Goal: Task Accomplishment & Management: Use online tool/utility

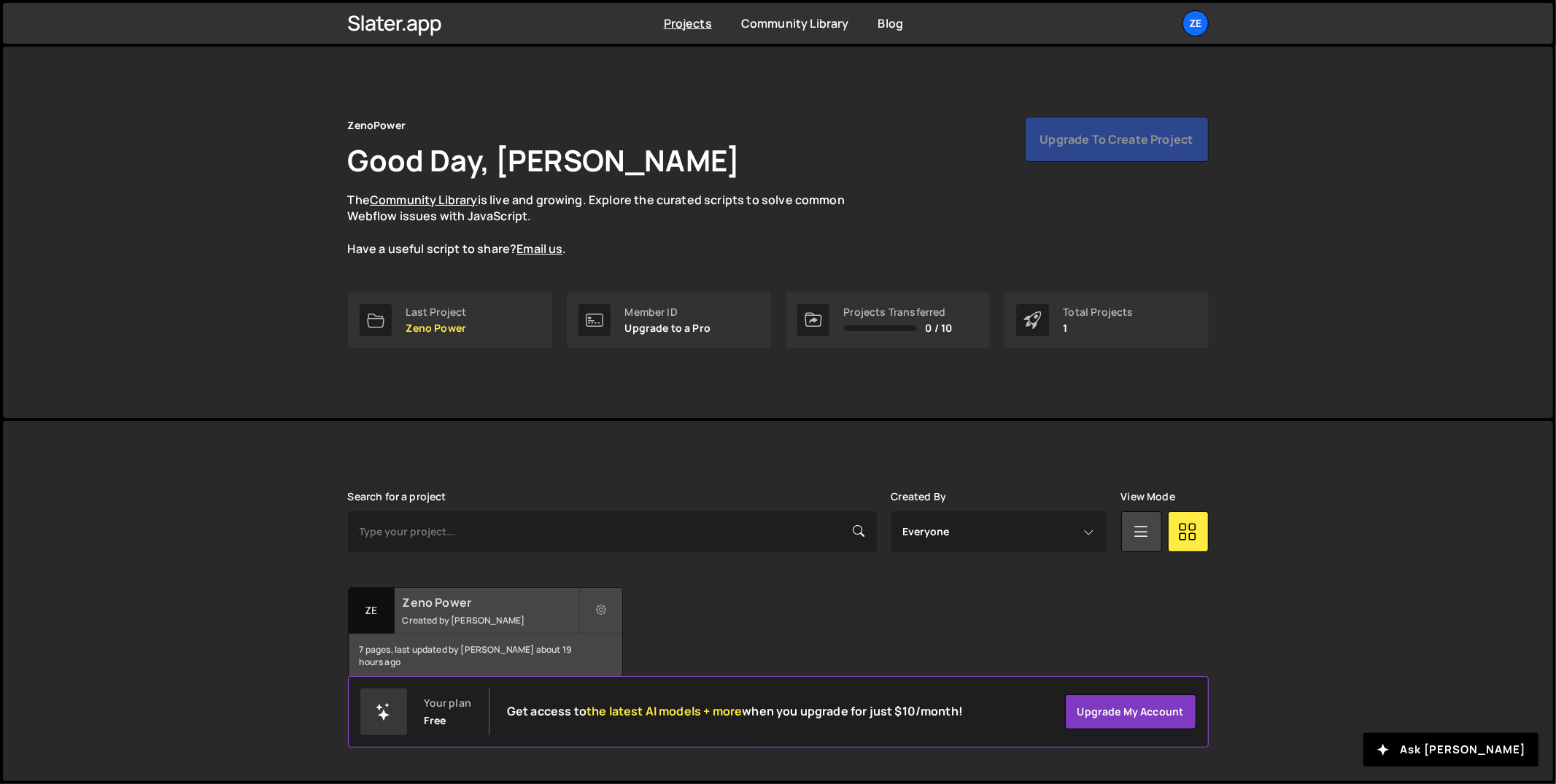
click at [457, 602] on h2 "Zeno Power" at bounding box center [490, 602] width 176 height 16
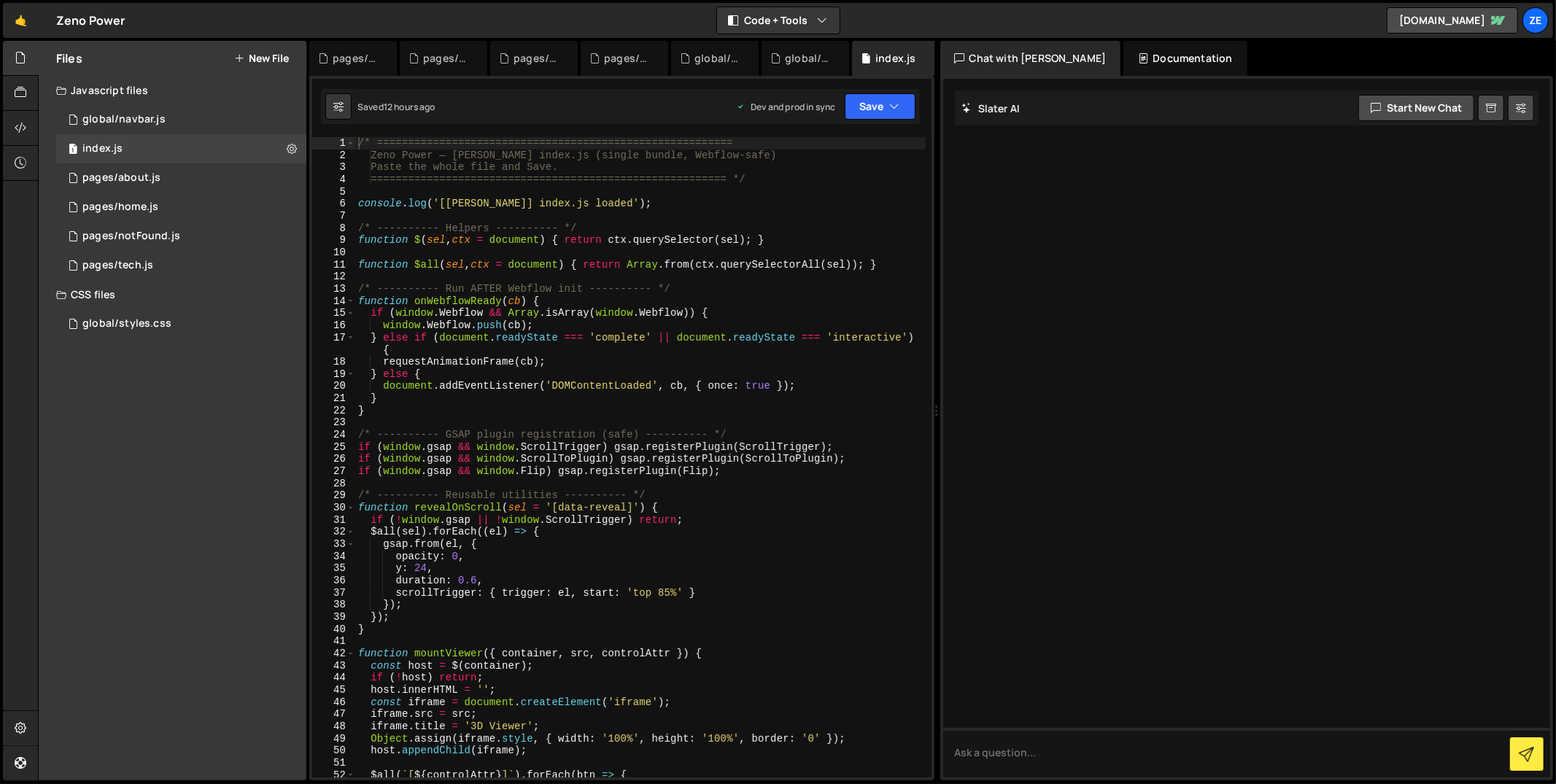
click at [722, 239] on div "/* ========================================================= Zeno Power — Slate…" at bounding box center [641, 470] width 571 height 666
type textarea "});"
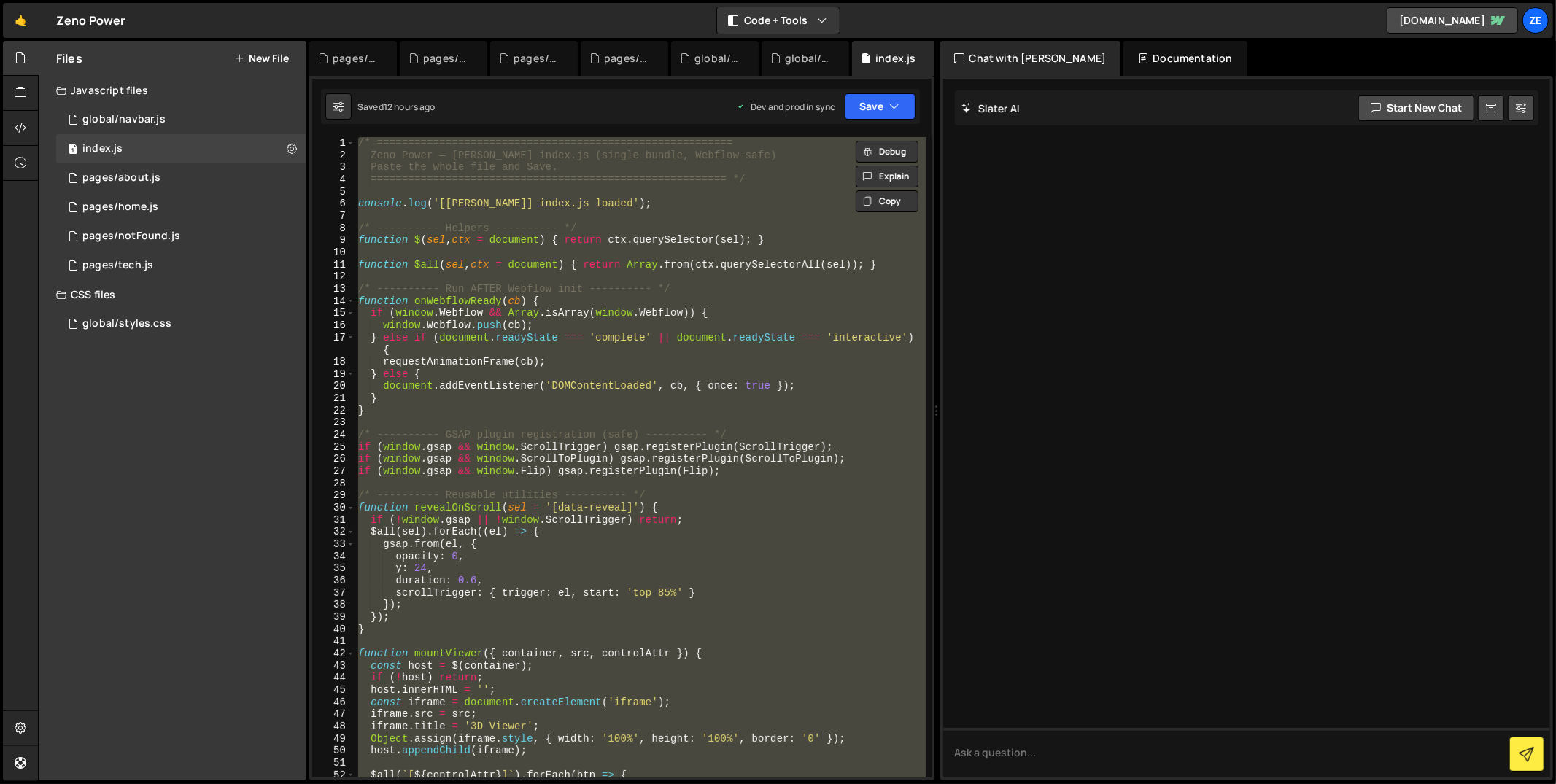
paste textarea
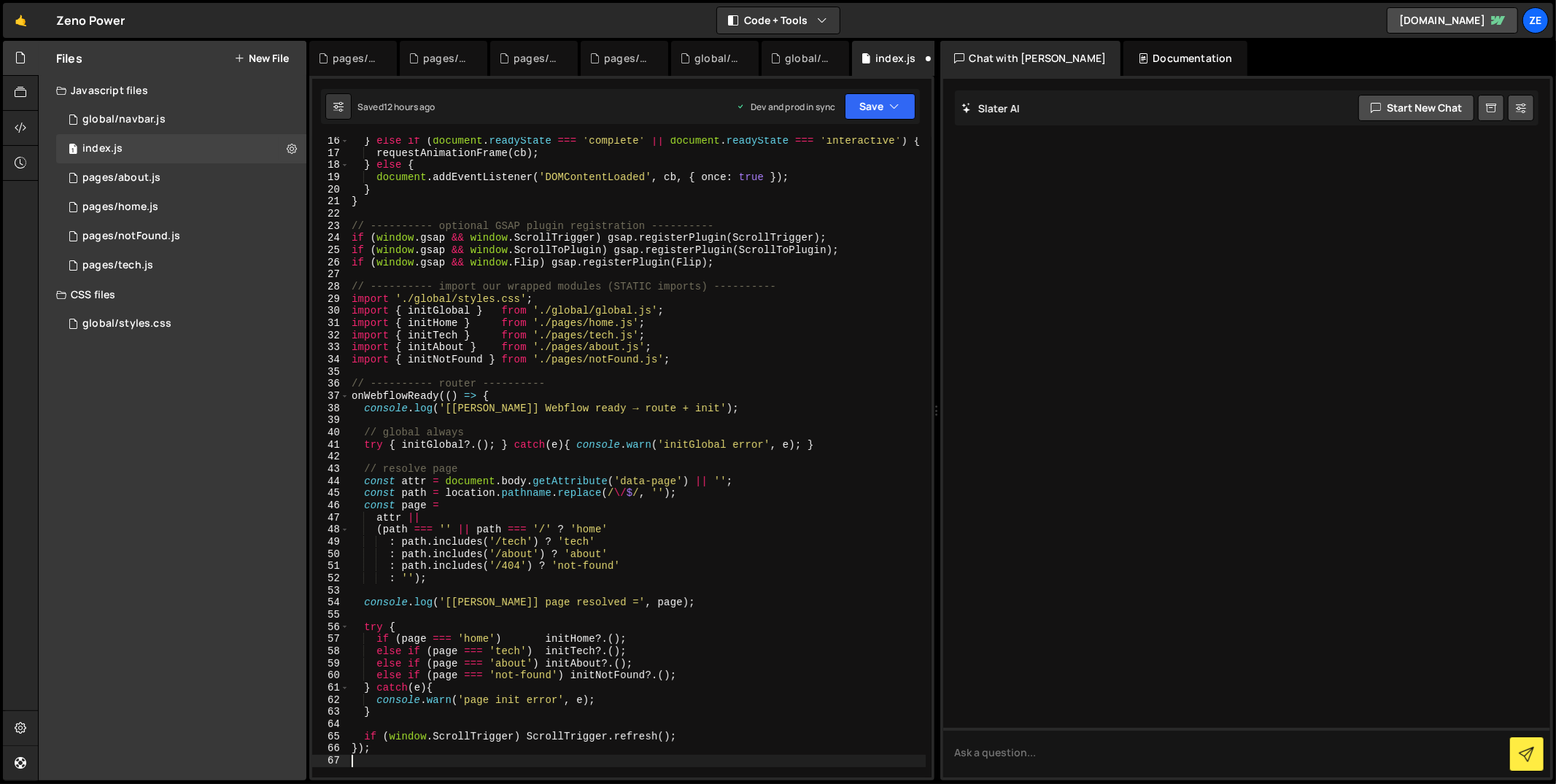
scroll to position [184, 0]
click at [885, 107] on button "Save" at bounding box center [881, 106] width 71 height 26
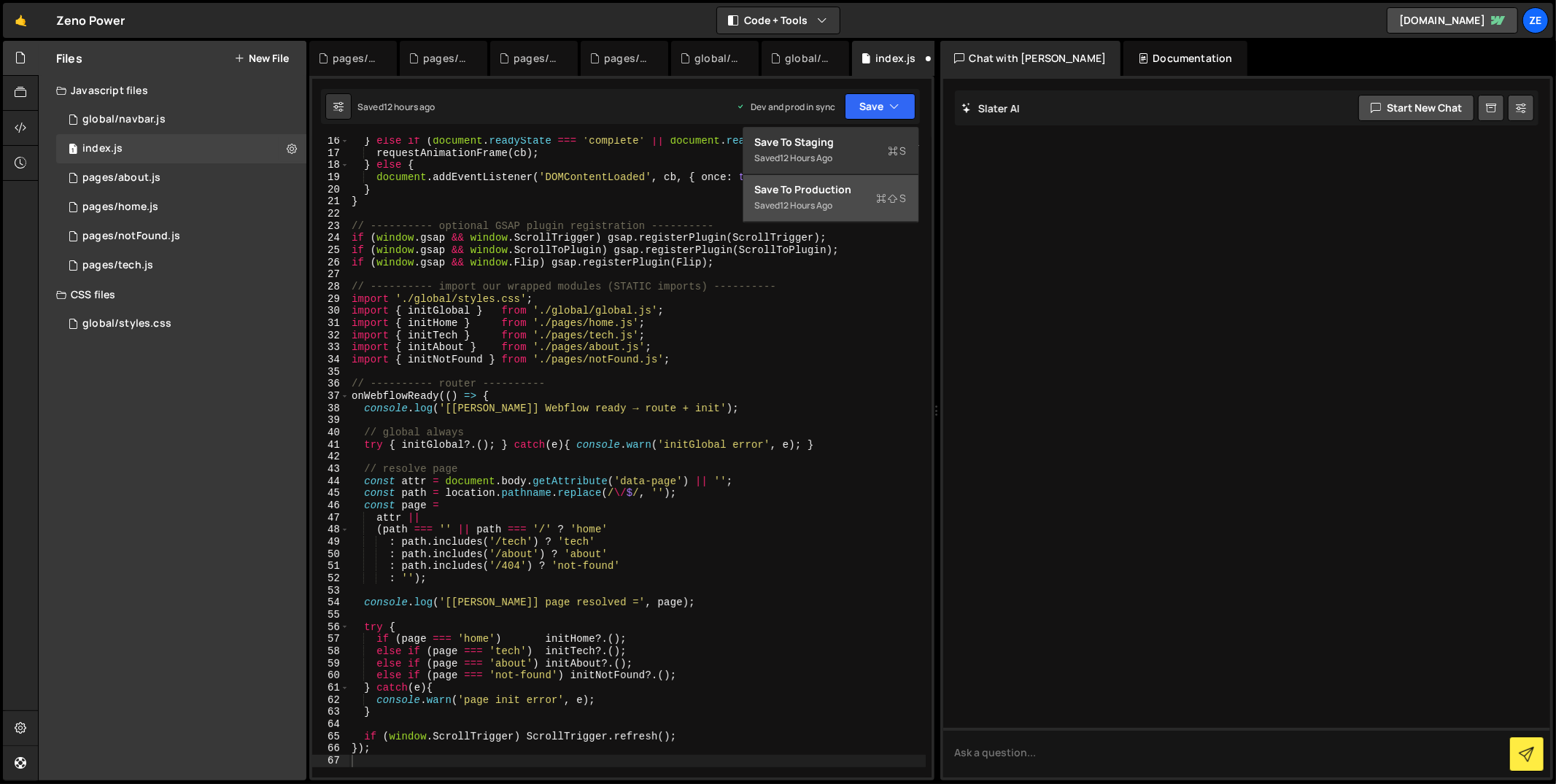
click at [846, 200] on div "Saved 12 hours ago" at bounding box center [830, 205] width 152 height 18
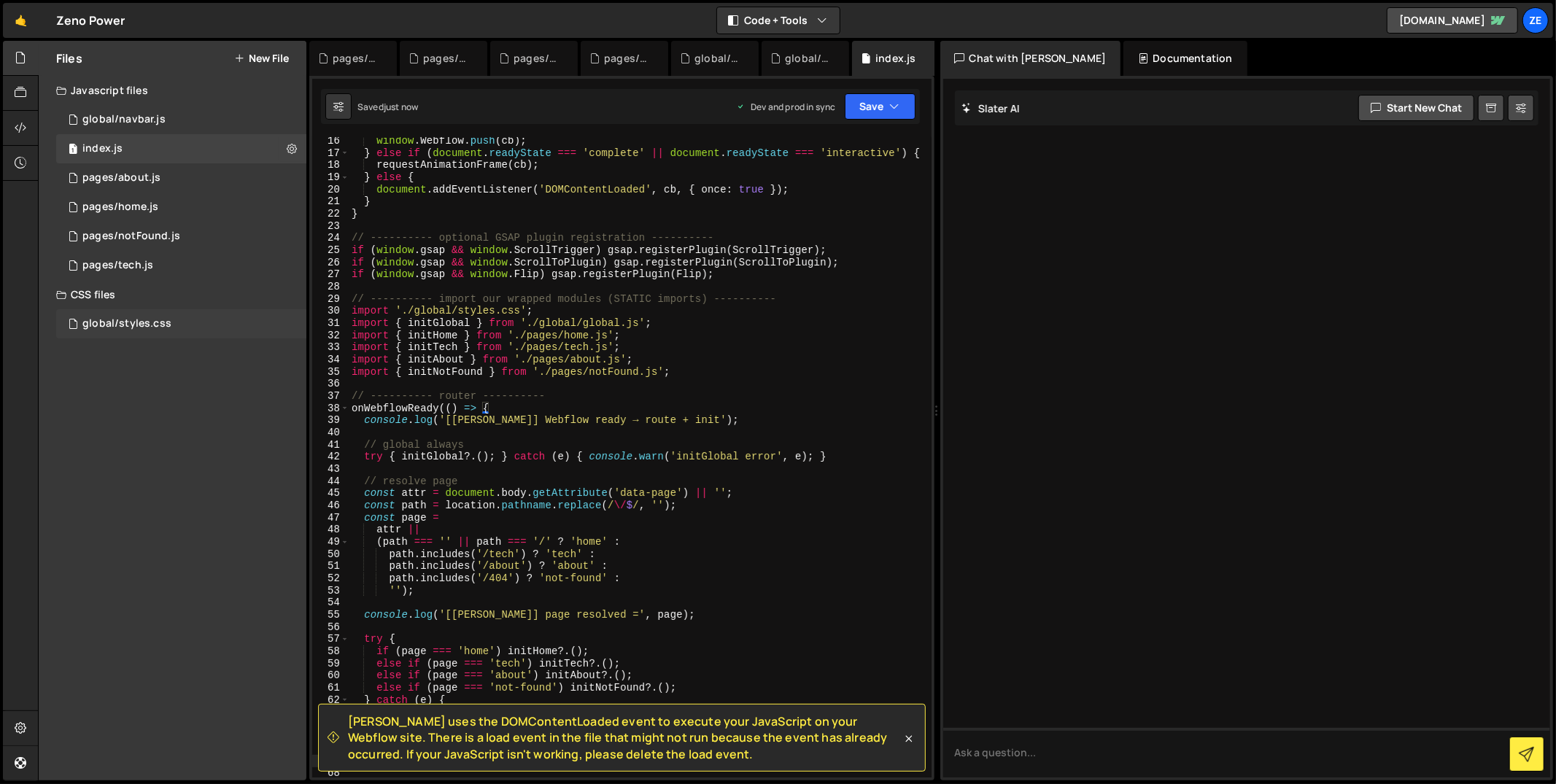
click at [189, 321] on div "global/styles.css 0" at bounding box center [181, 324] width 251 height 29
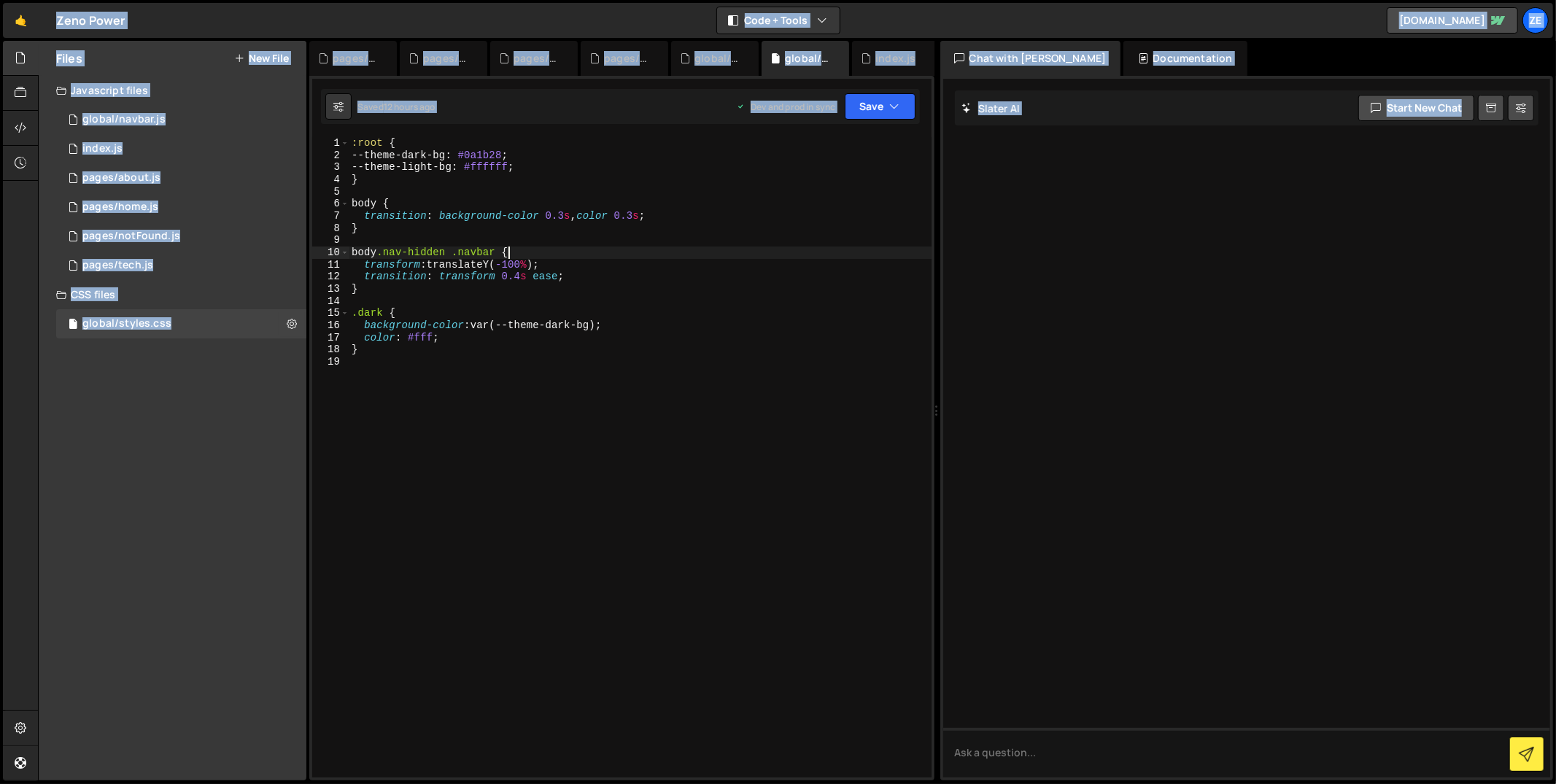
click at [646, 254] on div ":root { --theme-dark-bg : #0a1b28 ; --theme-light-bg : #ffffff ; } body { trans…" at bounding box center [640, 470] width 584 height 666
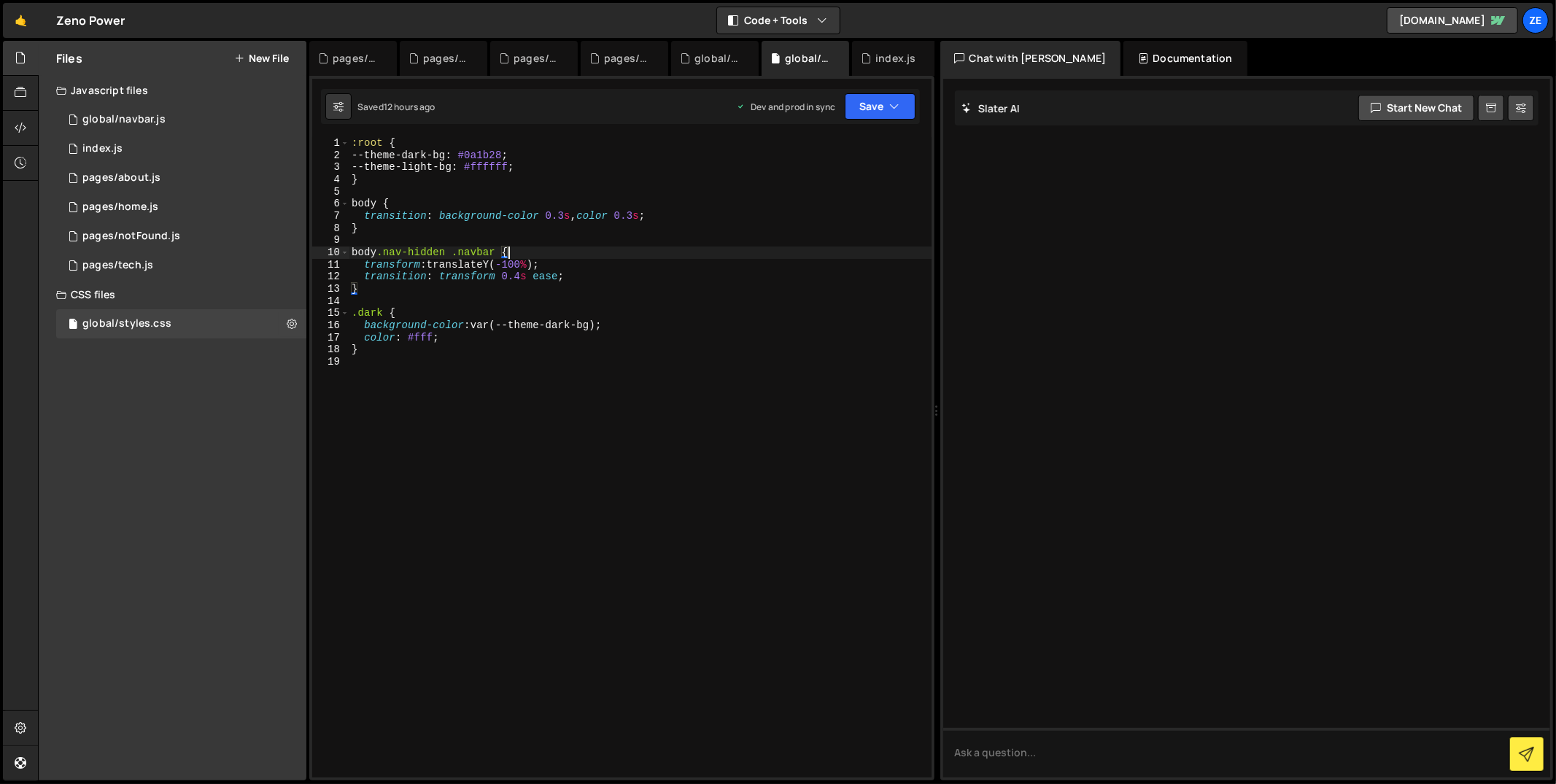
type textarea "}"
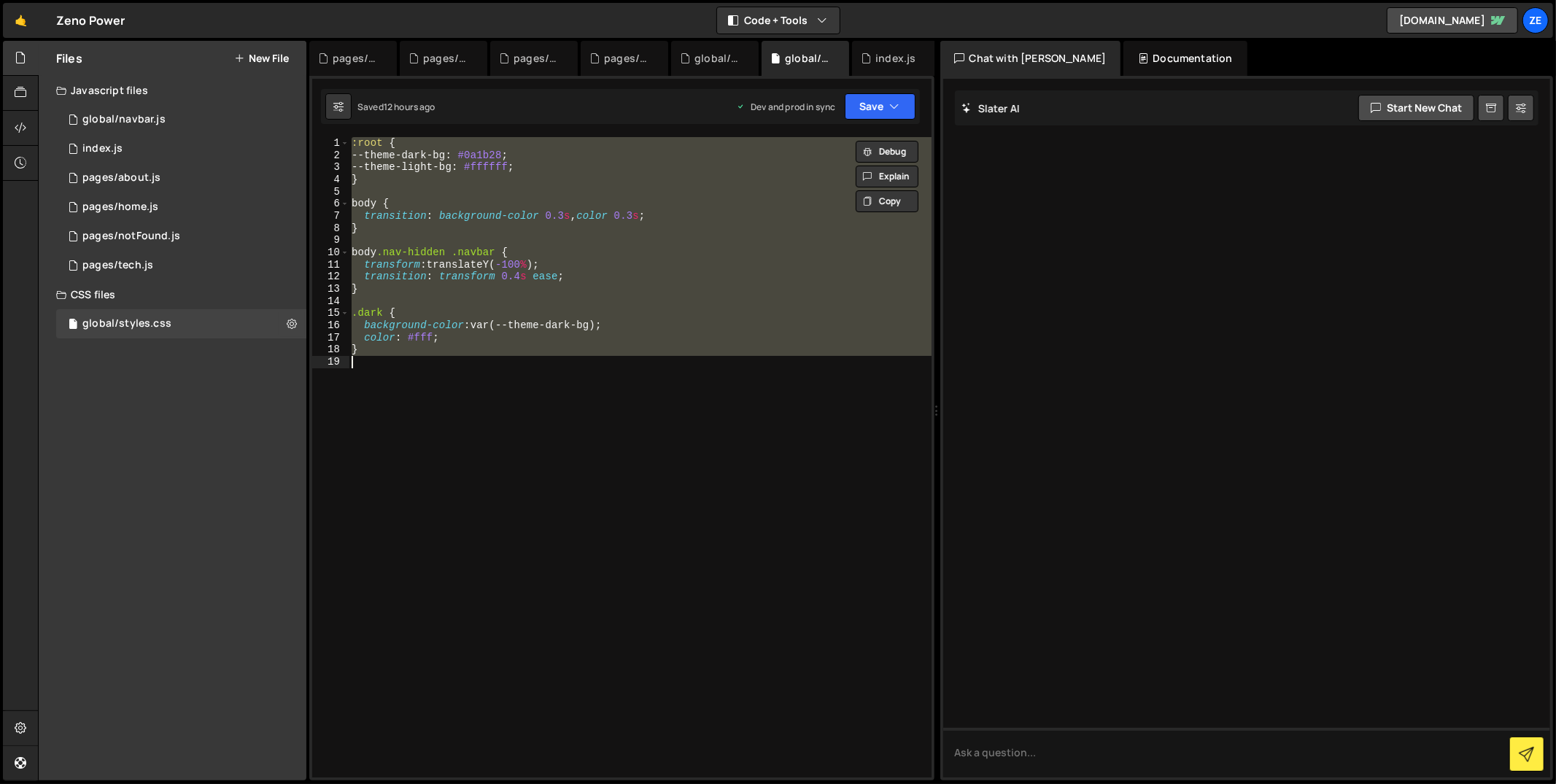
paste textarea
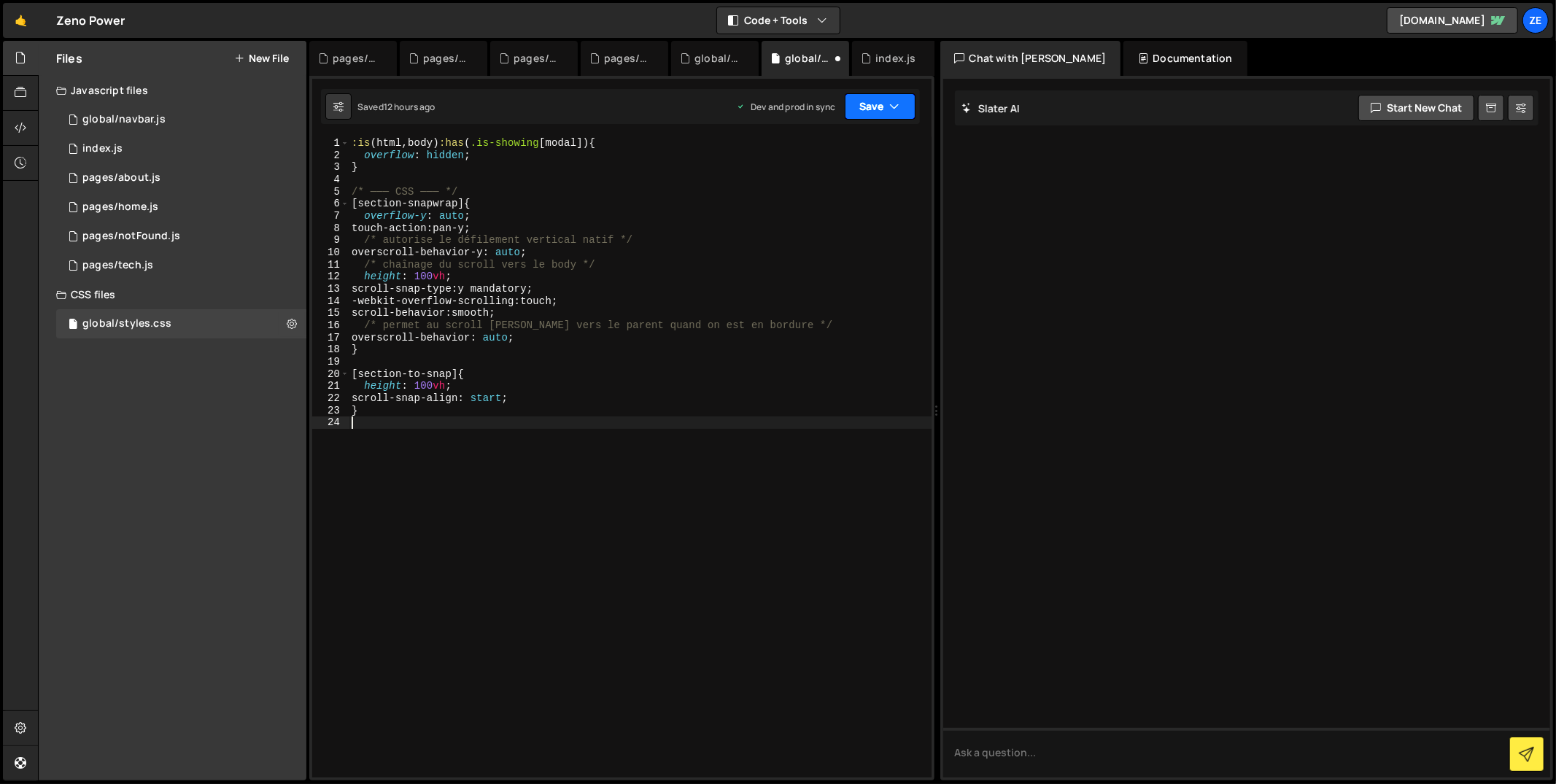
click at [874, 113] on button "Save" at bounding box center [881, 106] width 71 height 26
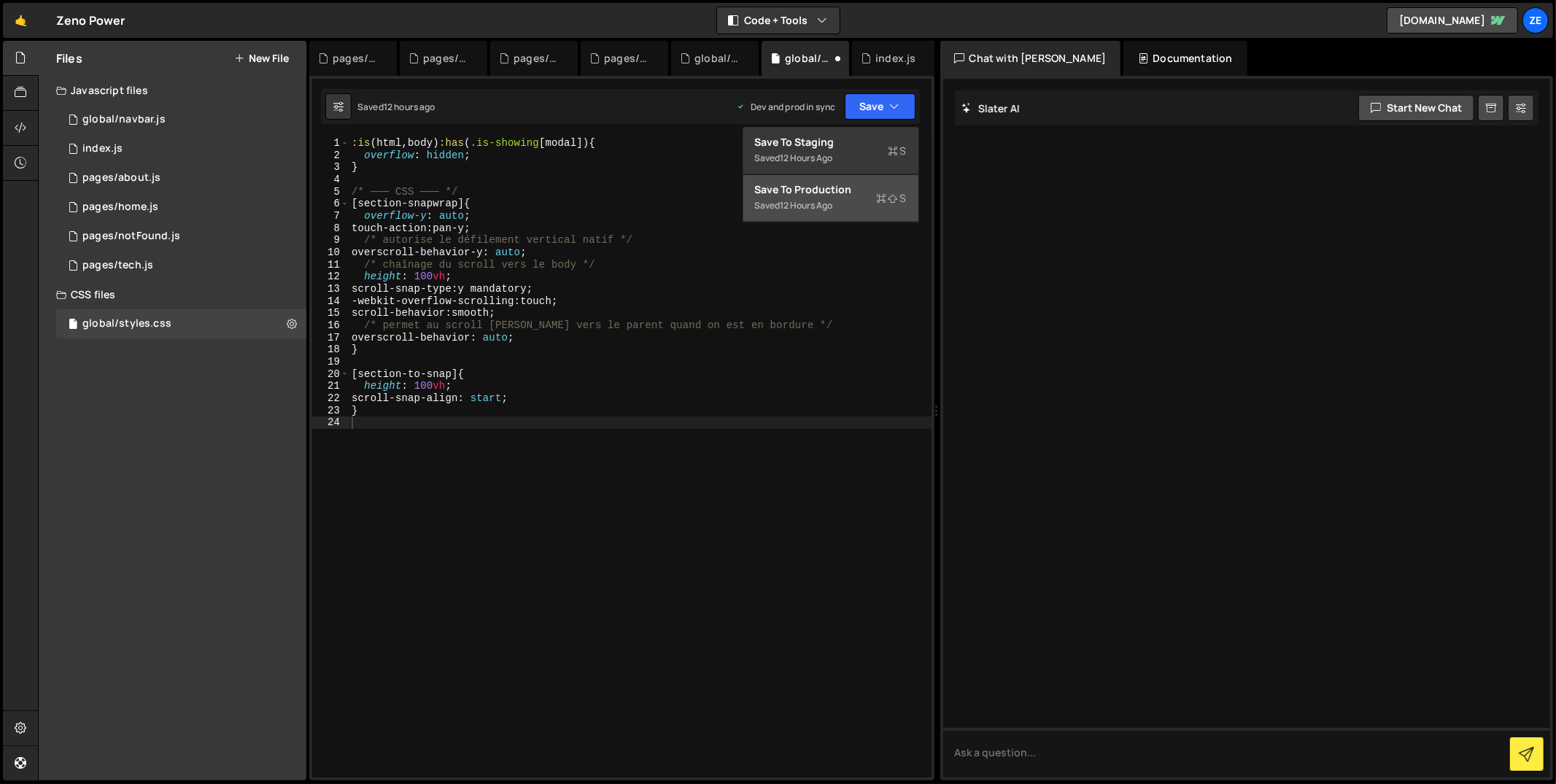
click at [829, 203] on div "12 hours ago" at bounding box center [807, 205] width 52 height 12
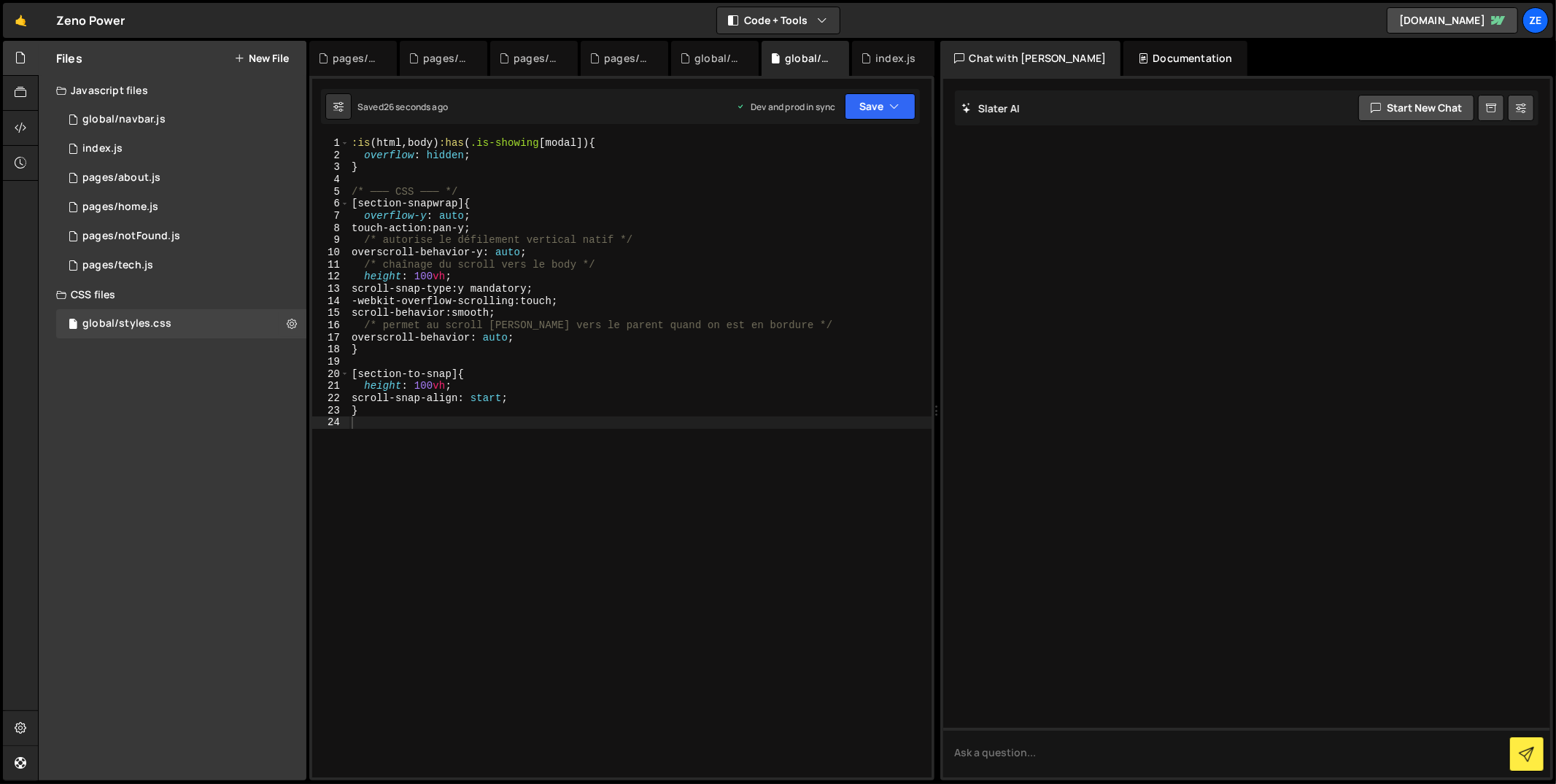
click at [268, 52] on button "New File" at bounding box center [261, 58] width 55 height 12
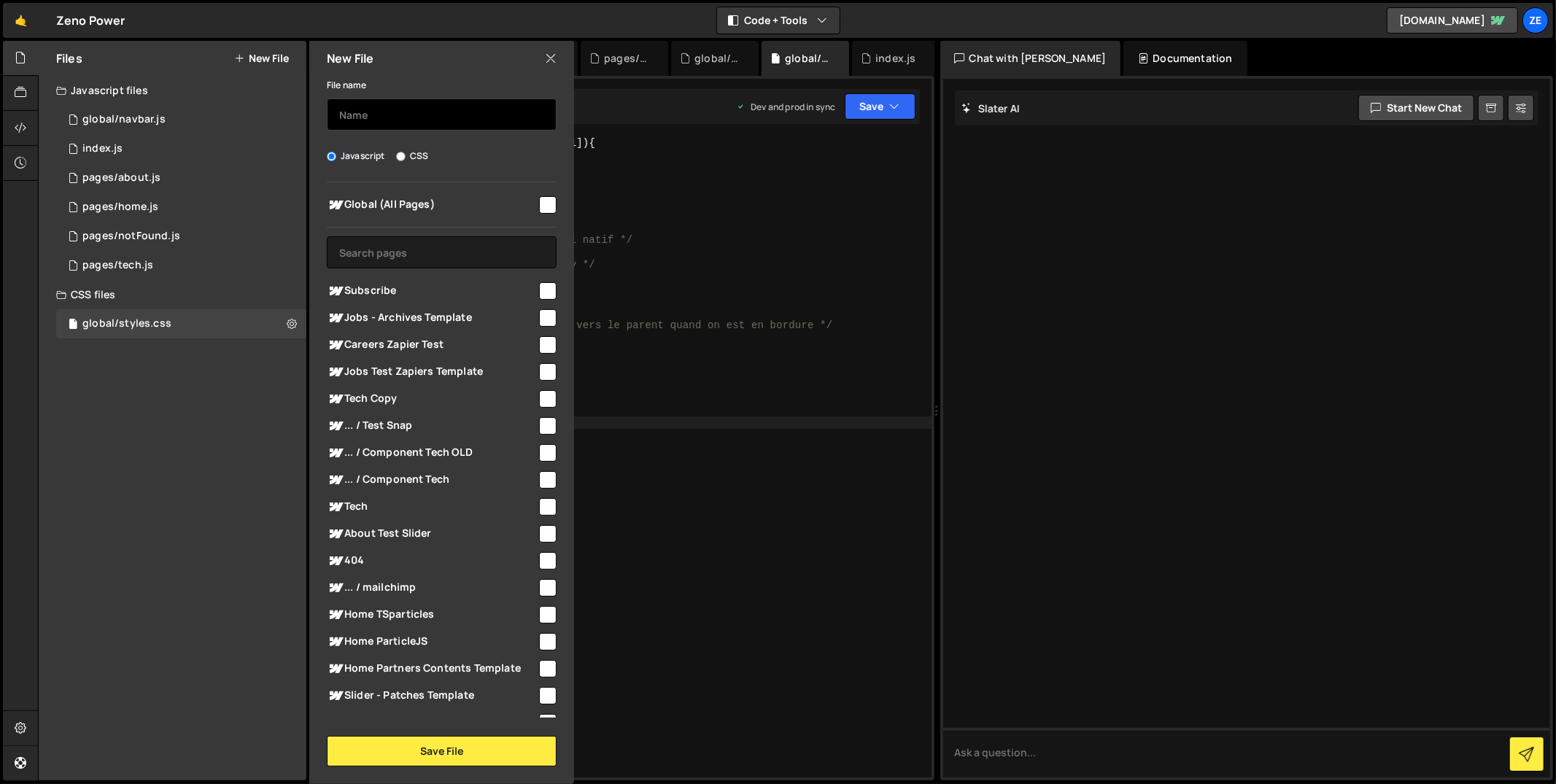
click at [388, 114] on input "text" at bounding box center [442, 115] width 230 height 32
paste input "global/global.js"
type input "global/global"
click at [443, 749] on button "Save File" at bounding box center [442, 752] width 230 height 31
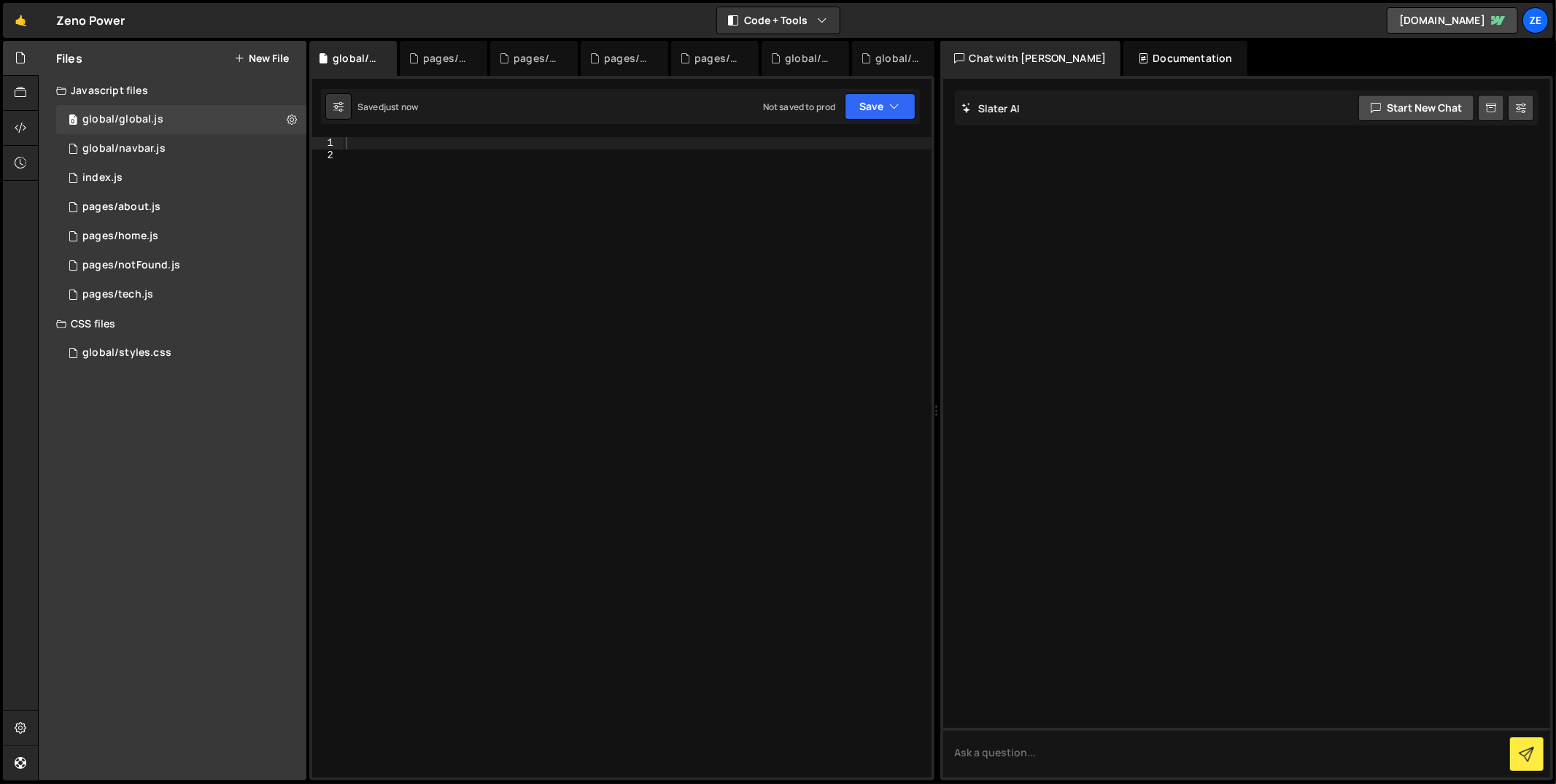
click at [755, 258] on div at bounding box center [638, 470] width 589 height 666
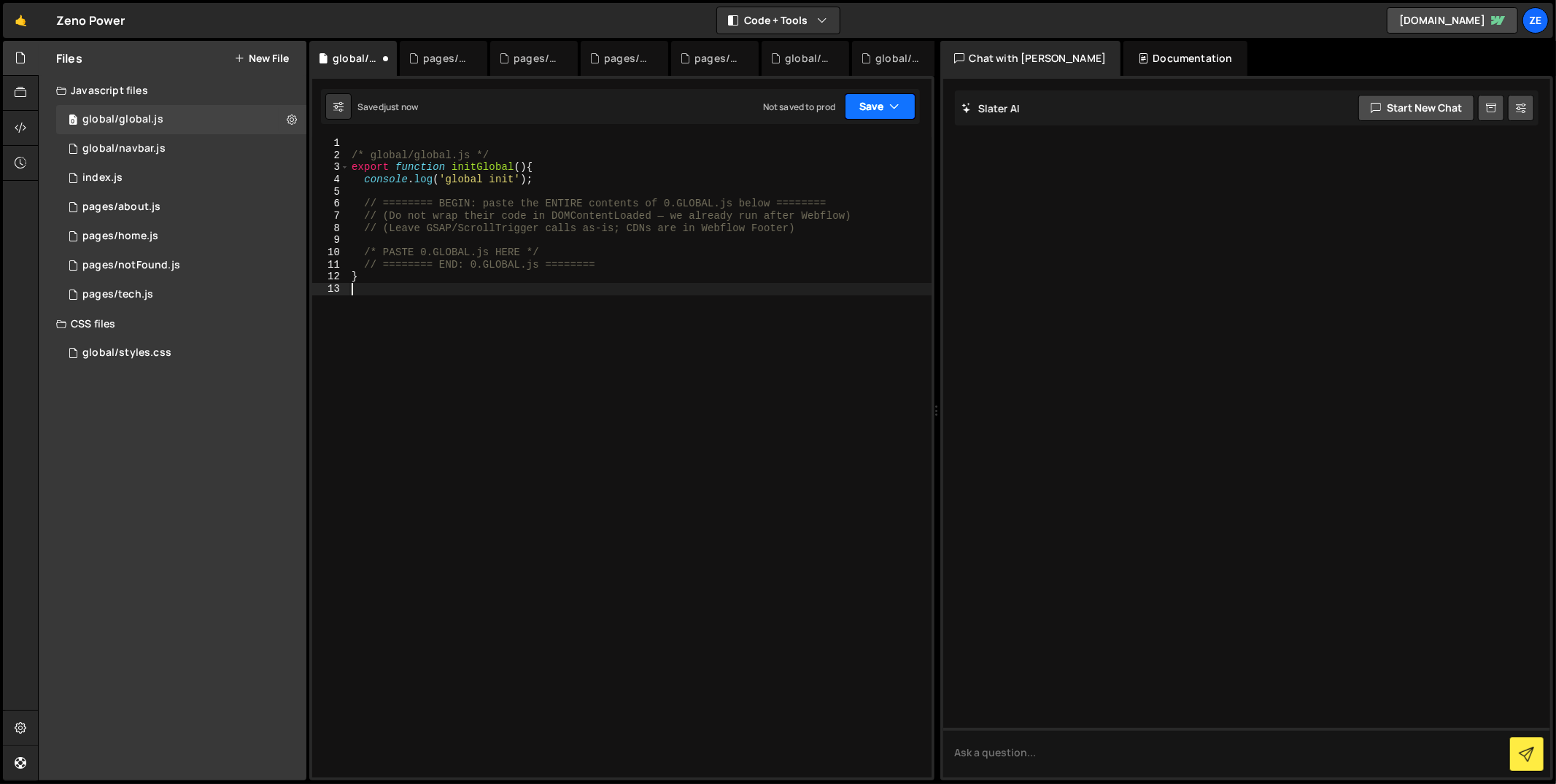
click at [862, 116] on button "Save" at bounding box center [881, 106] width 71 height 26
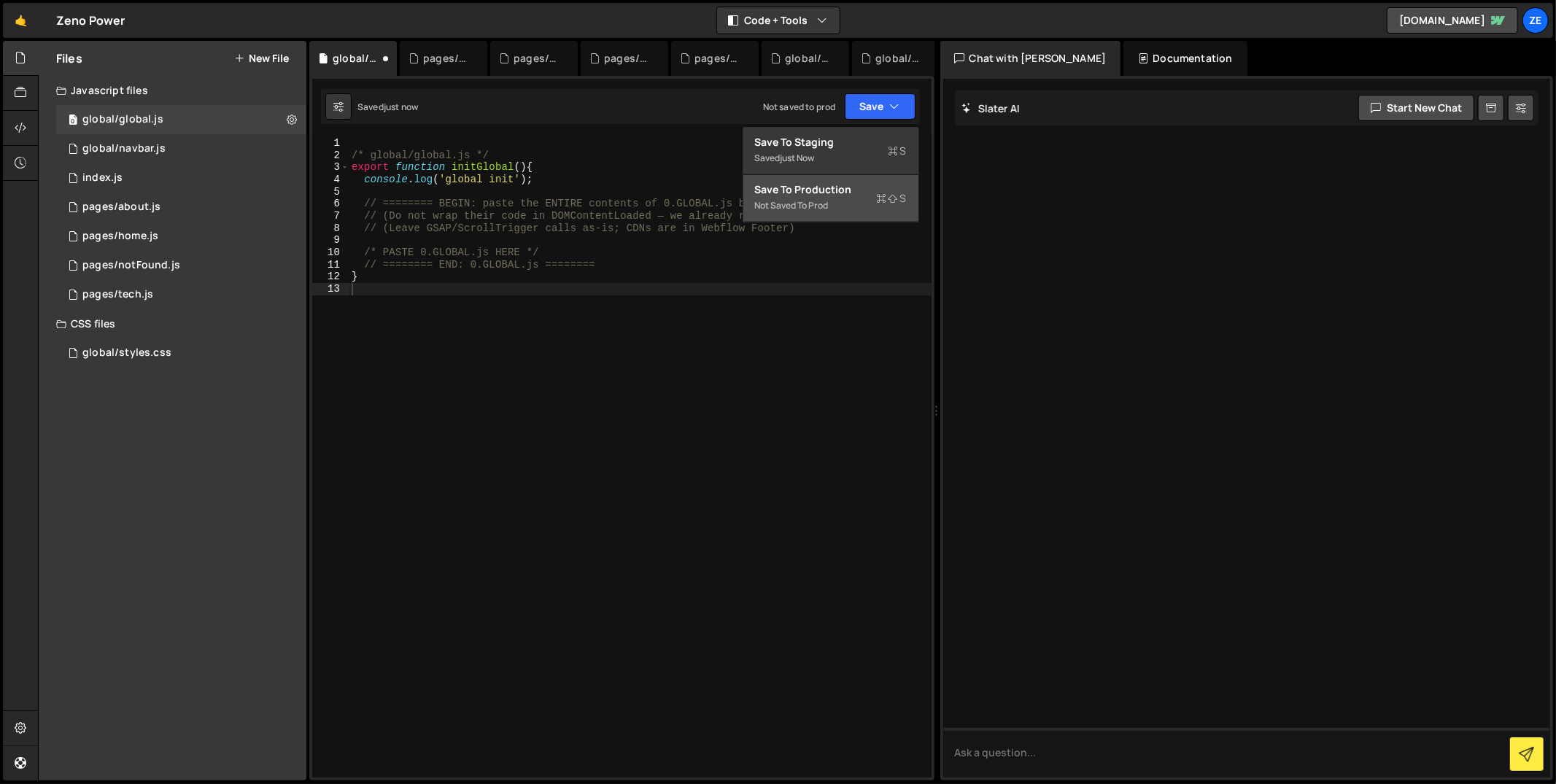
click at [832, 190] on div "Save to Production S" at bounding box center [830, 190] width 152 height 15
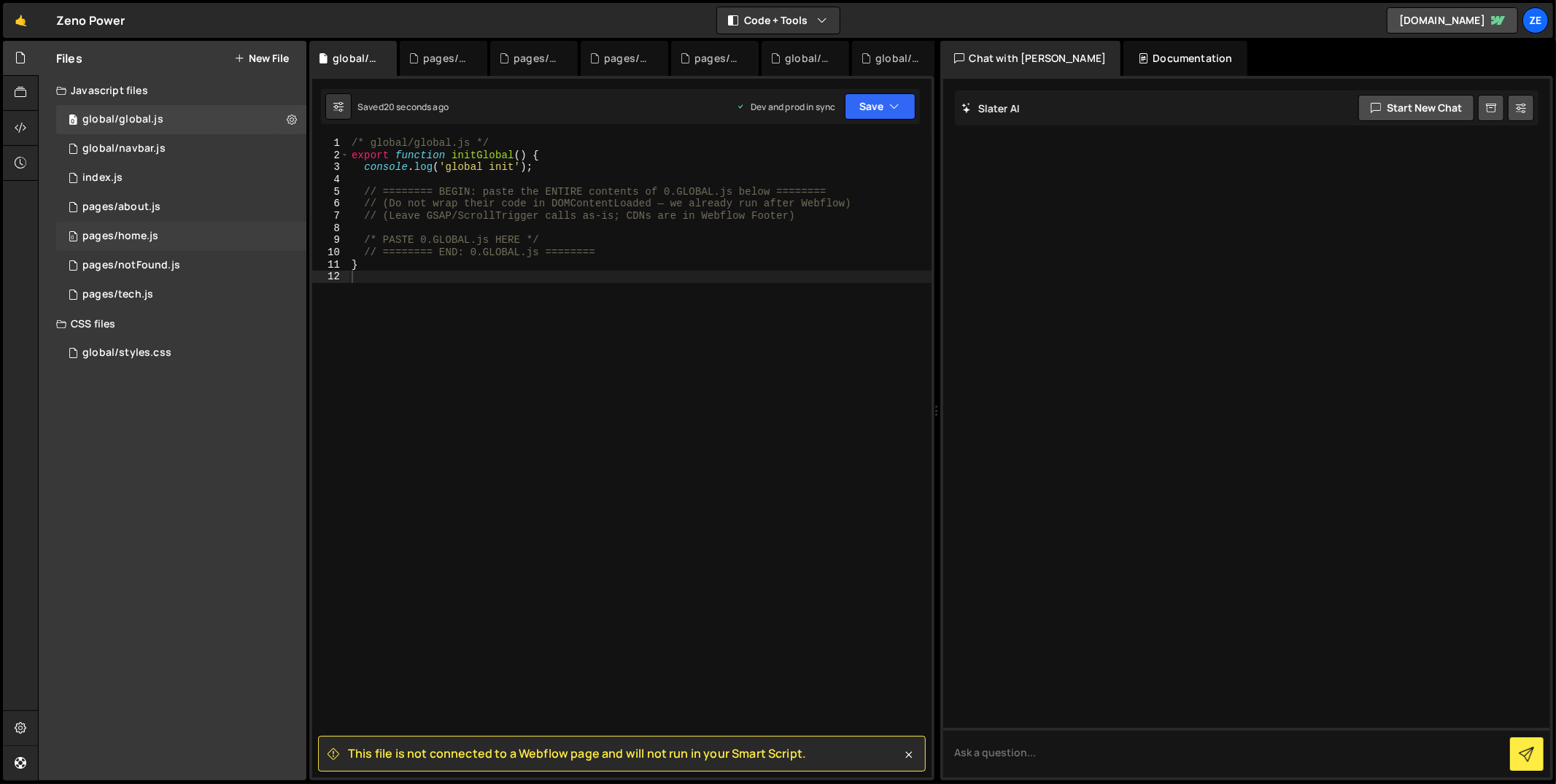
click at [153, 237] on div "pages/home.js" at bounding box center [120, 236] width 76 height 13
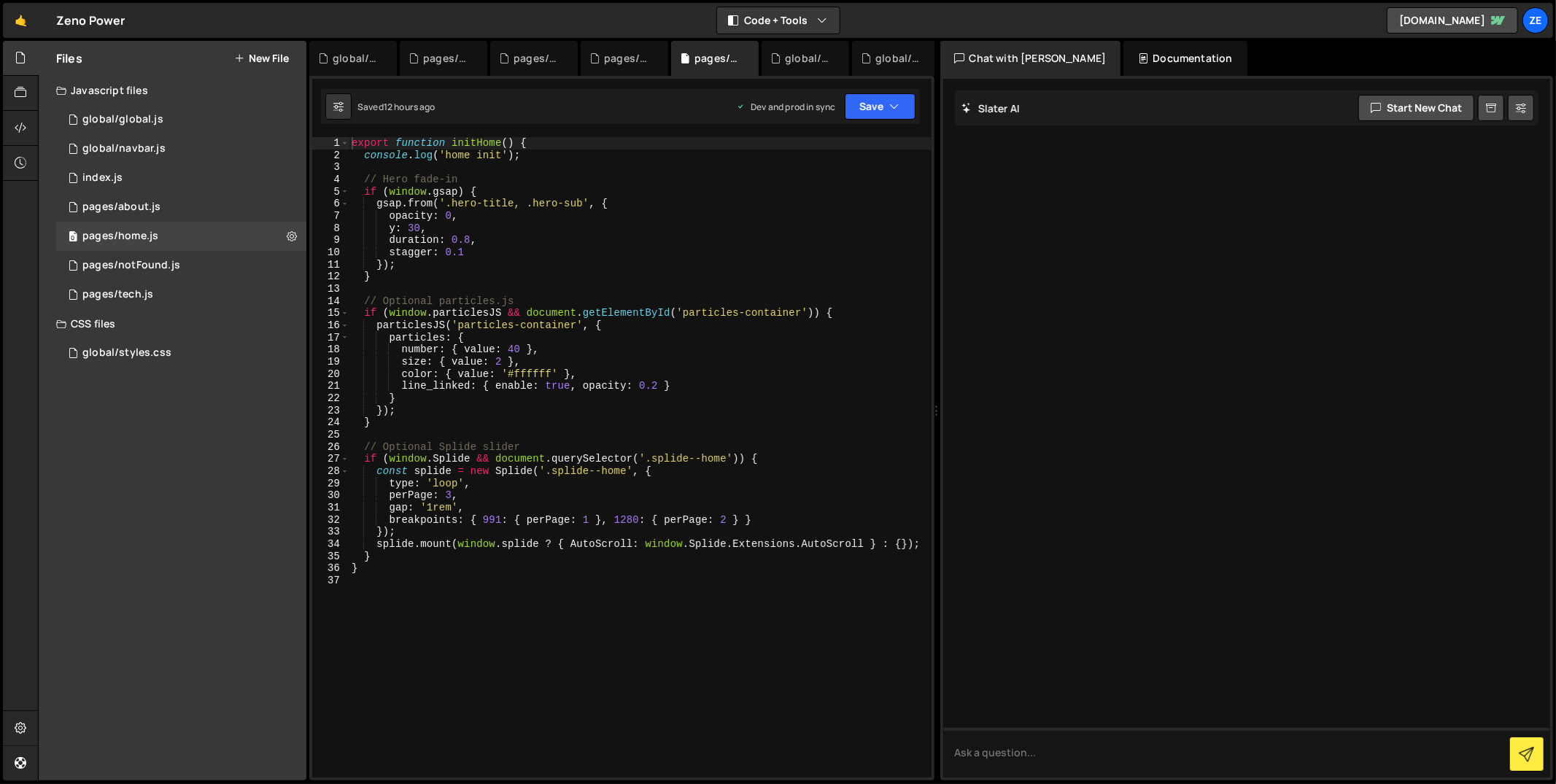
click at [629, 285] on div "export function initHome ( ) { console . log ( 'home init' ) ; // Hero fade-in …" at bounding box center [640, 470] width 584 height 666
type textarea "}"
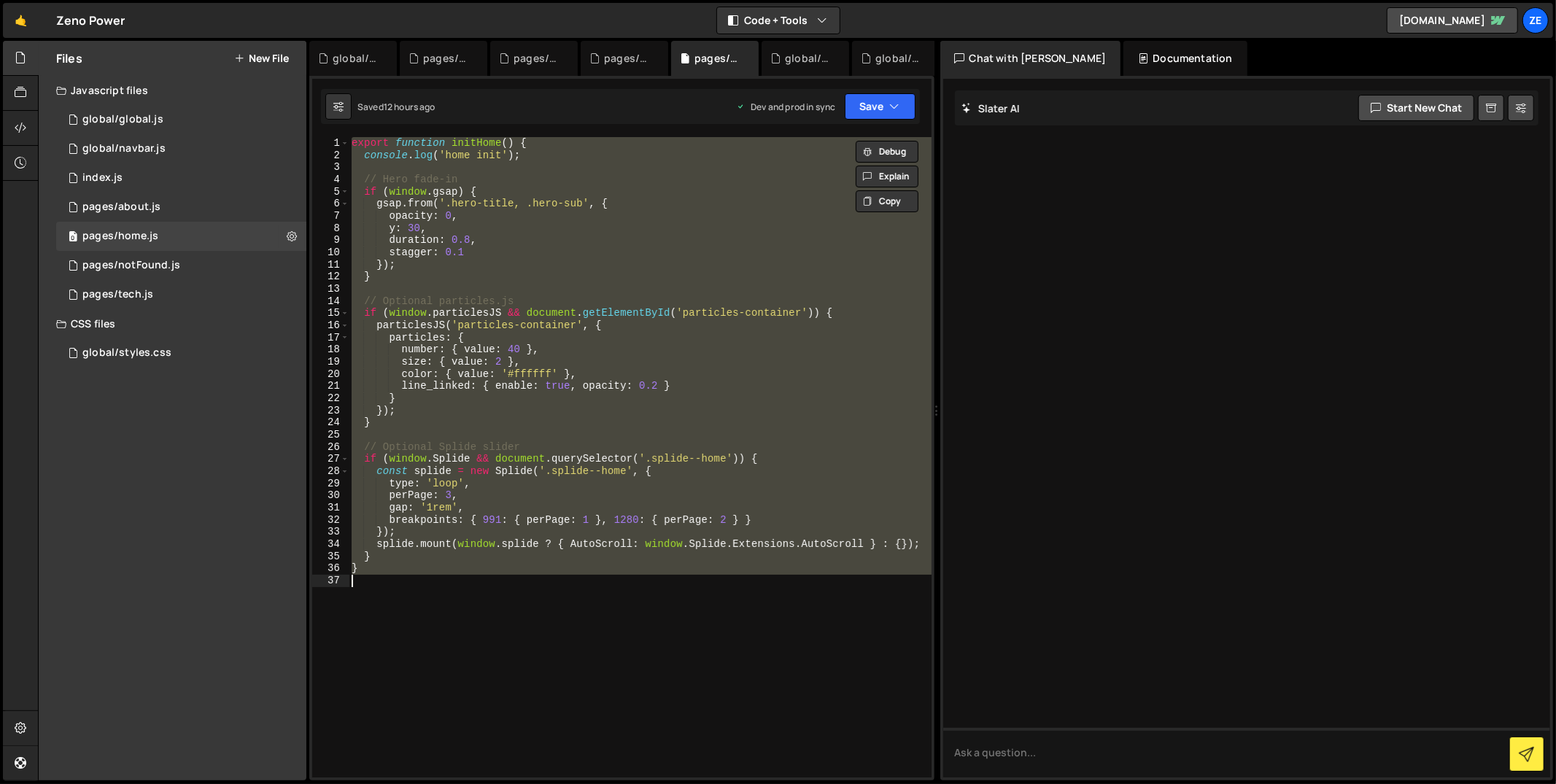
paste textarea
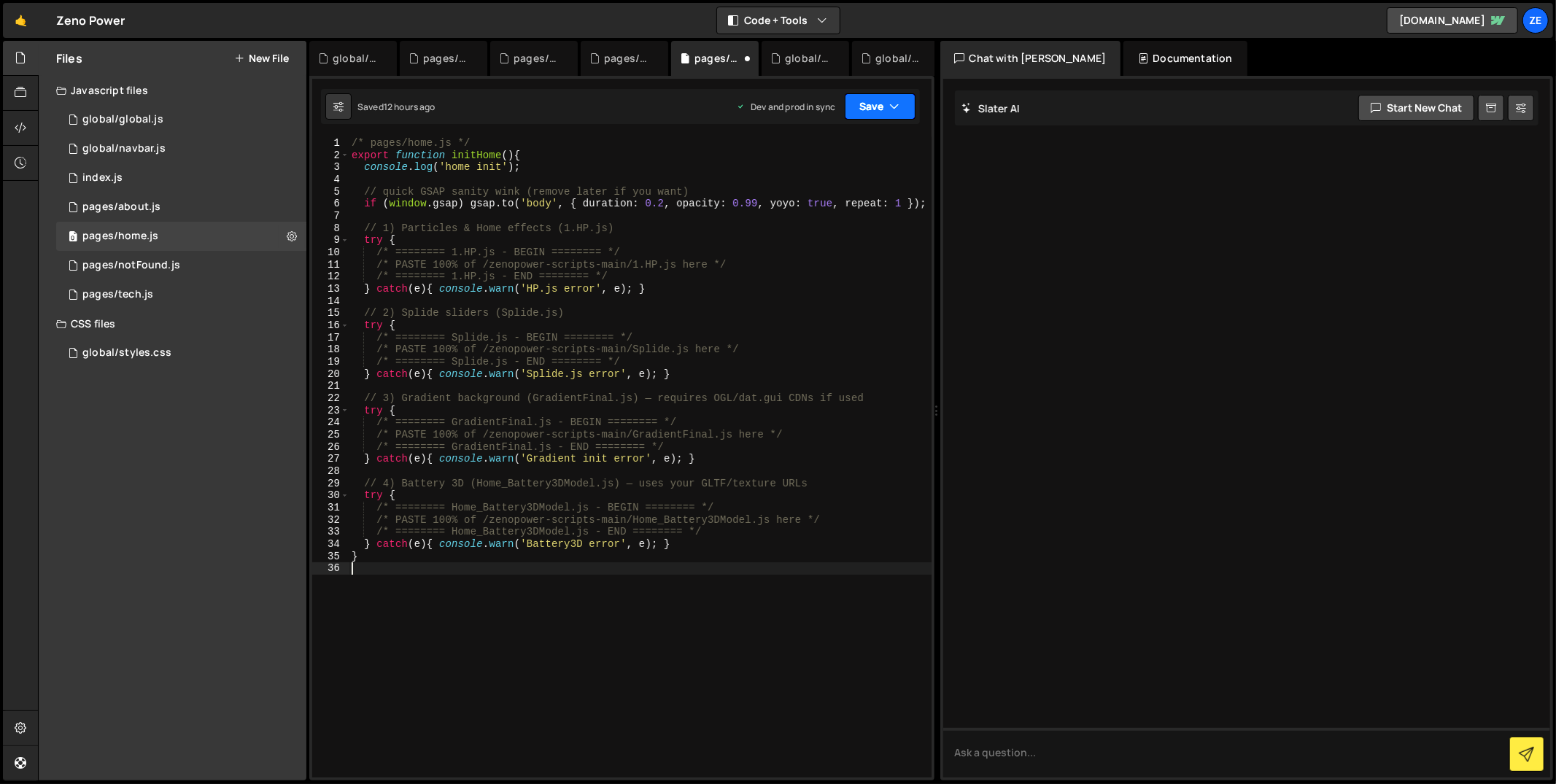
click at [861, 102] on button "Save" at bounding box center [881, 106] width 71 height 26
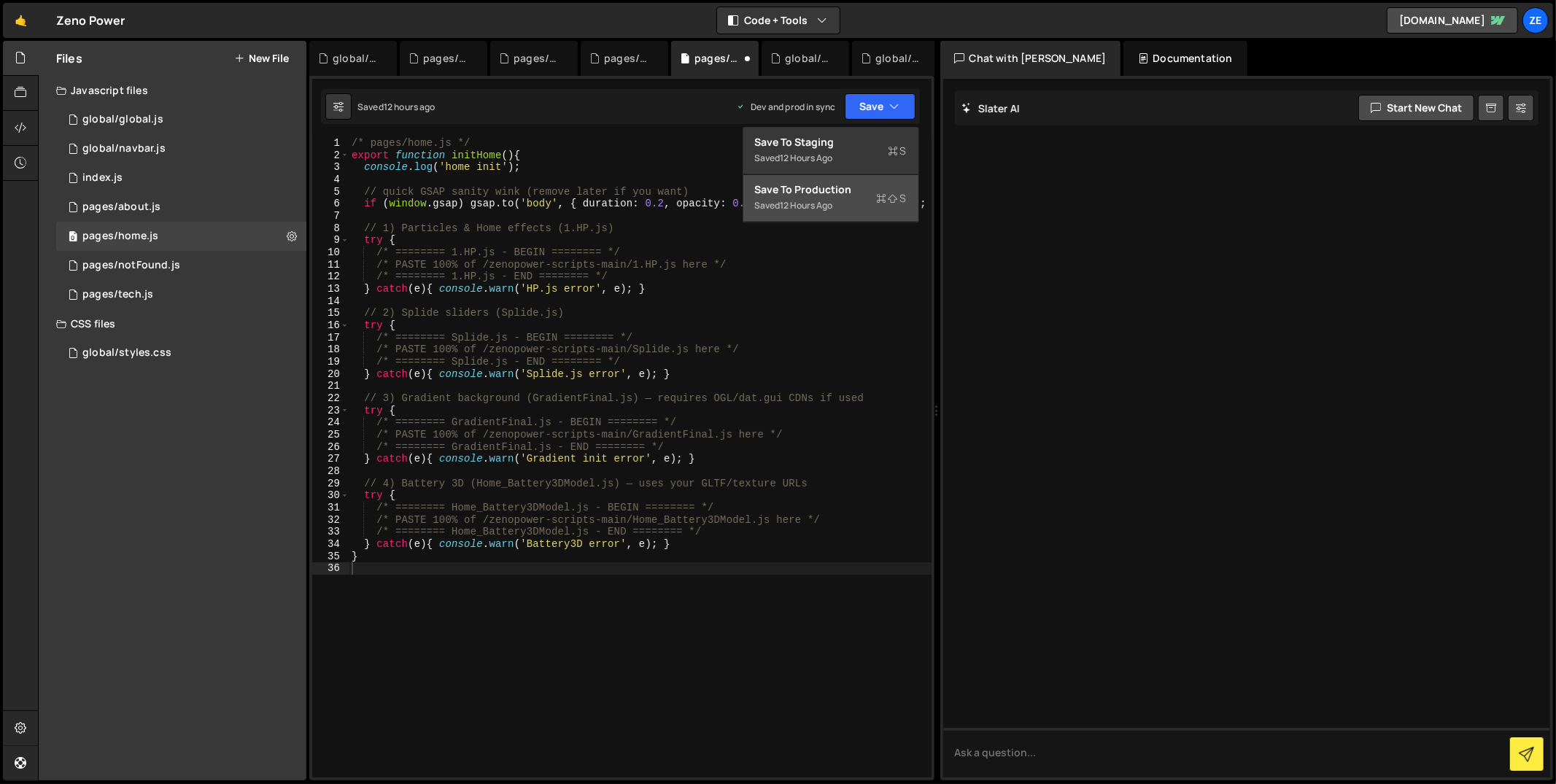
click at [845, 185] on div "Save to Production S" at bounding box center [830, 190] width 152 height 15
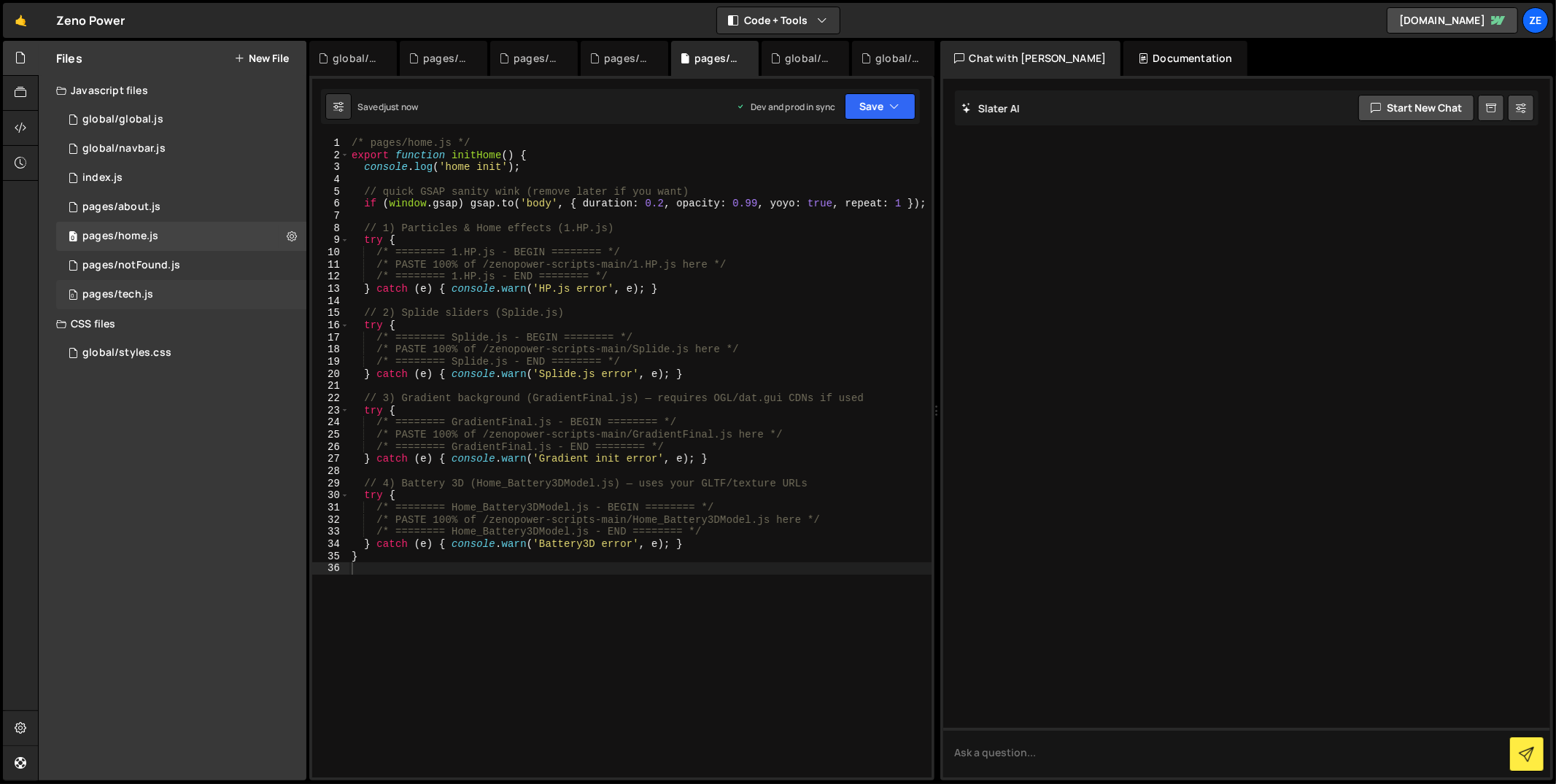
click at [172, 291] on div "0 pages/tech.js 0" at bounding box center [181, 294] width 251 height 29
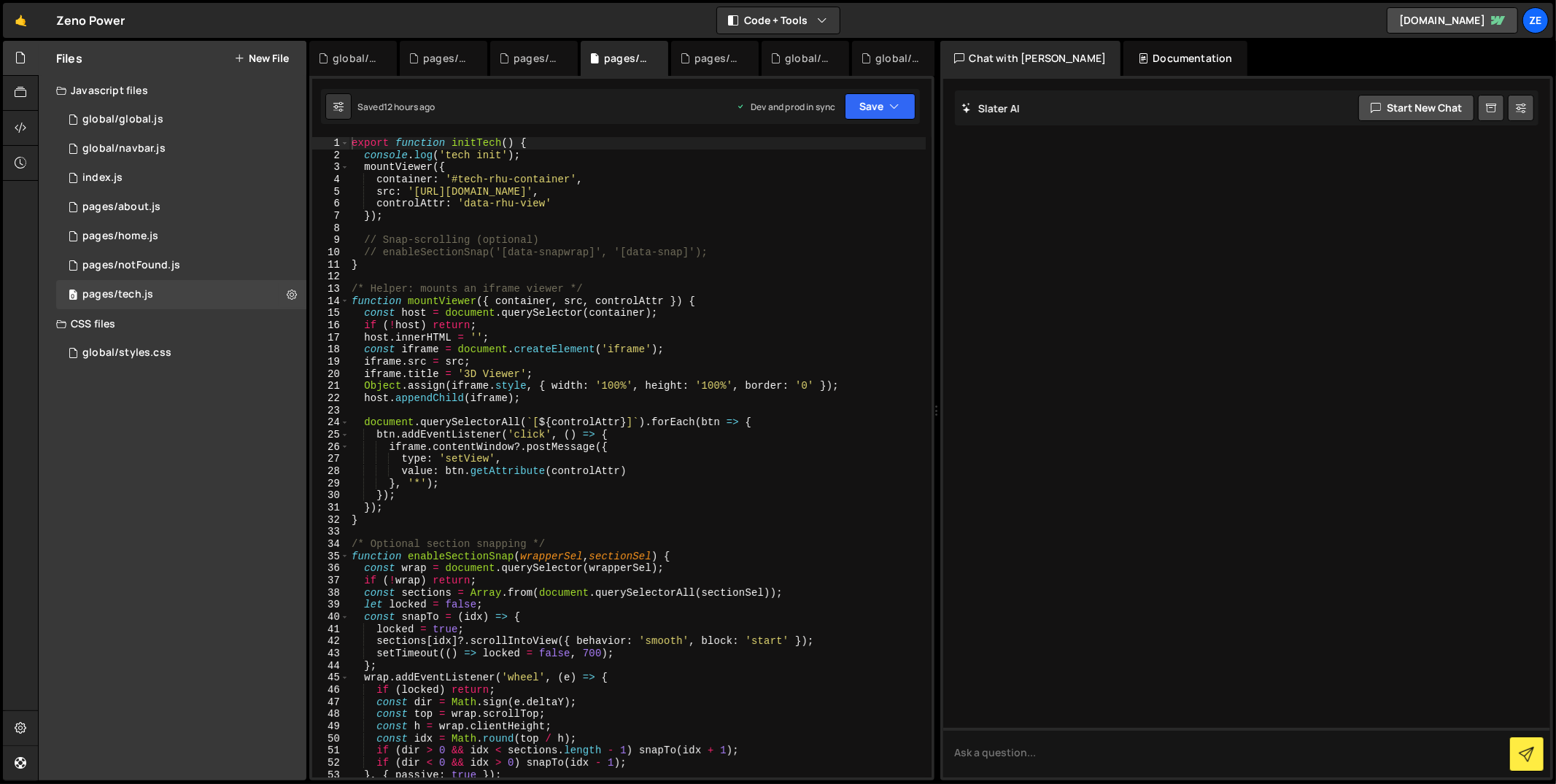
click at [600, 275] on div "export function initTech ( ) { console . log ( 'tech init' ) ; mountViewer ({ c…" at bounding box center [637, 470] width 578 height 666
type textarea "}"
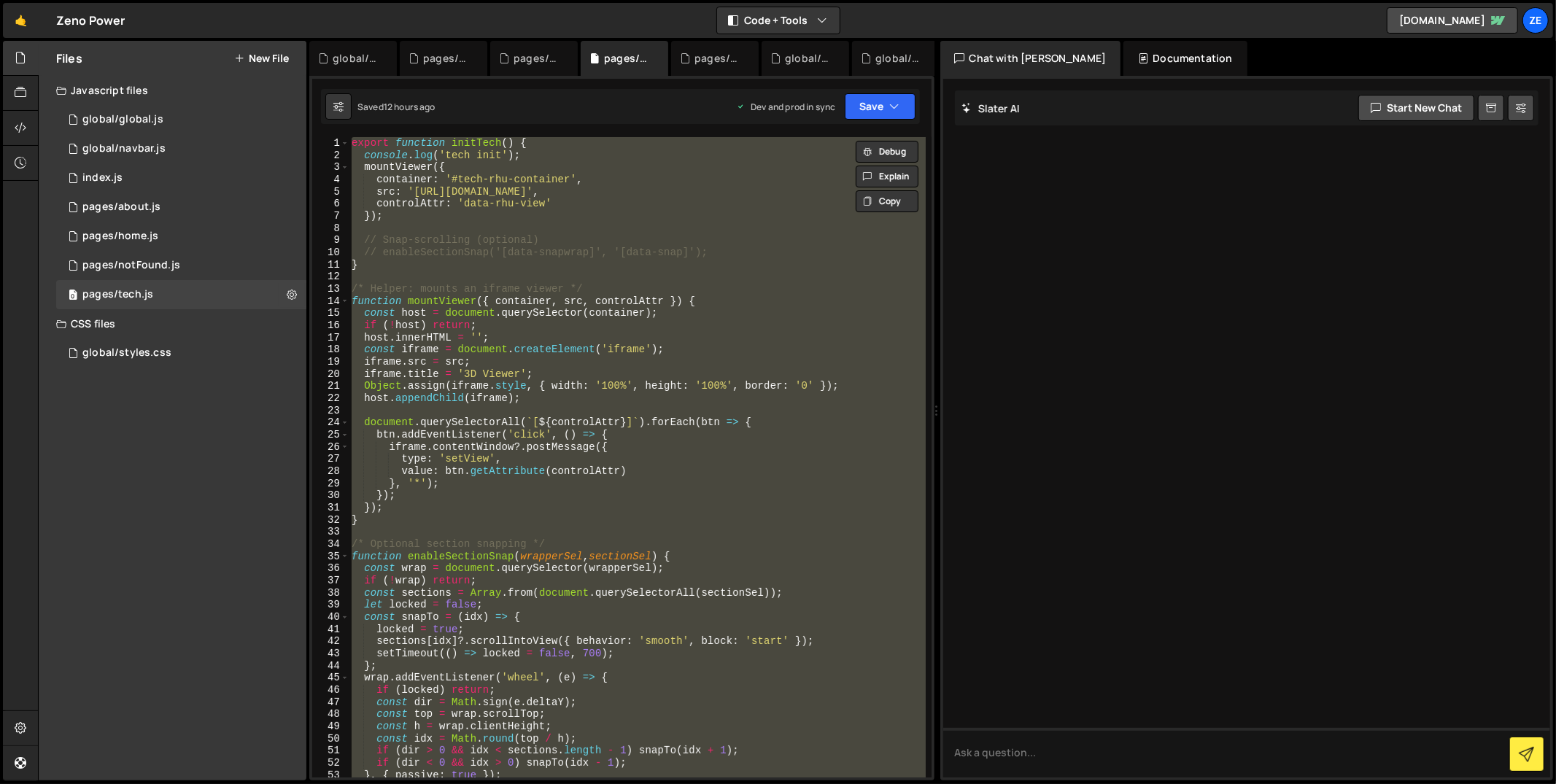
paste textarea
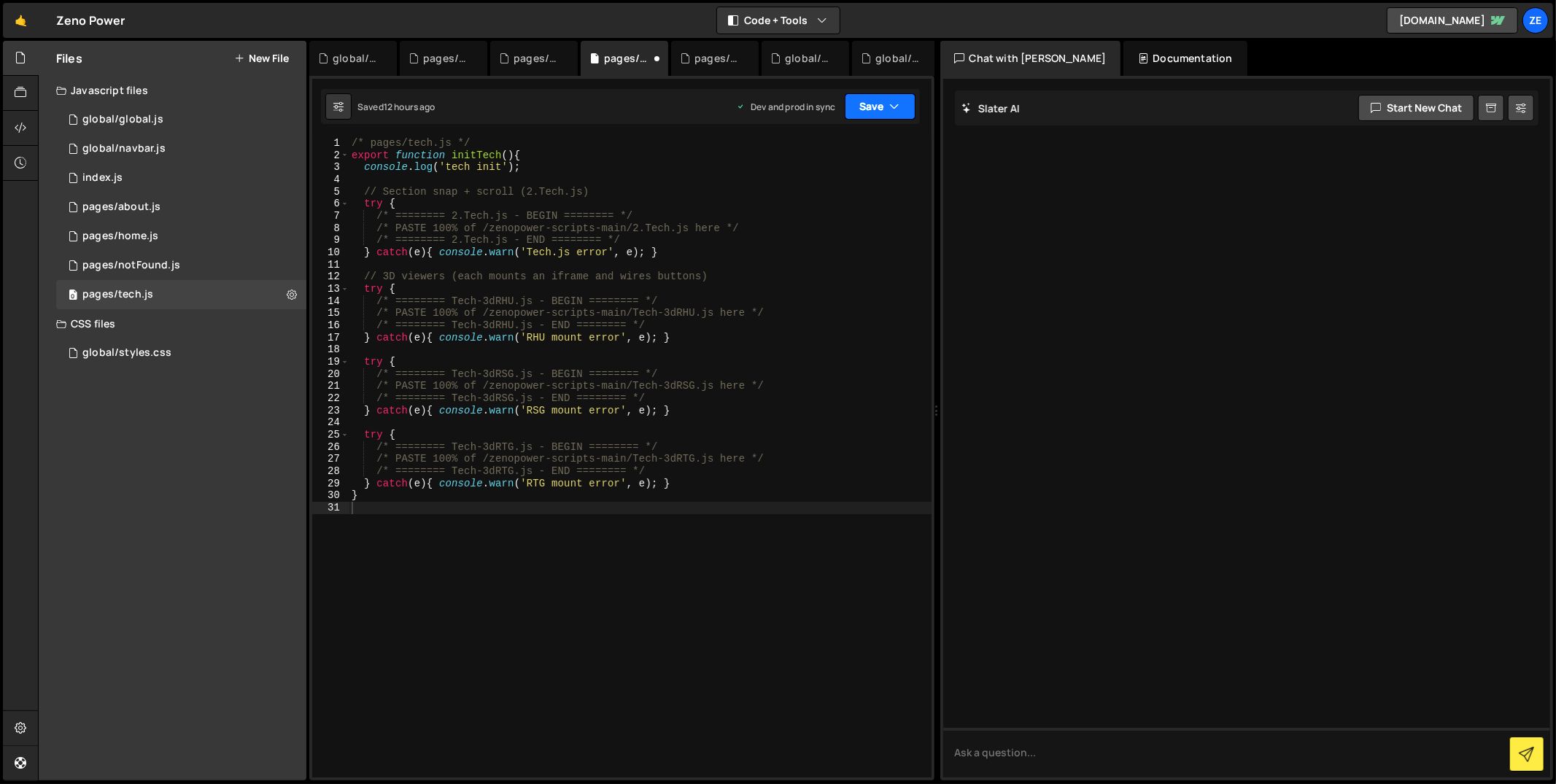
click at [860, 103] on button "Save" at bounding box center [881, 106] width 71 height 26
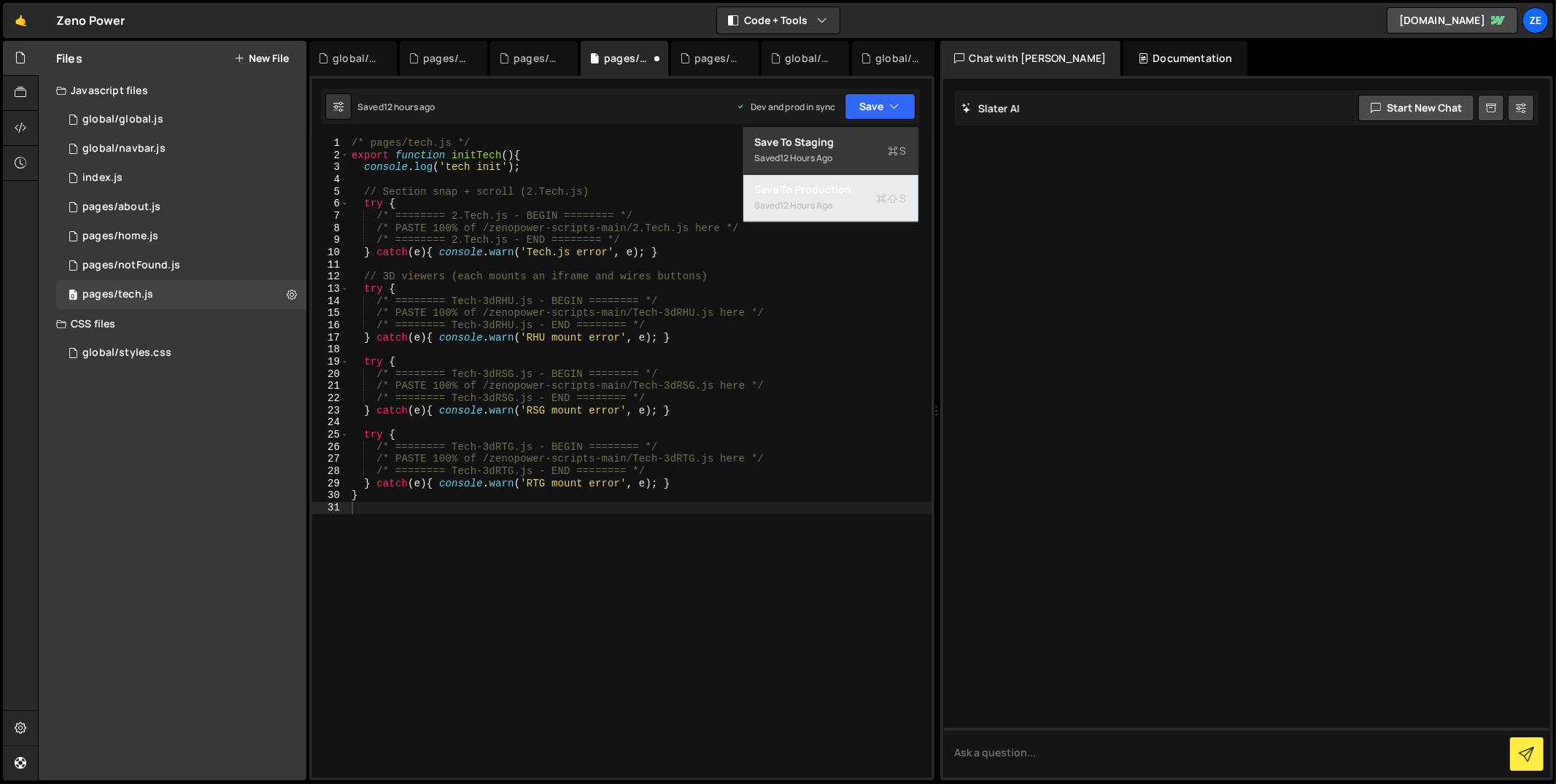
click at [785, 207] on div "12 hours ago" at bounding box center [807, 205] width 52 height 12
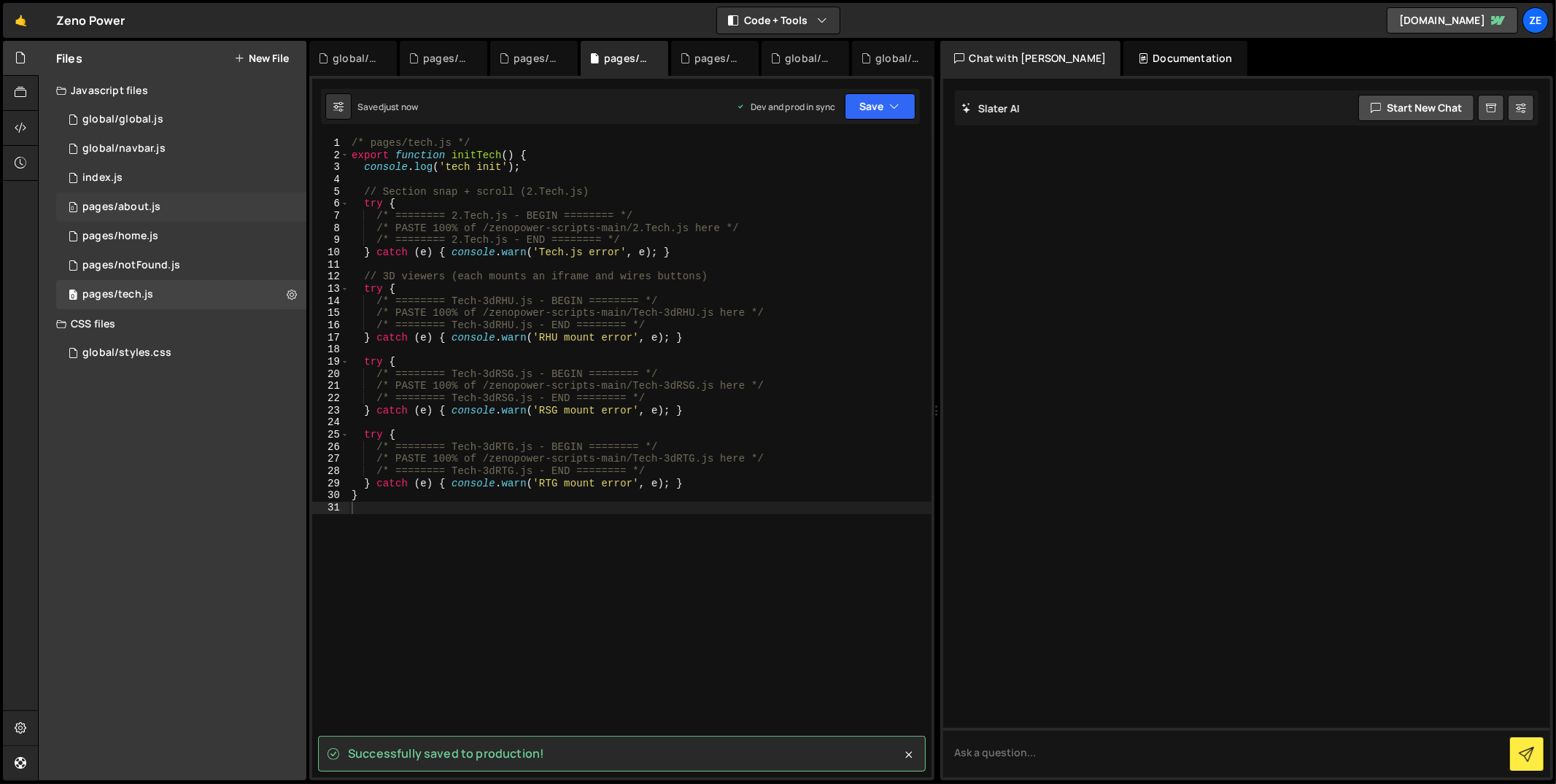
drag, startPoint x: 155, startPoint y: 200, endPoint x: 389, endPoint y: 264, distance: 242.6
click at [155, 200] on div "pages/about.js" at bounding box center [121, 207] width 78 height 13
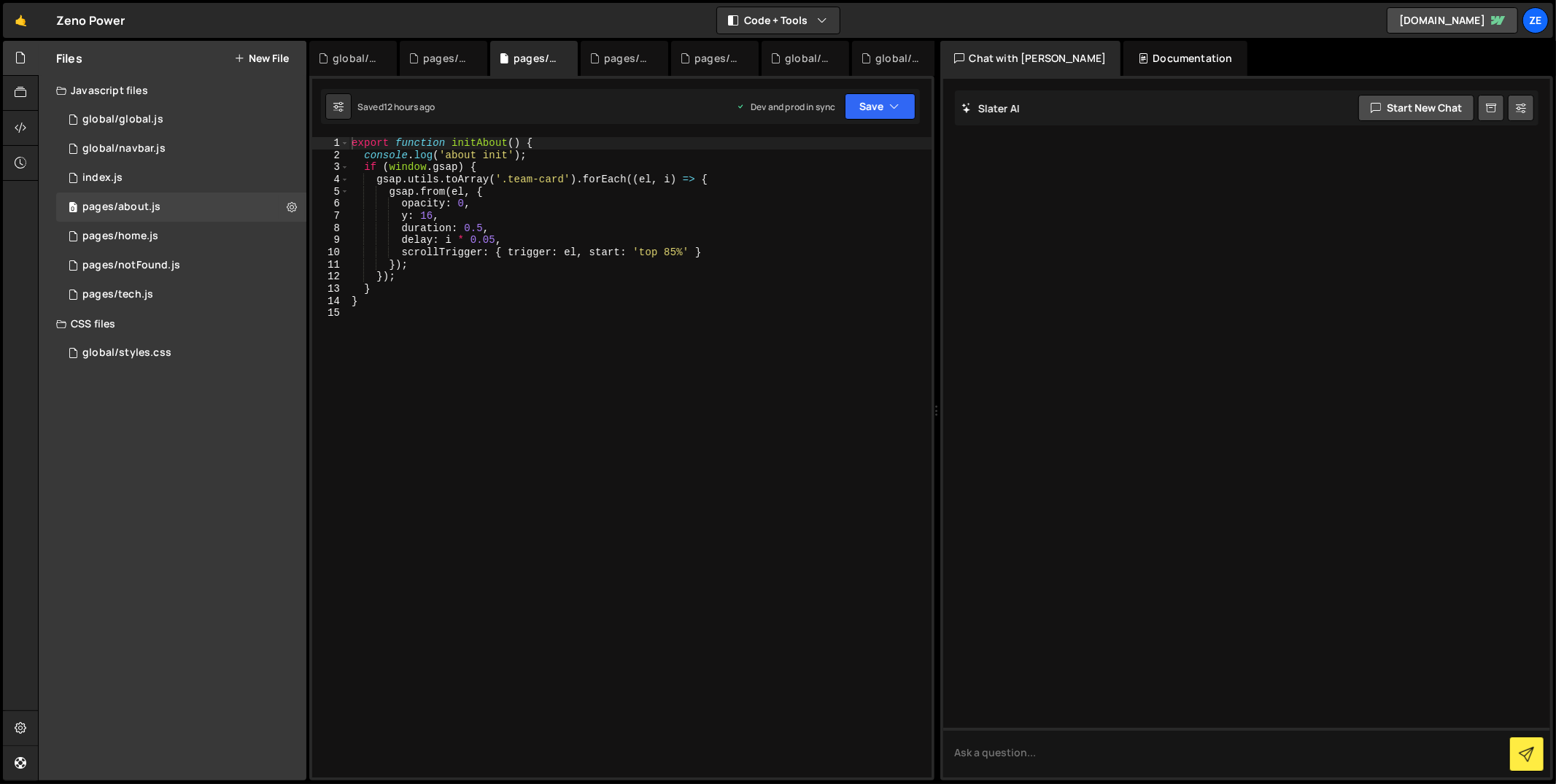
click at [477, 283] on div "export function initAbout ( ) { console . log ( 'about init' ) ; if ( window . …" at bounding box center [640, 470] width 584 height 666
type textarea "}"
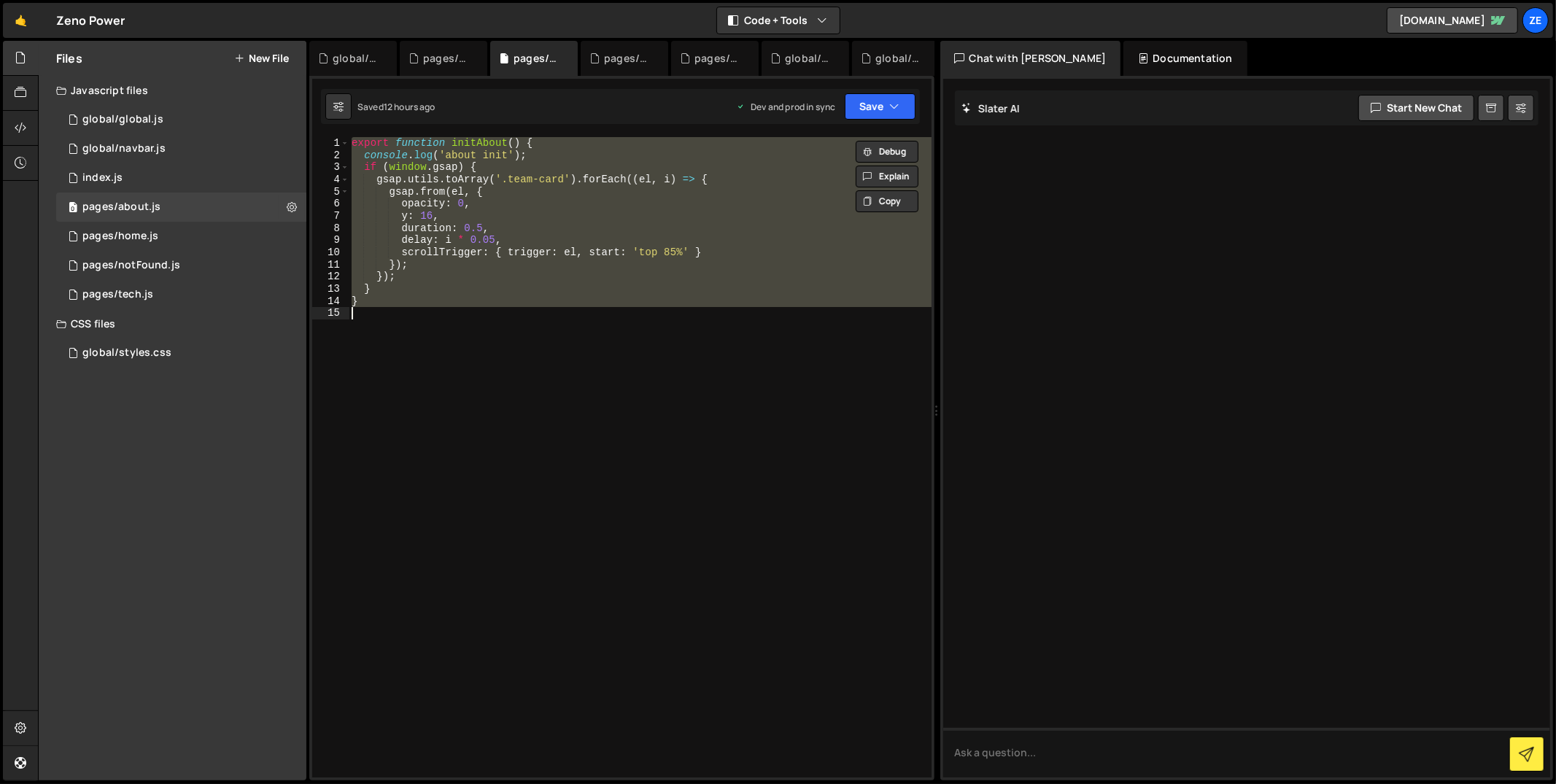
paste textarea
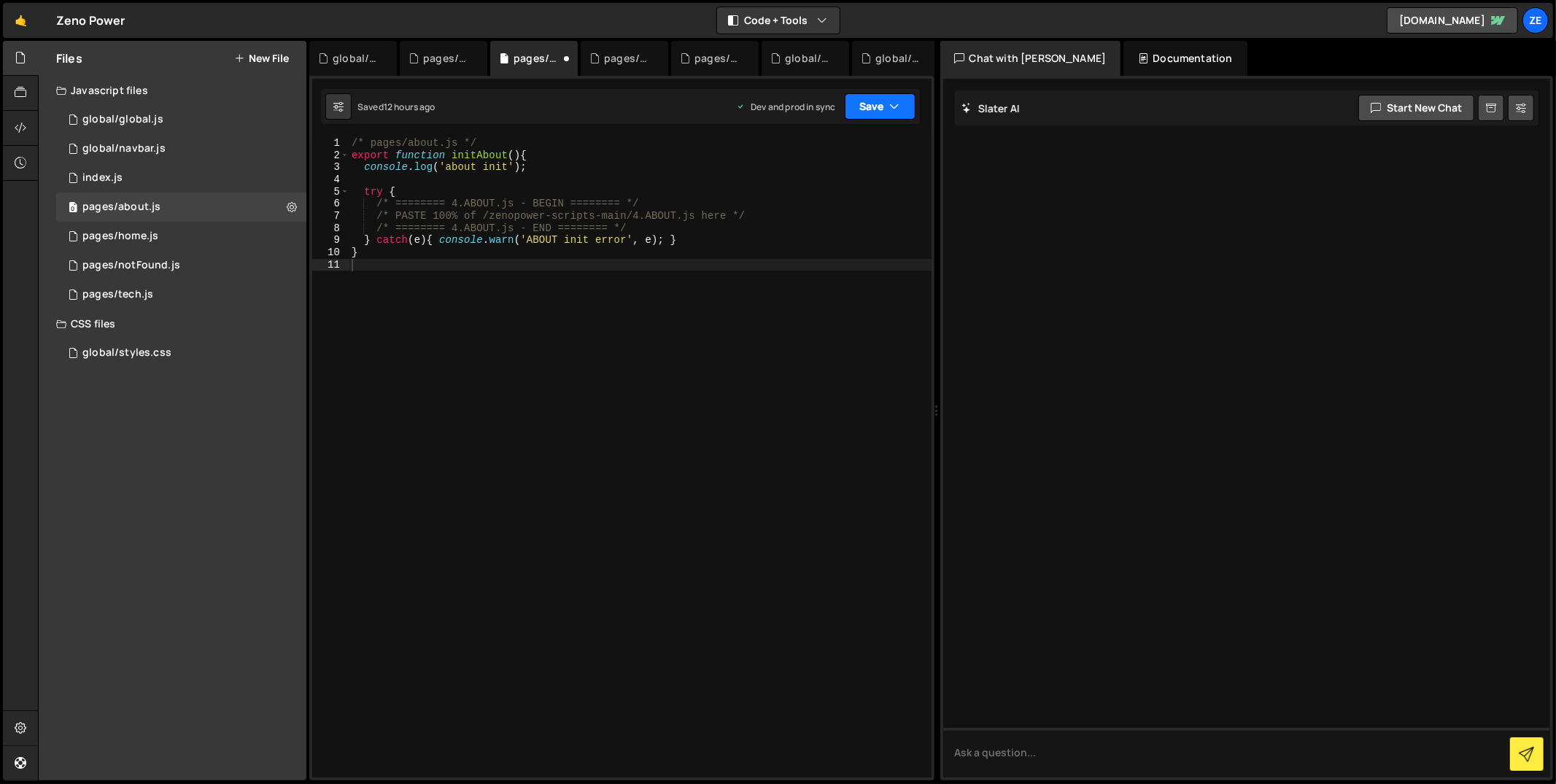
drag, startPoint x: 874, startPoint y: 103, endPoint x: 853, endPoint y: 146, distance: 47.9
click at [874, 103] on button "Save" at bounding box center [881, 106] width 71 height 26
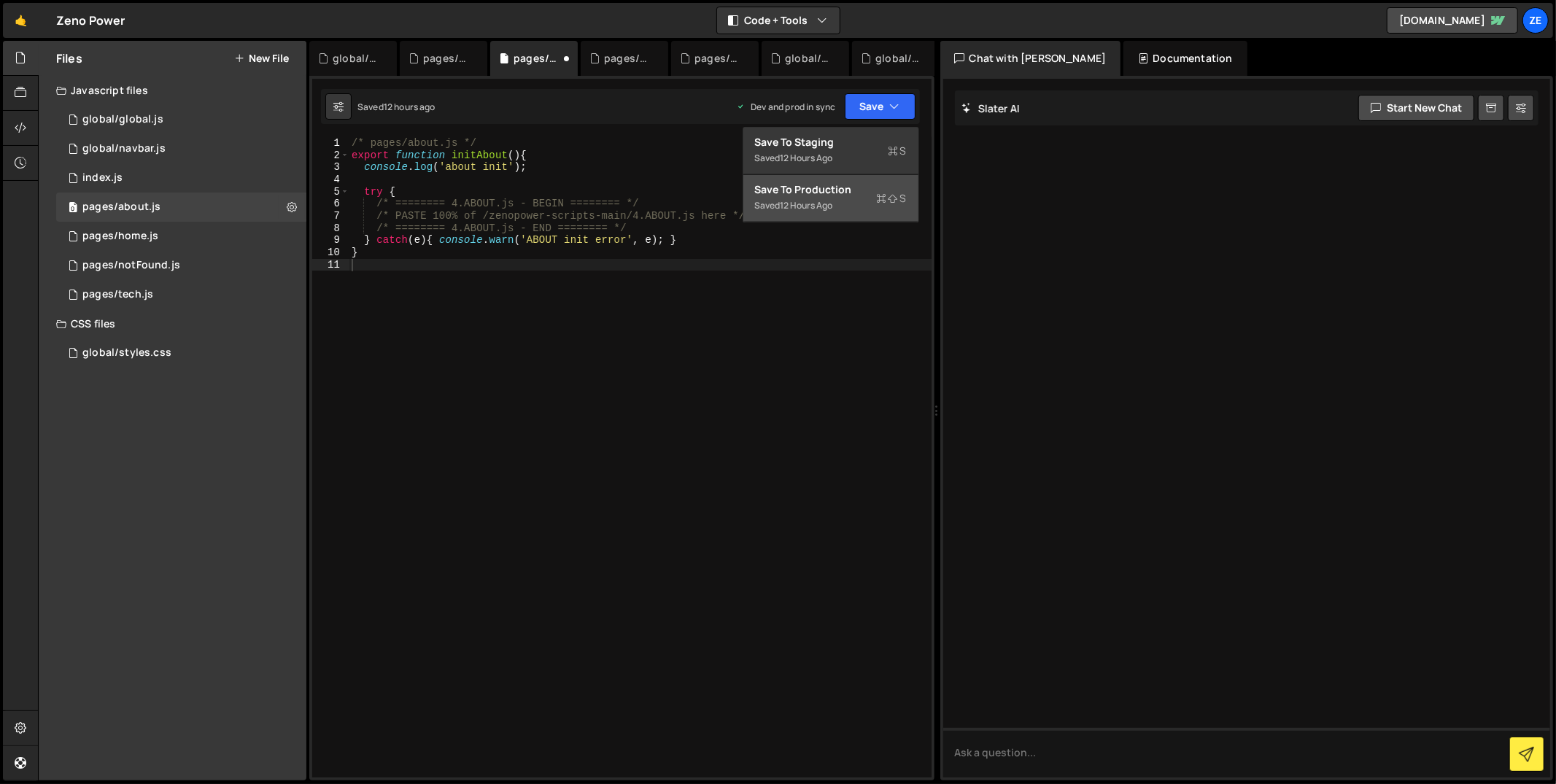
click at [827, 190] on div "Save to Production S" at bounding box center [830, 190] width 152 height 15
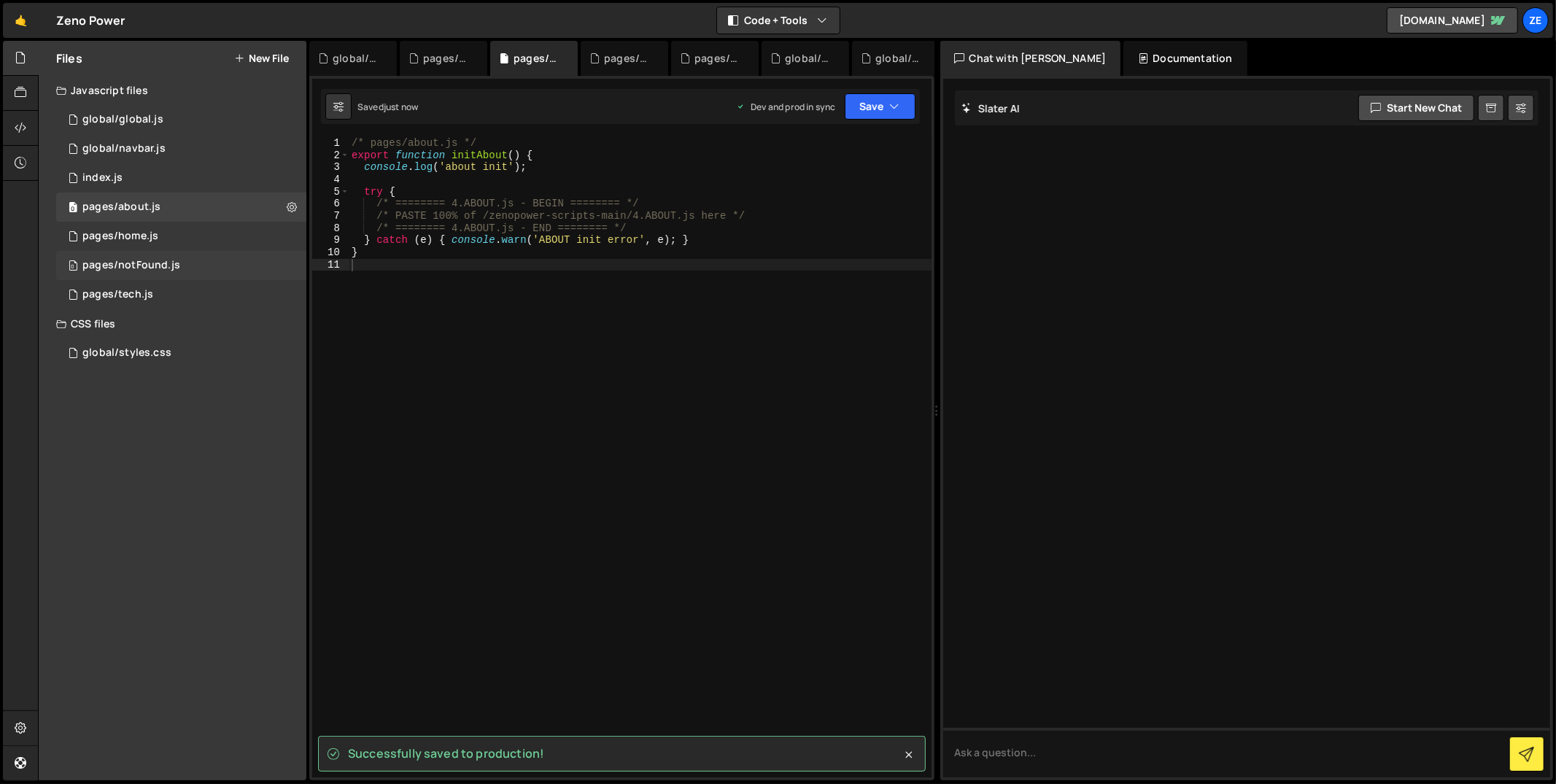
click at [181, 265] on div "0 pages/notFound.js 0" at bounding box center [181, 265] width 251 height 29
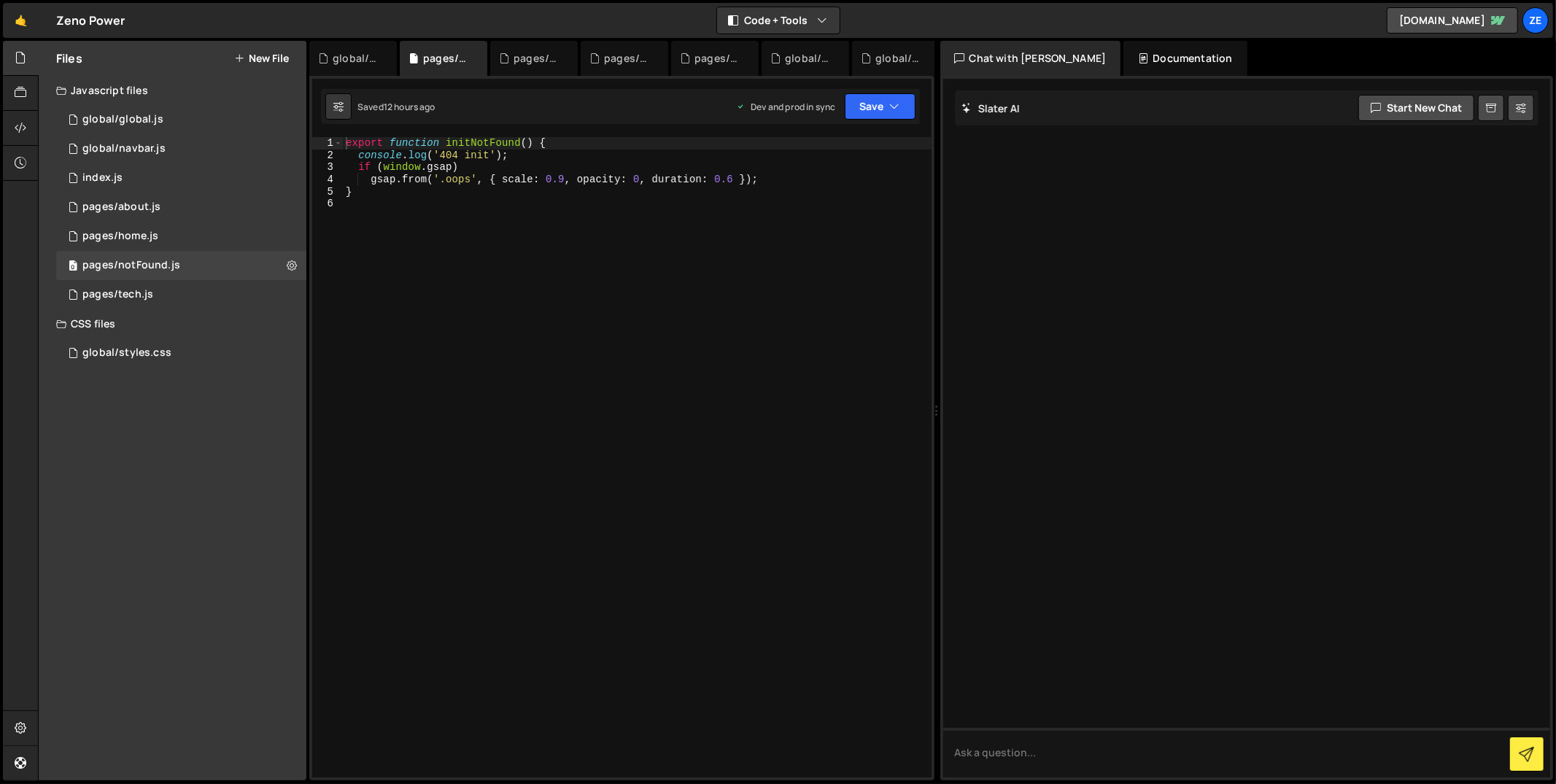
click at [482, 271] on div "export function initNotFound ( ) { console . log ( '404 init' ) ; if ( window .…" at bounding box center [638, 470] width 589 height 666
type textarea "}"
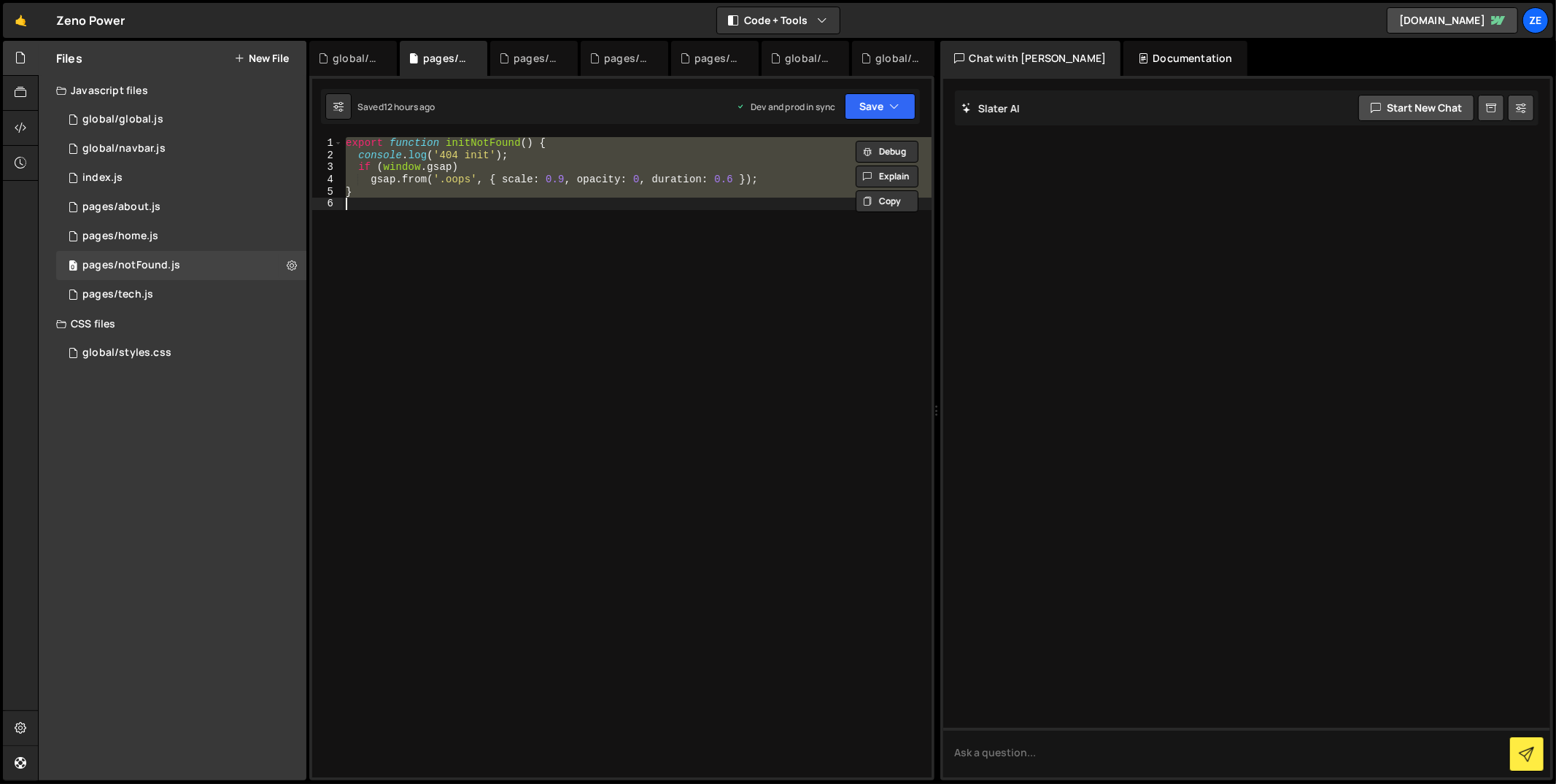
paste textarea
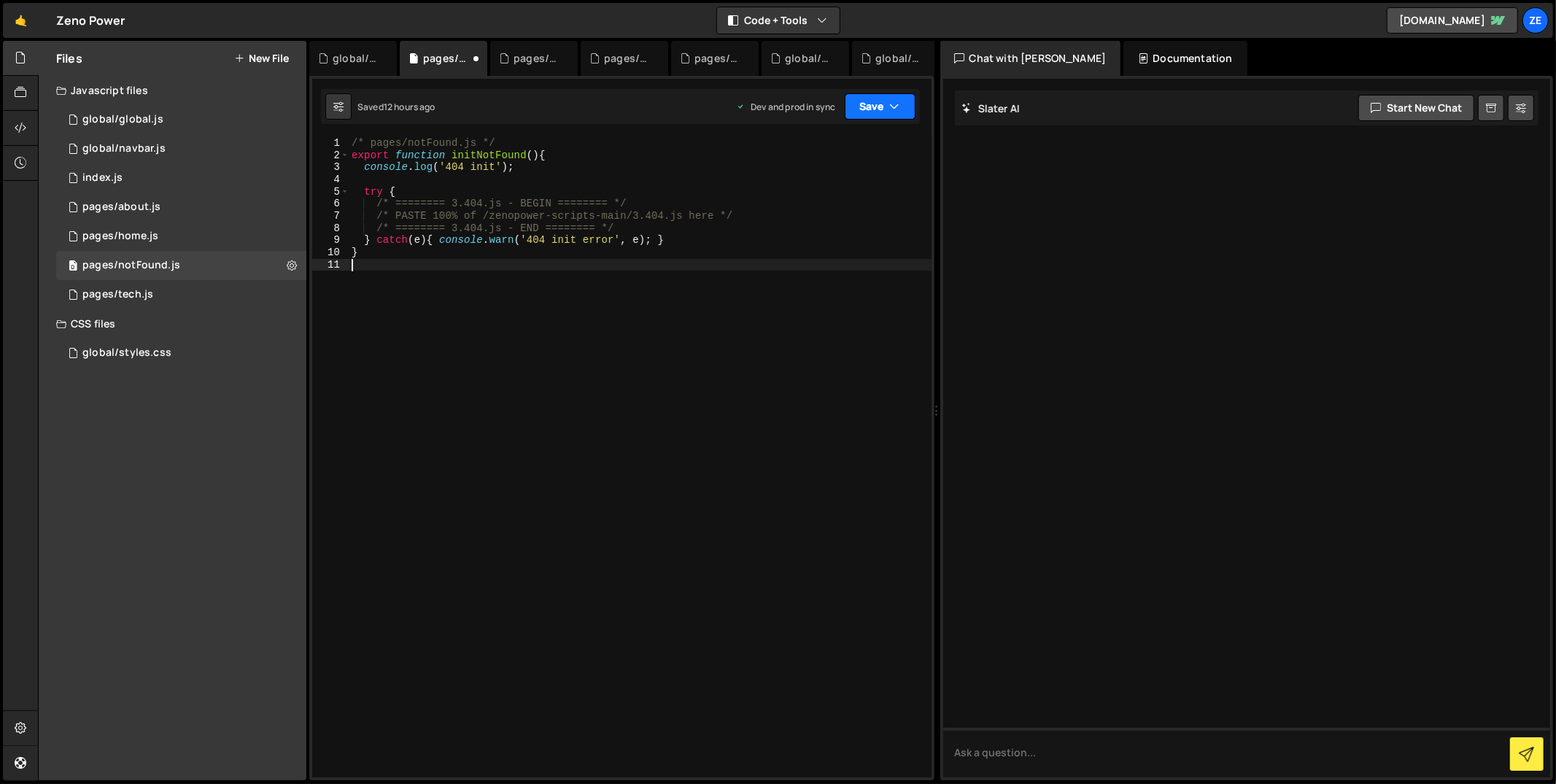
click at [859, 104] on button "Save" at bounding box center [881, 106] width 71 height 26
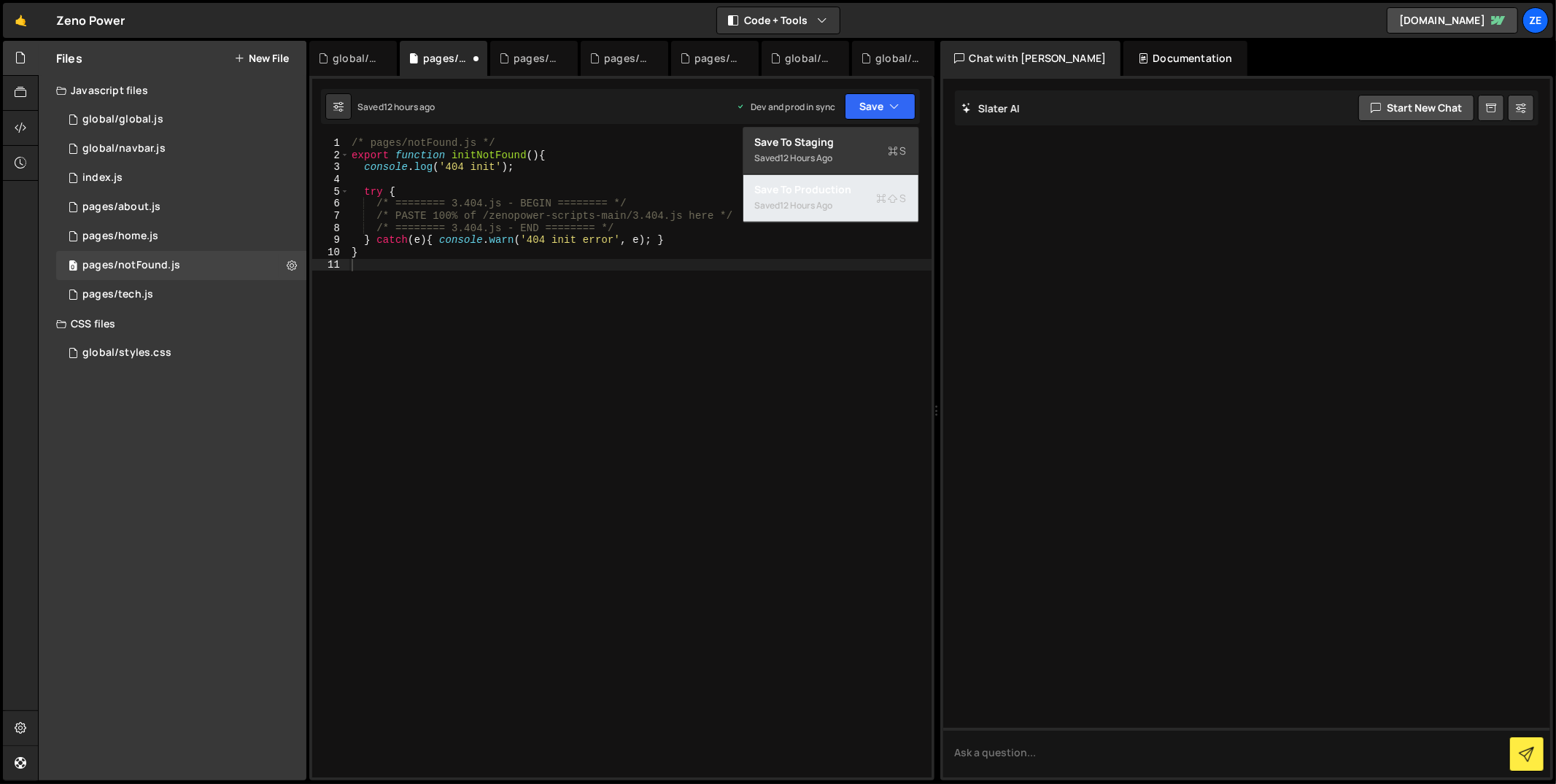
click at [765, 203] on div "Saved 12 hours ago" at bounding box center [830, 205] width 152 height 18
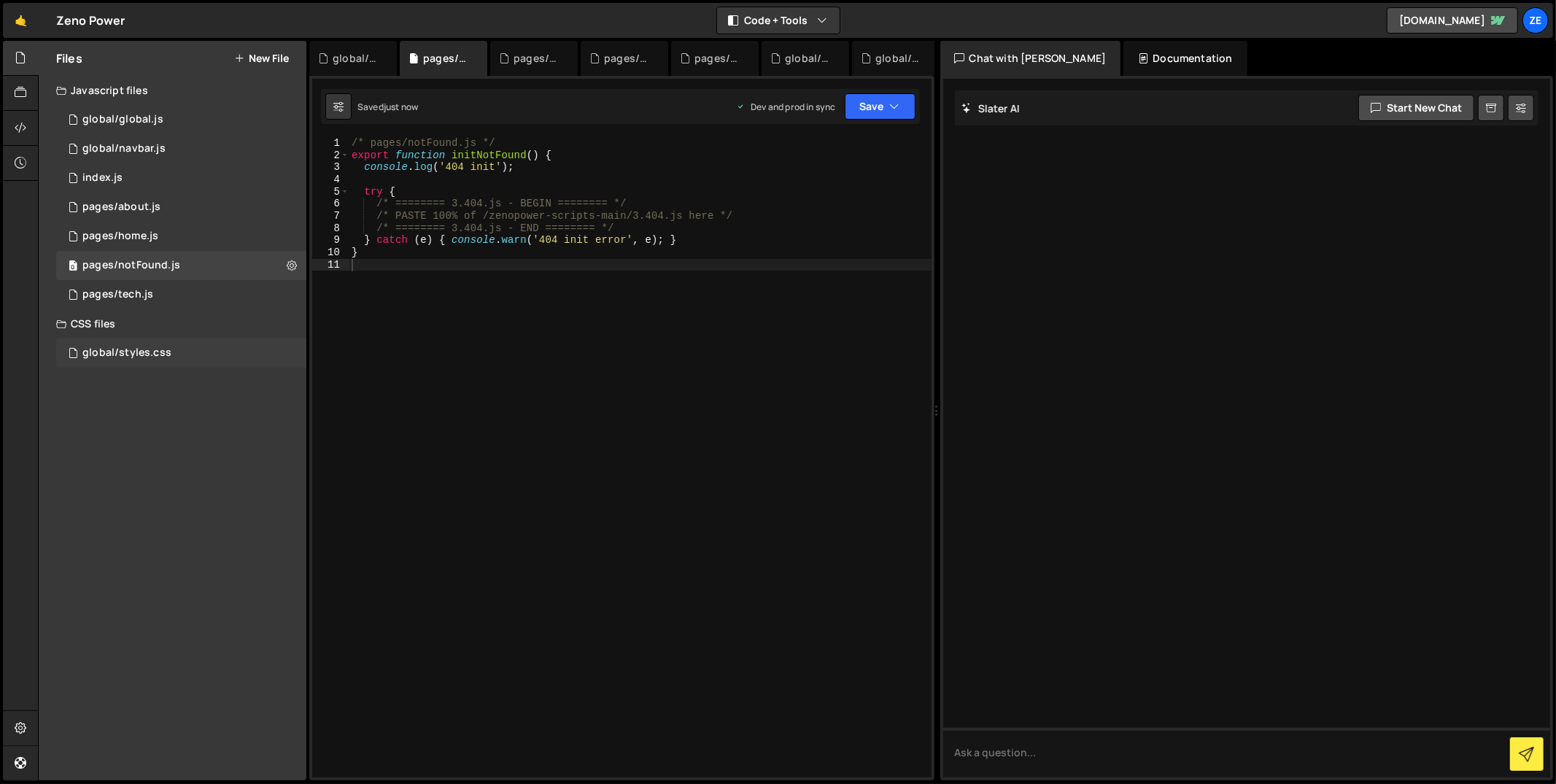
click at [143, 354] on div "global/styles.css" at bounding box center [126, 352] width 89 height 13
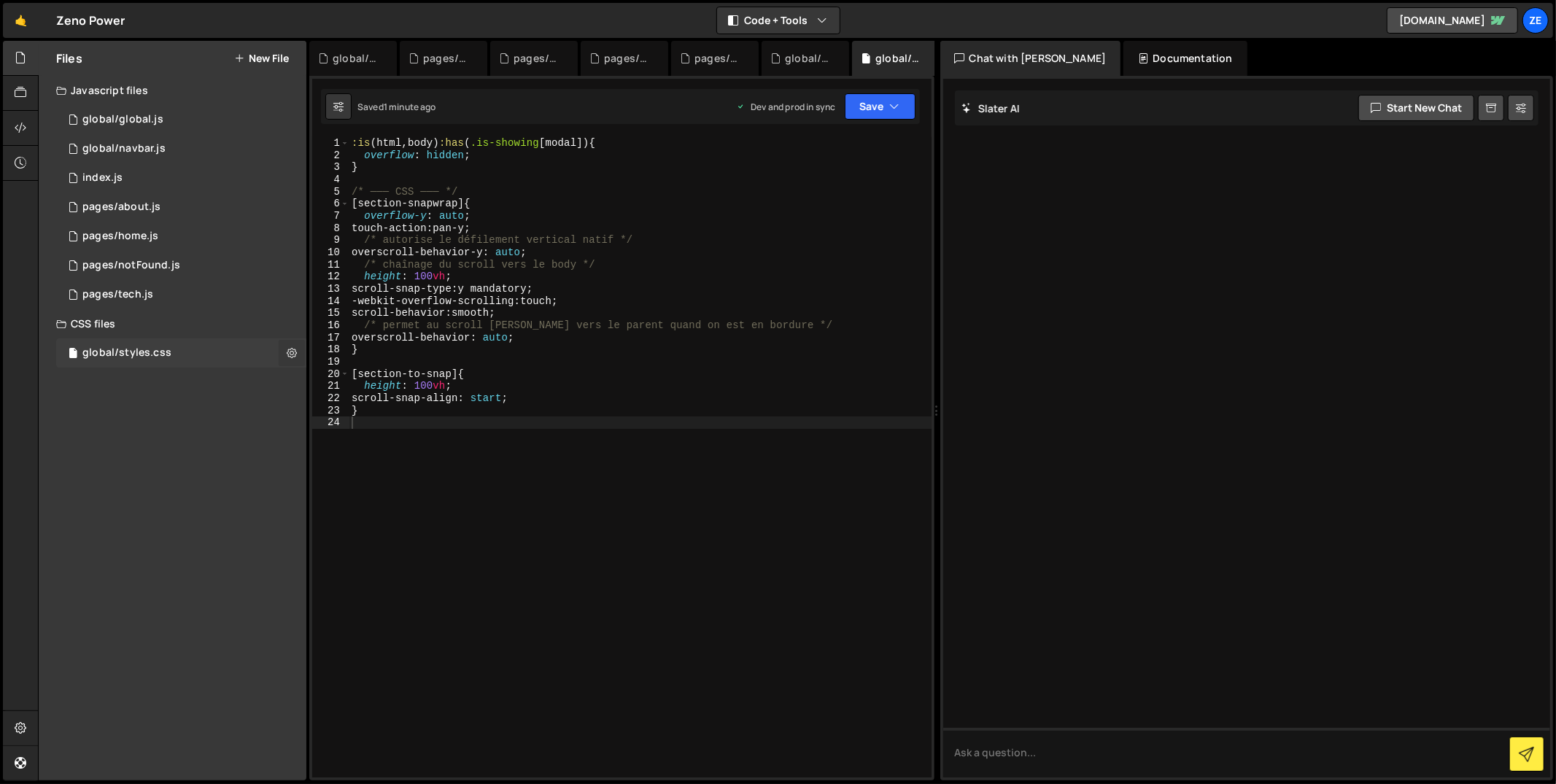
click at [291, 352] on icon at bounding box center [291, 352] width 10 height 14
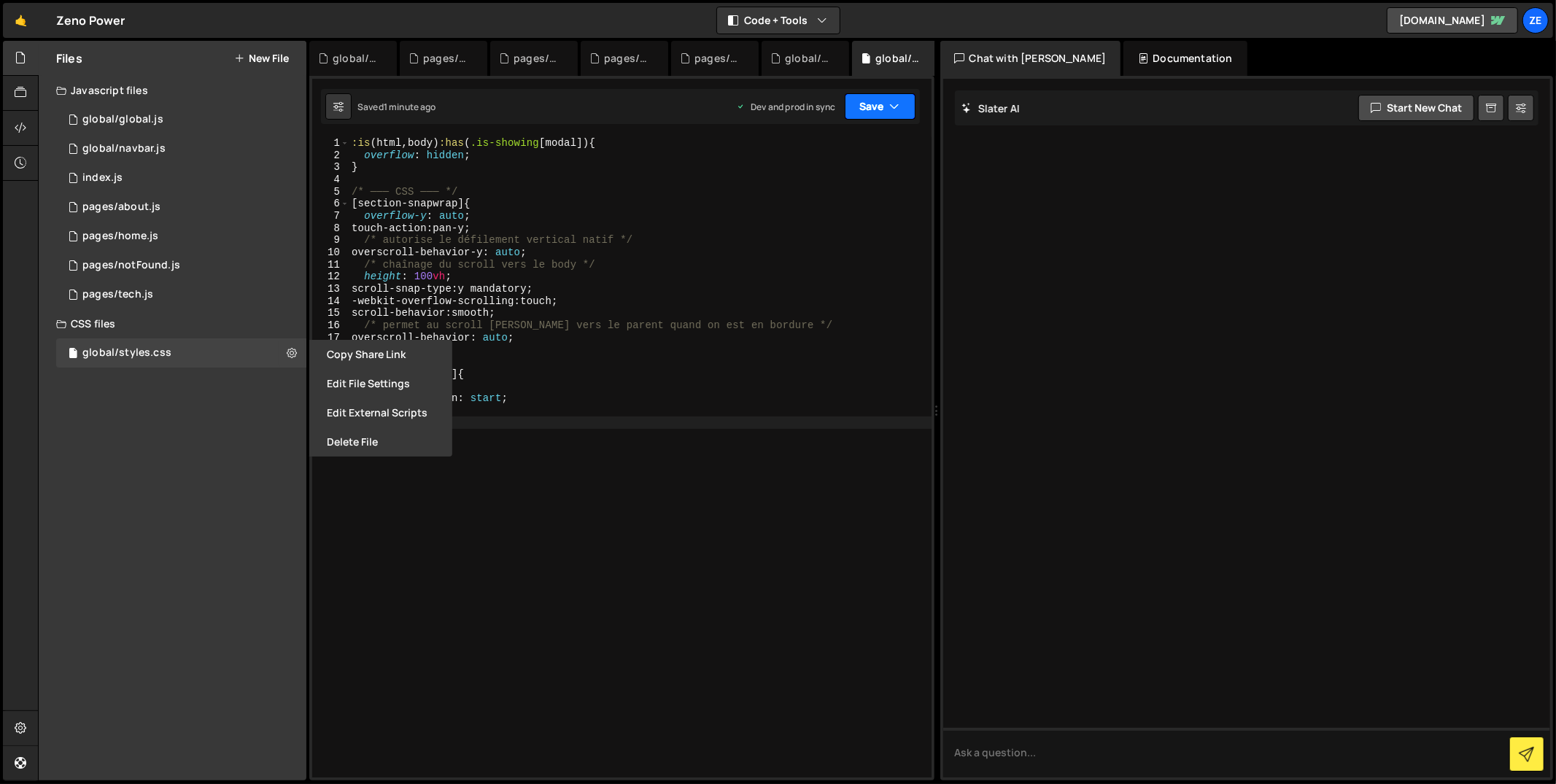
click at [909, 104] on button "Save" at bounding box center [881, 106] width 71 height 26
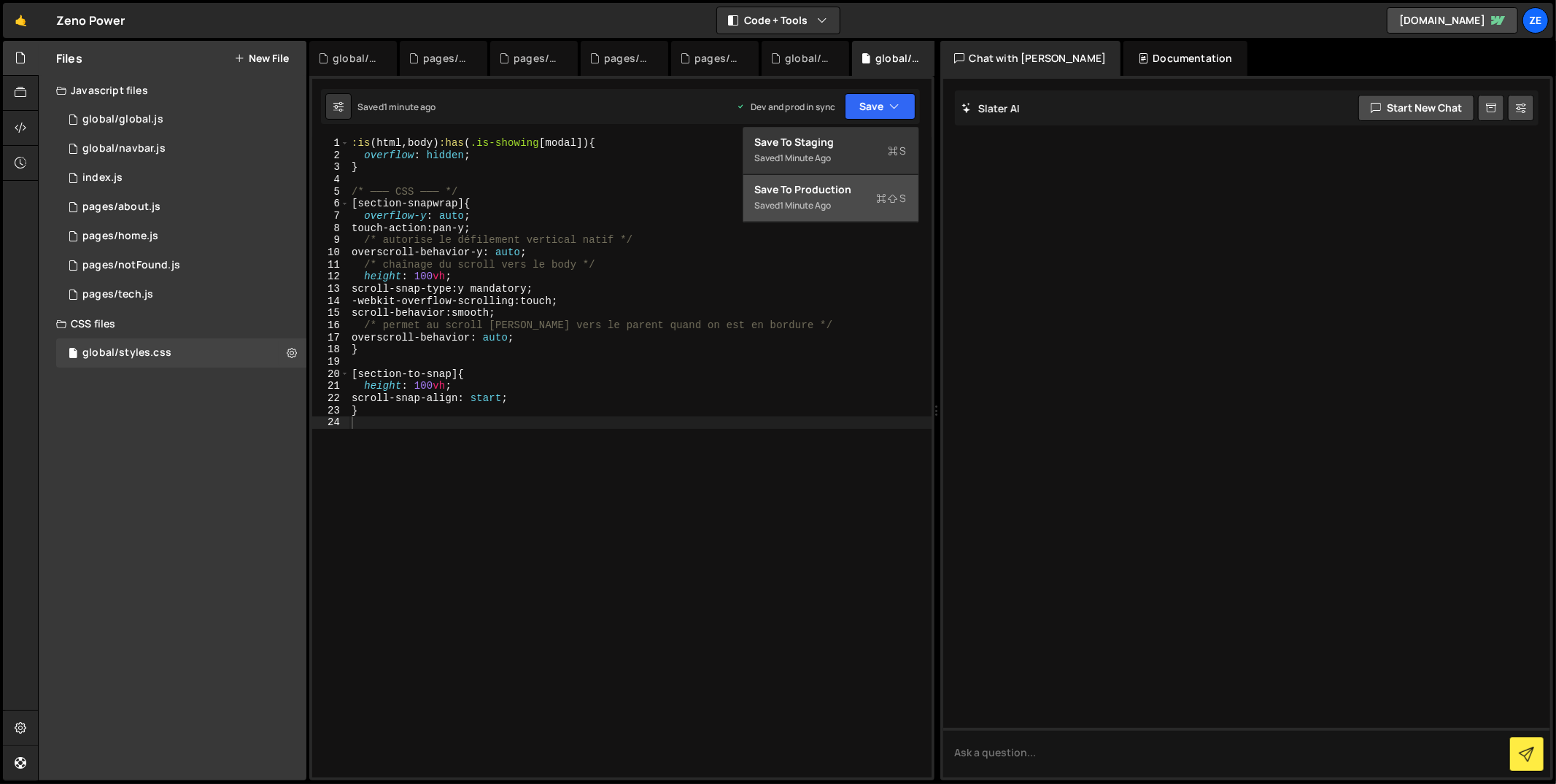
click at [855, 188] on div "Save to Production S" at bounding box center [830, 190] width 152 height 15
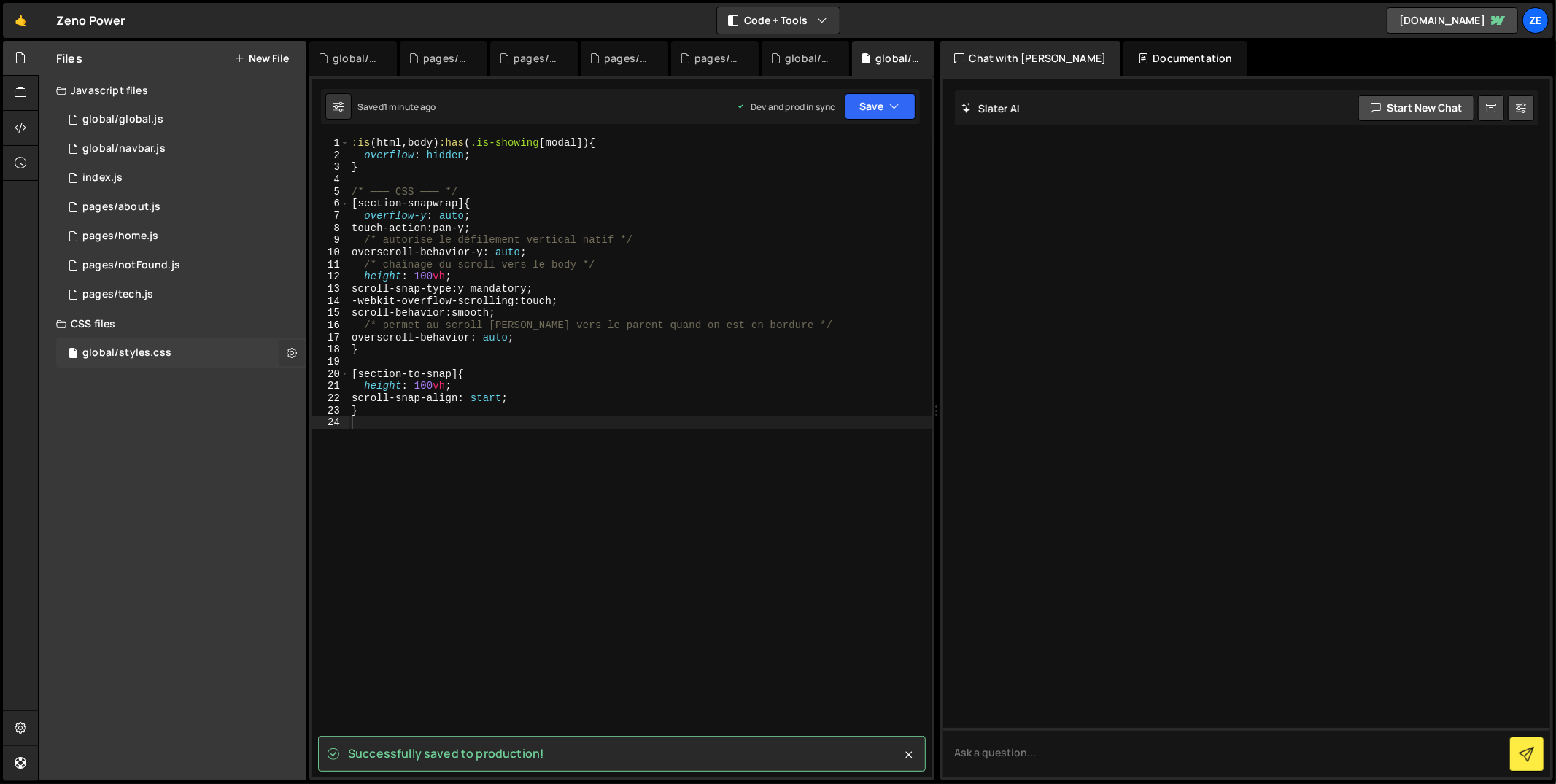
click at [298, 348] on button at bounding box center [291, 353] width 26 height 26
type input "global/styles"
radio input "false"
radio input "true"
click at [335, 380] on button "Edit File Settings" at bounding box center [380, 384] width 143 height 29
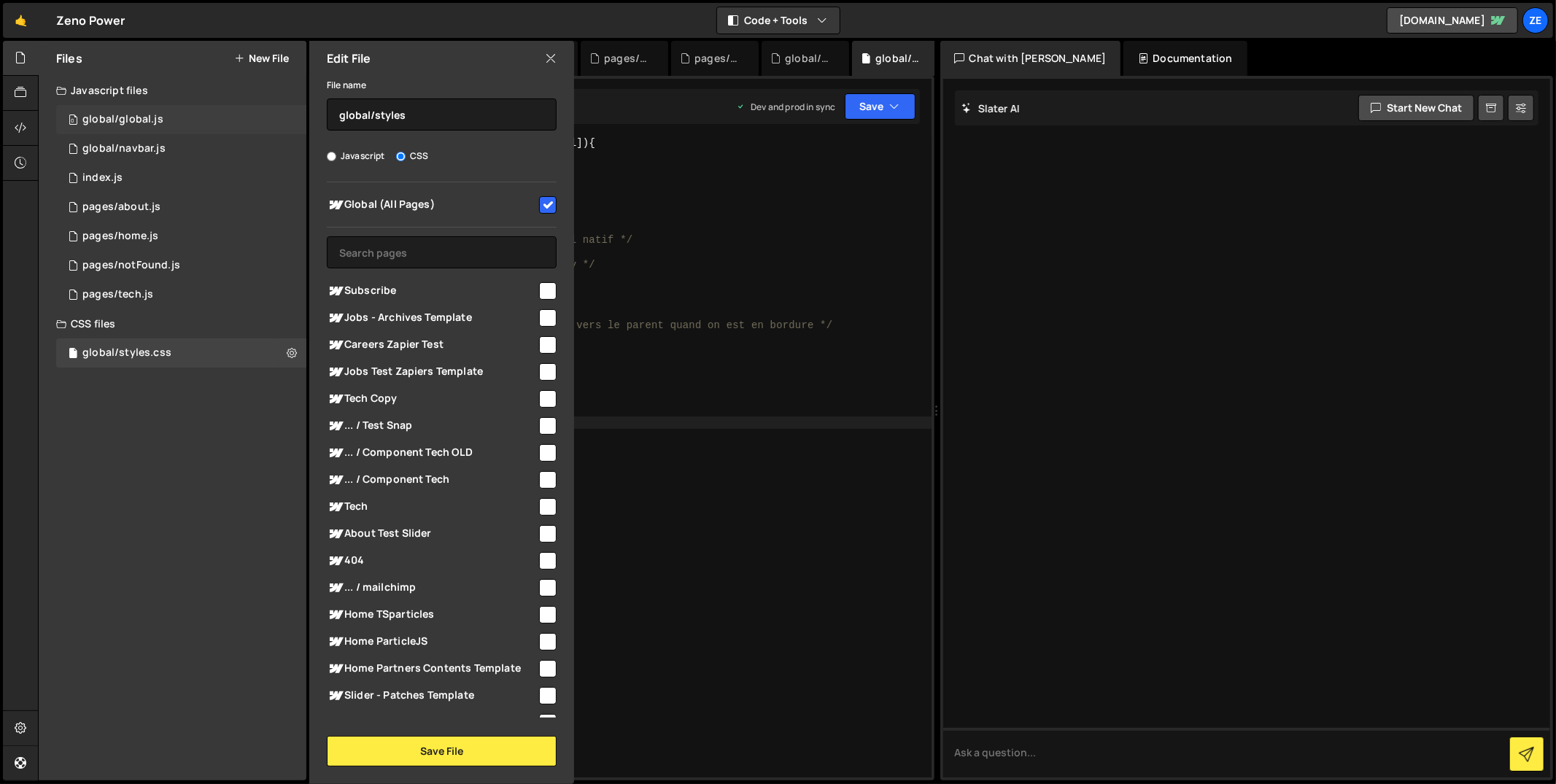
click at [197, 124] on div "0 global/global.js 0" at bounding box center [181, 119] width 251 height 29
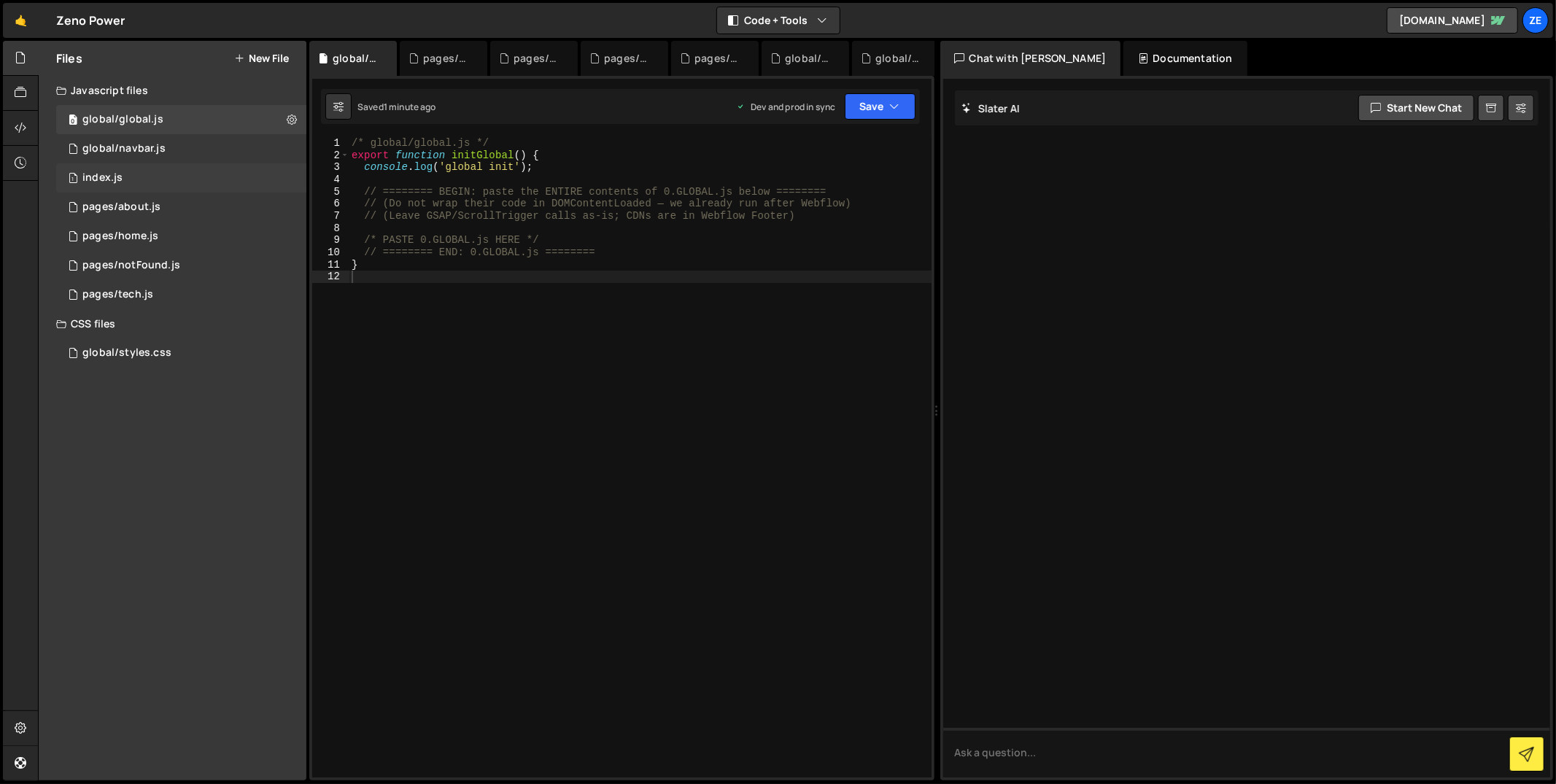
click at [210, 170] on div "1 index.js 0" at bounding box center [181, 178] width 251 height 29
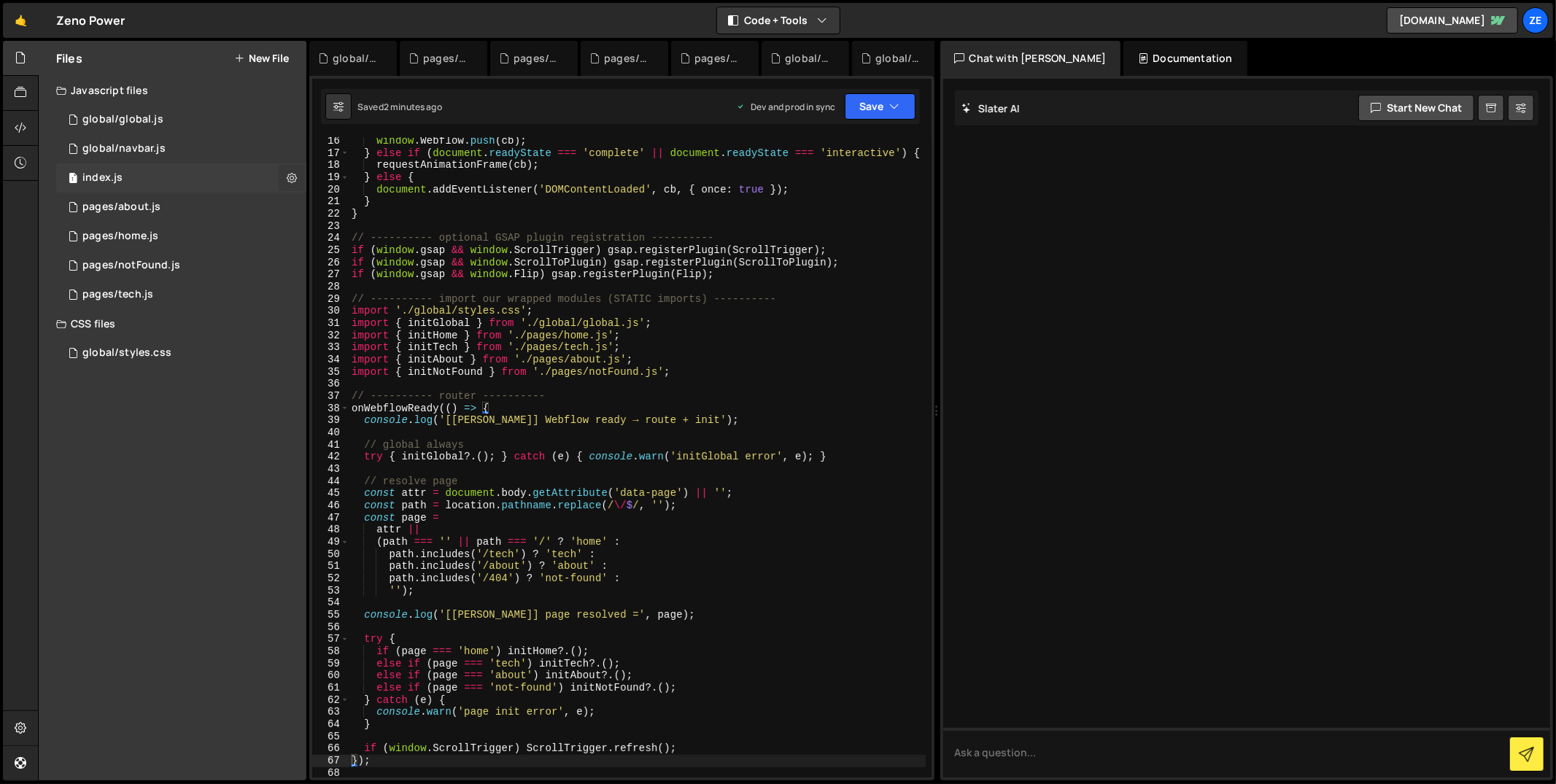
click at [291, 179] on icon at bounding box center [291, 177] width 10 height 14
click at [392, 201] on button "Edit File Settings" at bounding box center [380, 209] width 143 height 29
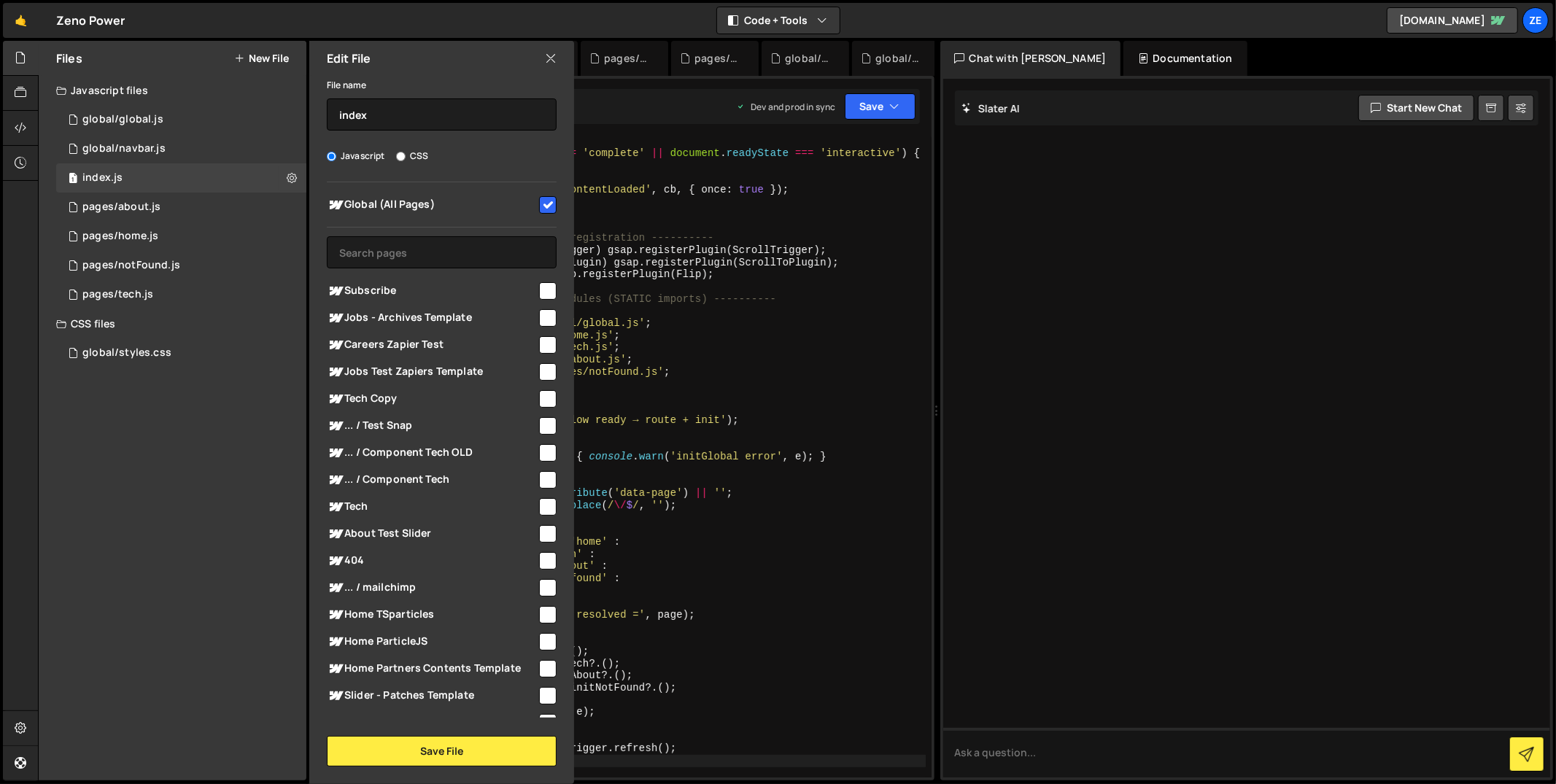
click at [554, 58] on icon at bounding box center [551, 58] width 12 height 16
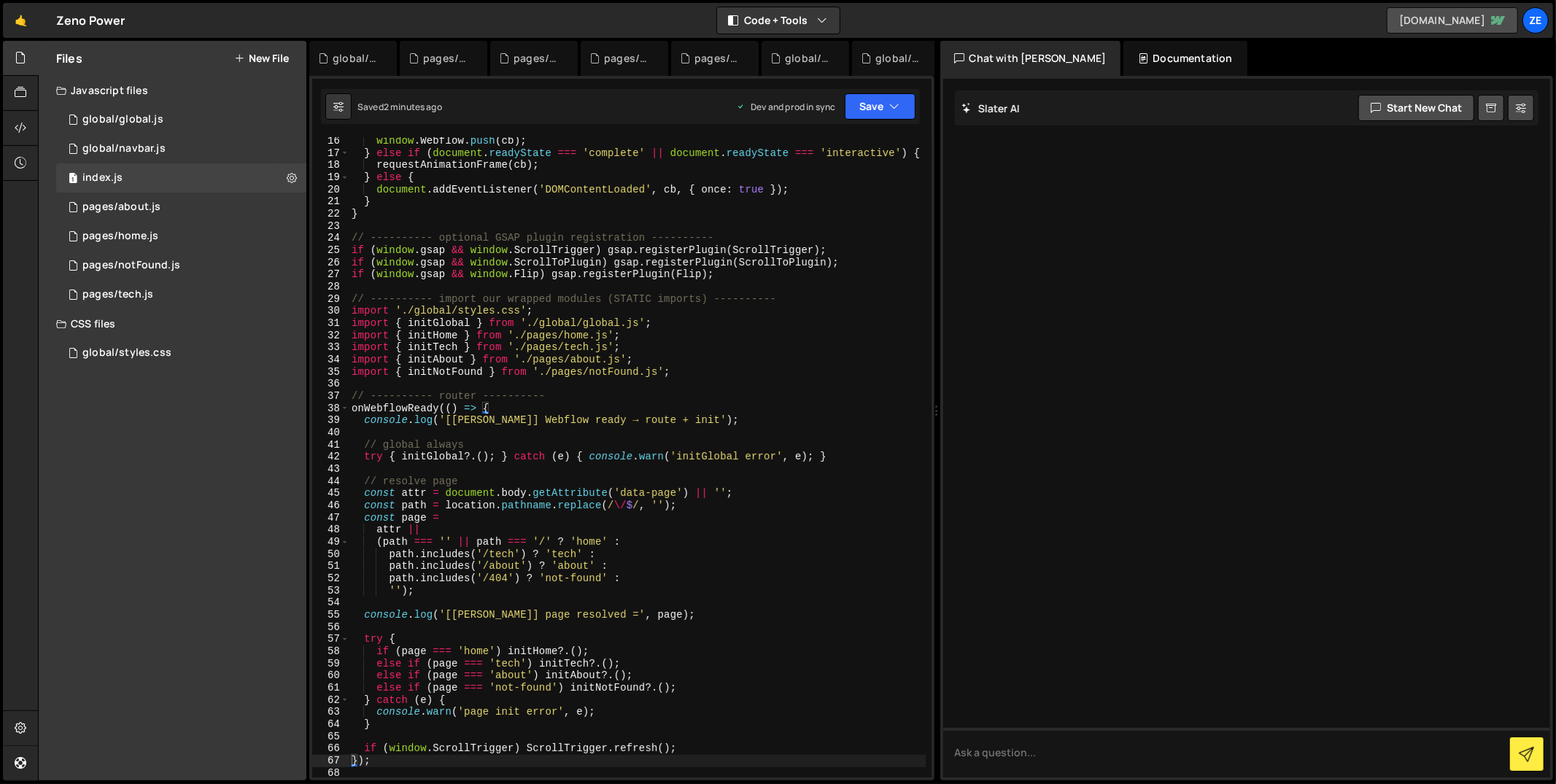
click at [1411, 21] on link "zenopower-final.webflow.io" at bounding box center [1453, 20] width 131 height 26
click at [183, 117] on div "0 global/global.js 0" at bounding box center [181, 119] width 251 height 29
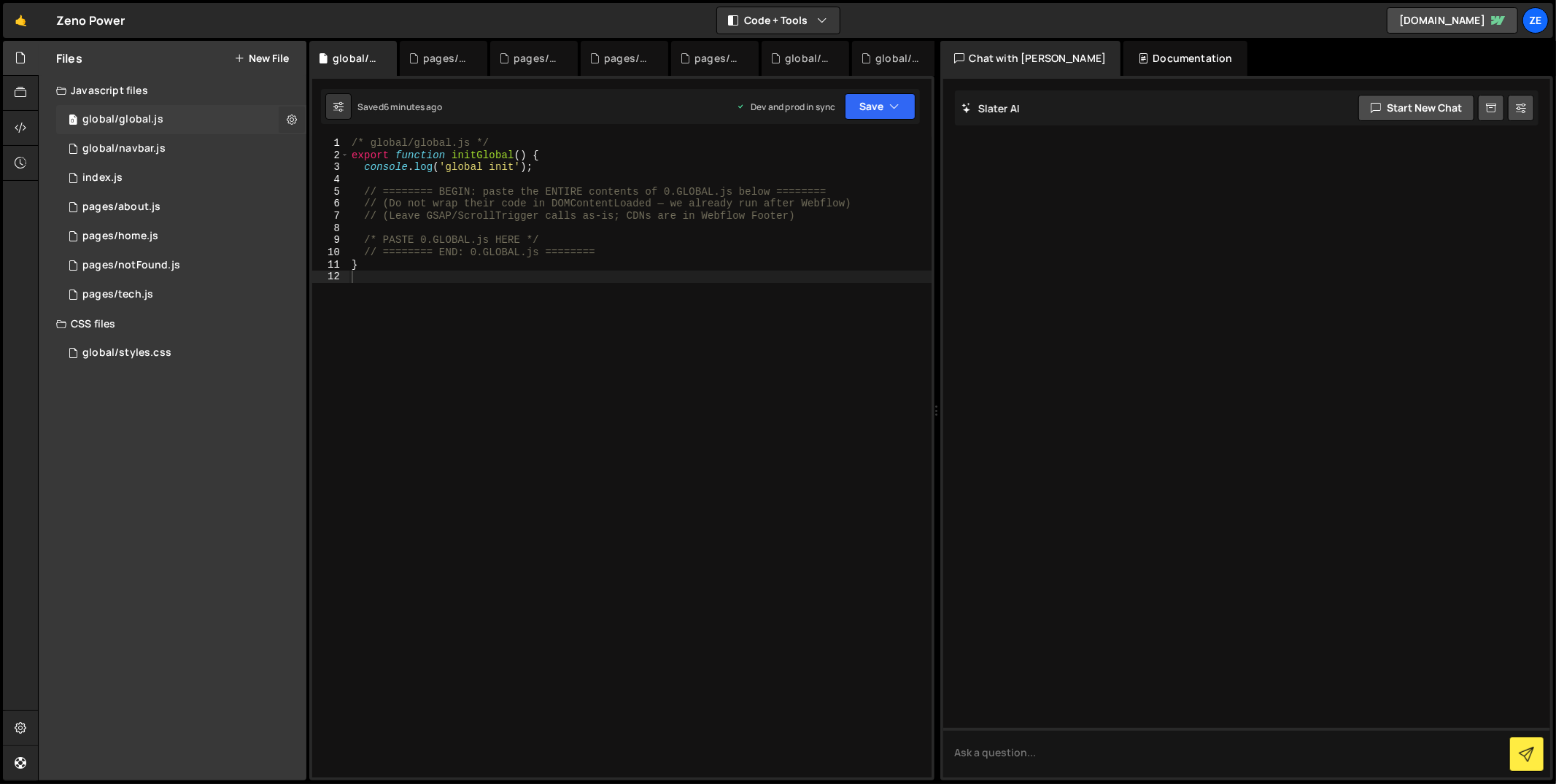
click at [287, 119] on icon at bounding box center [291, 119] width 10 height 14
click at [359, 156] on button "Edit File Settings" at bounding box center [380, 150] width 143 height 29
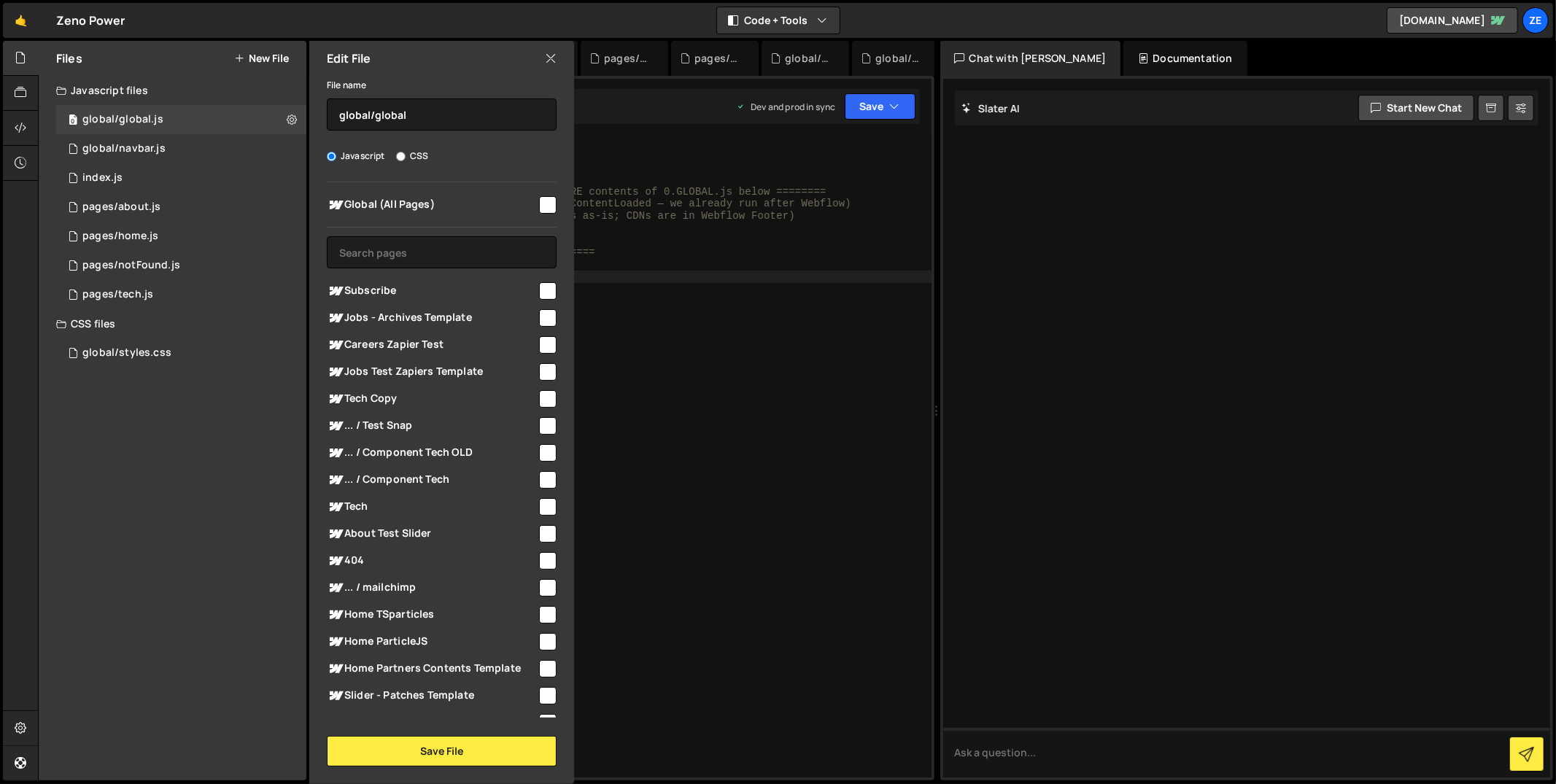
click at [539, 203] on input "checkbox" at bounding box center [547, 205] width 18 height 18
checkbox input "true"
drag, startPoint x: 493, startPoint y: 752, endPoint x: 527, endPoint y: 745, distance: 34.7
click at [493, 752] on button "Save File" at bounding box center [442, 752] width 230 height 31
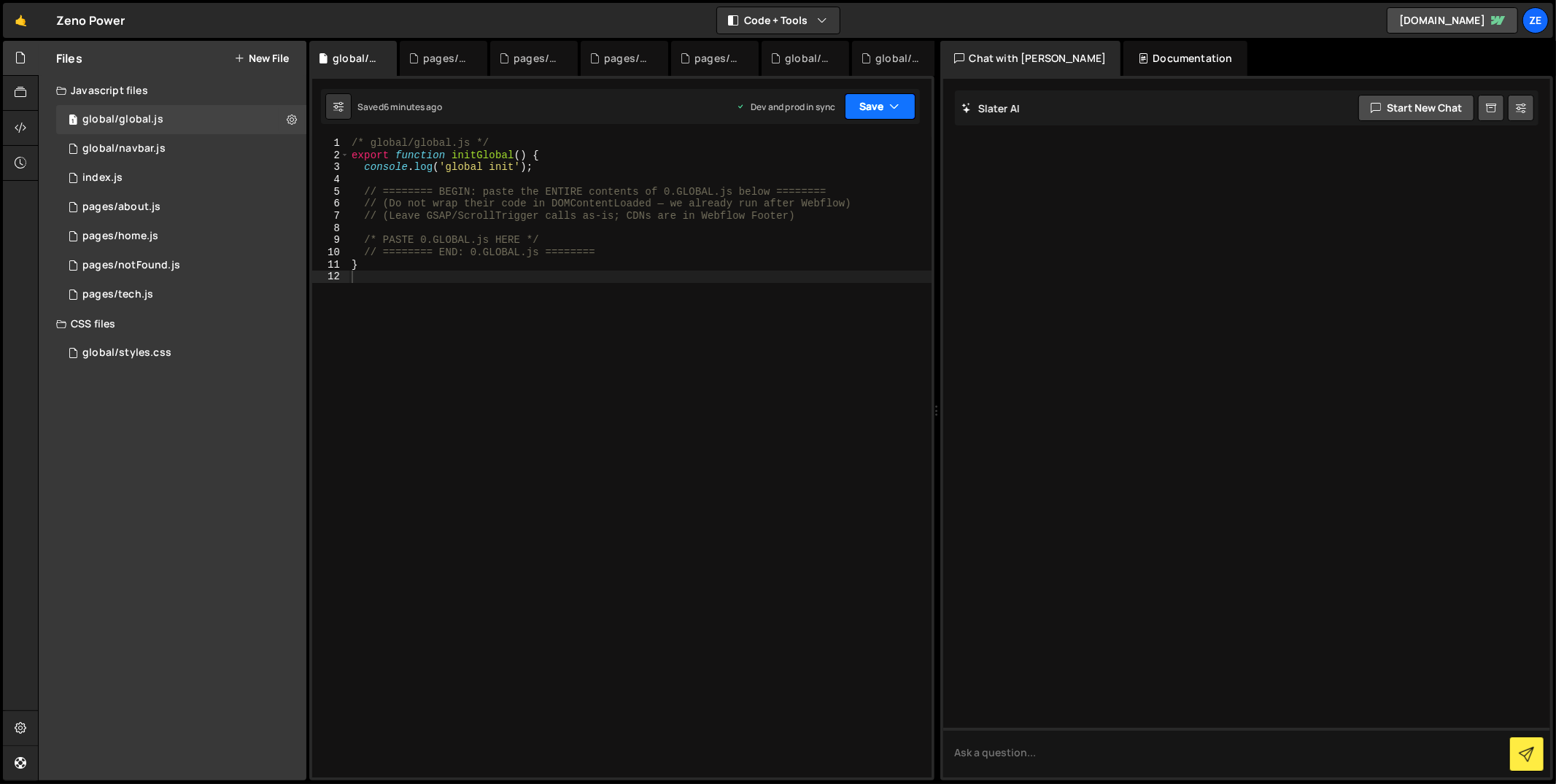
click at [894, 110] on icon "button" at bounding box center [894, 106] width 10 height 15
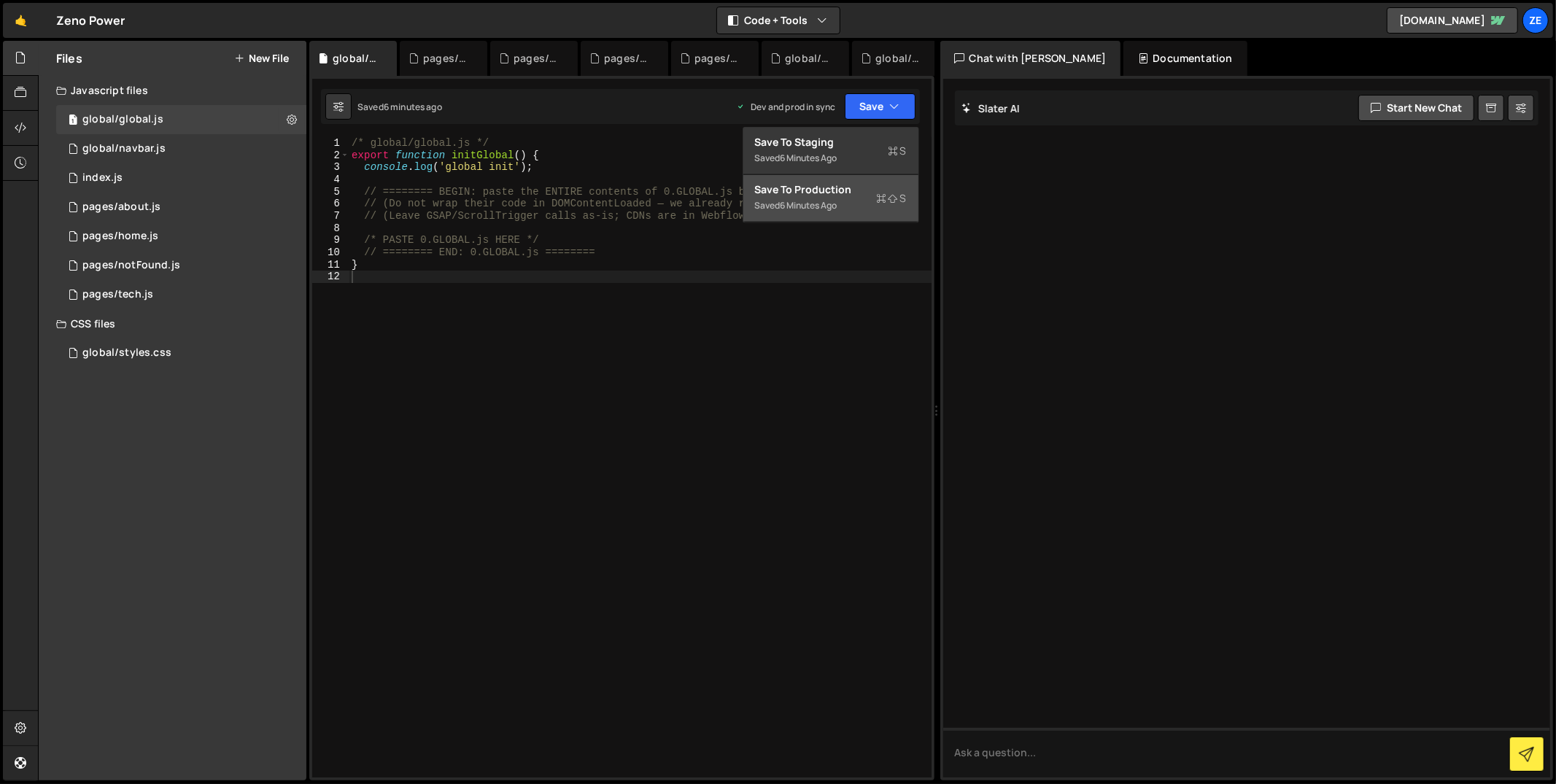
click at [828, 187] on div "Save to Production S" at bounding box center [830, 190] width 152 height 15
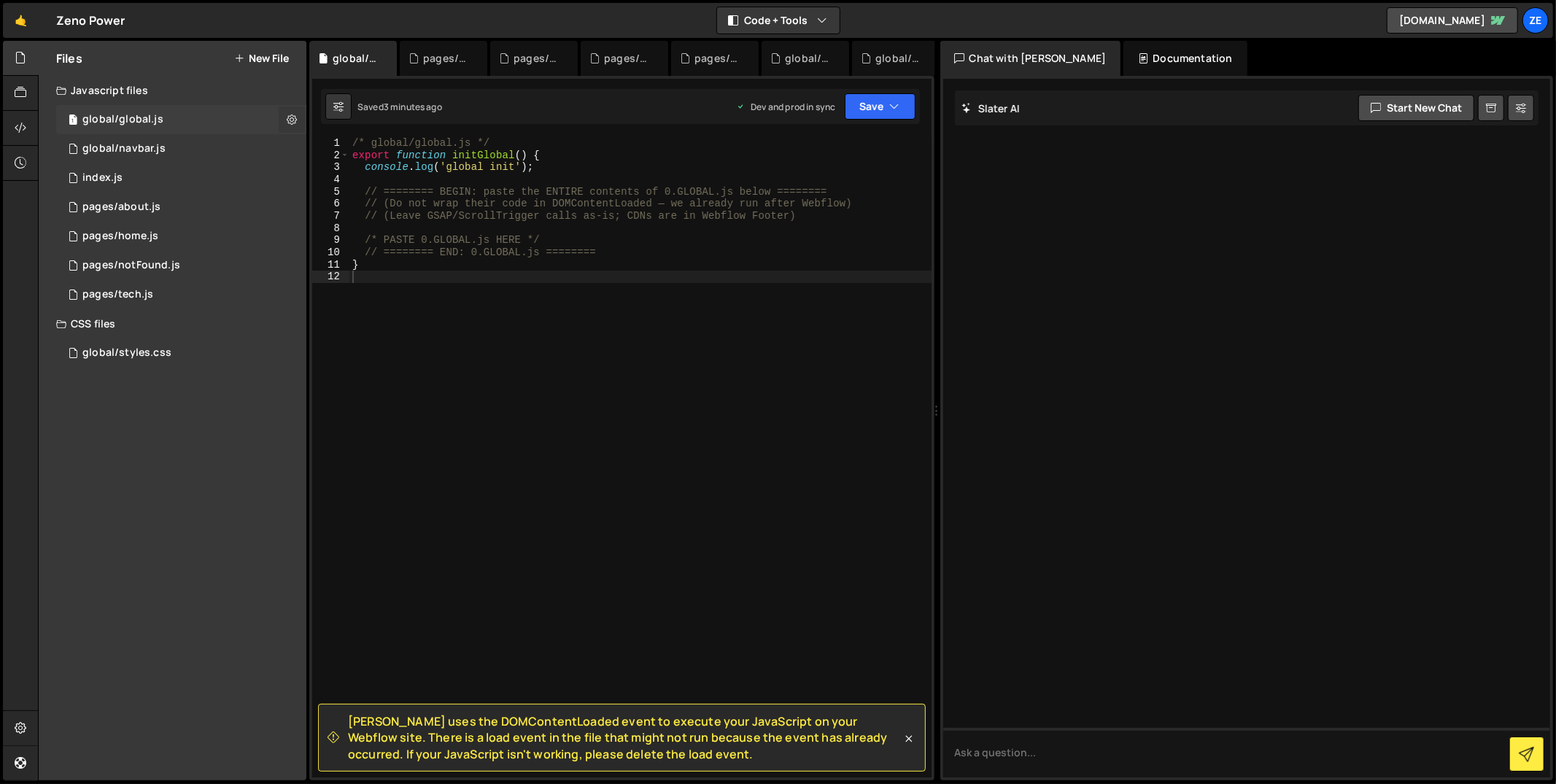
click at [289, 119] on icon at bounding box center [291, 119] width 10 height 14
type input "global/global"
radio input "true"
click at [365, 151] on button "Edit File Settings" at bounding box center [380, 150] width 143 height 29
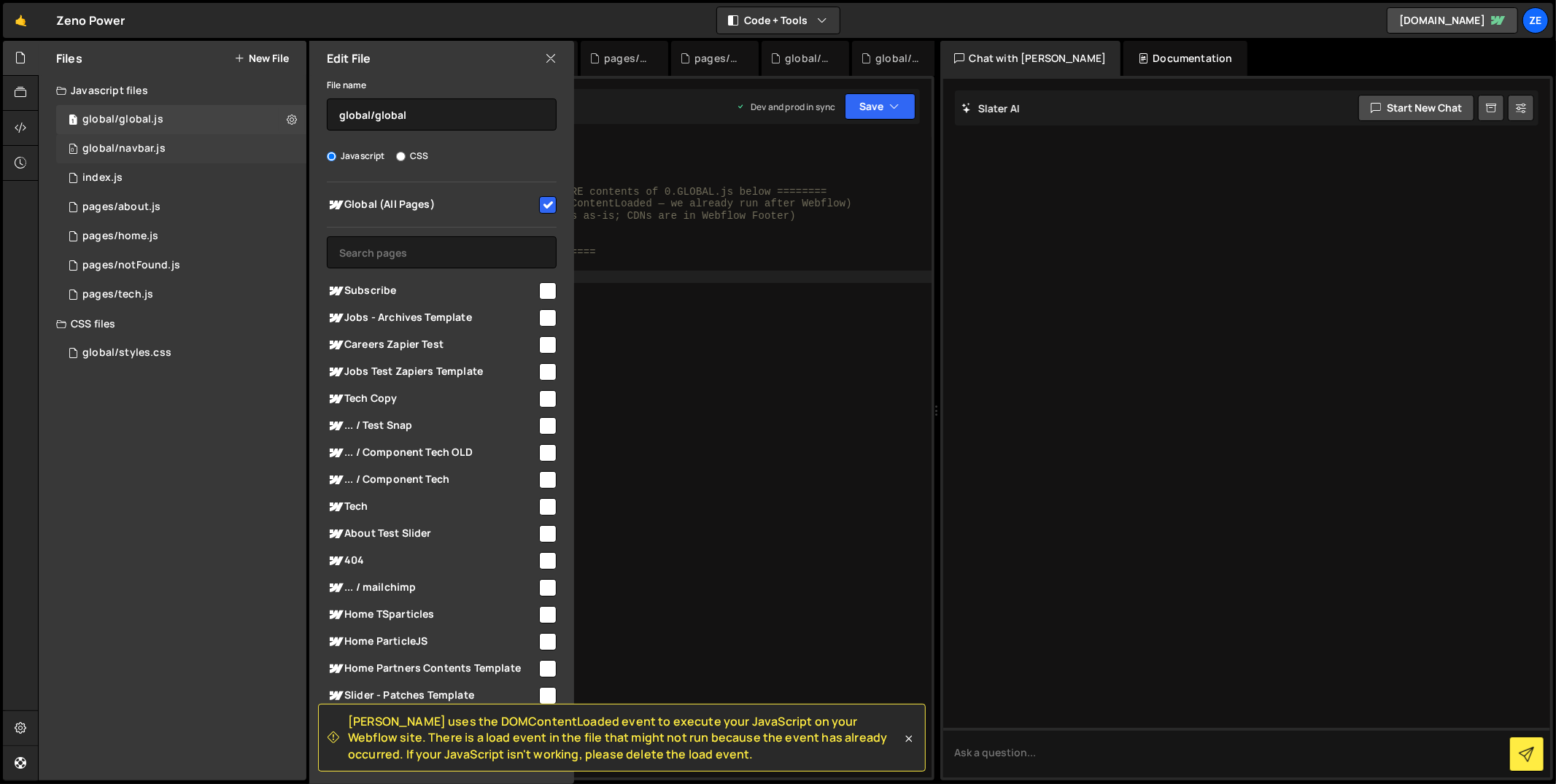
click at [287, 141] on div "0 global/navbar.js 0" at bounding box center [181, 149] width 251 height 29
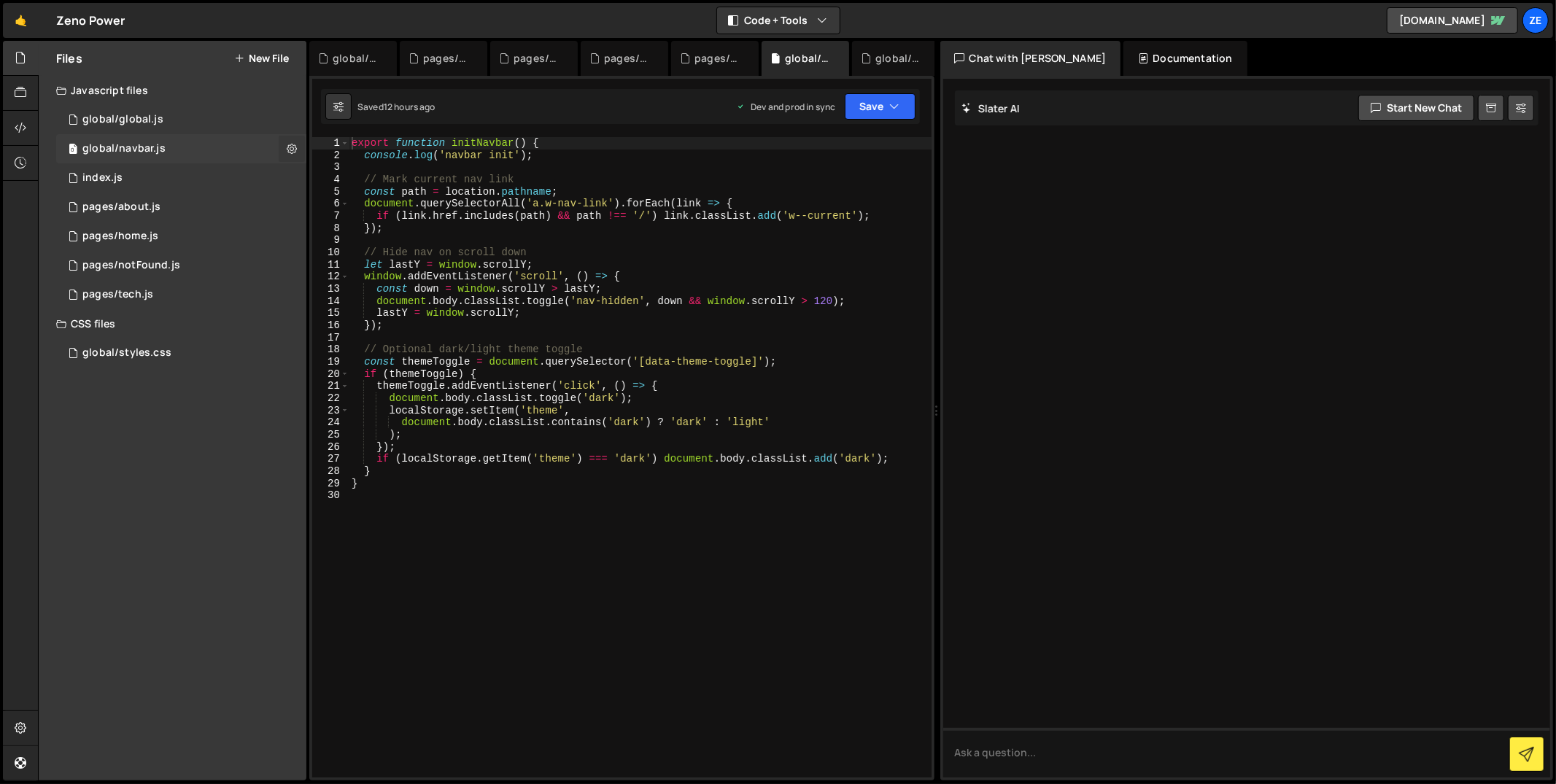
click at [291, 148] on icon at bounding box center [291, 149] width 10 height 14
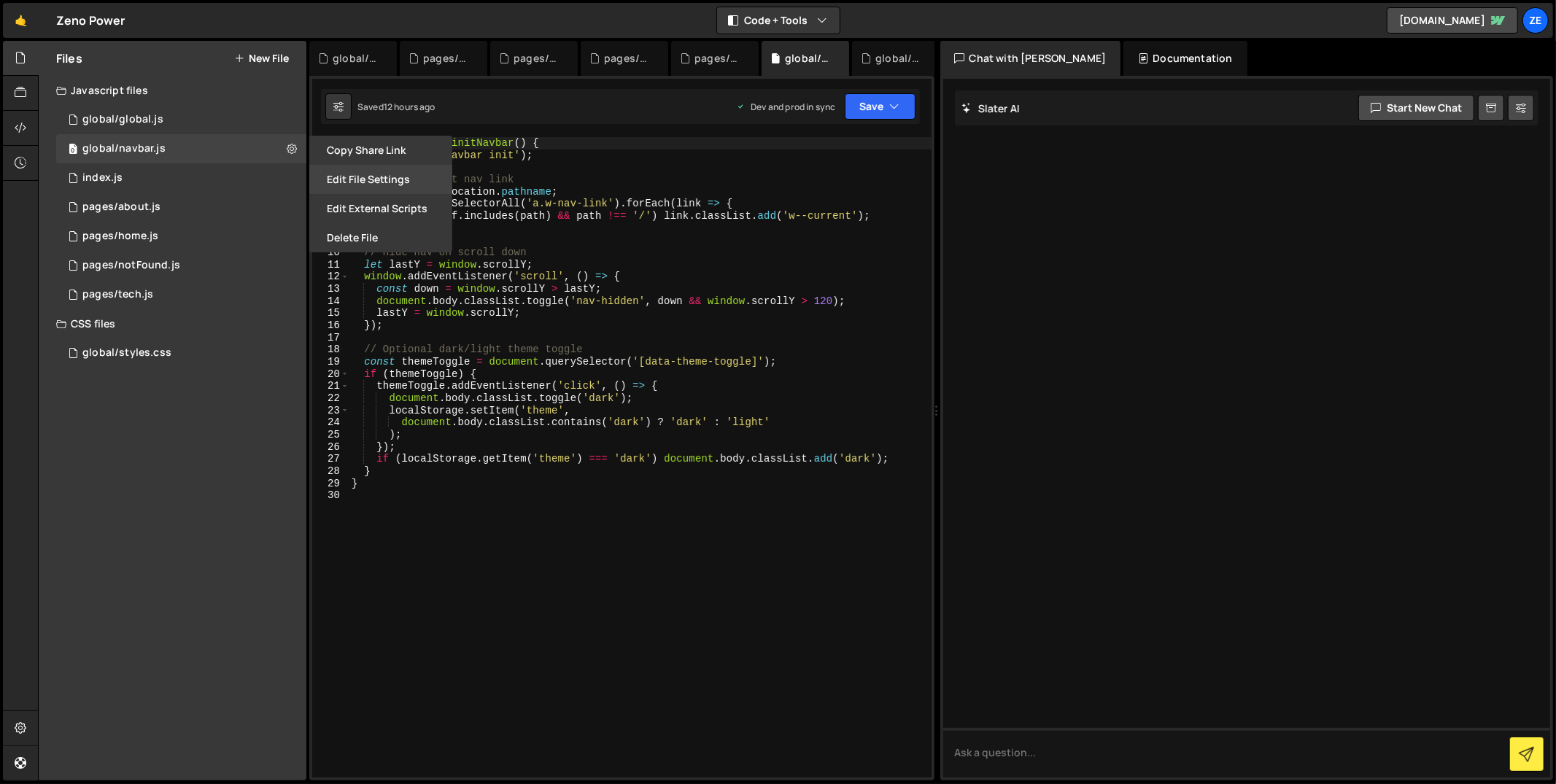
click at [347, 185] on button "Edit File Settings" at bounding box center [380, 180] width 143 height 29
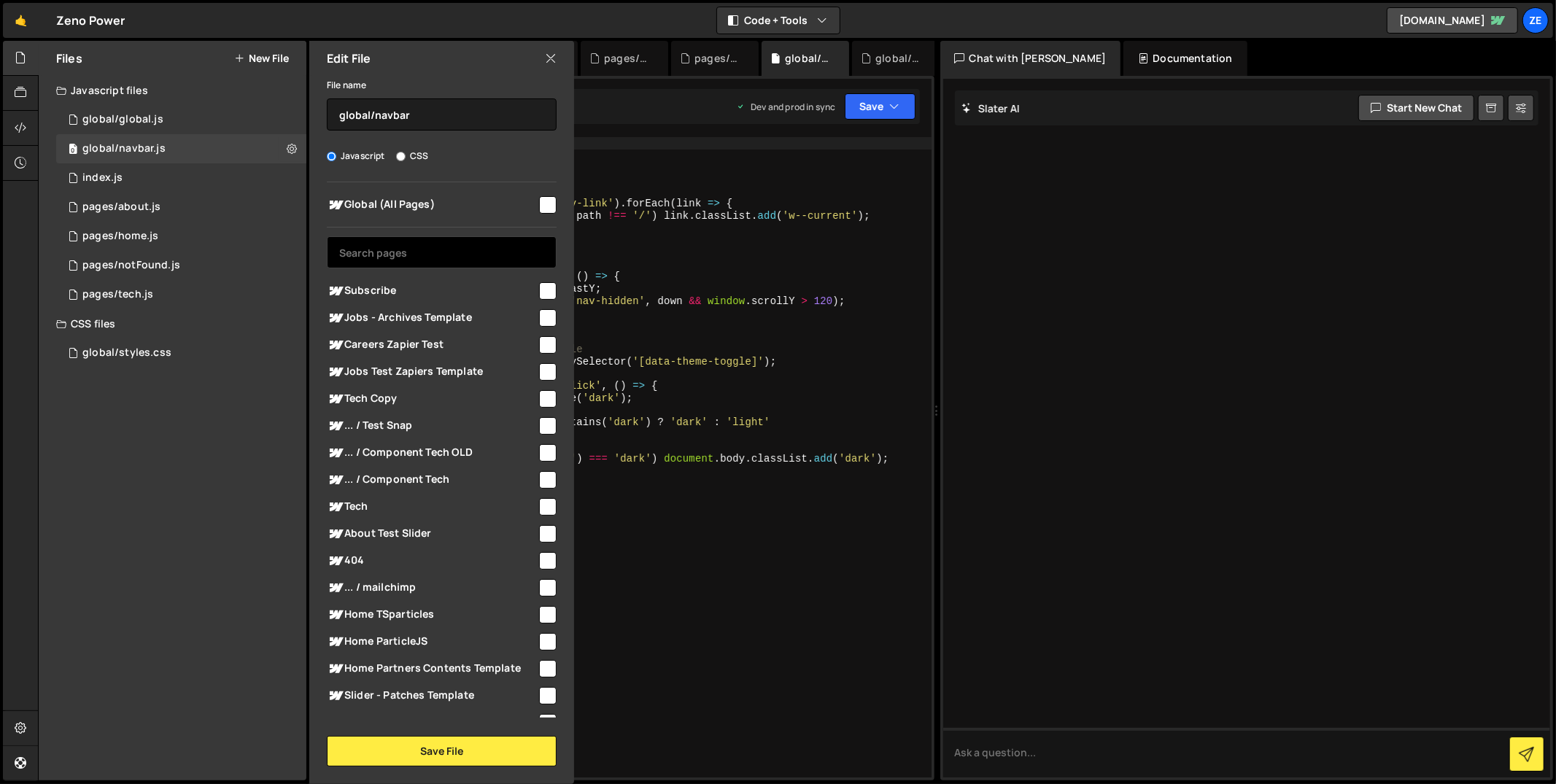
drag, startPoint x: 532, startPoint y: 210, endPoint x: 532, endPoint y: 238, distance: 28.0
click at [537, 210] on div at bounding box center [547, 204] width 20 height 20
click at [549, 197] on input "checkbox" at bounding box center [547, 205] width 18 height 18
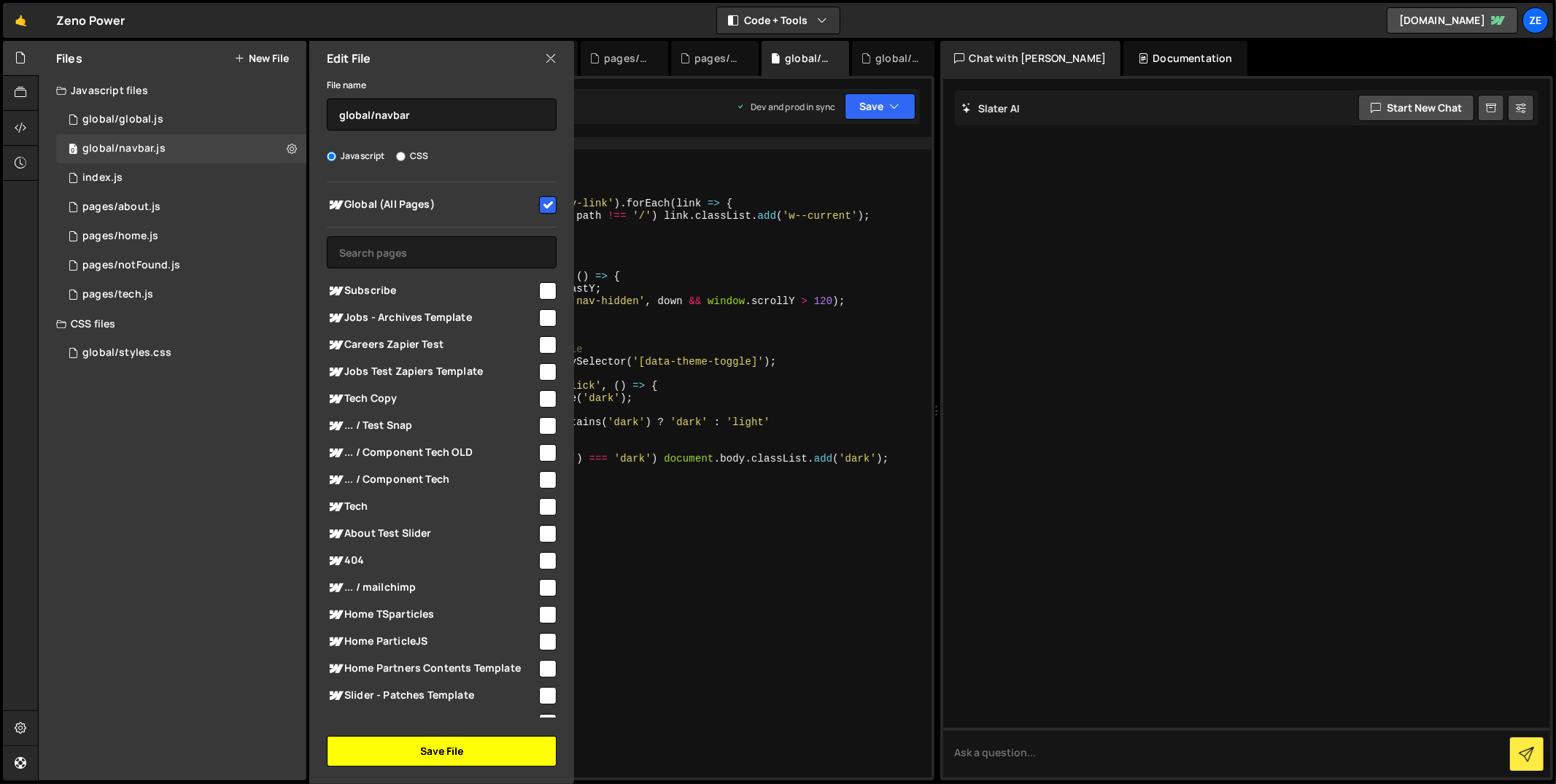
click at [416, 742] on button "Save File" at bounding box center [442, 752] width 230 height 31
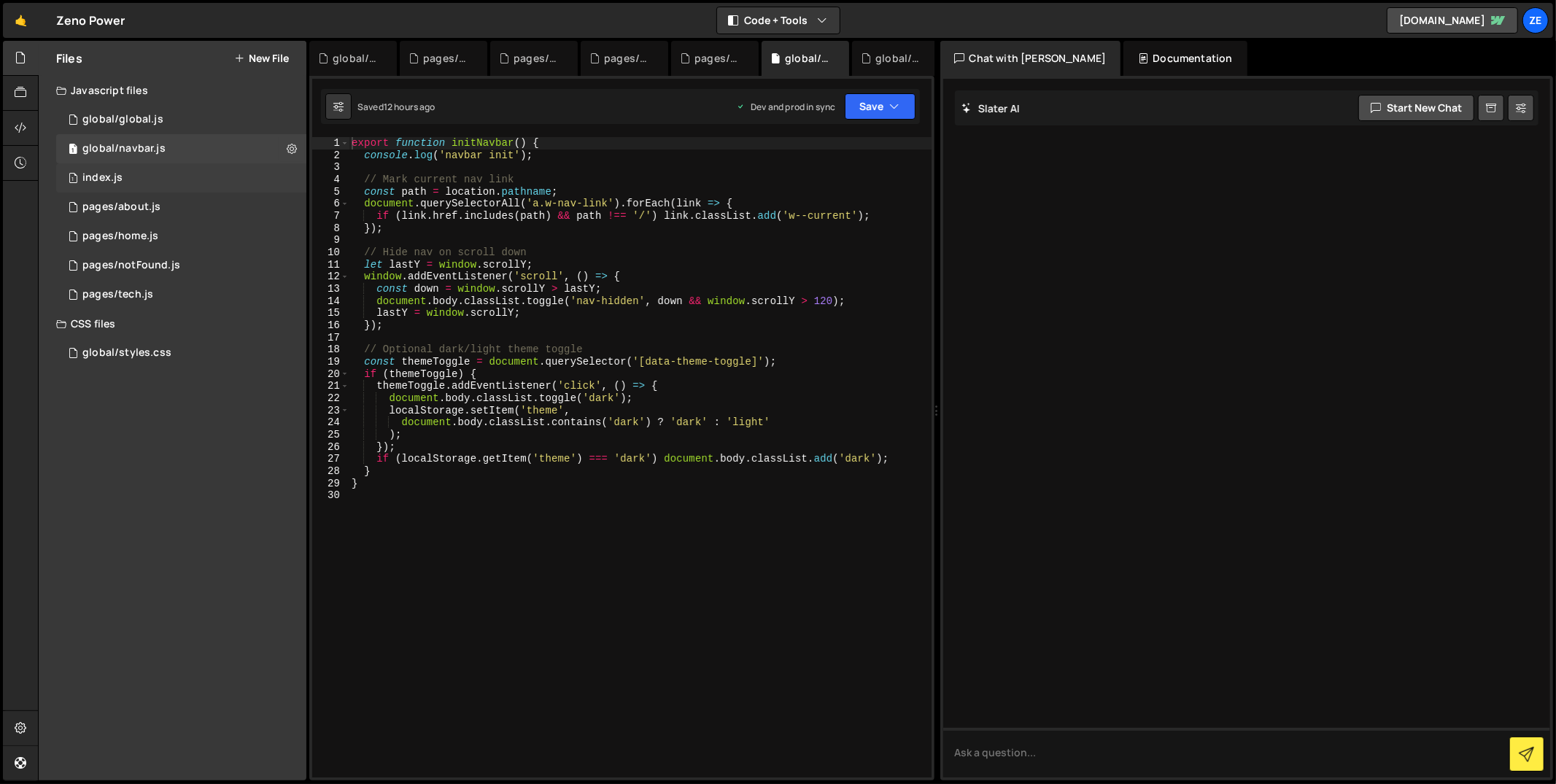
click at [270, 180] on div "1 index.js 0" at bounding box center [181, 178] width 251 height 29
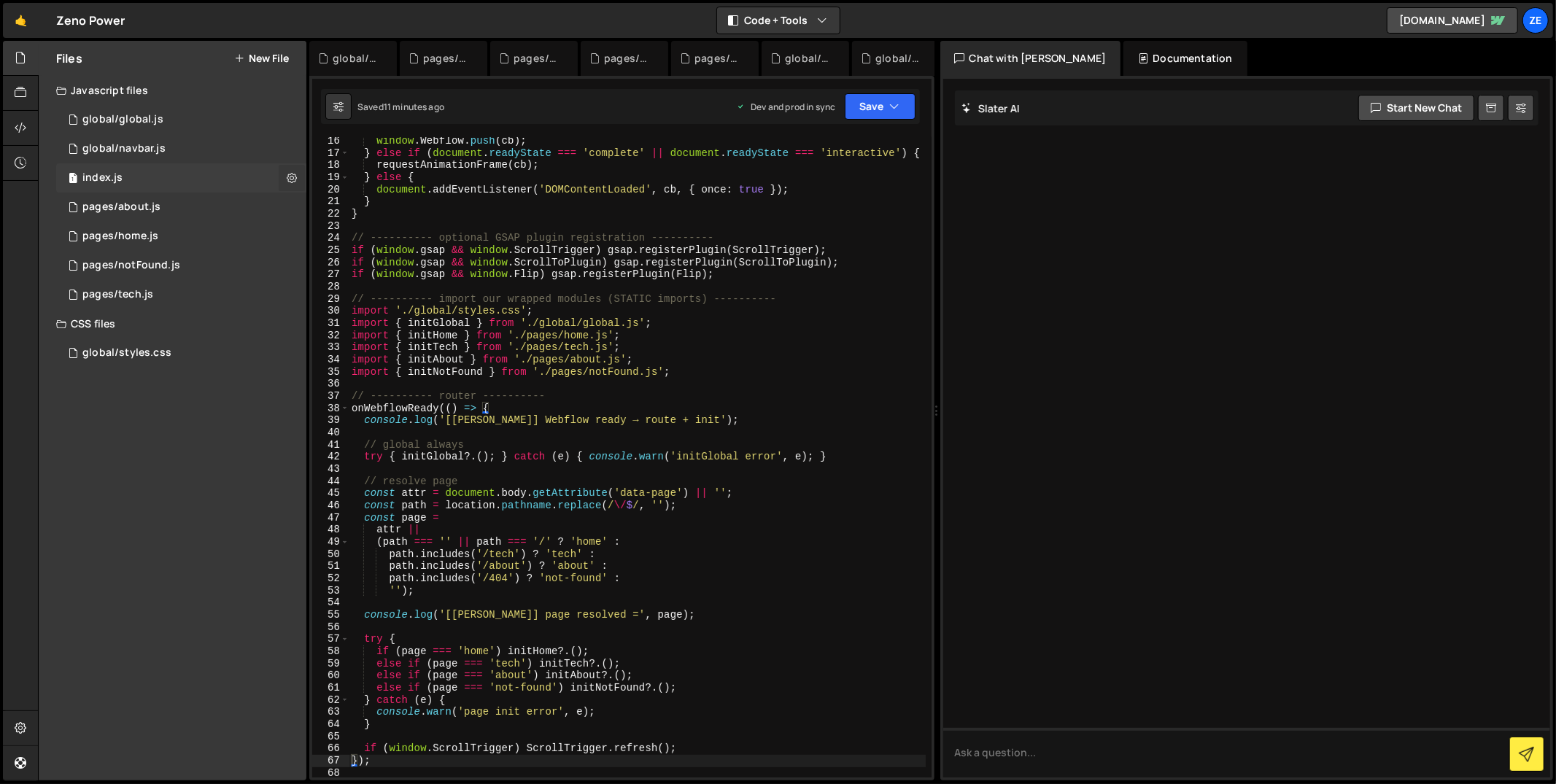
click at [289, 178] on icon at bounding box center [291, 177] width 10 height 14
click at [359, 210] on button "Edit File Settings" at bounding box center [380, 209] width 143 height 29
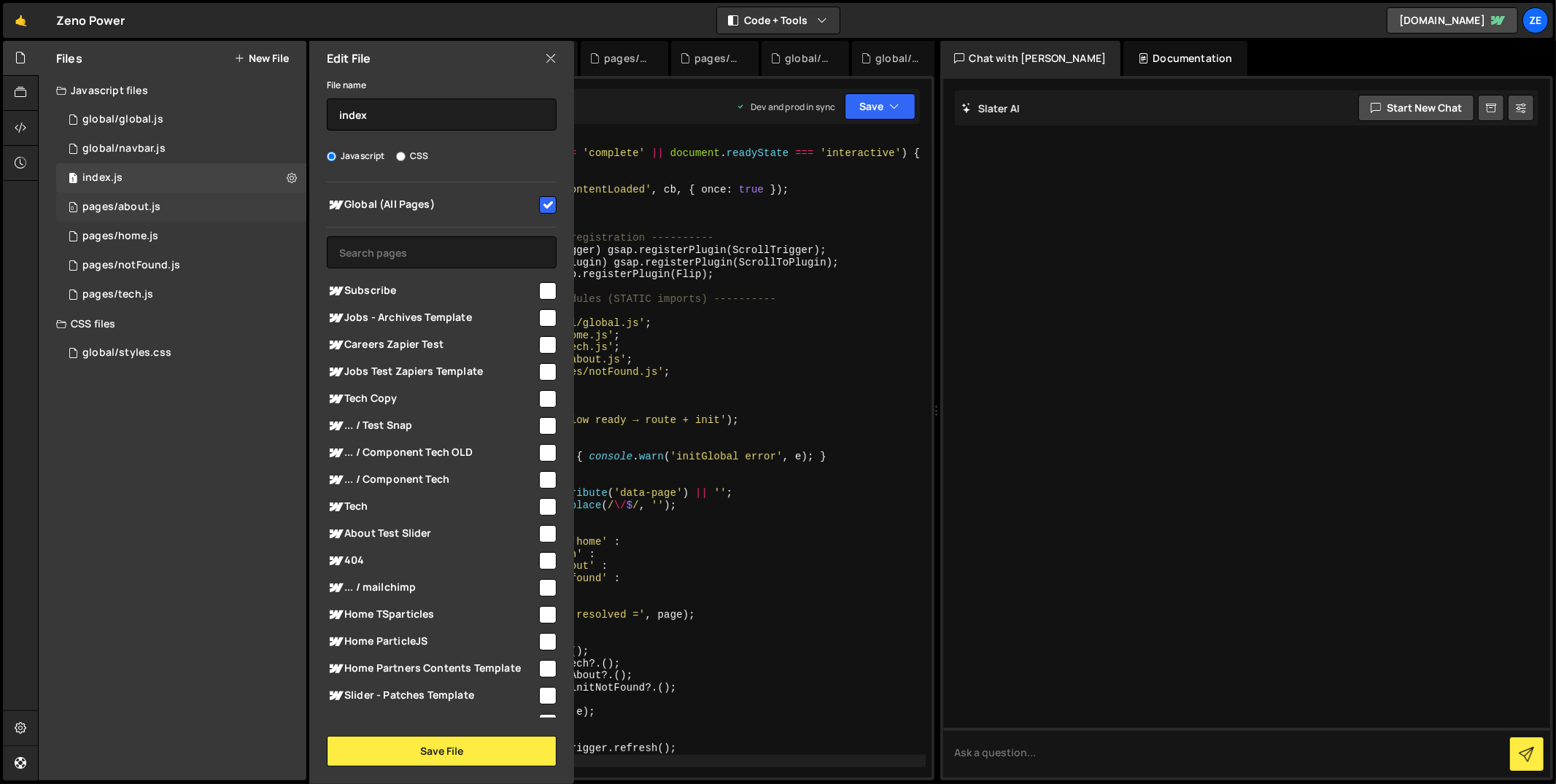
click at [290, 209] on div "0 pages/about.js 0" at bounding box center [181, 207] width 251 height 29
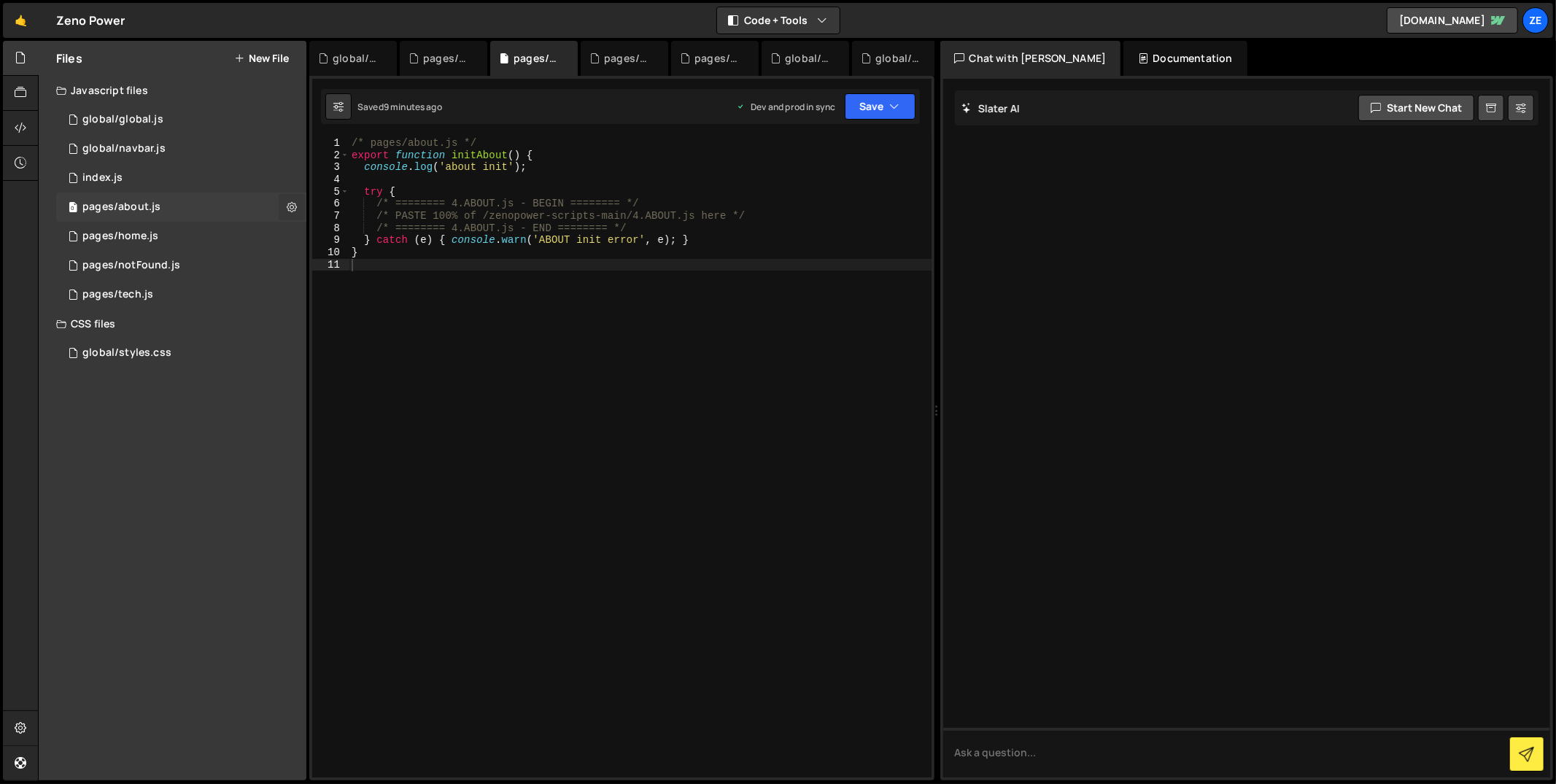
click at [296, 212] on icon at bounding box center [291, 207] width 10 height 14
click at [342, 234] on button "Edit File Settings" at bounding box center [380, 238] width 143 height 29
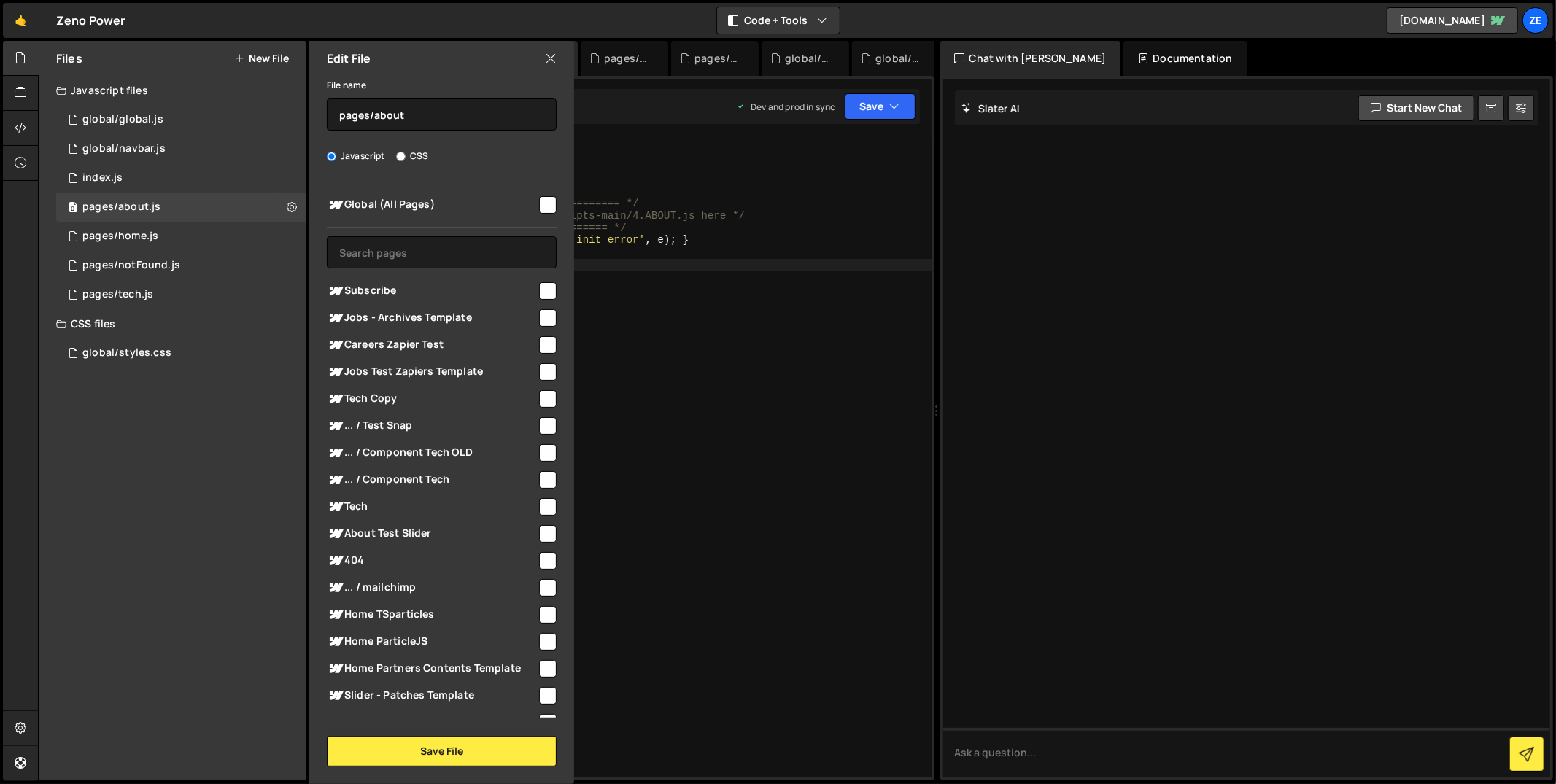
click at [539, 210] on input "checkbox" at bounding box center [547, 205] width 18 height 18
checkbox input "true"
click at [421, 765] on button "Save File" at bounding box center [442, 752] width 230 height 31
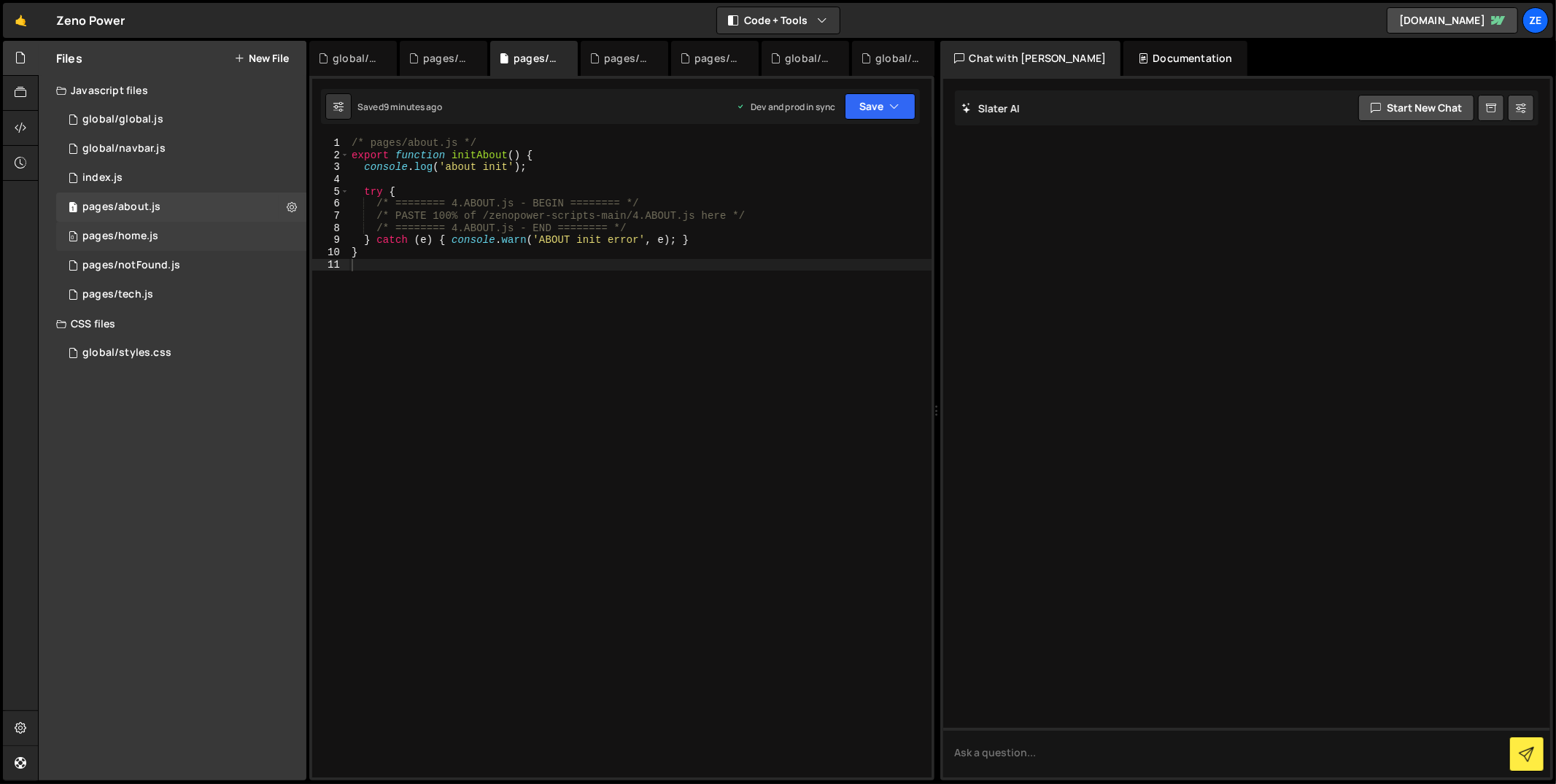
click at [237, 237] on div "0 pages/home.js 0" at bounding box center [181, 237] width 251 height 29
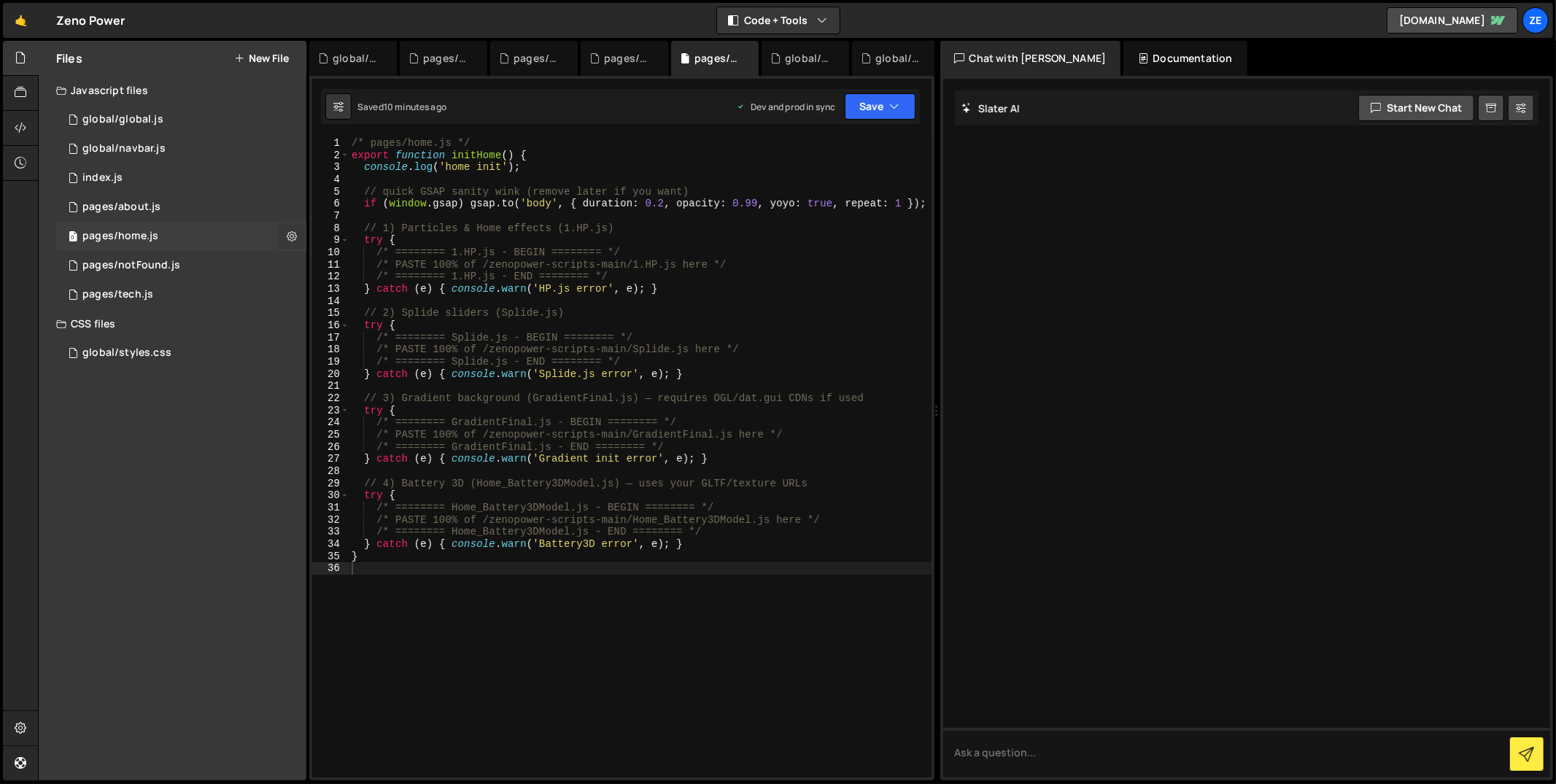
click at [279, 244] on button at bounding box center [291, 237] width 26 height 26
type input "pages/home"
radio input "true"
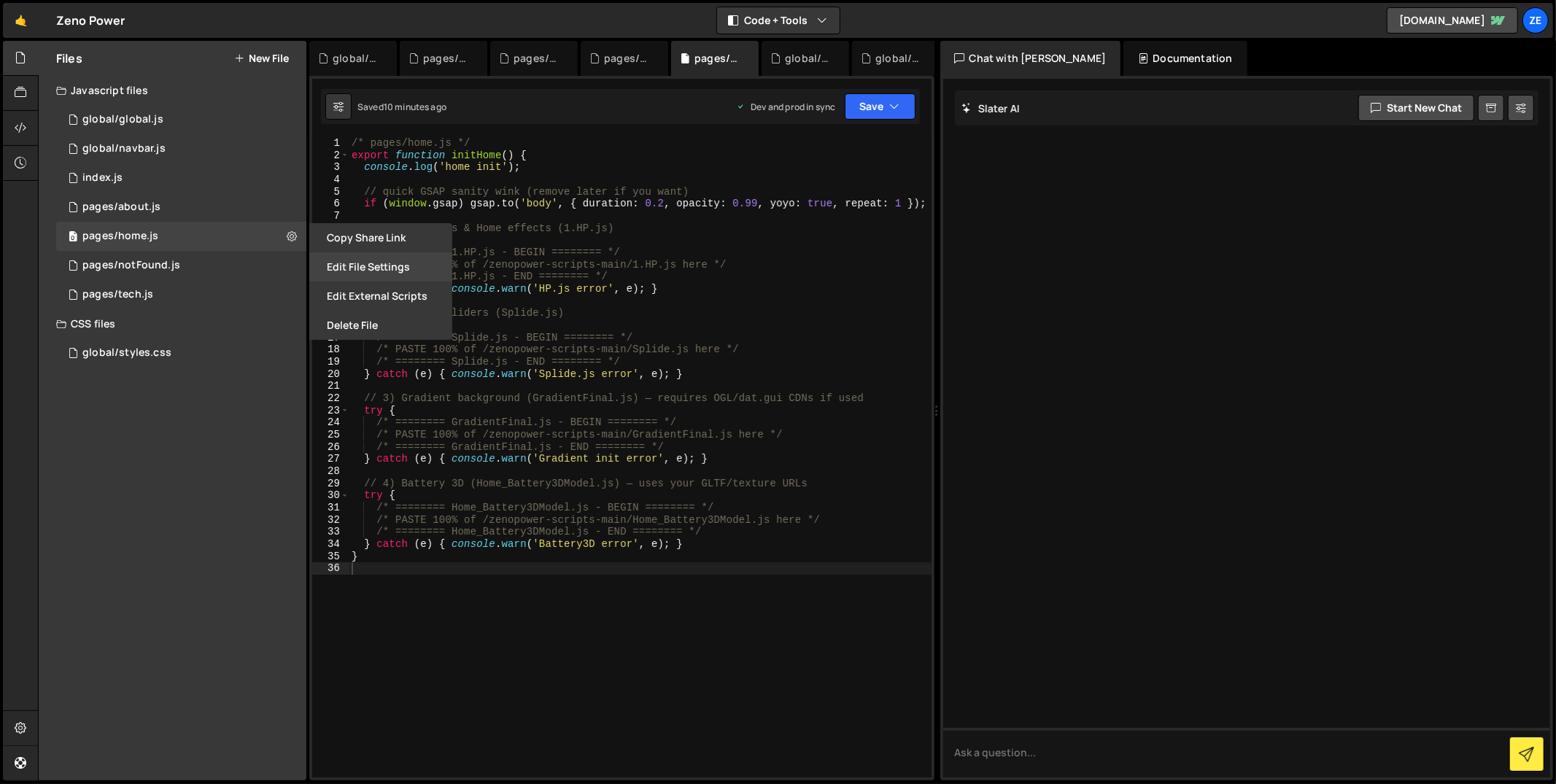
click at [372, 266] on button "Edit File Settings" at bounding box center [380, 267] width 143 height 29
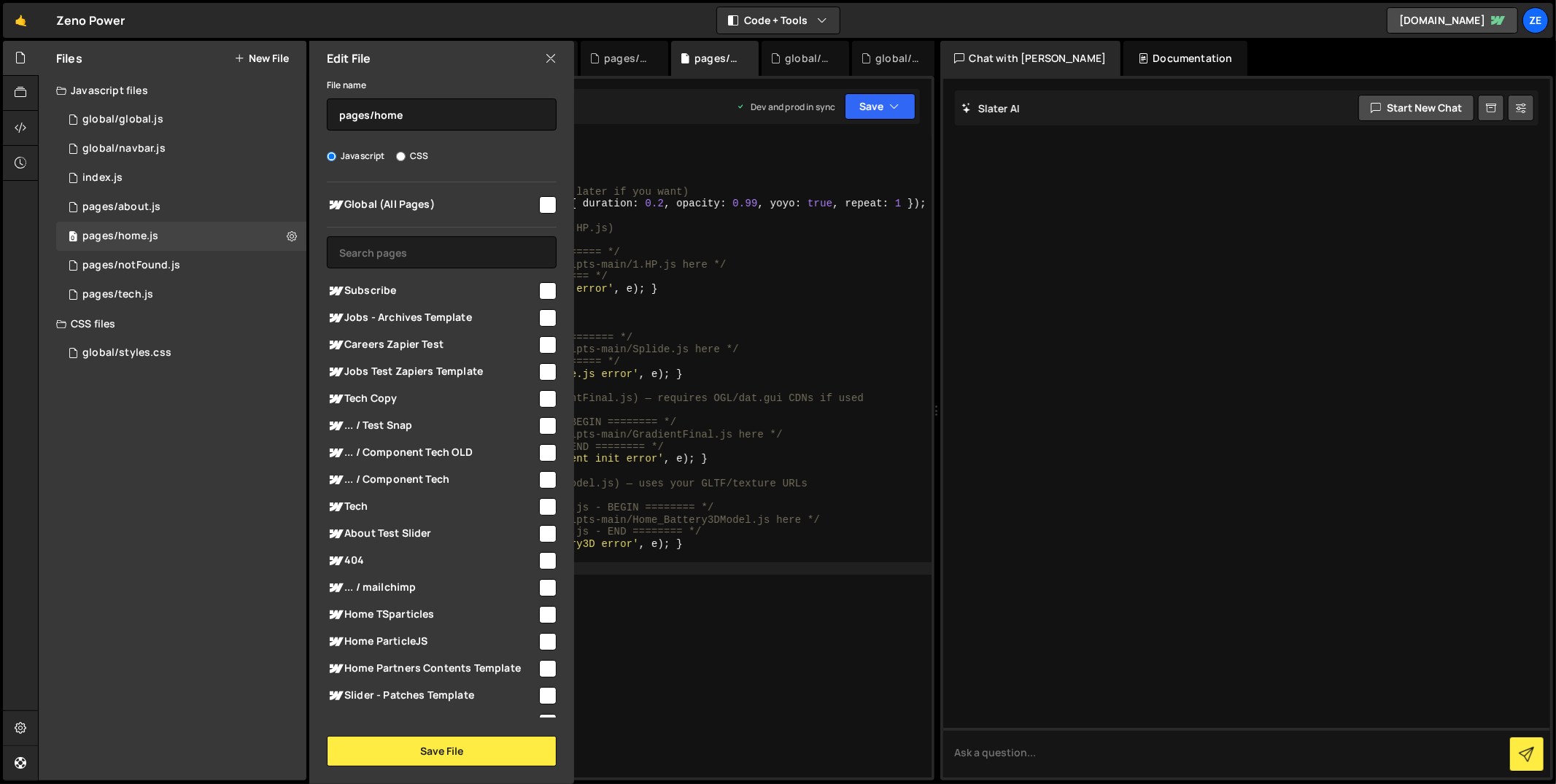
click at [537, 206] on div at bounding box center [547, 204] width 20 height 20
click at [540, 210] on input "checkbox" at bounding box center [547, 205] width 18 height 18
checkbox input "true"
click at [440, 751] on button "Save File" at bounding box center [442, 752] width 230 height 31
checkbox input "false"
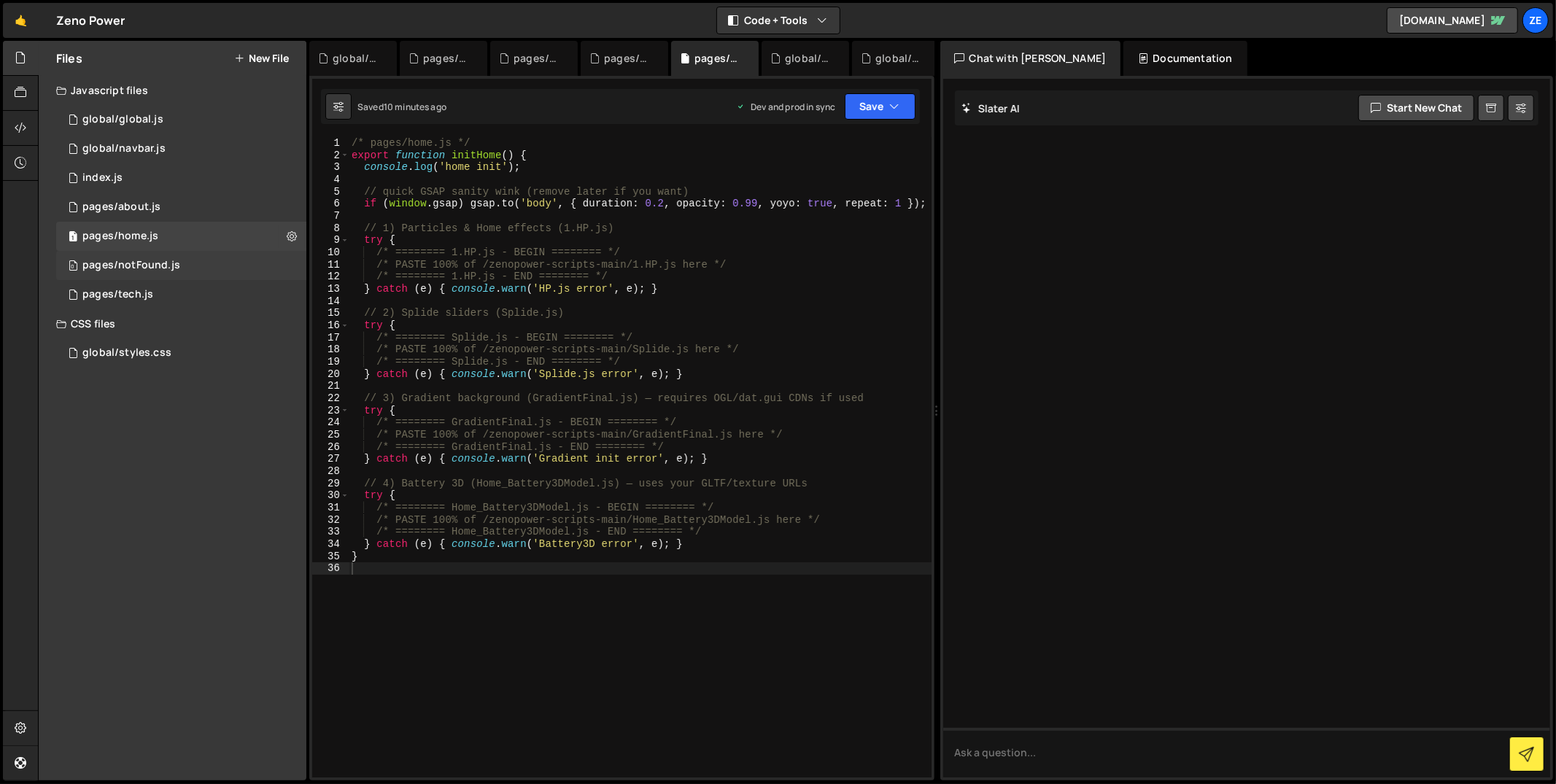
click at [227, 264] on div "0 pages/notFound.js 0" at bounding box center [181, 265] width 251 height 29
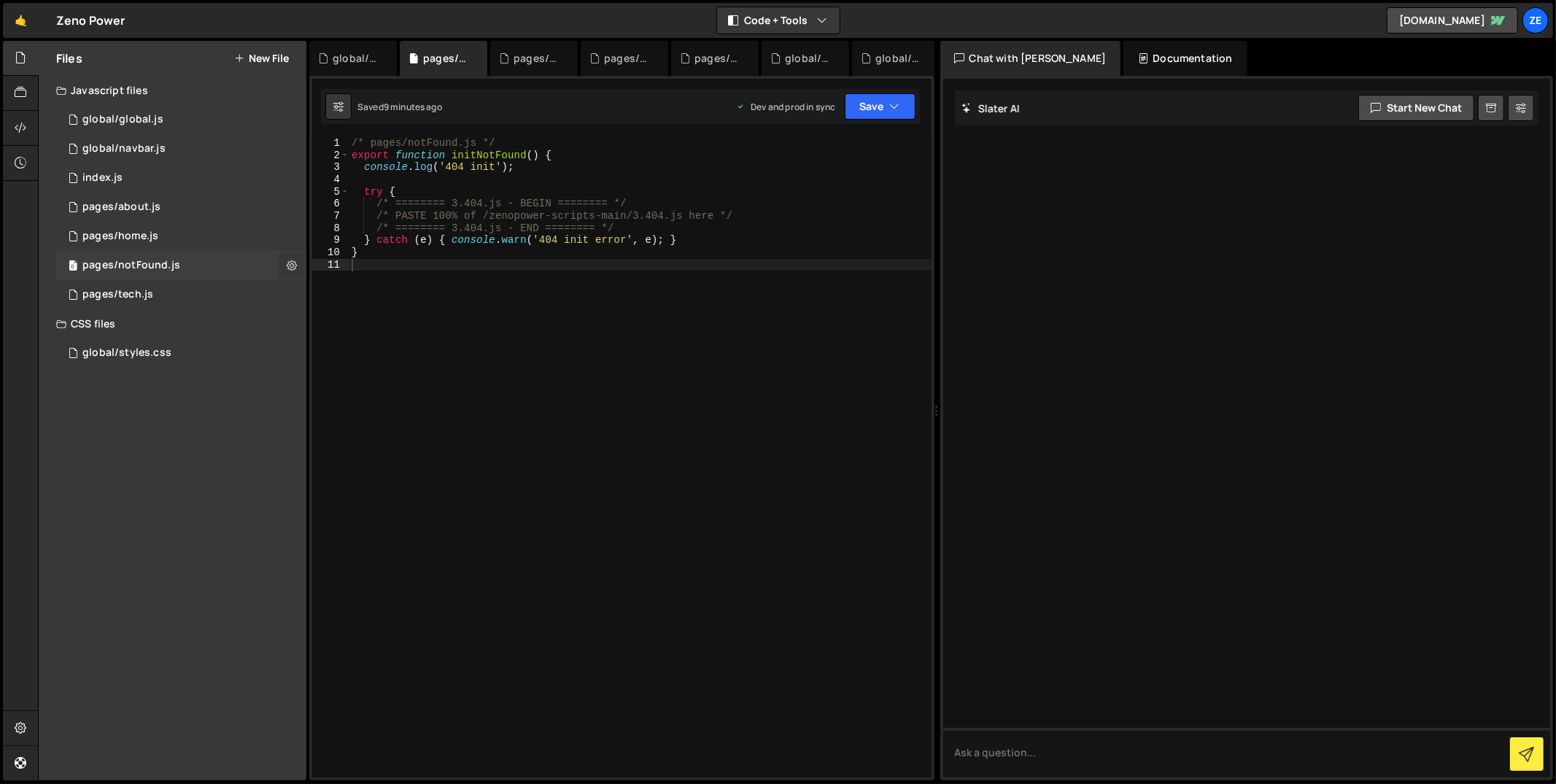
drag, startPoint x: 288, startPoint y: 268, endPoint x: 305, endPoint y: 276, distance: 18.8
click at [288, 268] on icon at bounding box center [291, 265] width 10 height 14
type input "pages/notFound"
radio input "true"
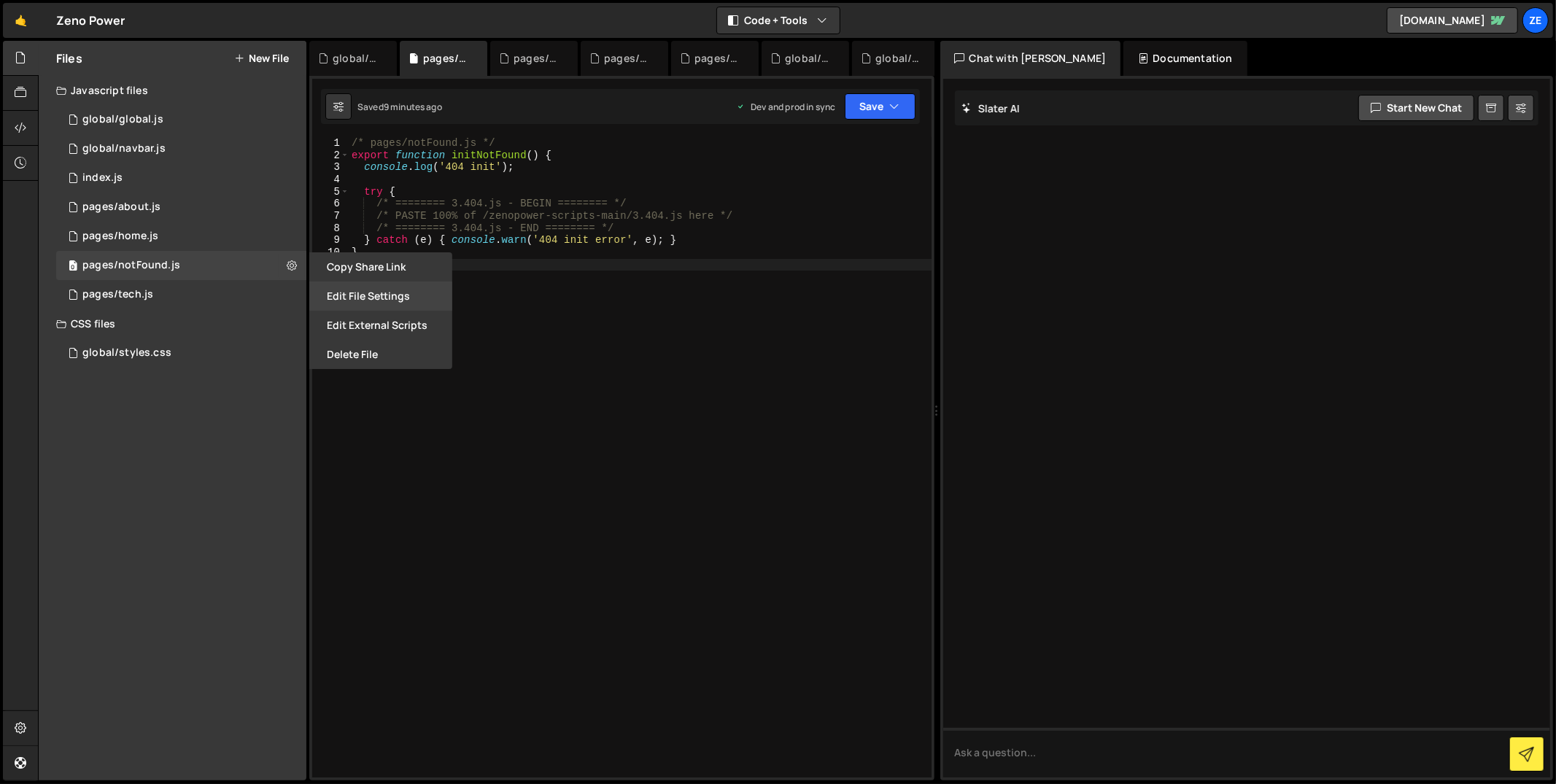
click at [352, 291] on button "Edit File Settings" at bounding box center [380, 296] width 143 height 29
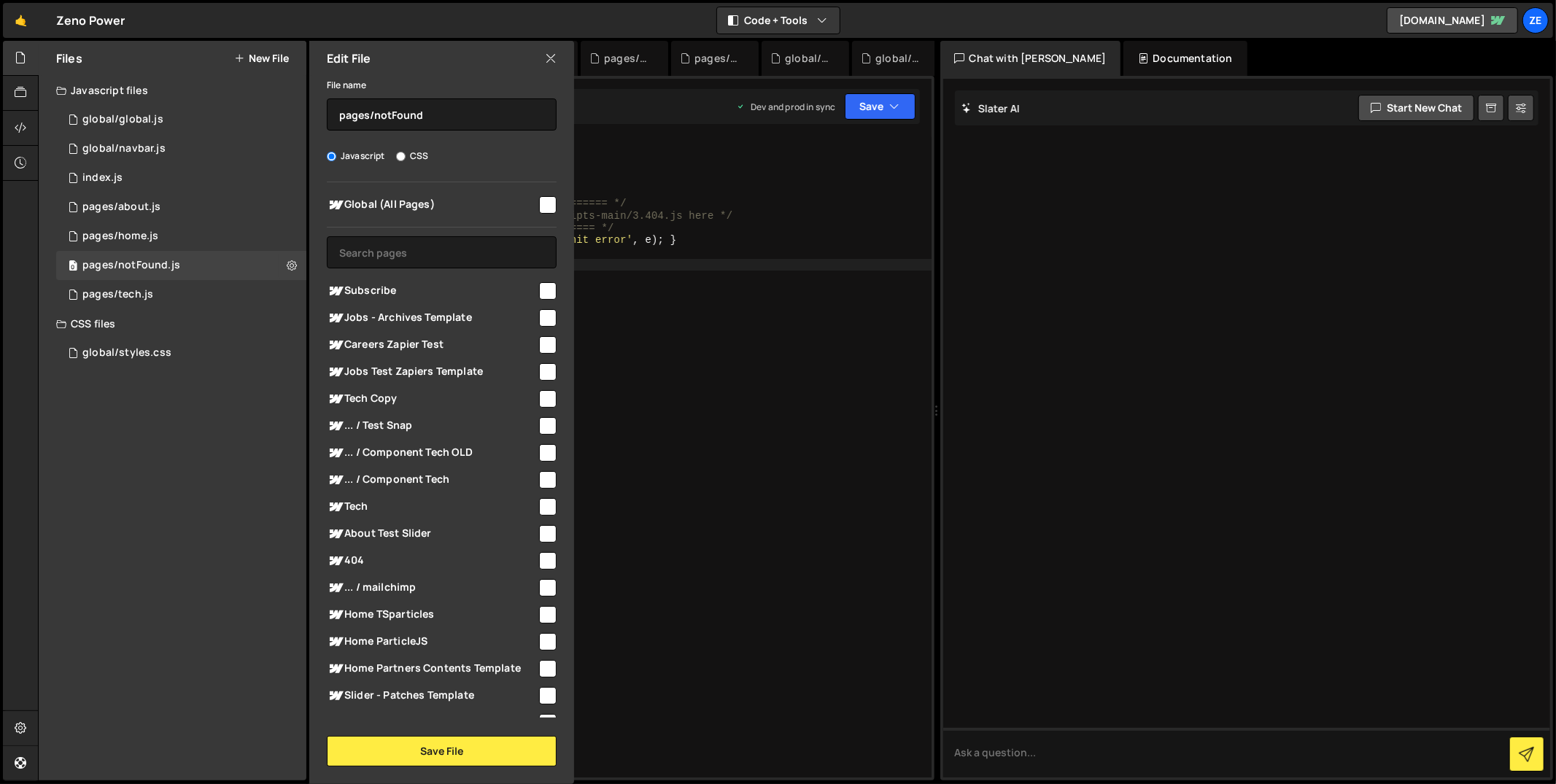
drag, startPoint x: 542, startPoint y: 207, endPoint x: 497, endPoint y: 404, distance: 202.1
click at [542, 207] on input "checkbox" at bounding box center [547, 205] width 18 height 18
checkbox input "true"
drag, startPoint x: 402, startPoint y: 762, endPoint x: 359, endPoint y: 681, distance: 91.7
click at [402, 762] on button "Save File" at bounding box center [442, 752] width 230 height 31
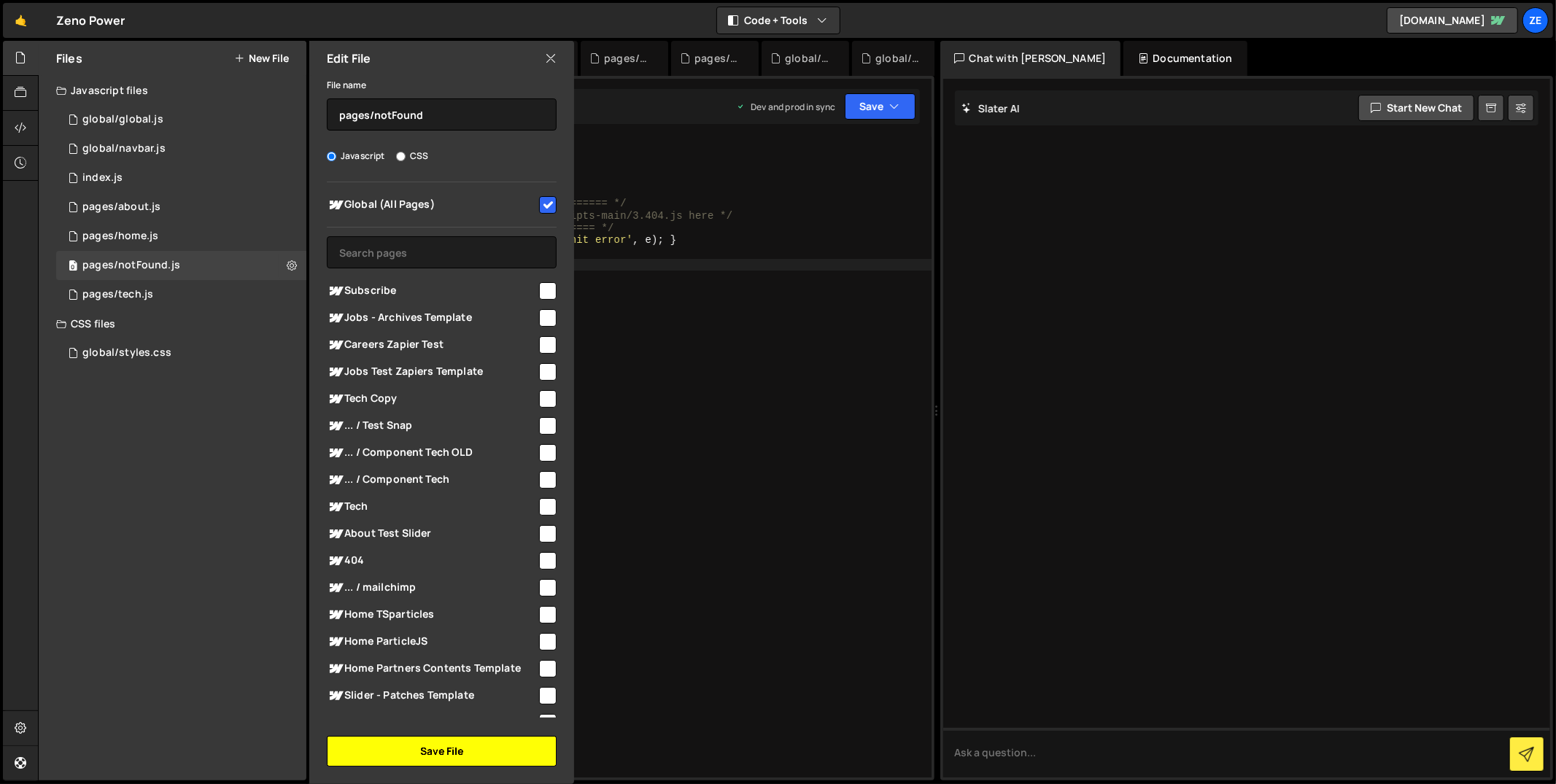
checkbox input "false"
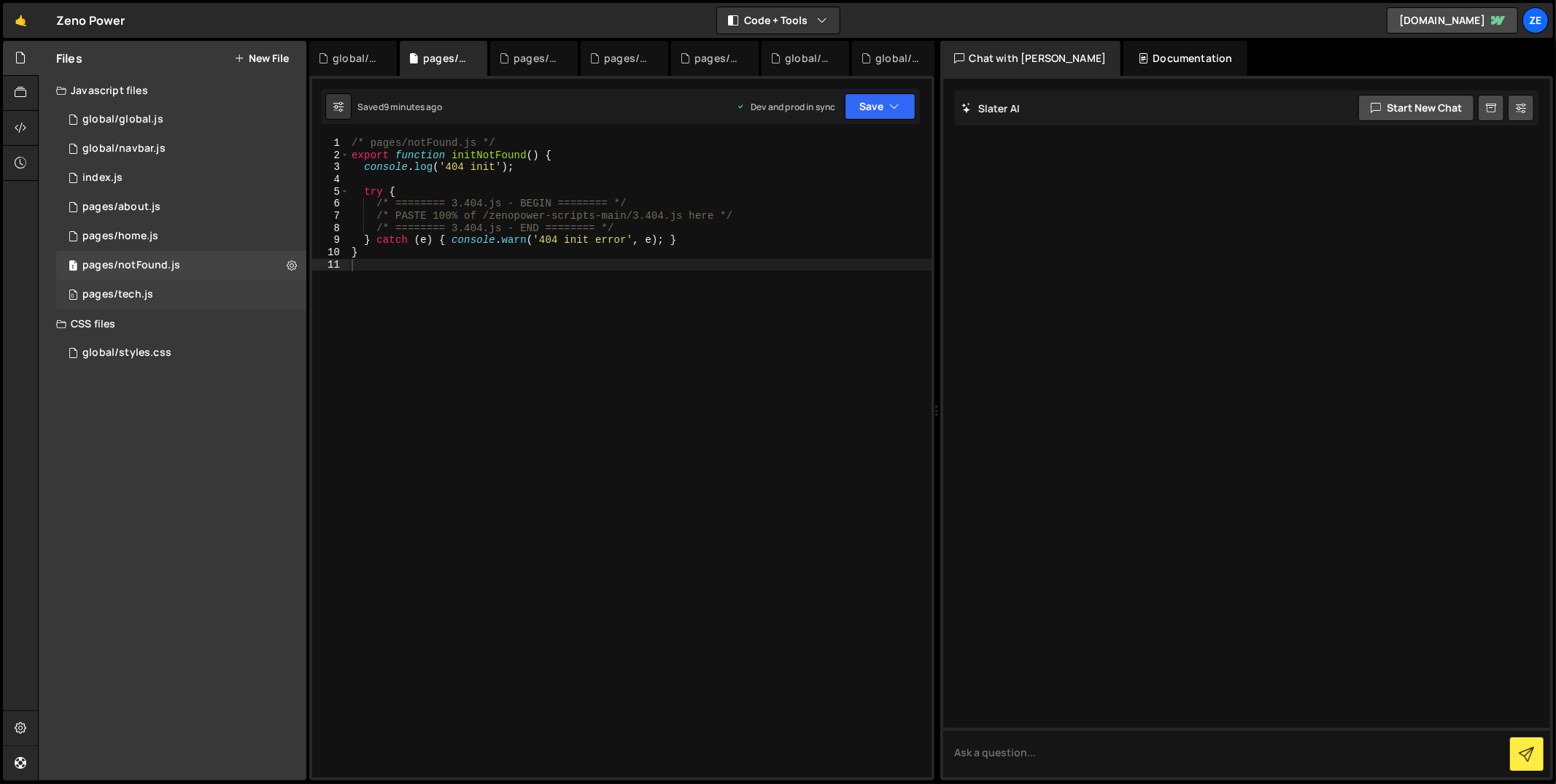
drag, startPoint x: 241, startPoint y: 298, endPoint x: 281, endPoint y: 299, distance: 40.0
click at [241, 298] on div "0 pages/tech.js 0" at bounding box center [181, 294] width 251 height 29
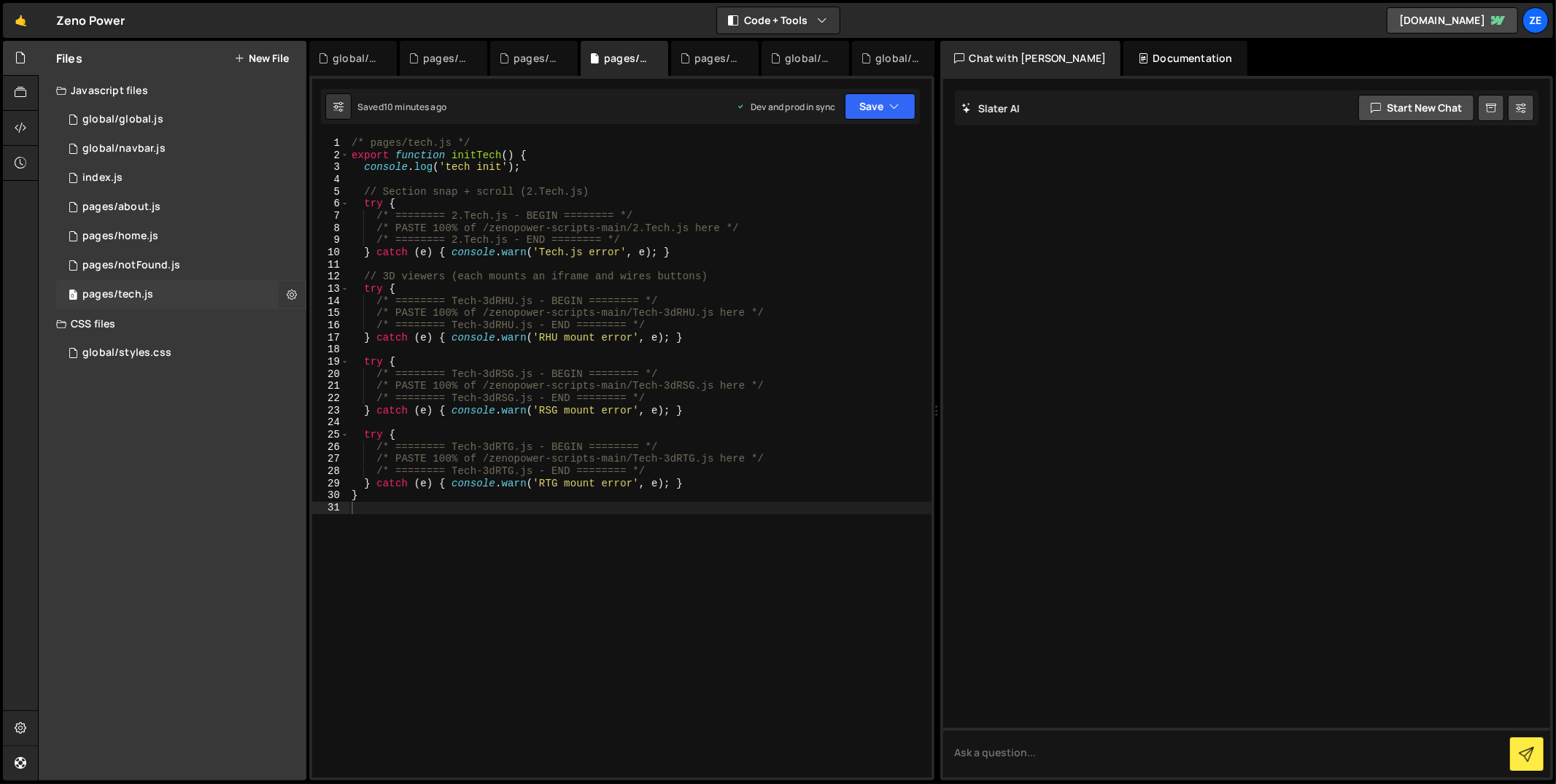
click at [296, 296] on icon at bounding box center [291, 294] width 10 height 14
type input "pages/tech"
radio input "true"
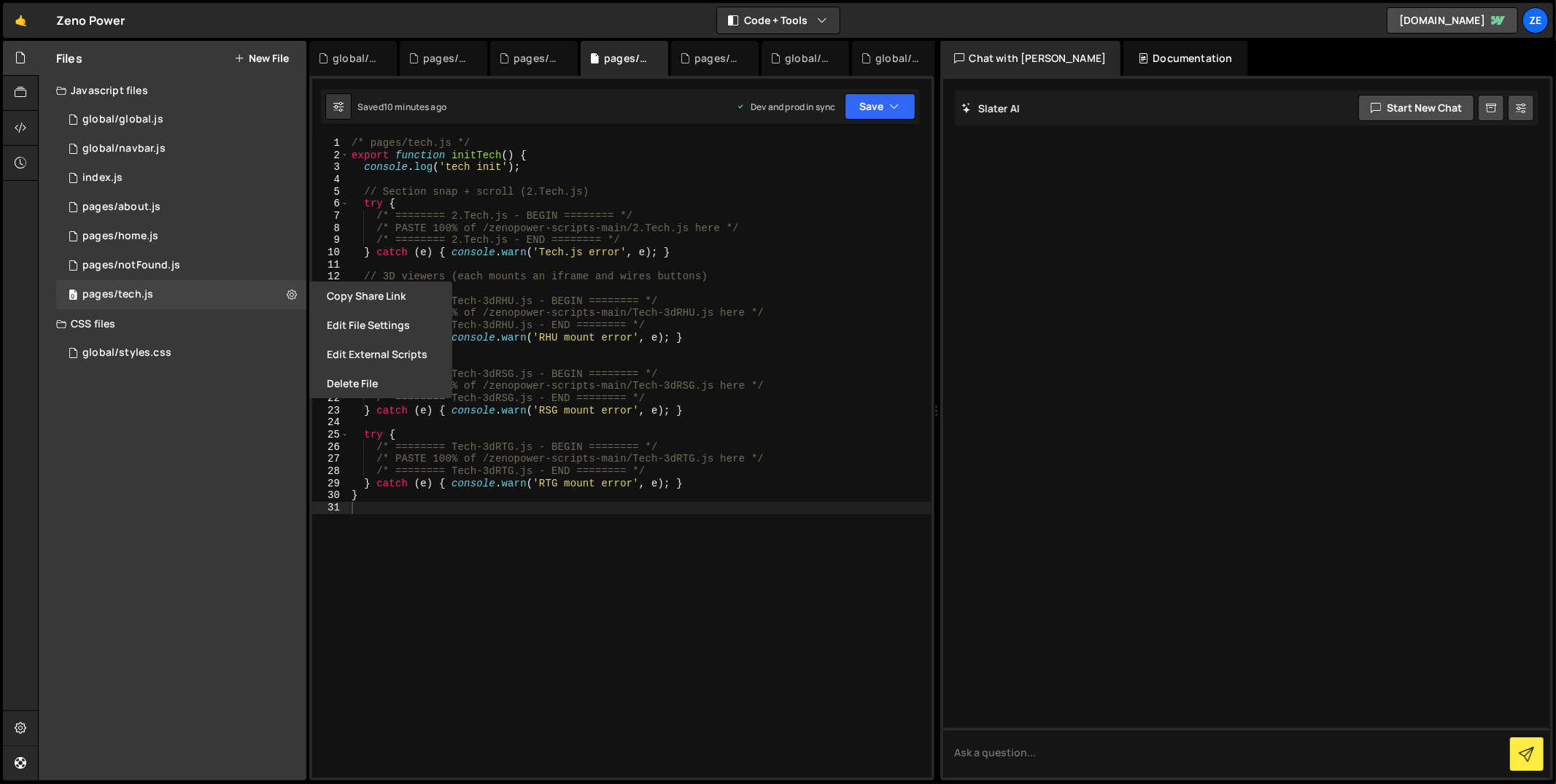
click at [335, 315] on button "Edit File Settings" at bounding box center [380, 325] width 143 height 29
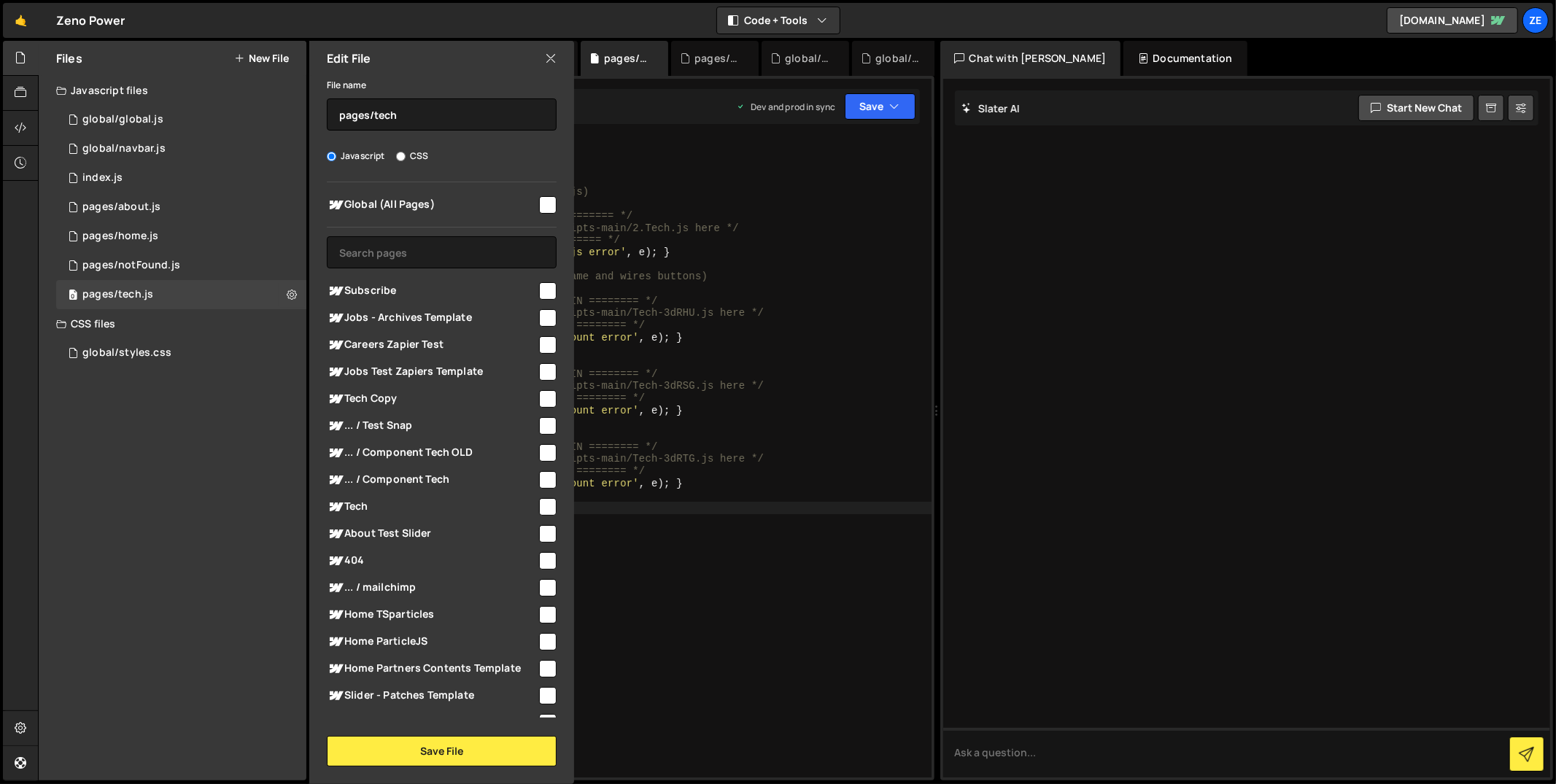
click at [540, 207] on input "checkbox" at bounding box center [547, 205] width 18 height 18
checkbox input "true"
click at [466, 755] on button "Save File" at bounding box center [442, 752] width 230 height 31
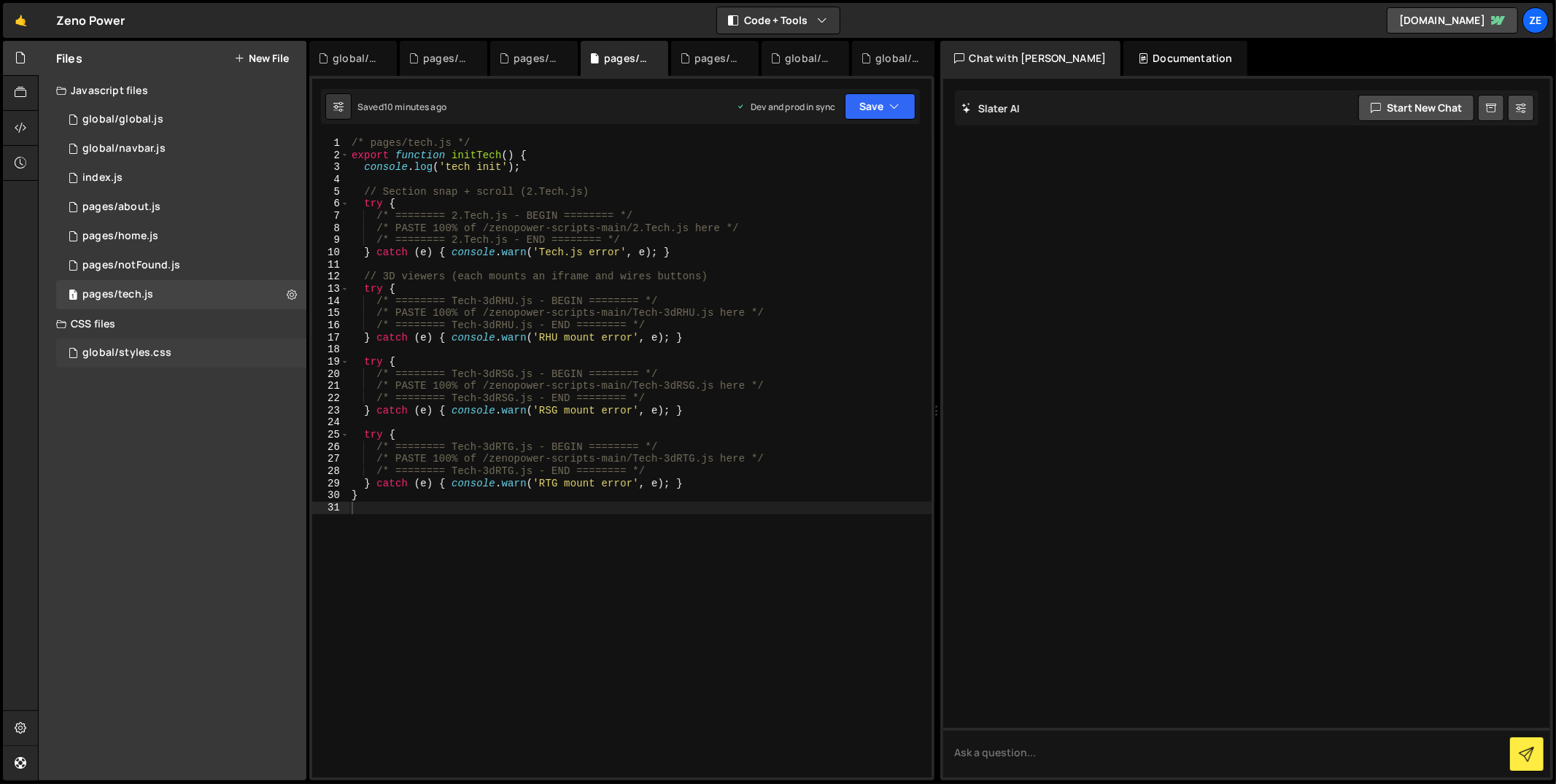
click at [241, 353] on div "global/styles.css 0" at bounding box center [181, 353] width 251 height 29
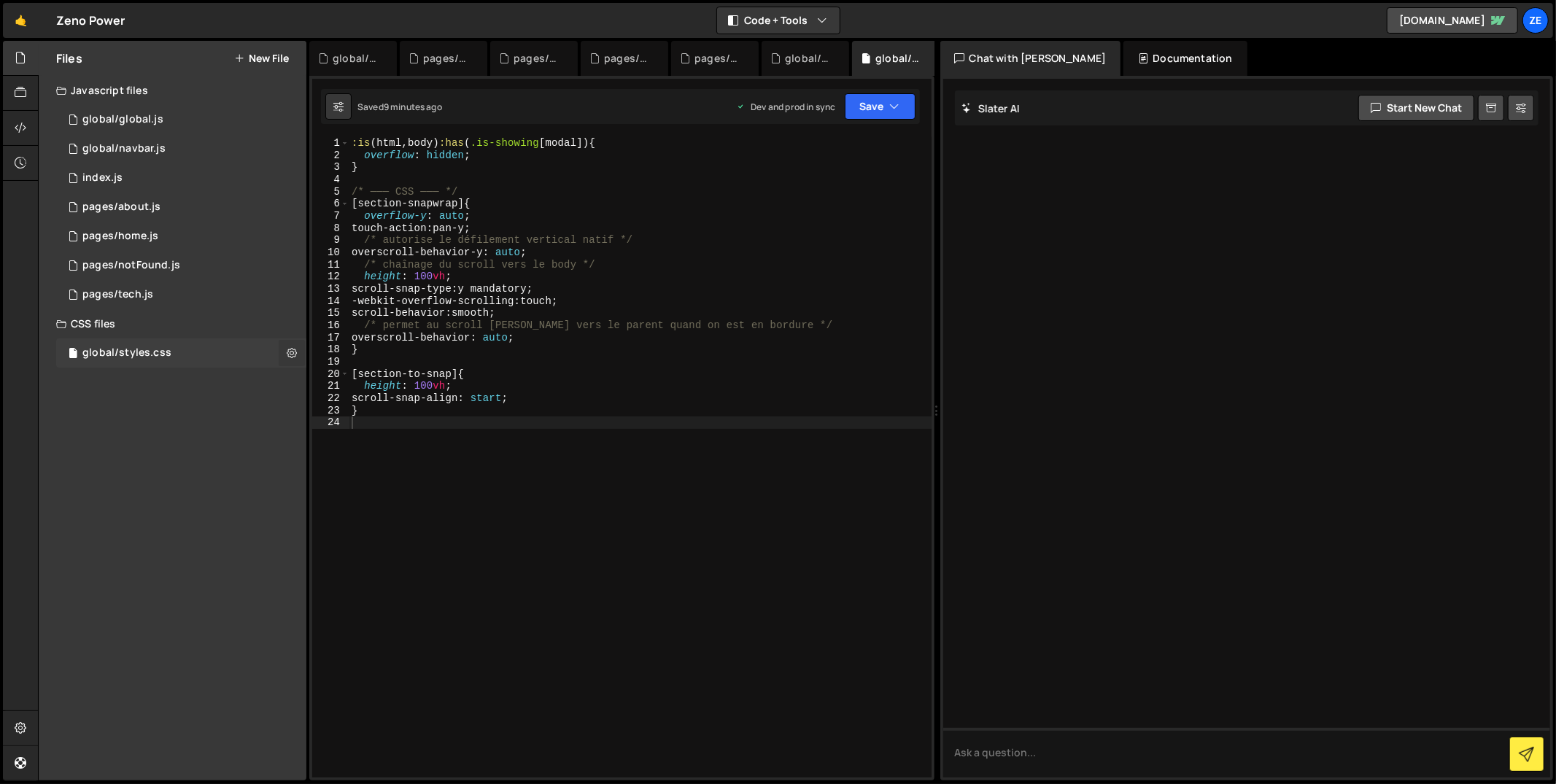
click at [298, 360] on button at bounding box center [291, 353] width 26 height 26
click at [347, 382] on button "Edit File Settings" at bounding box center [380, 384] width 143 height 29
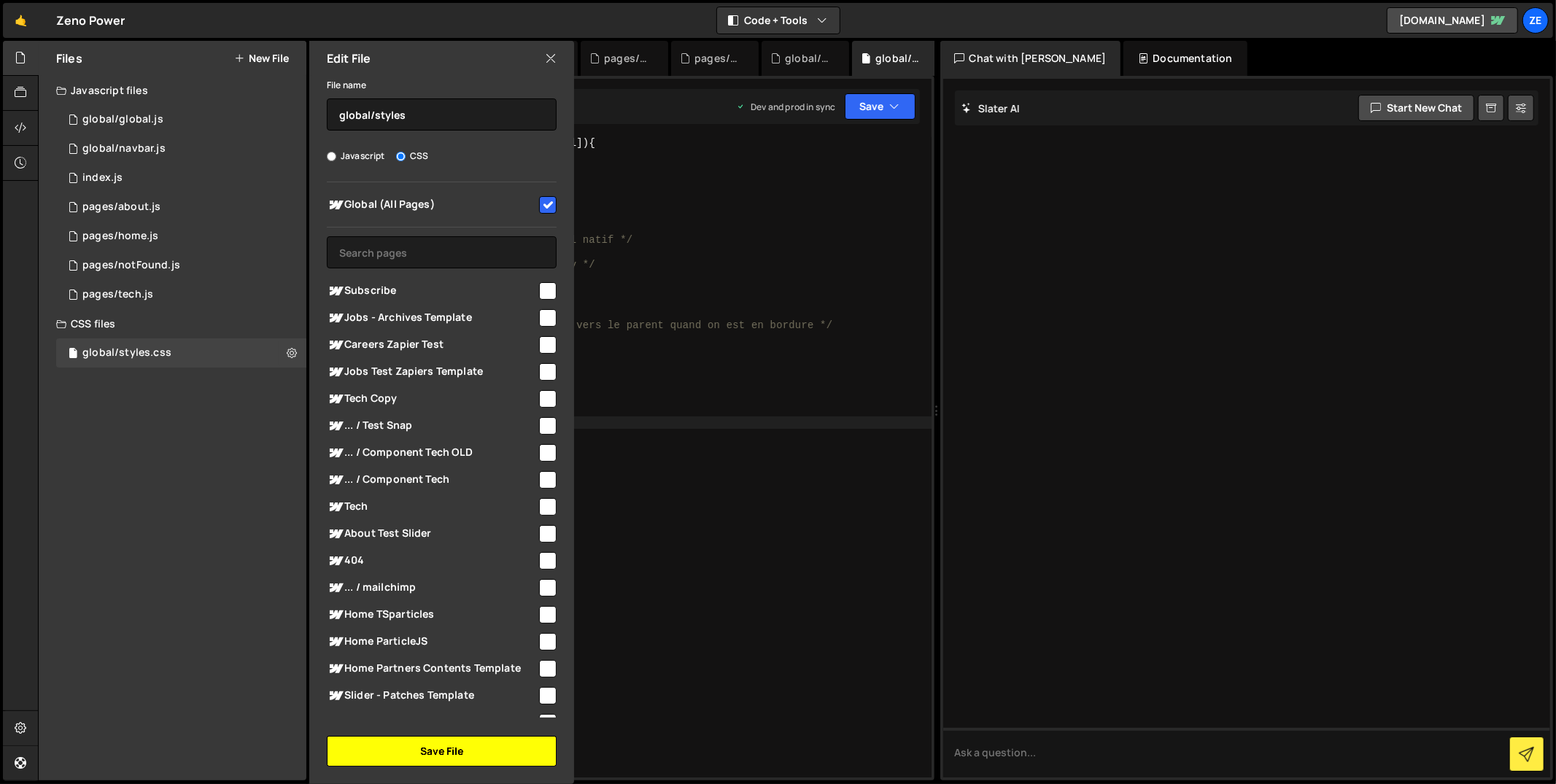
click at [399, 753] on button "Save File" at bounding box center [442, 752] width 230 height 31
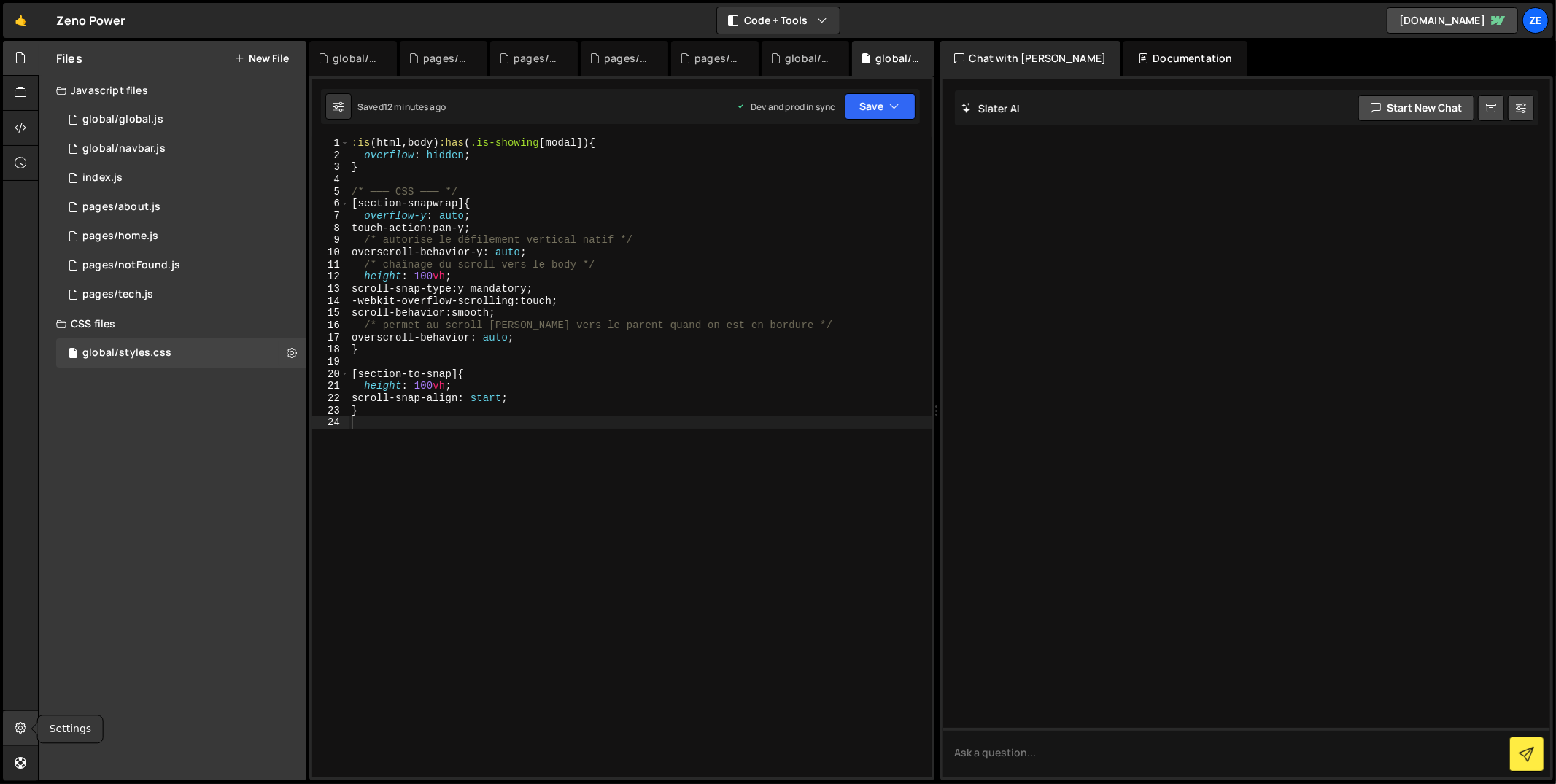
click at [32, 735] on div at bounding box center [21, 728] width 35 height 35
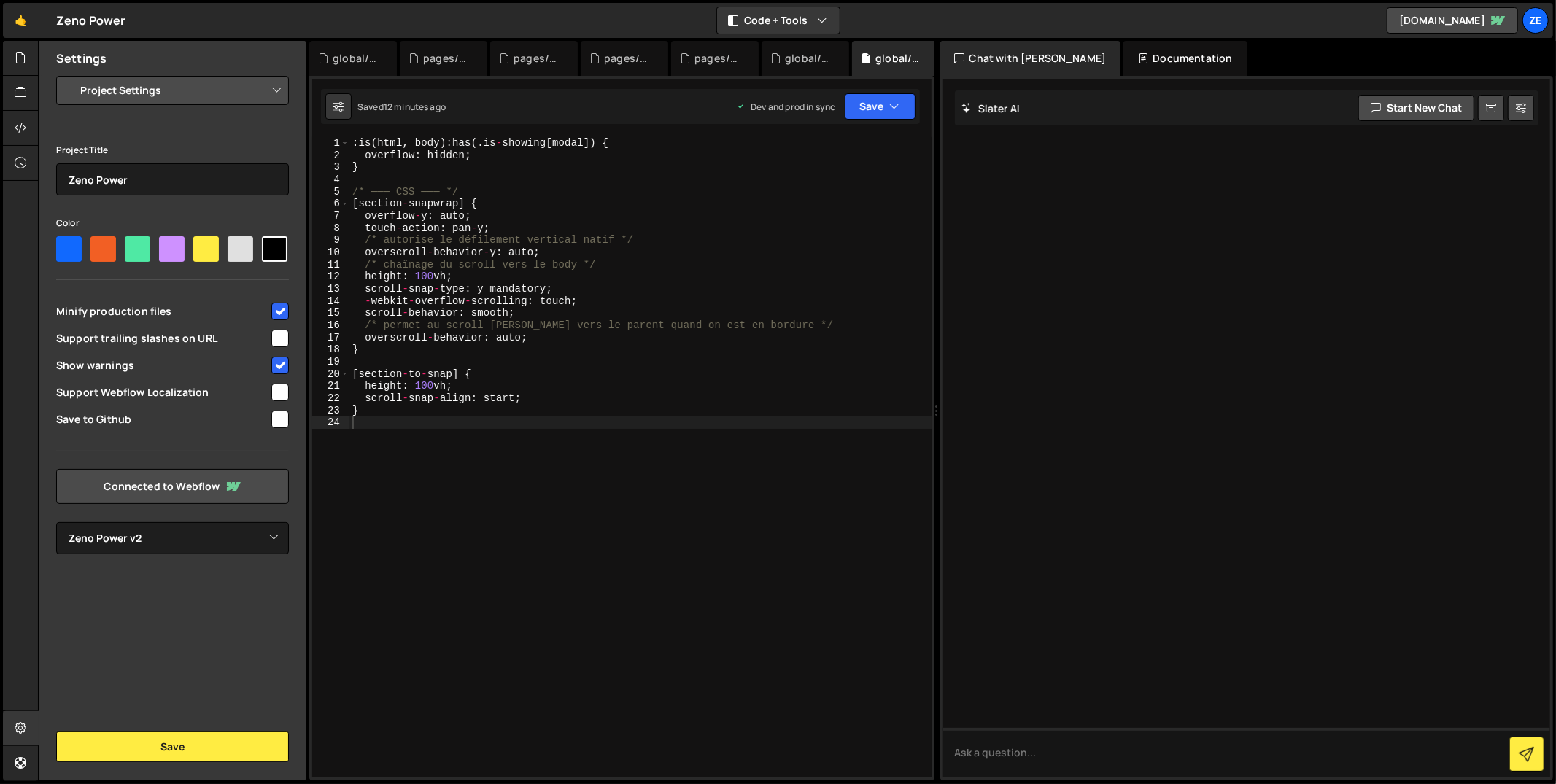
click at [274, 423] on input "checkbox" at bounding box center [280, 419] width 18 height 18
checkbox input "true"
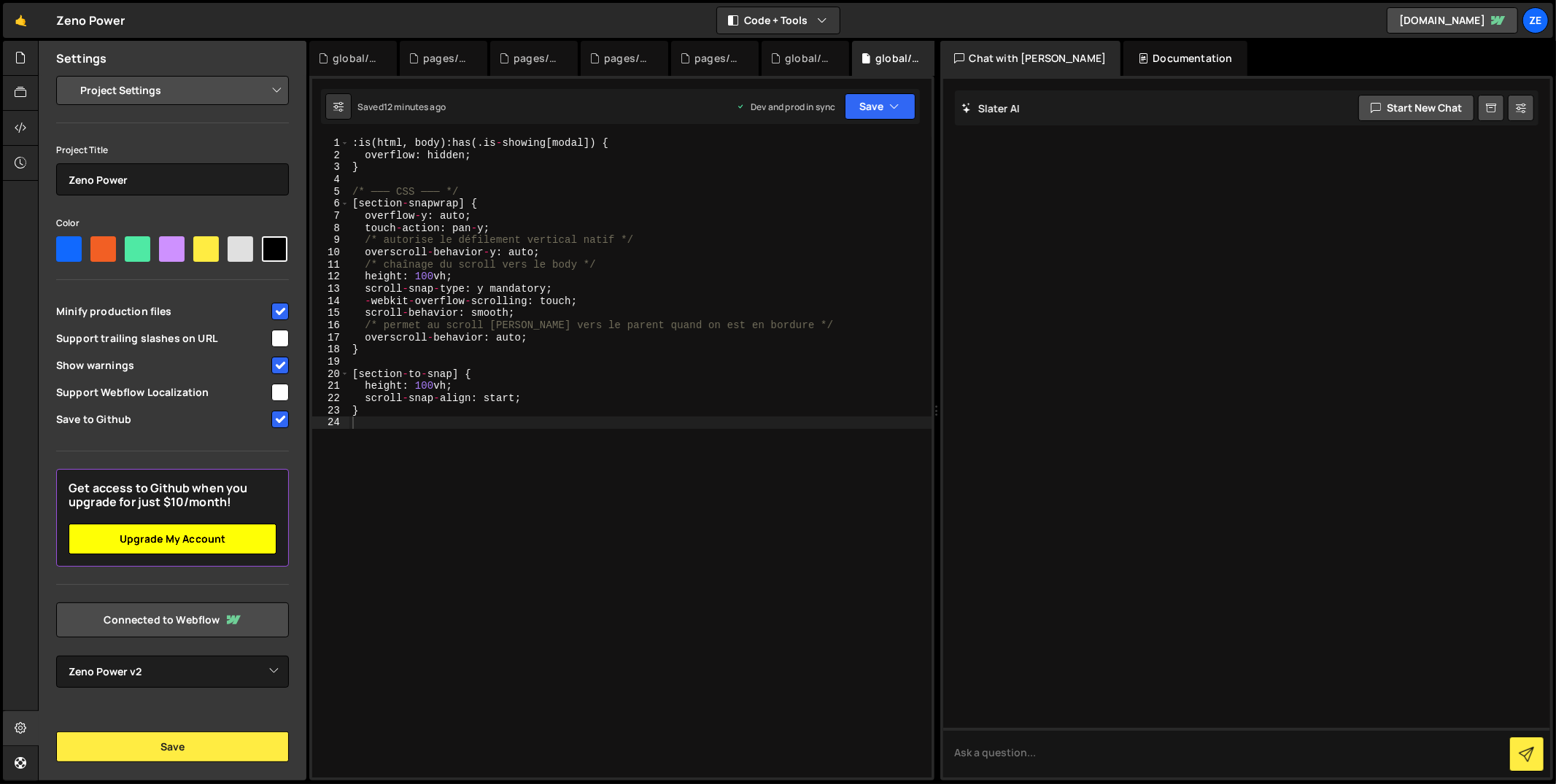
click at [231, 540] on link "Upgrade my account" at bounding box center [173, 539] width 208 height 31
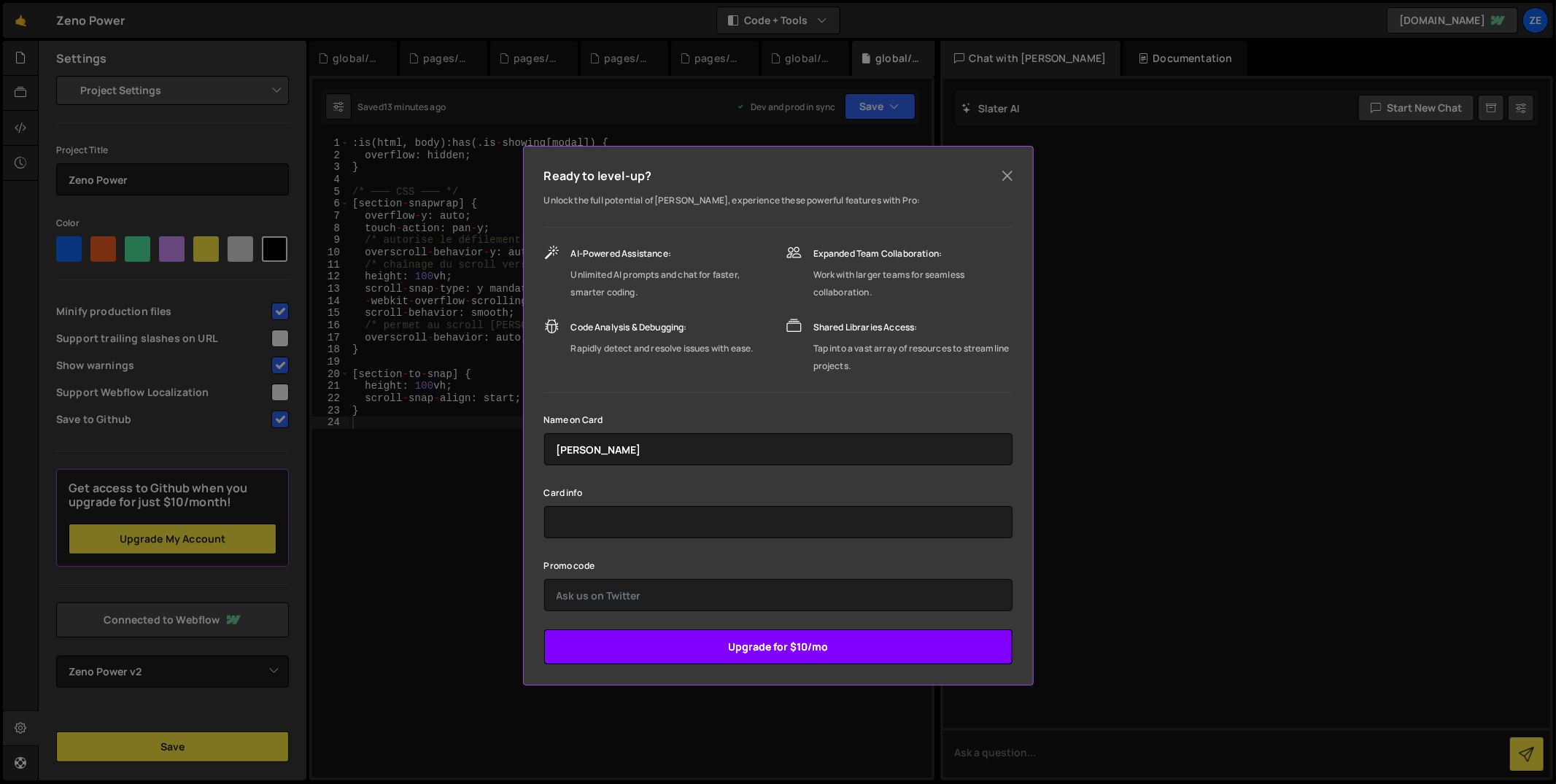
click at [727, 635] on input "Upgrade for $10/mo" at bounding box center [778, 646] width 468 height 35
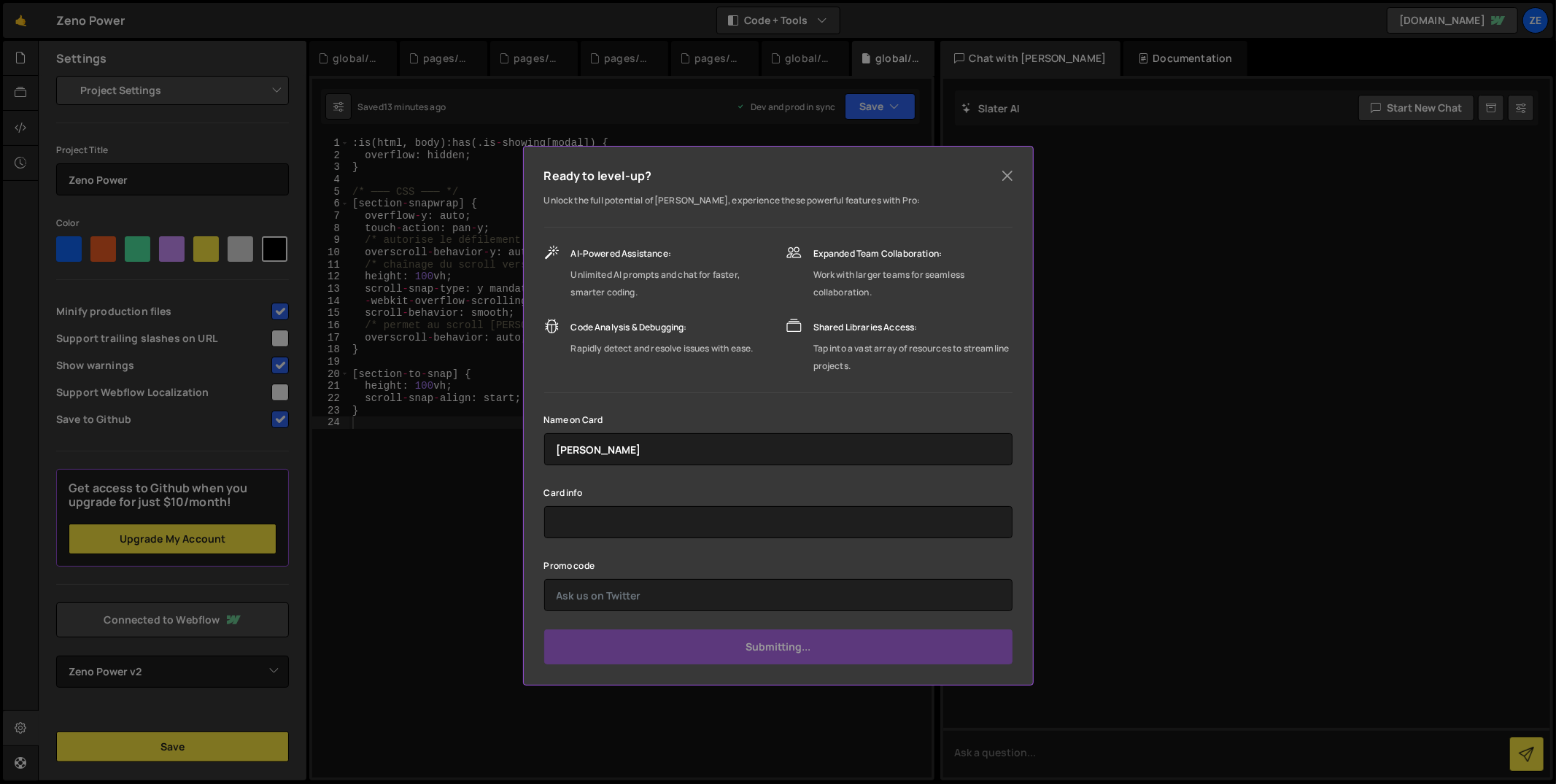
type input "Submit"
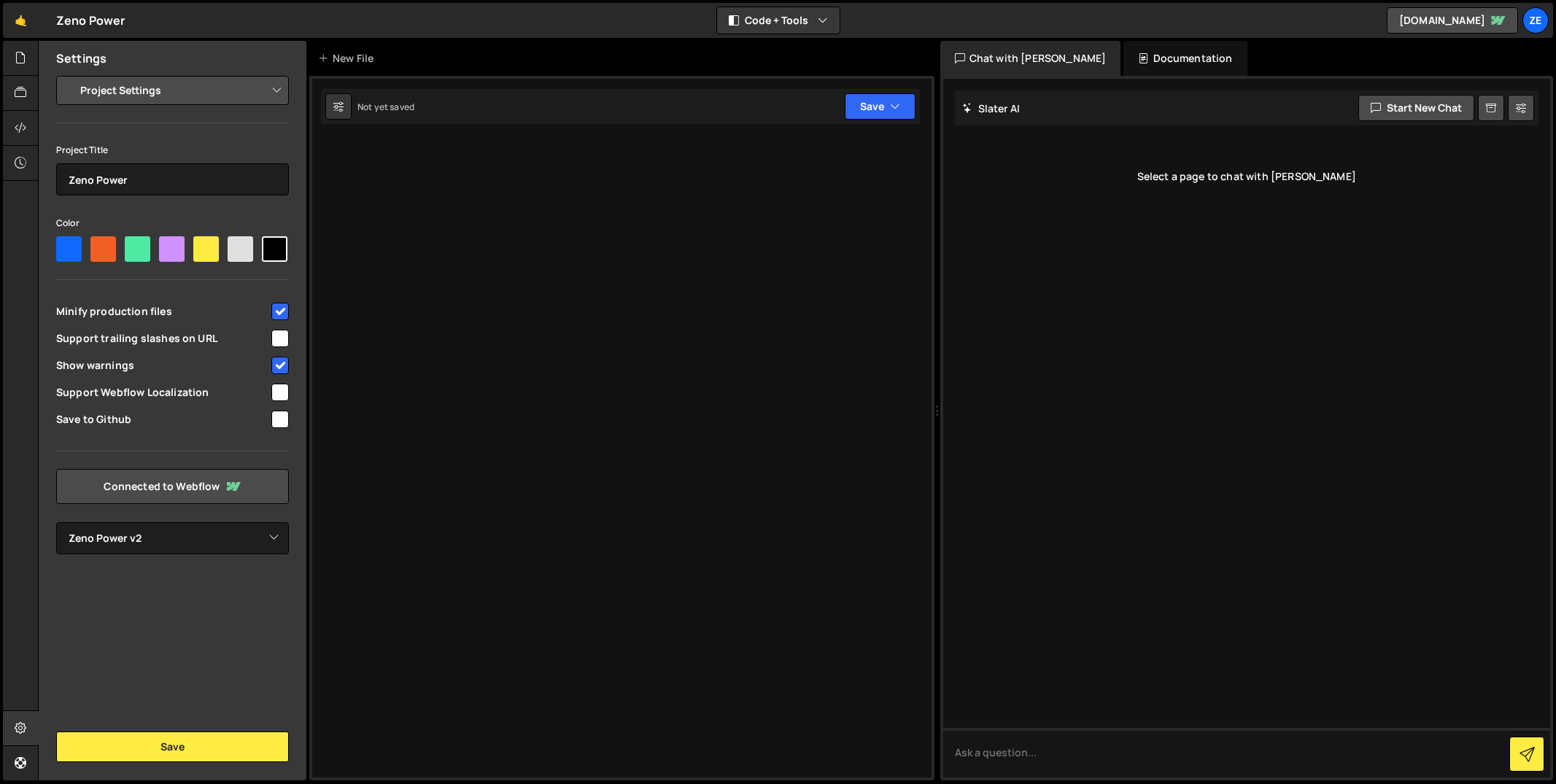
select select "68669d088fcda[DATE]d6b"
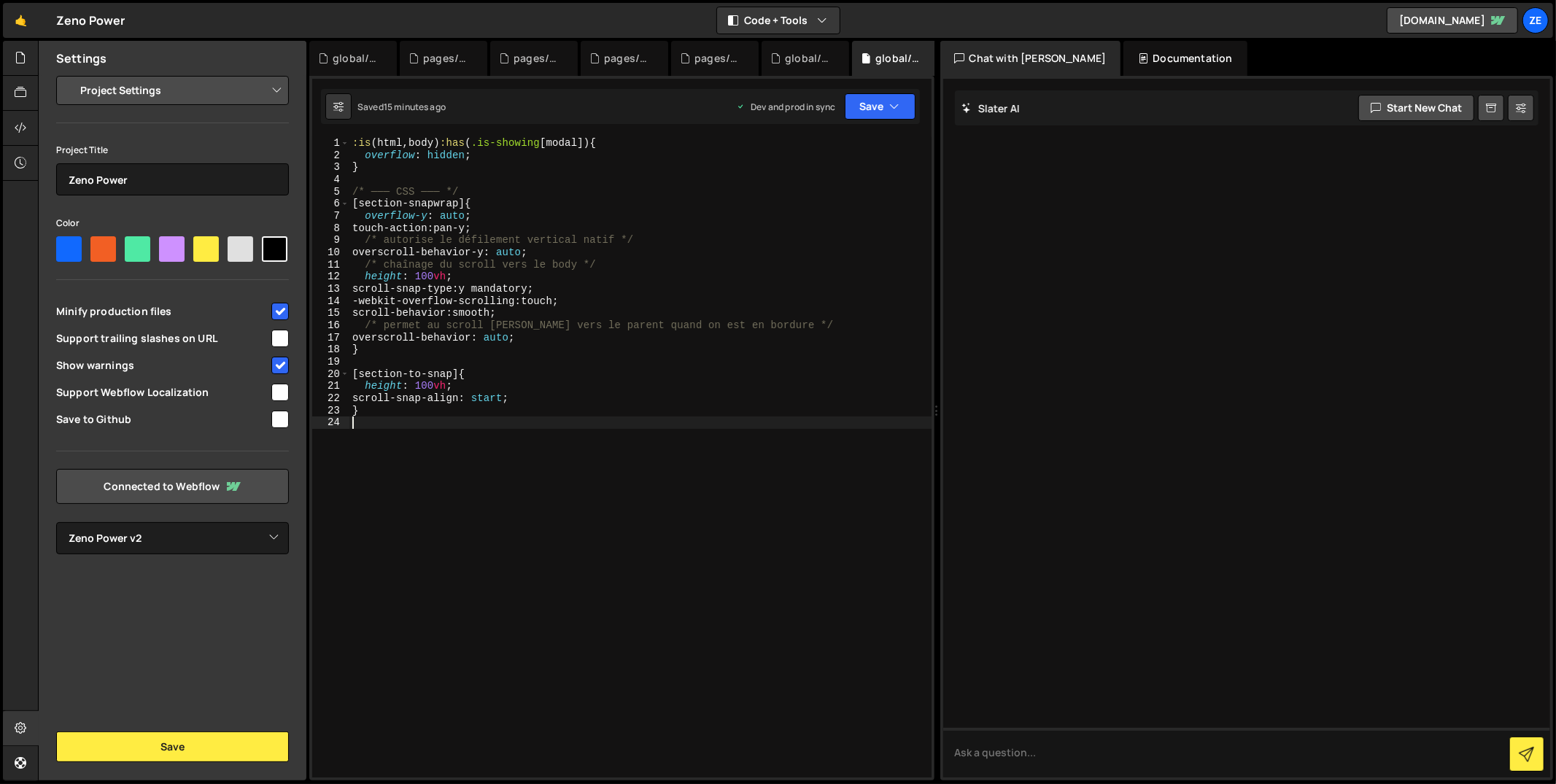
click at [627, 422] on div ":is ( html , body ) :has ( .is-showing [ modal ]) { overflow : hidden ; } /* ──…" at bounding box center [641, 470] width 583 height 666
click at [21, 25] on link "🤙" at bounding box center [21, 20] width 35 height 35
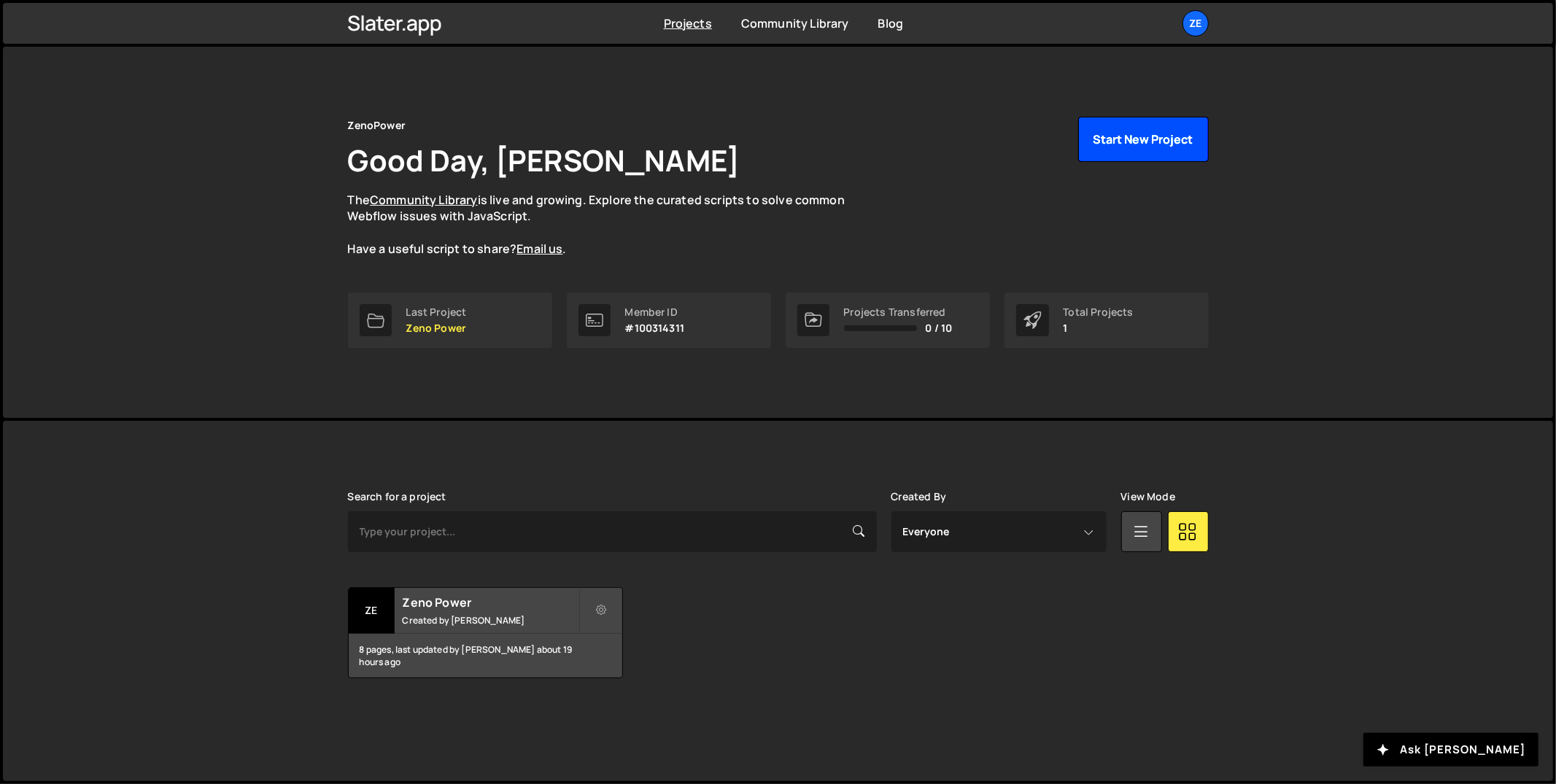
click at [1190, 154] on button "Start New Project" at bounding box center [1143, 139] width 130 height 45
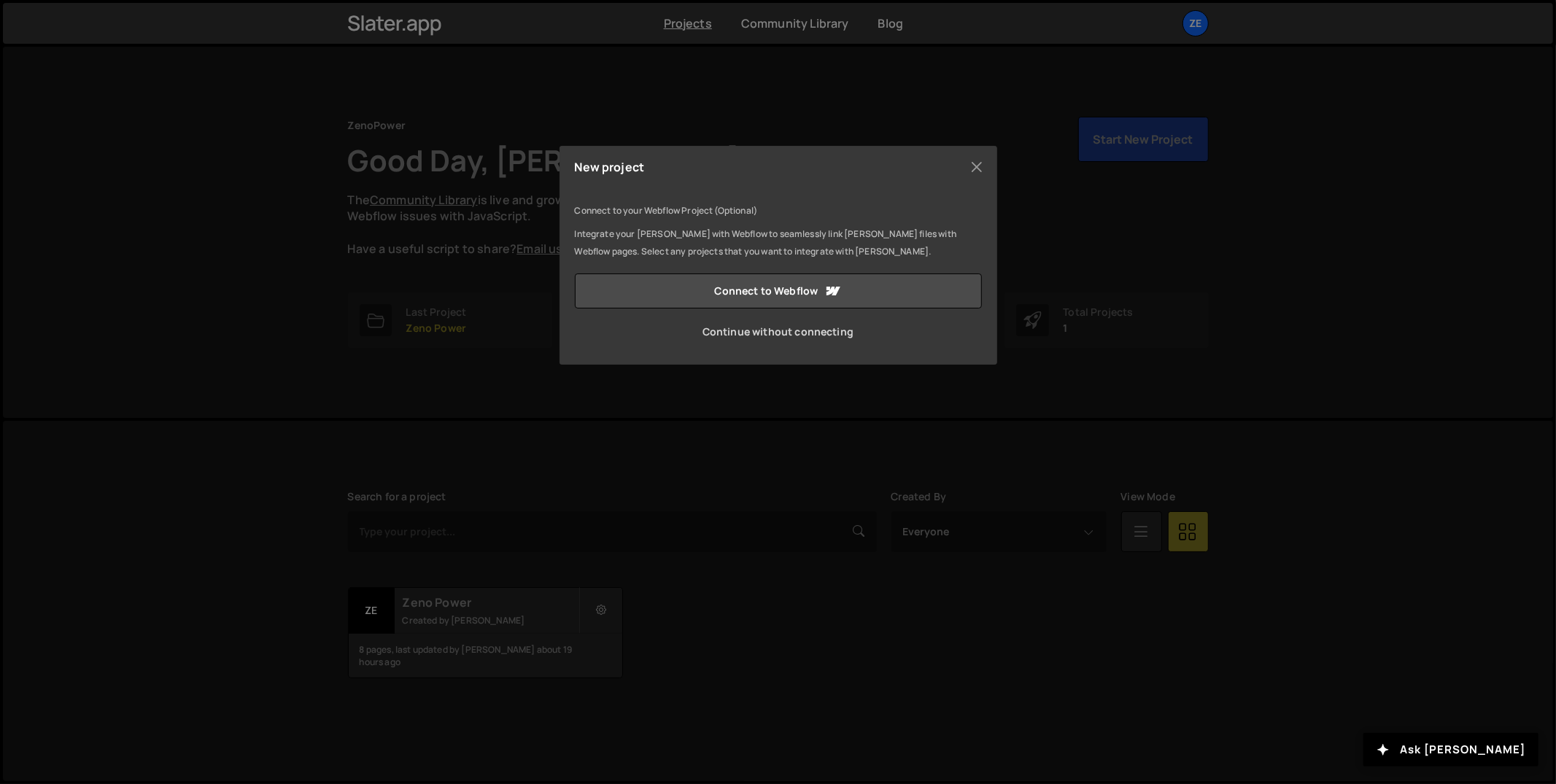
click at [776, 334] on link "Continue without connecting" at bounding box center [779, 331] width 407 height 35
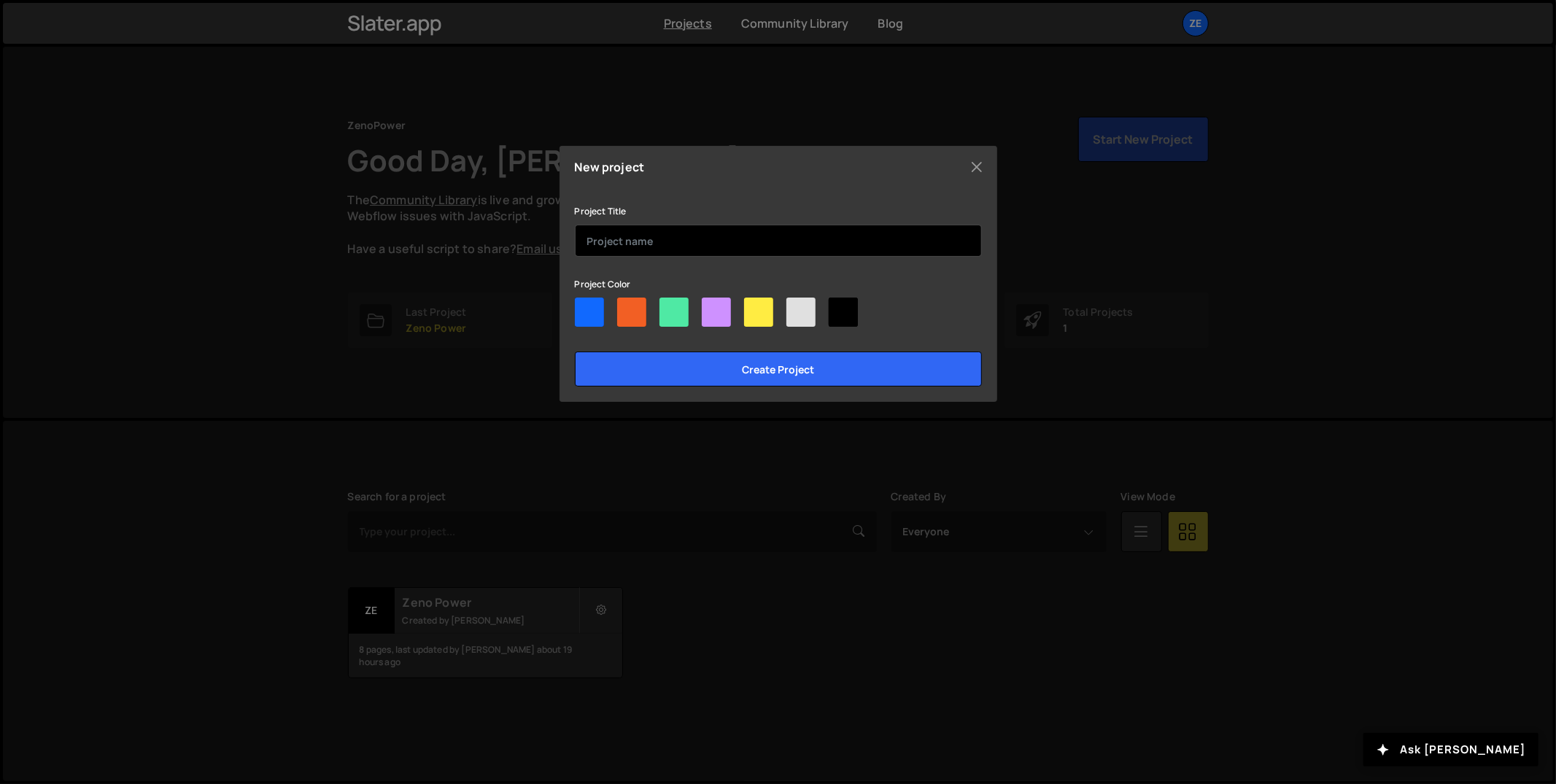
click at [662, 247] on input "text" at bounding box center [779, 241] width 407 height 32
type input "Zeno Power v2"
click at [797, 385] on div "New project Connect to your Webflow Project (Optional) Integrate your Slater wi…" at bounding box center [779, 274] width 438 height 256
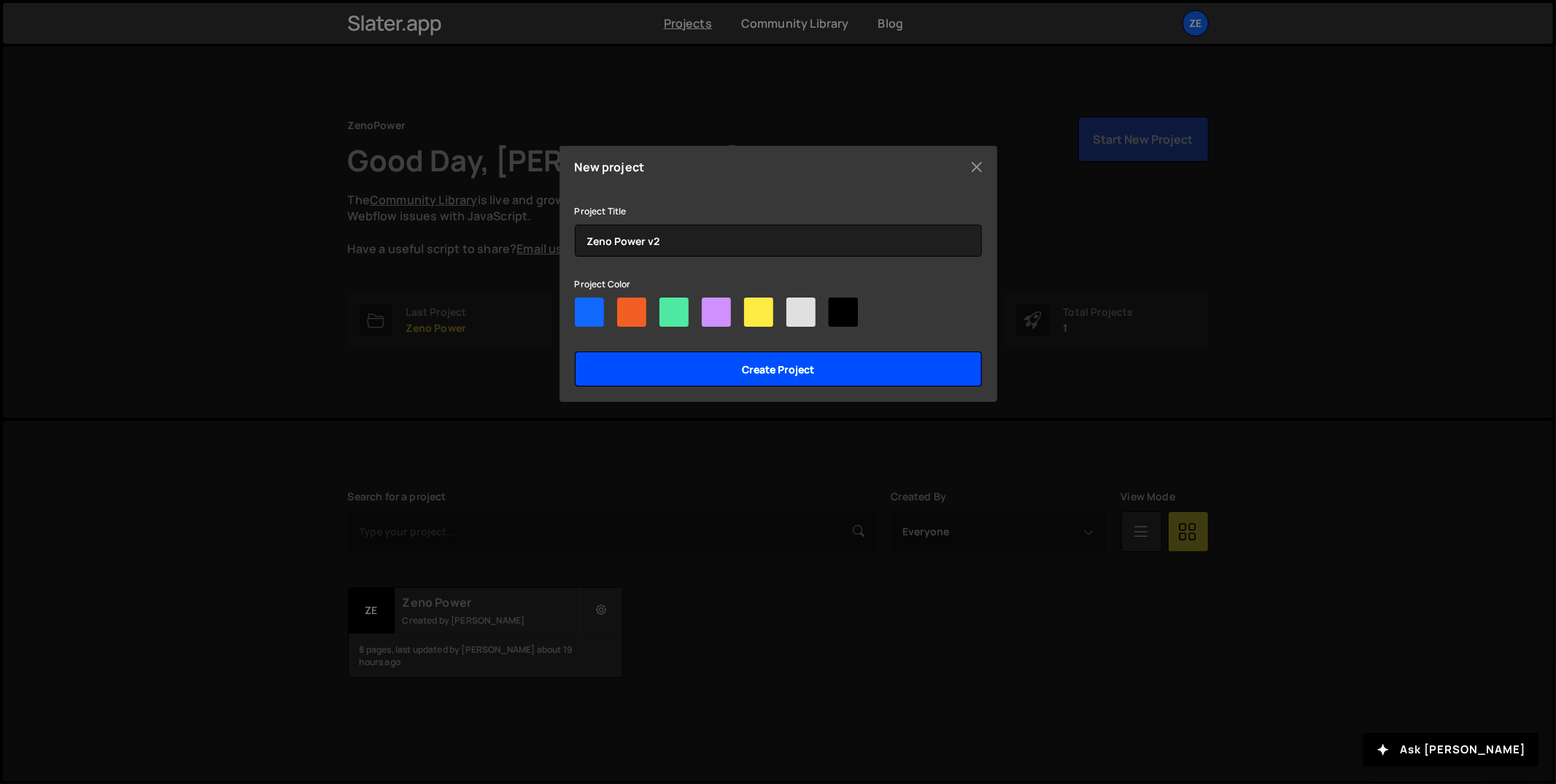
click at [797, 379] on input "Create project" at bounding box center [779, 368] width 407 height 35
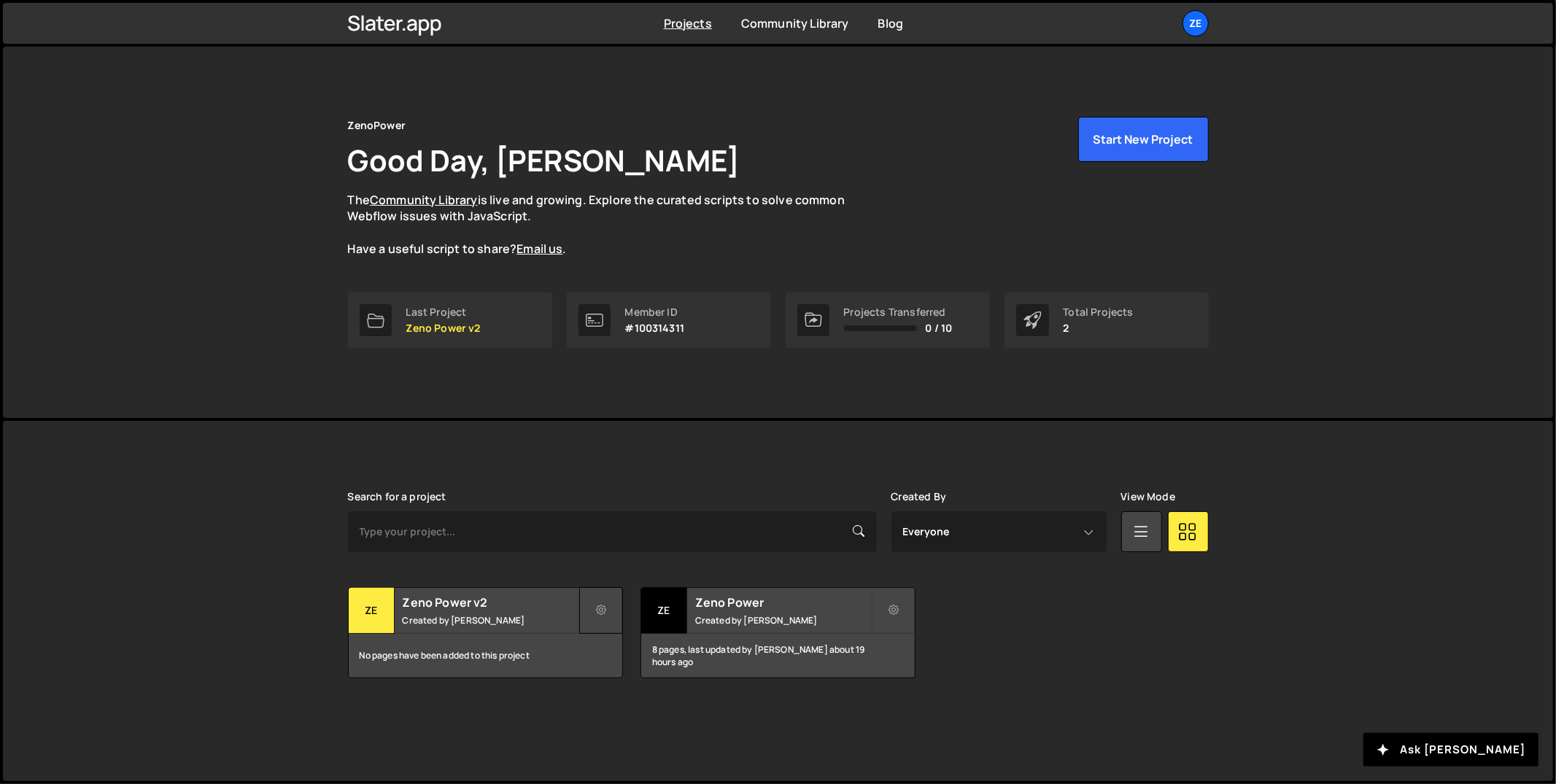
click at [611, 597] on button at bounding box center [601, 611] width 44 height 47
click at [664, 665] on link "Edit Project" at bounding box center [666, 668] width 173 height 23
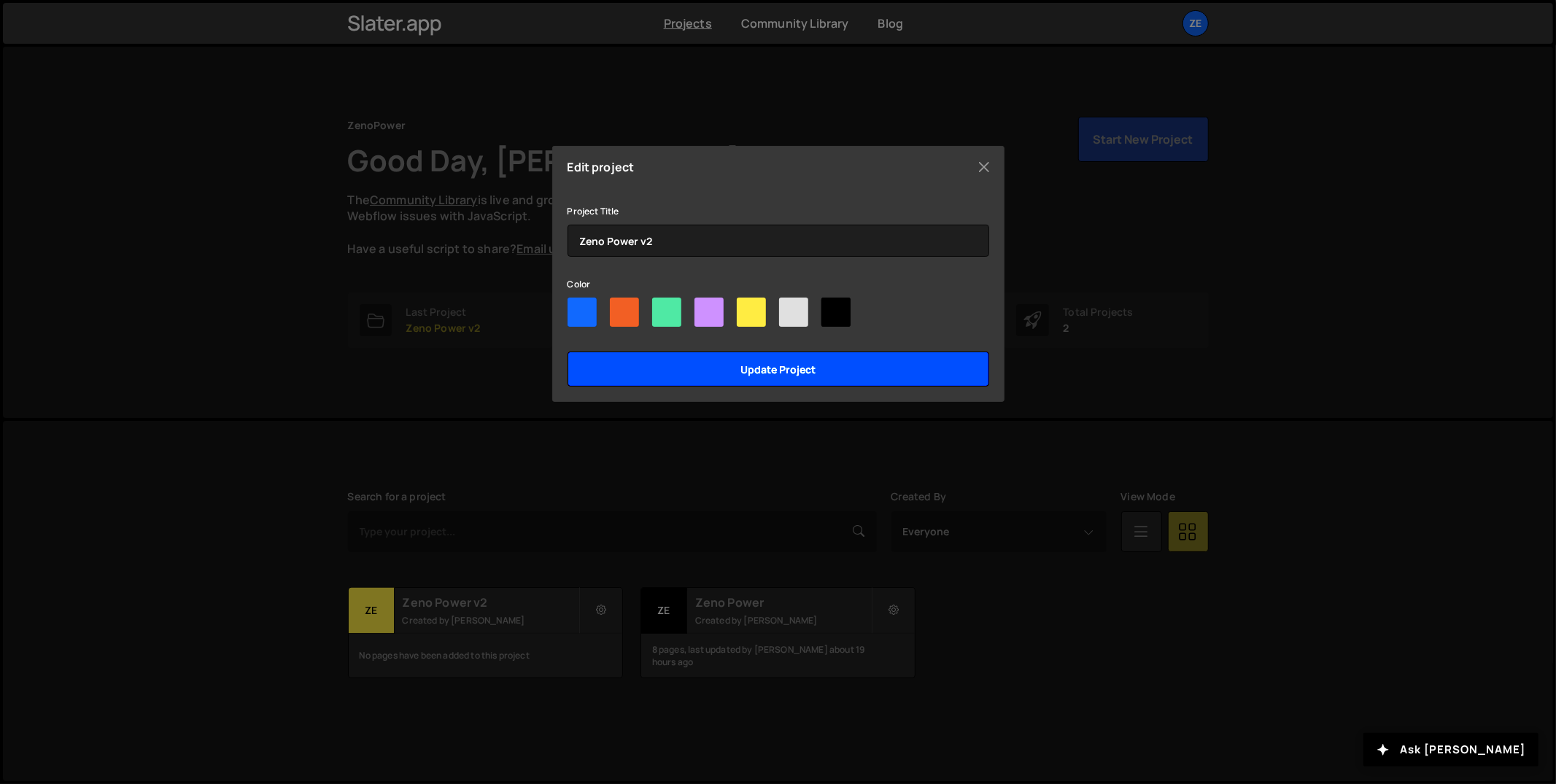
click at [712, 372] on input "Update project" at bounding box center [778, 368] width 422 height 35
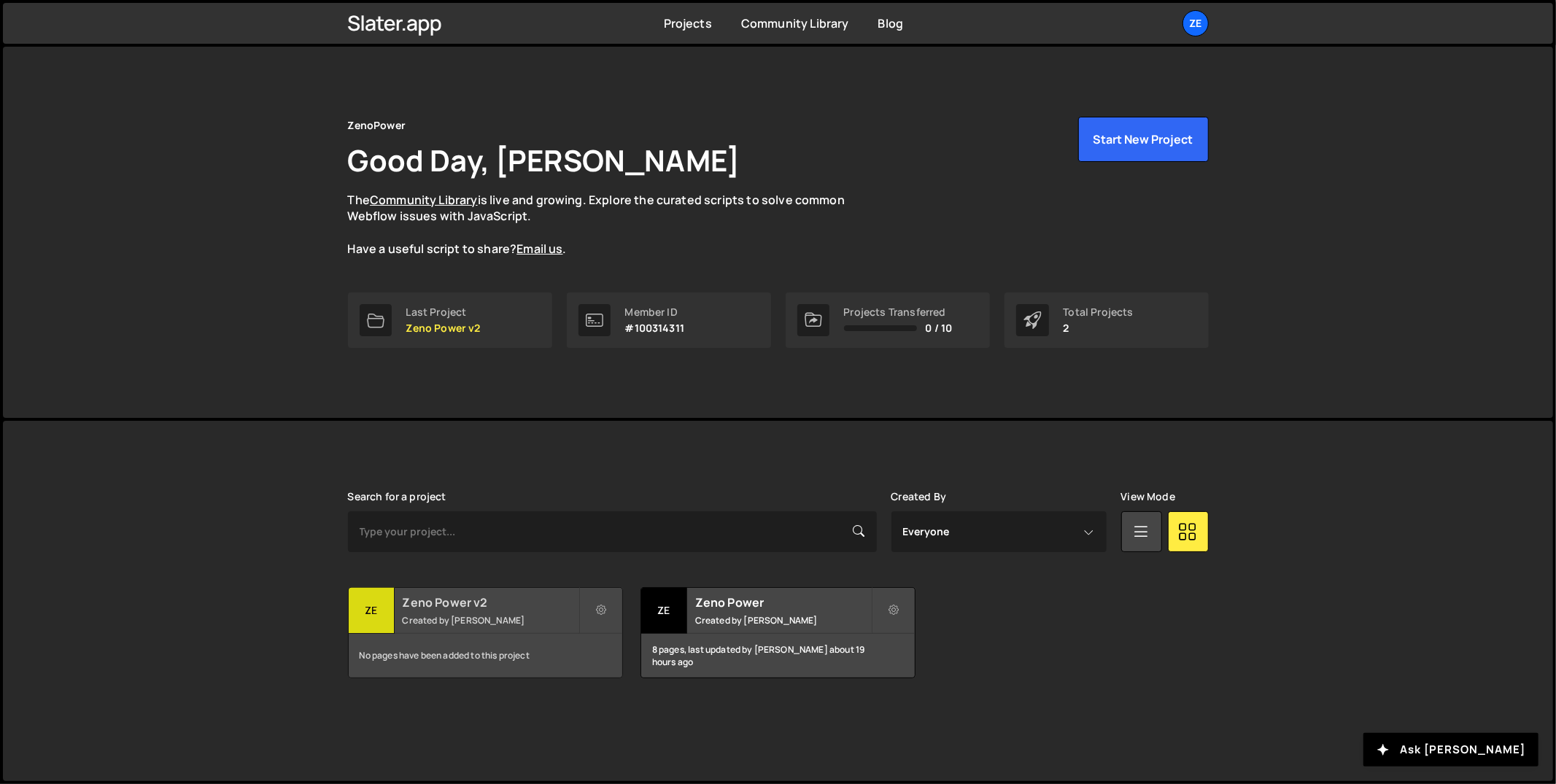
click at [446, 614] on small "Created by Alberto Conceicao" at bounding box center [490, 621] width 176 height 12
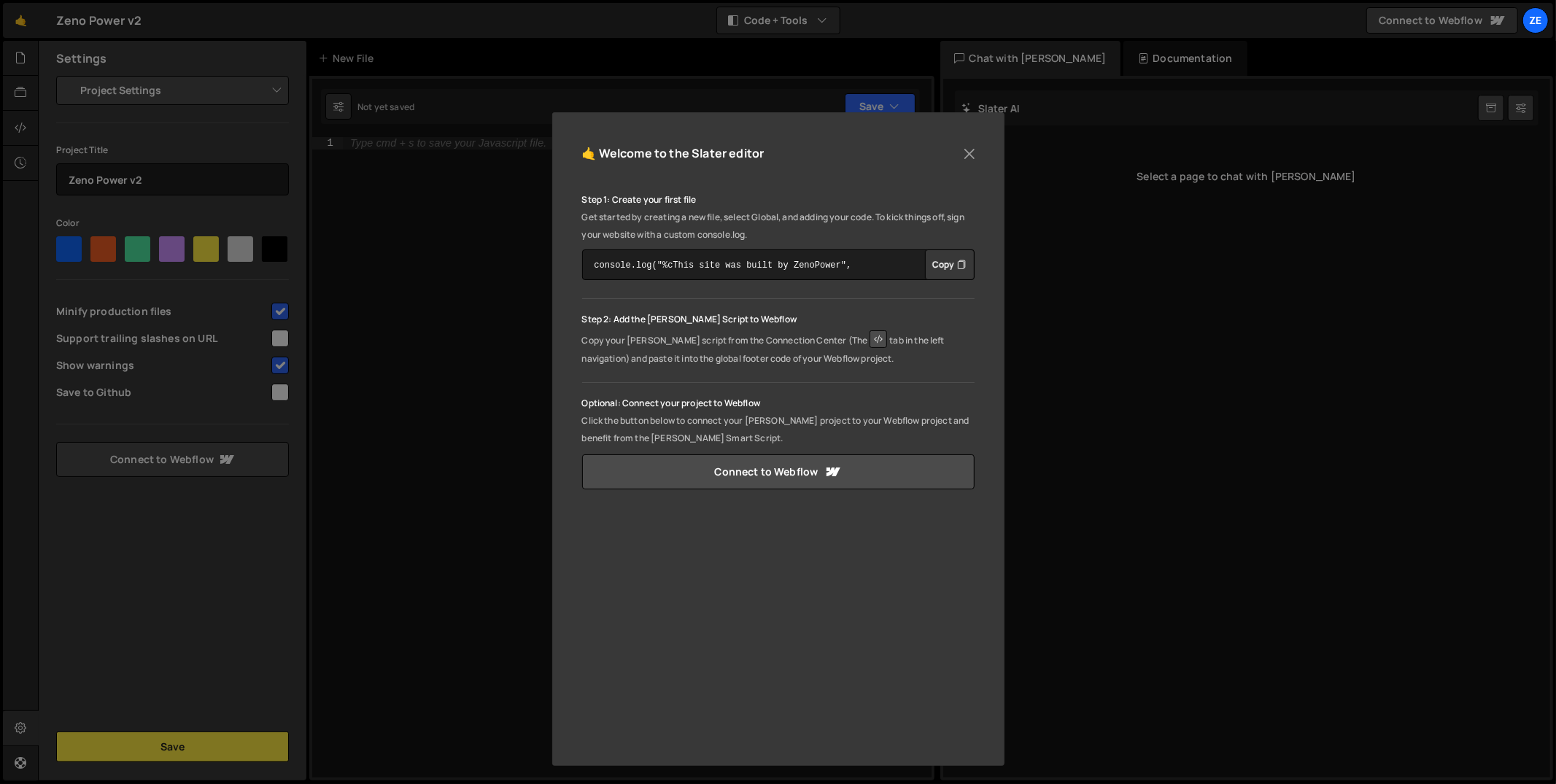
scroll to position [53, 0]
click at [965, 156] on button "Close" at bounding box center [969, 152] width 22 height 22
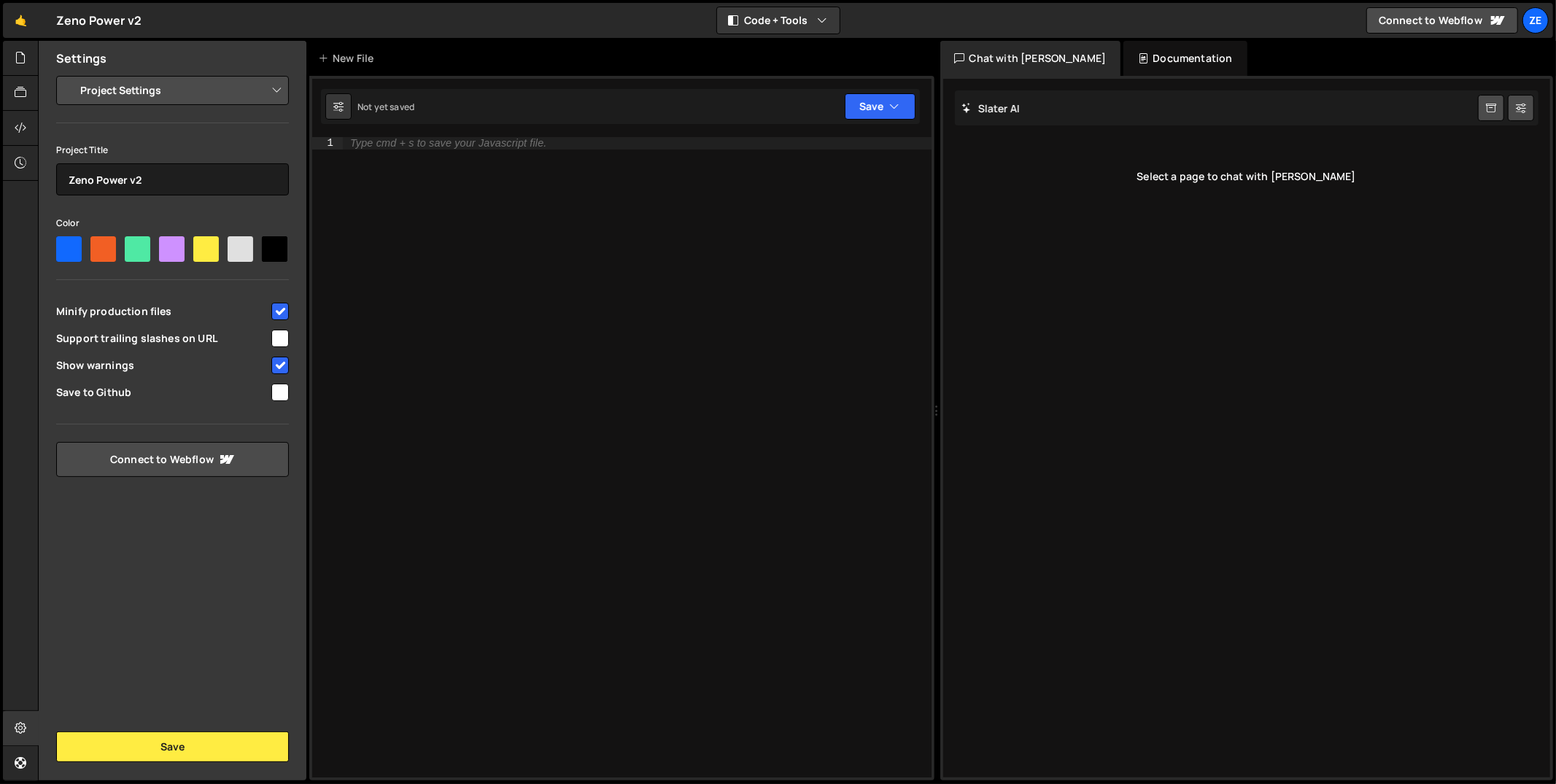
click at [287, 394] on input "checkbox" at bounding box center [280, 392] width 18 height 18
checkbox input "true"
click at [224, 459] on link "Setup Github" at bounding box center [173, 459] width 233 height 35
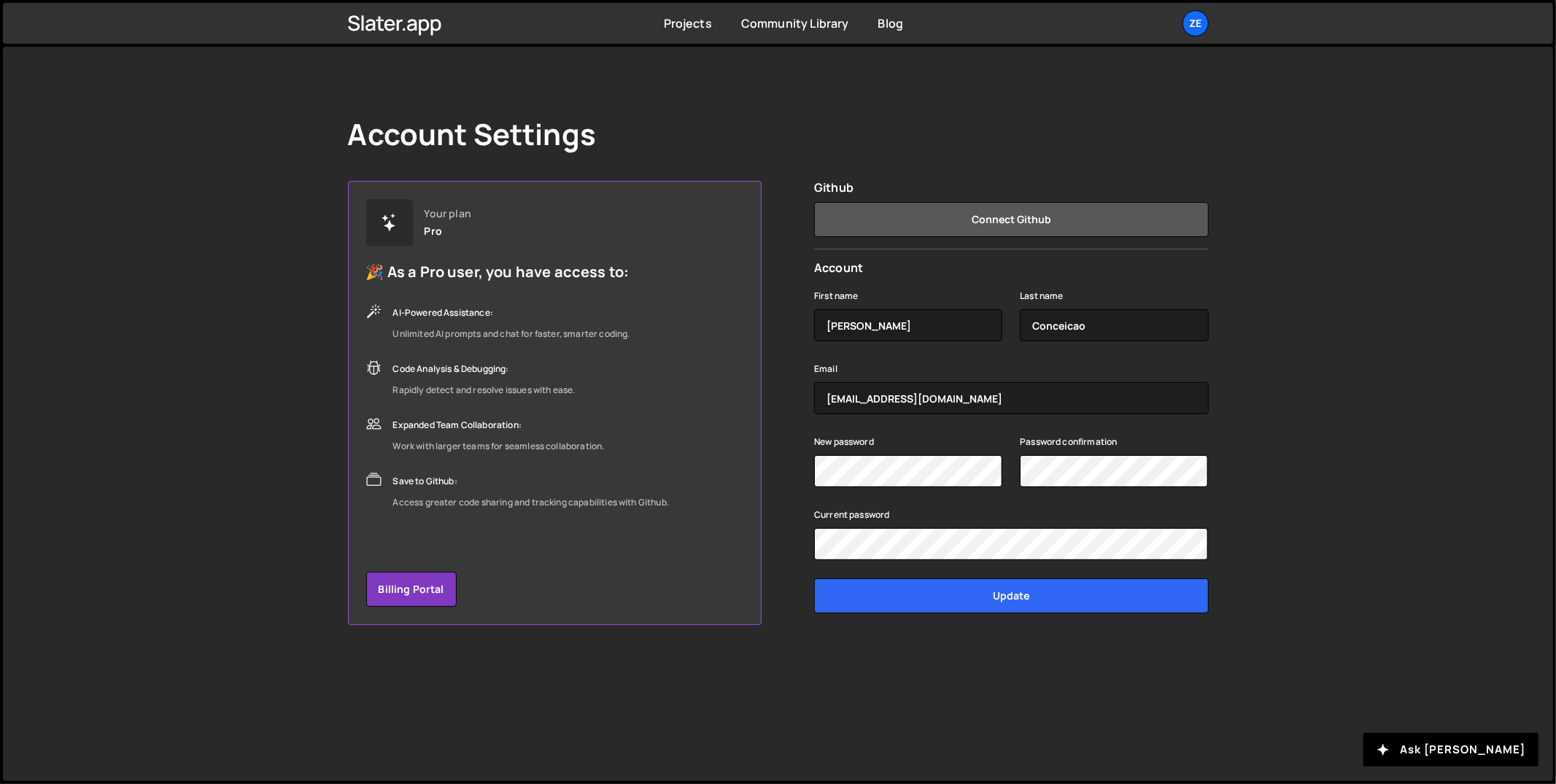
click at [978, 226] on button "Connect Github" at bounding box center [1011, 219] width 394 height 35
click at [1017, 206] on button "Connect Github" at bounding box center [1011, 219] width 394 height 35
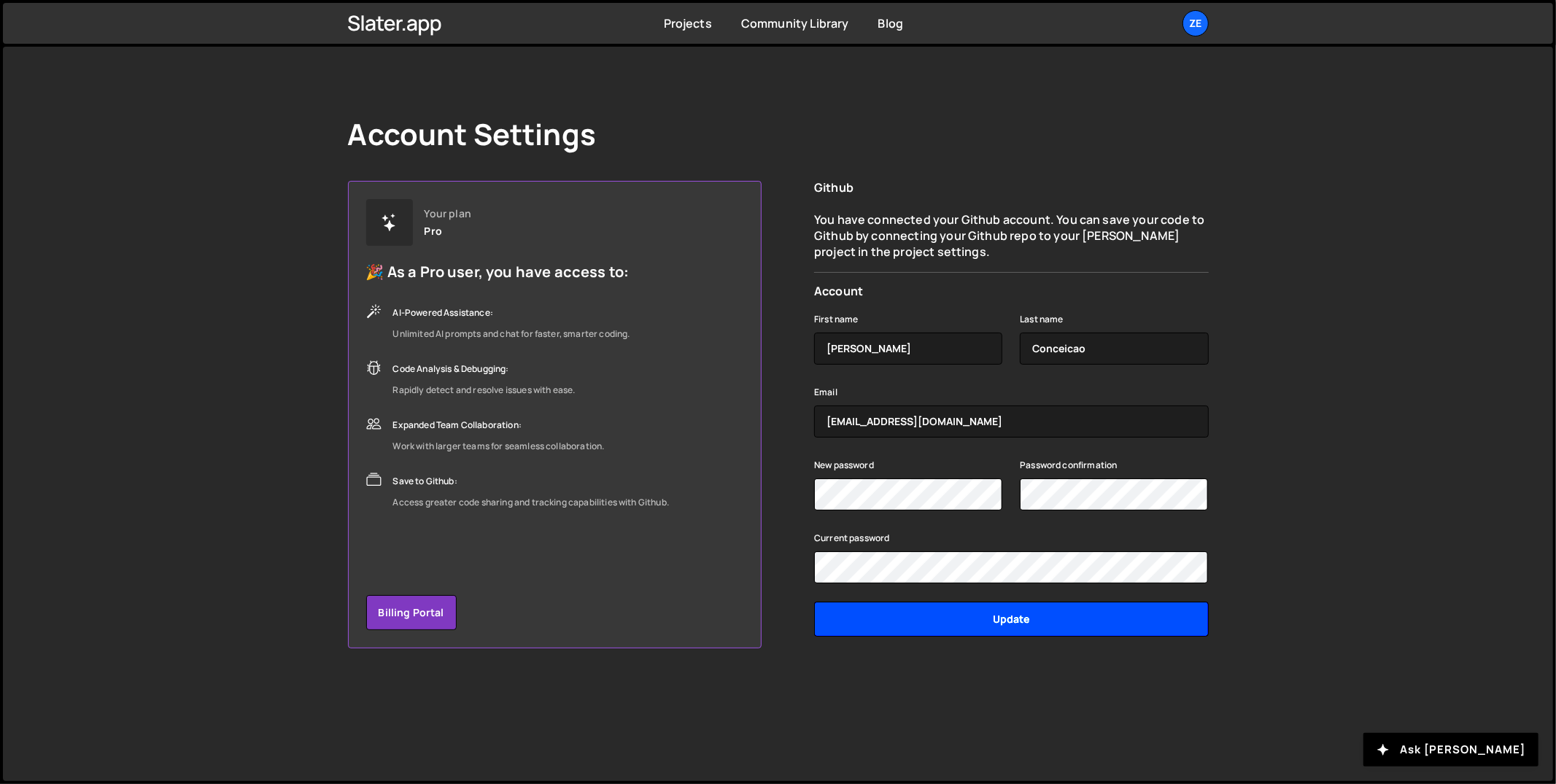
click at [936, 614] on input "Update" at bounding box center [1011, 619] width 394 height 35
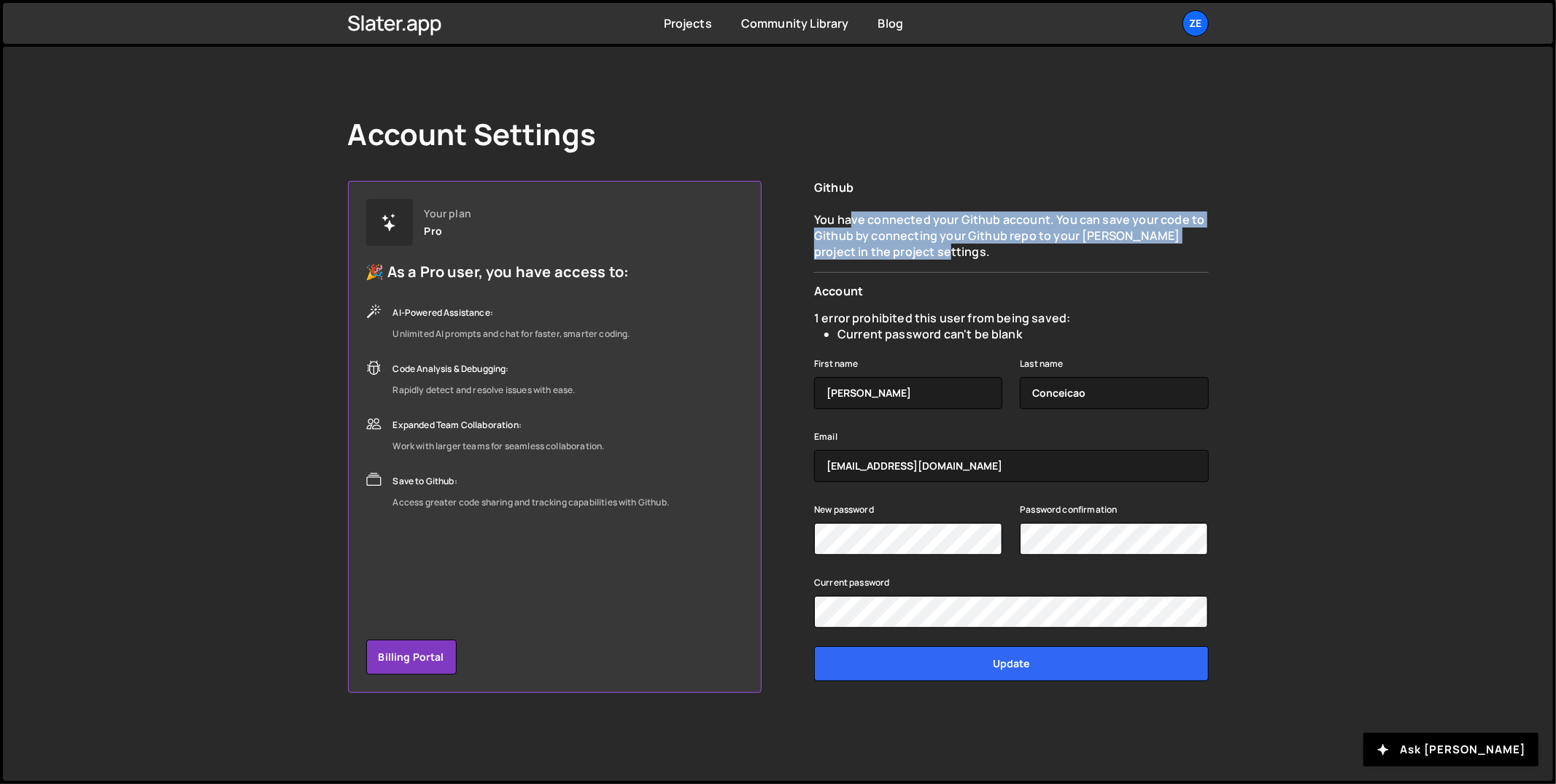
drag, startPoint x: 861, startPoint y: 220, endPoint x: 953, endPoint y: 251, distance: 97.1
click at [955, 250] on p "You have connected your Github account. You can save your code to Github by con…" at bounding box center [1011, 235] width 394 height 49
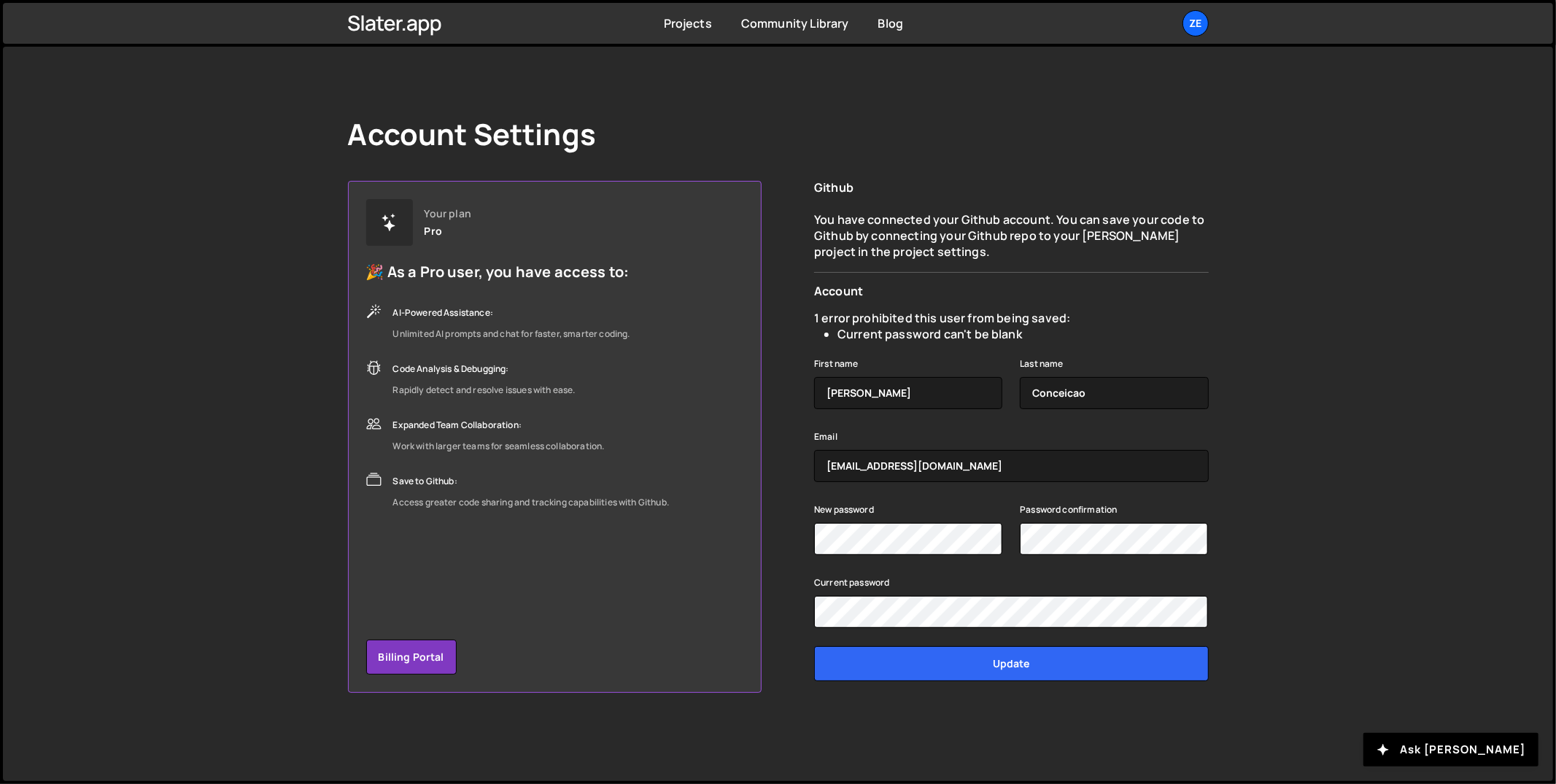
click at [964, 261] on div "Github You have connected your Github account. You can save your code to Github…" at bounding box center [1011, 437] width 394 height 512
click at [1188, 25] on div "Ze" at bounding box center [1196, 23] width 26 height 26
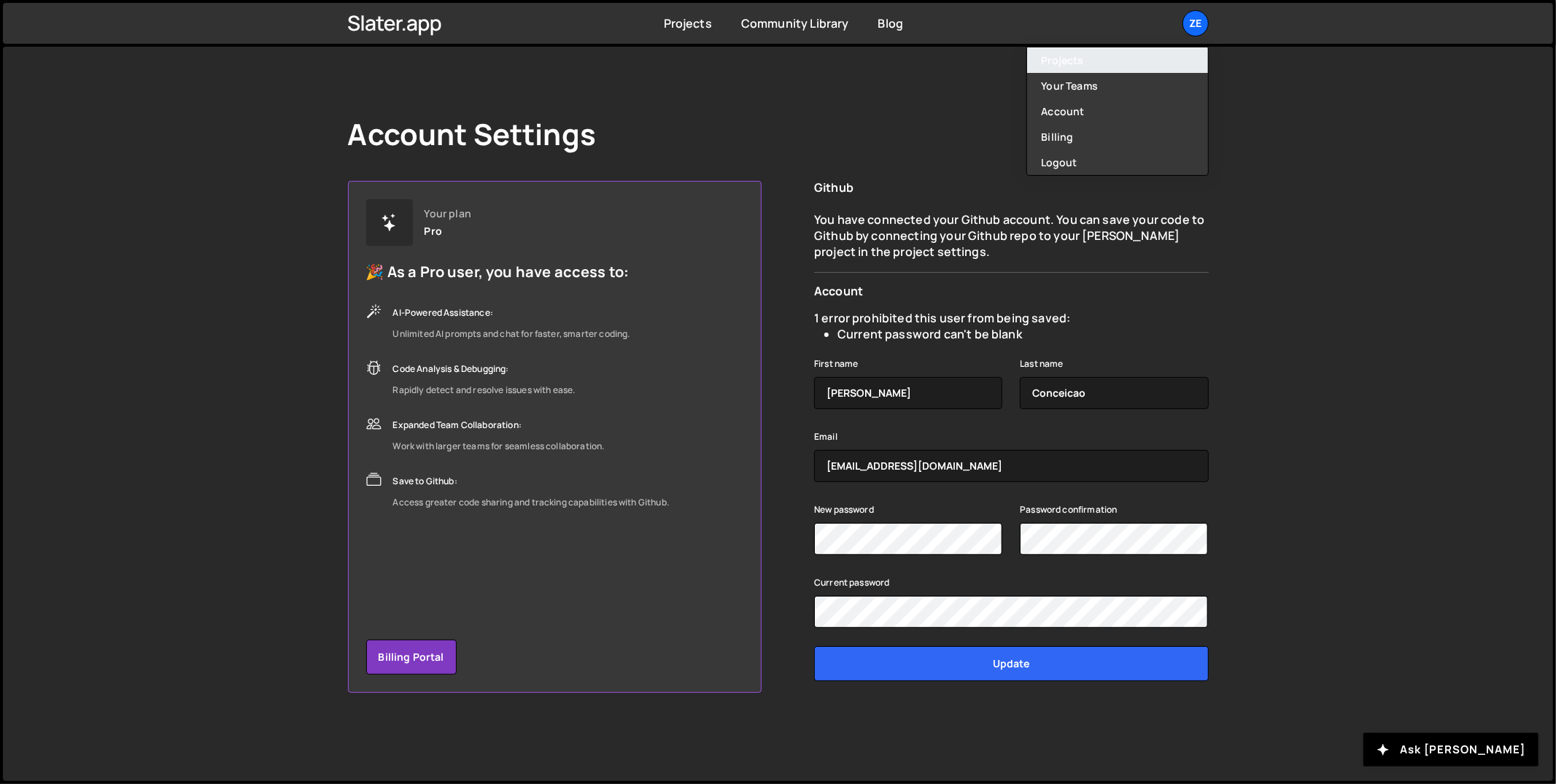
click at [1078, 61] on link "Projects" at bounding box center [1117, 59] width 181 height 25
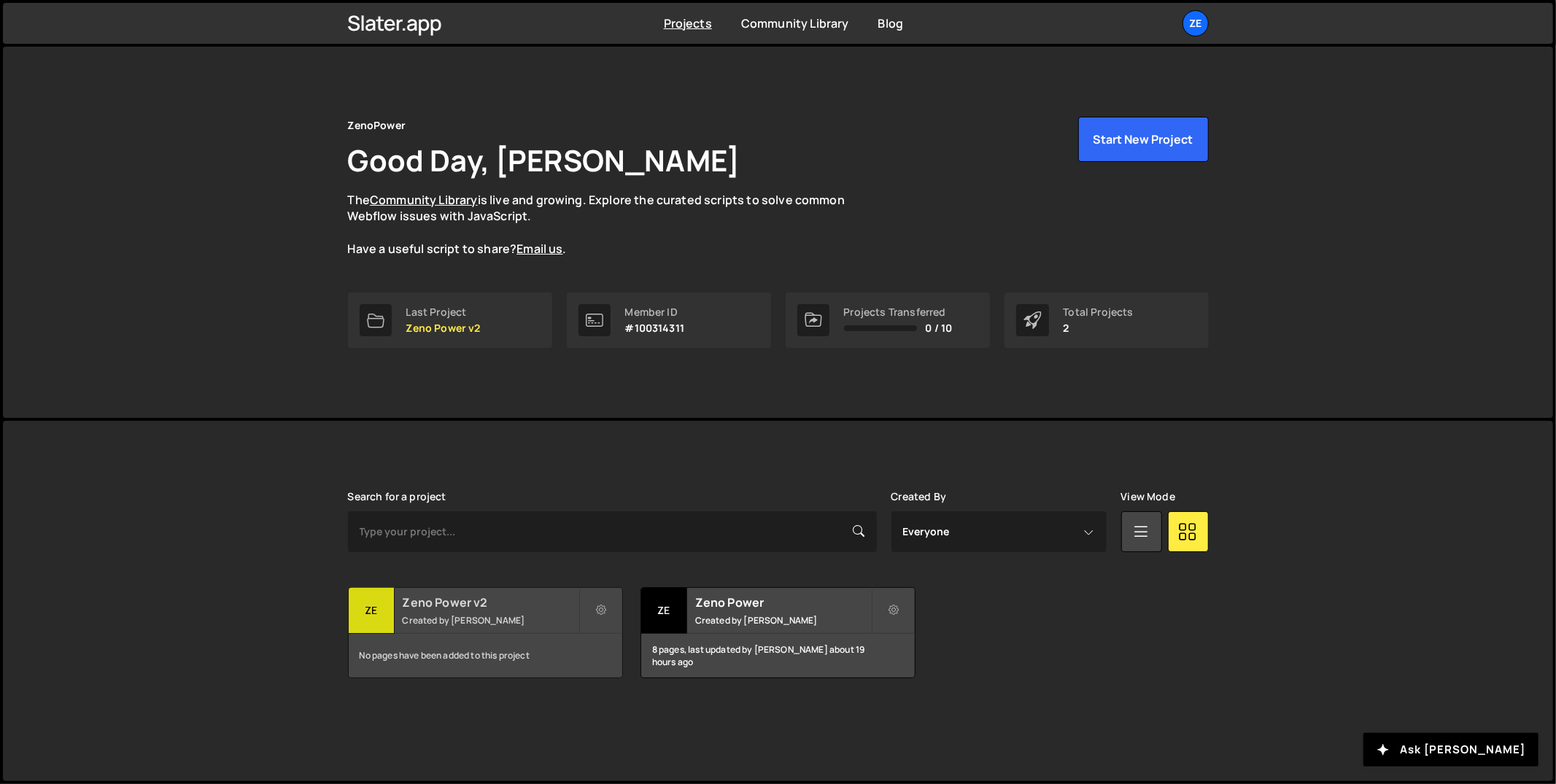
click at [527, 623] on small "Created by [PERSON_NAME]" at bounding box center [490, 621] width 176 height 12
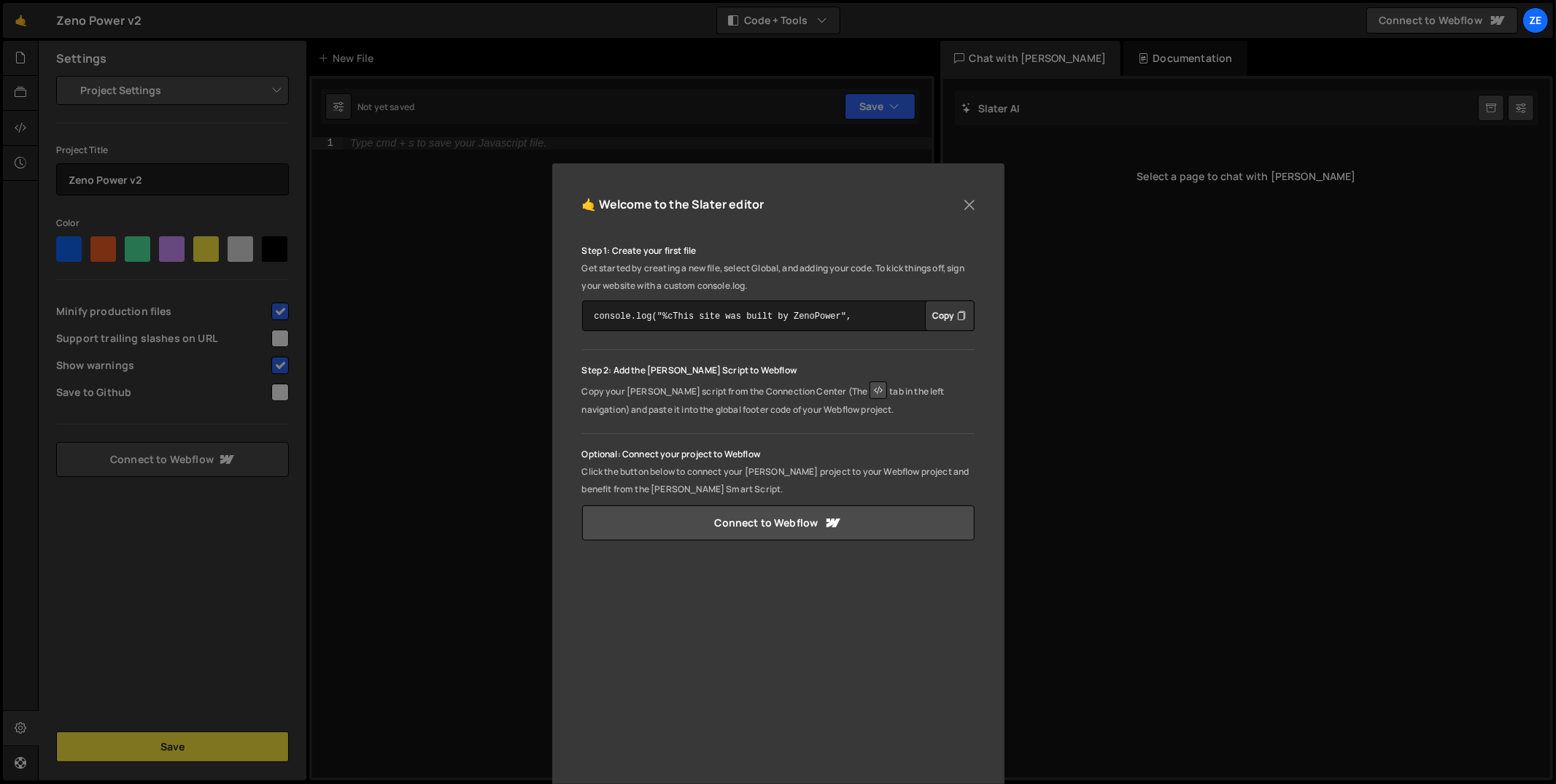
click at [959, 216] on div "🤙 Welcome to the Slater editor" at bounding box center [778, 212] width 392 height 37
click at [962, 209] on button "Close" at bounding box center [969, 205] width 22 height 22
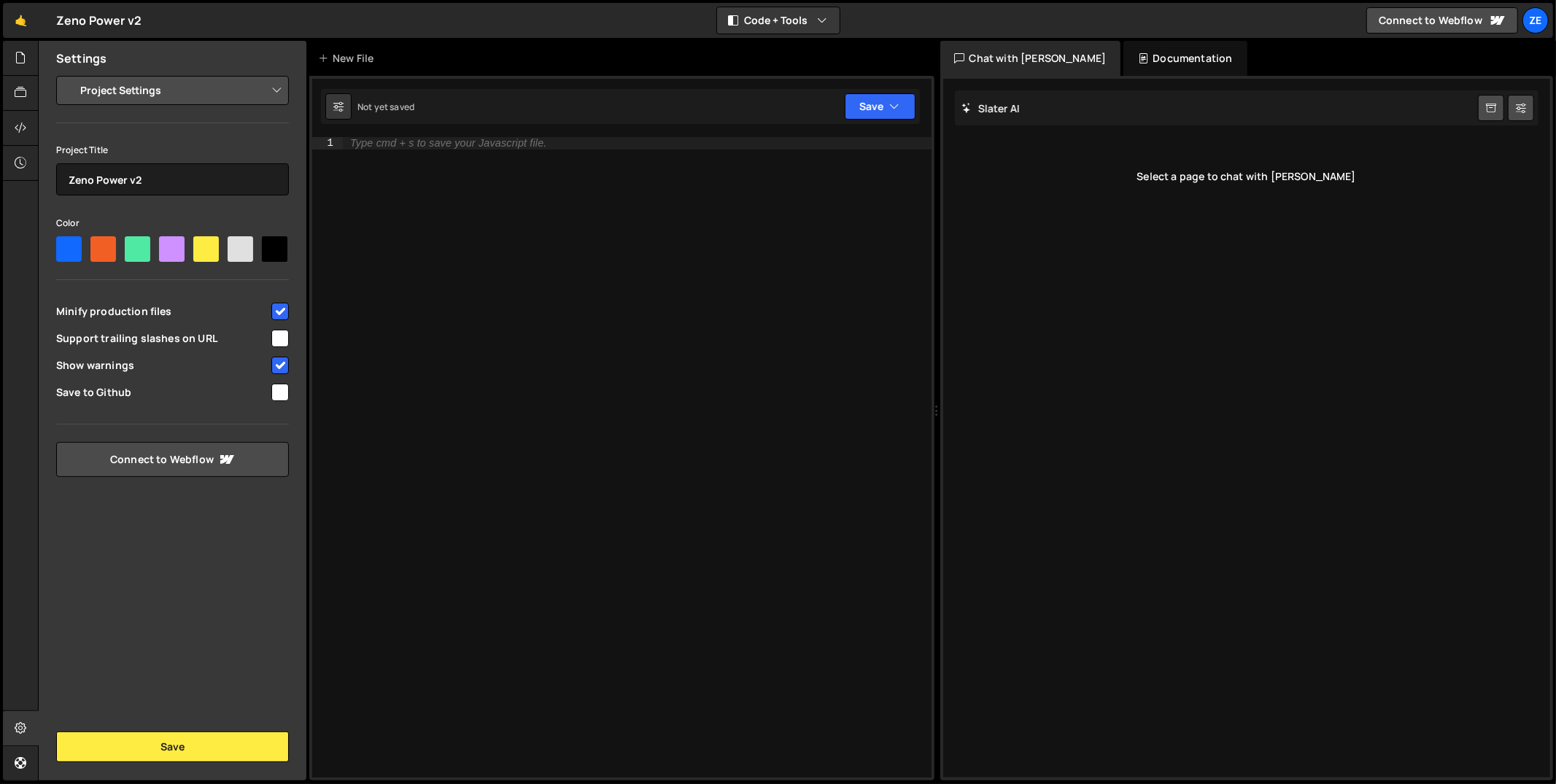
click at [281, 399] on input "checkbox" at bounding box center [280, 392] width 18 height 18
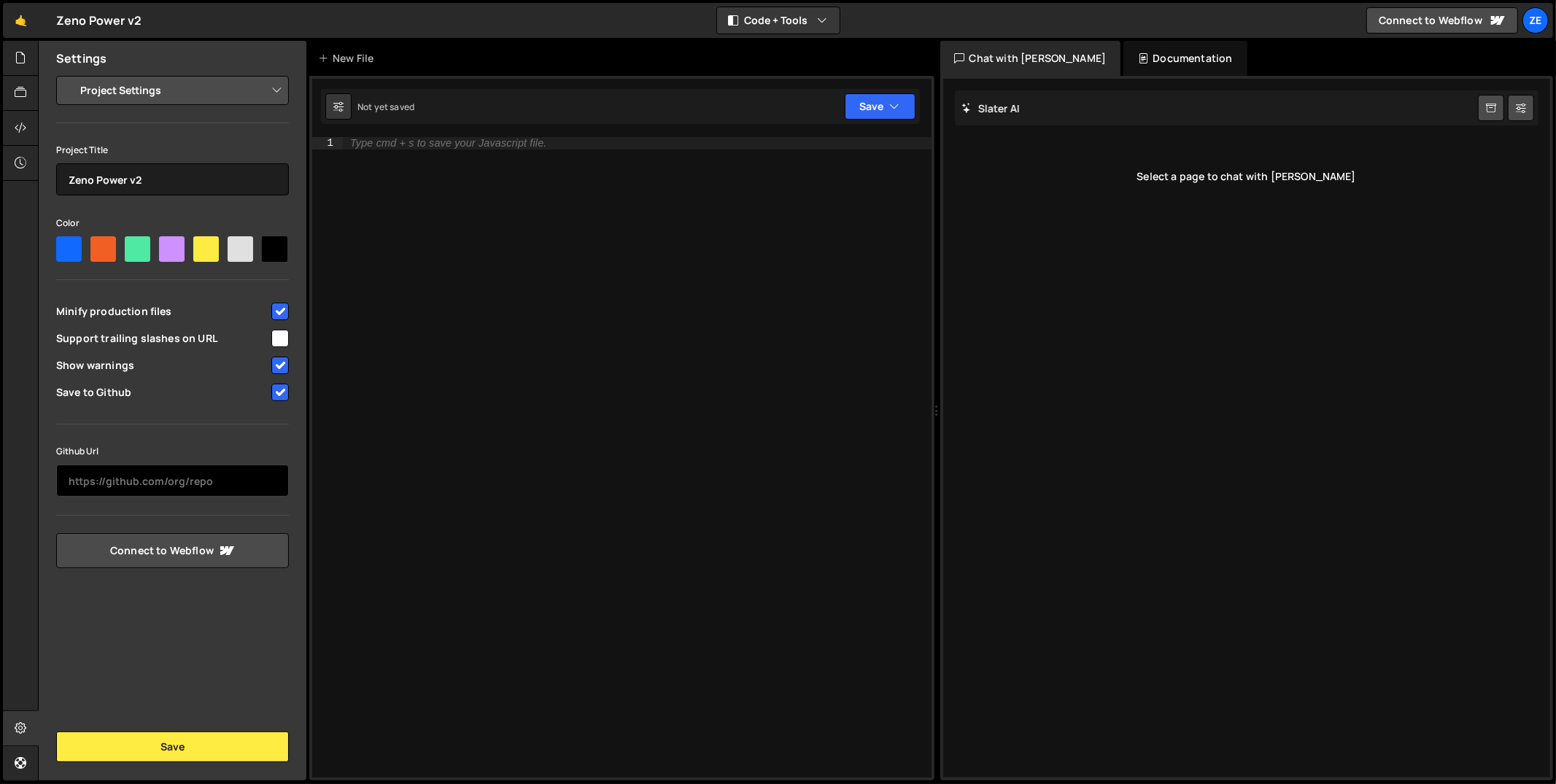
click at [197, 481] on input "text" at bounding box center [173, 481] width 233 height 32
click at [281, 388] on input "checkbox" at bounding box center [280, 392] width 18 height 18
checkbox input "true"
click at [1135, 143] on div "Slater AI Start new chat Select a page to chat with Slater" at bounding box center [1247, 428] width 608 height 698
click at [1146, 156] on div "Select a page to chat with [PERSON_NAME]" at bounding box center [1247, 177] width 584 height 59
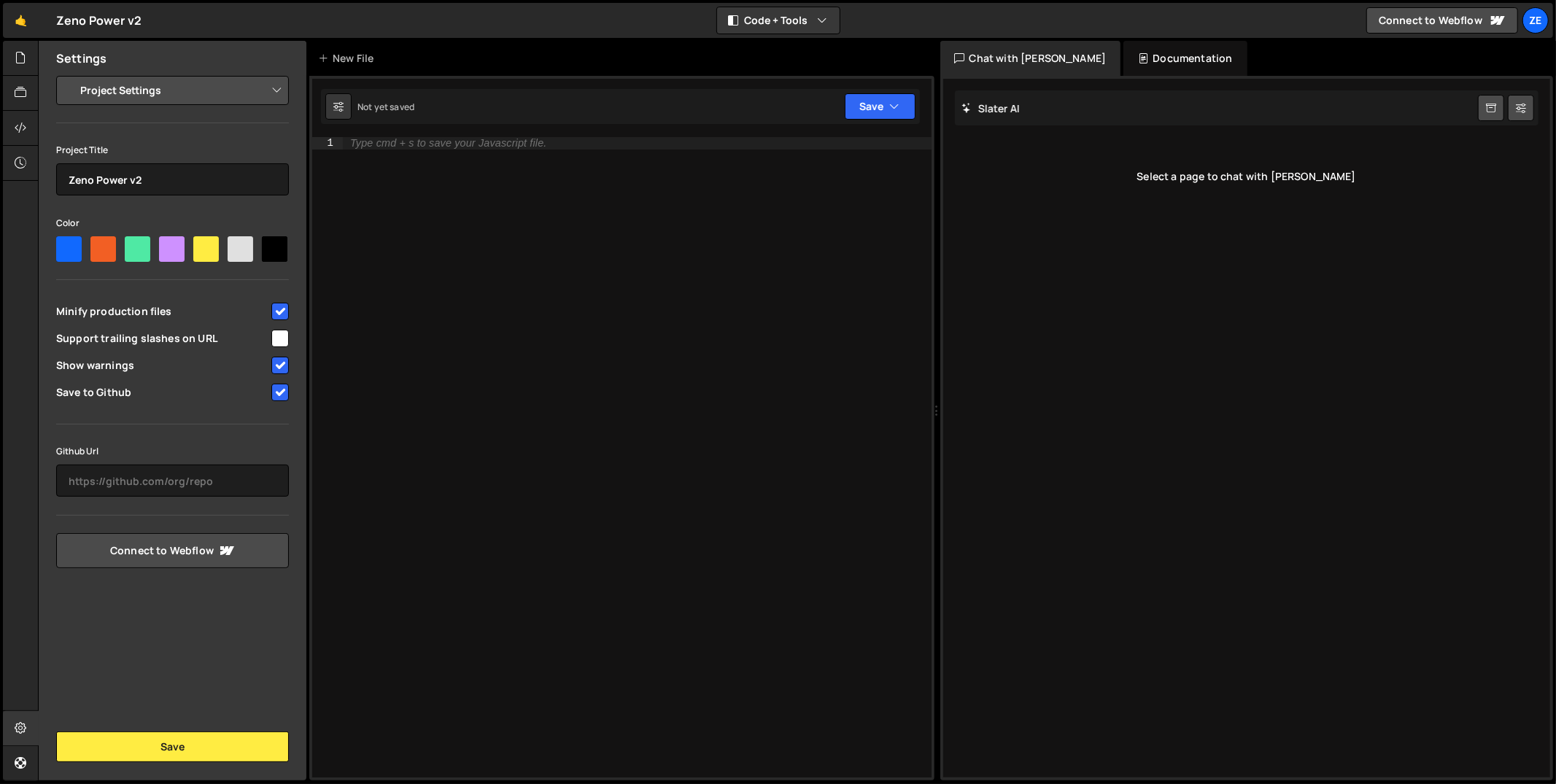
click at [1209, 163] on div "Select a page to chat with [PERSON_NAME]" at bounding box center [1247, 177] width 584 height 59
click at [1214, 169] on div "Select a page to chat with [PERSON_NAME]" at bounding box center [1247, 177] width 584 height 59
drag, startPoint x: 1217, startPoint y: 170, endPoint x: 1276, endPoint y: 165, distance: 59.2
click at [1223, 170] on div "Select a page to chat with [PERSON_NAME]" at bounding box center [1247, 177] width 584 height 59
click at [26, 62] on icon at bounding box center [20, 57] width 12 height 16
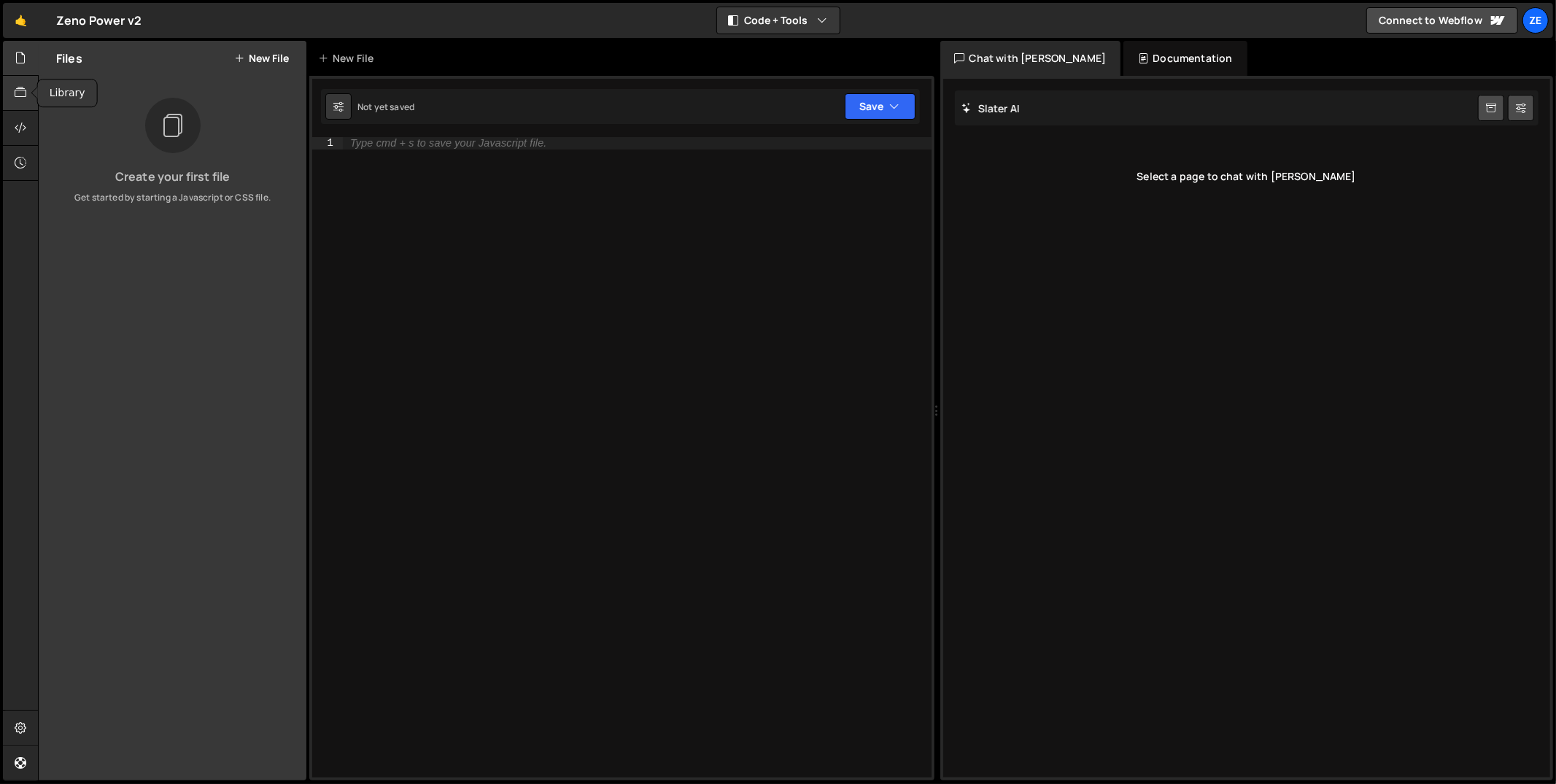
click at [27, 86] on div at bounding box center [21, 93] width 35 height 35
click at [25, 119] on div at bounding box center [21, 128] width 35 height 35
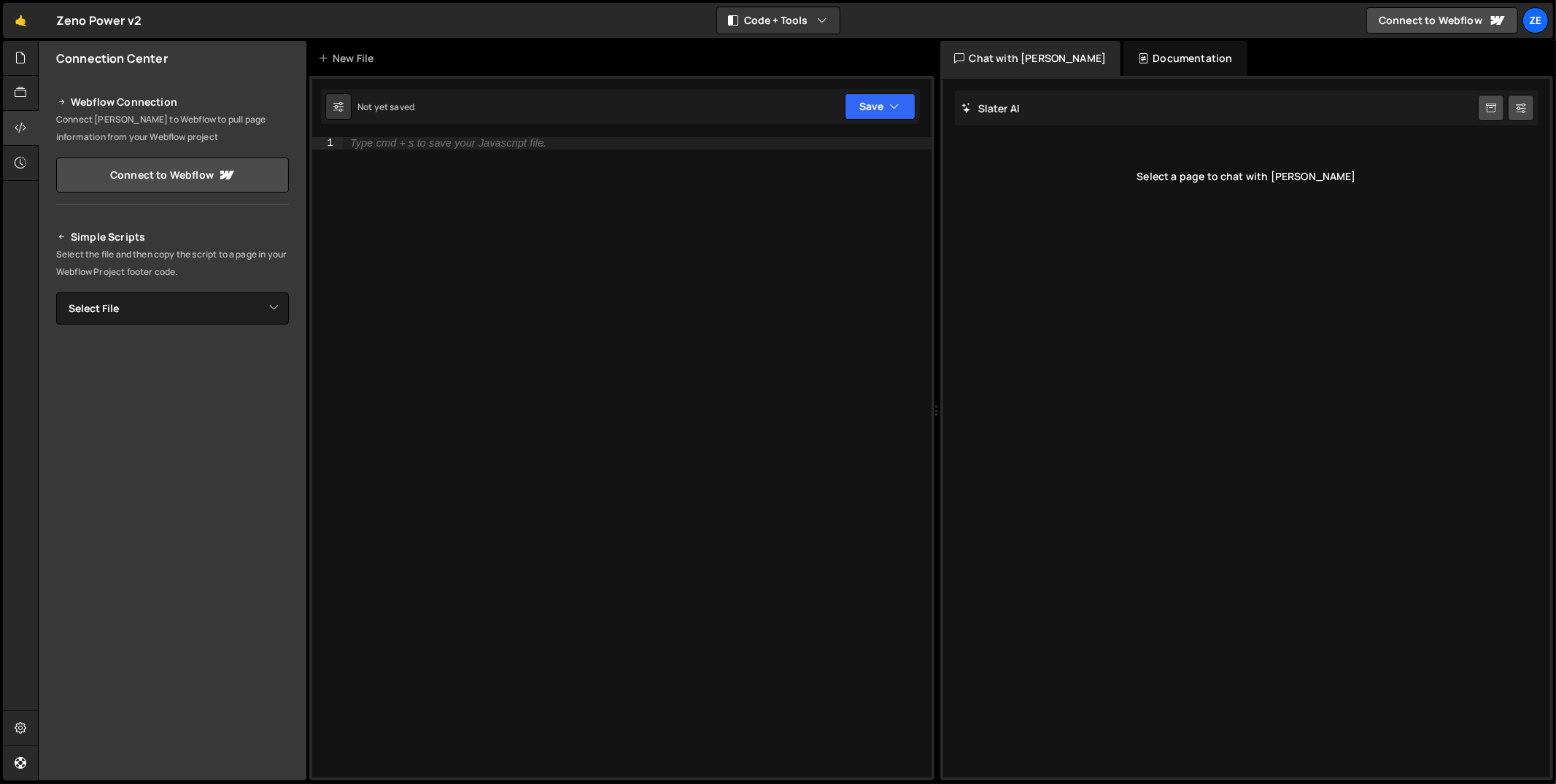
click at [217, 330] on div "Simple Scripts Select the file and then copy the script to a page in your Webfl…" at bounding box center [173, 426] width 233 height 397
click at [217, 317] on select "Select File" at bounding box center [173, 308] width 233 height 32
click at [30, 169] on div at bounding box center [21, 163] width 35 height 35
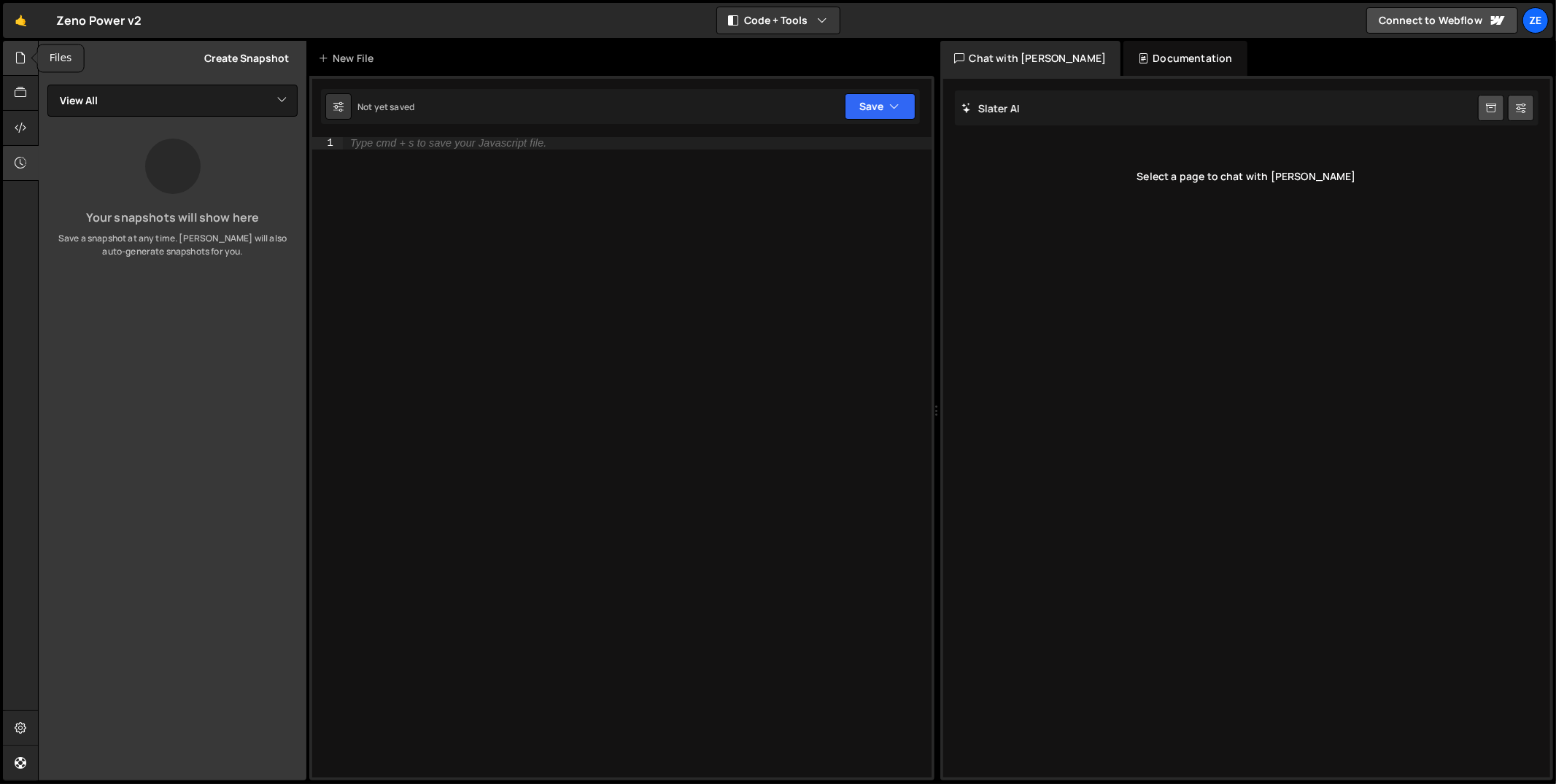
click at [25, 49] on icon at bounding box center [20, 57] width 12 height 16
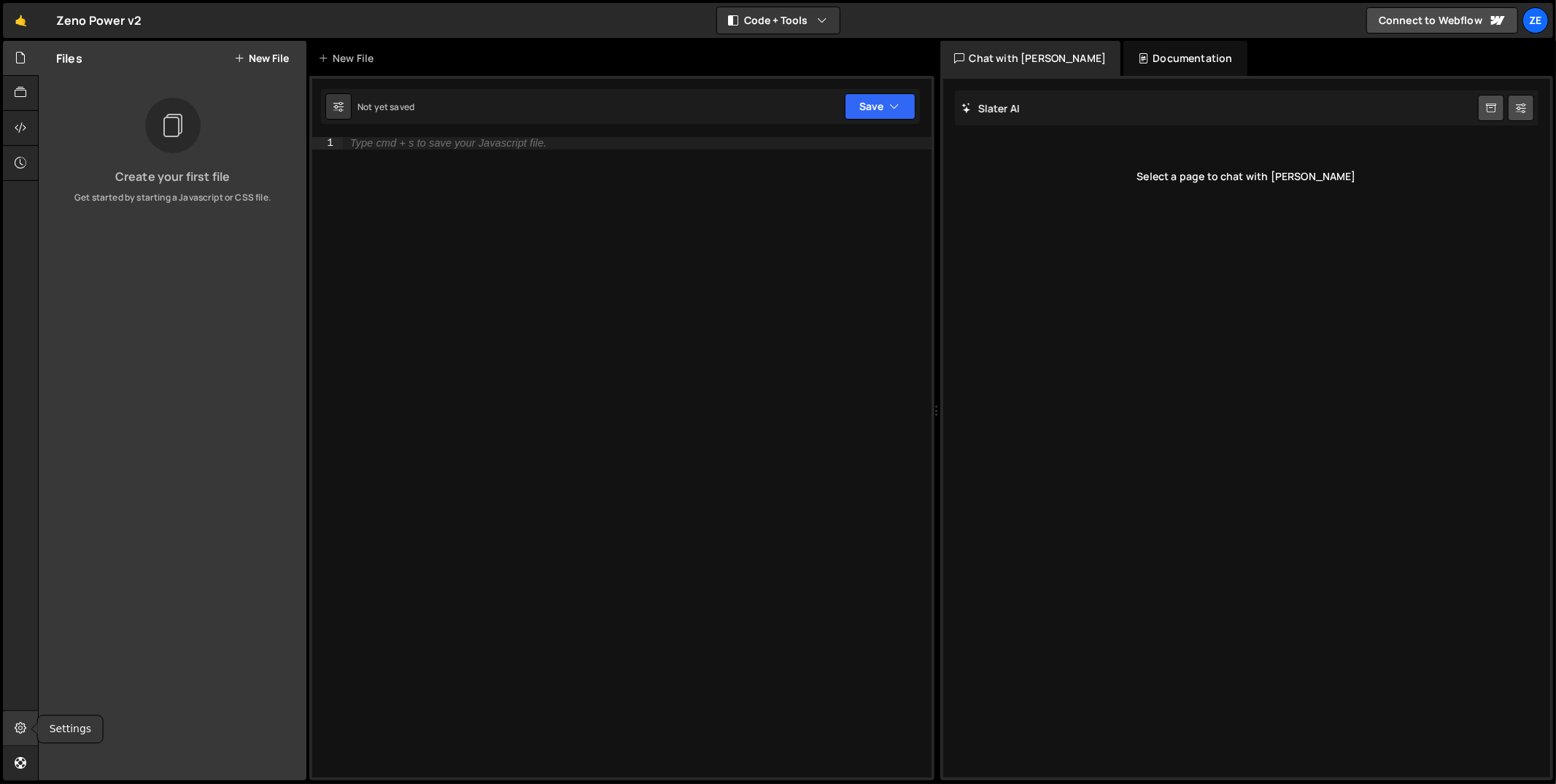
click at [25, 730] on icon at bounding box center [20, 728] width 12 height 16
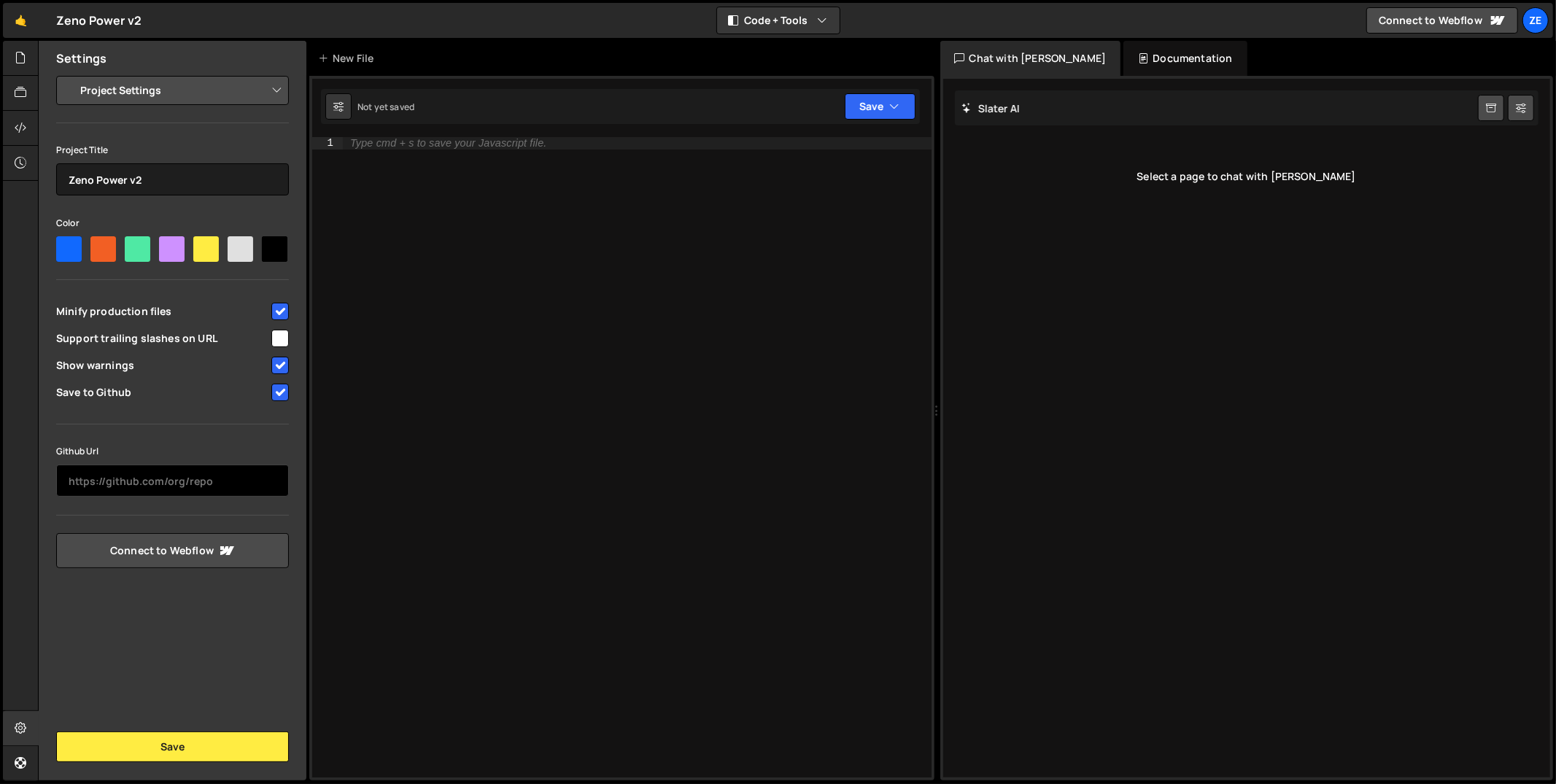
click at [155, 487] on input "text" at bounding box center [173, 481] width 233 height 32
click at [167, 482] on input "text" at bounding box center [173, 481] width 233 height 32
paste input "[URL][DOMAIN_NAME]"
type input "[URL][DOMAIN_NAME]"
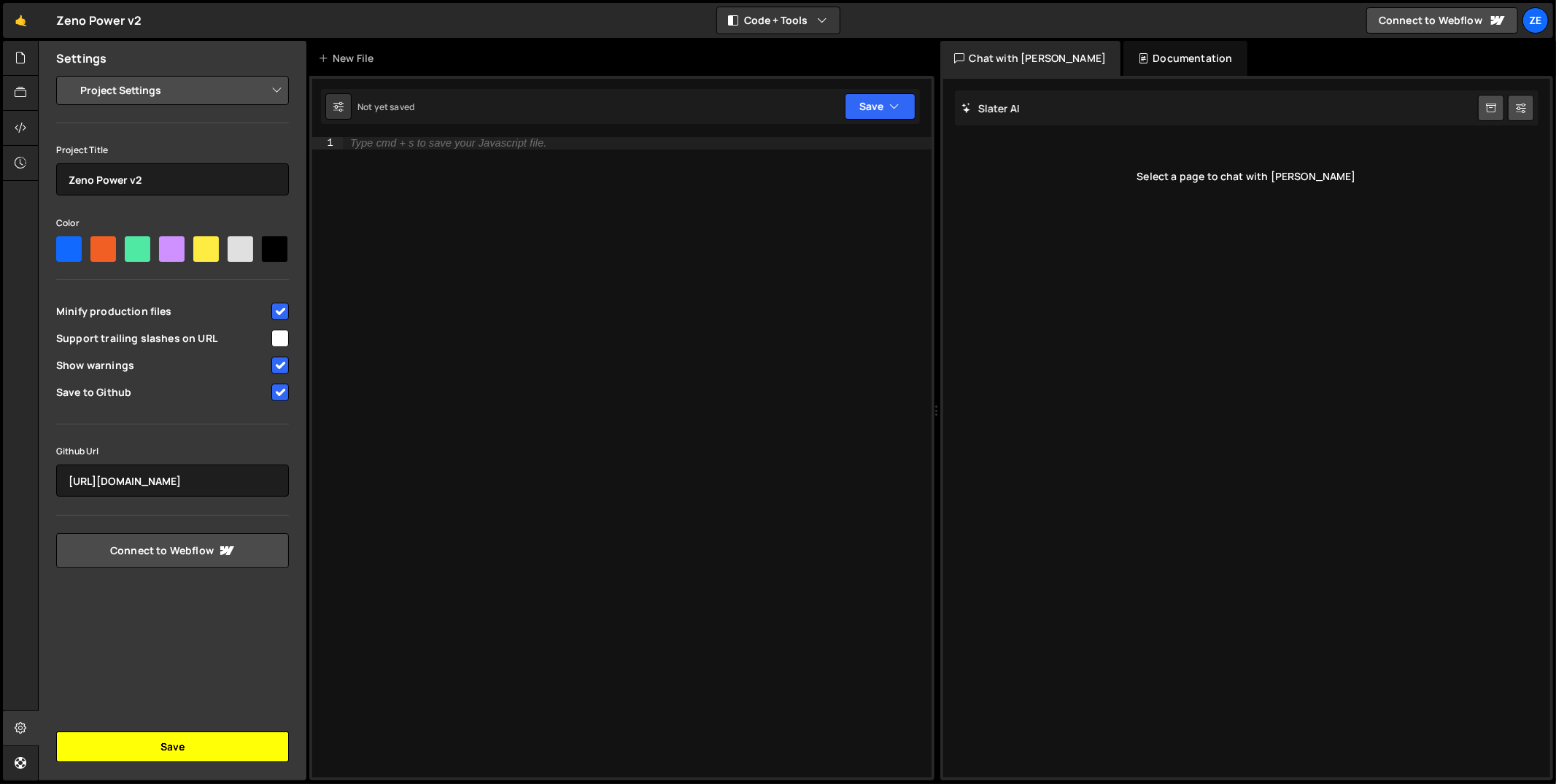
click at [178, 753] on button "Save" at bounding box center [173, 747] width 233 height 31
click at [22, 61] on icon at bounding box center [20, 57] width 12 height 16
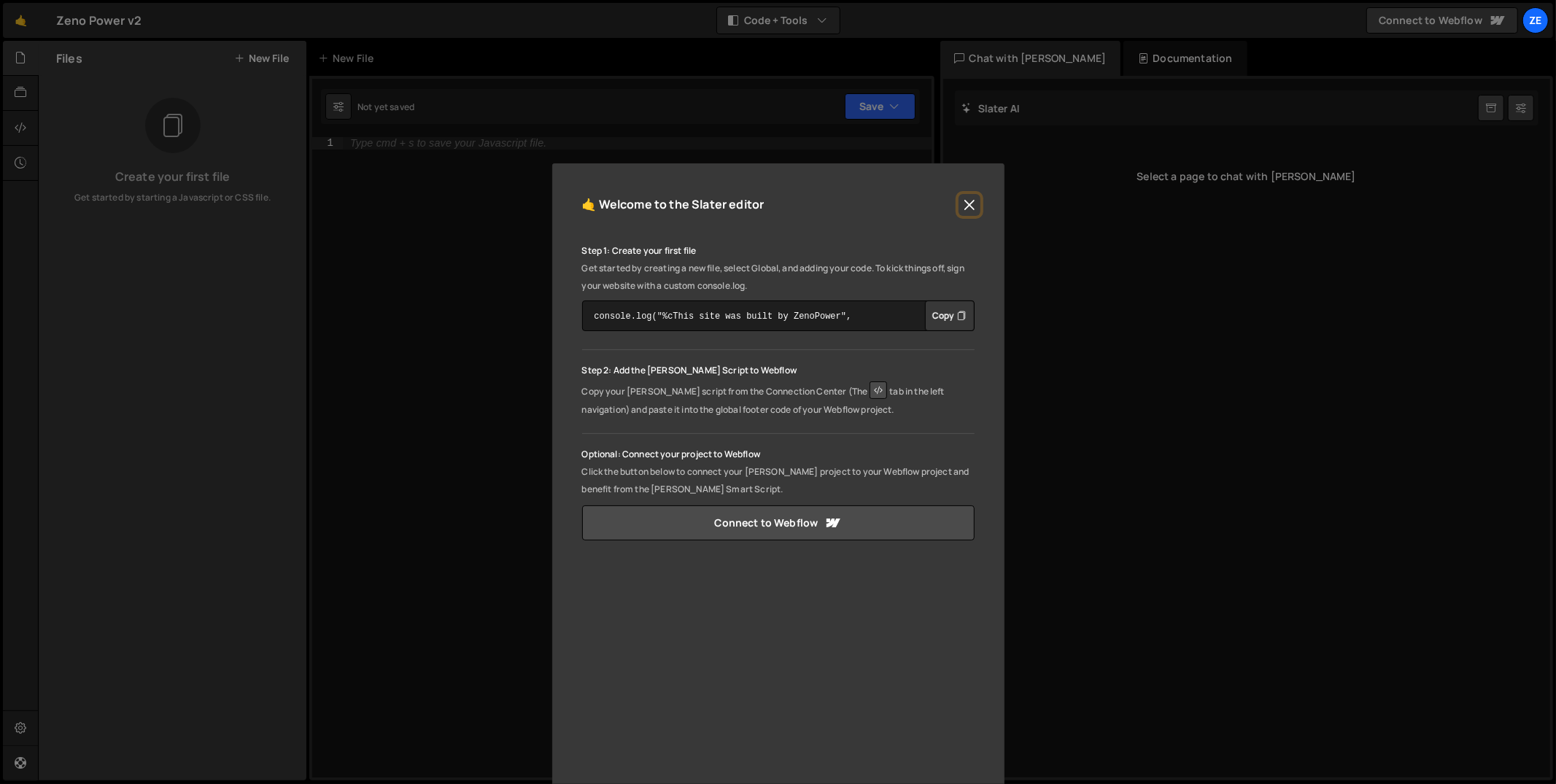
click at [968, 197] on button "Close" at bounding box center [969, 205] width 22 height 22
click at [958, 200] on button "Close" at bounding box center [969, 205] width 22 height 22
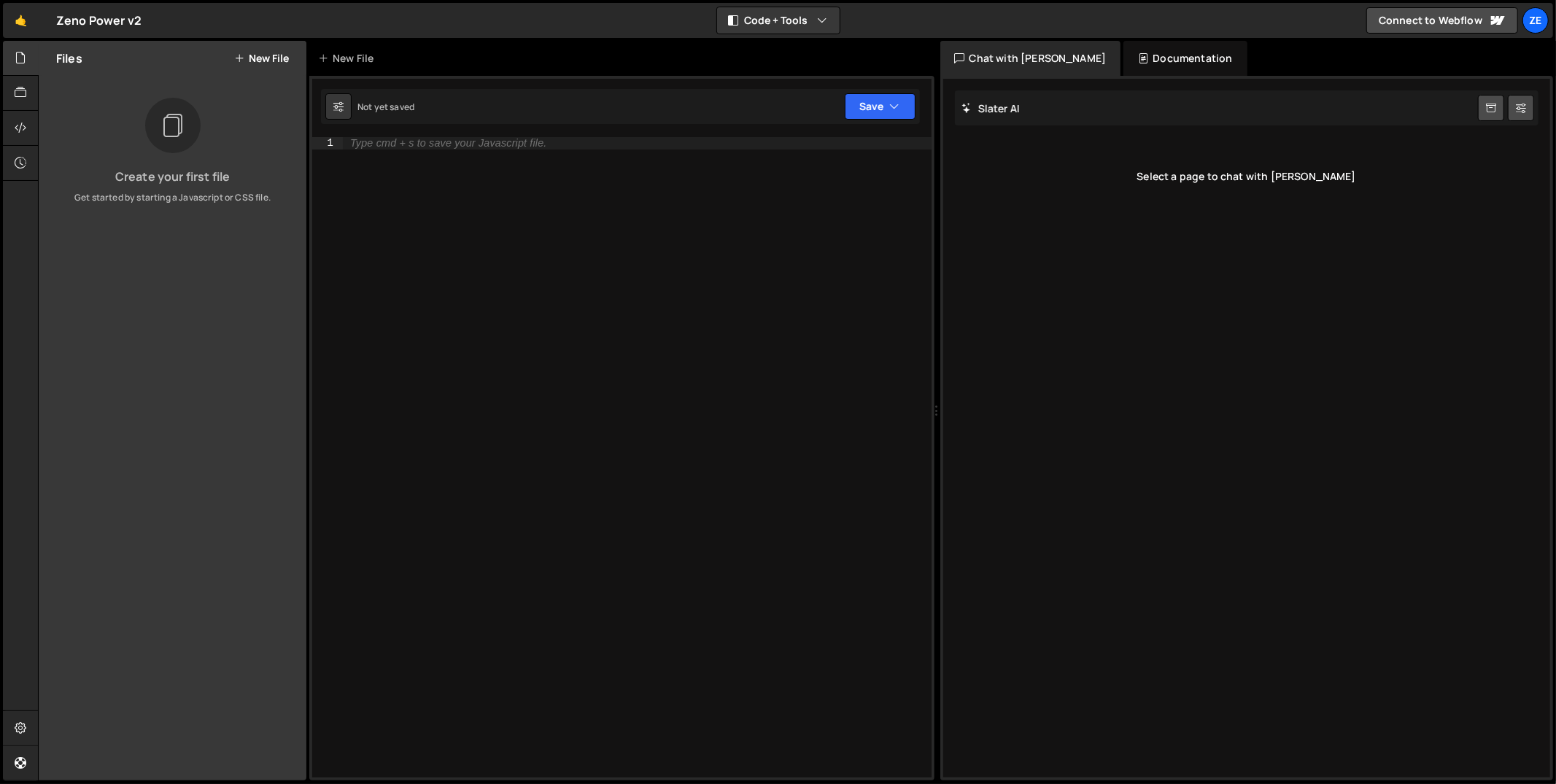
click at [276, 58] on button "New File" at bounding box center [261, 58] width 55 height 12
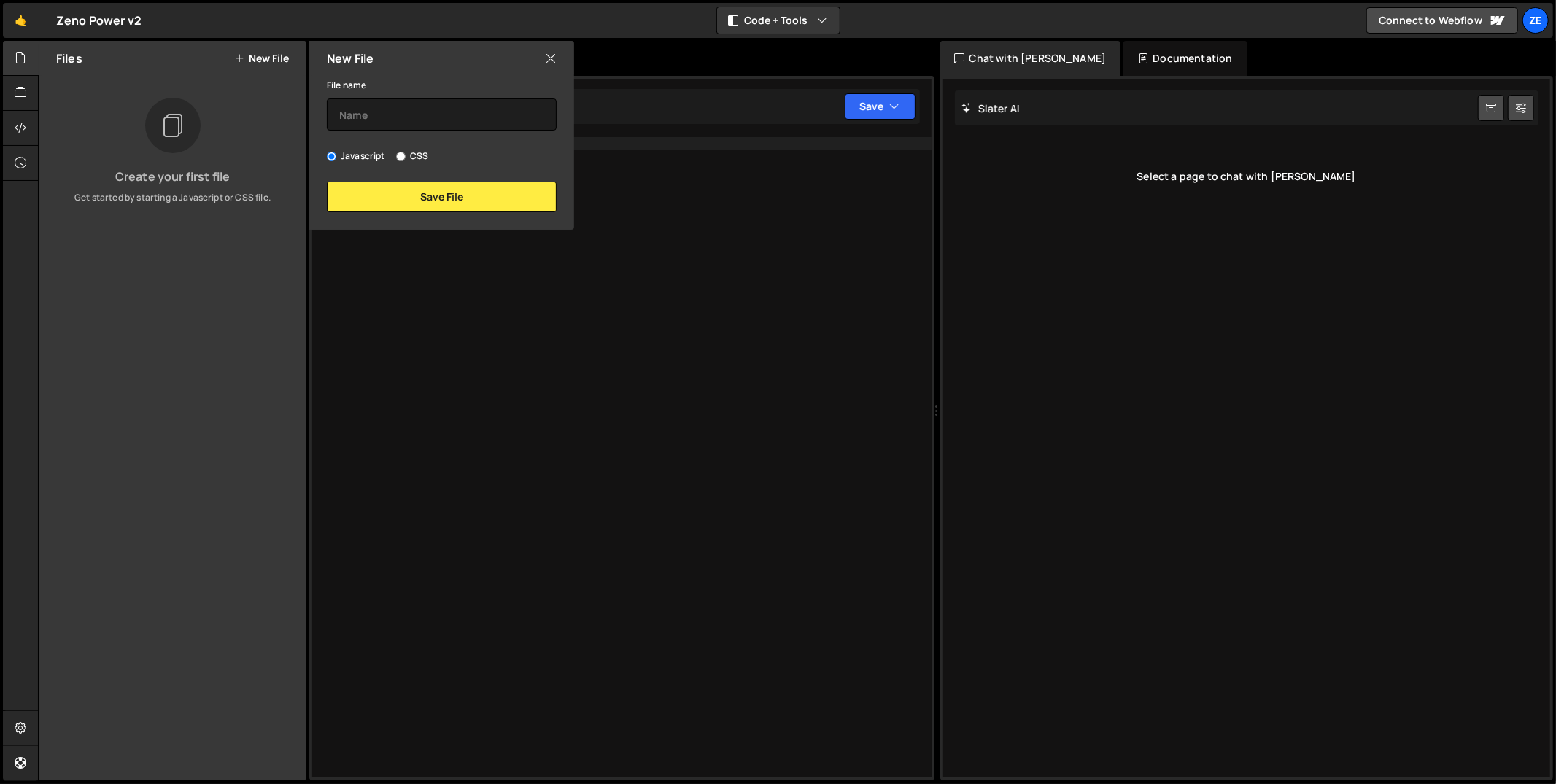
click at [558, 58] on div "New File" at bounding box center [441, 58] width 264 height 35
click at [552, 60] on icon at bounding box center [551, 58] width 12 height 16
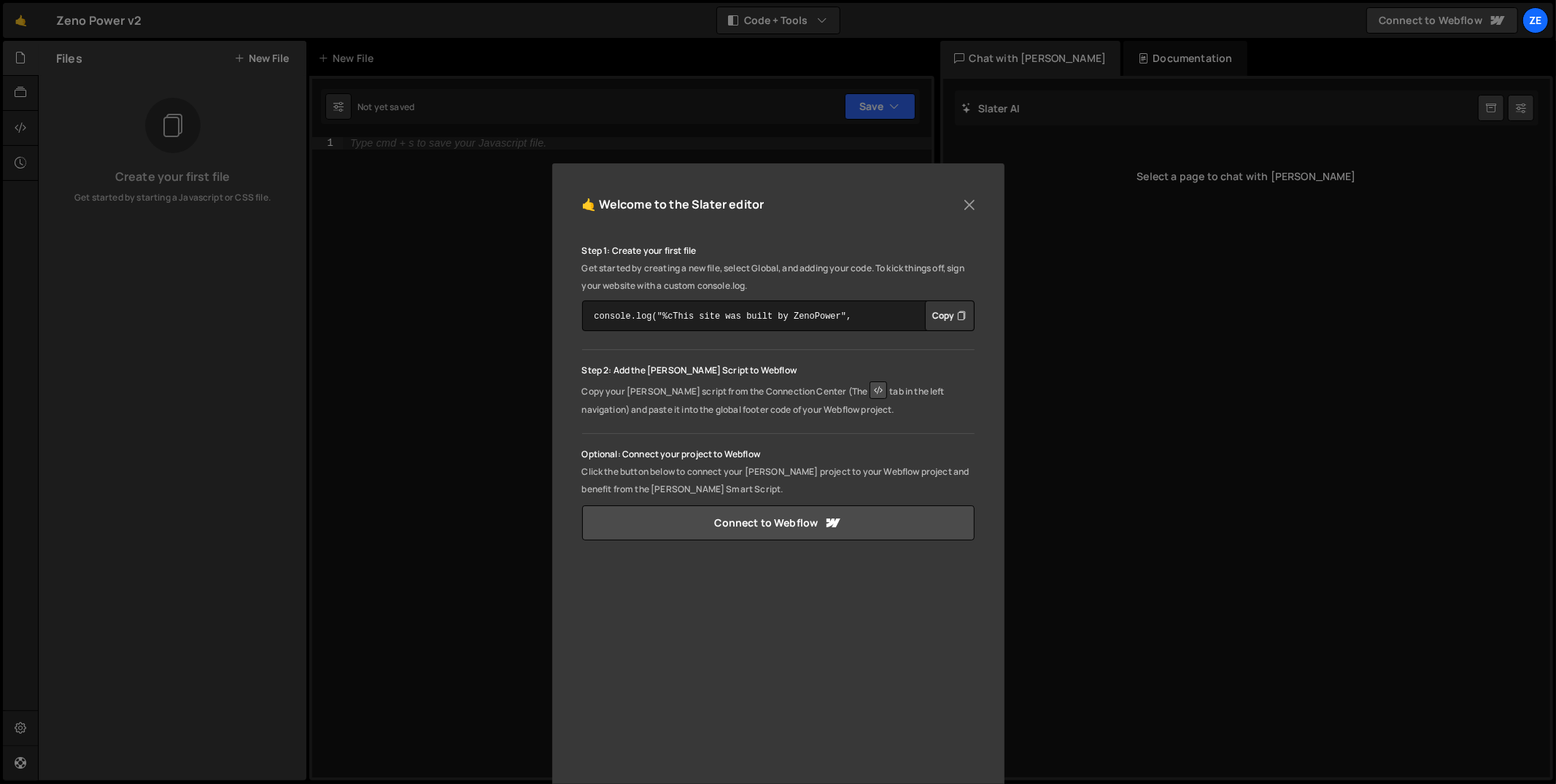
click at [778, 408] on p "Copy your Slater script from the Connection Center (The tab in the left navigat…" at bounding box center [778, 399] width 392 height 39
click at [870, 392] on icon at bounding box center [878, 390] width 18 height 18
click at [870, 390] on icon at bounding box center [878, 390] width 18 height 18
click at [413, 265] on div "🤙 Welcome to the Slater editor Step 1: Create your first file Get started by cr…" at bounding box center [778, 392] width 1556 height 784
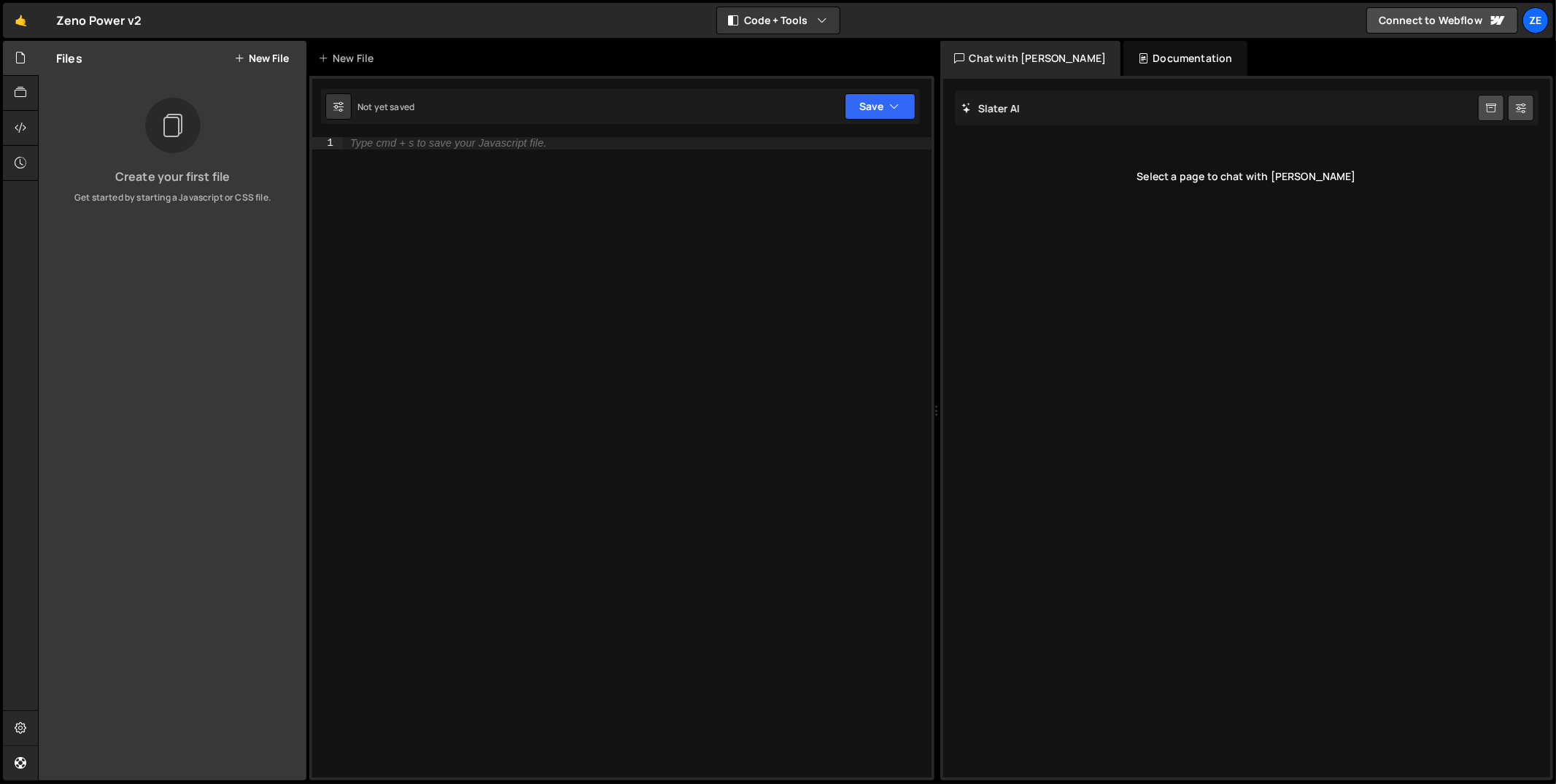
click at [264, 54] on button "New File" at bounding box center [261, 58] width 55 height 12
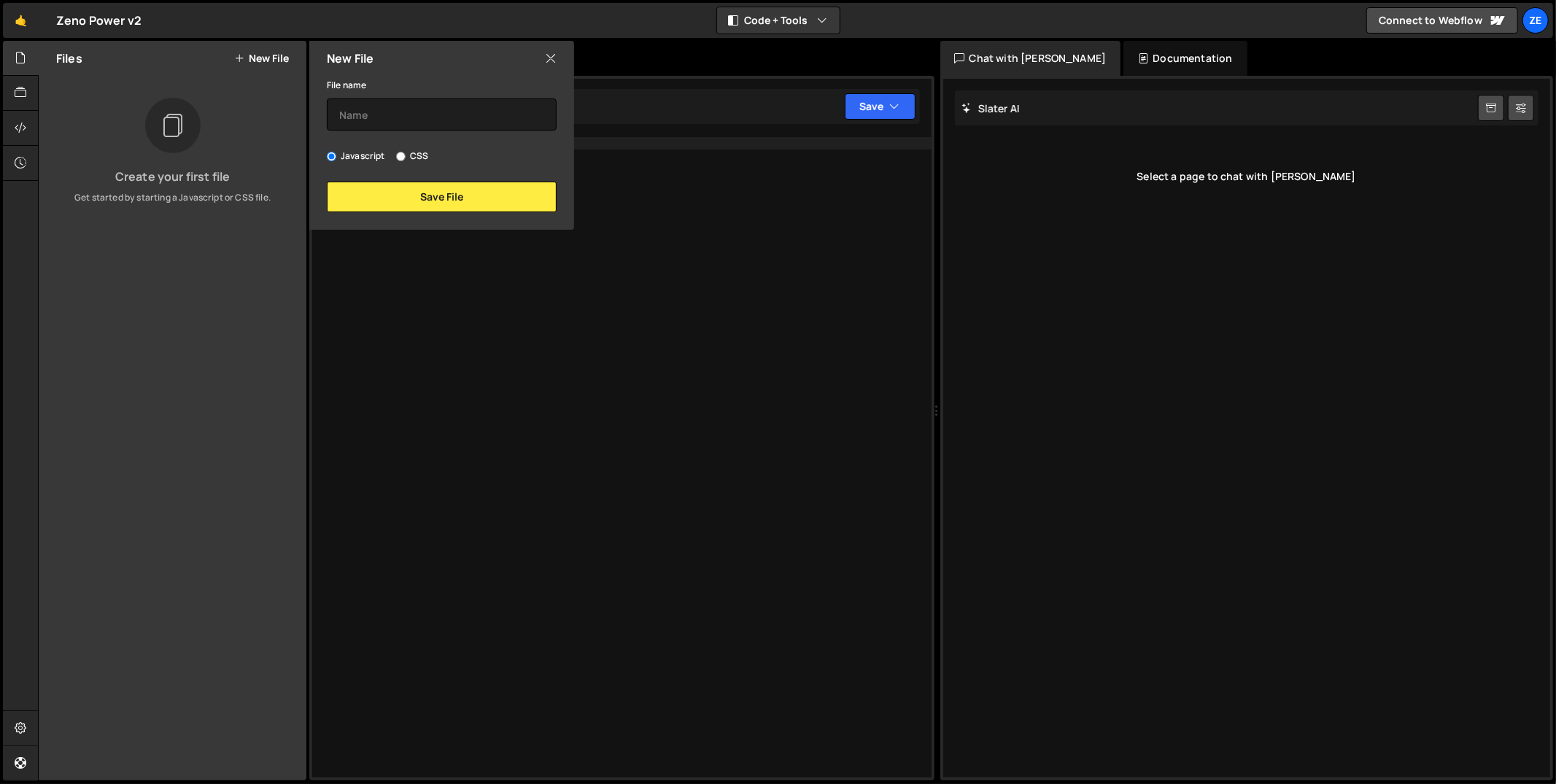
click at [213, 202] on p "Get started by starting a Javascript or CSS file." at bounding box center [172, 197] width 244 height 13
click at [429, 113] on input "text" at bounding box center [442, 115] width 230 height 32
type input "[DOMAIN_NAME]"
click at [390, 200] on button "Save File" at bounding box center [442, 197] width 230 height 31
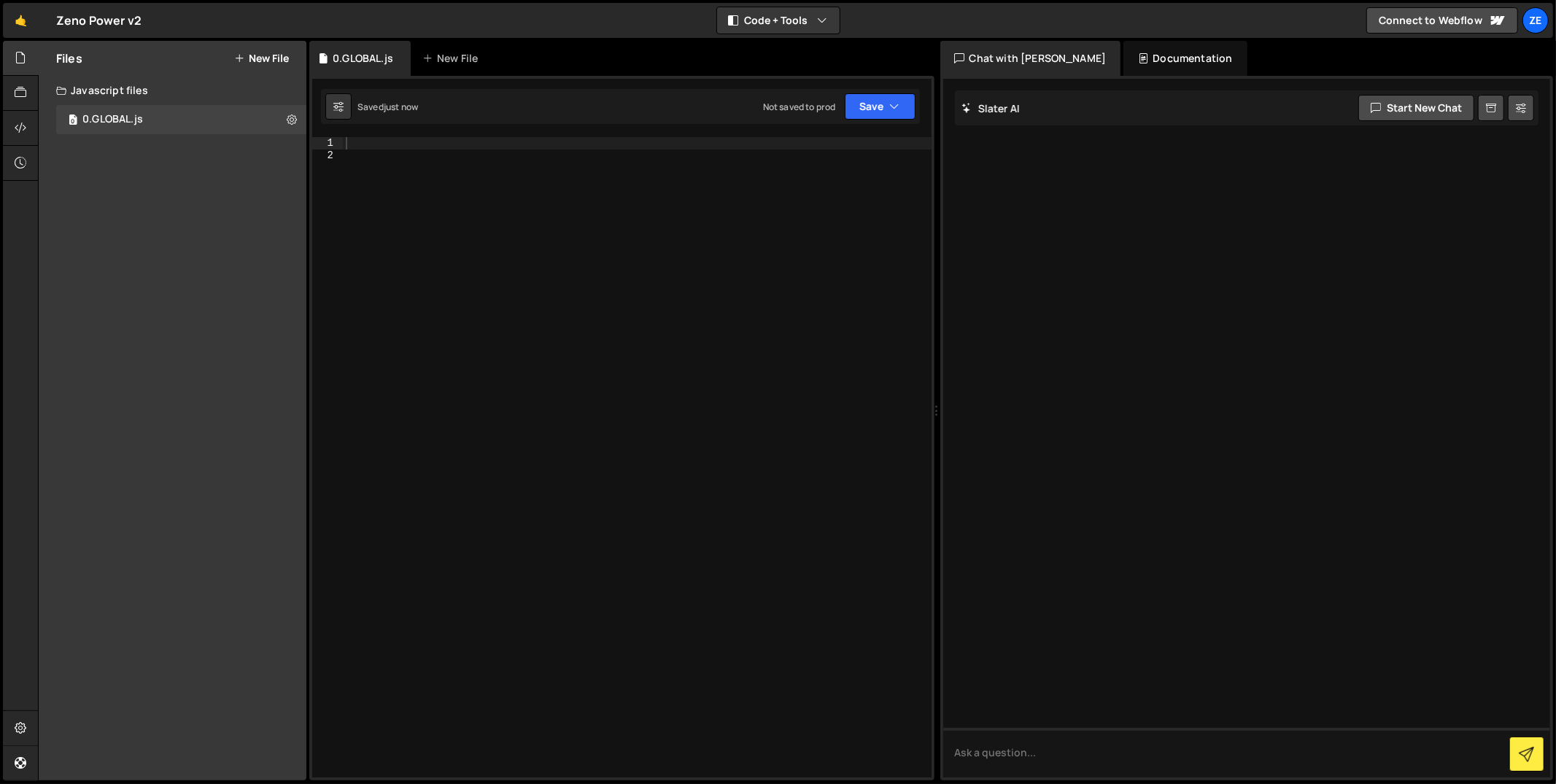
click at [521, 311] on div at bounding box center [638, 470] width 589 height 666
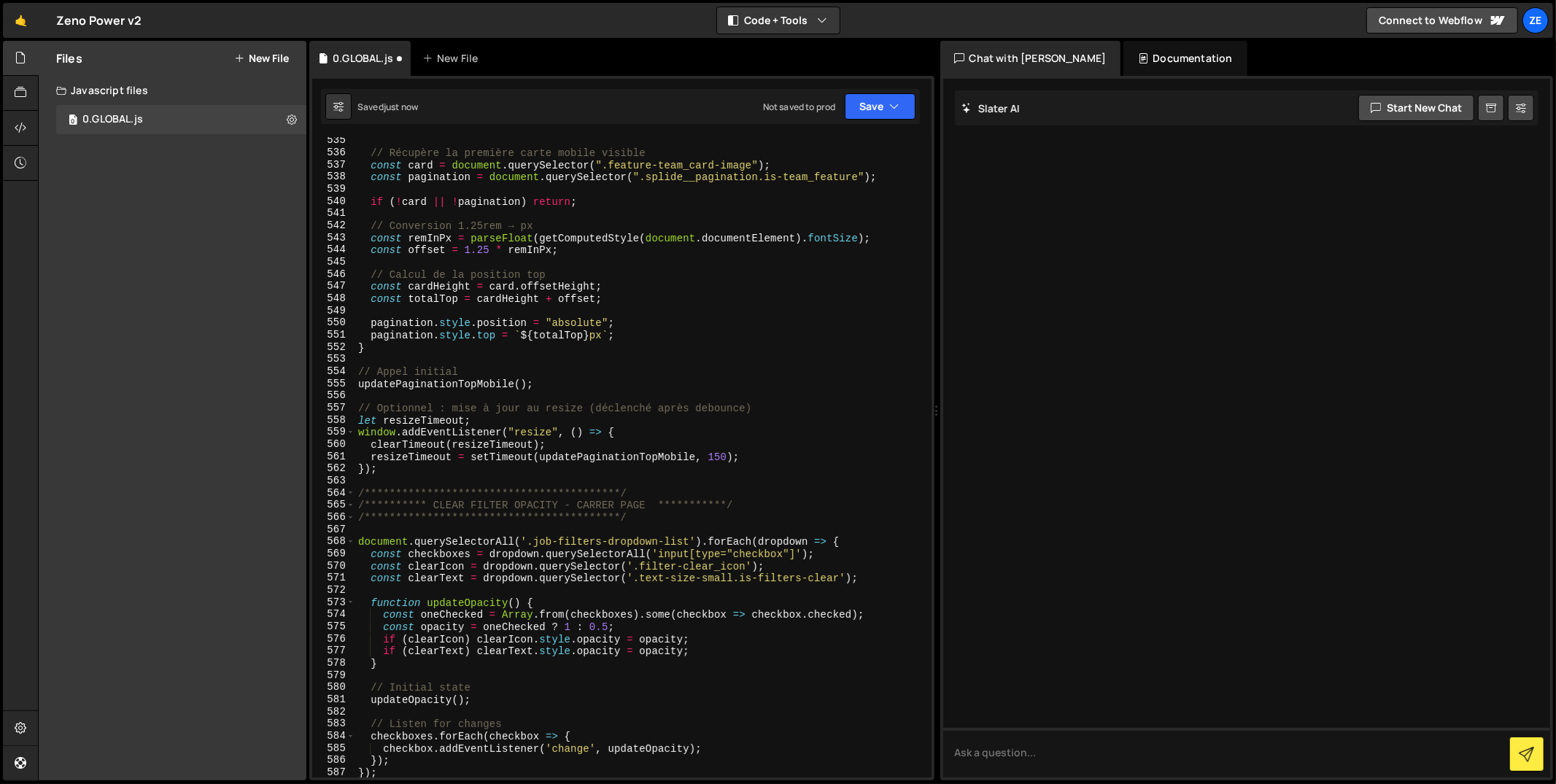
scroll to position [6554, 0]
click at [871, 115] on button "Save" at bounding box center [881, 106] width 71 height 26
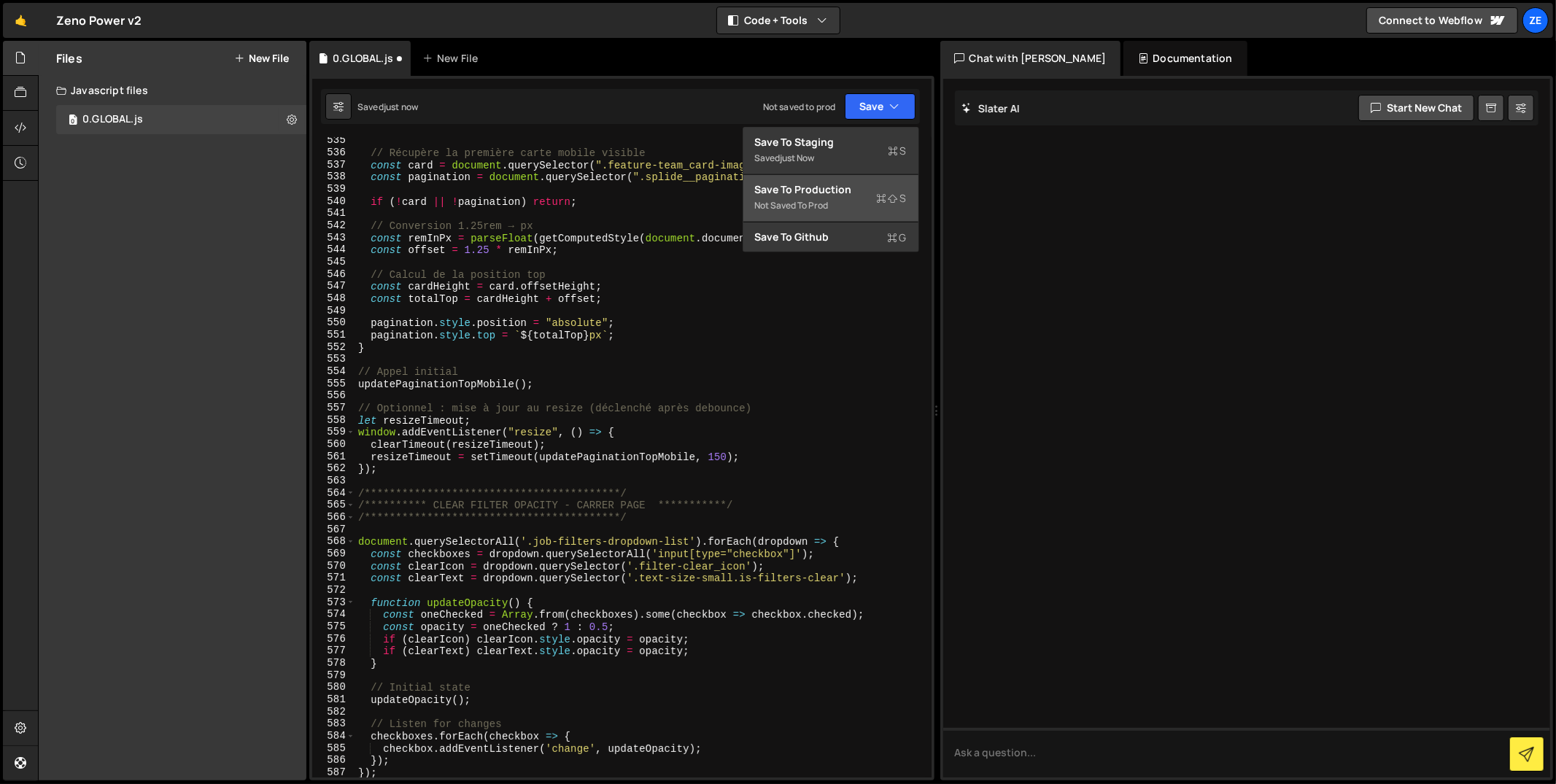
click at [844, 210] on div "Not saved to prod" at bounding box center [830, 205] width 152 height 18
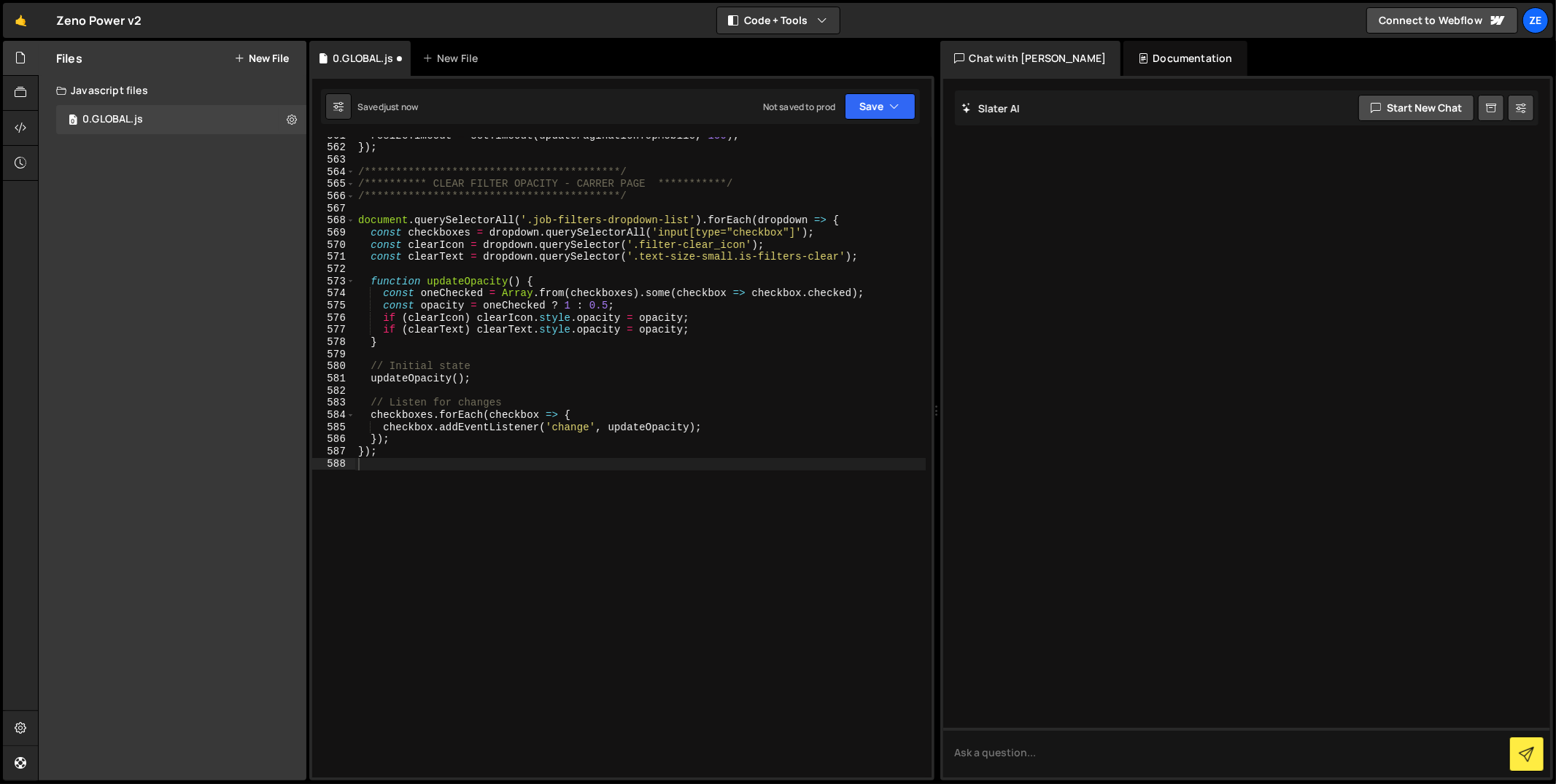
scroll to position [6875, 0]
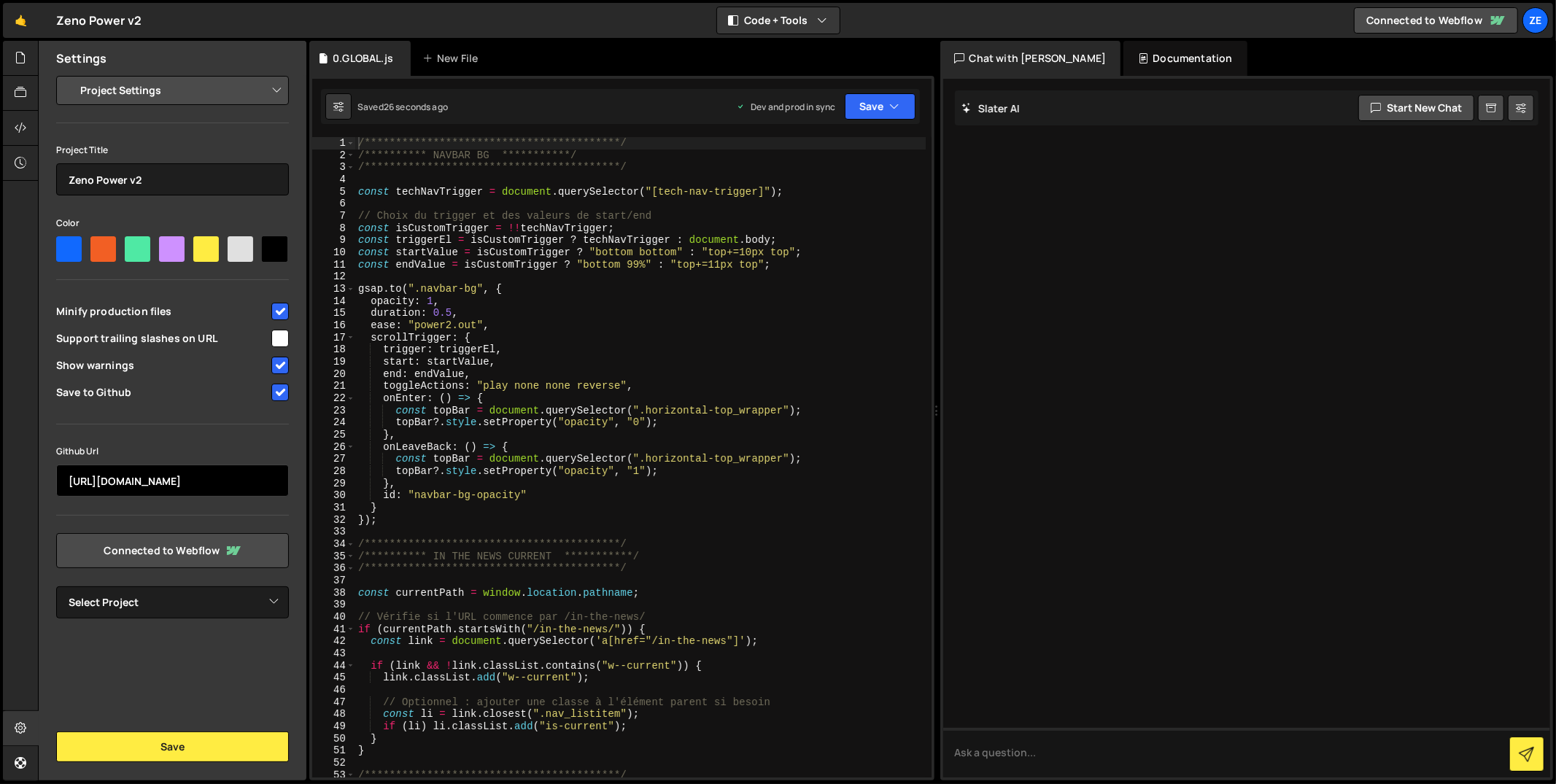
click at [160, 475] on input "[URL][DOMAIN_NAME]" at bounding box center [173, 481] width 233 height 32
click at [169, 553] on link "Connected to Webflow" at bounding box center [173, 550] width 233 height 35
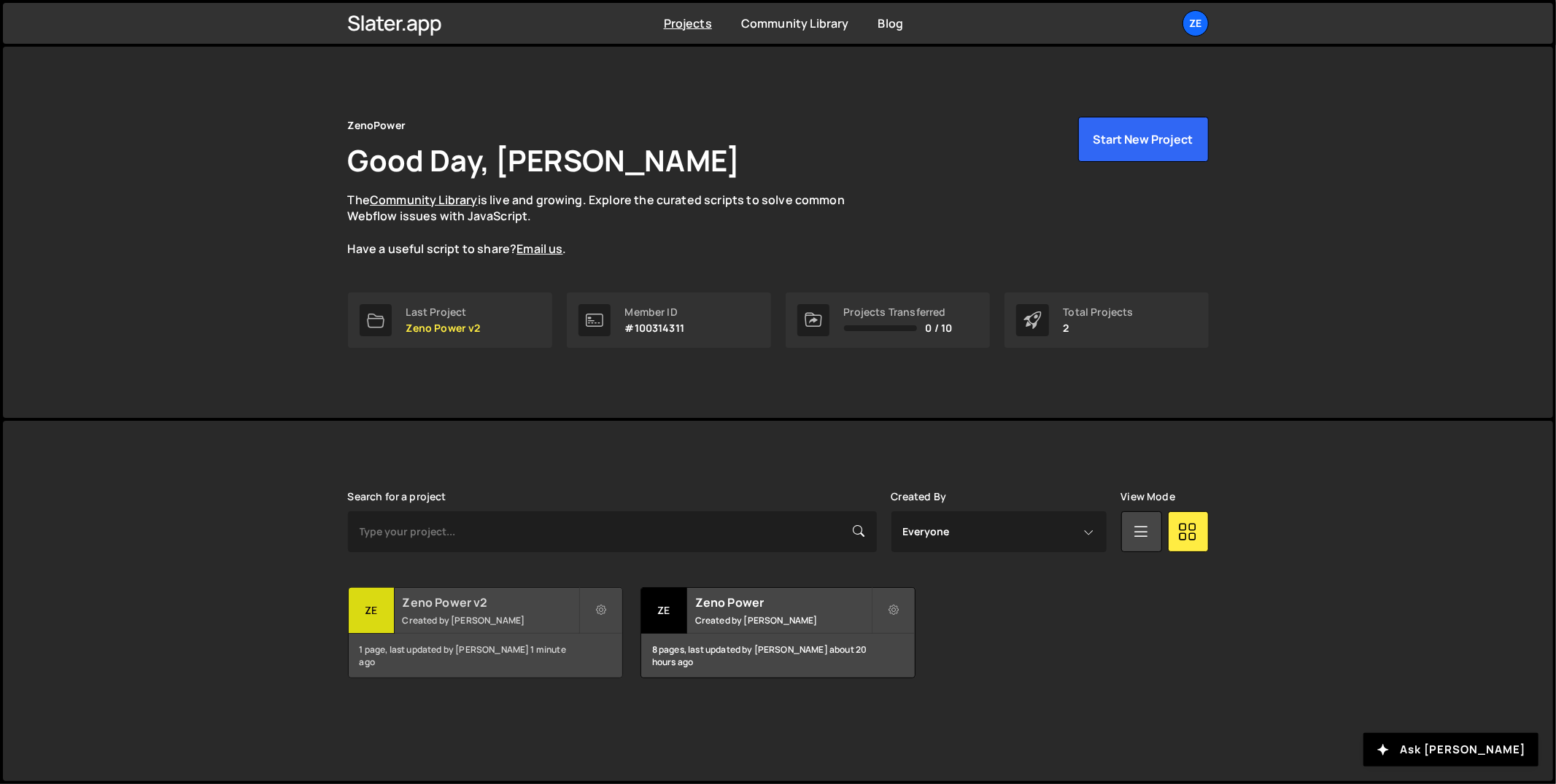
click at [517, 618] on small "Created by [PERSON_NAME]" at bounding box center [490, 621] width 176 height 12
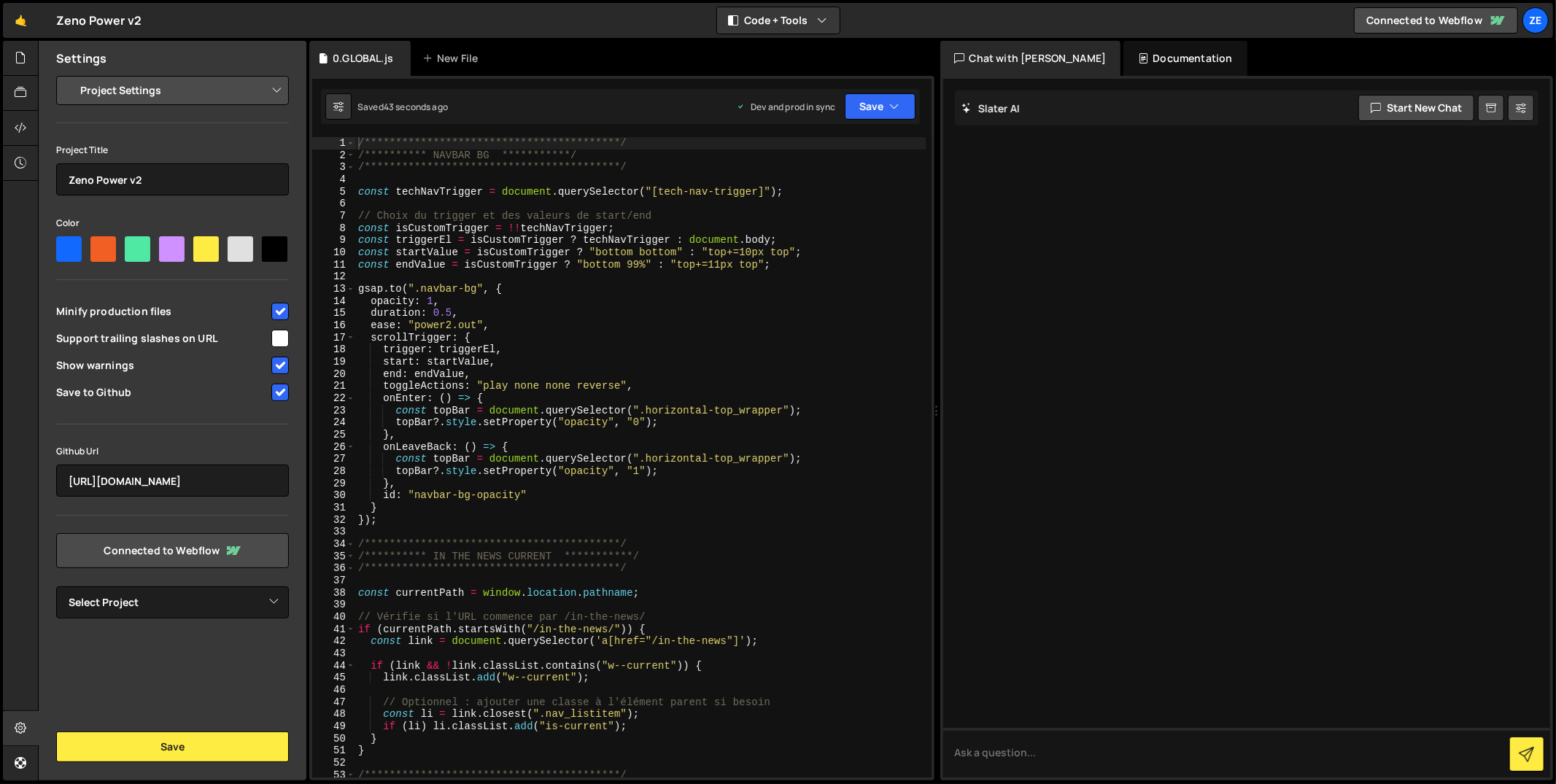
click at [273, 392] on input "checkbox" at bounding box center [280, 392] width 18 height 18
click at [280, 395] on input "checkbox" at bounding box center [280, 392] width 18 height 18
click at [282, 391] on input "checkbox" at bounding box center [280, 392] width 18 height 18
checkbox input "true"
click at [247, 456] on div "Github Url [URL][DOMAIN_NAME]" at bounding box center [173, 469] width 233 height 55
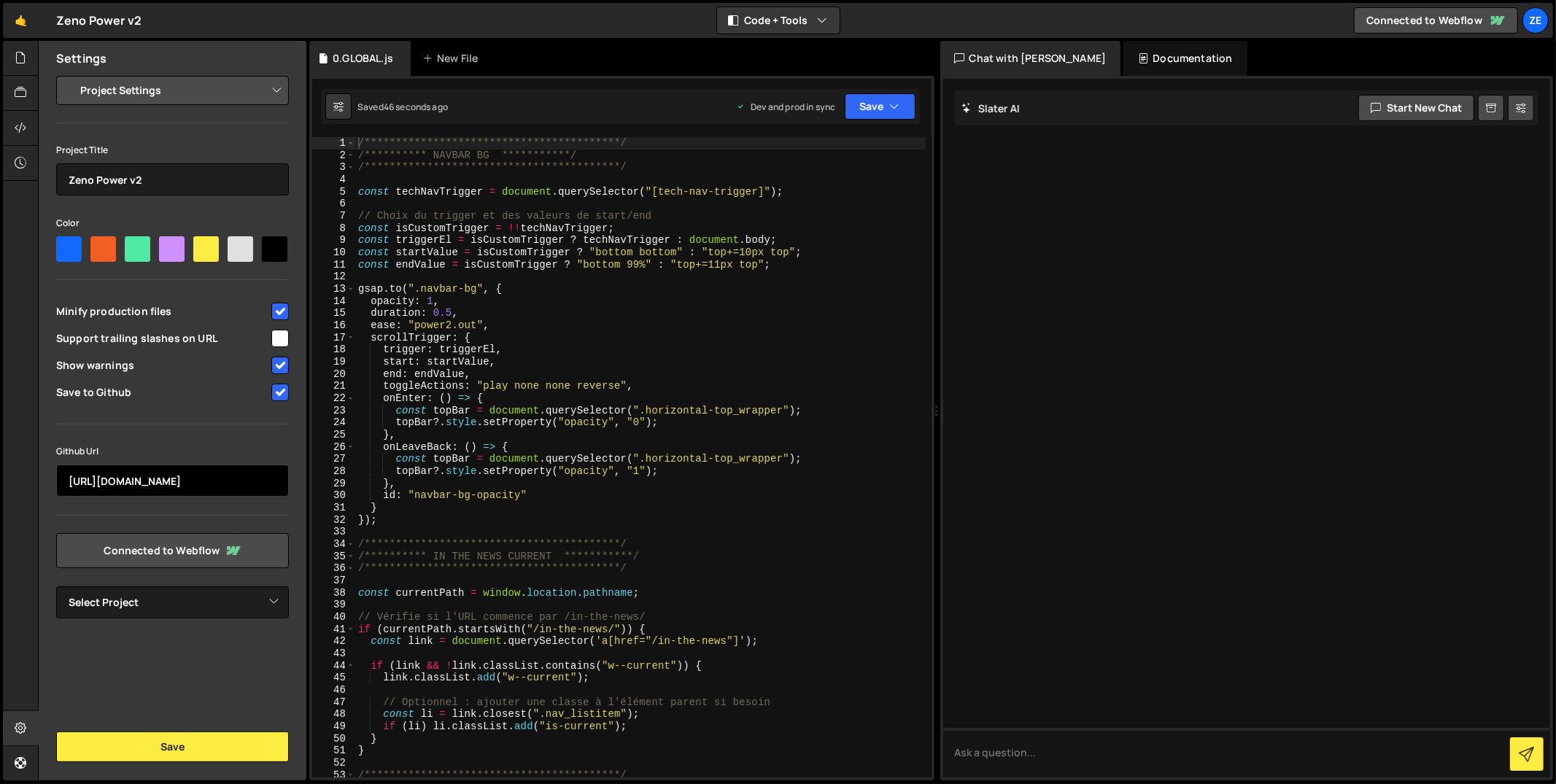
click at [240, 471] on input "[URL][DOMAIN_NAME]" at bounding box center [173, 481] width 233 height 32
click at [277, 392] on input "checkbox" at bounding box center [280, 392] width 18 height 18
click at [216, 771] on div "Settings Project Settings Code Editor Settings Chat Settings Project Title Zeno…" at bounding box center [172, 410] width 268 height 739
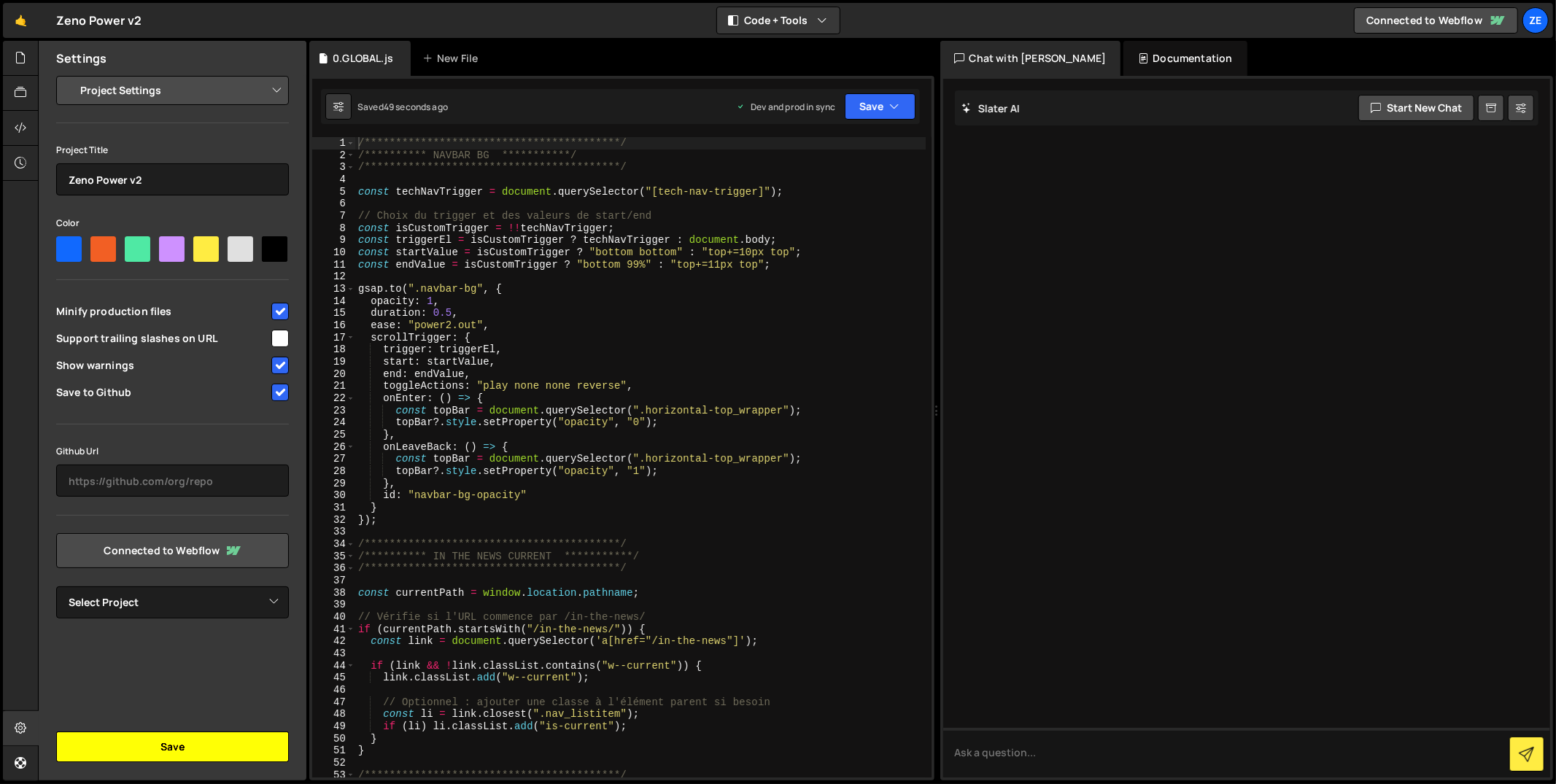
click at [215, 756] on button "Save" at bounding box center [173, 747] width 233 height 31
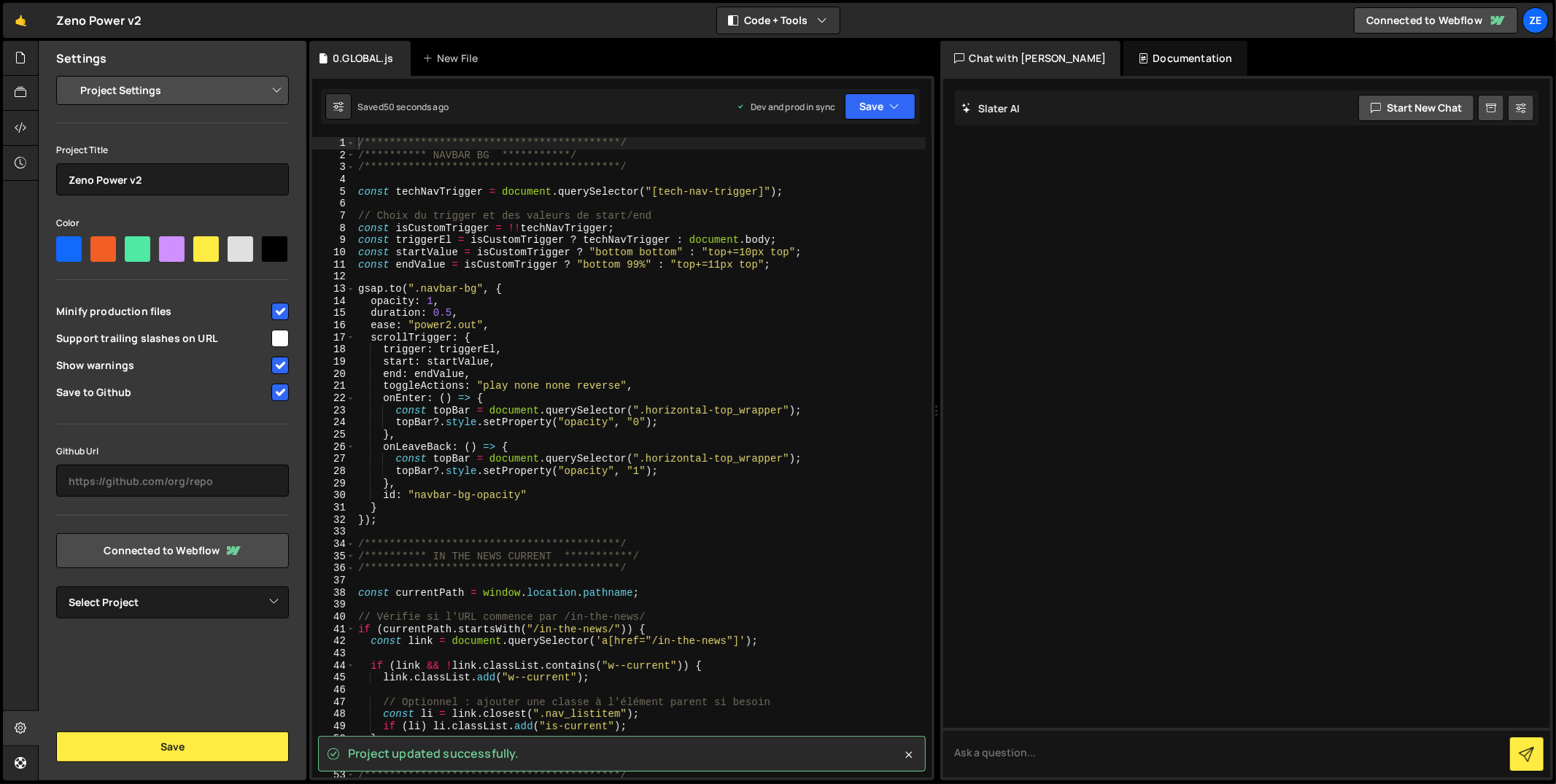
click at [280, 388] on input "checkbox" at bounding box center [280, 392] width 18 height 18
click at [280, 389] on input "checkbox" at bounding box center [280, 392] width 18 height 18
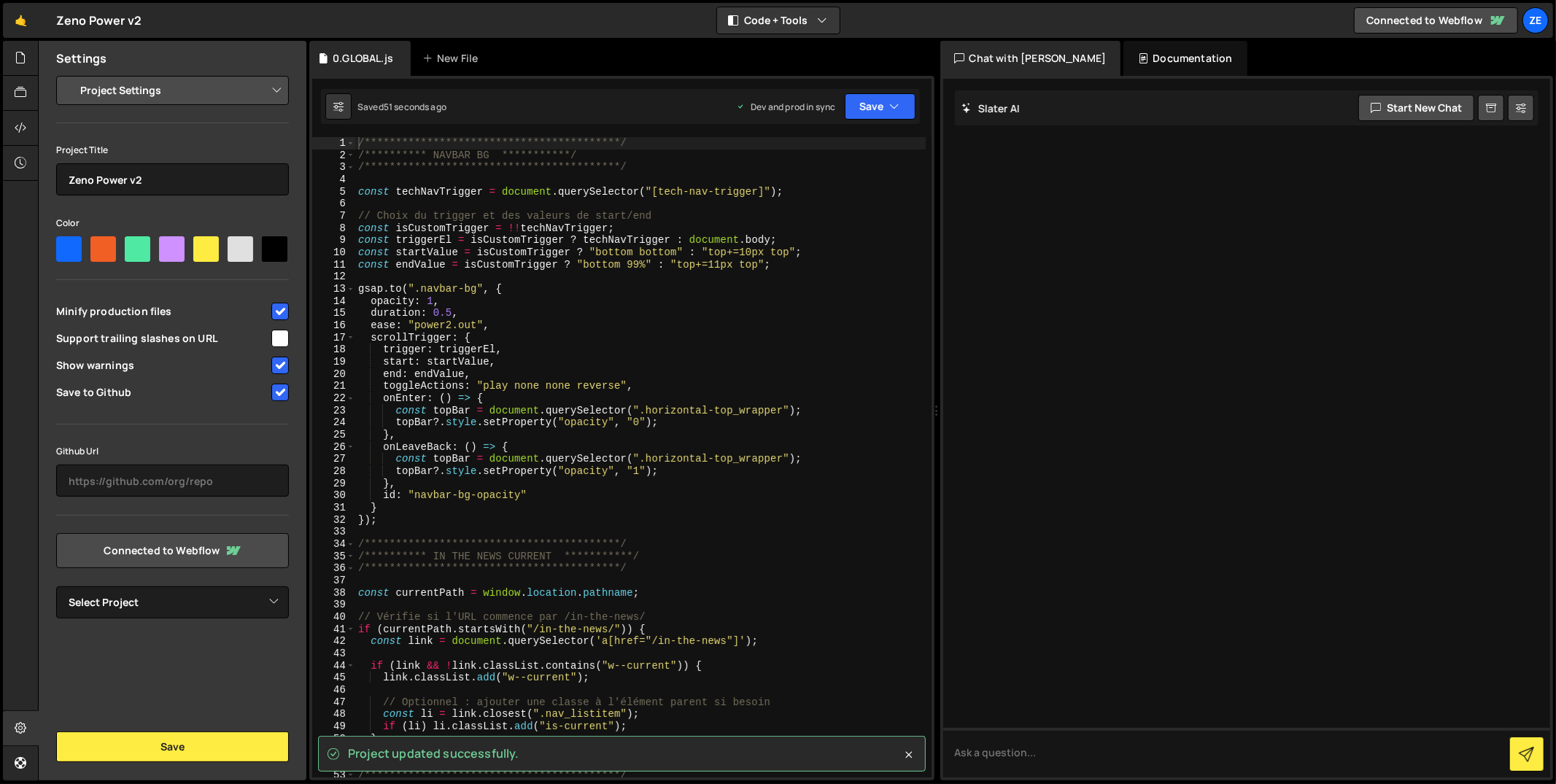
click at [280, 389] on input "checkbox" at bounding box center [280, 392] width 18 height 18
click at [200, 87] on select "Project Settings Code Editor Settings Chat Settings" at bounding box center [175, 91] width 214 height 32
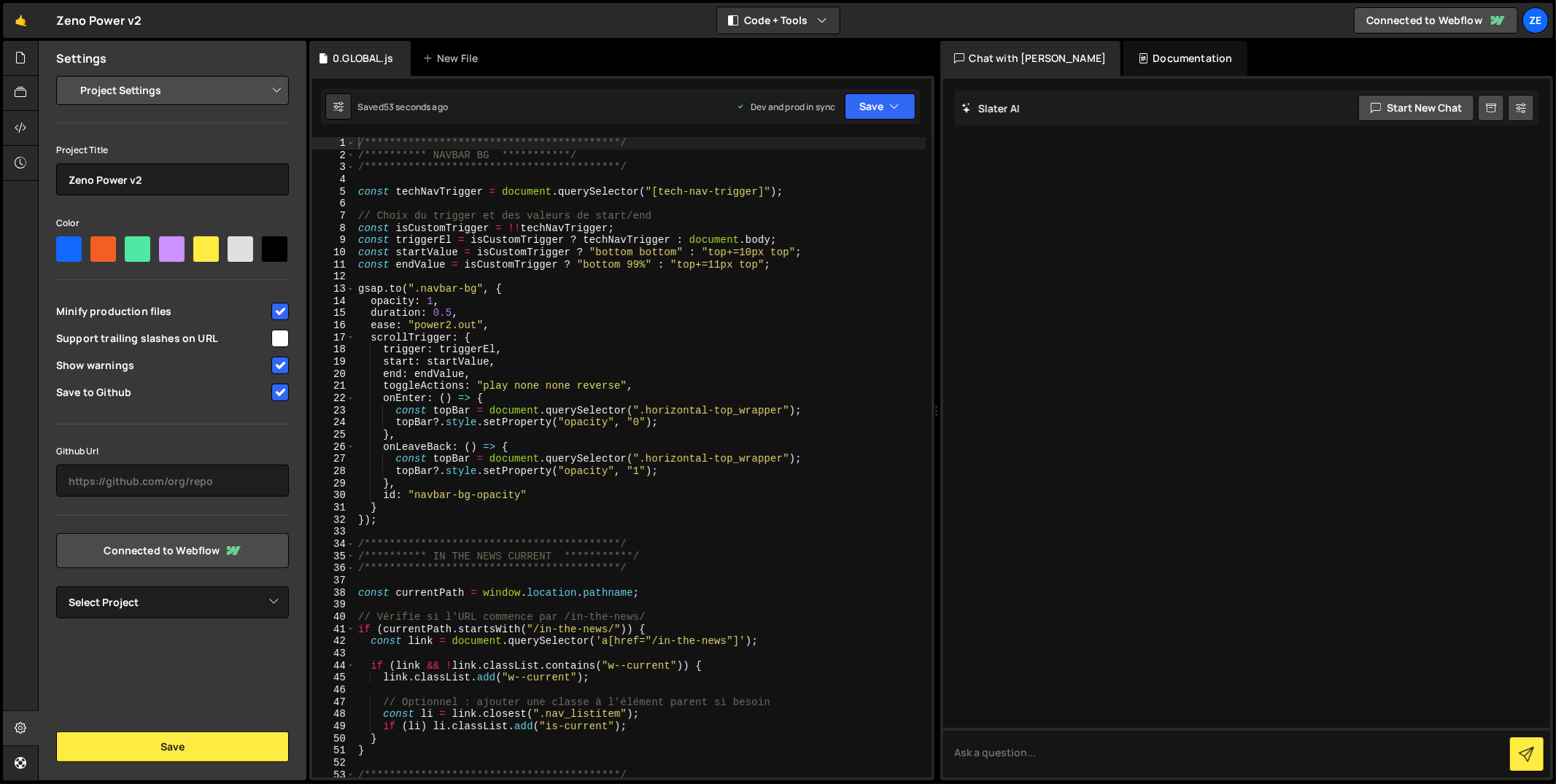
click at [194, 69] on div "Settings" at bounding box center [172, 58] width 268 height 35
click at [39, 63] on div "Settings" at bounding box center [172, 58] width 268 height 35
click at [30, 60] on div at bounding box center [21, 58] width 35 height 35
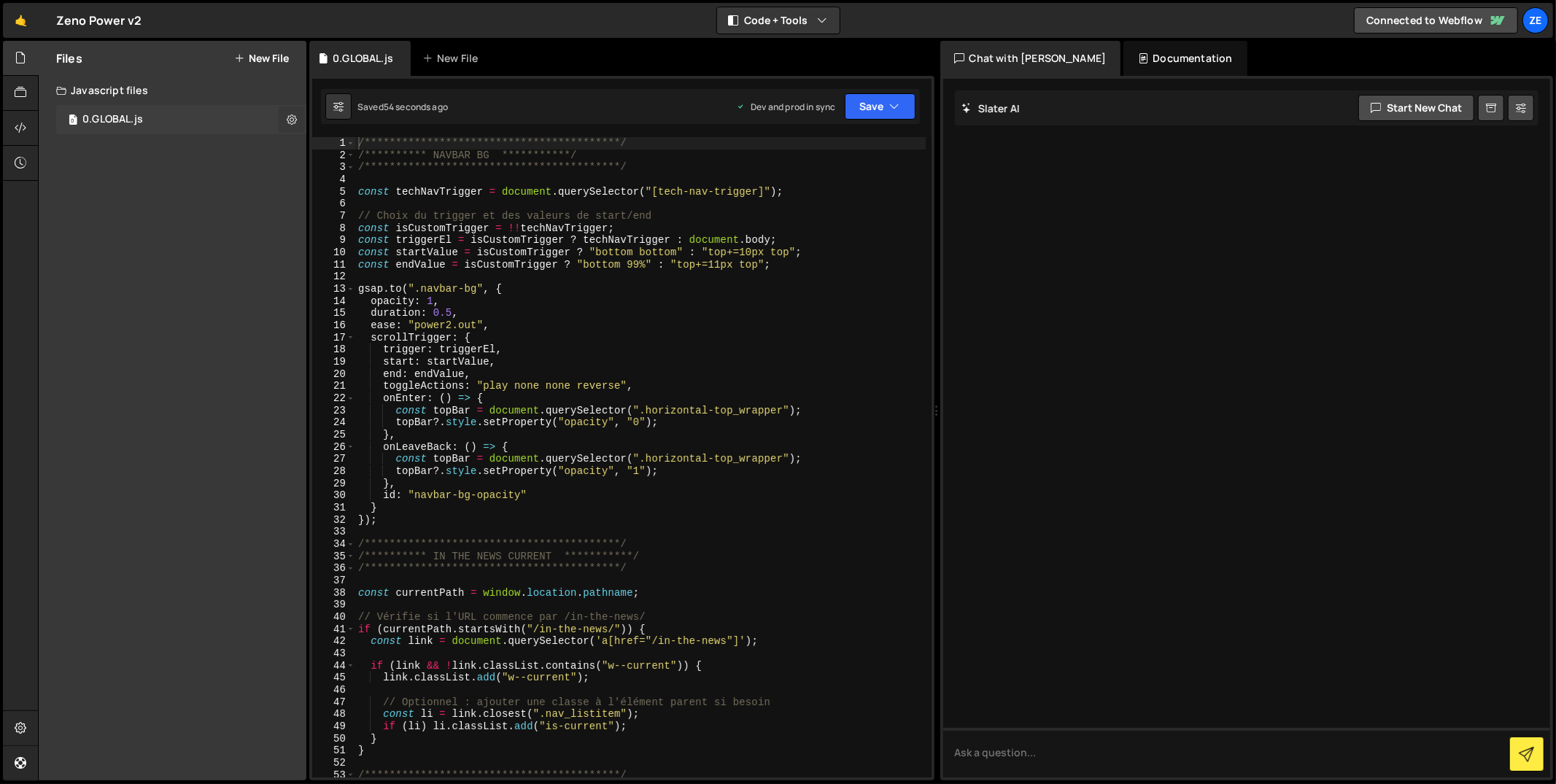
click at [291, 119] on icon at bounding box center [291, 119] width 10 height 14
click at [371, 153] on button "Edit File Settings" at bounding box center [380, 150] width 143 height 29
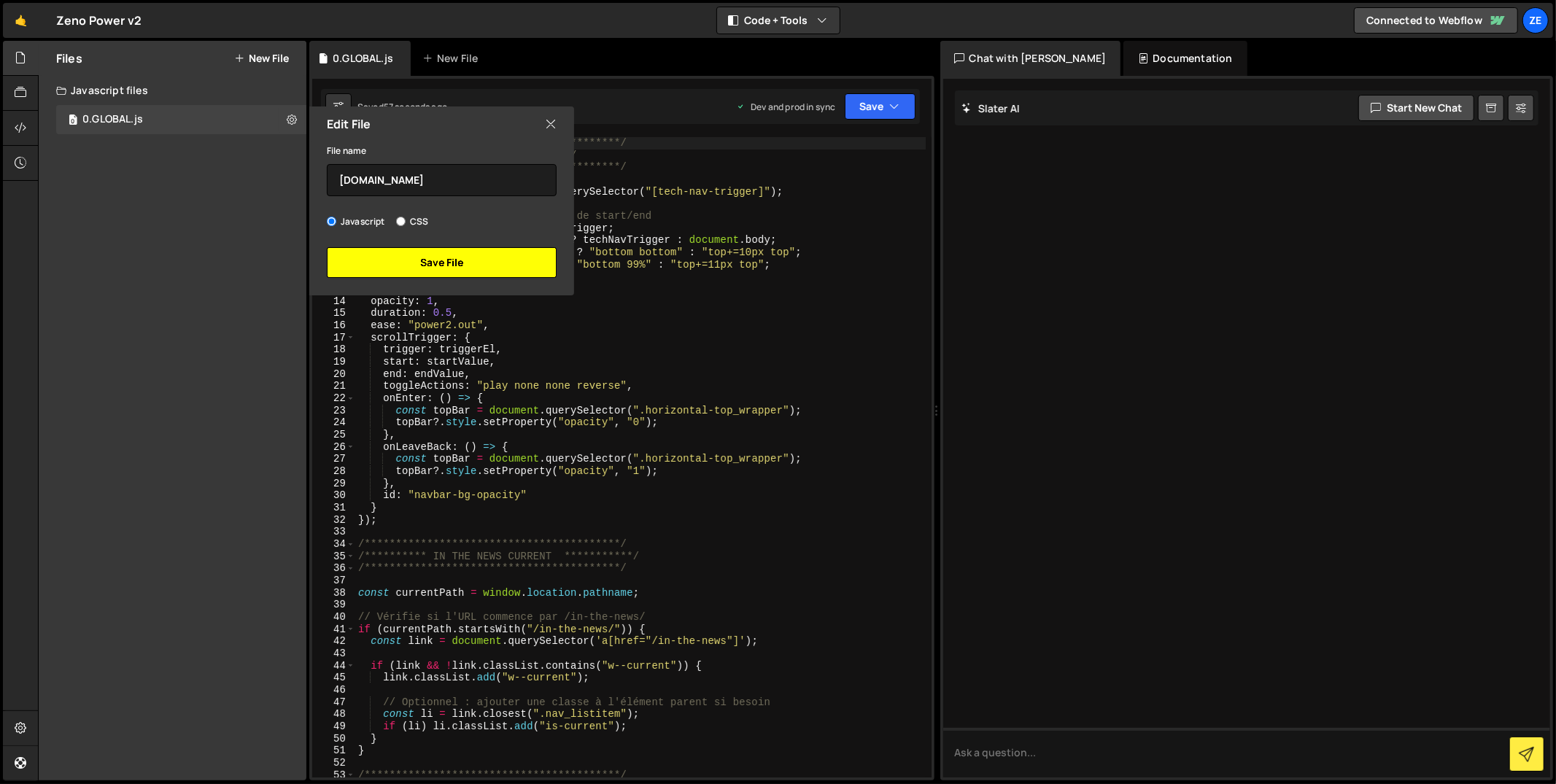
click at [460, 269] on button "Save File" at bounding box center [442, 263] width 230 height 31
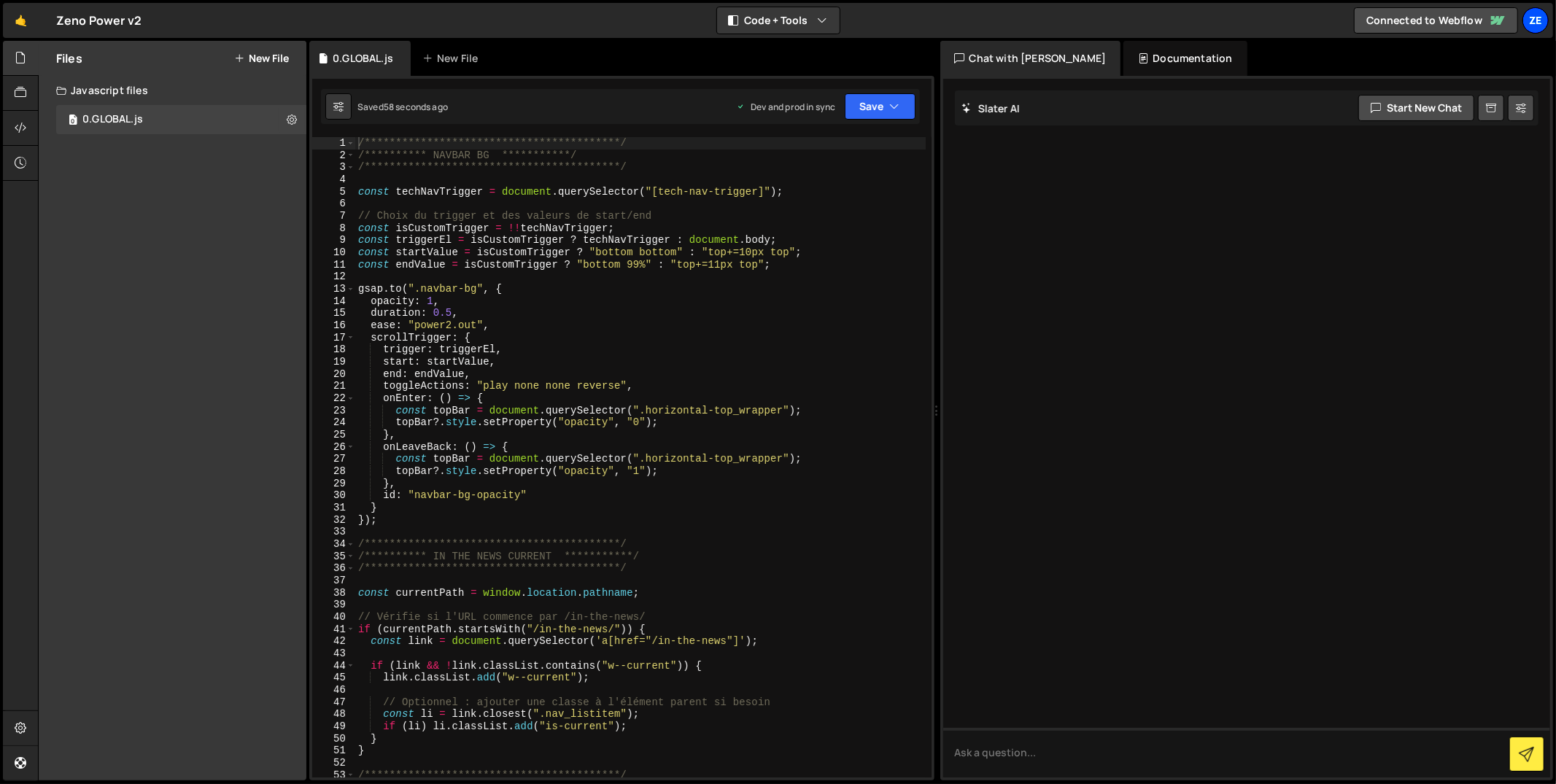
click at [1541, 21] on div "Ze" at bounding box center [1536, 20] width 26 height 26
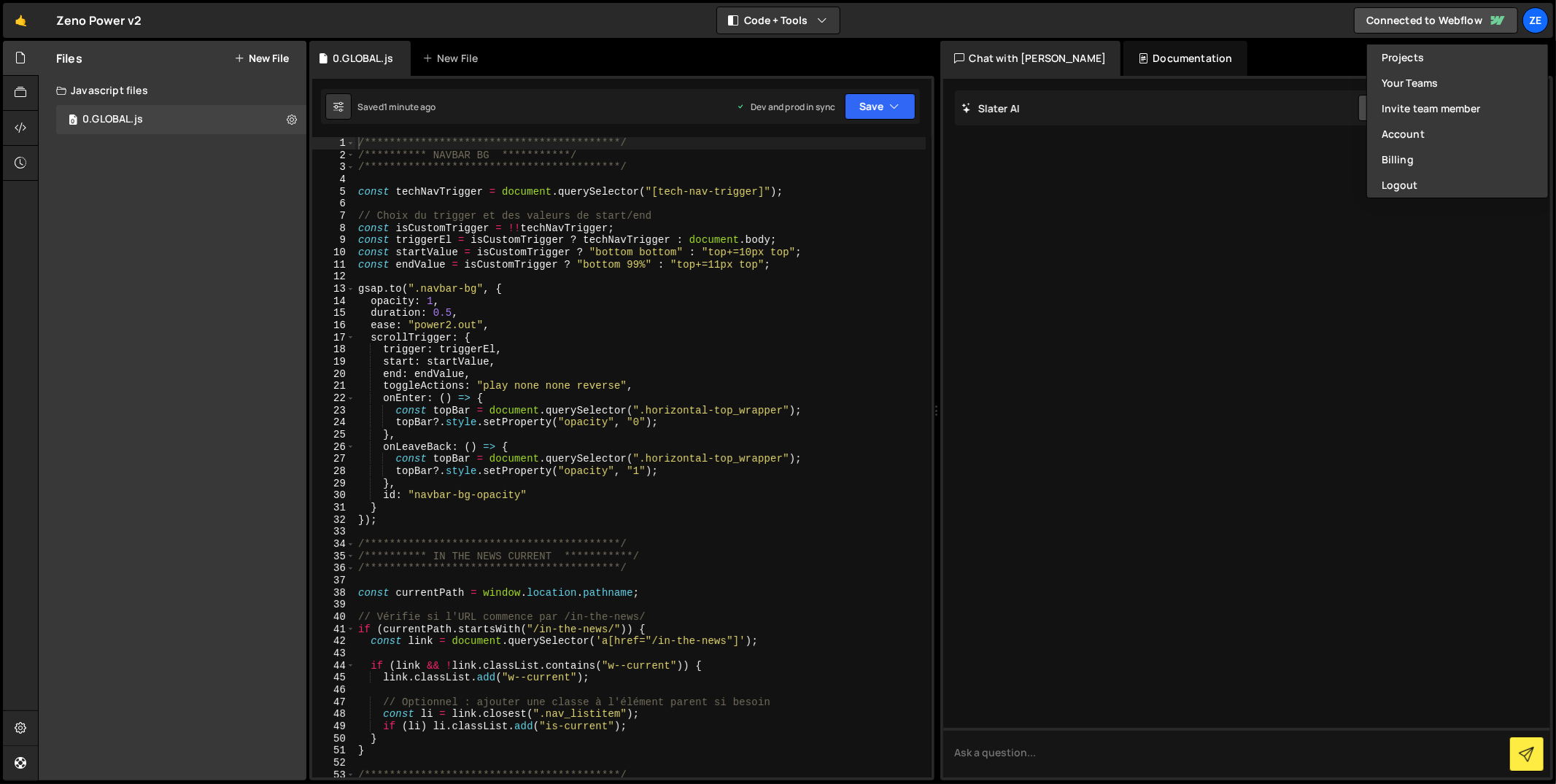
click at [189, 210] on div "Files New File Javascript files 0 0.GLOBAL.js 0 CSS files Copy share link Edit …" at bounding box center [172, 410] width 268 height 739
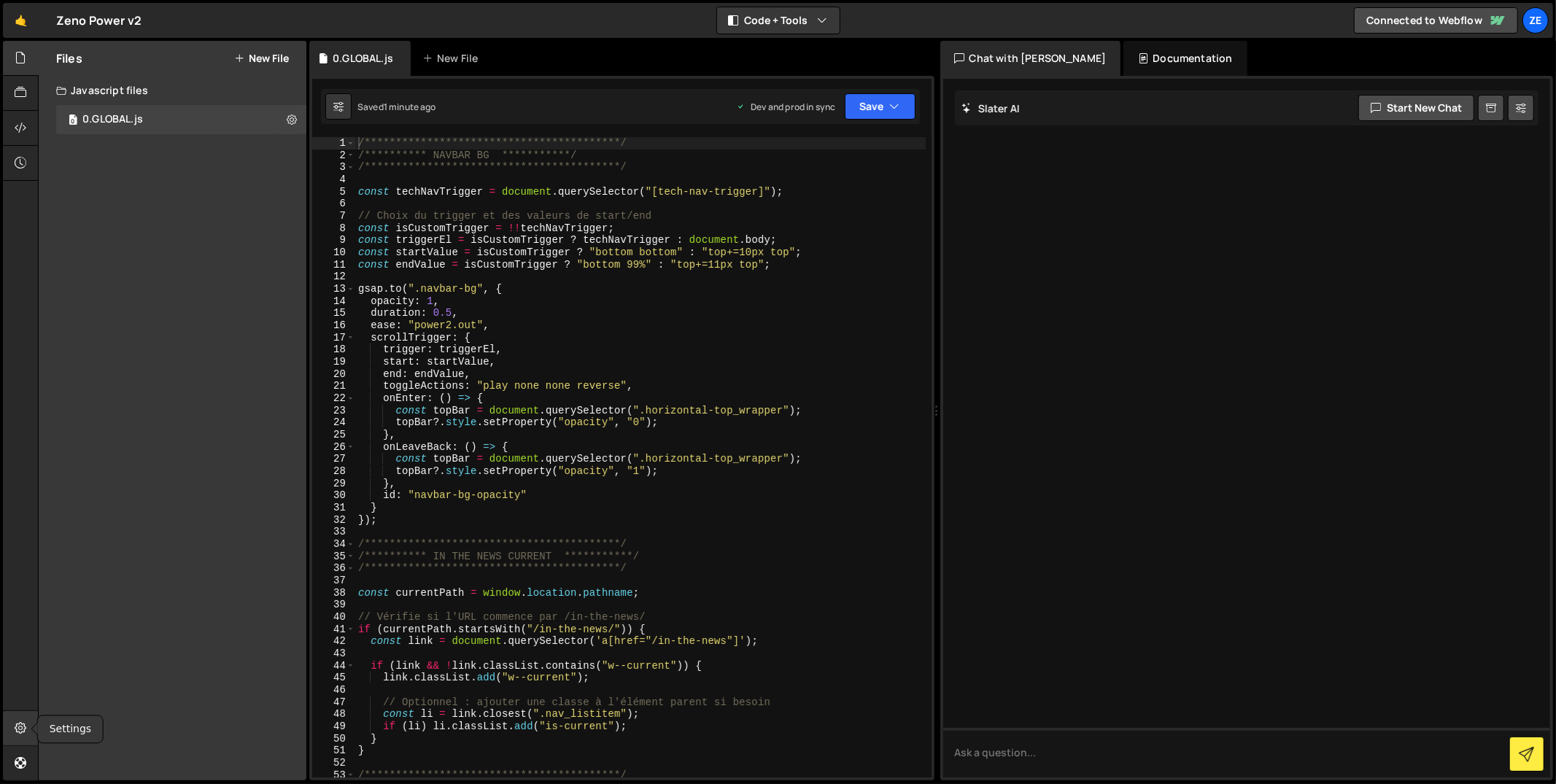
click at [12, 722] on div at bounding box center [21, 728] width 35 height 35
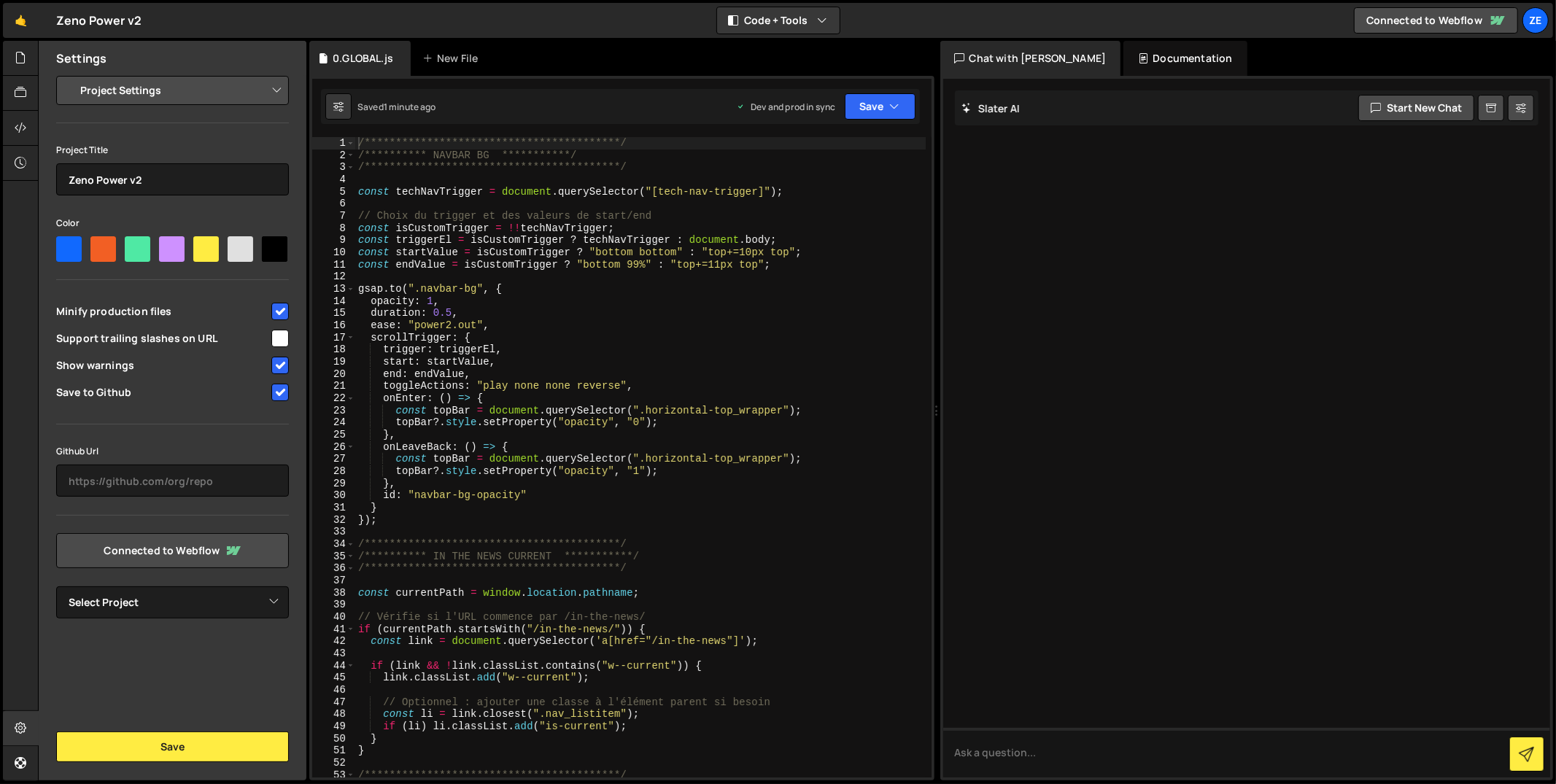
click at [280, 389] on input "checkbox" at bounding box center [280, 392] width 18 height 18
checkbox input "true"
click at [226, 741] on button "Save" at bounding box center [173, 747] width 233 height 31
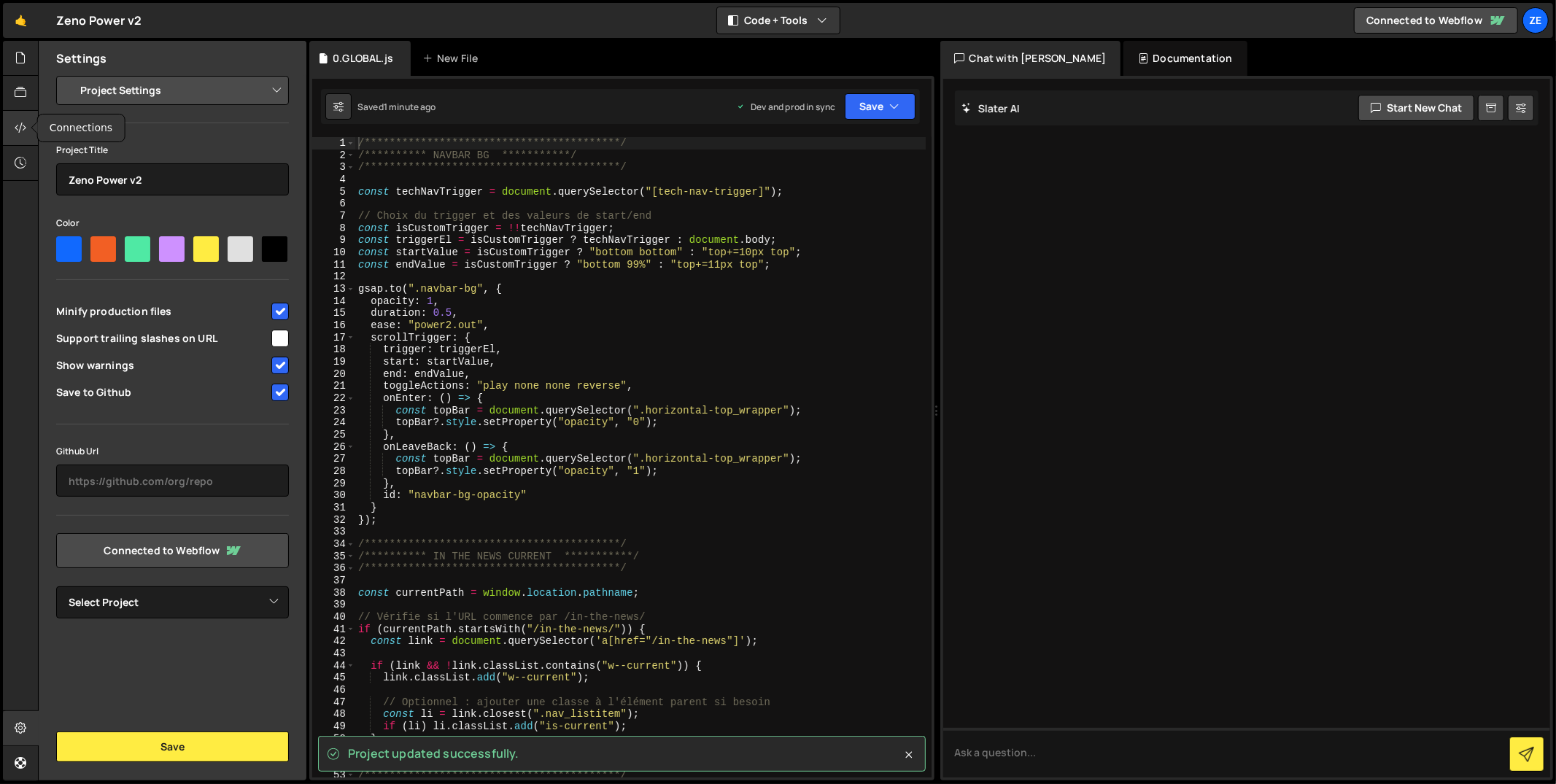
click at [26, 128] on div at bounding box center [21, 128] width 35 height 35
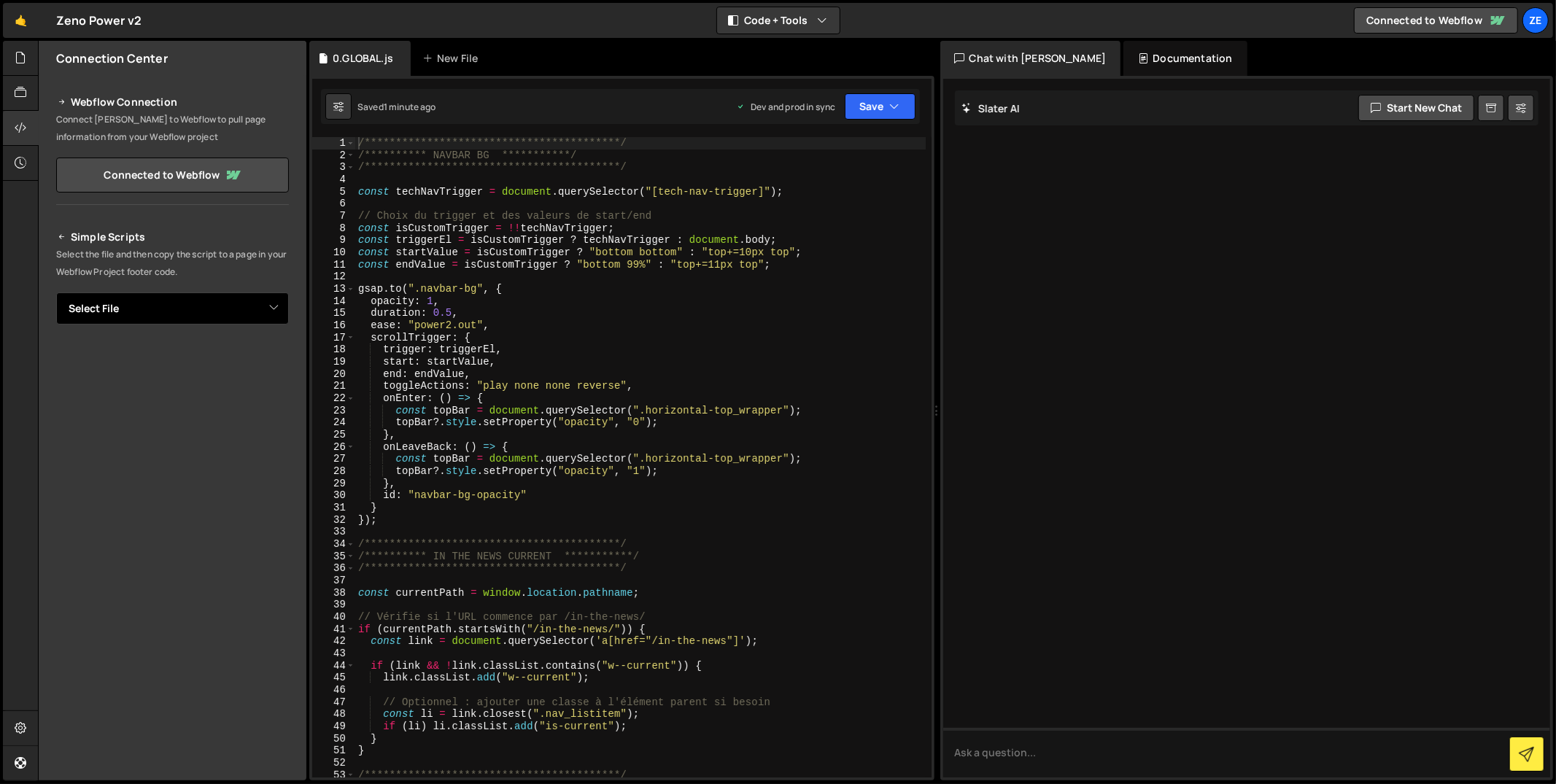
click at [196, 305] on select "Select File 0.GLOBAL.js" at bounding box center [173, 308] width 233 height 32
click at [19, 67] on div at bounding box center [21, 58] width 35 height 35
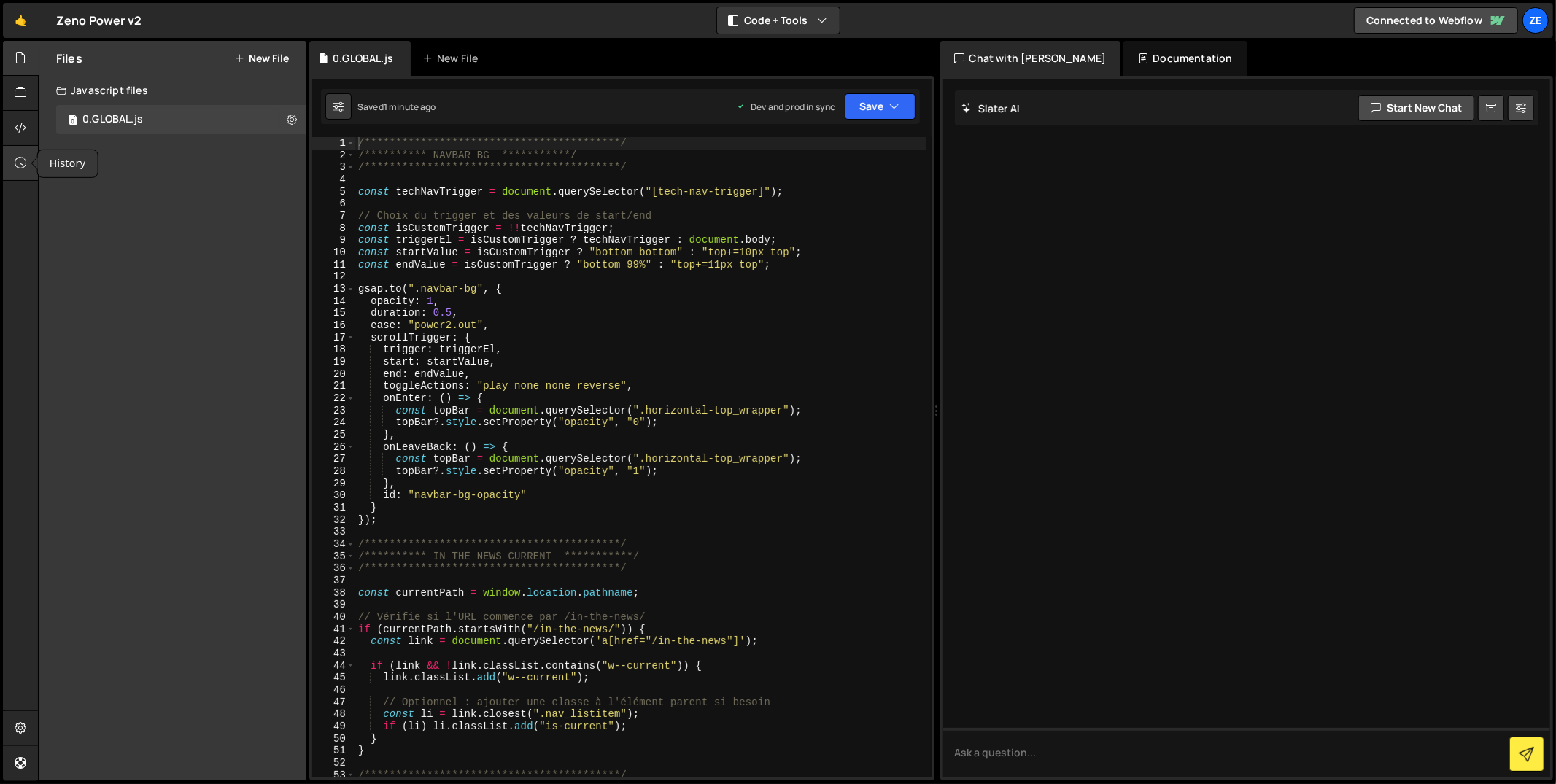
click at [22, 150] on div at bounding box center [21, 163] width 35 height 35
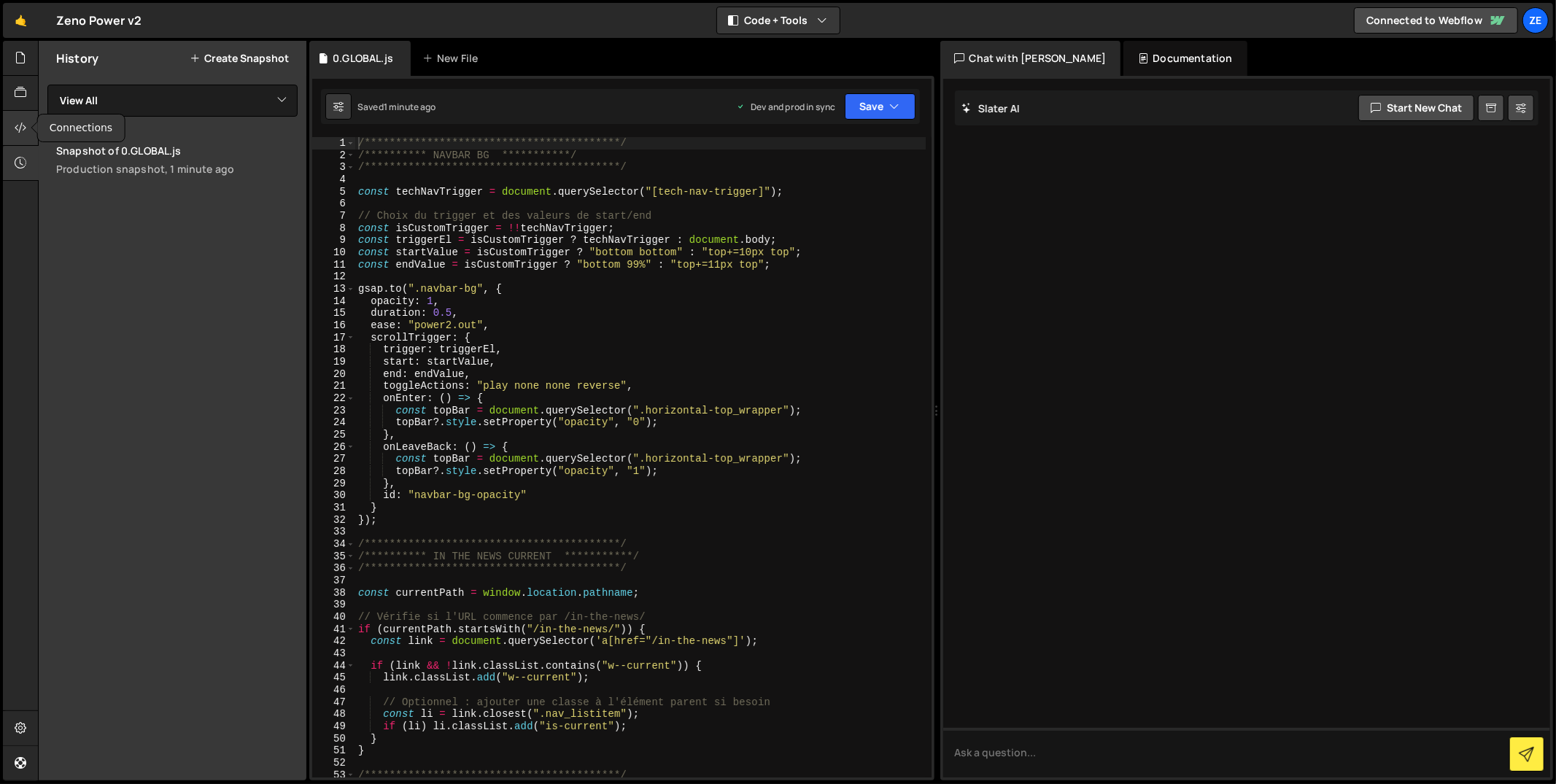
click at [22, 128] on icon at bounding box center [20, 127] width 12 height 16
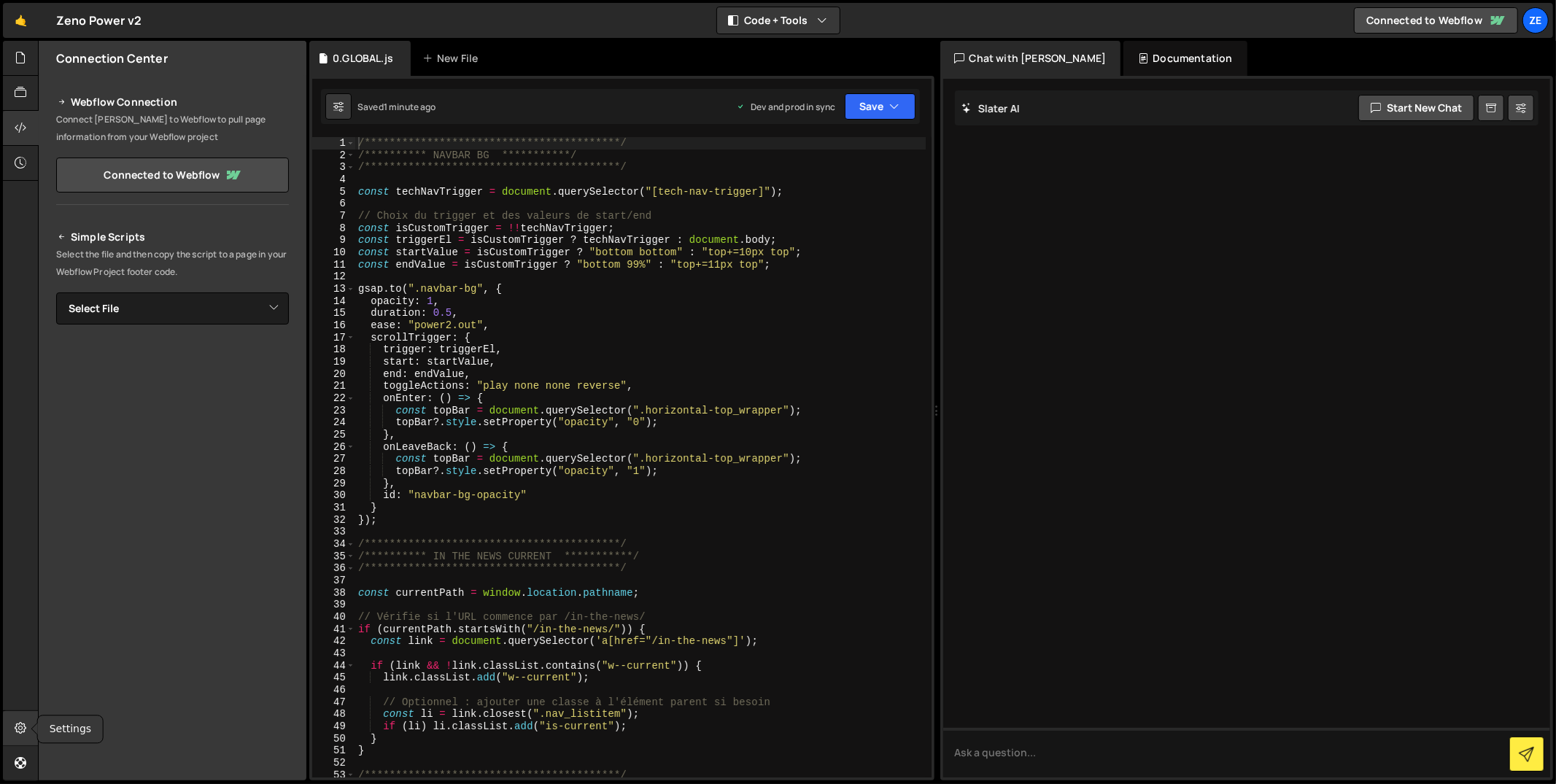
click at [28, 737] on div at bounding box center [21, 728] width 35 height 35
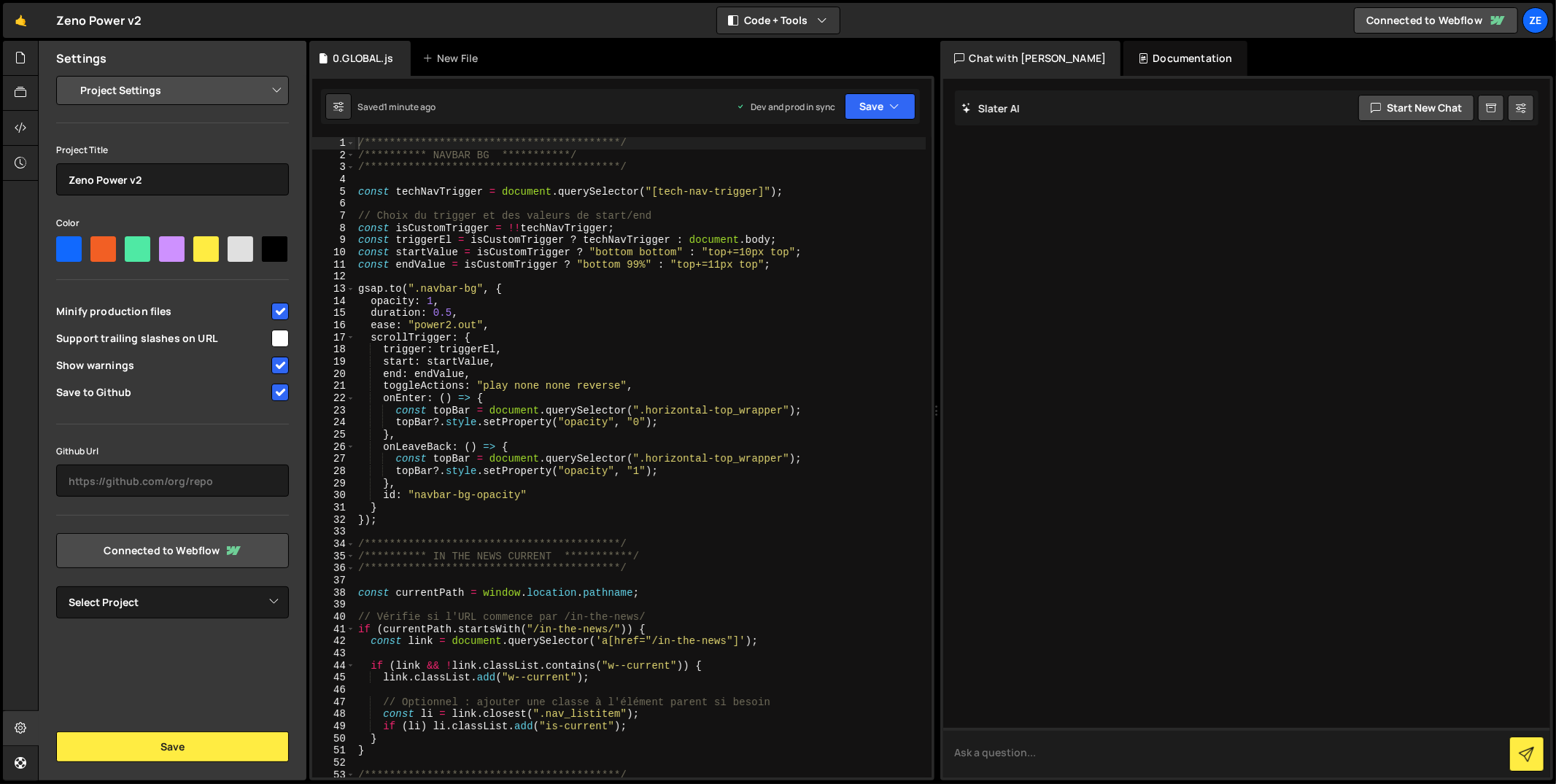
click at [1100, 747] on textarea at bounding box center [1247, 752] width 608 height 49
click at [167, 96] on select "Project Settings Code Editor Settings Chat Settings" at bounding box center [175, 91] width 214 height 32
click at [69, 75] on select "Project Settings Code Editor Settings Chat Settings" at bounding box center [175, 91] width 214 height 32
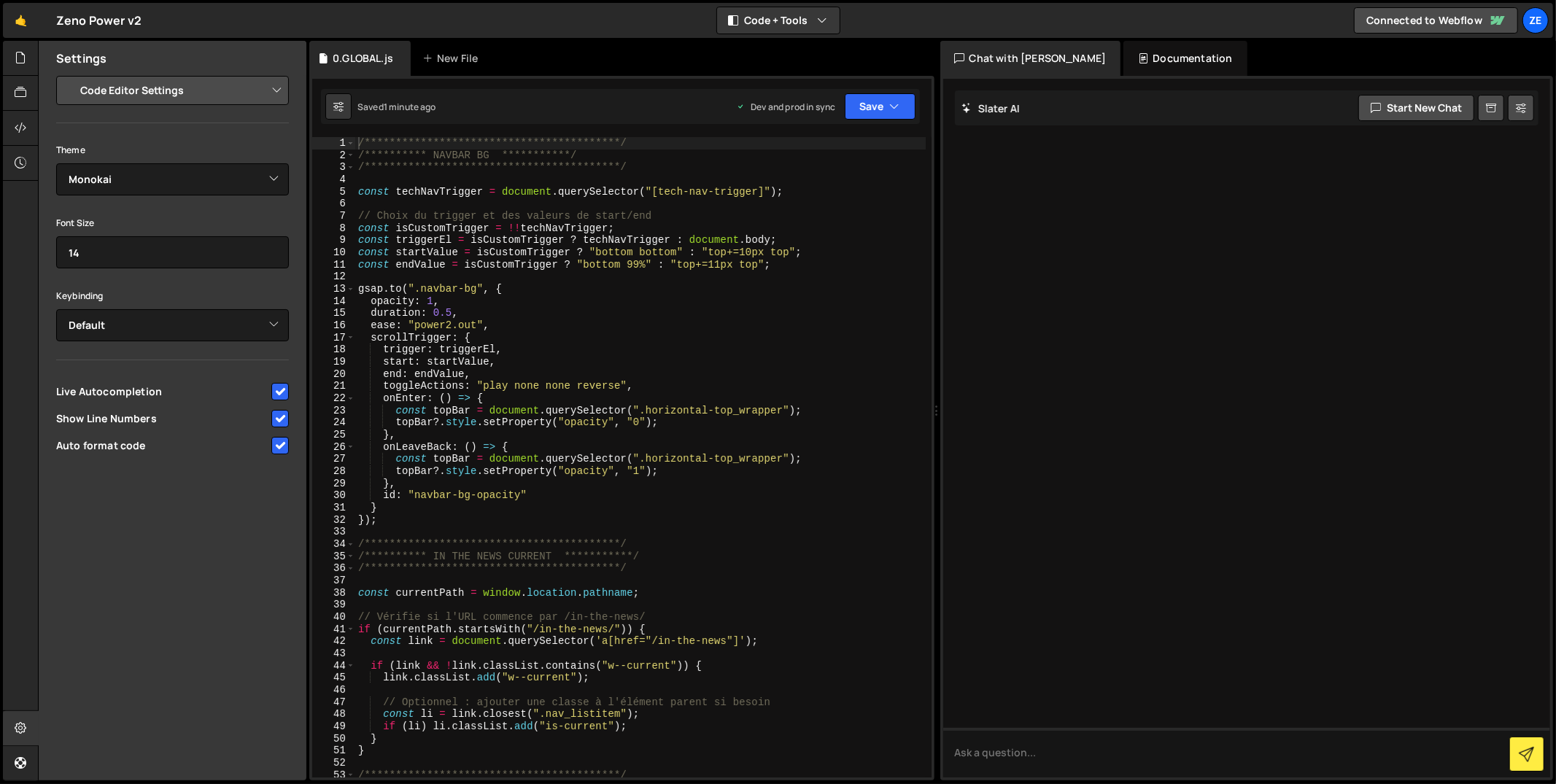
click at [177, 96] on select "Project Settings Code Editor Settings Chat Settings" at bounding box center [175, 91] width 214 height 32
select select "project"
click at [69, 75] on select "Project Settings Code Editor Settings Chat Settings" at bounding box center [175, 91] width 214 height 32
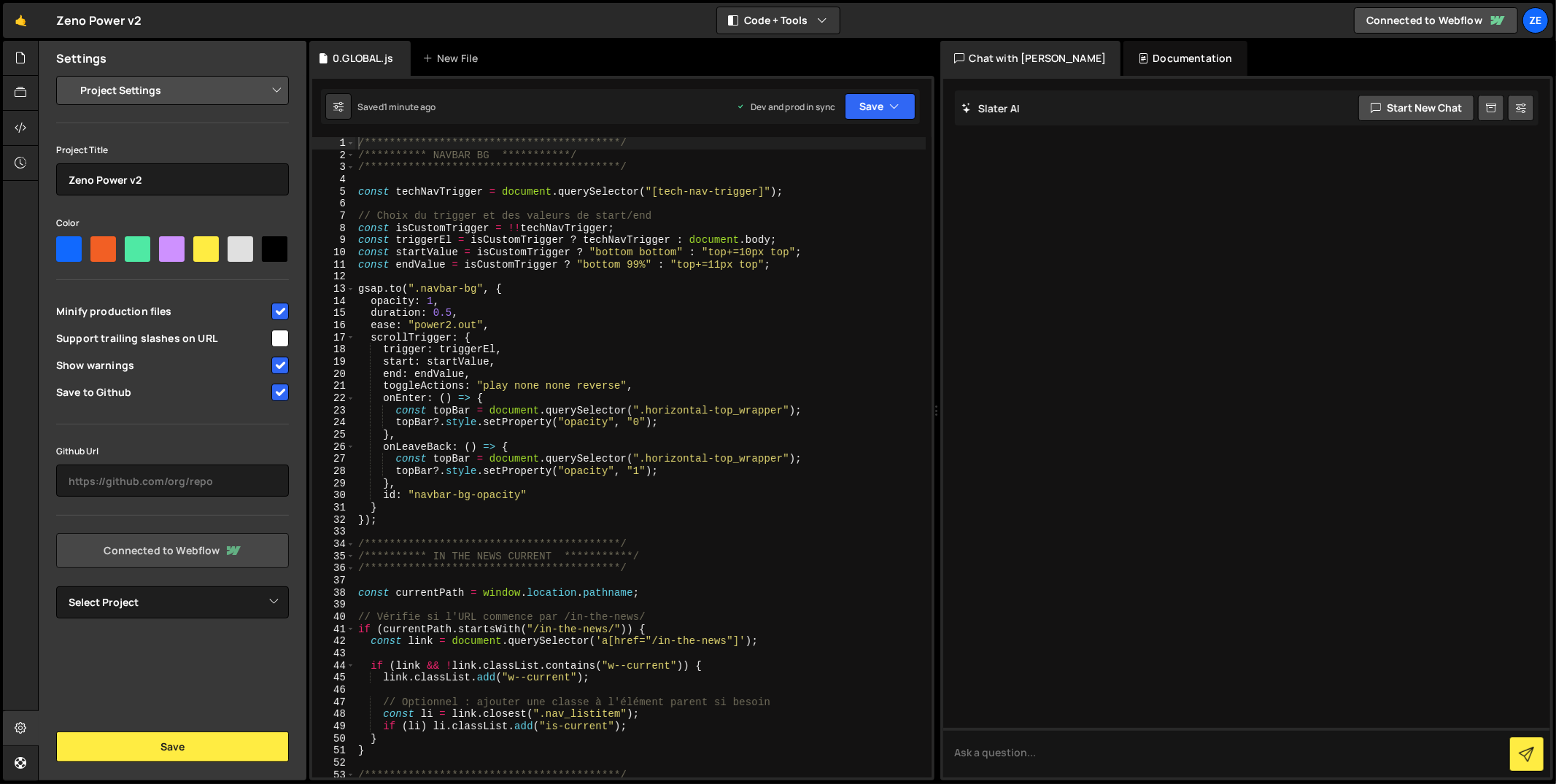
click at [221, 546] on link "Connected to Webflow" at bounding box center [173, 550] width 233 height 35
click at [1539, 18] on div "Ze" at bounding box center [1536, 20] width 26 height 26
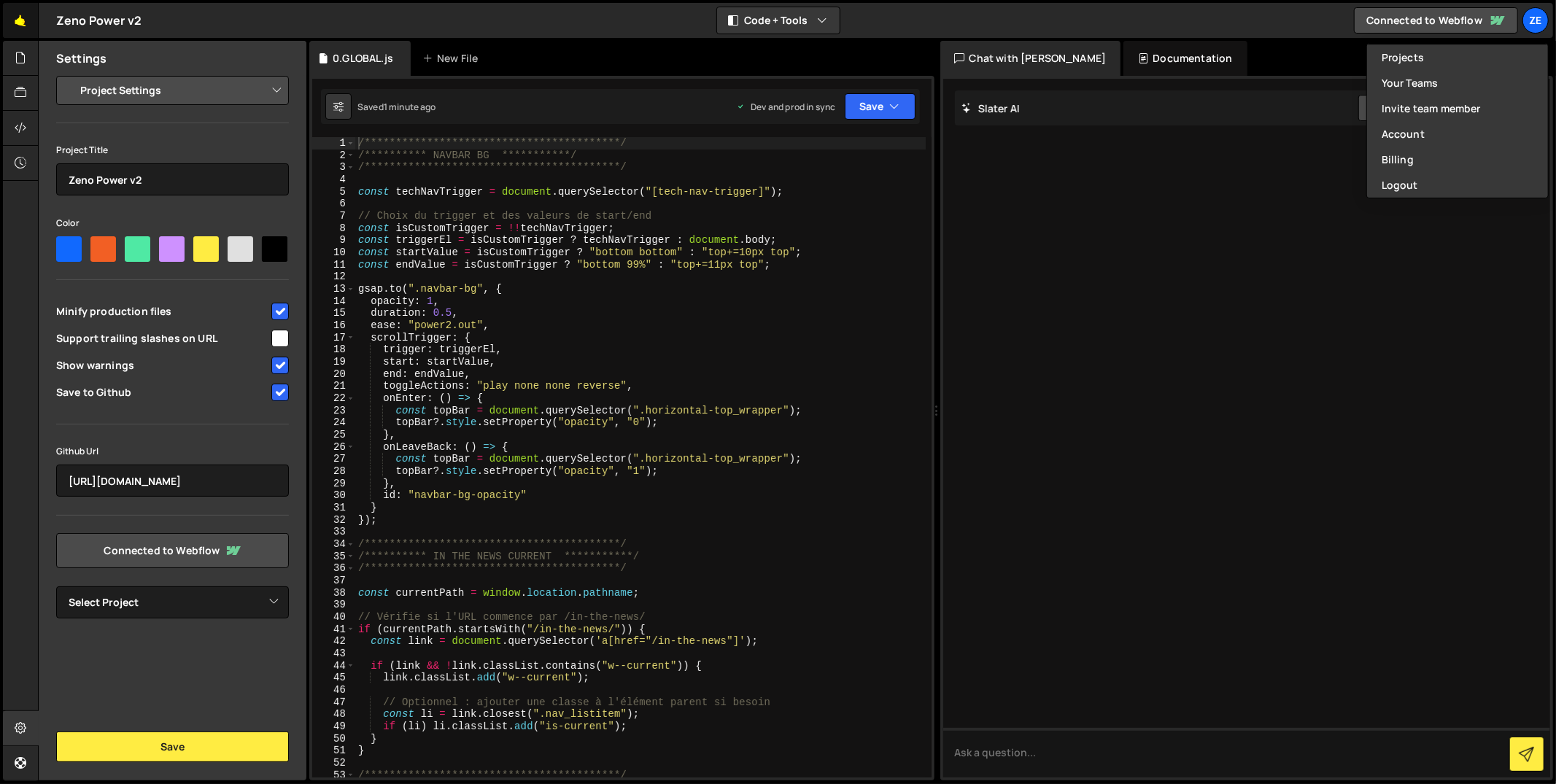
click at [31, 25] on link "🤙" at bounding box center [21, 20] width 35 height 35
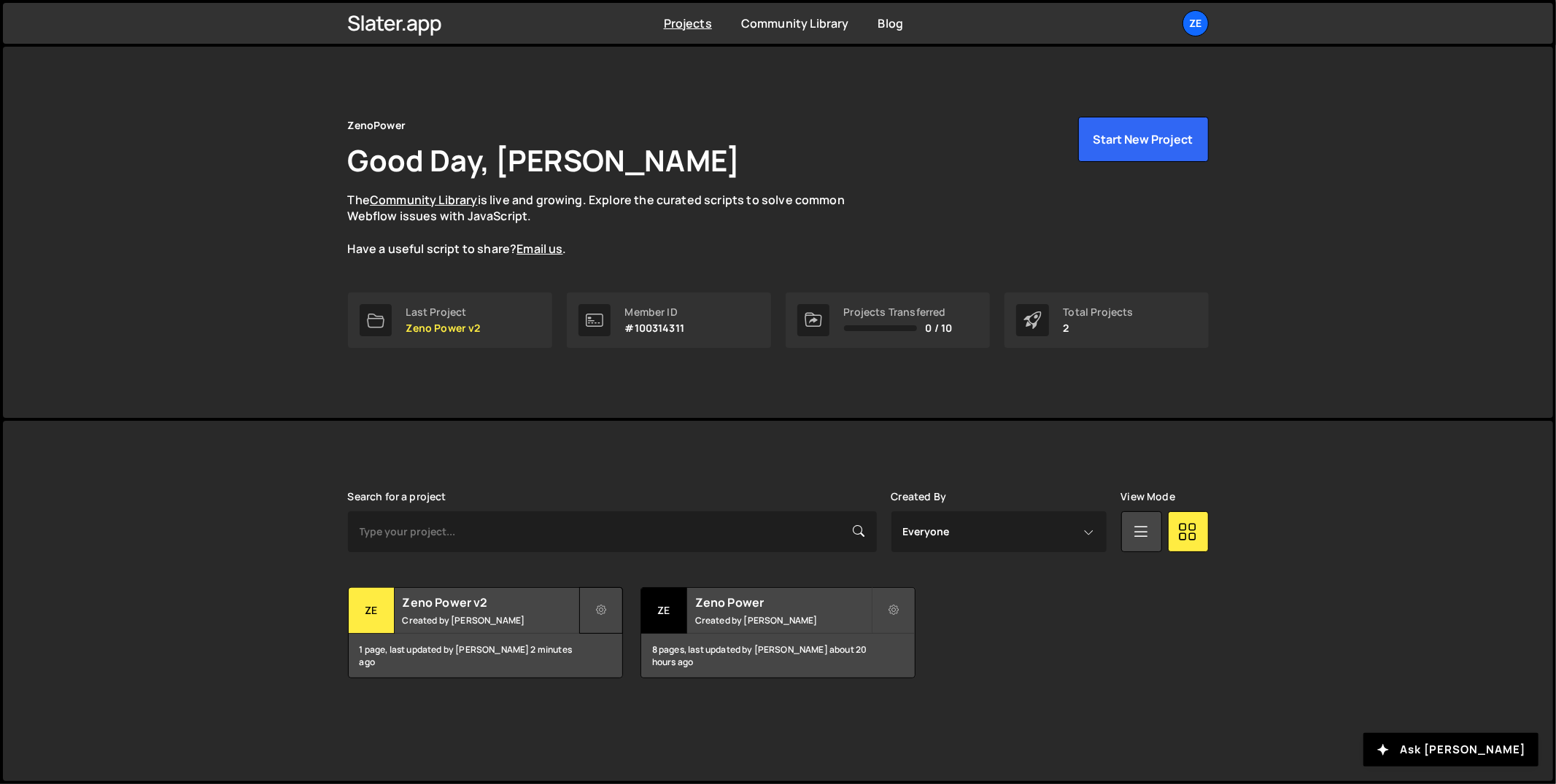
click at [598, 611] on icon at bounding box center [601, 610] width 10 height 15
click at [423, 614] on small "Created by [PERSON_NAME]" at bounding box center [490, 621] width 176 height 12
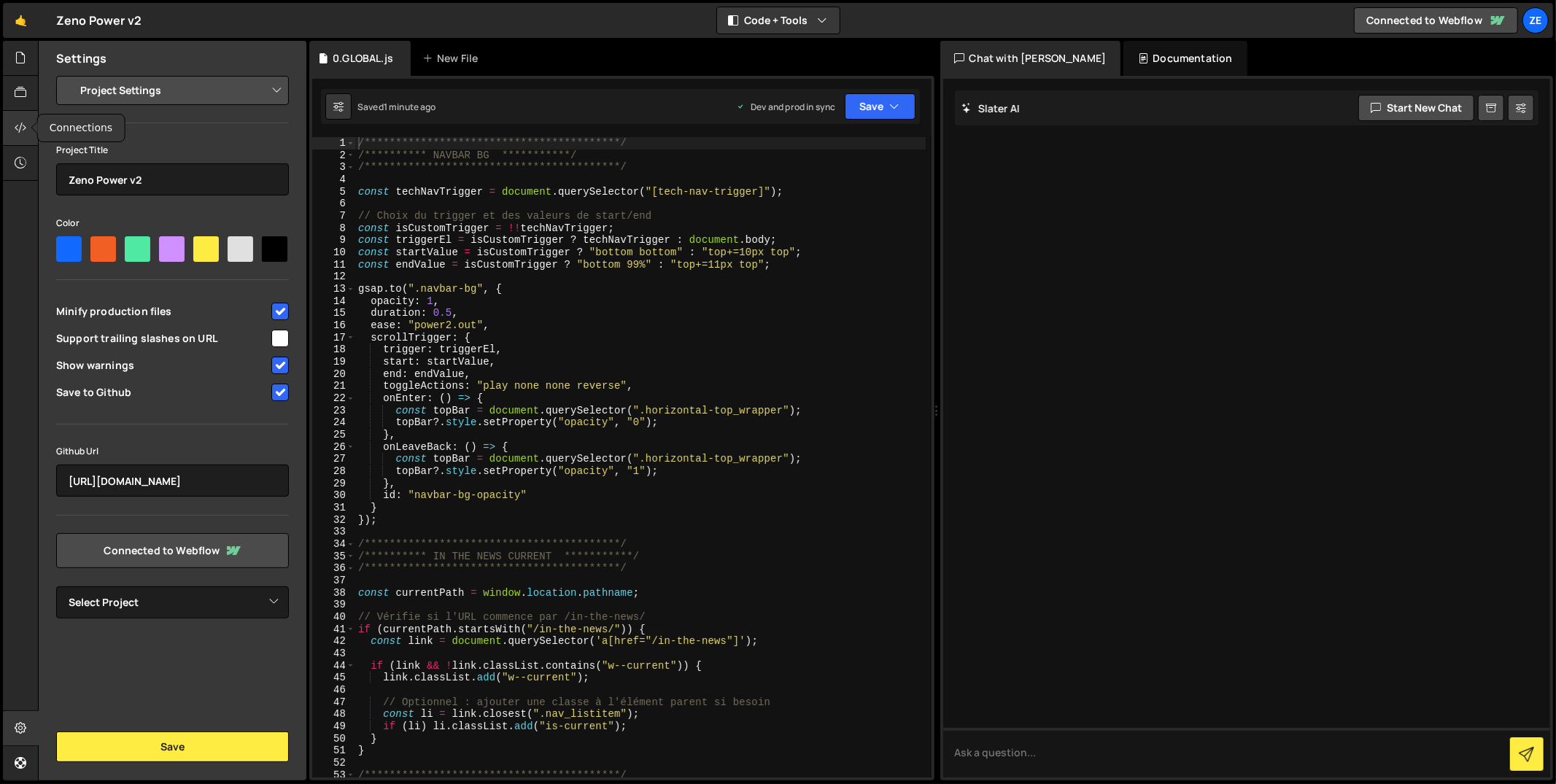
click at [21, 129] on icon at bounding box center [20, 127] width 12 height 16
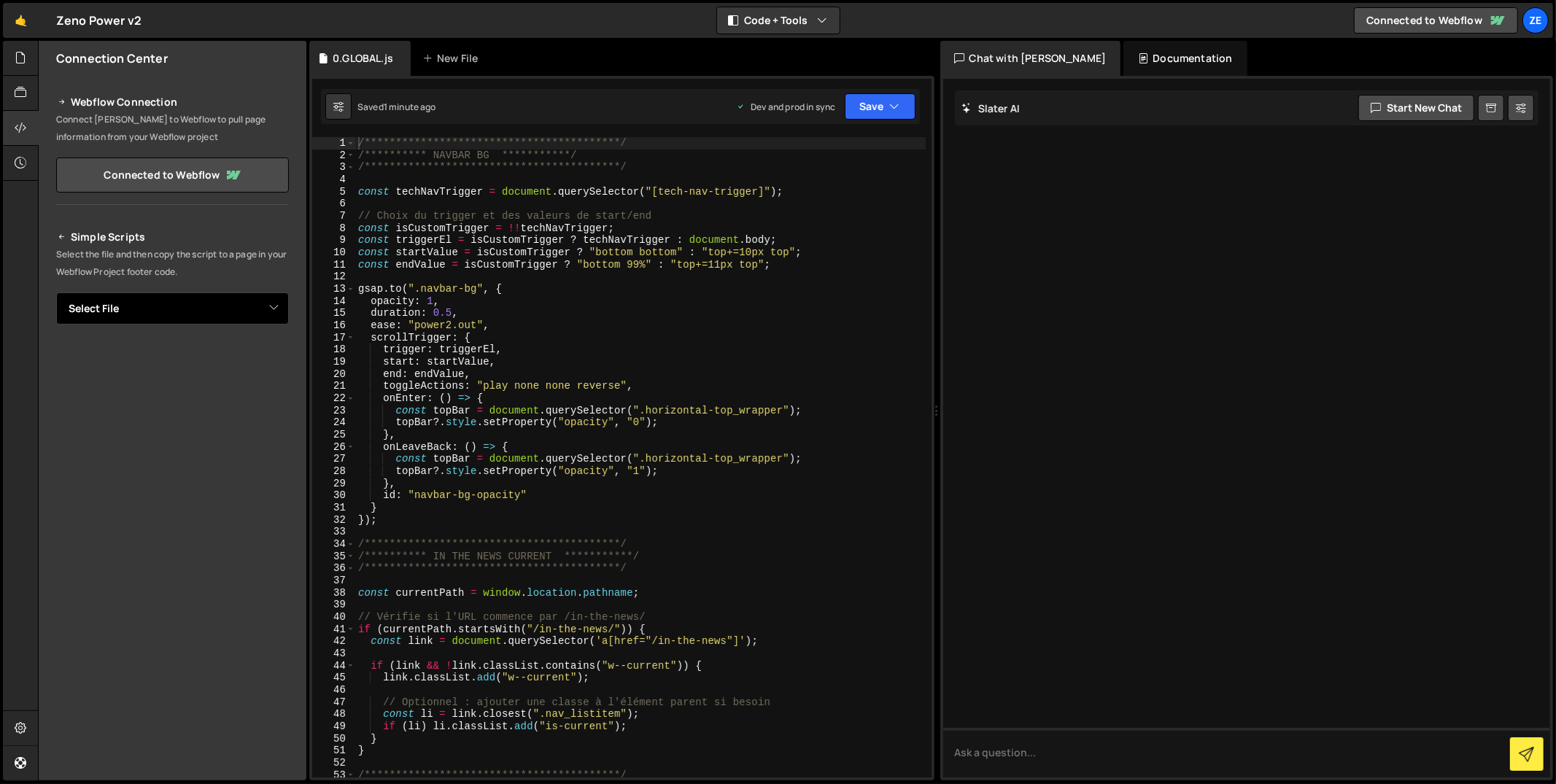
click at [152, 312] on select "Select File 0.GLOBAL.js" at bounding box center [173, 308] width 233 height 32
select select "48129"
click at [56, 292] on select "Select File 0.GLOBAL.js" at bounding box center [173, 308] width 233 height 32
click at [199, 294] on select "Select File 0.GLOBAL.js" at bounding box center [173, 308] width 233 height 32
select select
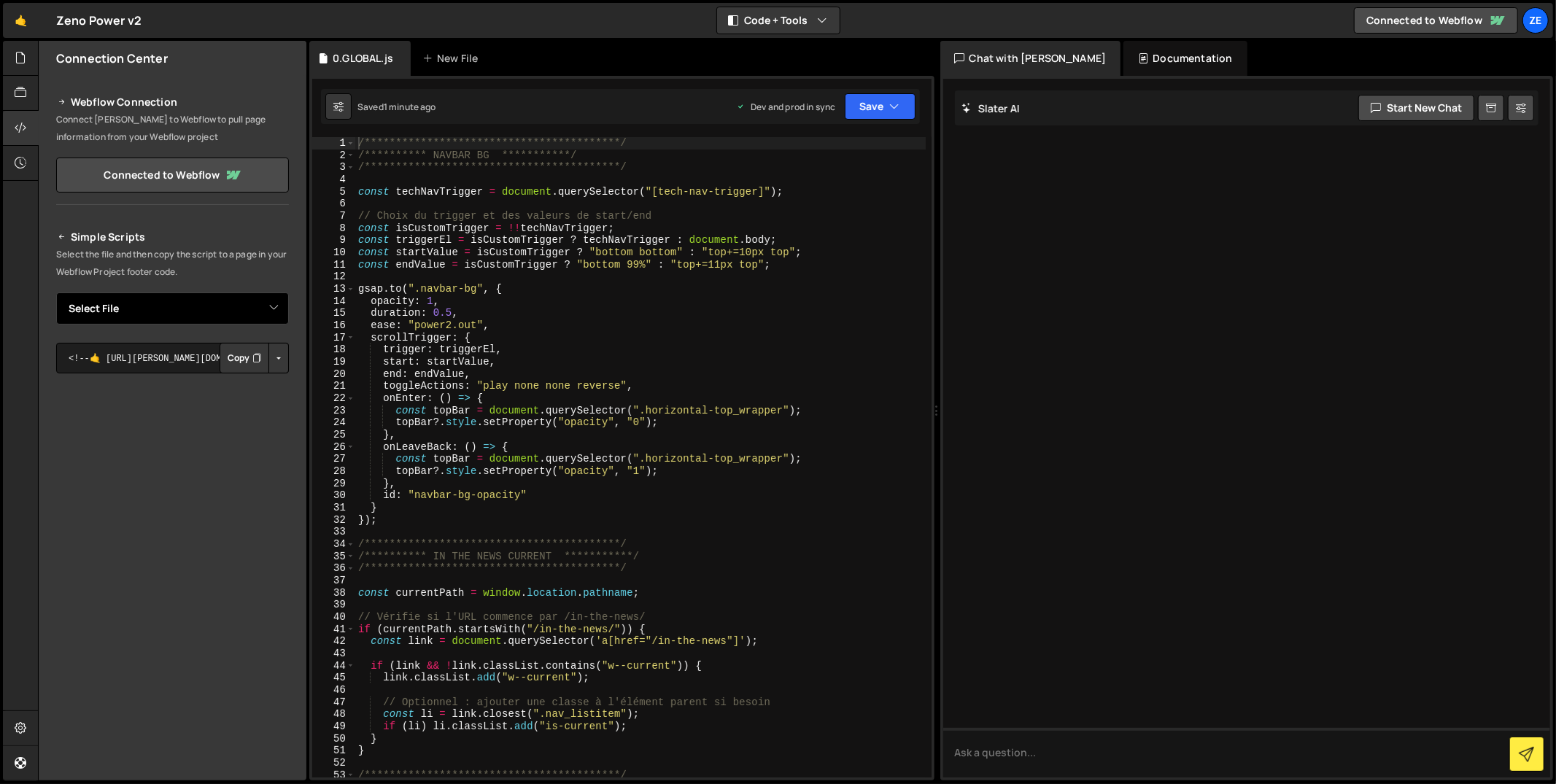
click at [56, 292] on select "Select File 0.GLOBAL.js" at bounding box center [173, 308] width 233 height 32
click at [204, 257] on p "Select the file and then copy the script to a page in your Webflow Project foot…" at bounding box center [173, 263] width 233 height 35
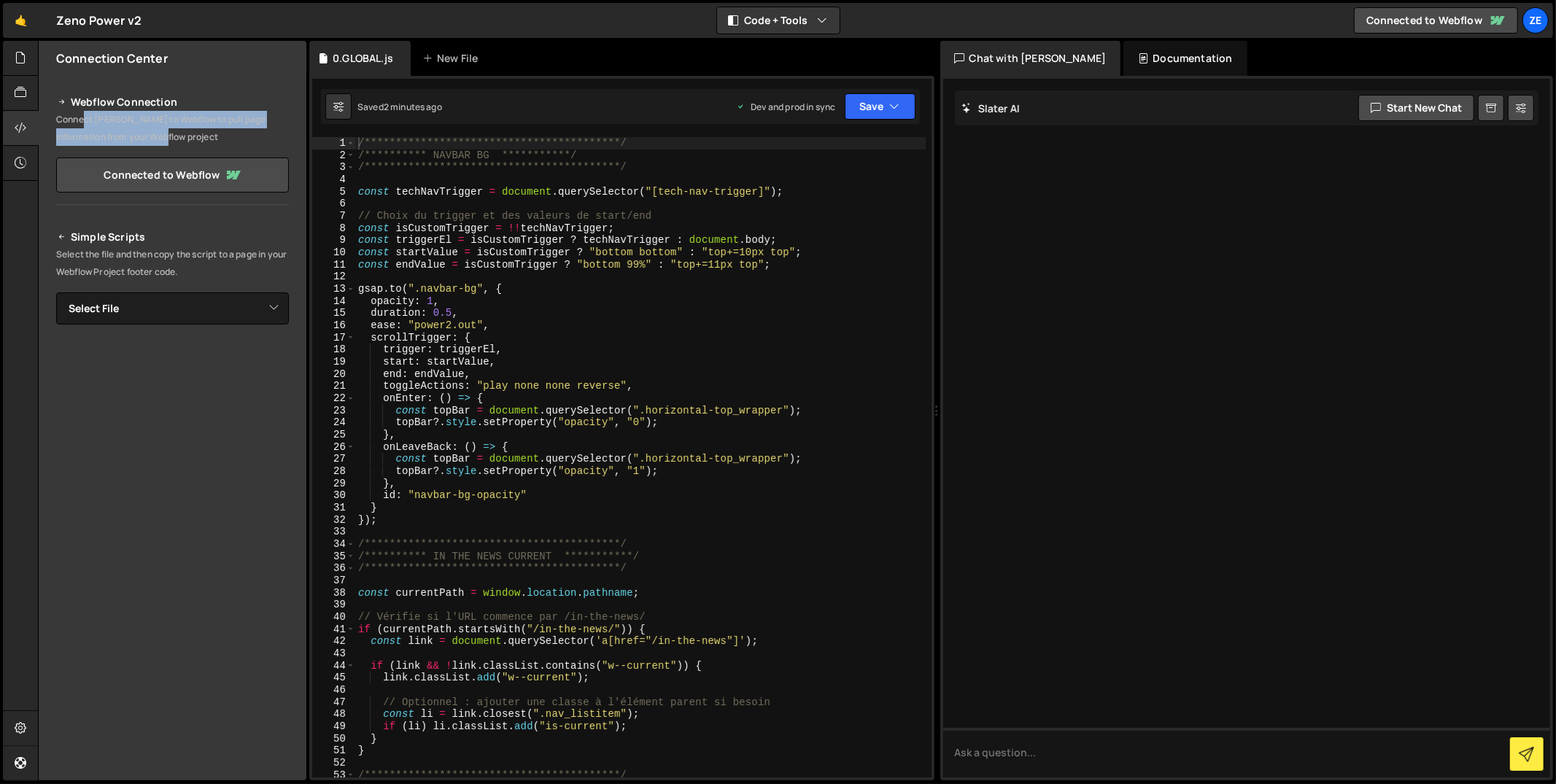
drag, startPoint x: 83, startPoint y: 116, endPoint x: 178, endPoint y: 136, distance: 97.1
click at [165, 135] on p "Connect [PERSON_NAME] to Webflow to pull page information from your Webflow pro…" at bounding box center [173, 128] width 233 height 35
click at [178, 136] on p "Connect [PERSON_NAME] to Webflow to pull page information from your Webflow pro…" at bounding box center [173, 128] width 233 height 35
click at [914, 100] on button "Save" at bounding box center [881, 106] width 71 height 26
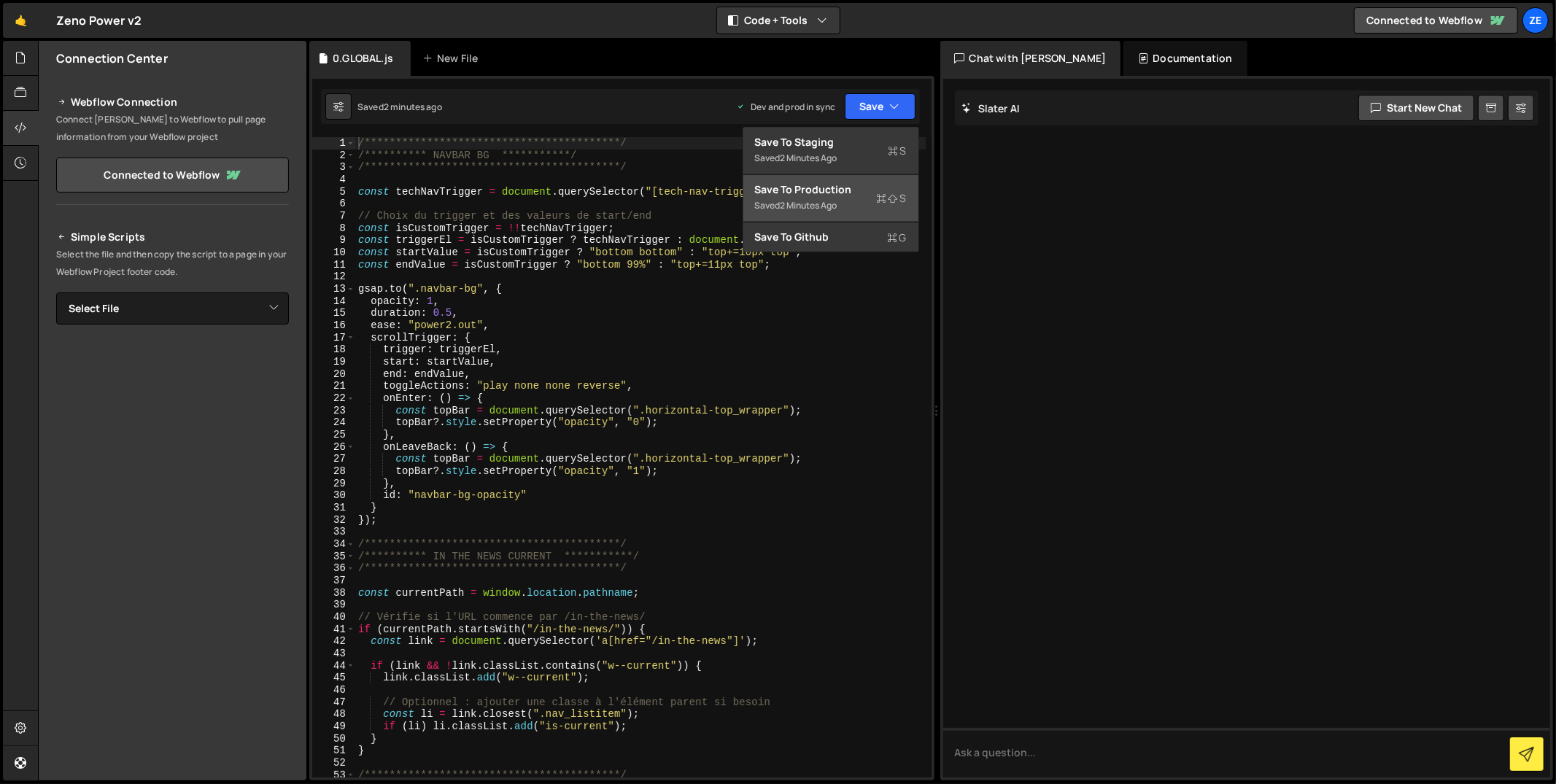
click at [846, 186] on div "Save to Production S" at bounding box center [830, 190] width 152 height 15
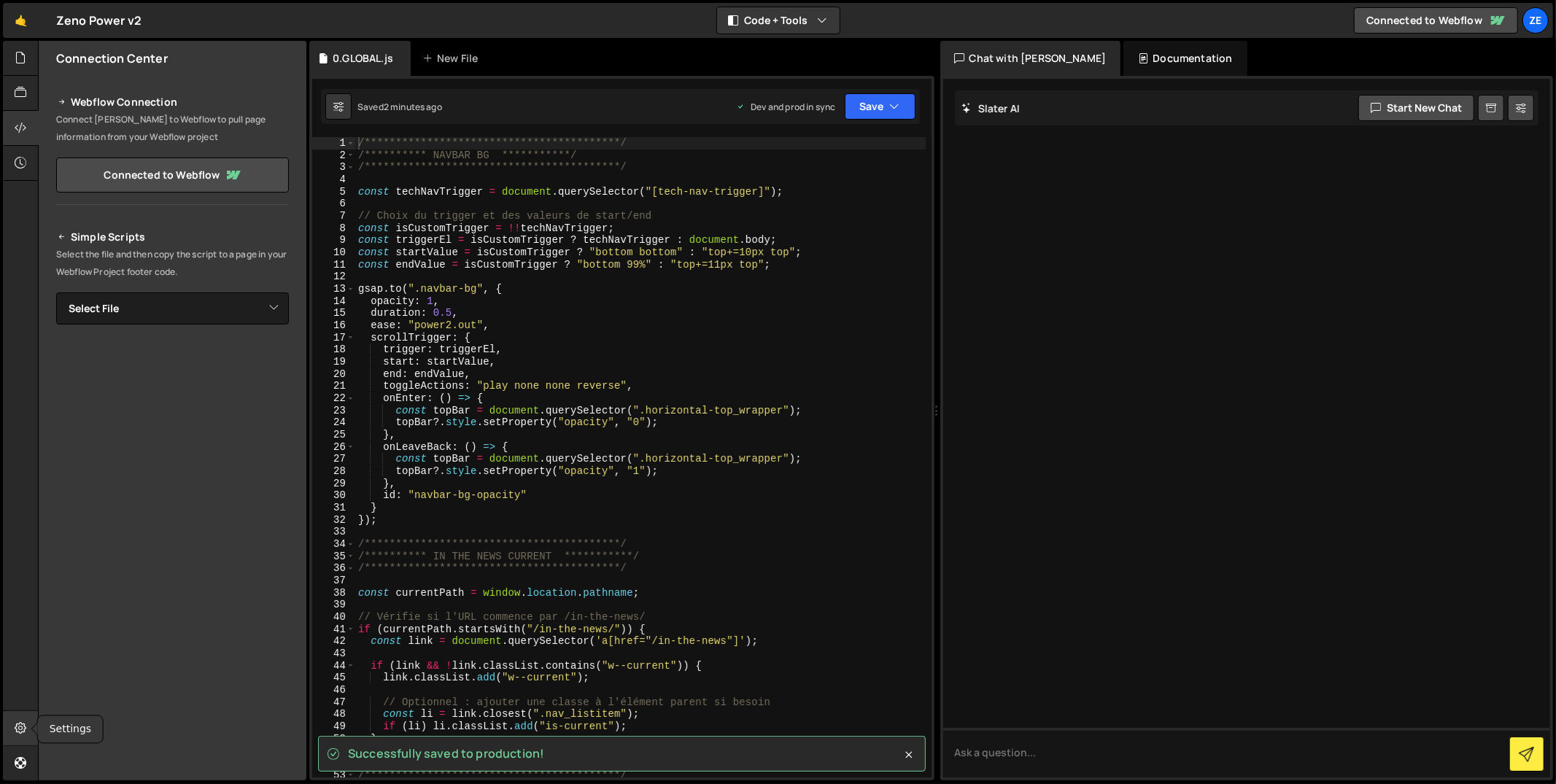
click at [21, 728] on icon at bounding box center [20, 728] width 12 height 16
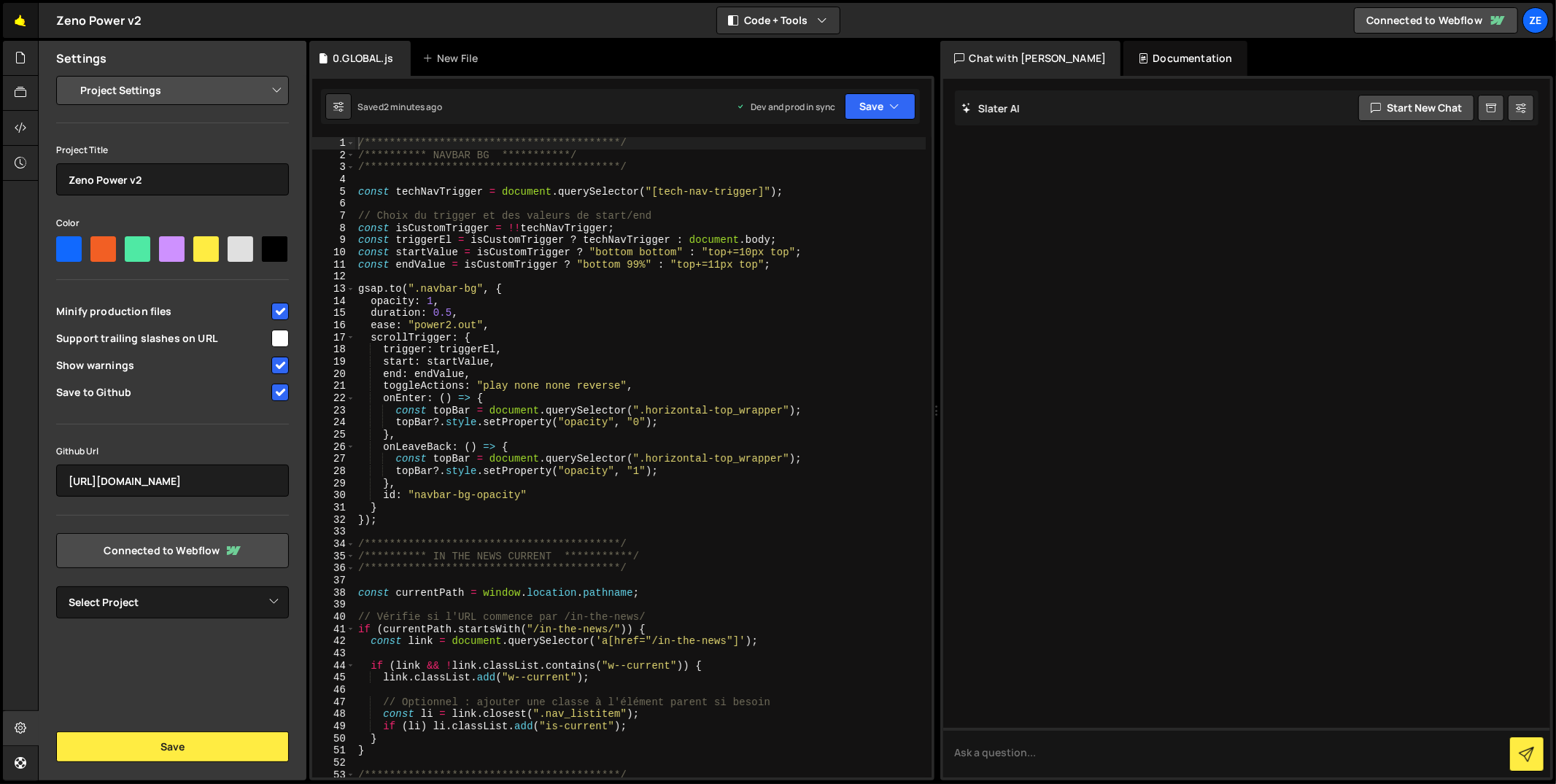
click at [25, 33] on link "🤙" at bounding box center [21, 20] width 35 height 35
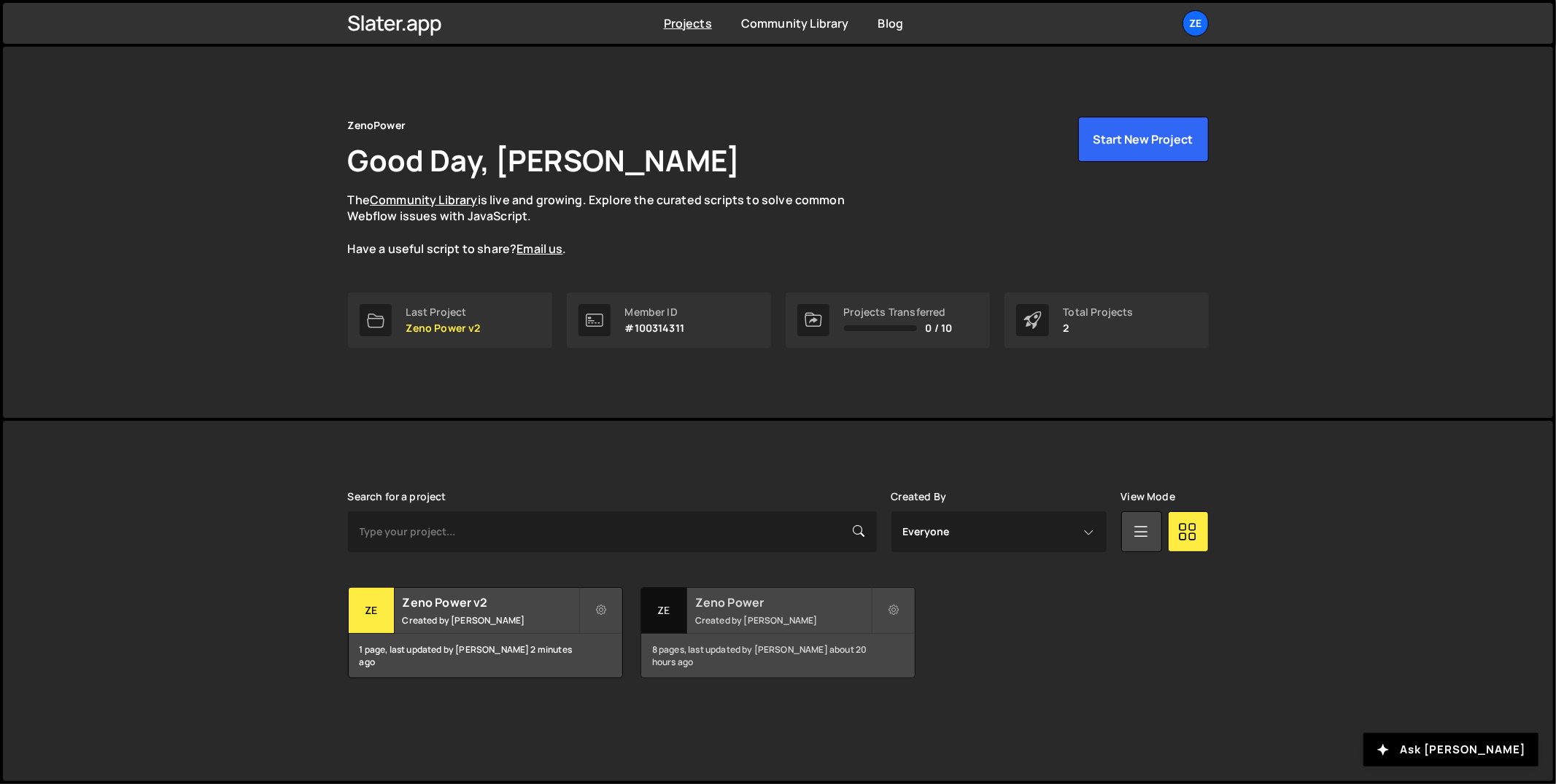
click at [751, 614] on small "Created by [PERSON_NAME]" at bounding box center [783, 621] width 176 height 12
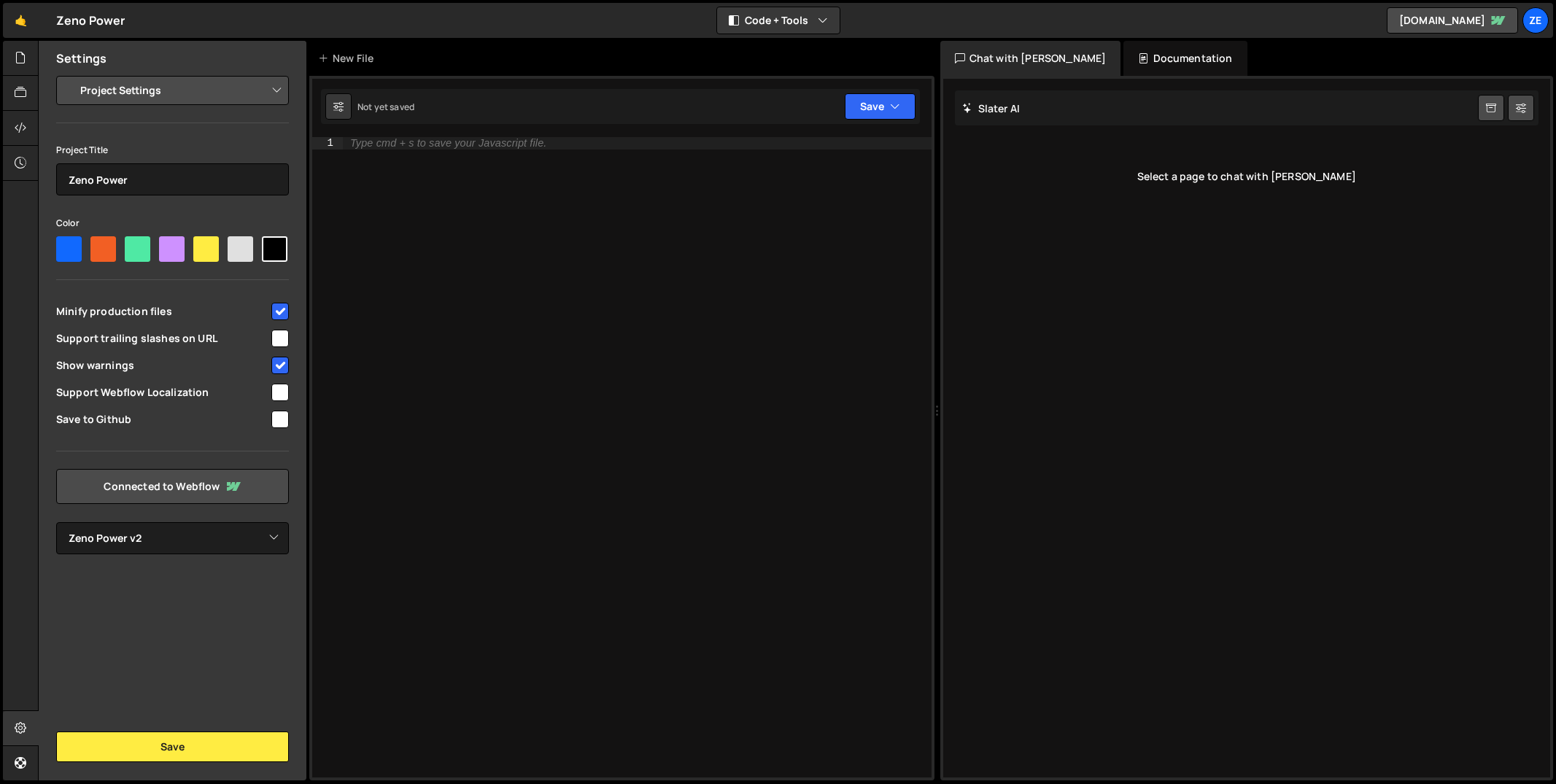
select select "68669d088fcda[DATE]d6b"
click at [21, 130] on icon at bounding box center [20, 127] width 12 height 16
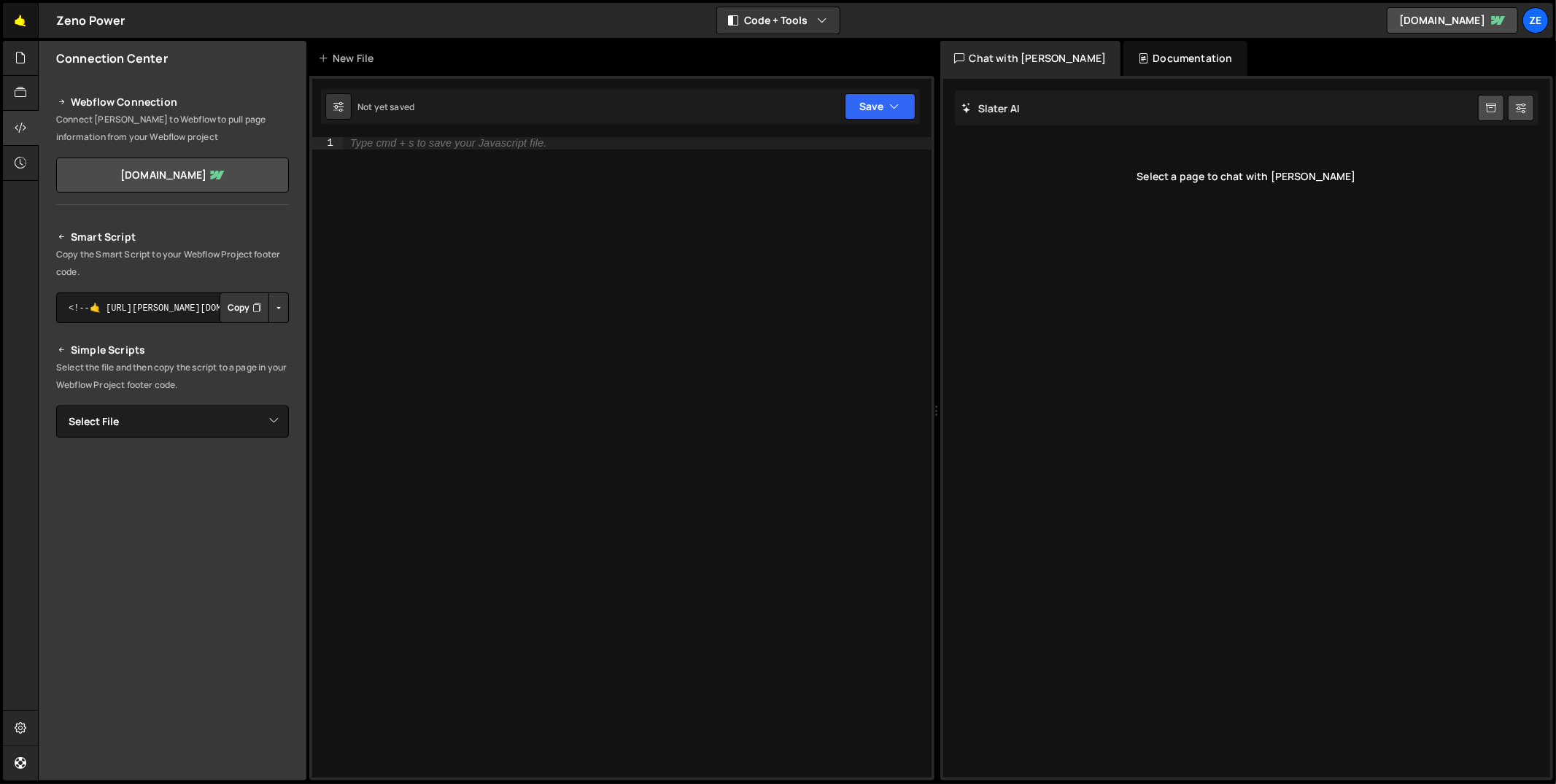
click at [15, 26] on link "🤙" at bounding box center [21, 20] width 35 height 35
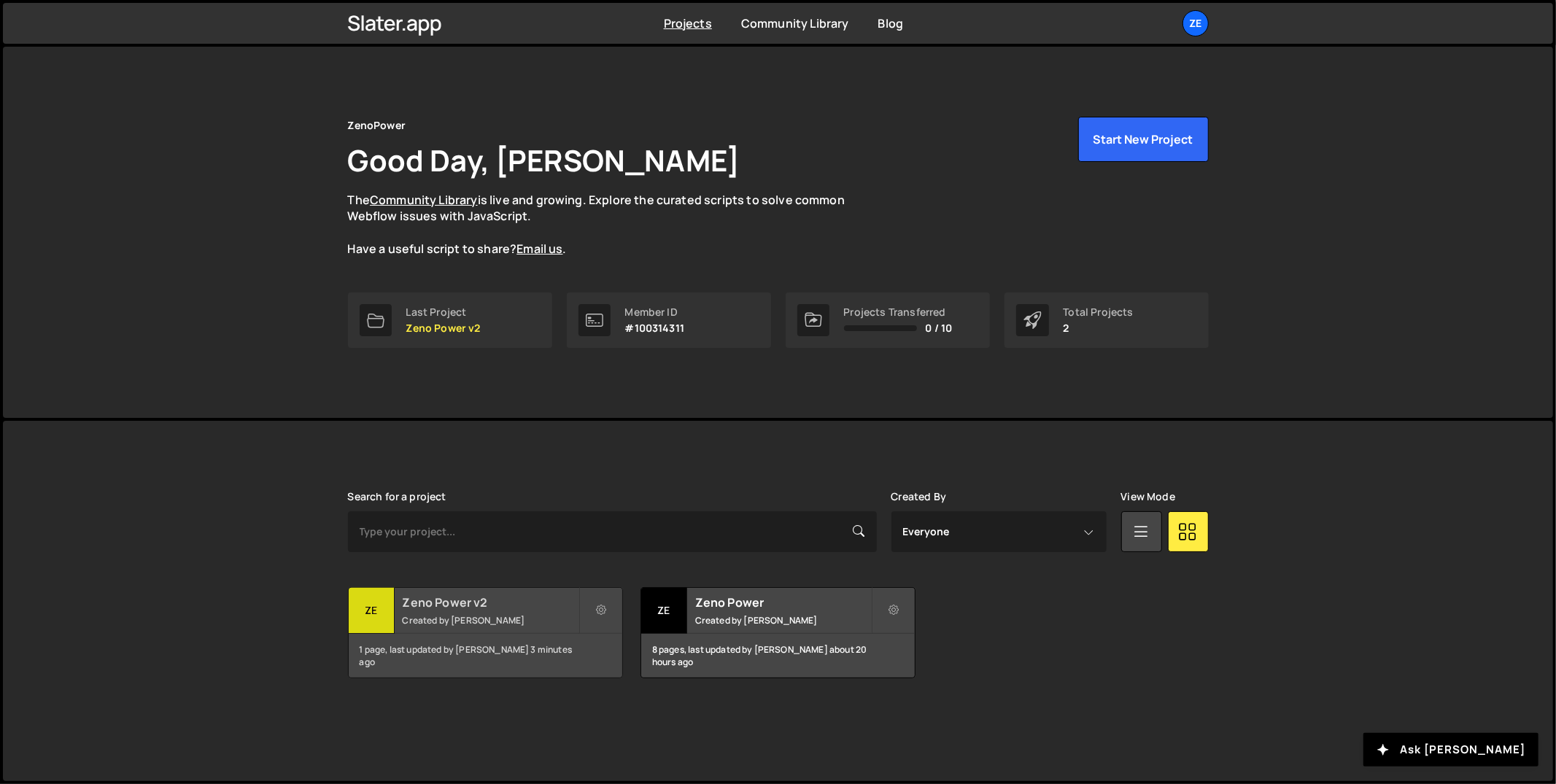
click at [453, 616] on small "Created by [PERSON_NAME]" at bounding box center [490, 621] width 176 height 12
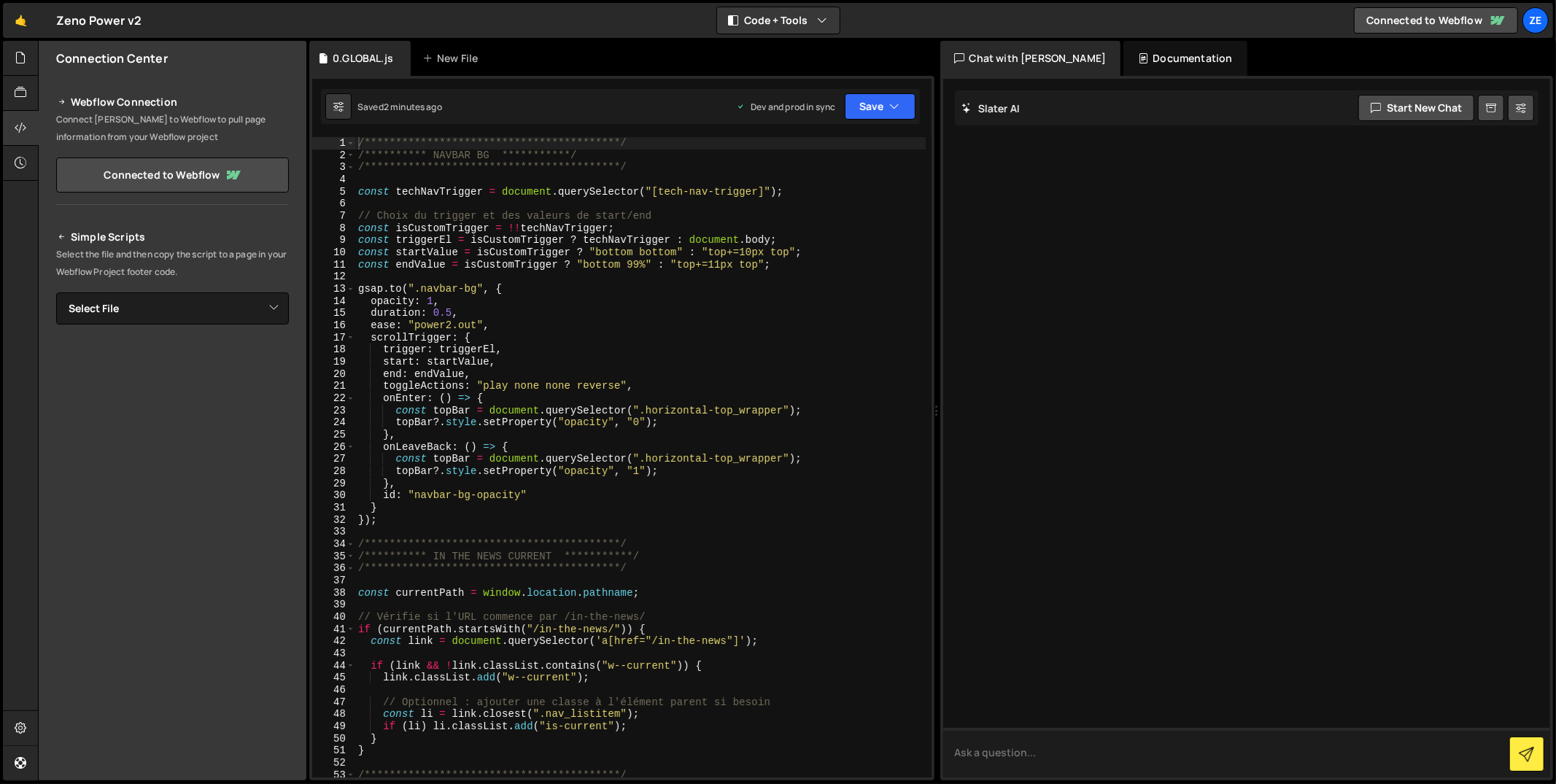
click at [1180, 750] on textarea at bounding box center [1247, 752] width 608 height 49
type textarea "where the smart script for this proejct"
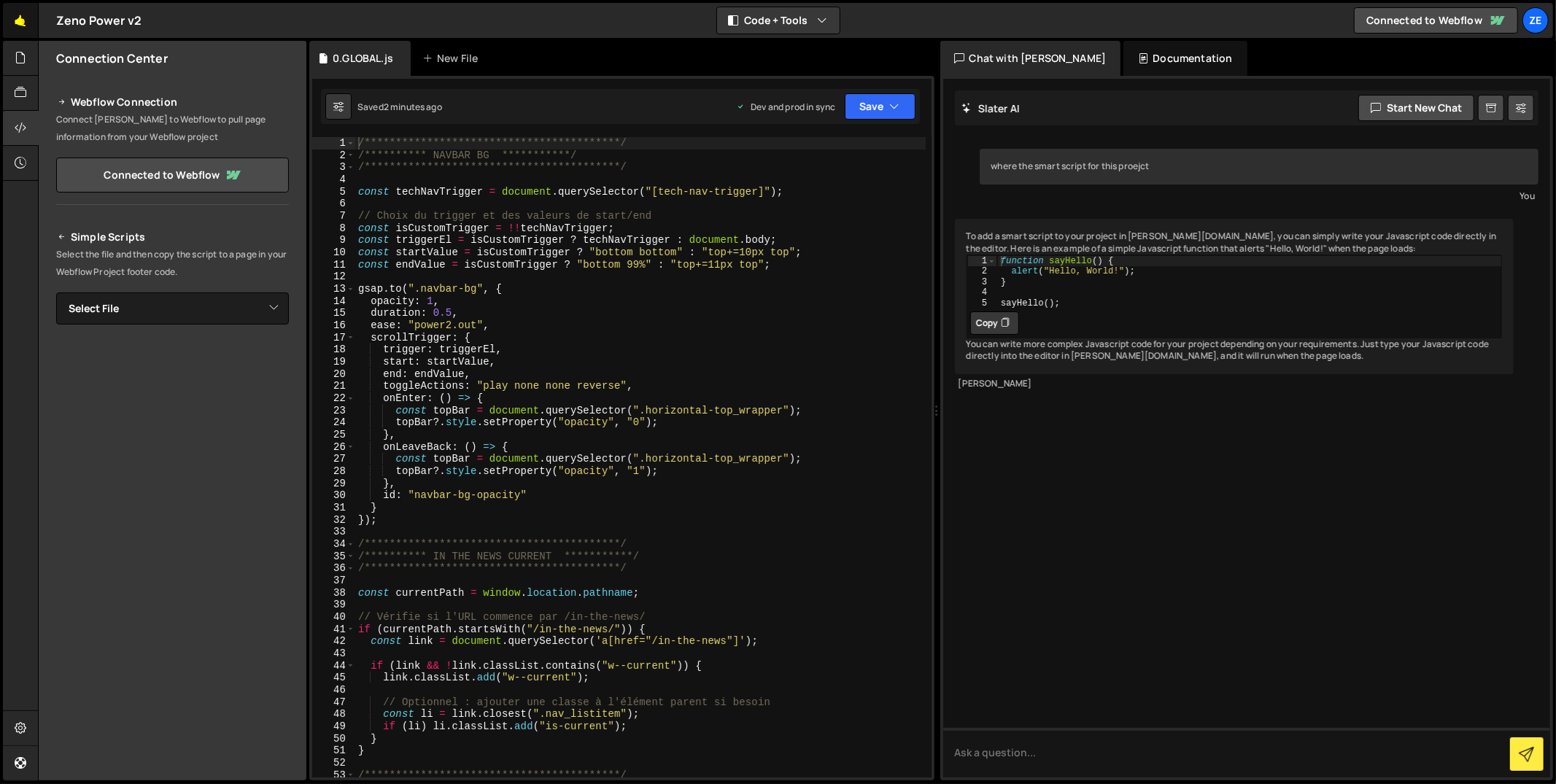
click at [15, 19] on link "🤙" at bounding box center [21, 20] width 35 height 35
click at [142, 12] on div "🤙 Zeno Power v2 ⚠️ Code is being edited in another browser Code + Tools Code On…" at bounding box center [778, 20] width 1551 height 35
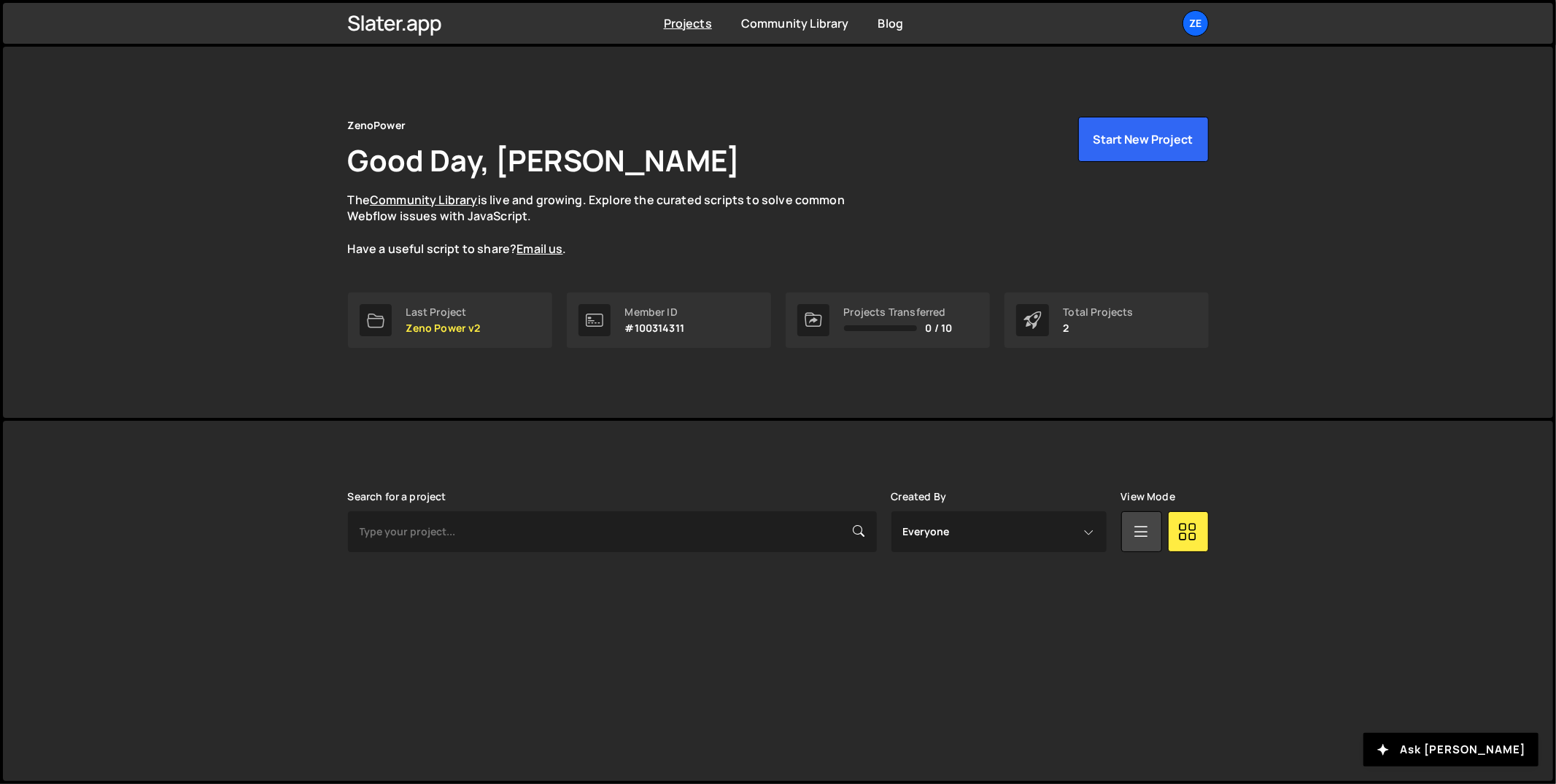
click at [139, 19] on div "Projects Community Library Blog Ze Projects Your Teams Invite team member Accou…" at bounding box center [778, 23] width 1551 height 41
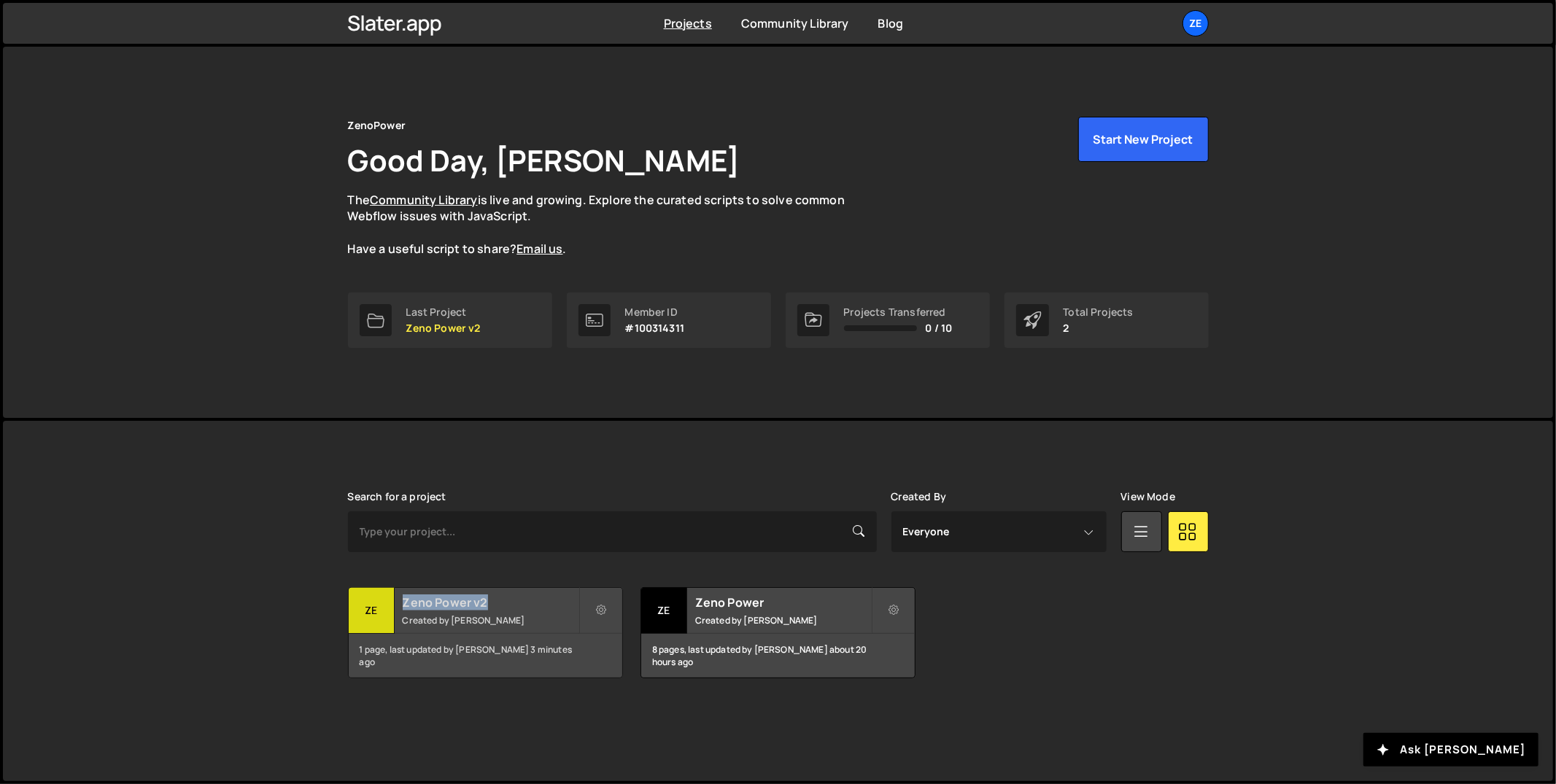
drag, startPoint x: 404, startPoint y: 588, endPoint x: 510, endPoint y: 604, distance: 107.2
click at [510, 604] on div "Search for a project Created By Everyone Tech Account Alberto Conceicao View Mo…" at bounding box center [778, 584] width 861 height 187
copy h2 "Zeno Power v2"
click at [590, 606] on button at bounding box center [601, 611] width 44 height 47
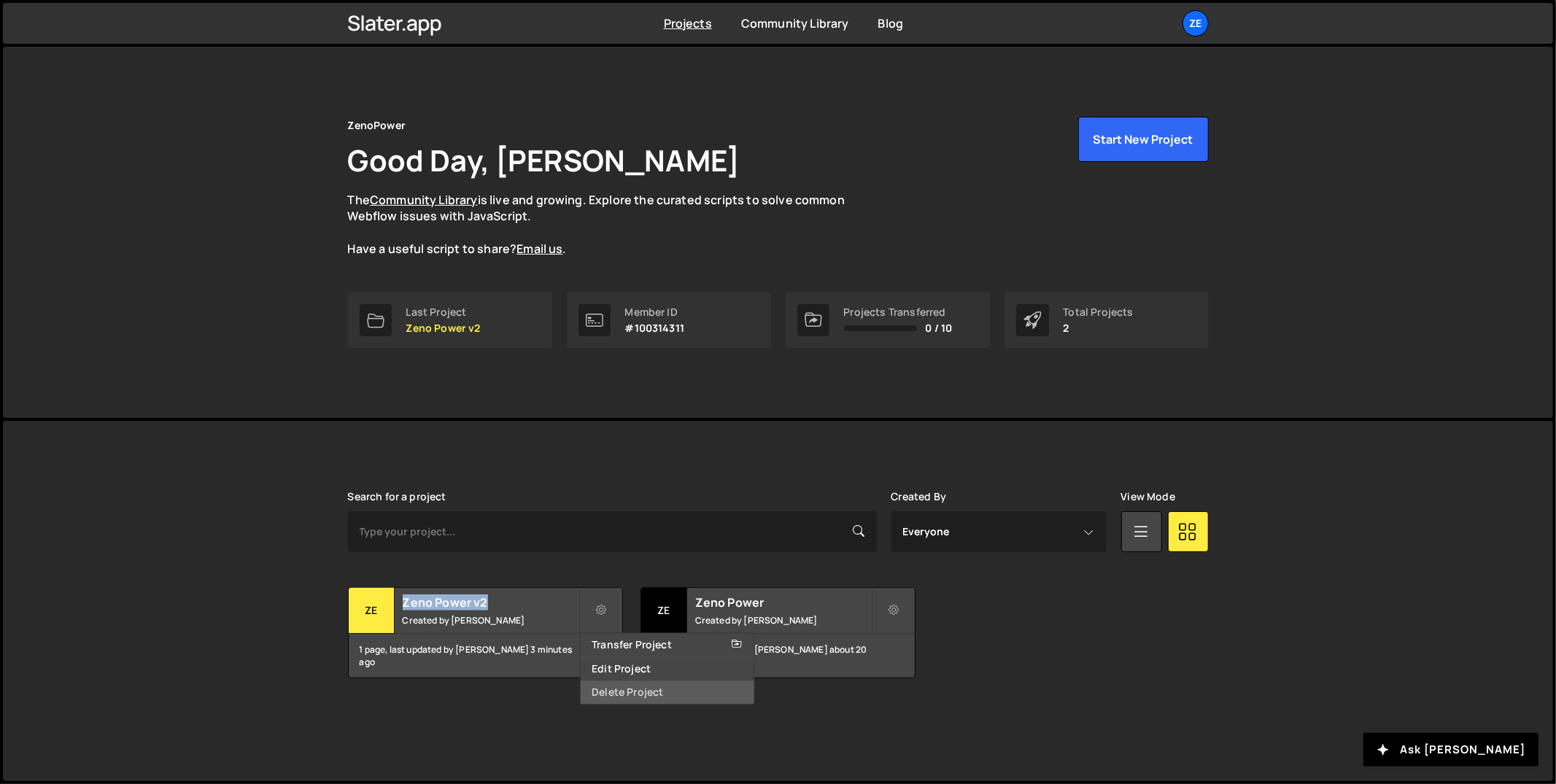
click at [632, 691] on link "Delete Project" at bounding box center [666, 692] width 173 height 23
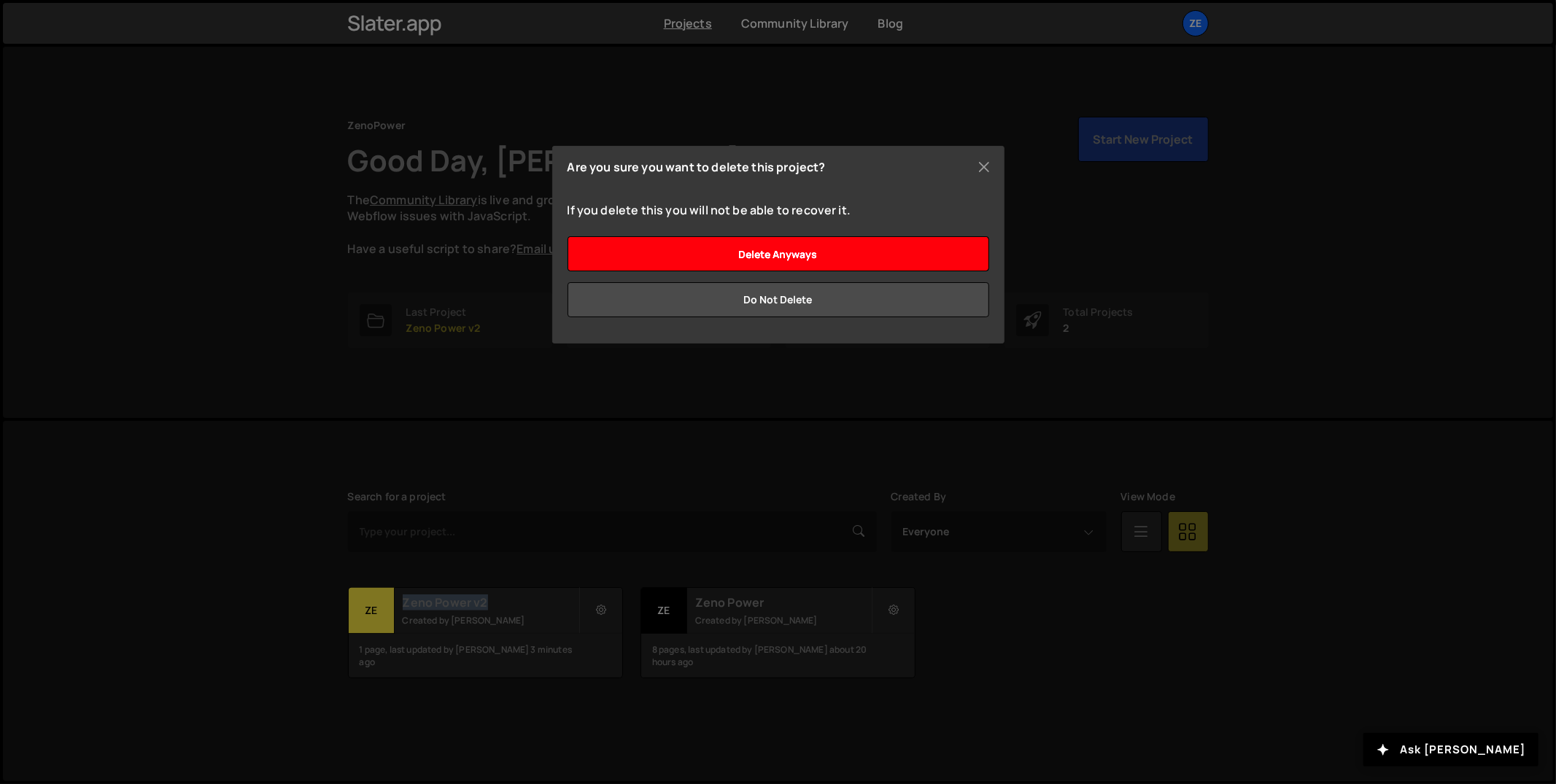
click at [810, 260] on input "Delete anyways" at bounding box center [778, 254] width 422 height 35
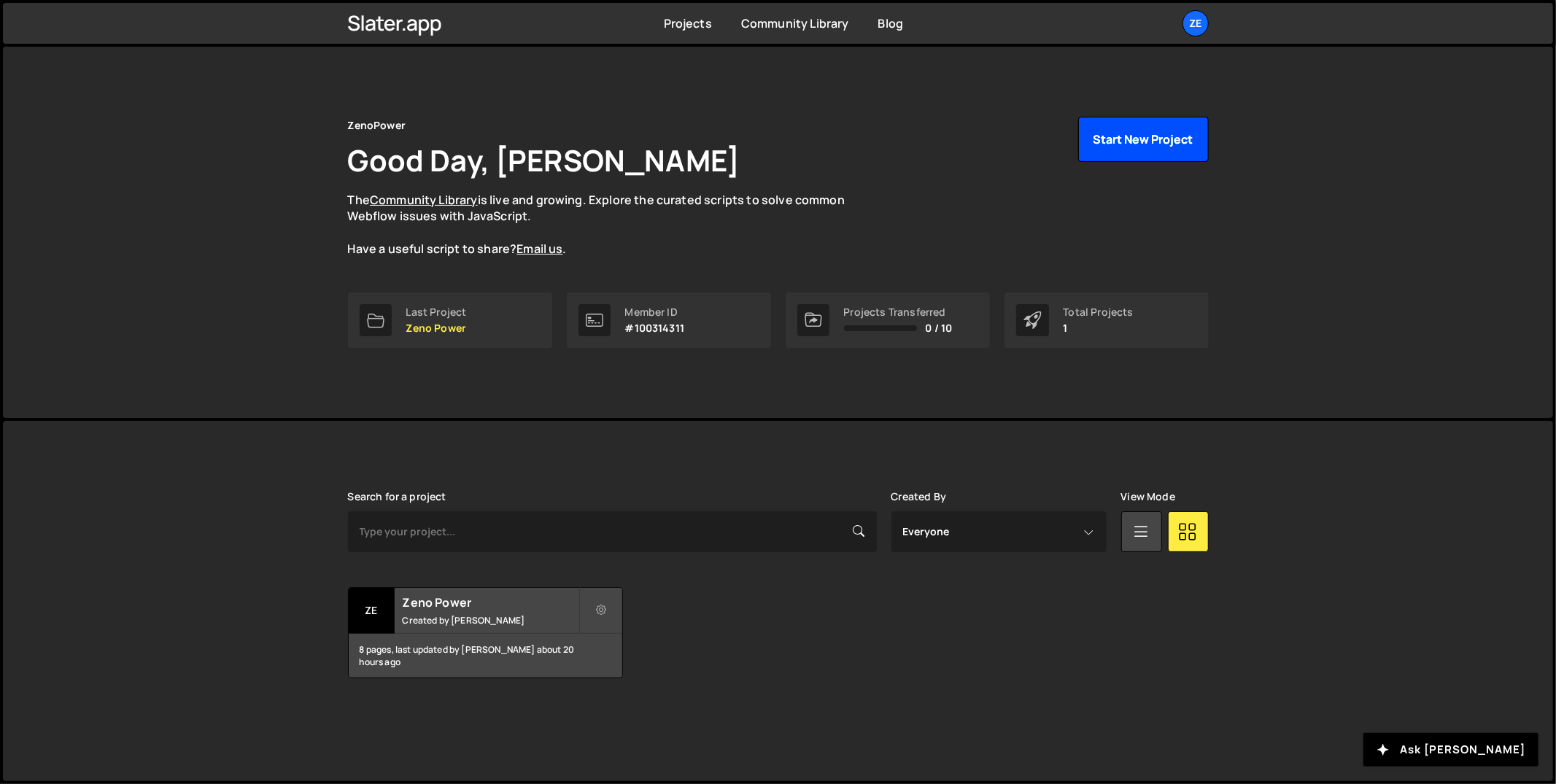
click at [1110, 151] on button "Start New Project" at bounding box center [1143, 139] width 130 height 45
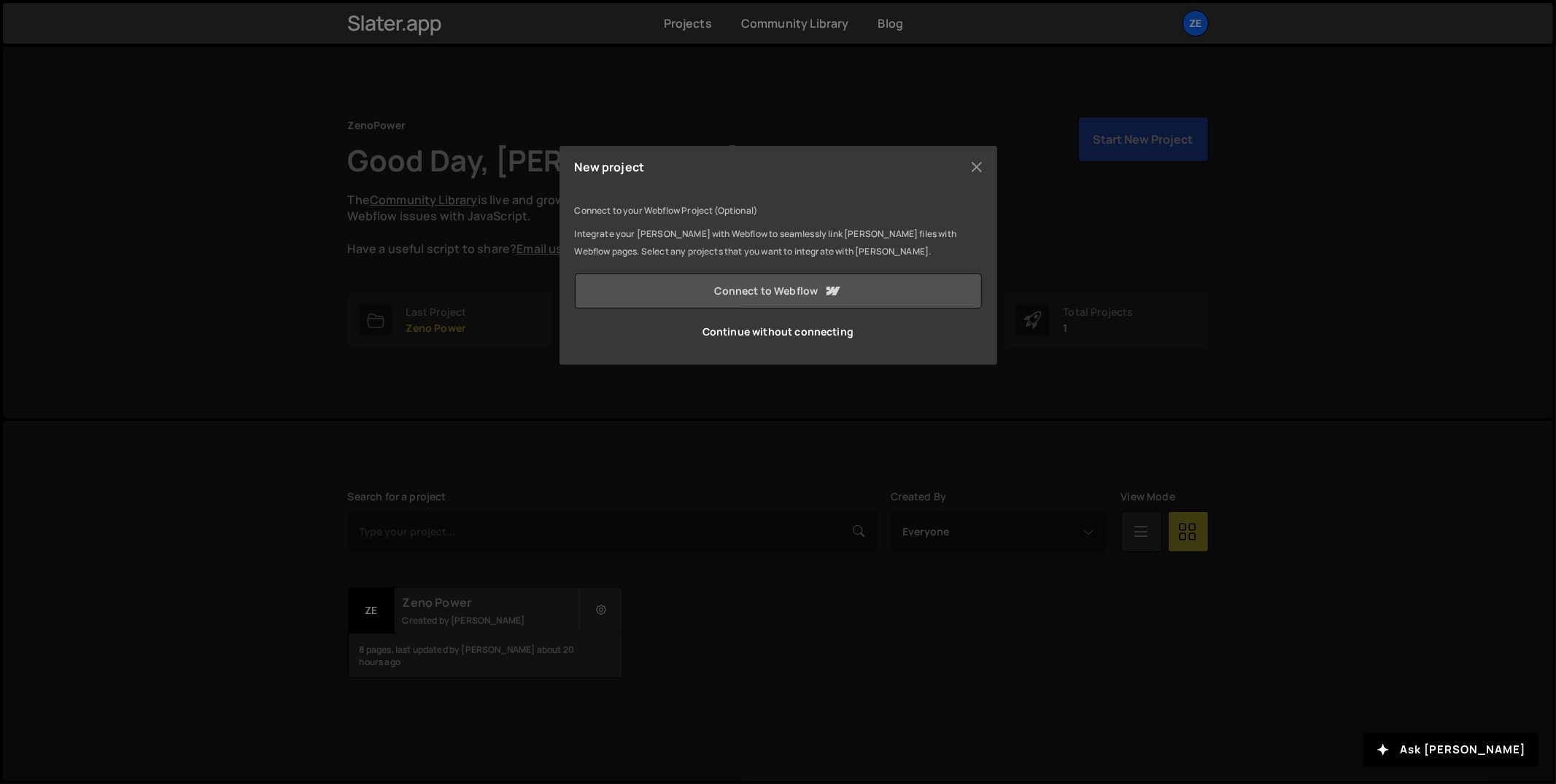
click at [850, 278] on link "Connect to Webflow" at bounding box center [779, 291] width 407 height 35
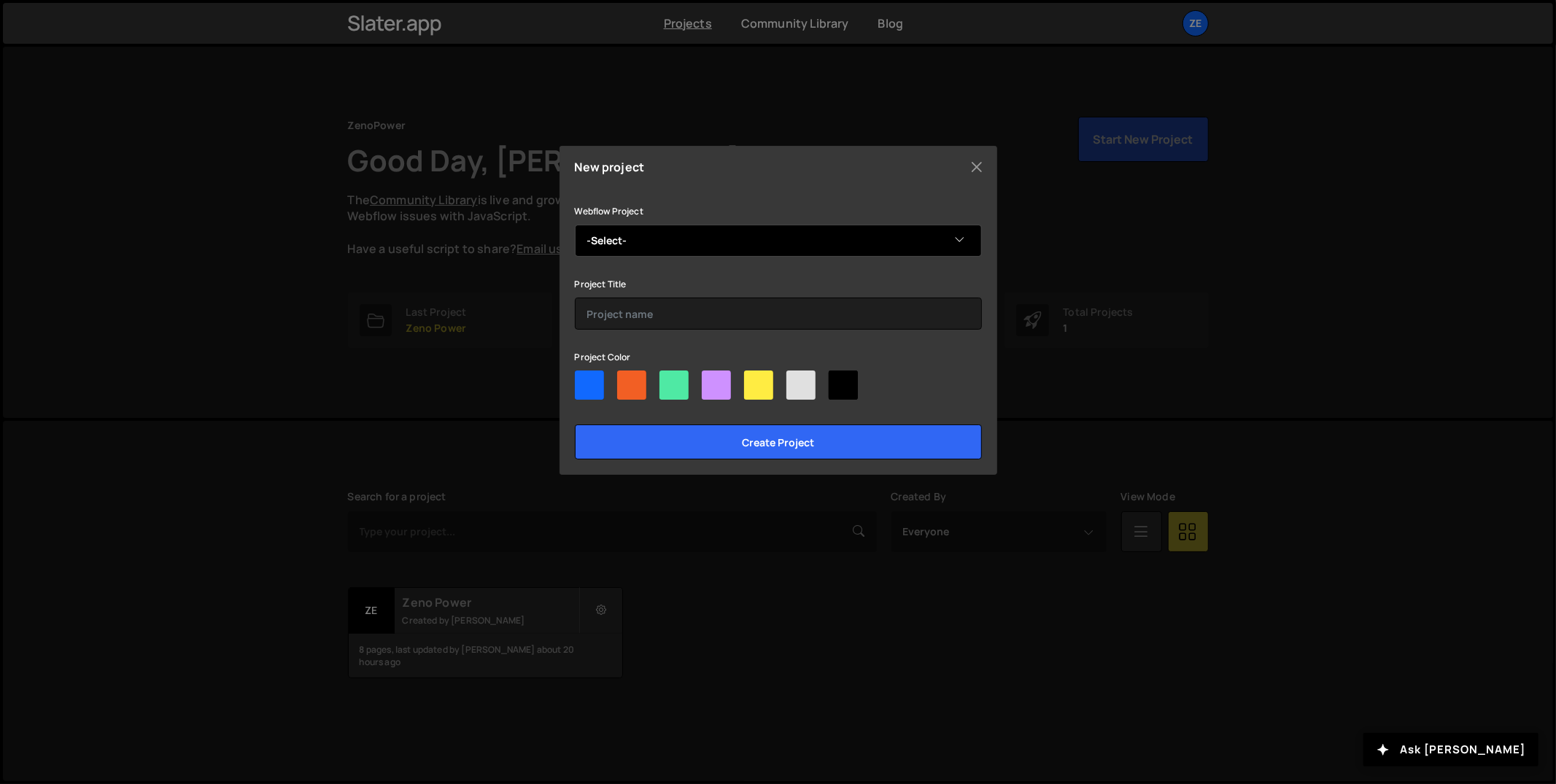
click at [652, 251] on select "-Select- Zeno Power v2" at bounding box center [779, 241] width 407 height 32
select select "68669d088fcda[DATE]d6b"
click at [575, 224] on select "-Select- Zeno Power v2" at bounding box center [779, 241] width 407 height 32
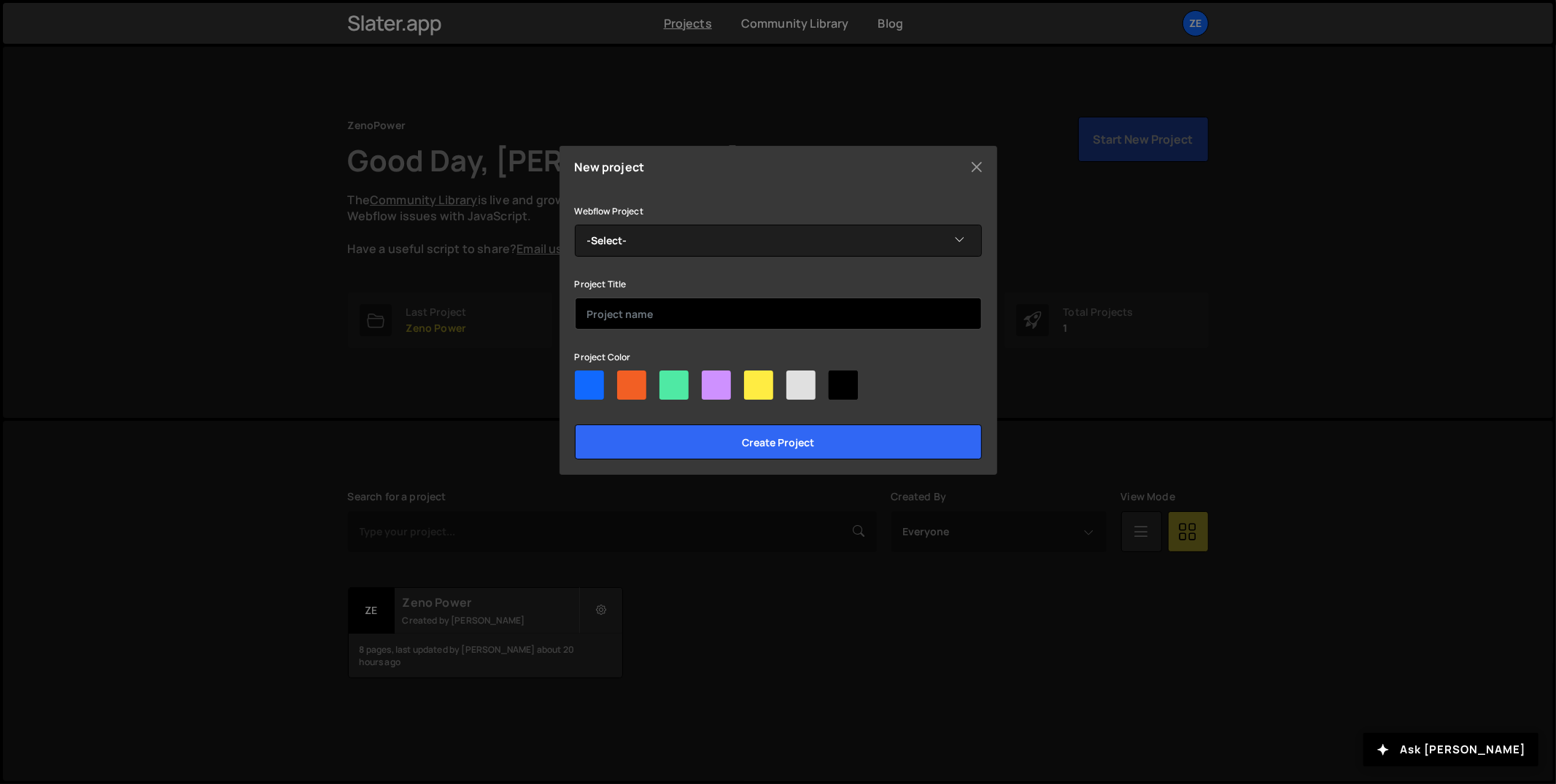
click at [688, 305] on input "text" at bounding box center [779, 314] width 407 height 32
paste input "Zeno Power v2"
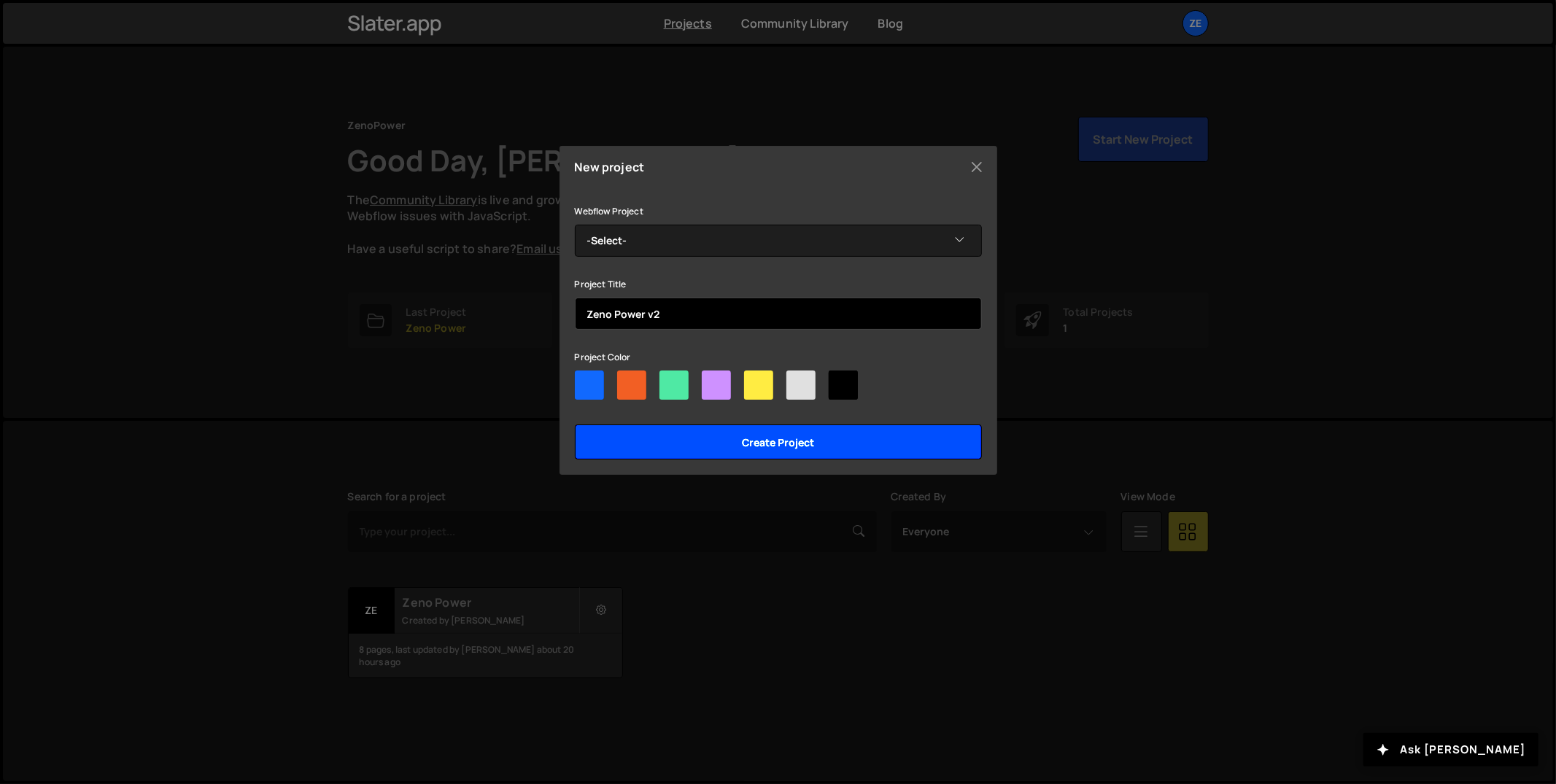
type input "Zeno Power v2"
click at [766, 445] on input "Create project" at bounding box center [779, 442] width 407 height 35
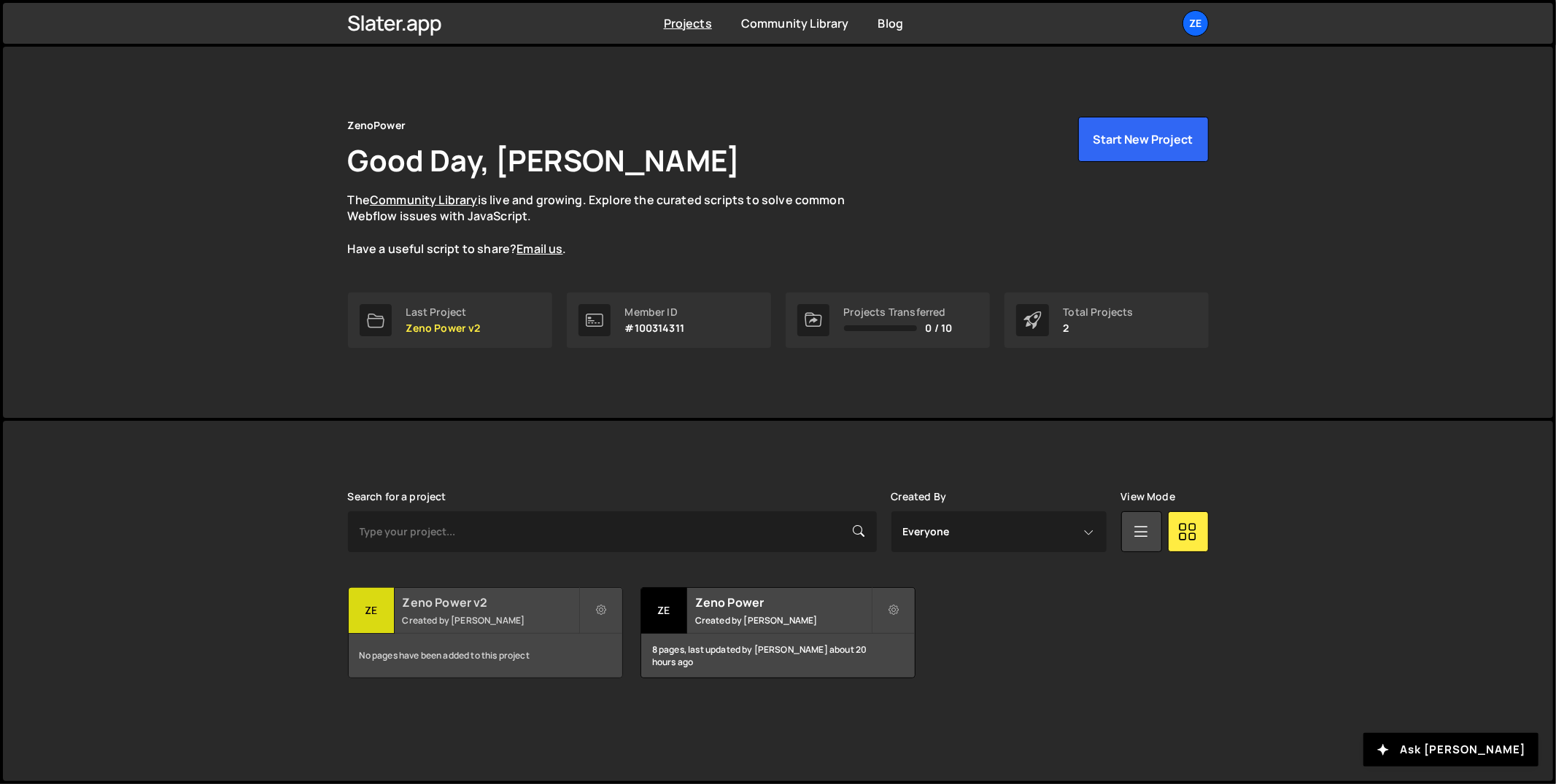
click at [510, 605] on h2 "Zeno Power v2" at bounding box center [490, 602] width 176 height 16
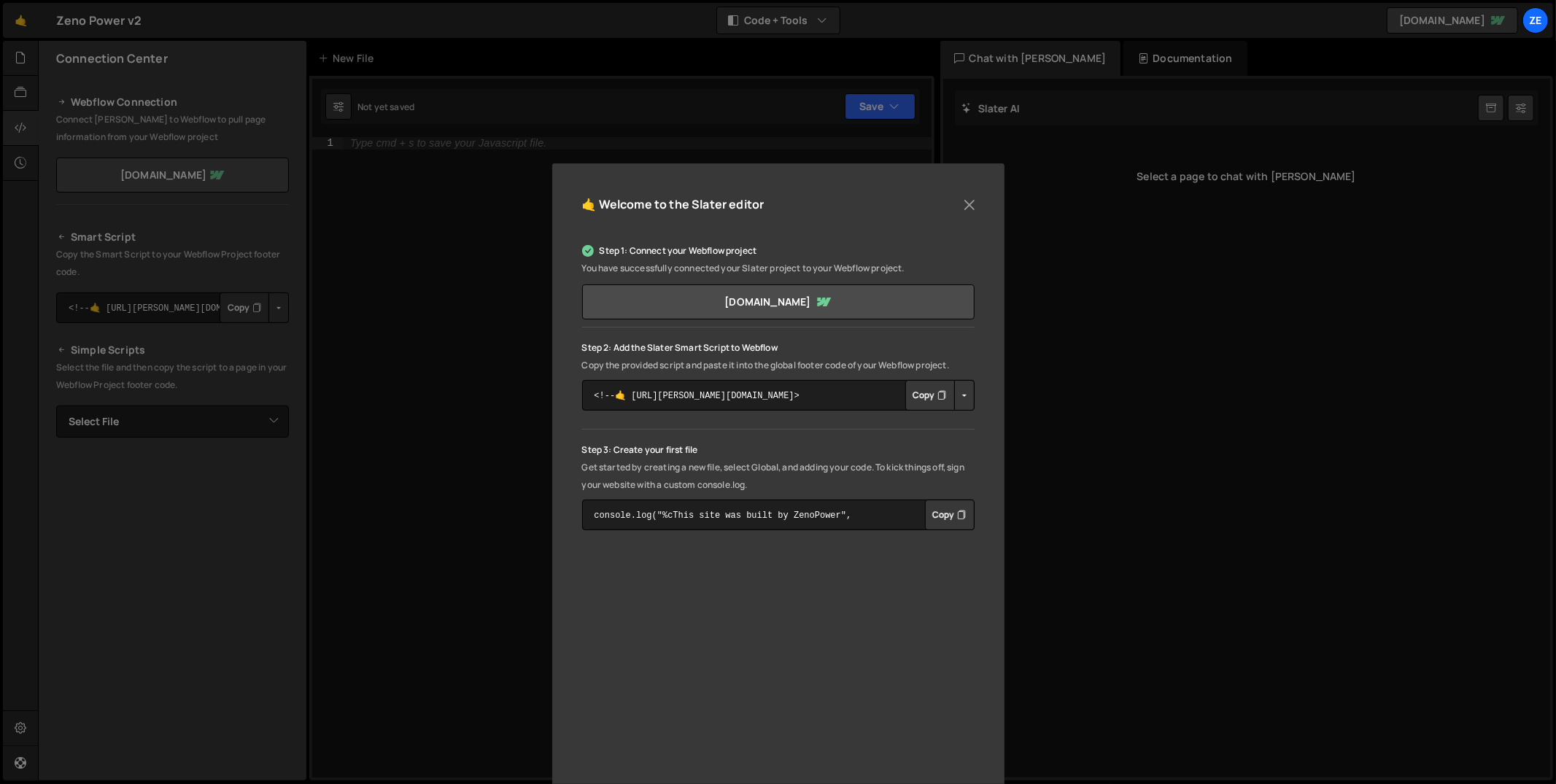
click at [912, 399] on button "Copy" at bounding box center [930, 395] width 49 height 31
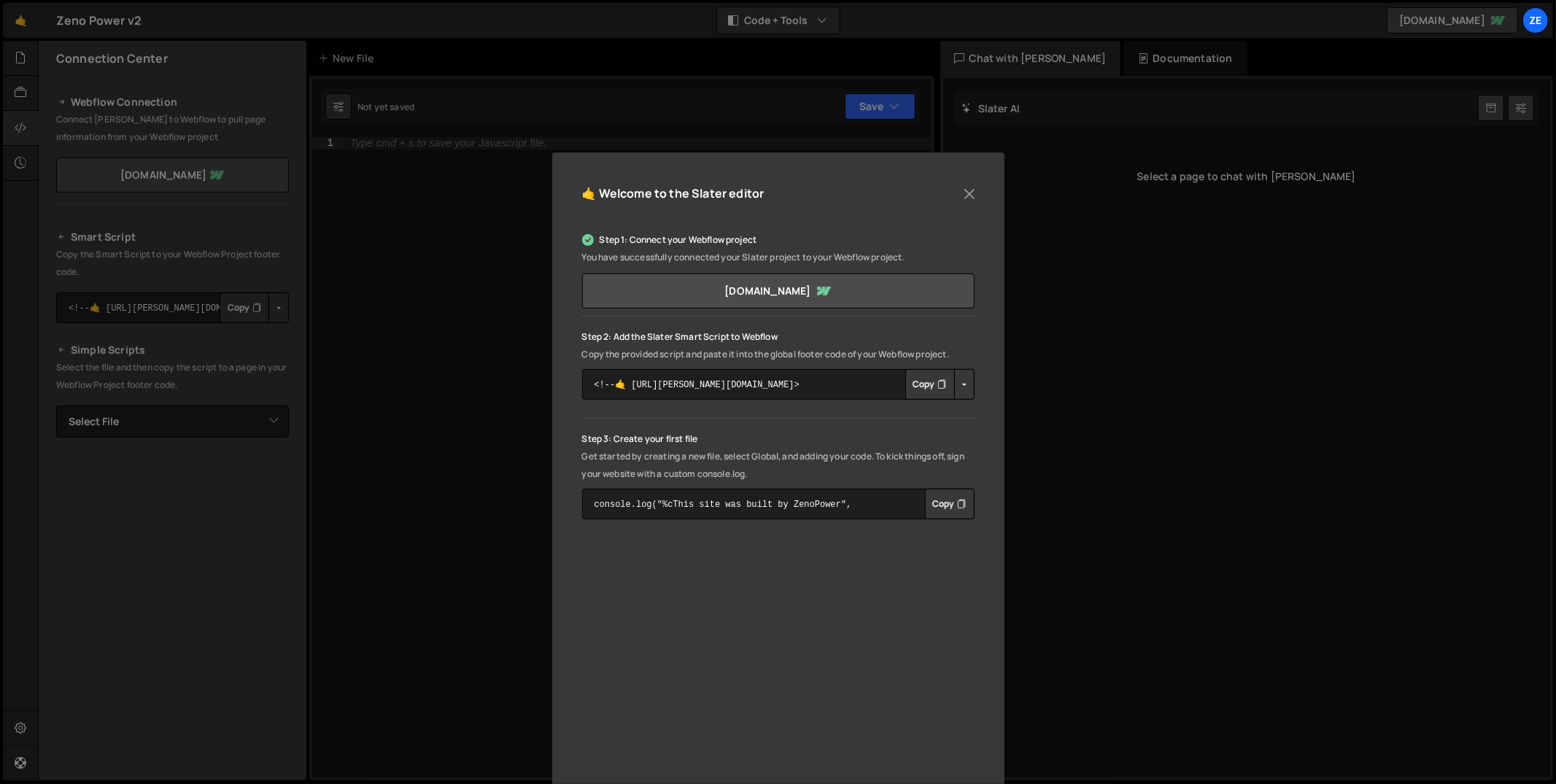
scroll to position [29, 0]
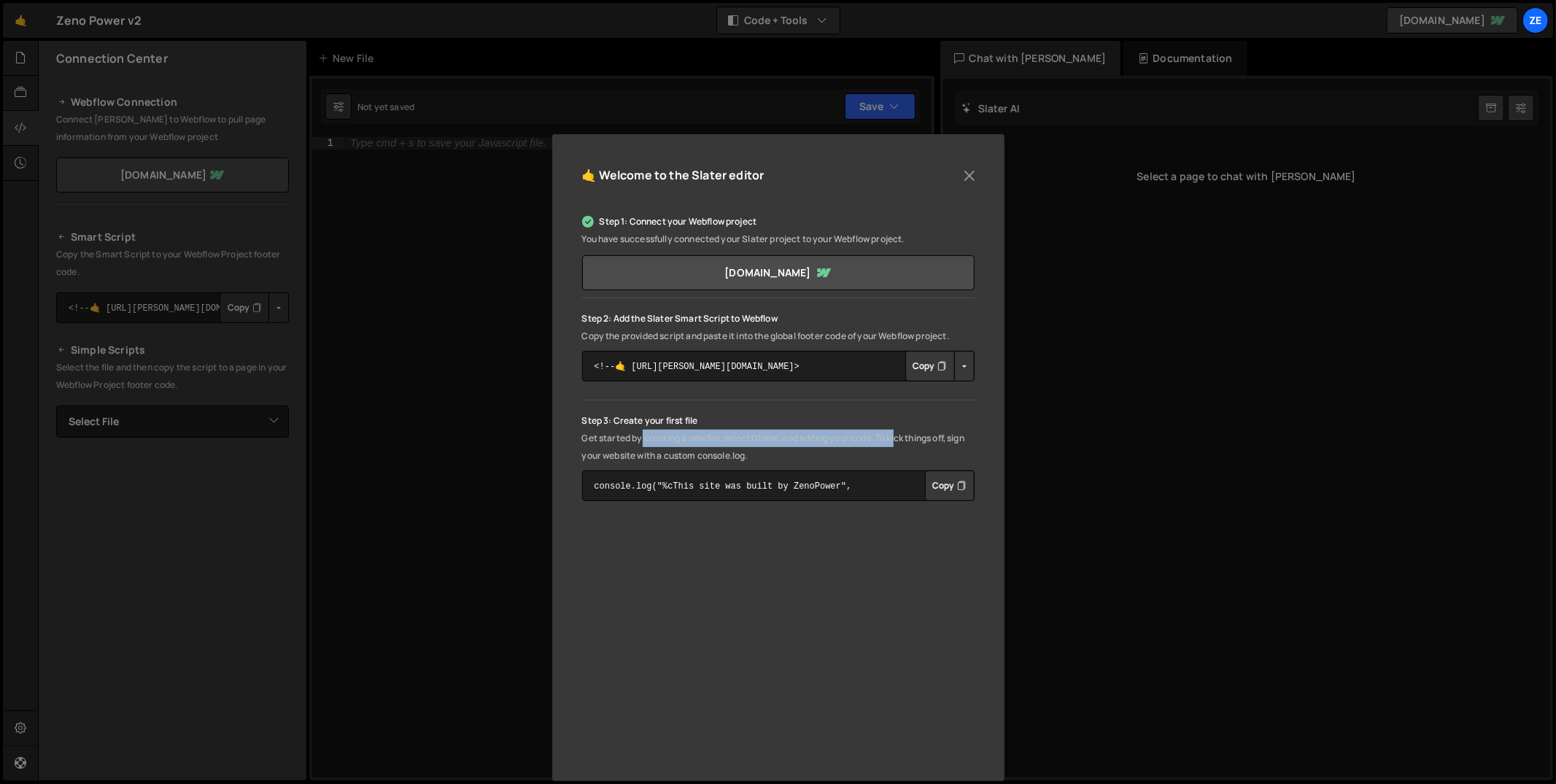
drag, startPoint x: 640, startPoint y: 439, endPoint x: 903, endPoint y: 435, distance: 263.0
click at [903, 435] on p "Get started by creating a new file, select Global, and adding your code. To kic…" at bounding box center [778, 446] width 392 height 35
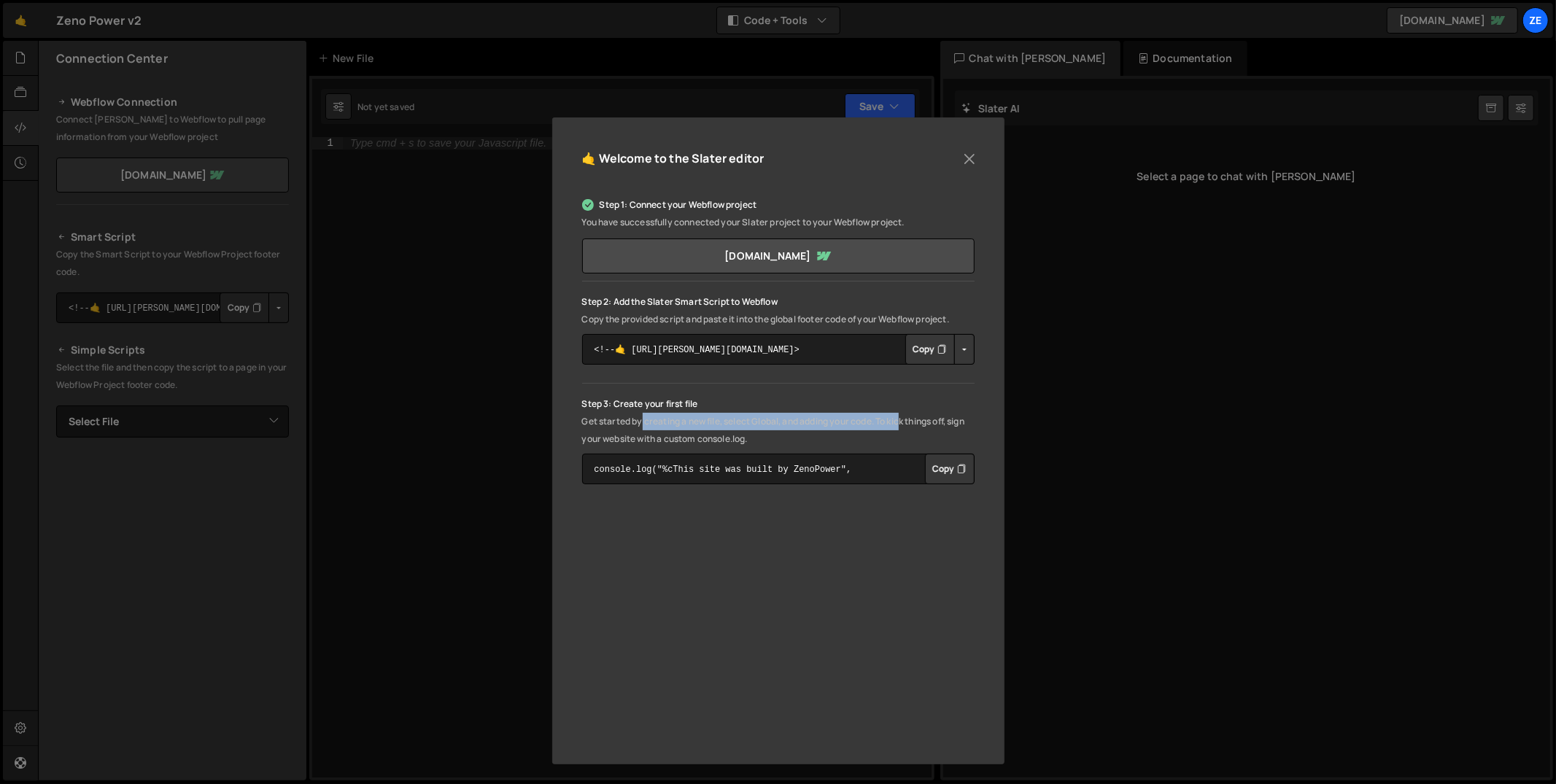
scroll to position [47, 0]
click at [965, 161] on button "Close" at bounding box center [969, 158] width 22 height 22
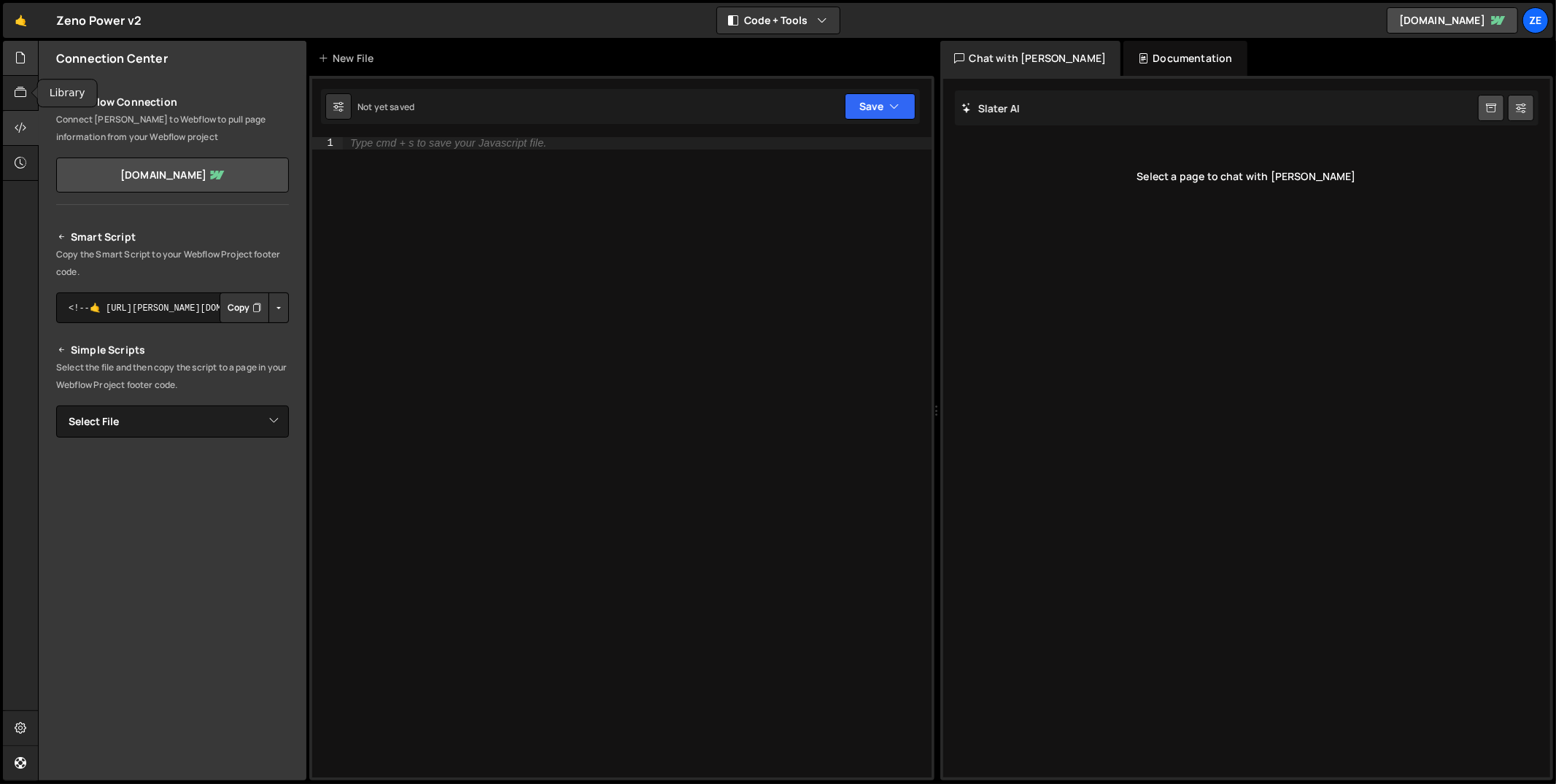
click at [26, 62] on icon at bounding box center [20, 57] width 12 height 16
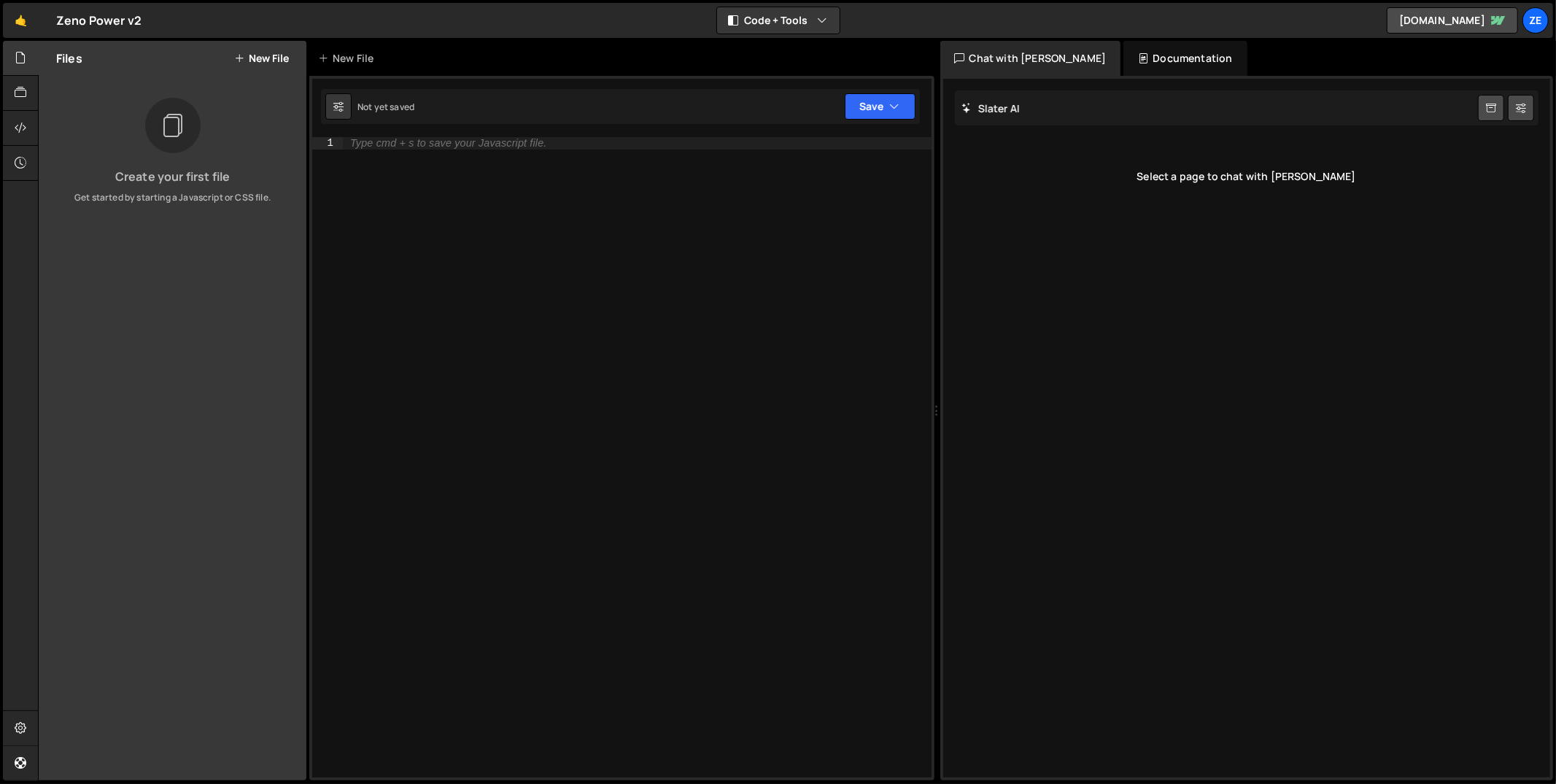
click at [241, 52] on icon at bounding box center [239, 58] width 10 height 12
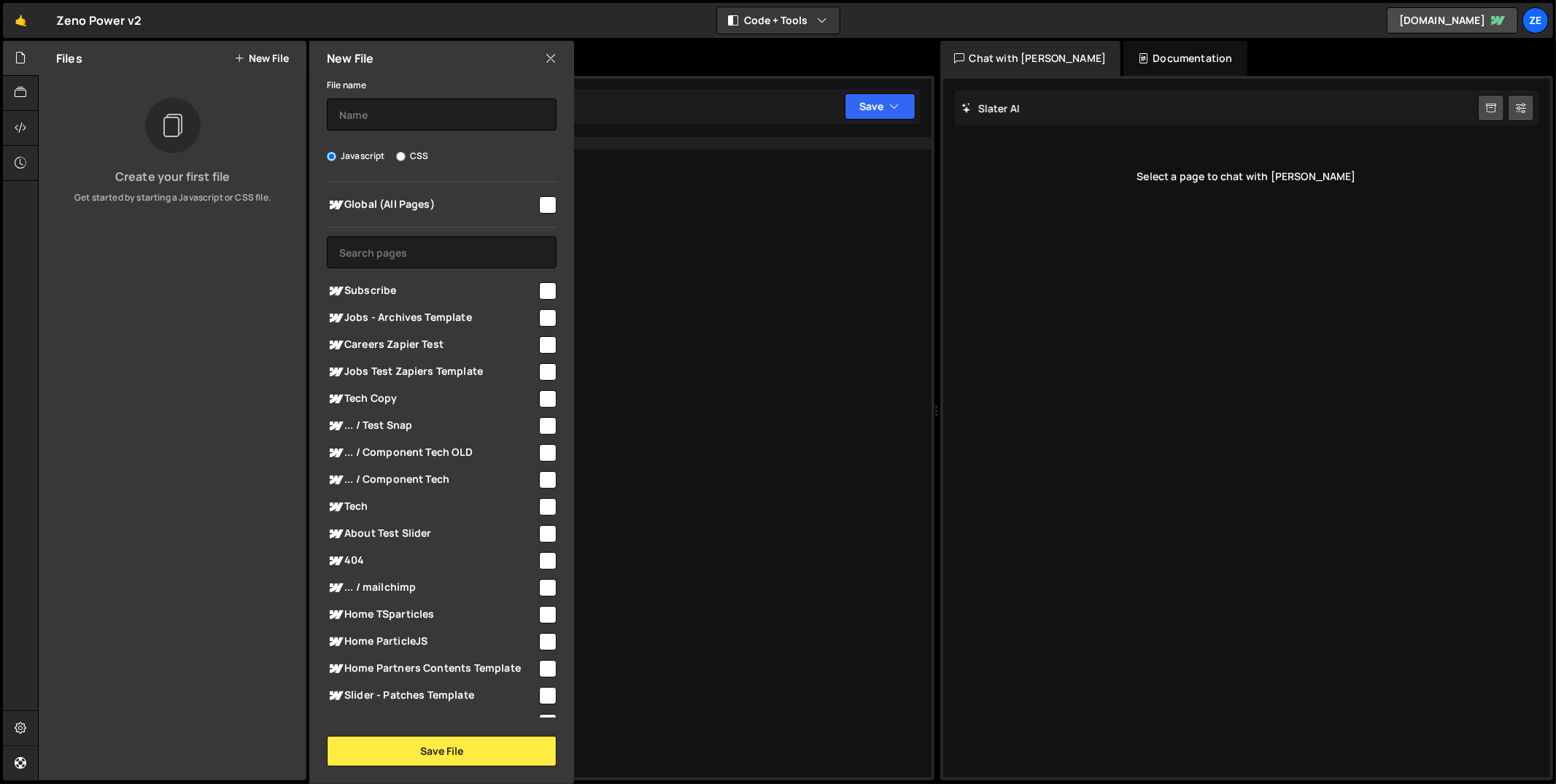
click at [539, 204] on input "checkbox" at bounding box center [547, 205] width 18 height 18
checkbox input "true"
click at [500, 124] on input "text" at bounding box center [442, 115] width 230 height 32
type input "[DOMAIN_NAME]"
click at [428, 752] on button "Save File" at bounding box center [442, 752] width 230 height 31
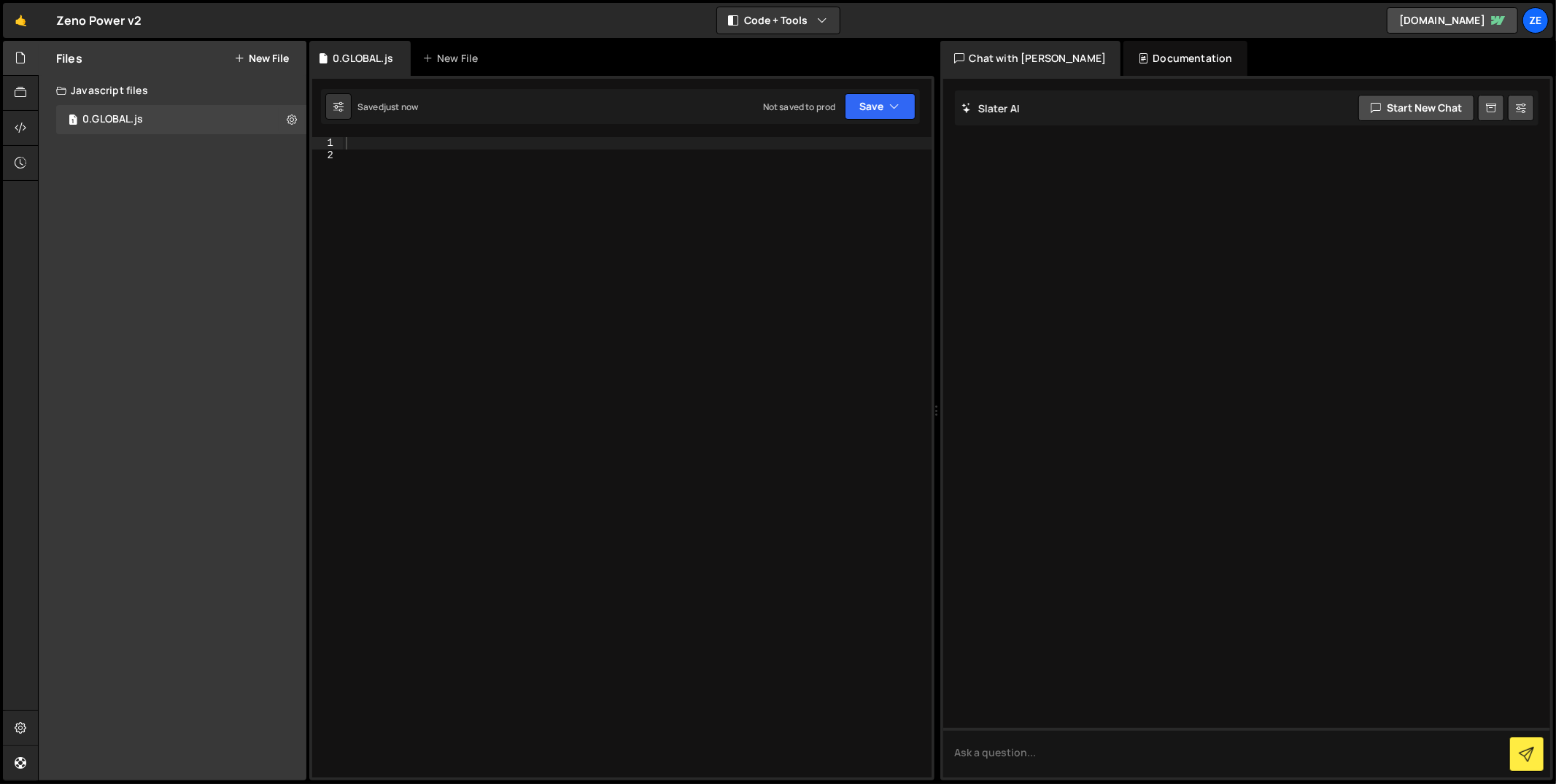
click at [492, 170] on div at bounding box center [638, 470] width 589 height 666
click at [437, 151] on div at bounding box center [638, 470] width 589 height 666
type textarea "opacity: 1,"
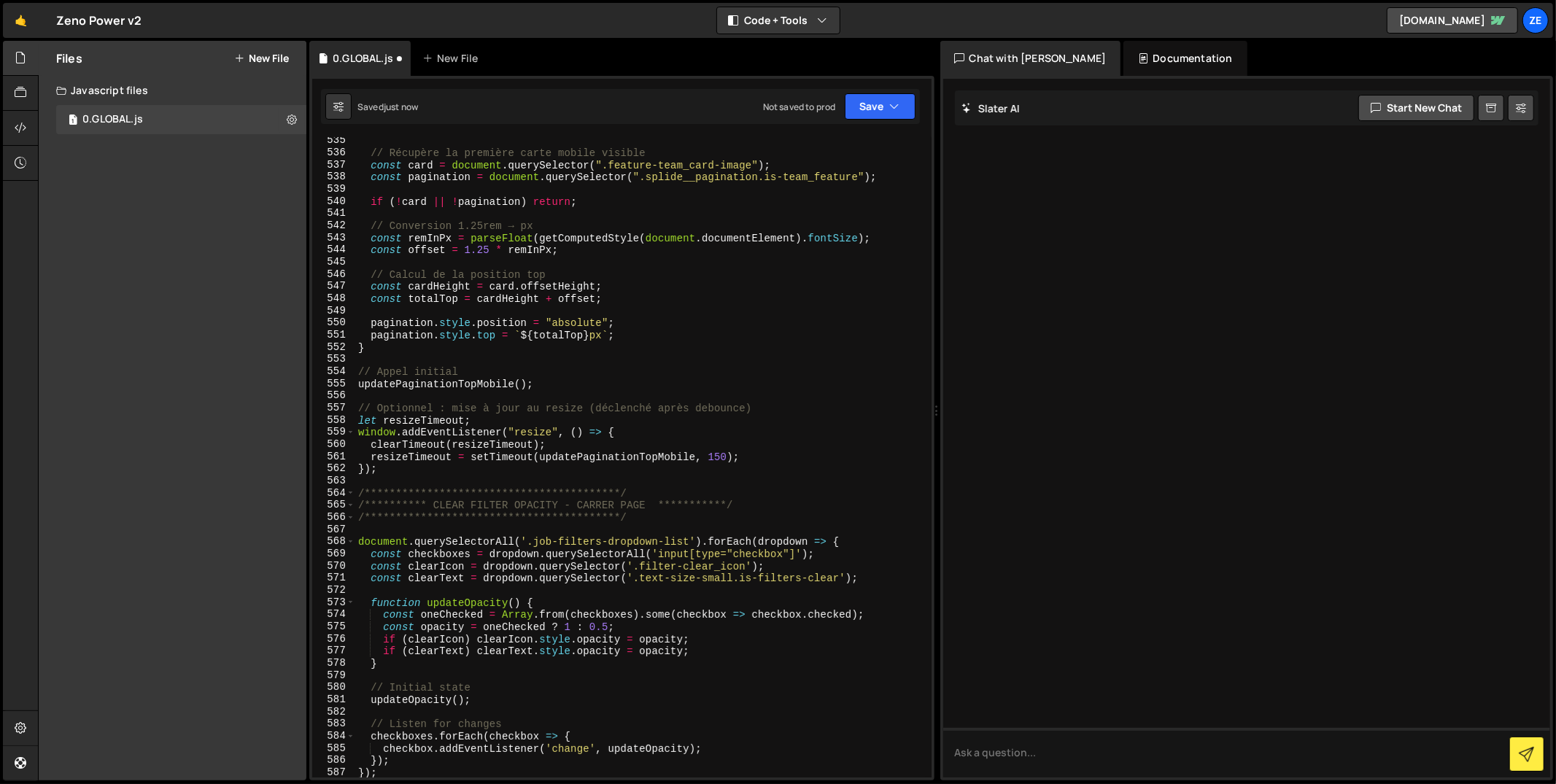
scroll to position [6554, 0]
click at [906, 101] on button "Save" at bounding box center [881, 106] width 71 height 26
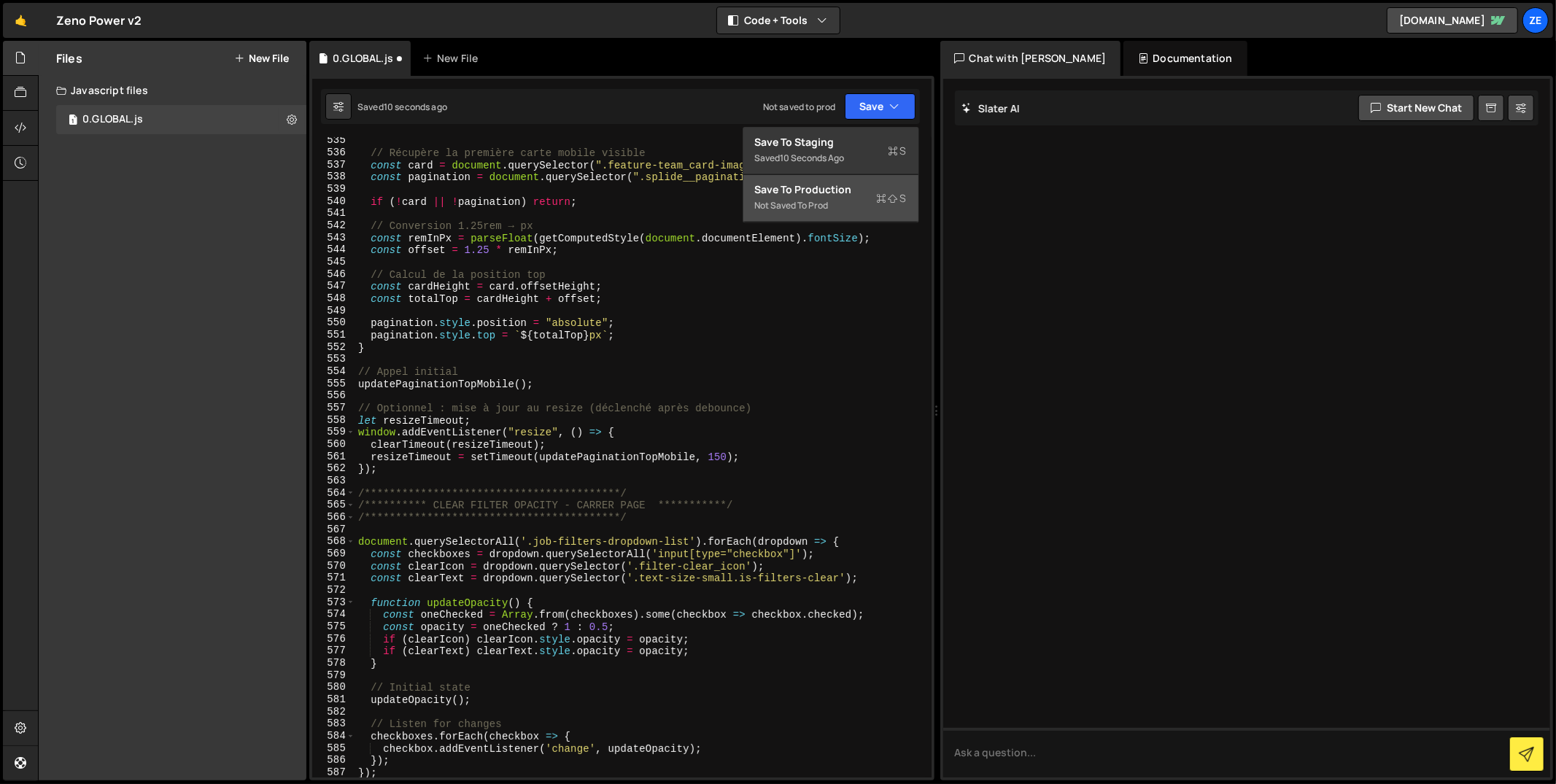
click at [854, 190] on div "Save to Production S" at bounding box center [830, 190] width 152 height 15
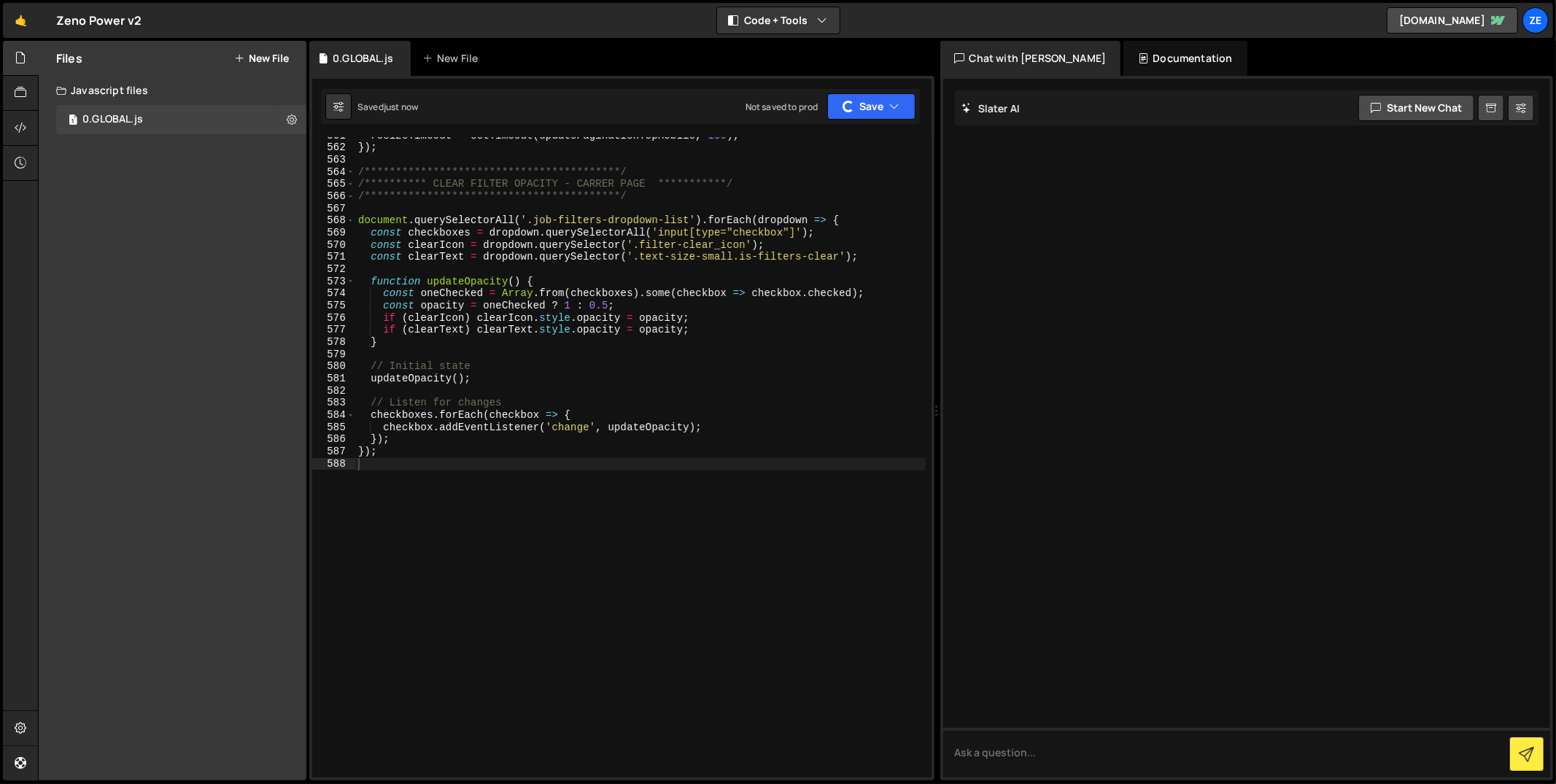
click at [247, 52] on button "New File" at bounding box center [261, 58] width 55 height 12
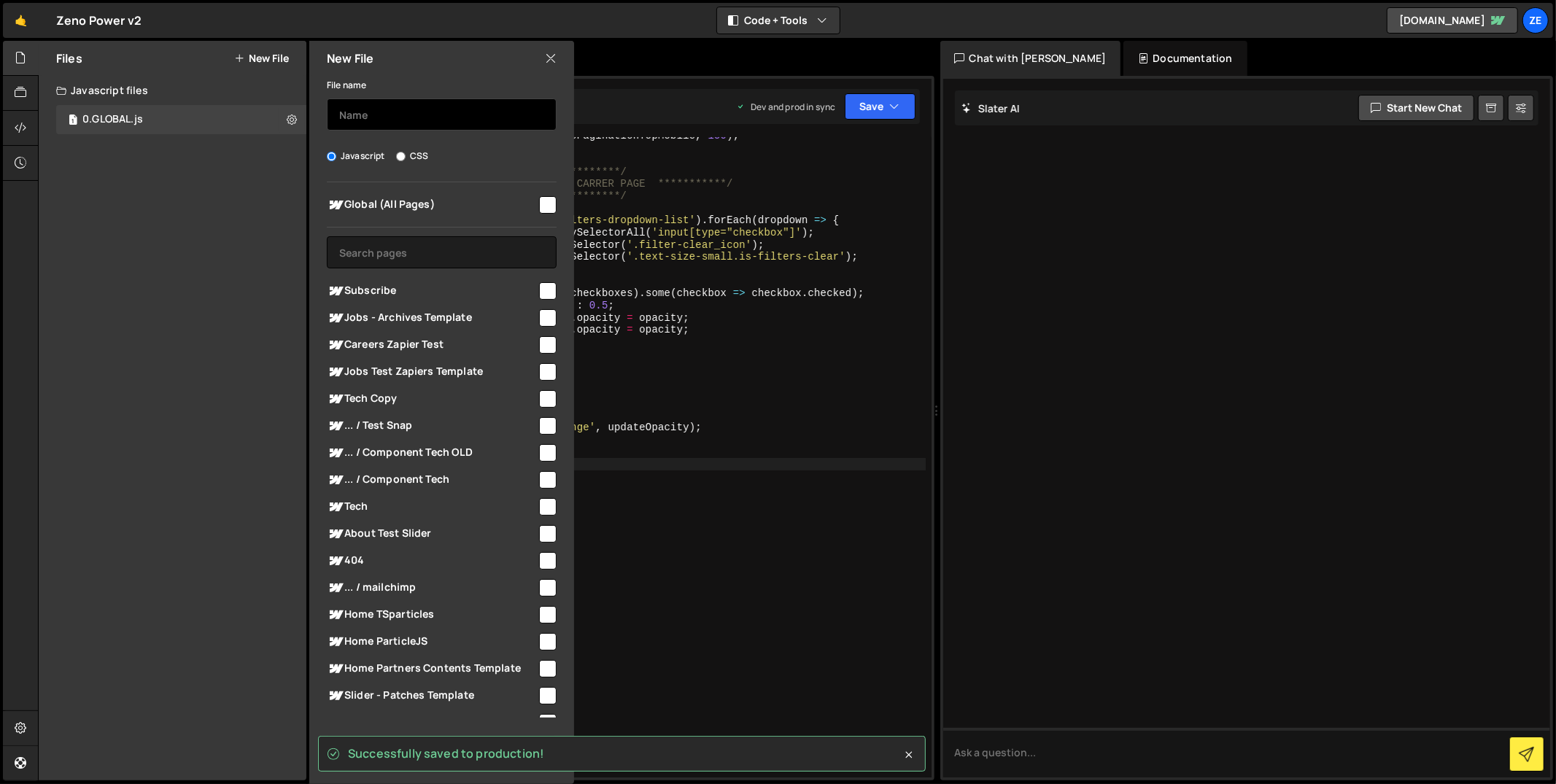
click at [441, 116] on input "text" at bounding box center [442, 115] width 230 height 32
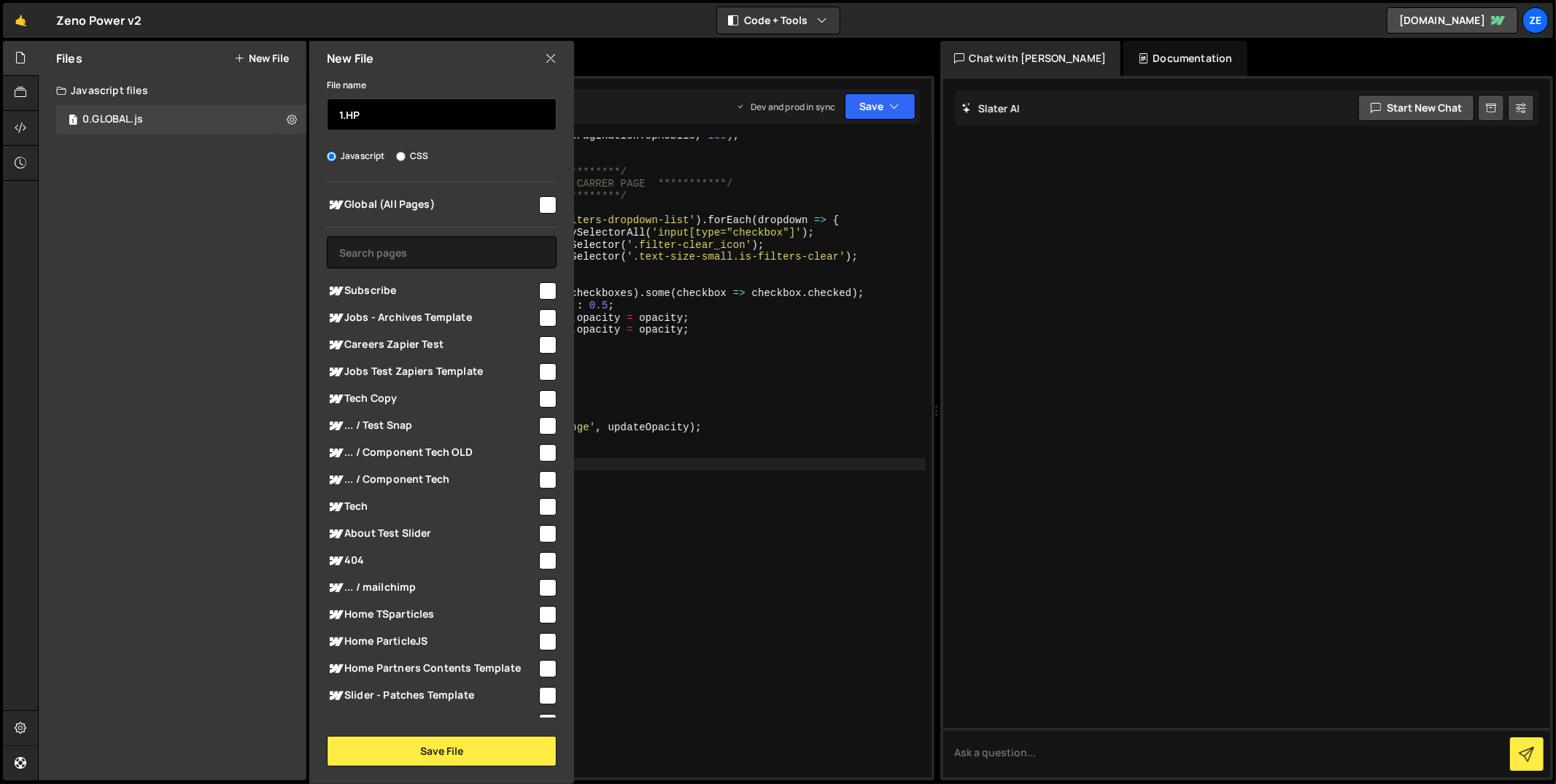
type input "1.HP"
click at [541, 204] on input "checkbox" at bounding box center [547, 205] width 18 height 18
checkbox input "true"
click at [445, 756] on button "Save File" at bounding box center [442, 752] width 230 height 31
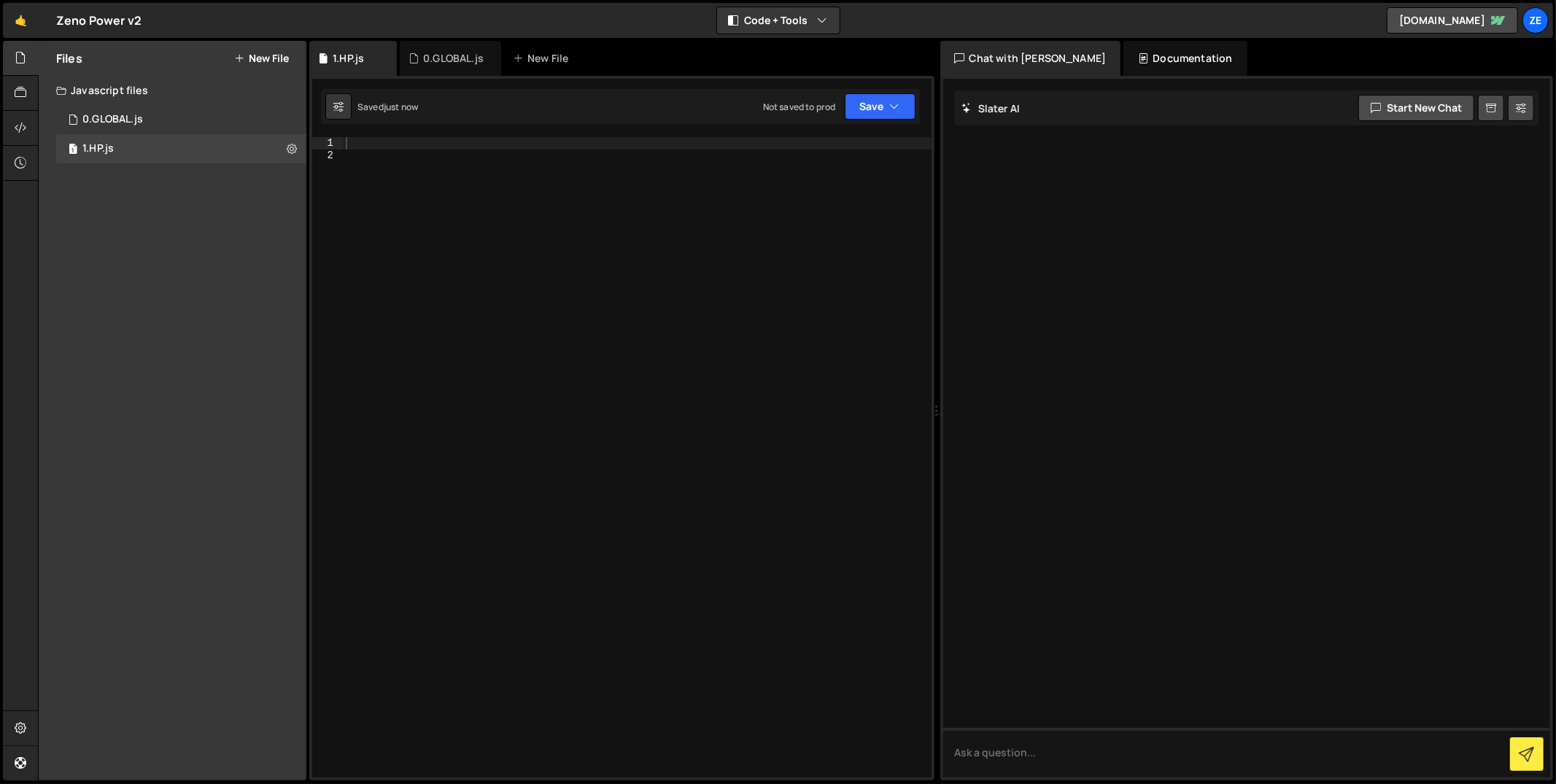
click at [403, 160] on div at bounding box center [638, 470] width 589 height 666
paste textarea
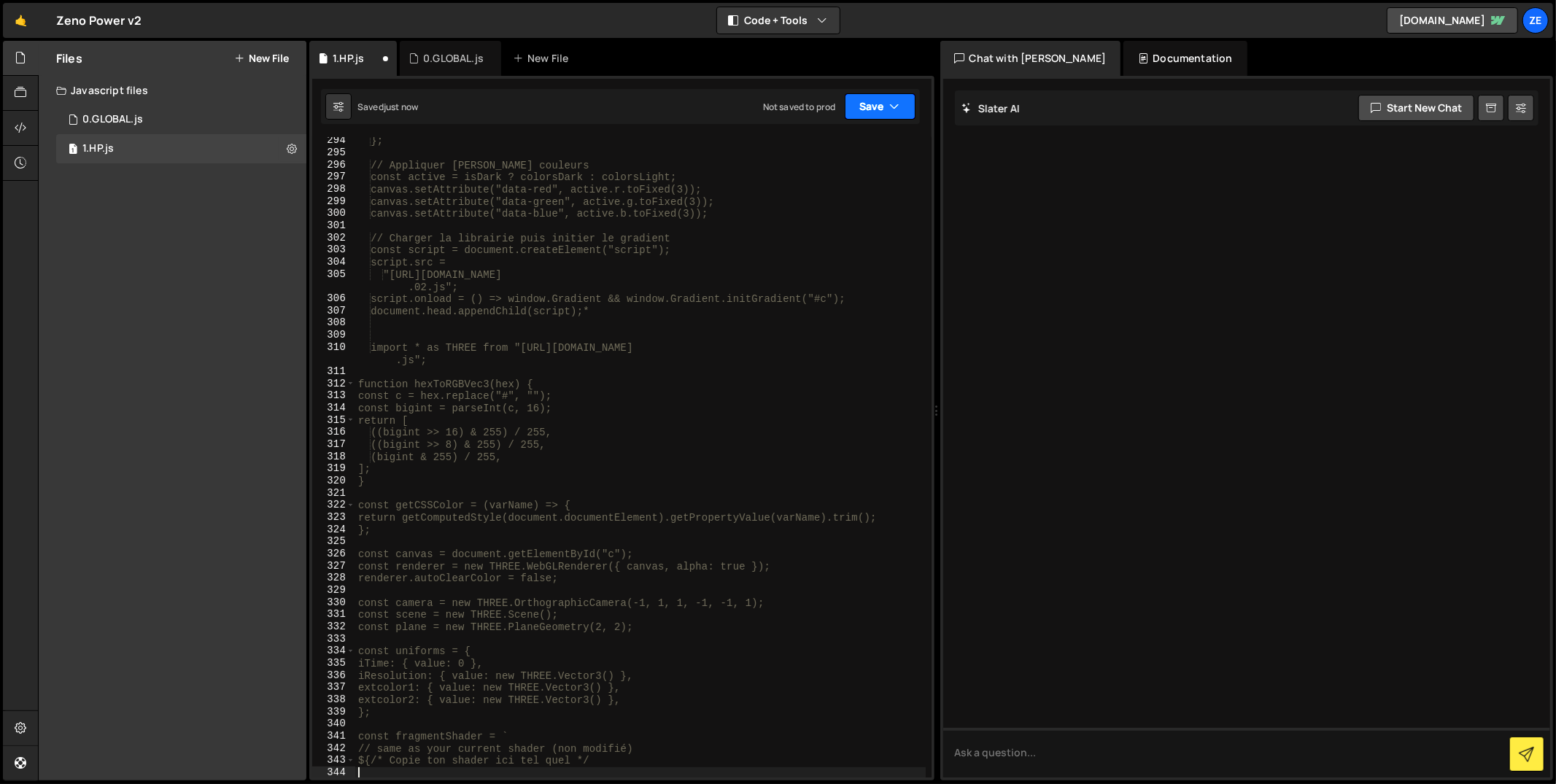
click at [884, 103] on button "Save" at bounding box center [881, 106] width 71 height 26
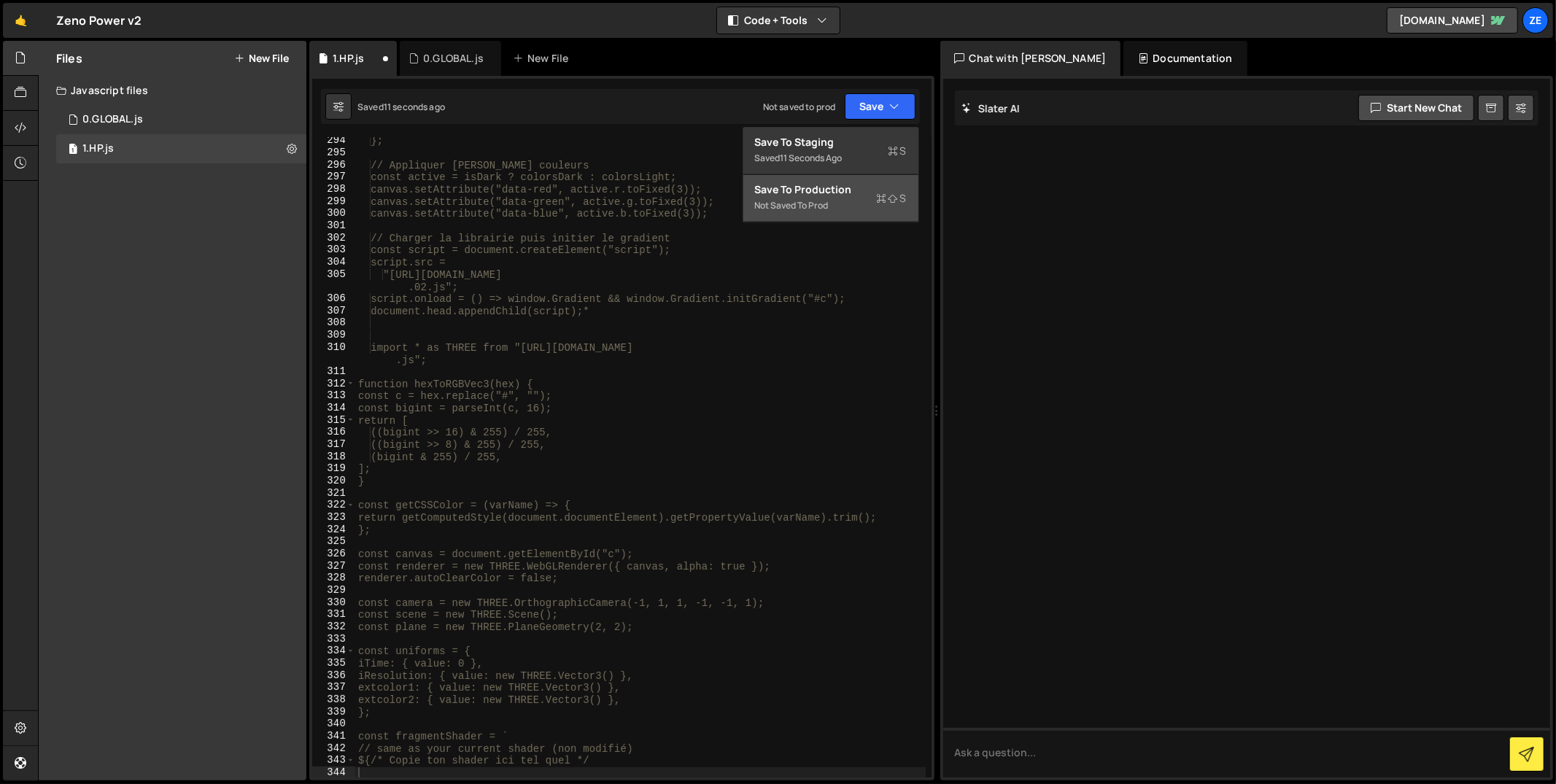
click at [868, 202] on div "Not saved to prod" at bounding box center [830, 205] width 152 height 18
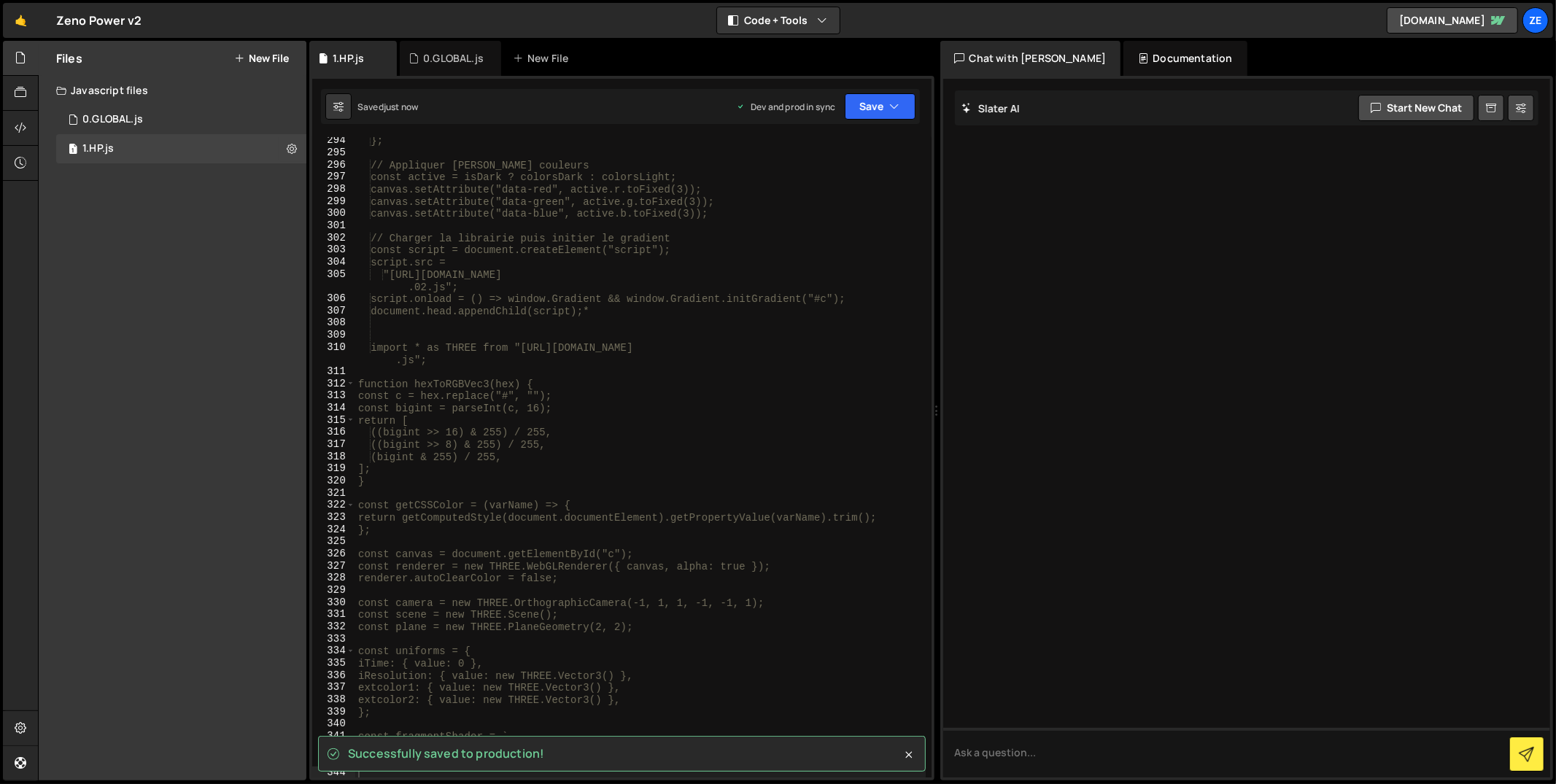
click at [173, 184] on div "Files New File Create your first file Get started by starting a Javascript or C…" at bounding box center [172, 410] width 268 height 739
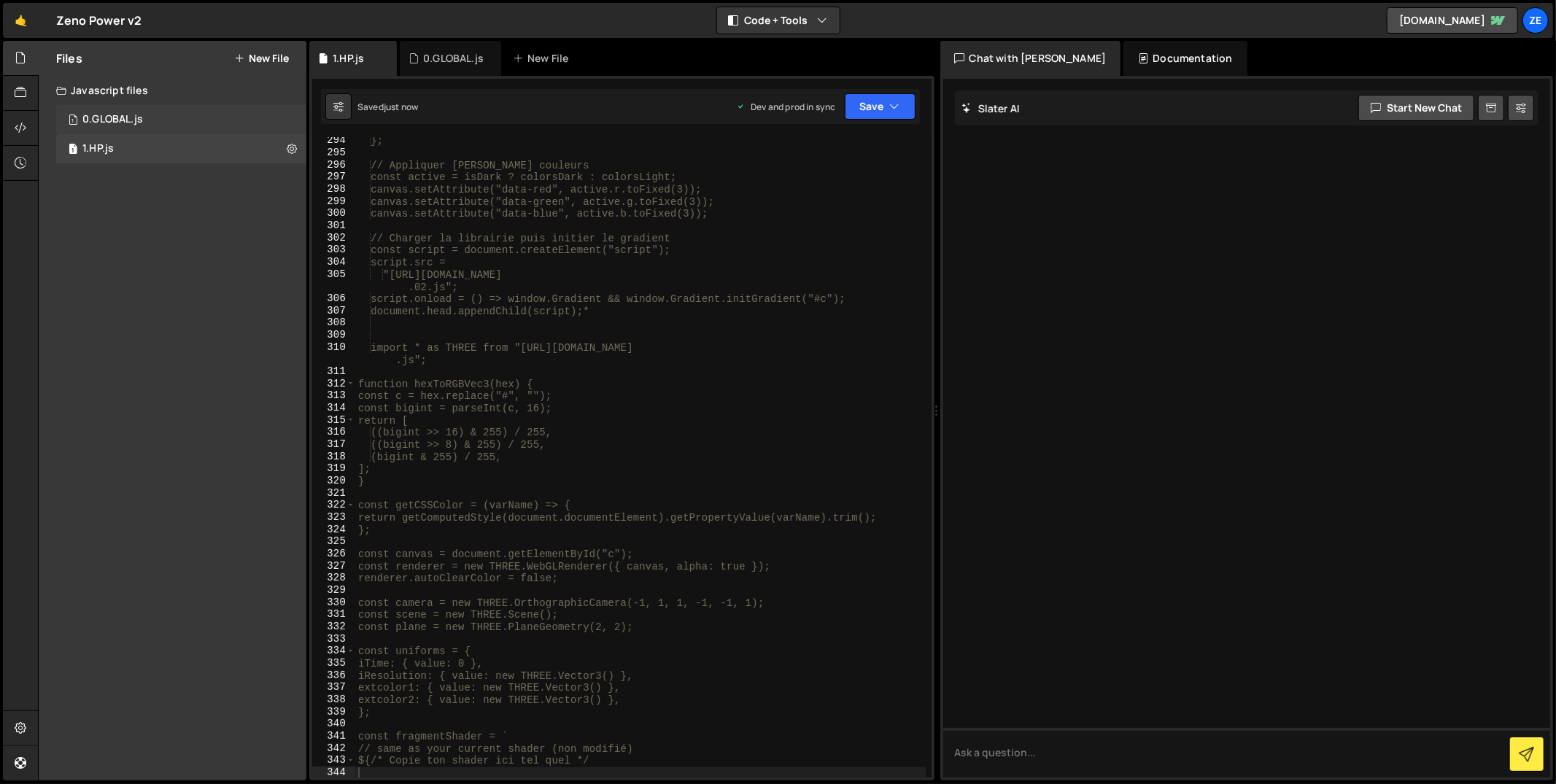
click at [161, 124] on div "1 0.GLOBAL.js 0" at bounding box center [181, 119] width 251 height 29
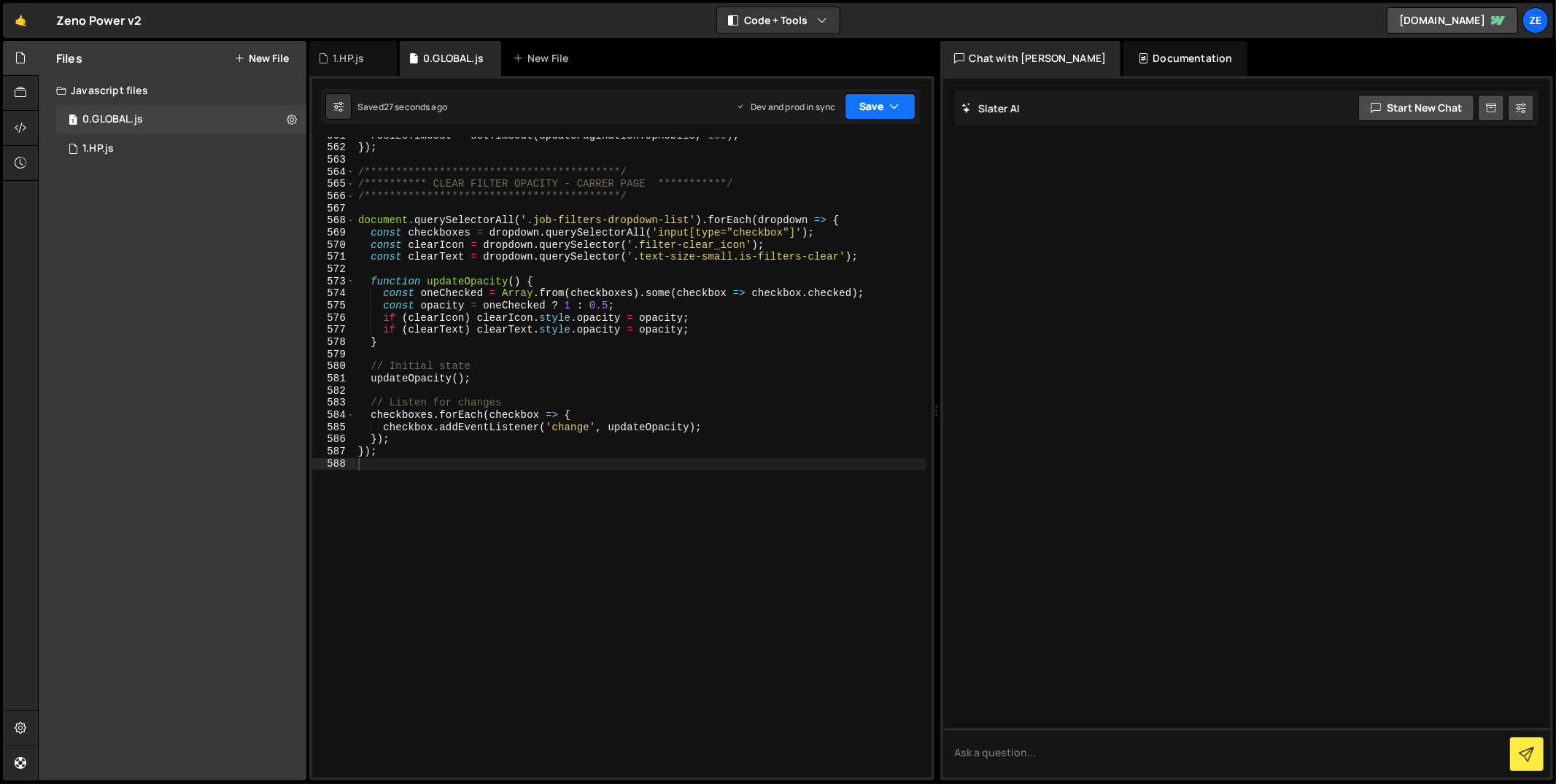
click at [897, 108] on icon "button" at bounding box center [894, 106] width 10 height 15
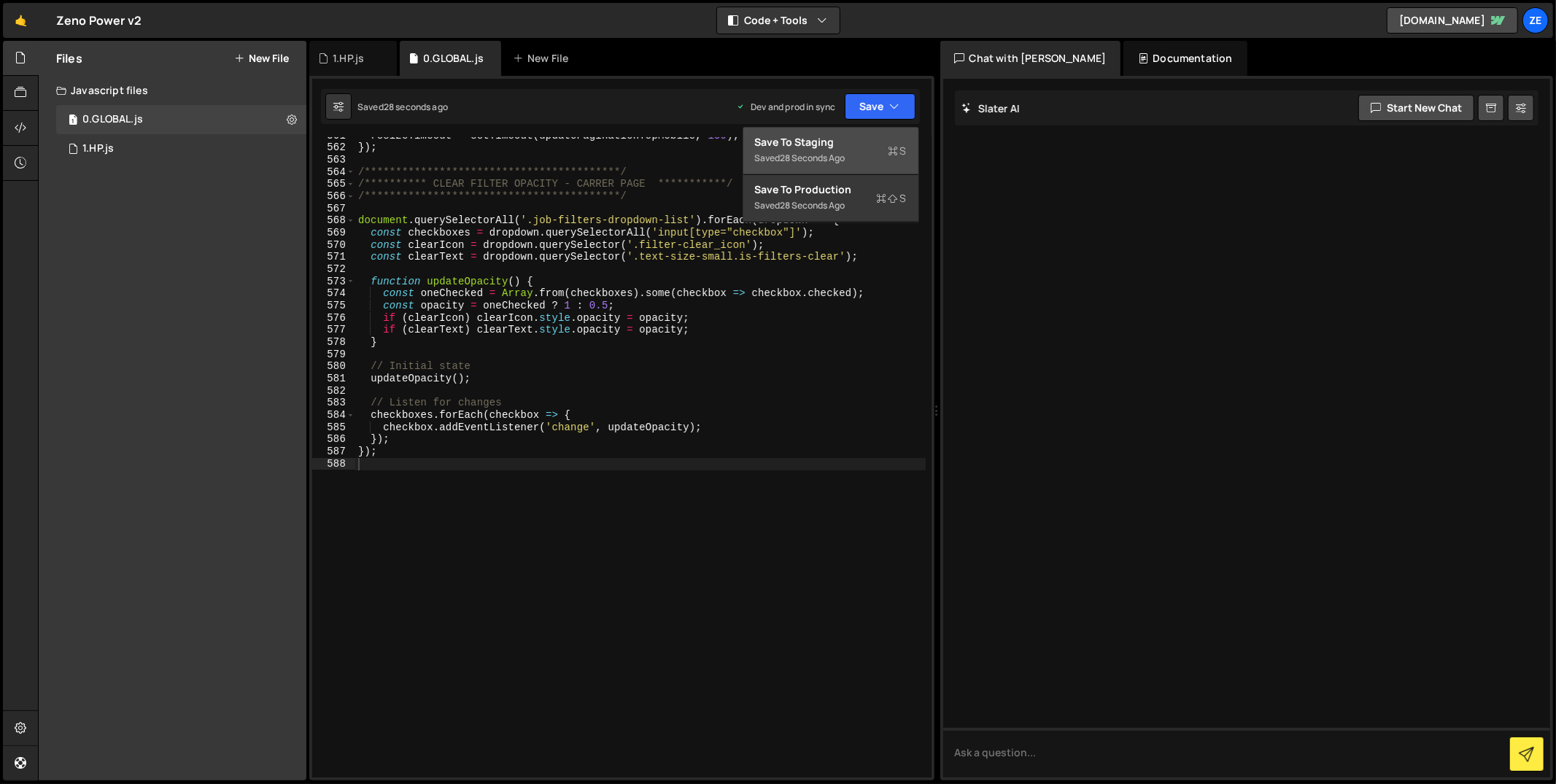
click at [840, 160] on div "28 seconds ago" at bounding box center [813, 158] width 65 height 12
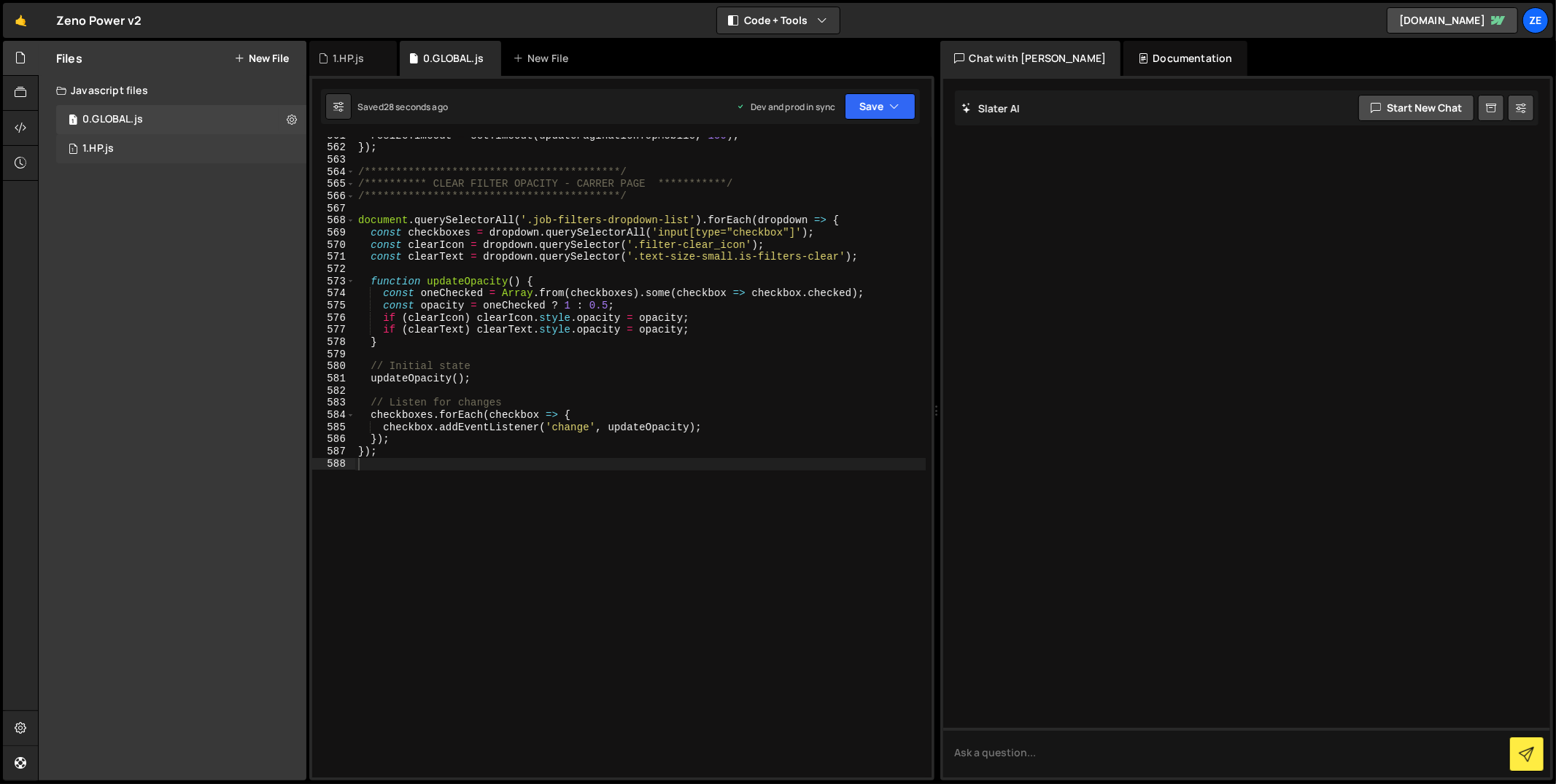
click at [233, 148] on div "1 1.HP.js 0" at bounding box center [181, 149] width 251 height 29
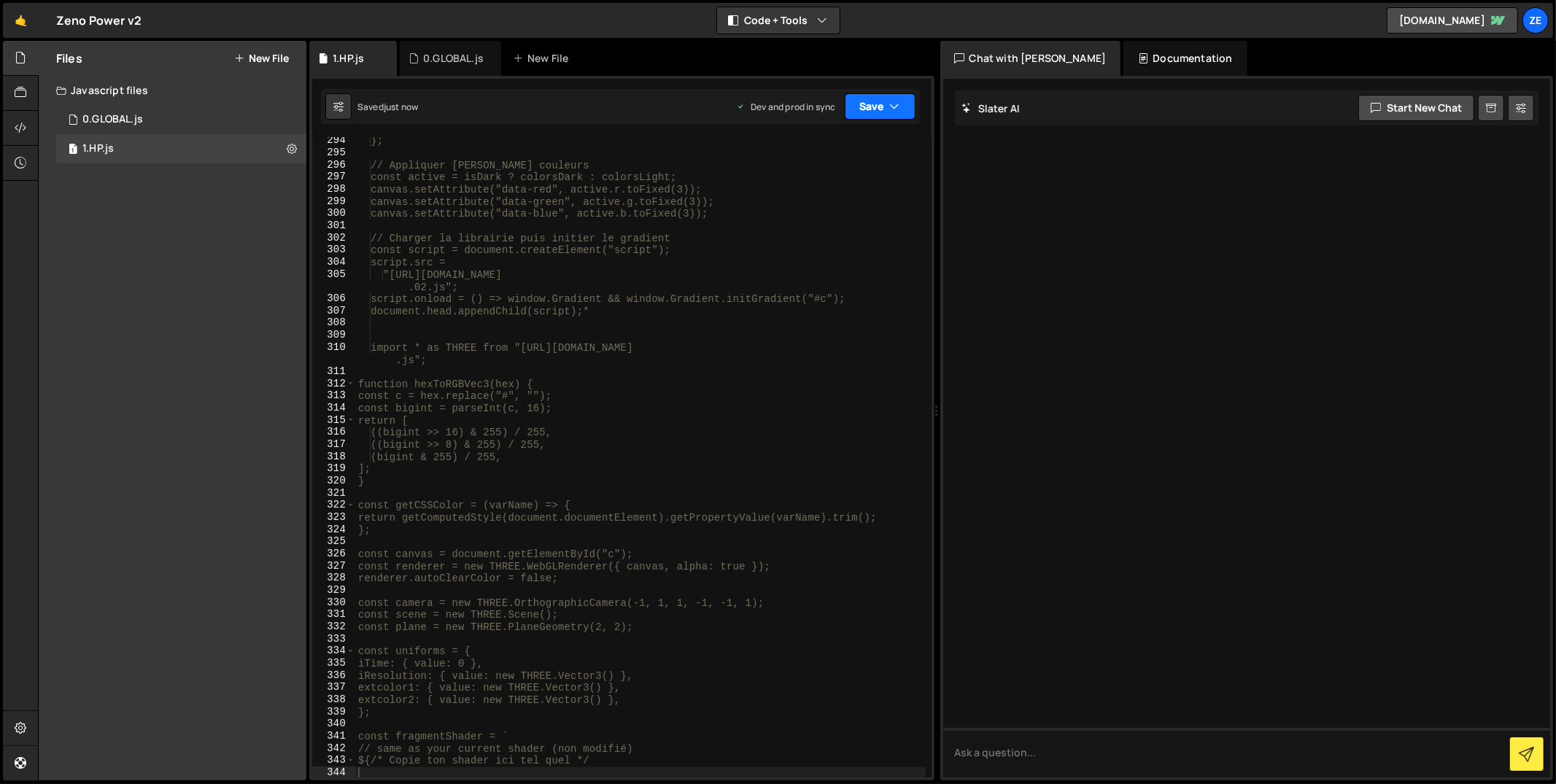
click at [898, 106] on icon "button" at bounding box center [894, 106] width 10 height 15
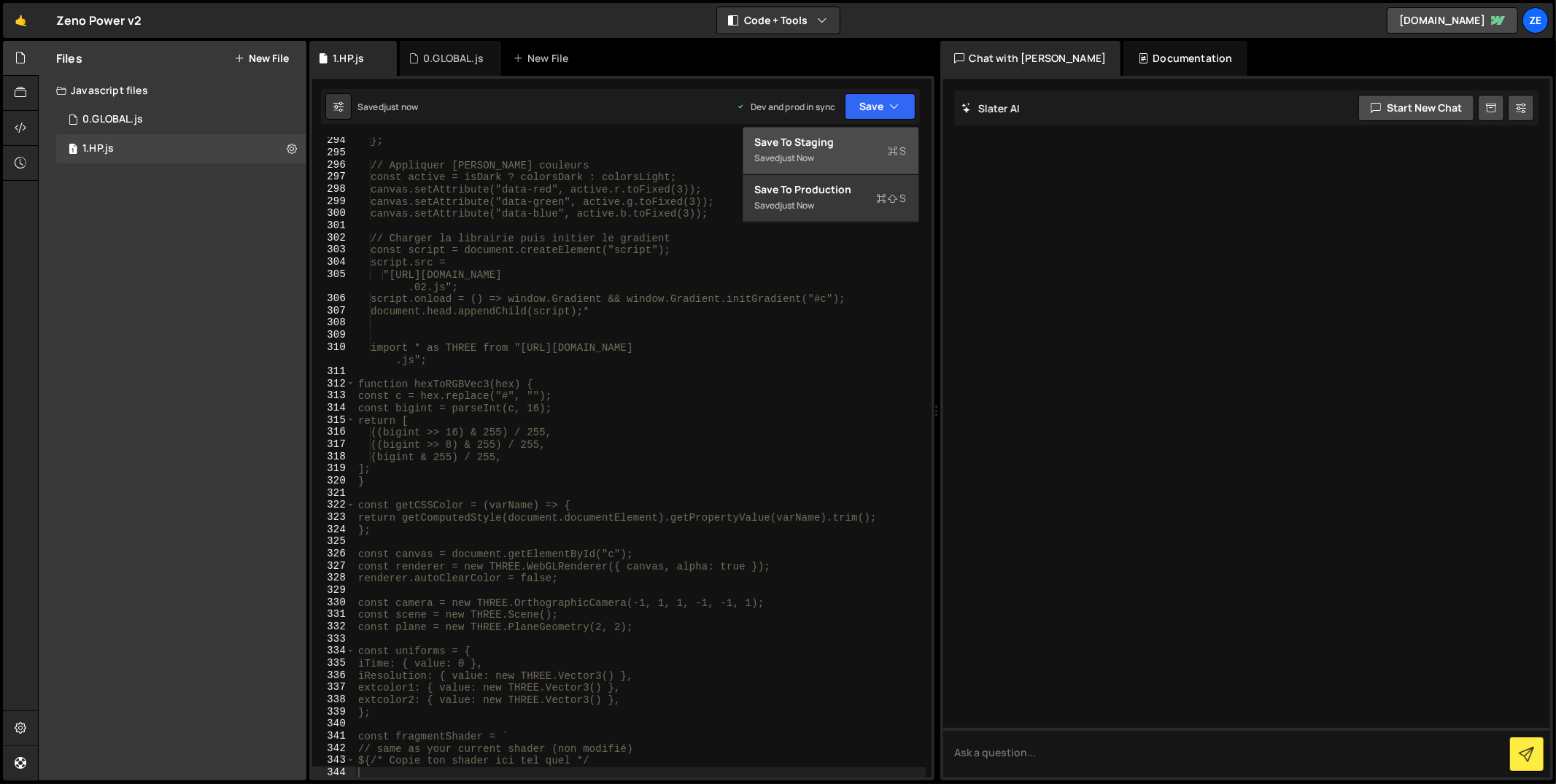
click at [833, 133] on button "Save to Staging S Saved just now" at bounding box center [830, 151] width 175 height 47
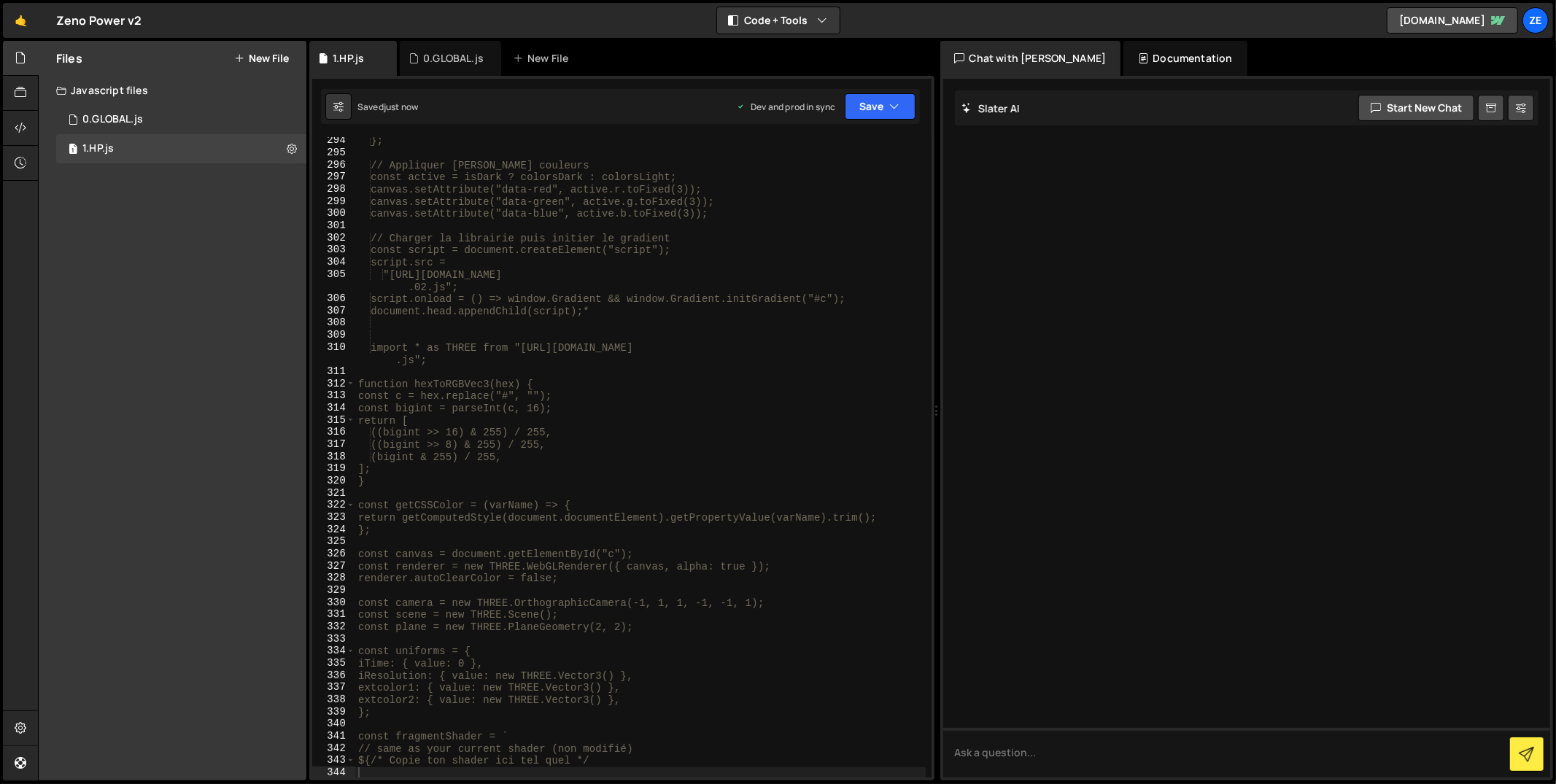
click at [157, 241] on div "Files New File Create your first file Get started by starting a Javascript or C…" at bounding box center [172, 410] width 268 height 739
click at [255, 49] on div "Files New File" at bounding box center [172, 58] width 268 height 35
click at [275, 56] on button "New File" at bounding box center [261, 58] width 55 height 12
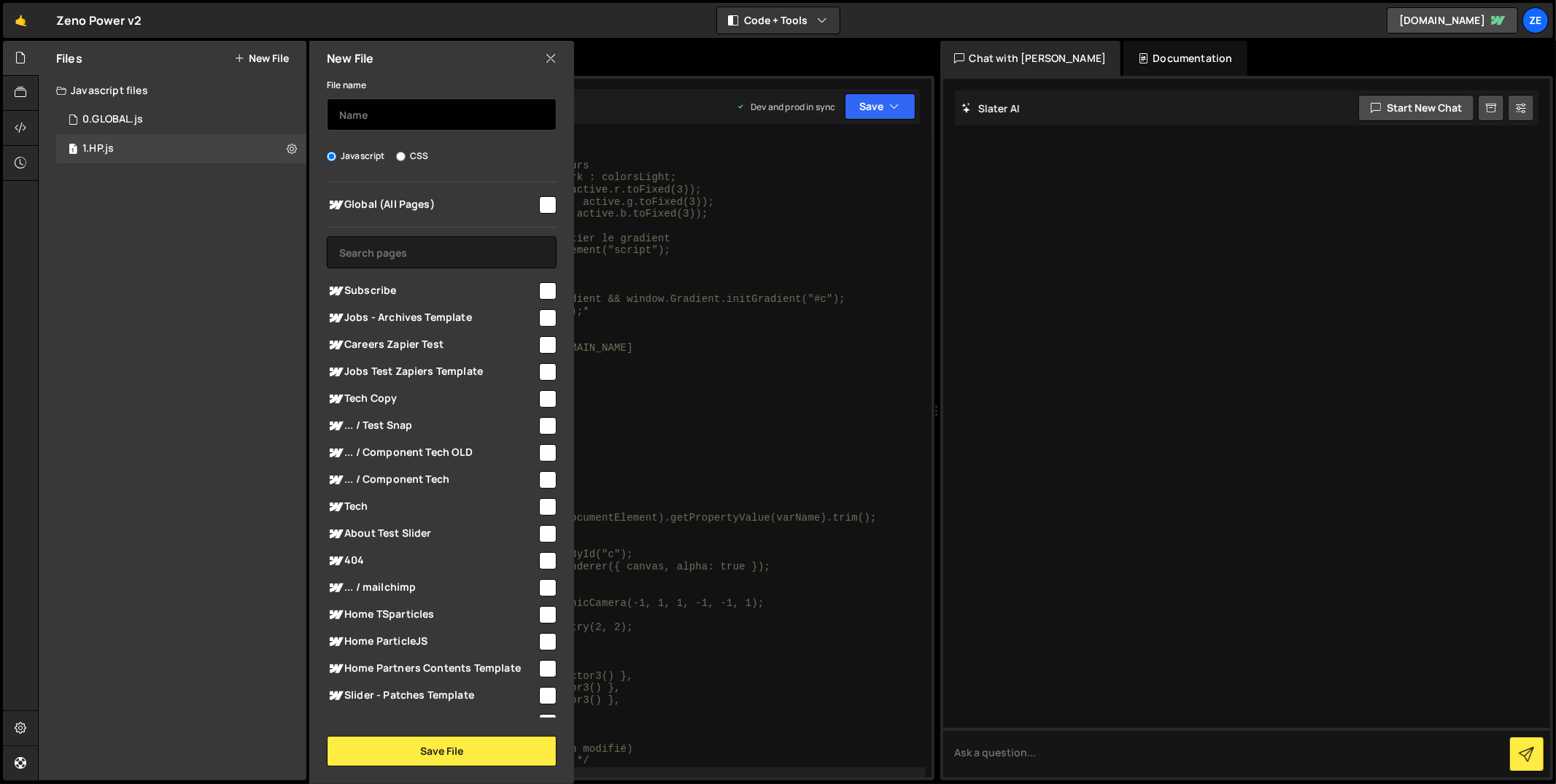
click at [412, 112] on input "text" at bounding box center [442, 115] width 230 height 32
type input "[DOMAIN_NAME]"
click at [539, 200] on input "checkbox" at bounding box center [547, 205] width 18 height 18
checkbox input "true"
click at [440, 750] on button "Save File" at bounding box center [442, 752] width 230 height 31
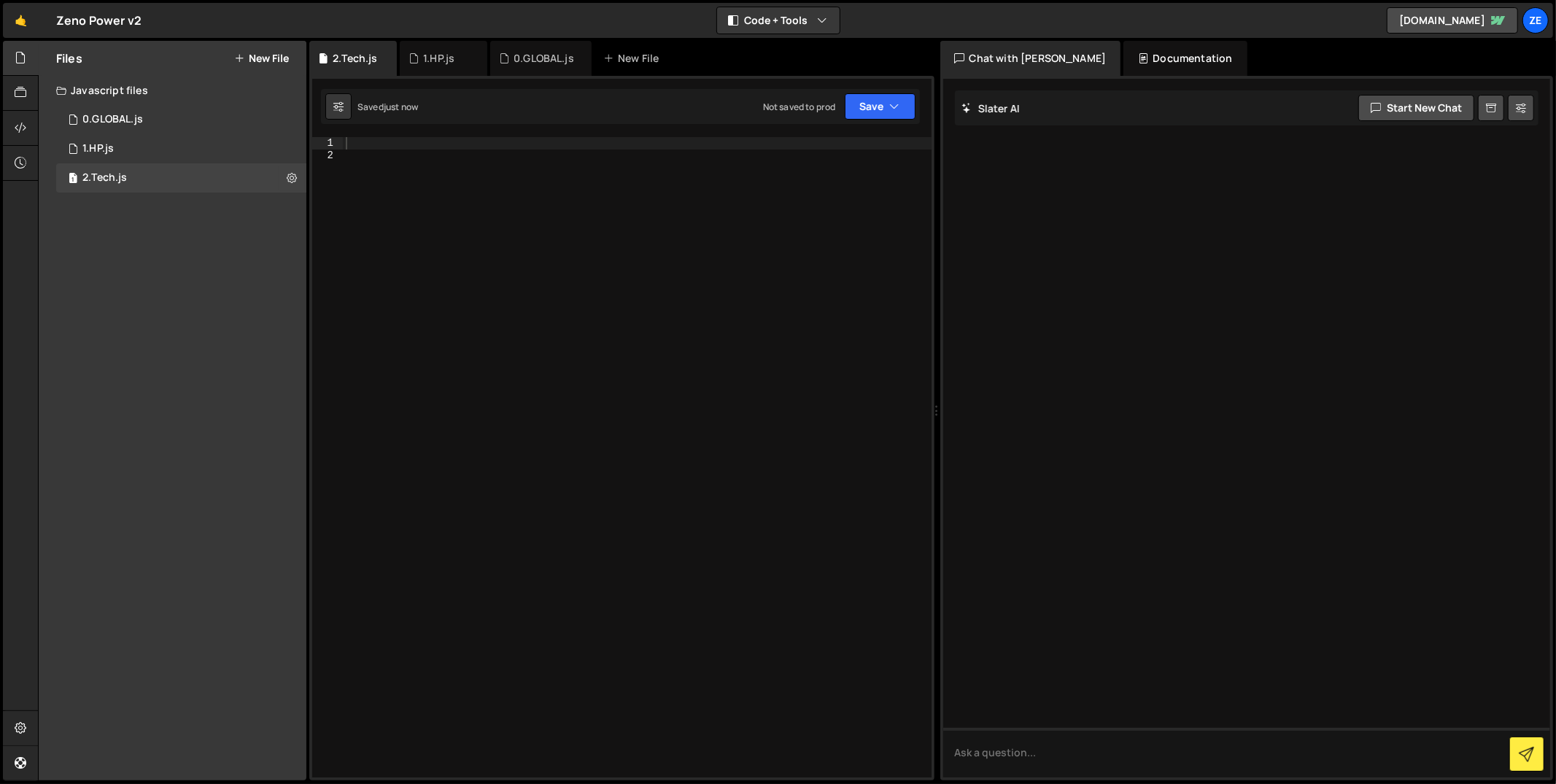
click at [636, 416] on div at bounding box center [638, 470] width 589 height 666
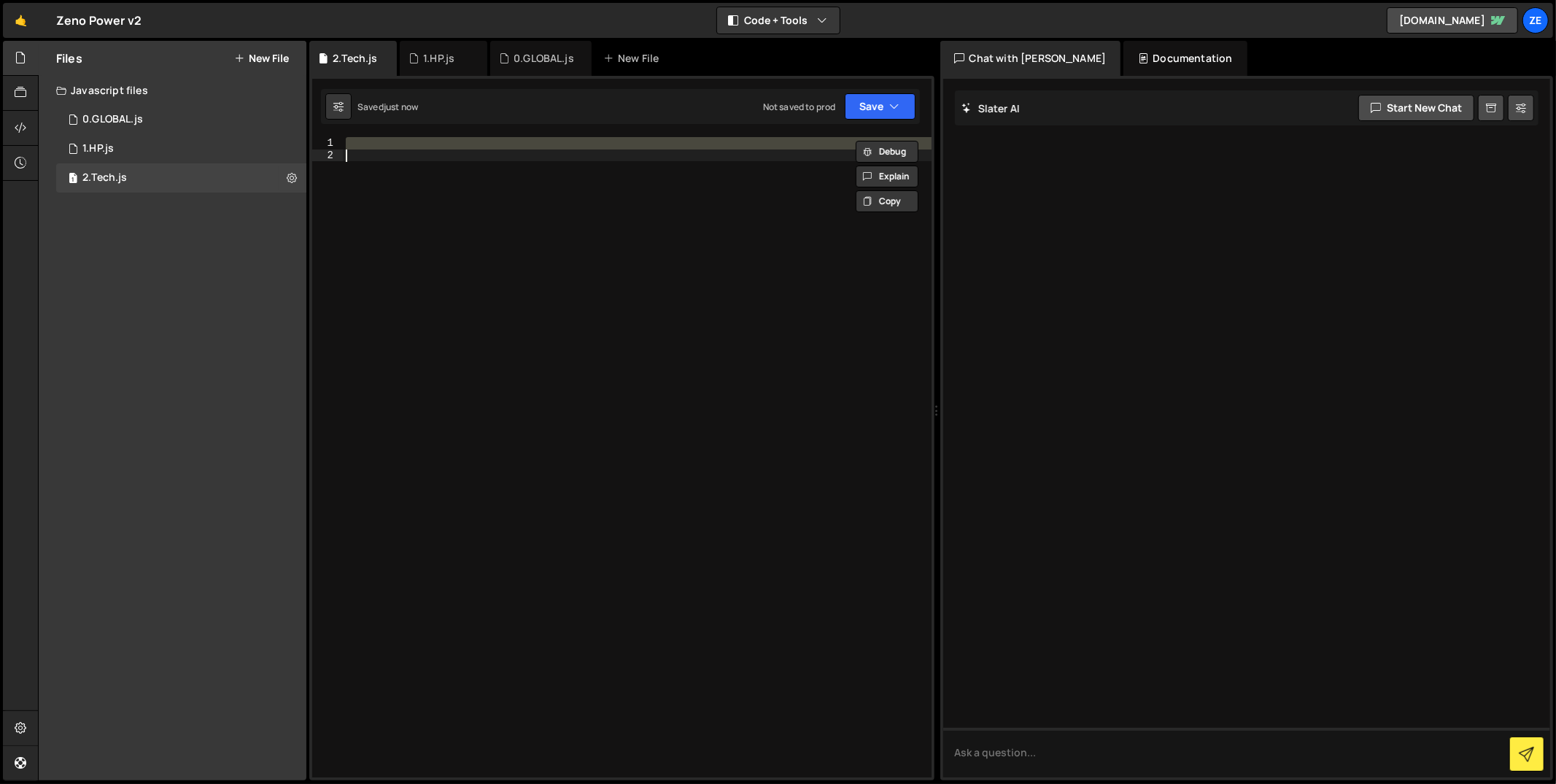
paste textarea
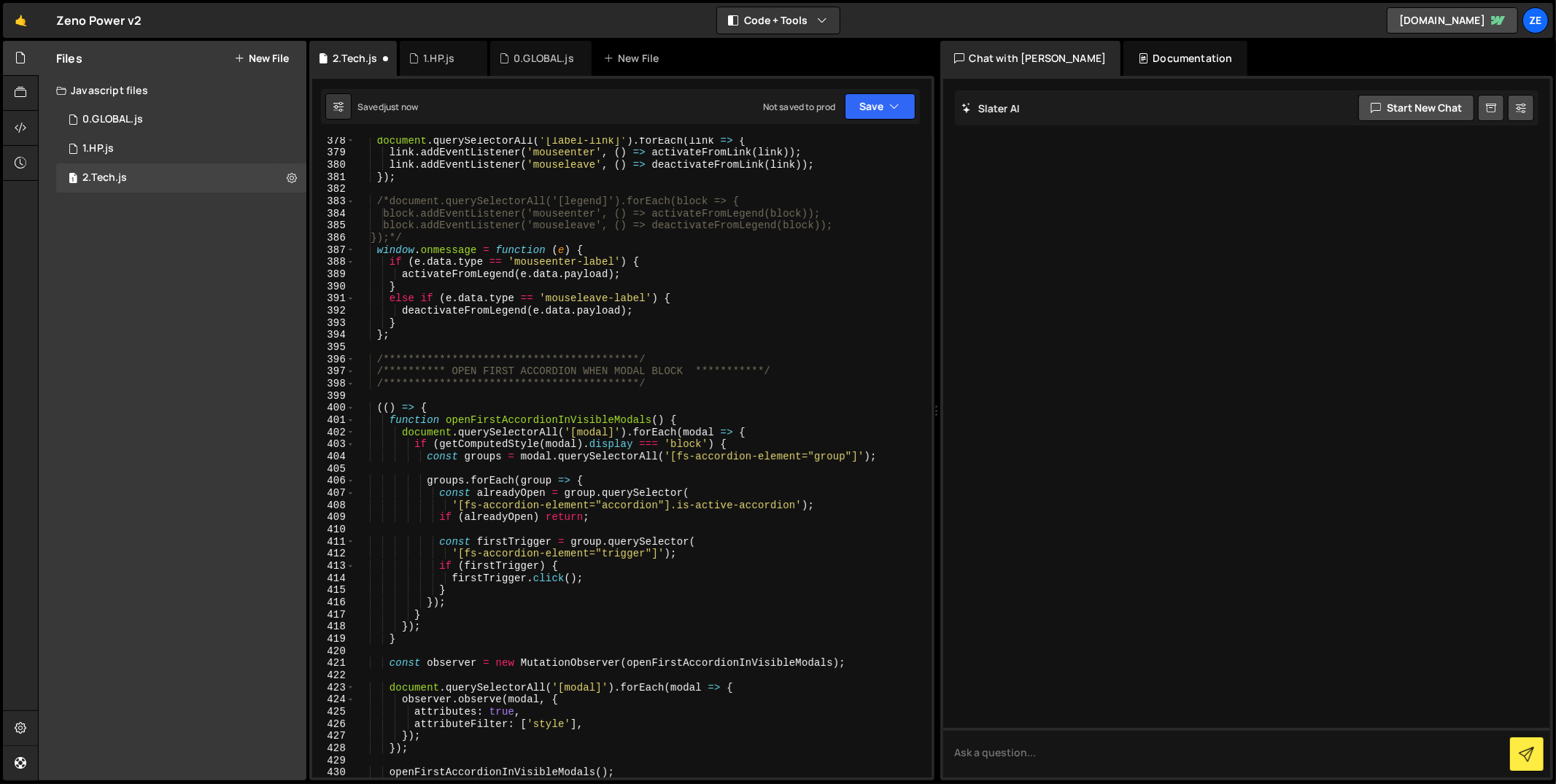
scroll to position [4646, 0]
click at [861, 107] on button "Save" at bounding box center [881, 106] width 71 height 26
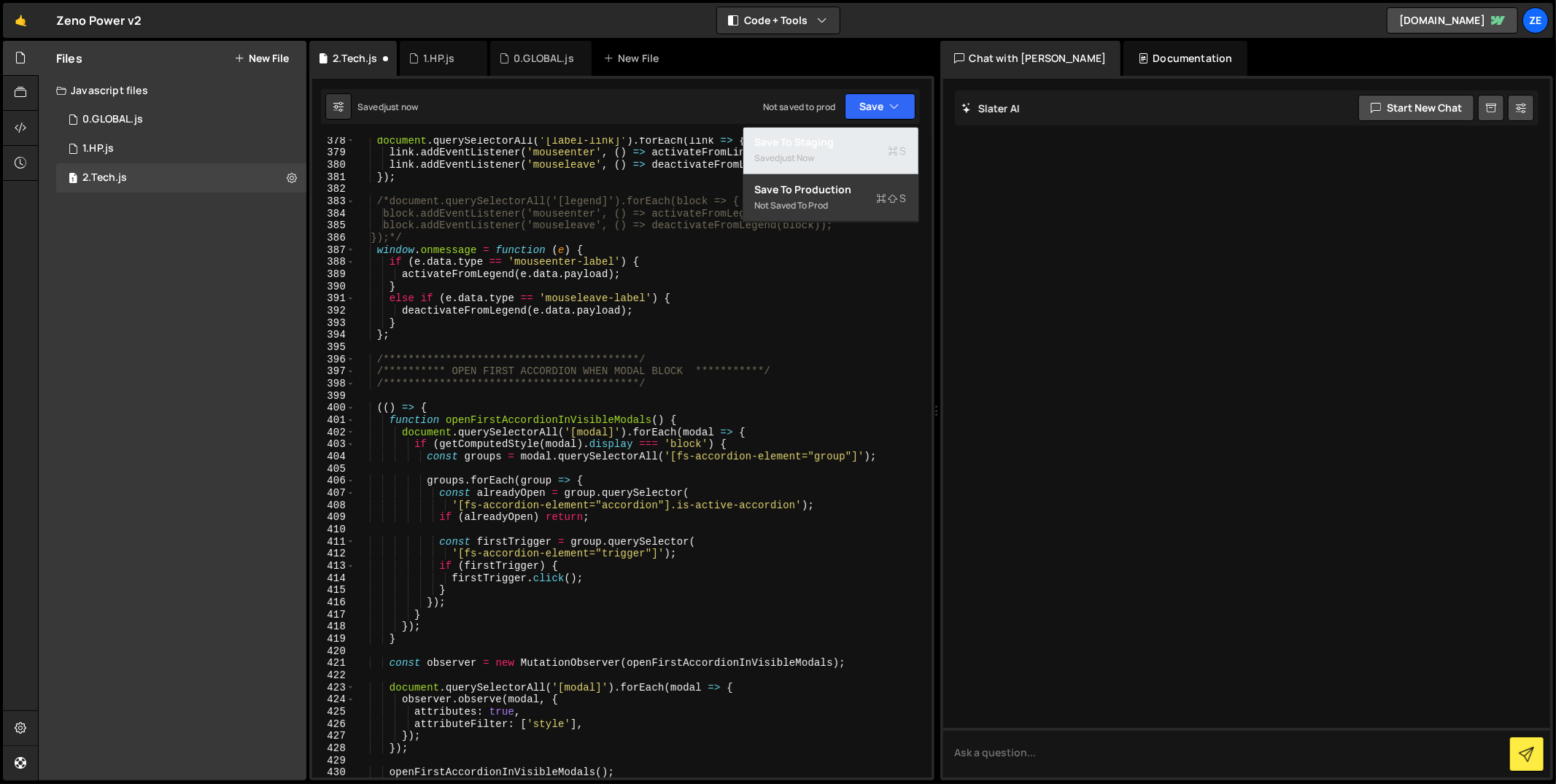
click at [831, 167] on button "Save to Staging S Saved just now" at bounding box center [830, 151] width 175 height 47
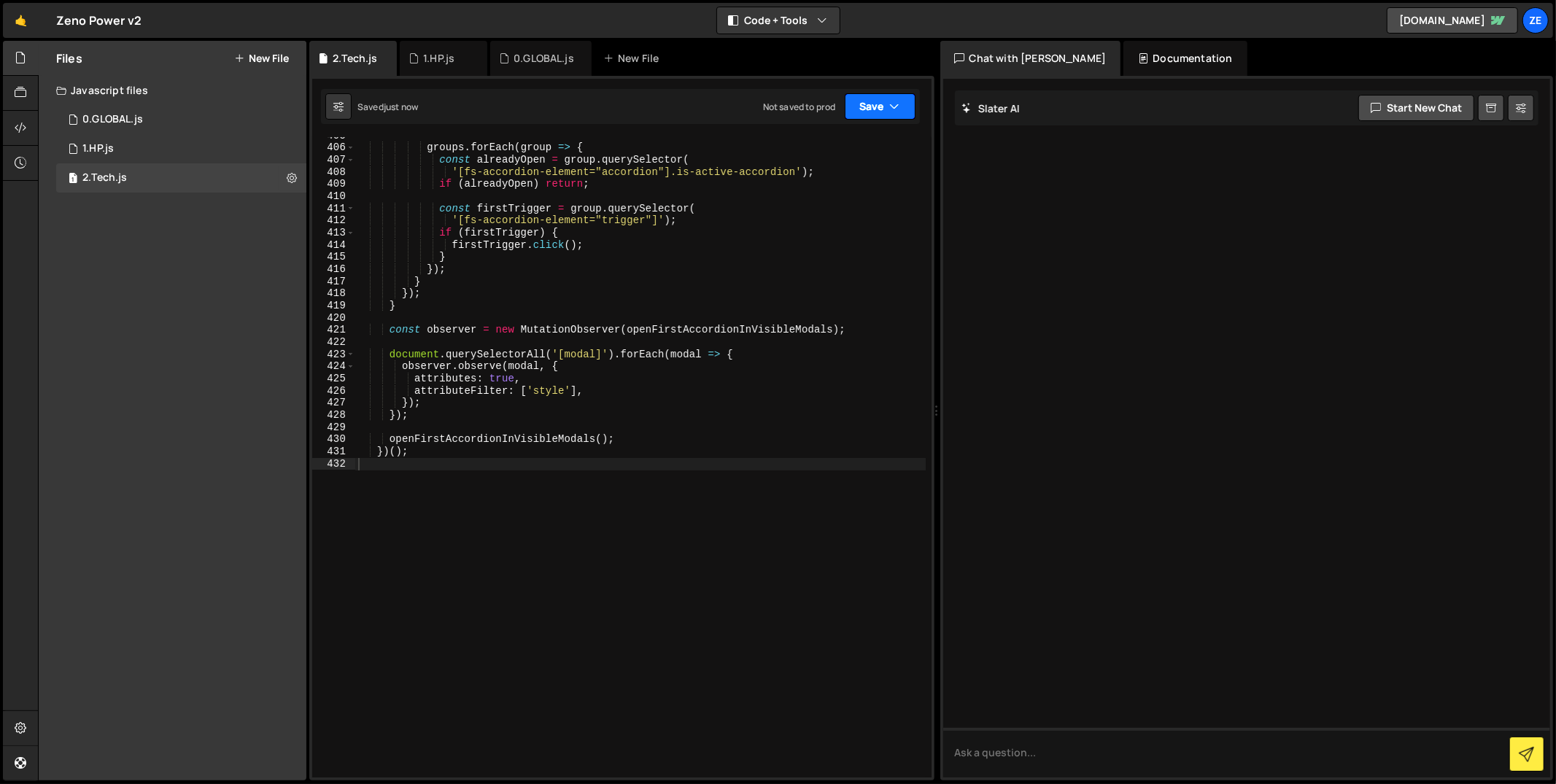
click at [875, 103] on button "Save" at bounding box center [881, 106] width 71 height 26
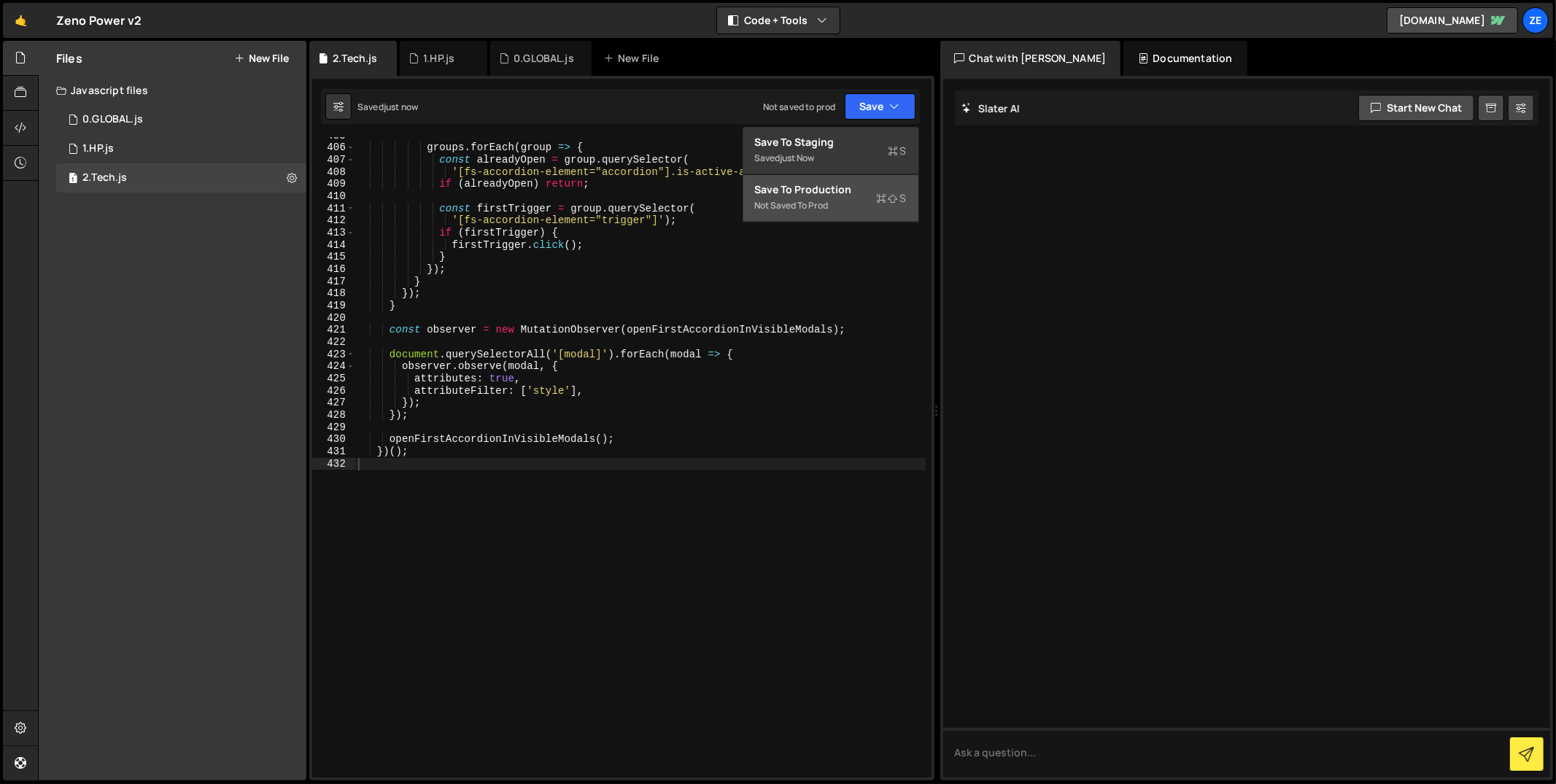
click at [833, 197] on div "Not saved to prod" at bounding box center [830, 205] width 152 height 18
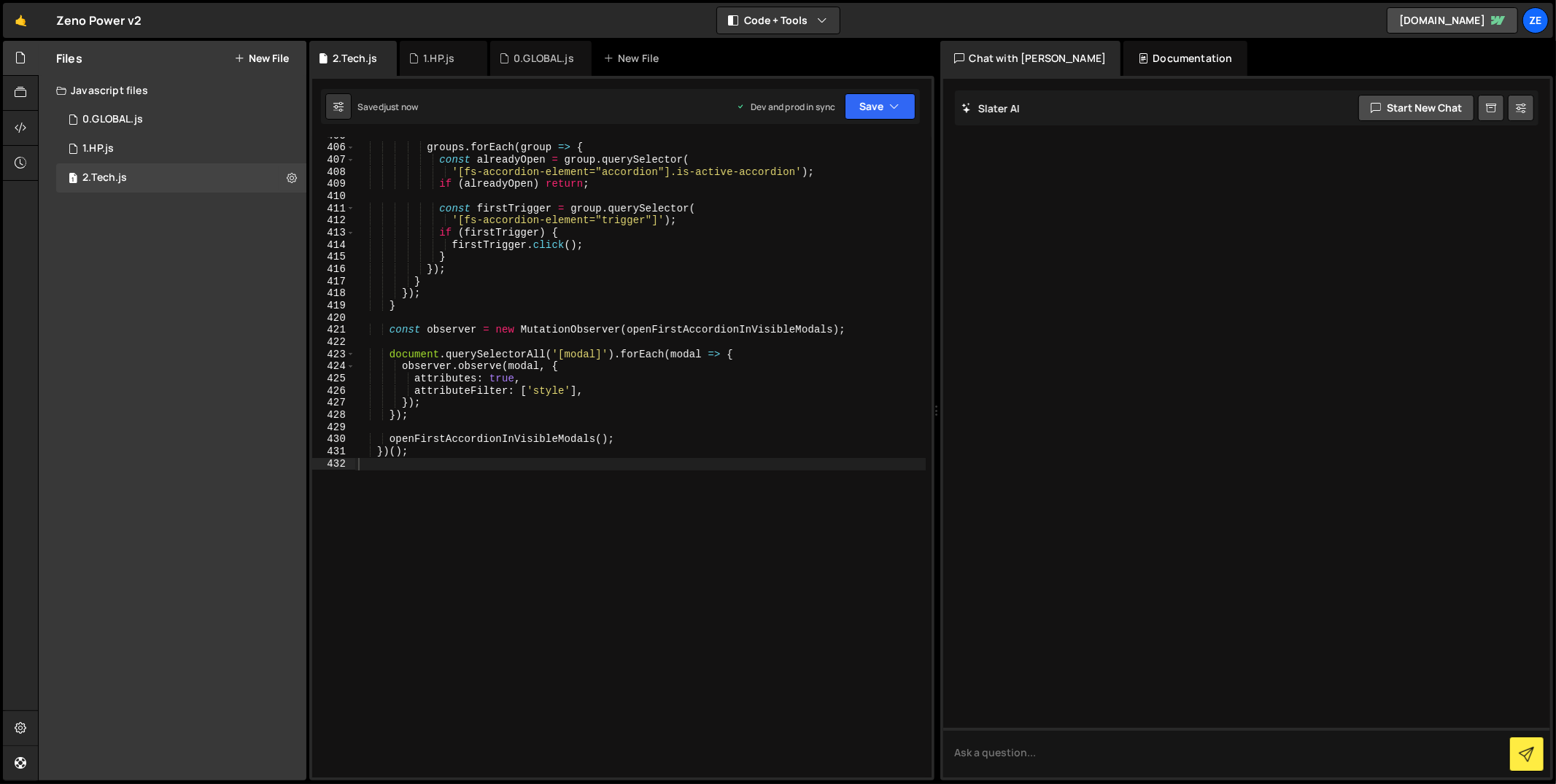
click at [249, 60] on button "New File" at bounding box center [261, 58] width 55 height 12
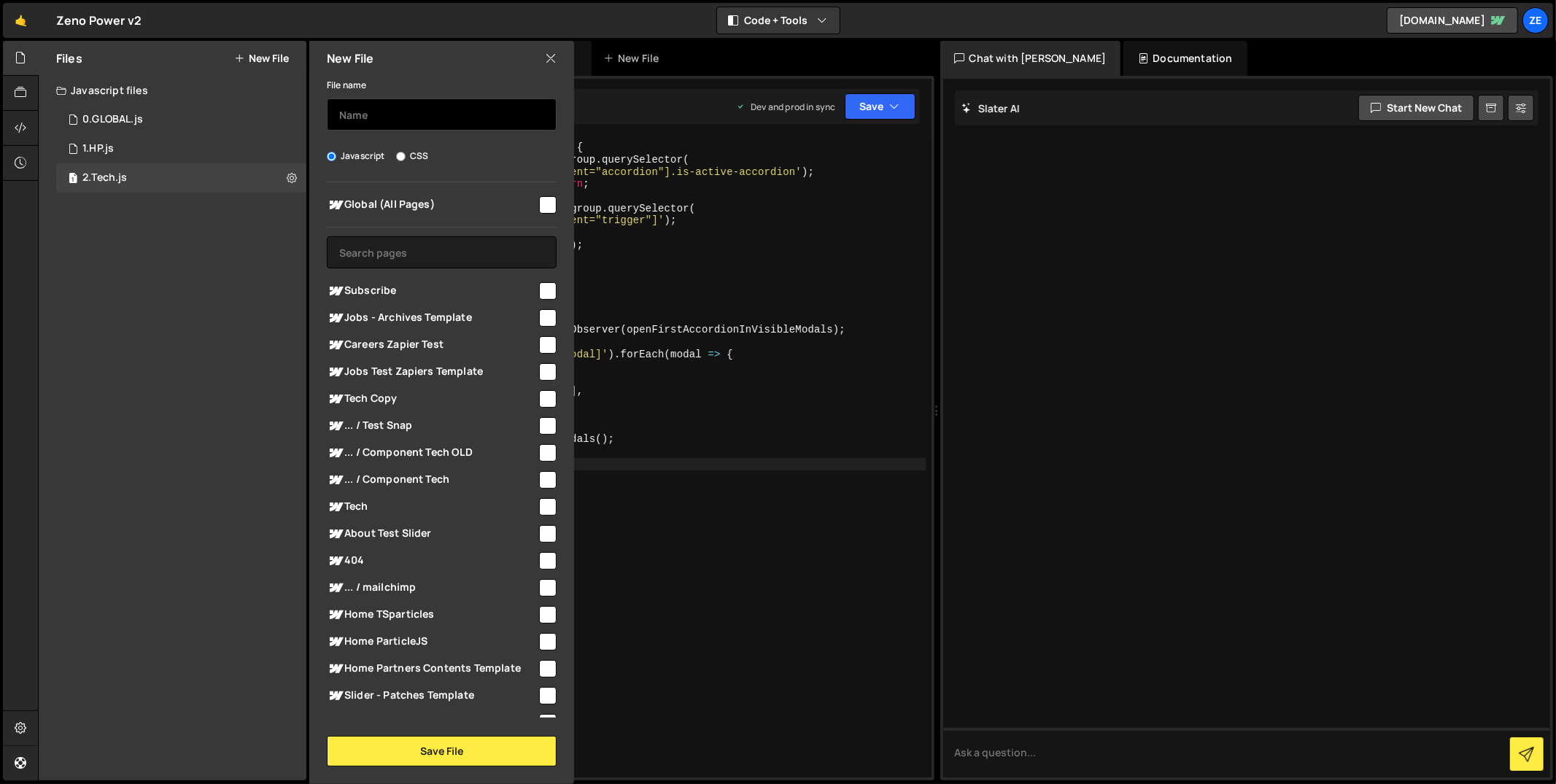
click at [365, 112] on input "text" at bounding box center [442, 115] width 230 height 32
type input "3.404"
click at [539, 203] on input "checkbox" at bounding box center [547, 205] width 18 height 18
checkbox input "true"
click at [481, 746] on button "Save File" at bounding box center [442, 752] width 230 height 31
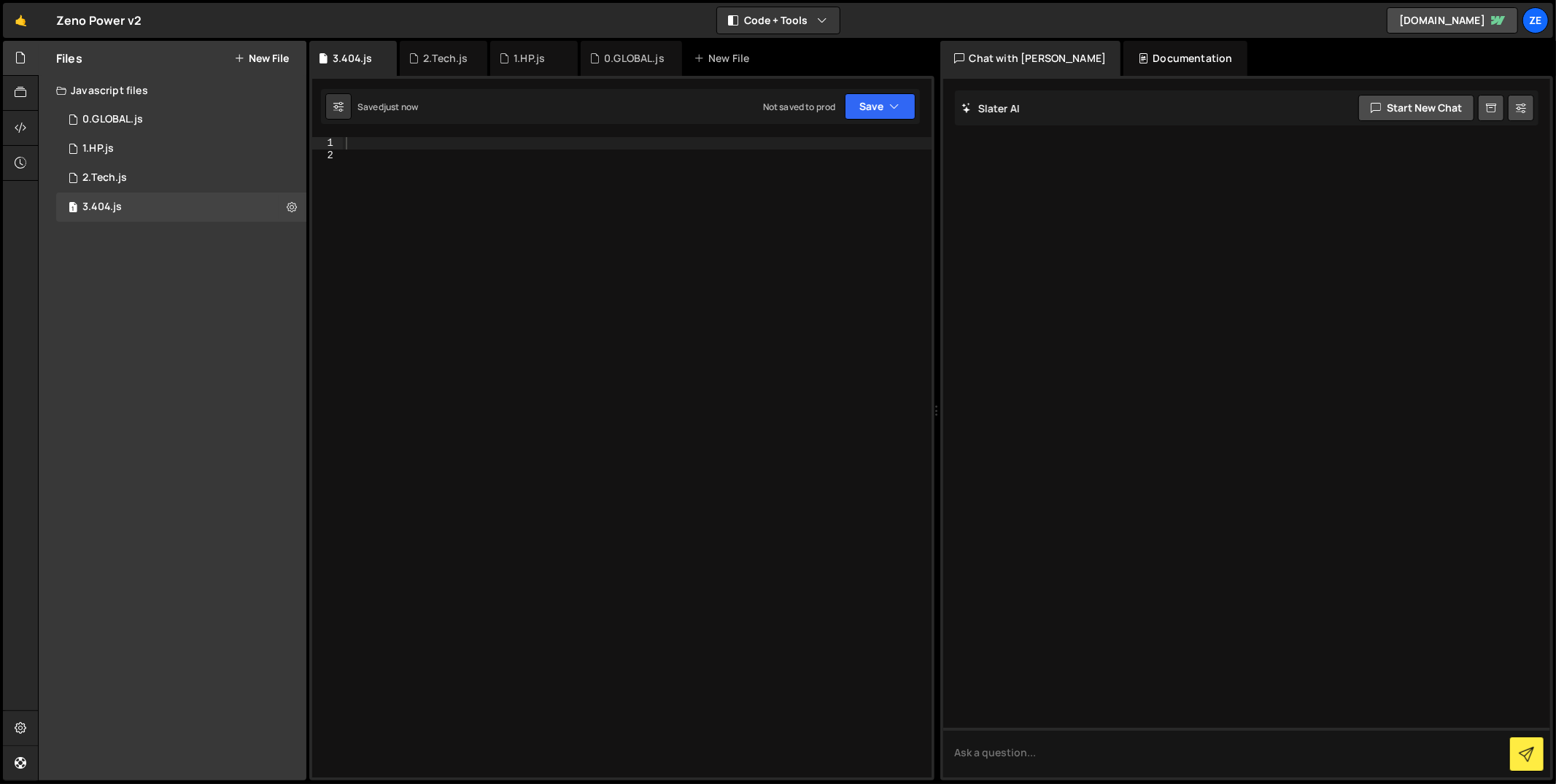
click at [480, 283] on div at bounding box center [638, 470] width 589 height 666
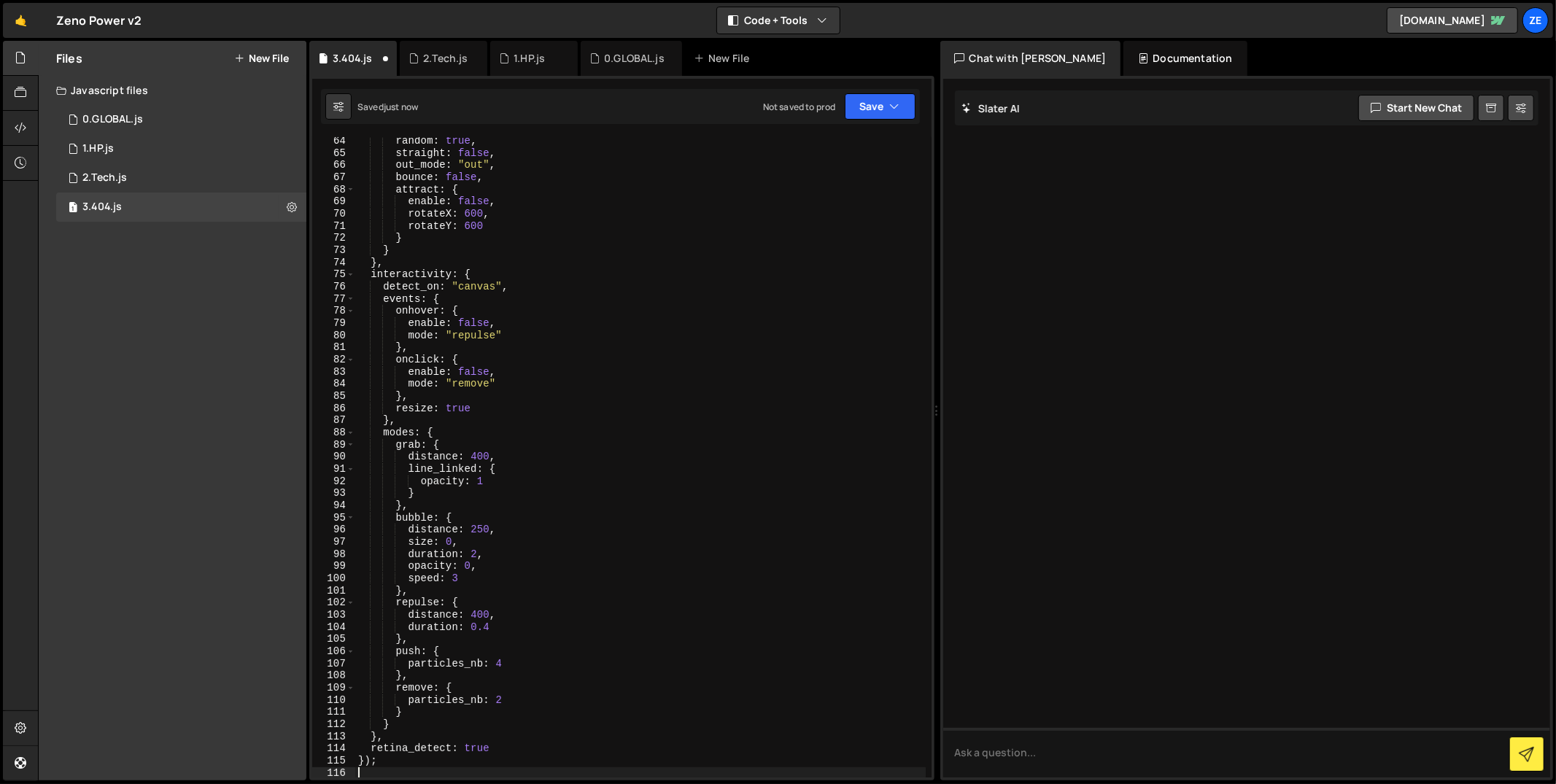
scroll to position [0, 0]
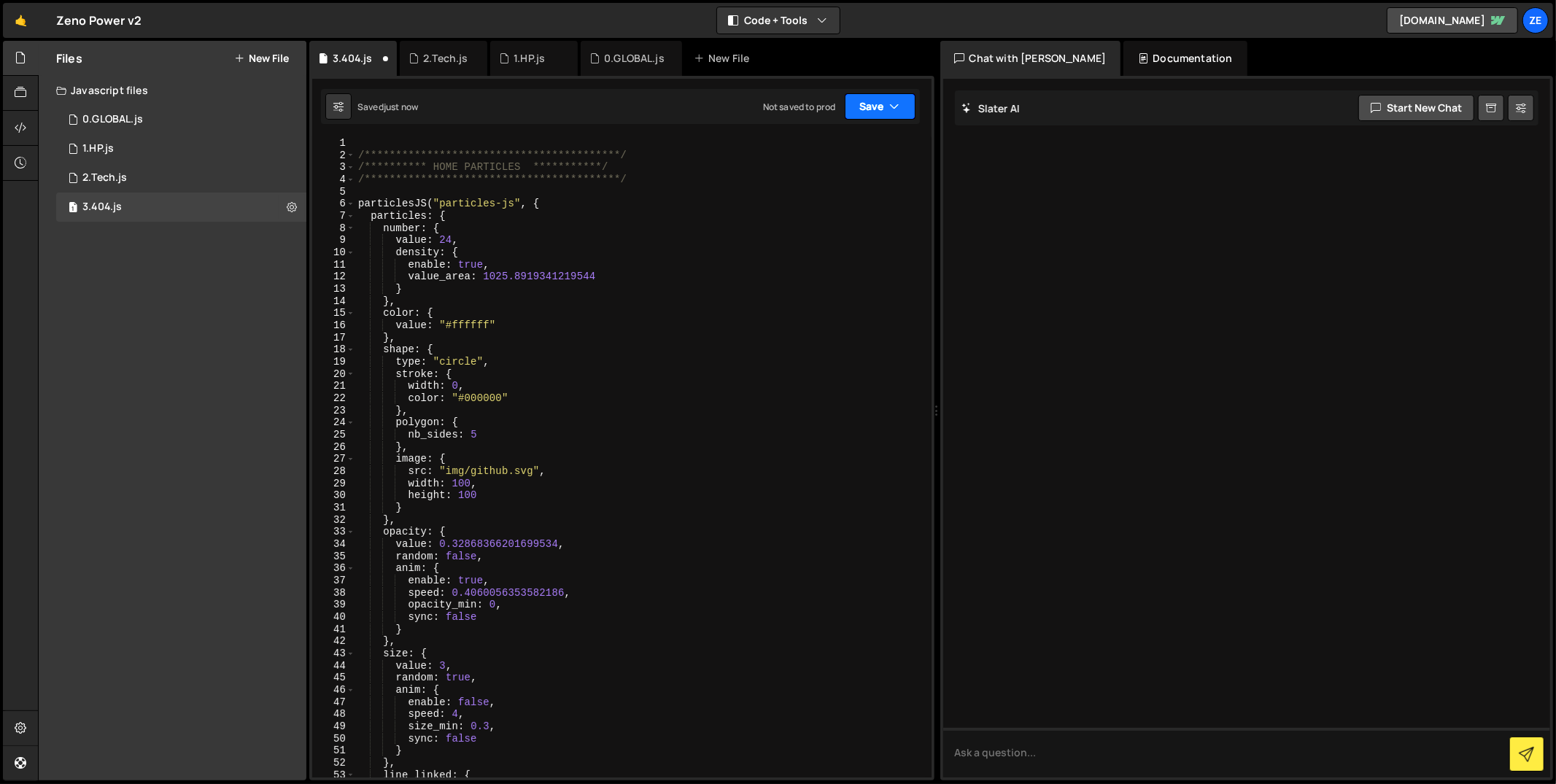
drag, startPoint x: 887, startPoint y: 103, endPoint x: 884, endPoint y: 113, distance: 10.4
click at [887, 103] on button "Save" at bounding box center [881, 106] width 71 height 26
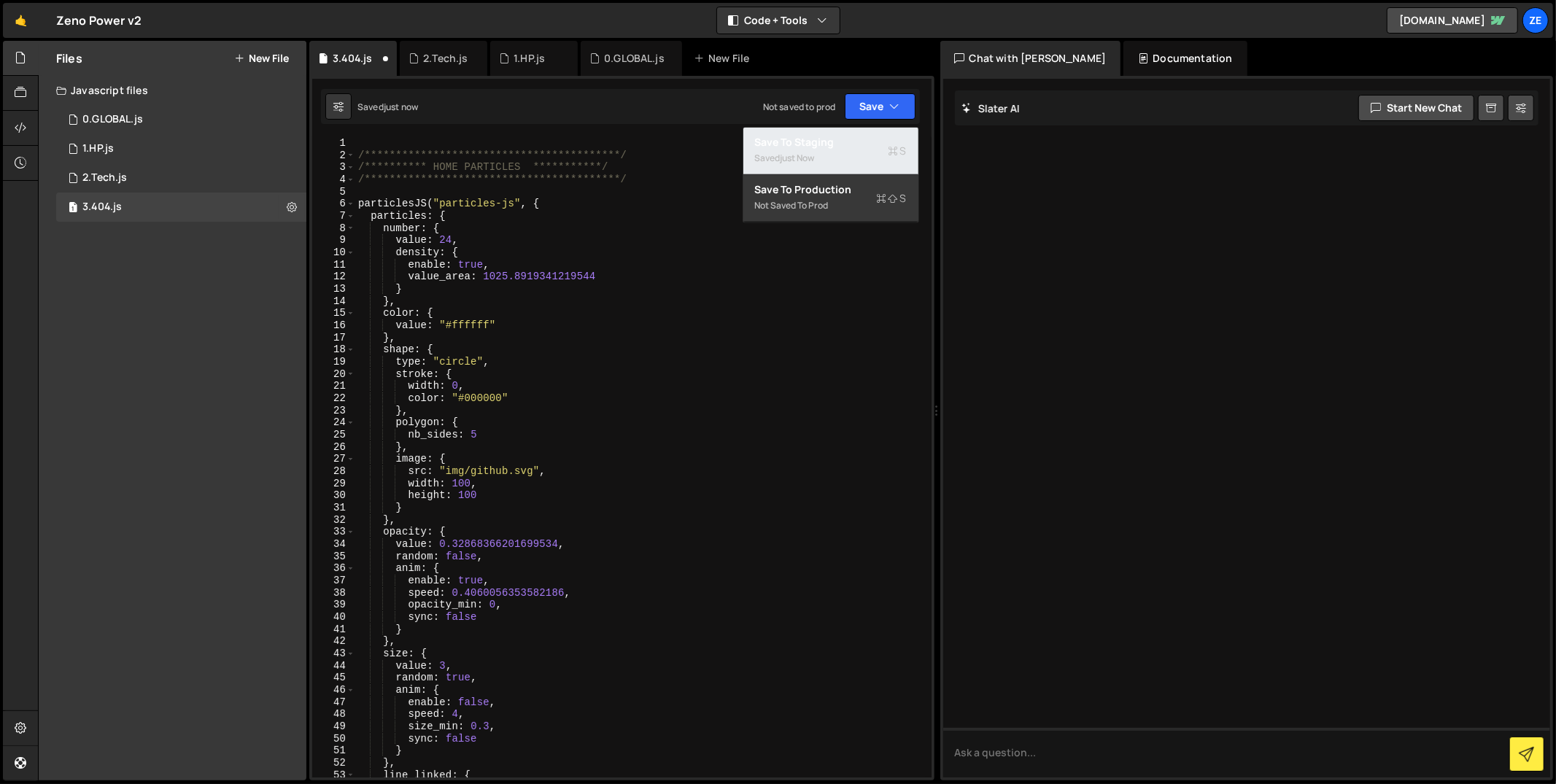
click at [840, 151] on div "Saved just now" at bounding box center [830, 158] width 152 height 18
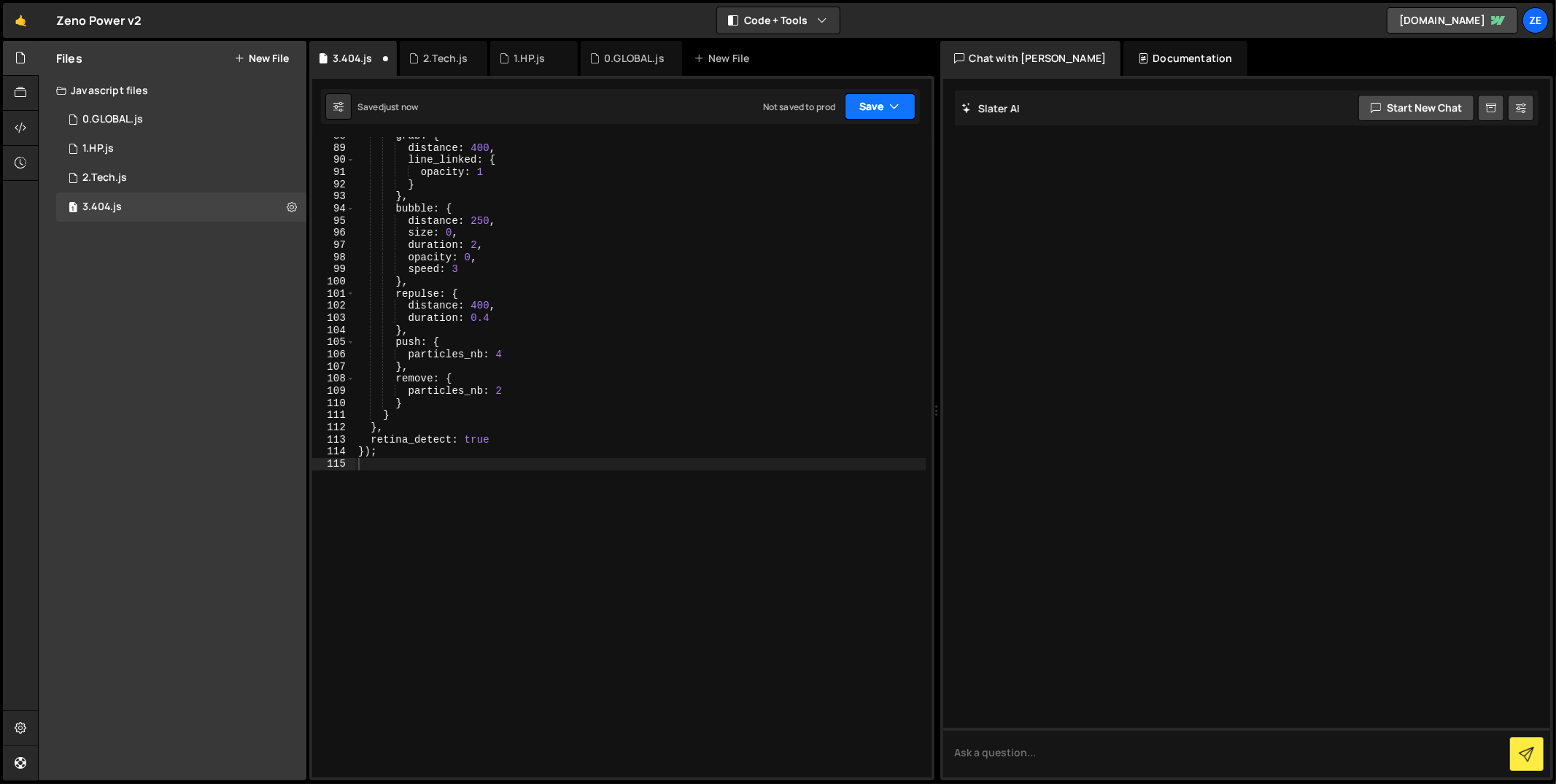
scroll to position [1065, 0]
click at [876, 103] on button "Save" at bounding box center [881, 106] width 71 height 26
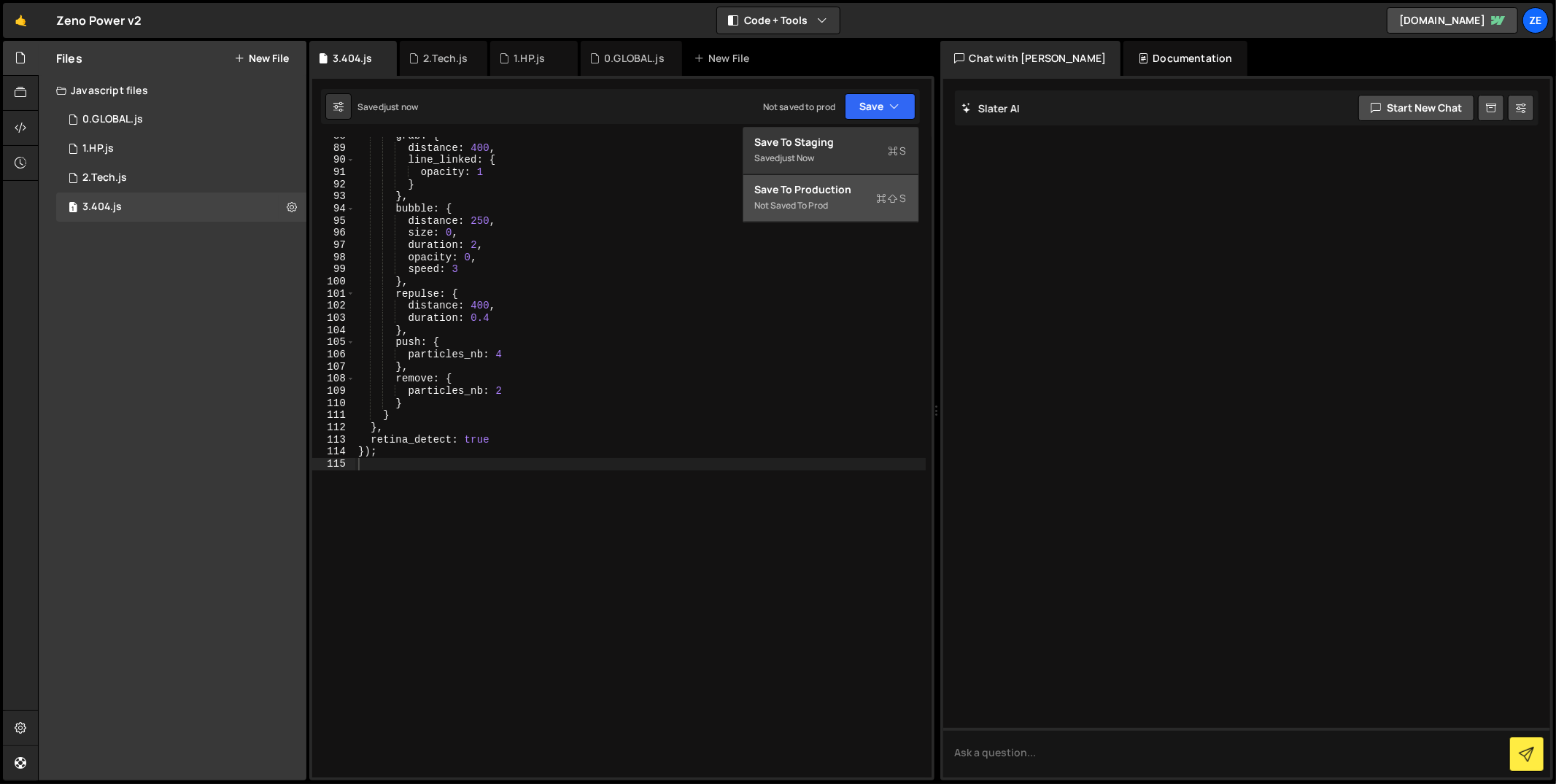
click at [857, 204] on div "Not saved to prod" at bounding box center [830, 205] width 152 height 18
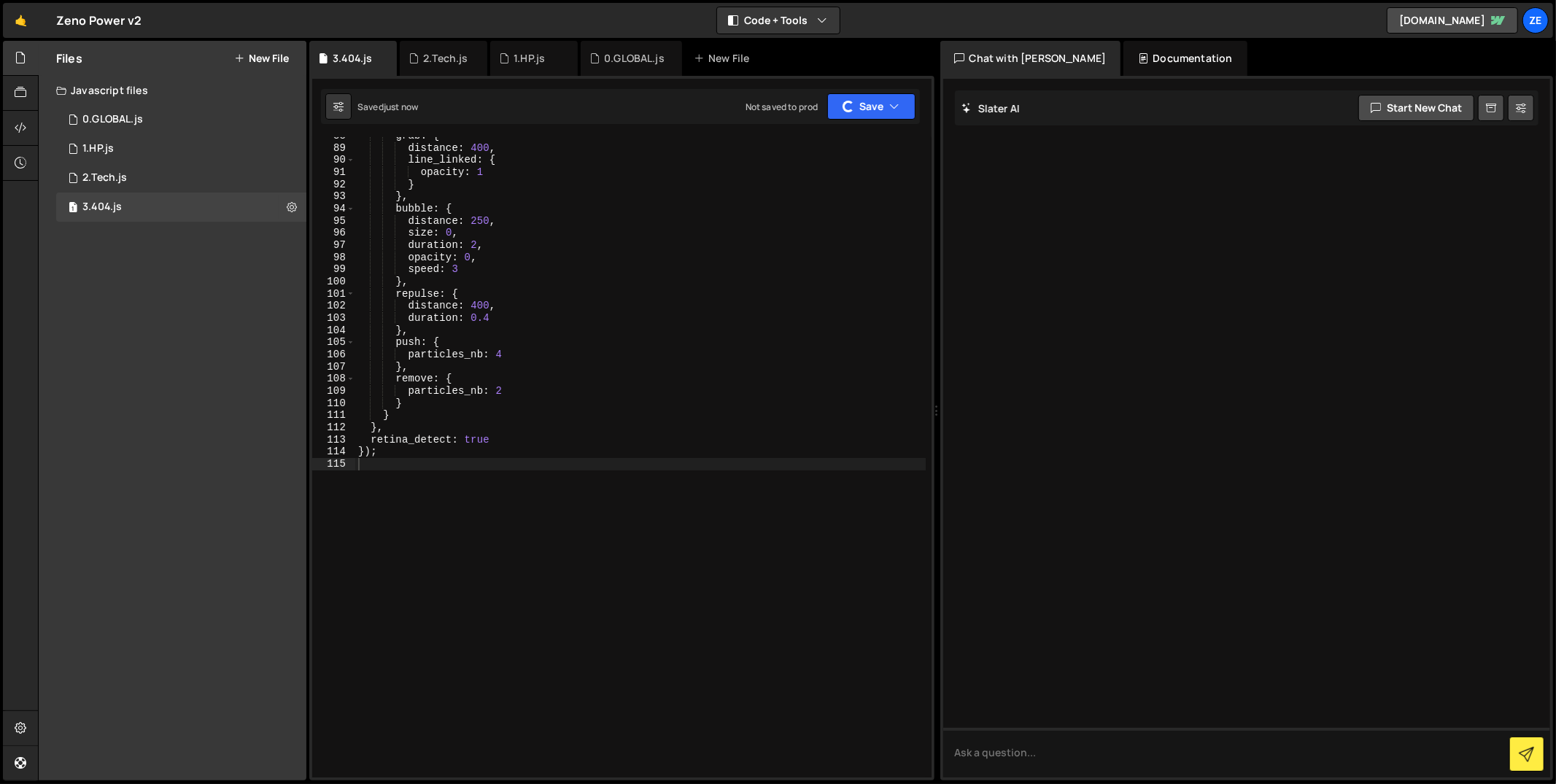
click at [243, 60] on icon at bounding box center [239, 58] width 10 height 12
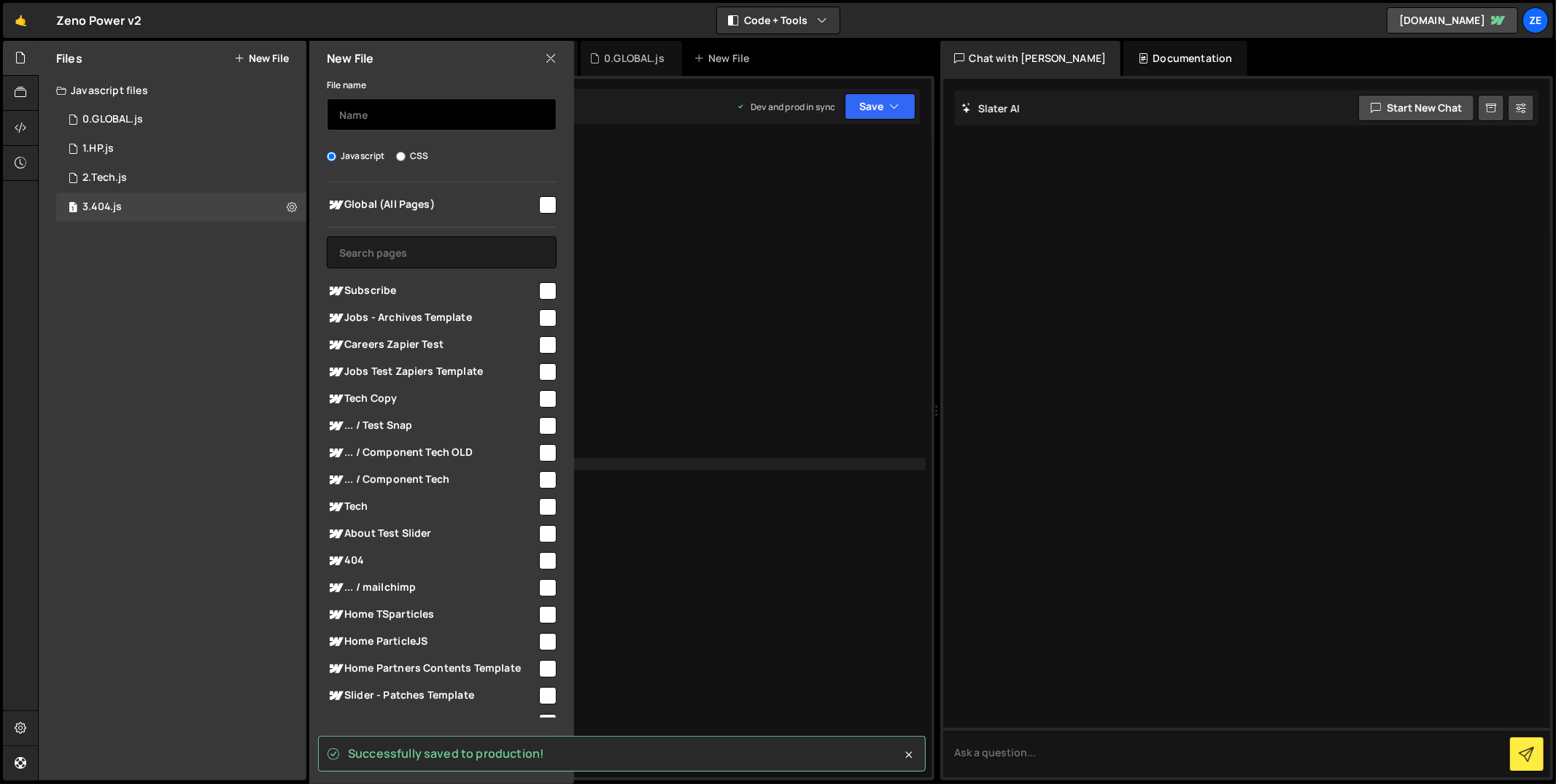
click at [450, 116] on input "text" at bounding box center [442, 115] width 230 height 32
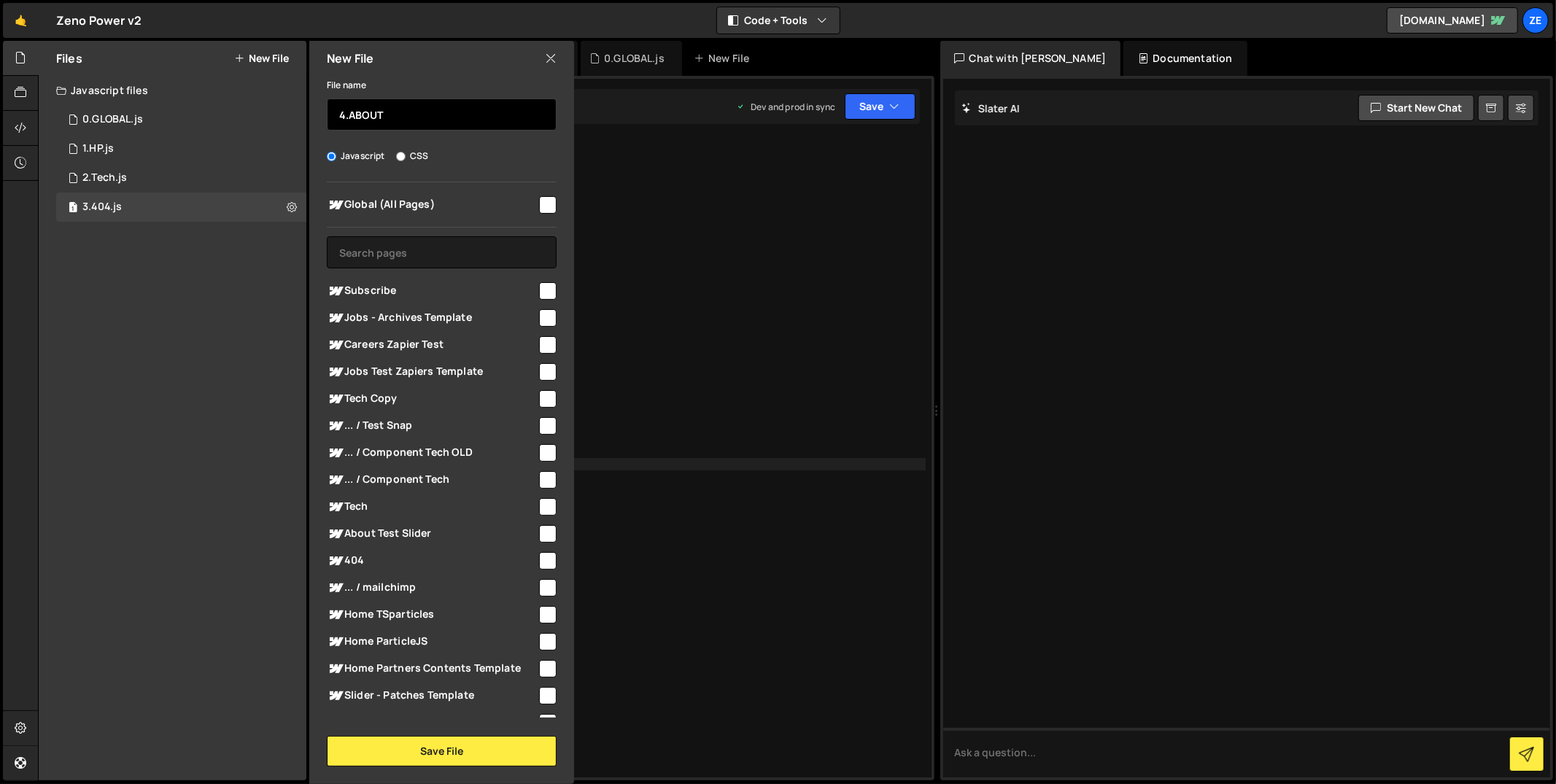
type input "4.ABOUT"
click at [539, 201] on input "checkbox" at bounding box center [547, 205] width 18 height 18
checkbox input "true"
click at [467, 740] on button "Save File" at bounding box center [442, 752] width 230 height 31
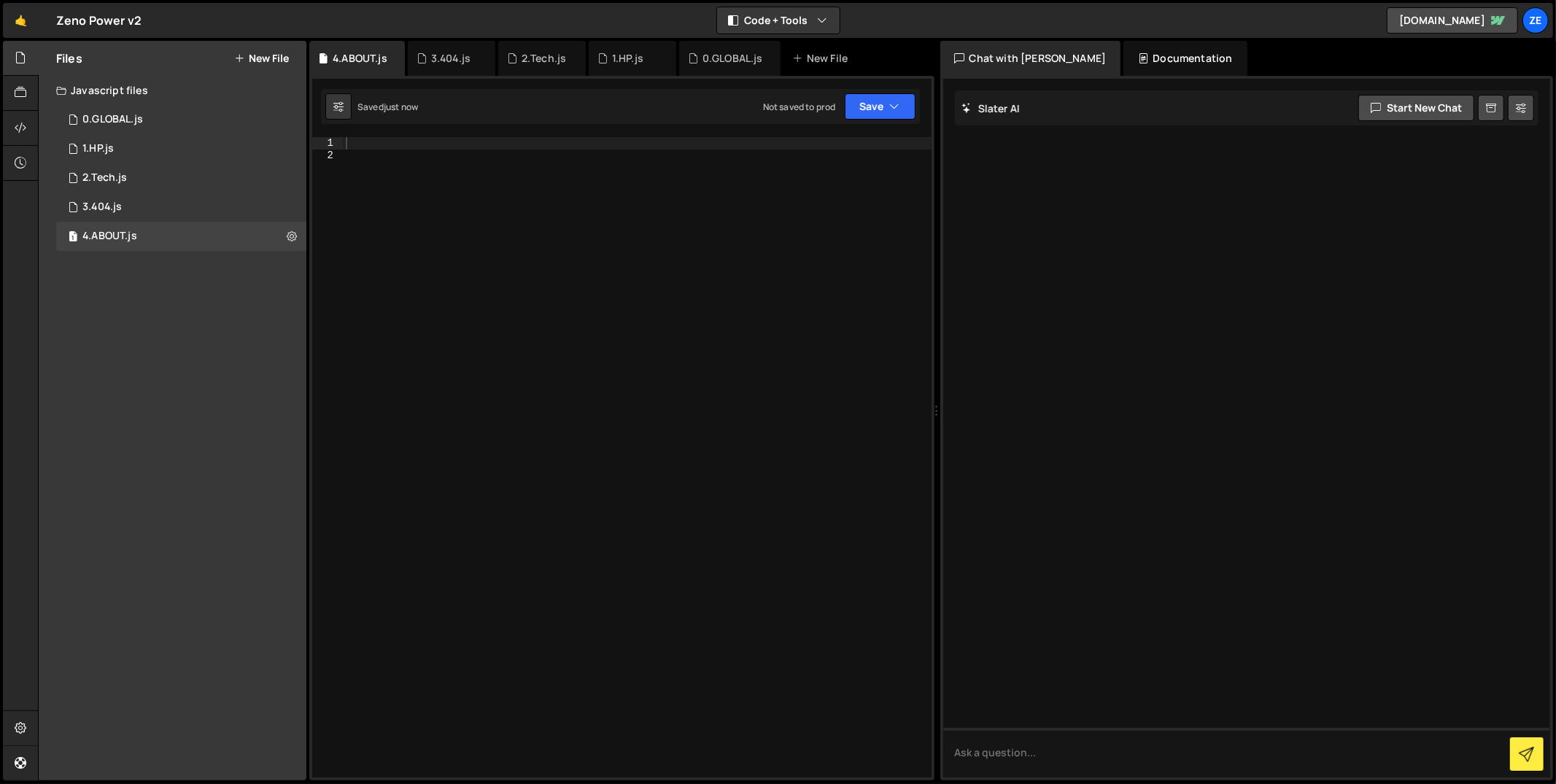
click at [477, 177] on div at bounding box center [638, 470] width 589 height 666
paste textarea "})();"
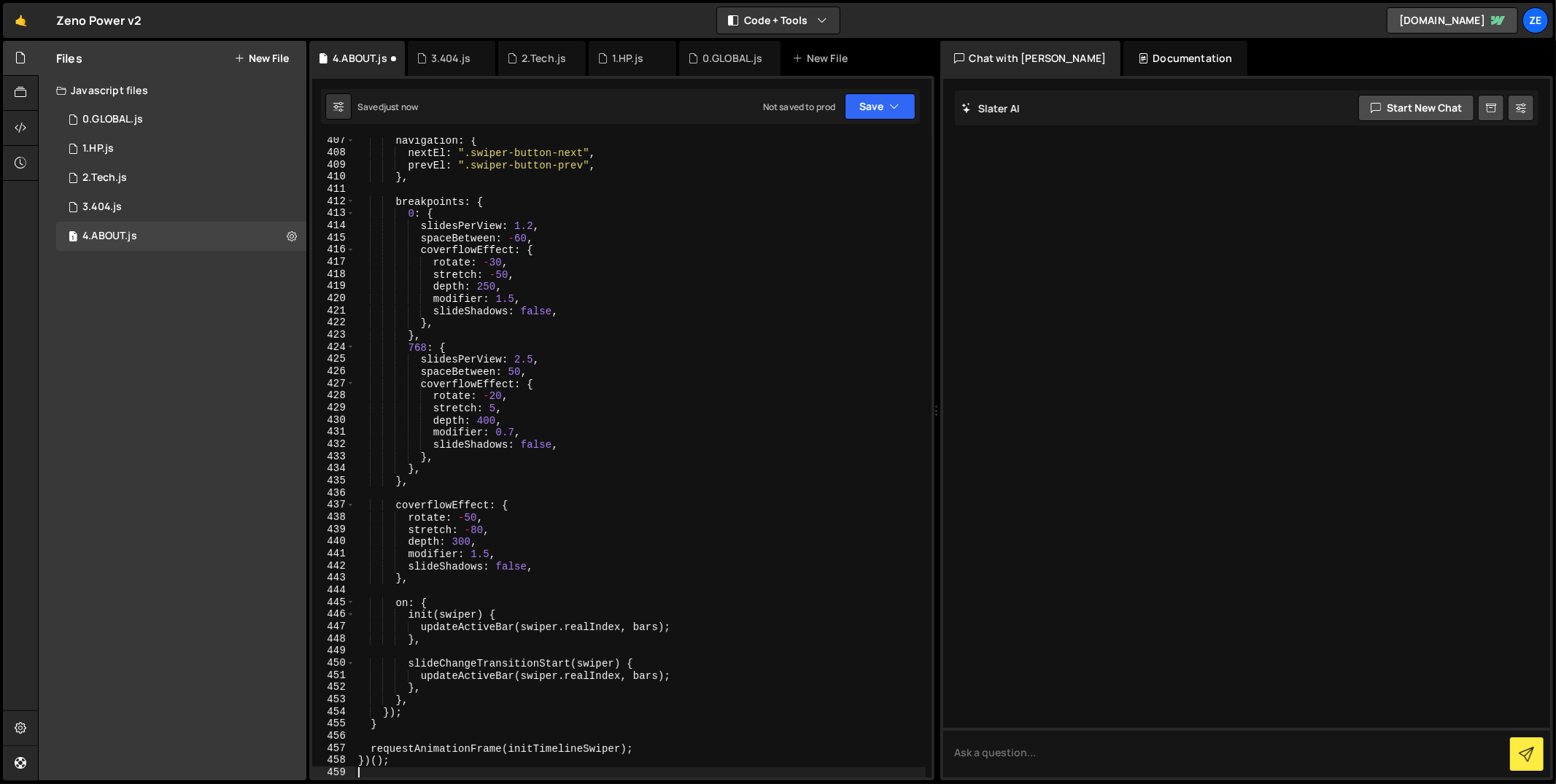
type textarea "})();"
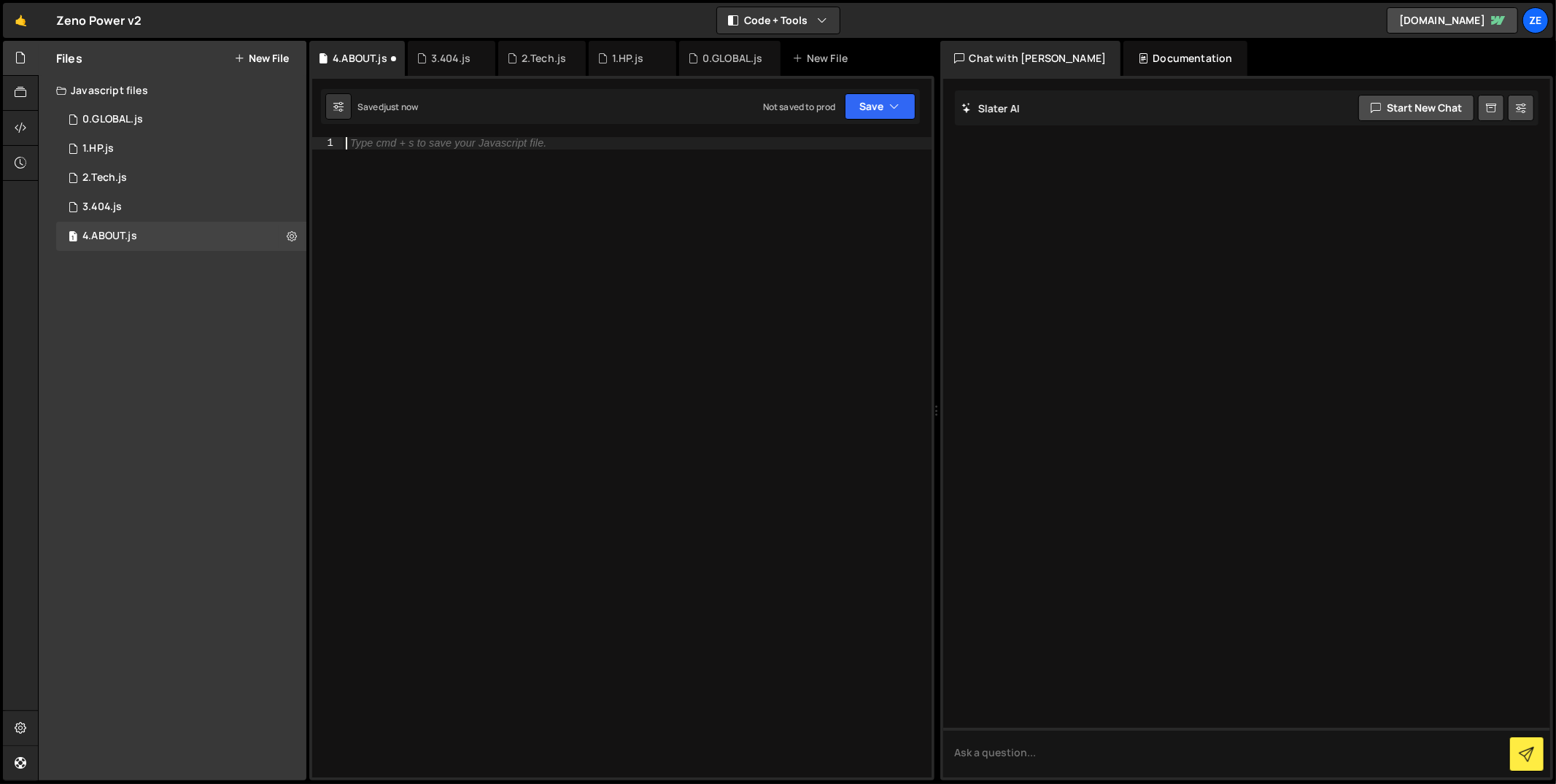
scroll to position [4938, 0]
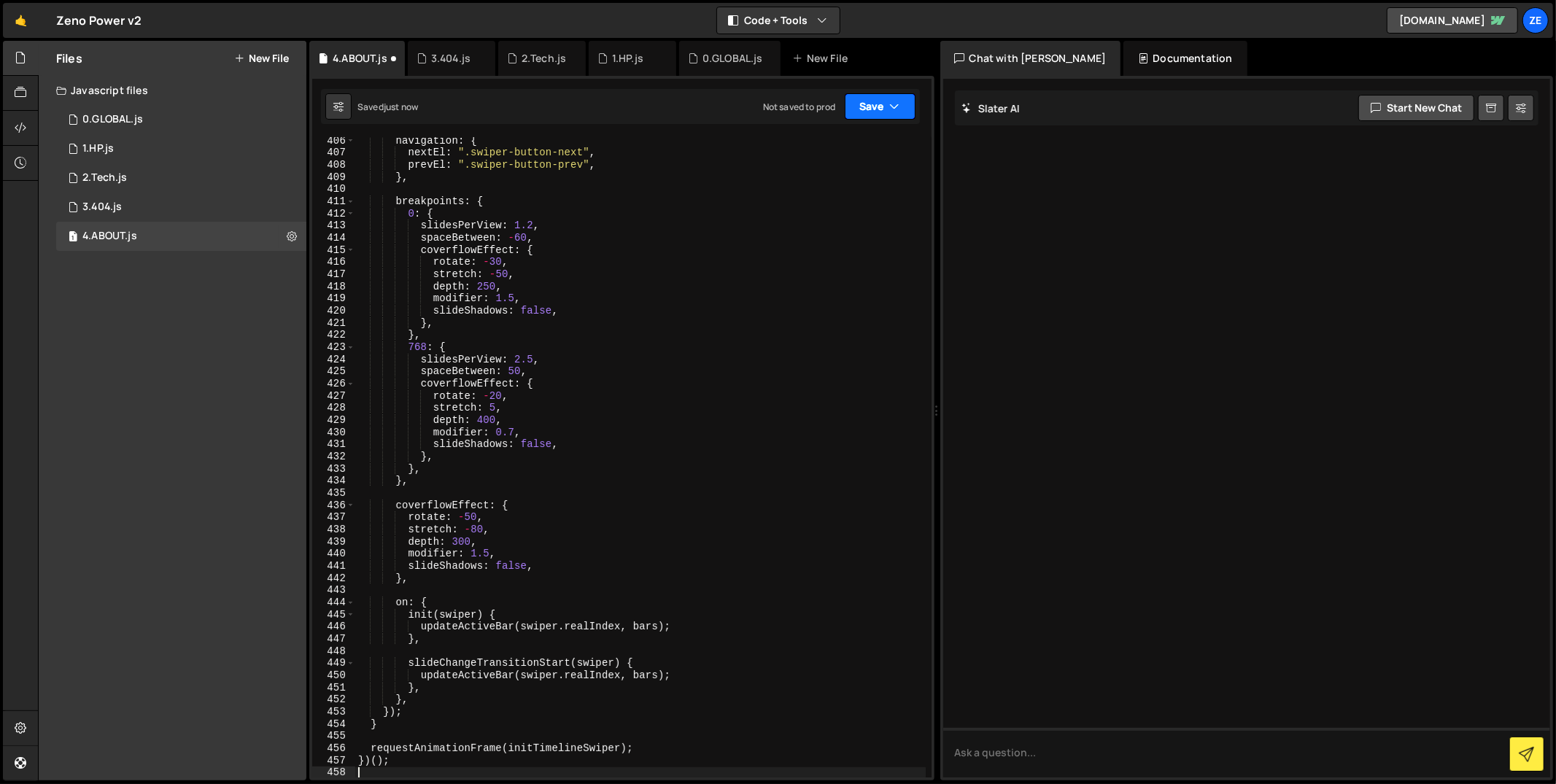
click at [856, 116] on button "Save" at bounding box center [881, 106] width 71 height 26
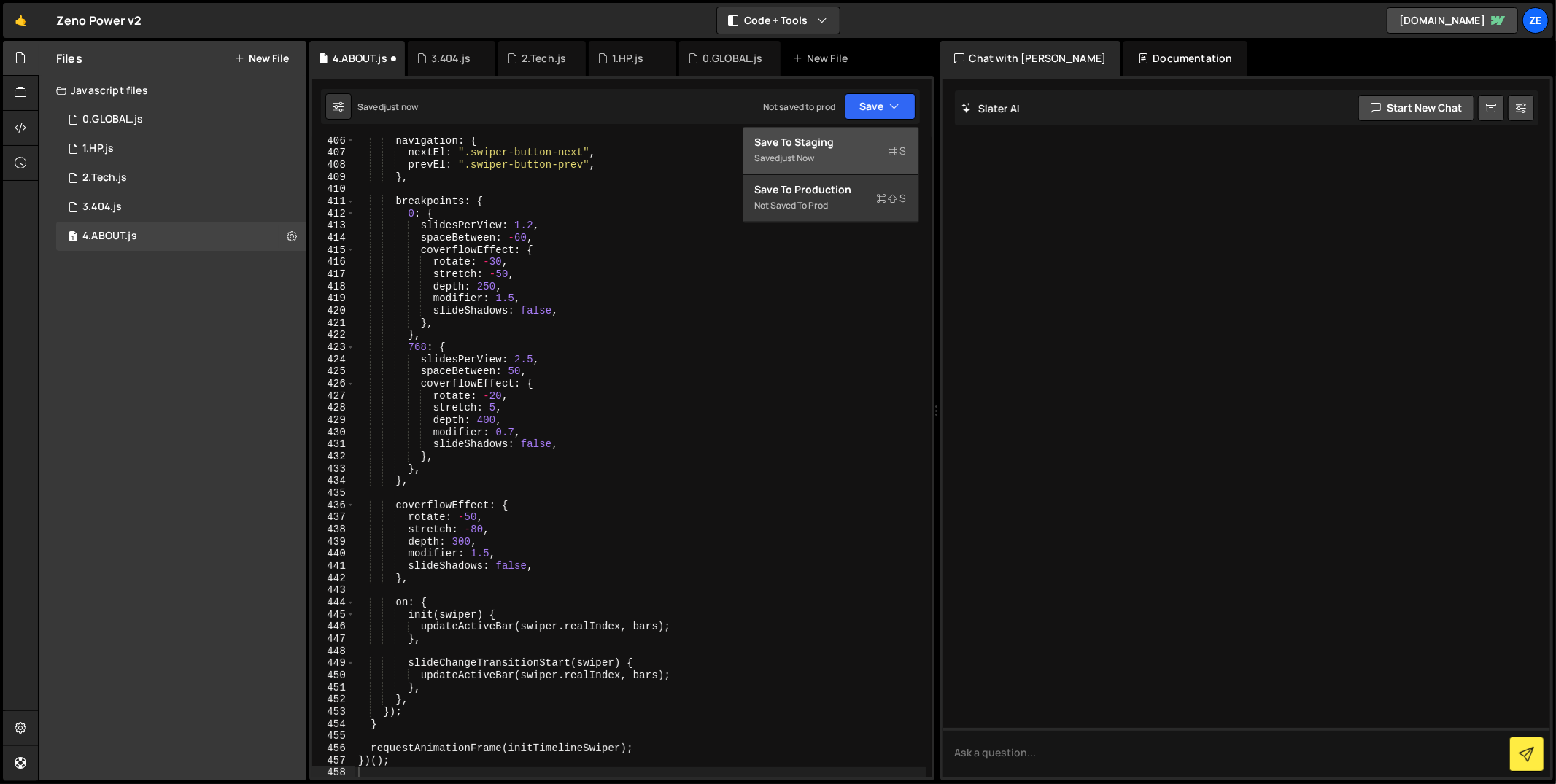
click at [830, 146] on div "Save to Staging S" at bounding box center [830, 142] width 152 height 15
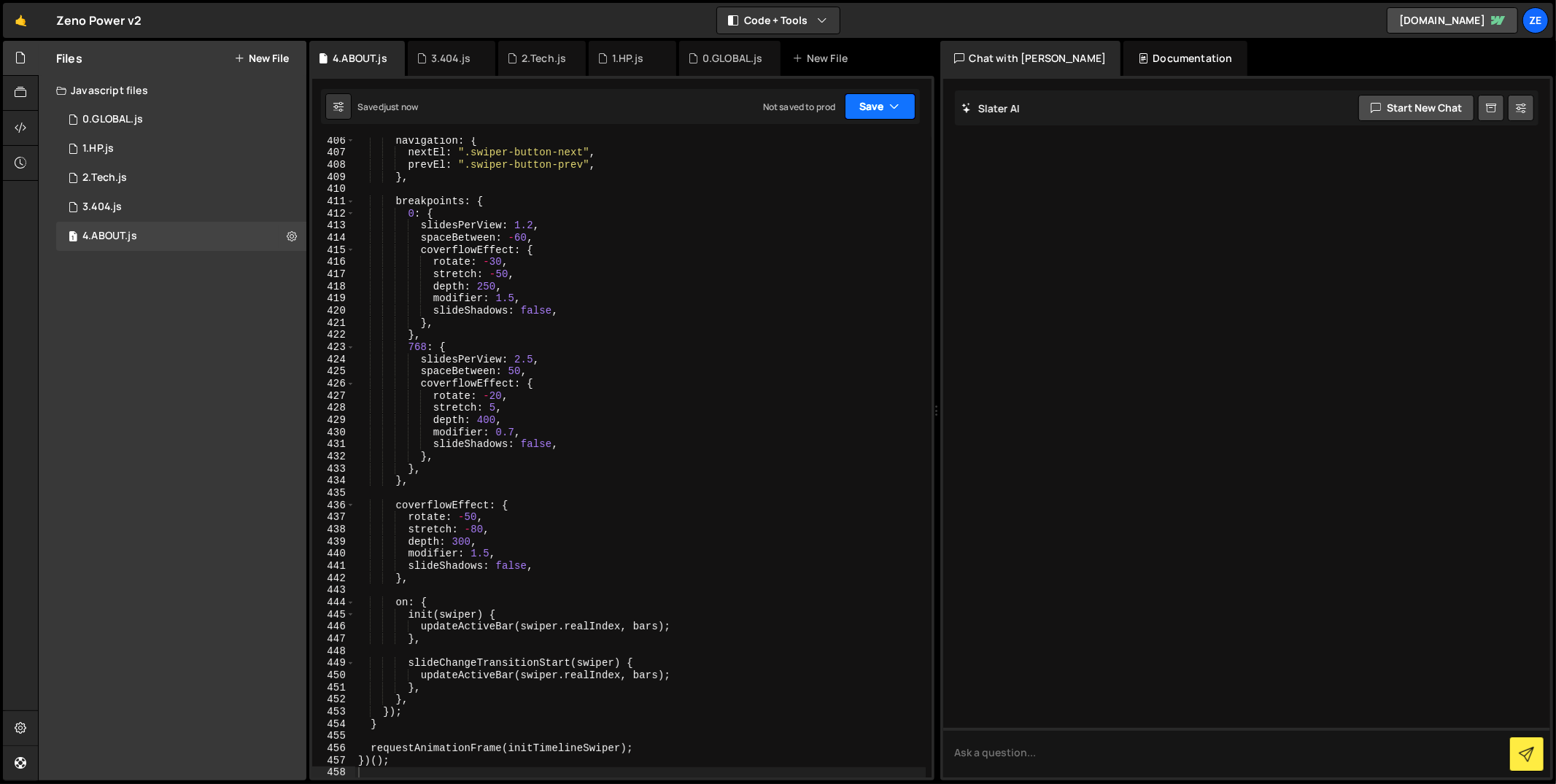
click at [880, 104] on button "Save" at bounding box center [881, 106] width 71 height 26
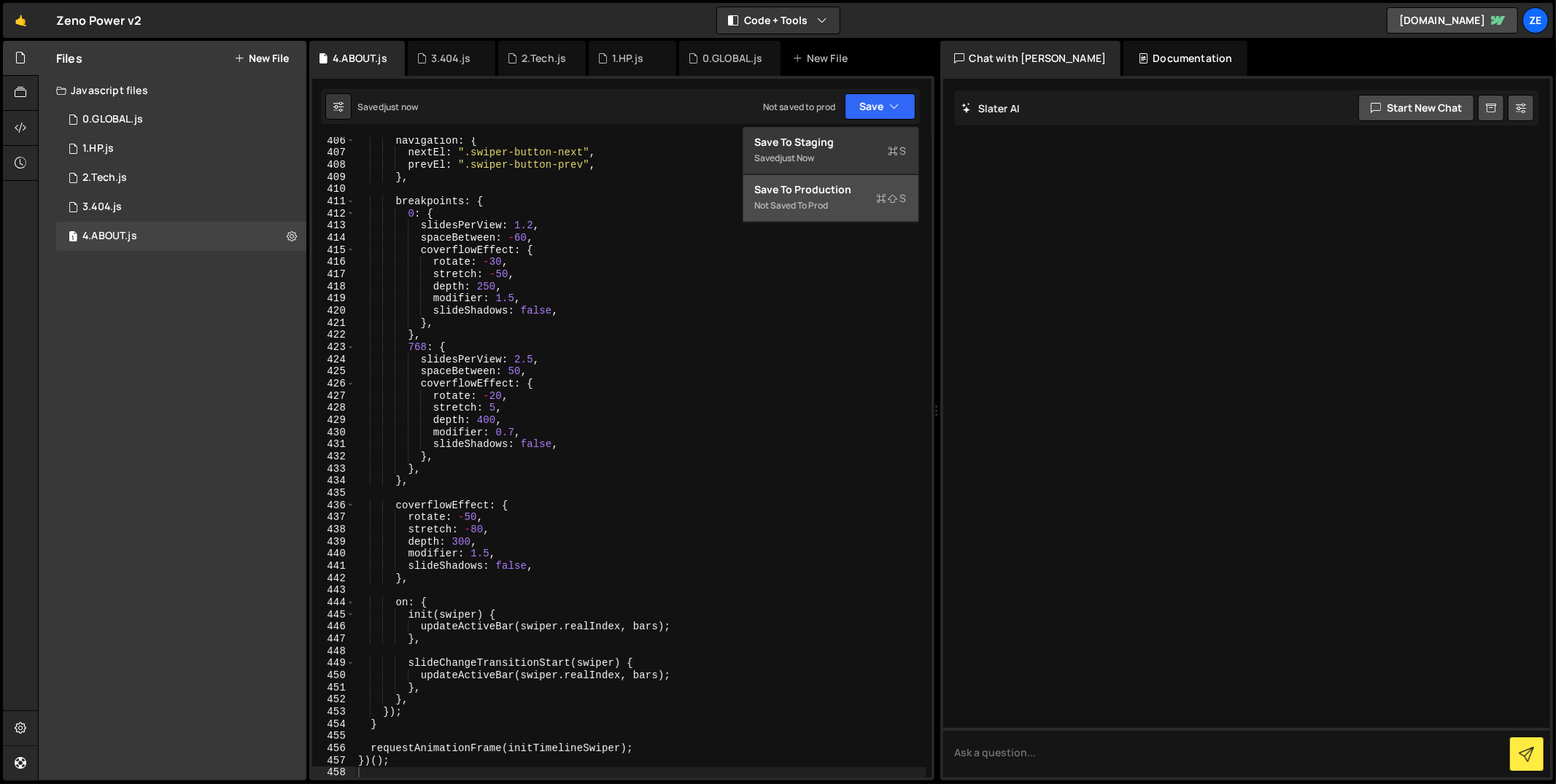
click at [838, 196] on div "Save to Production S" at bounding box center [830, 190] width 152 height 15
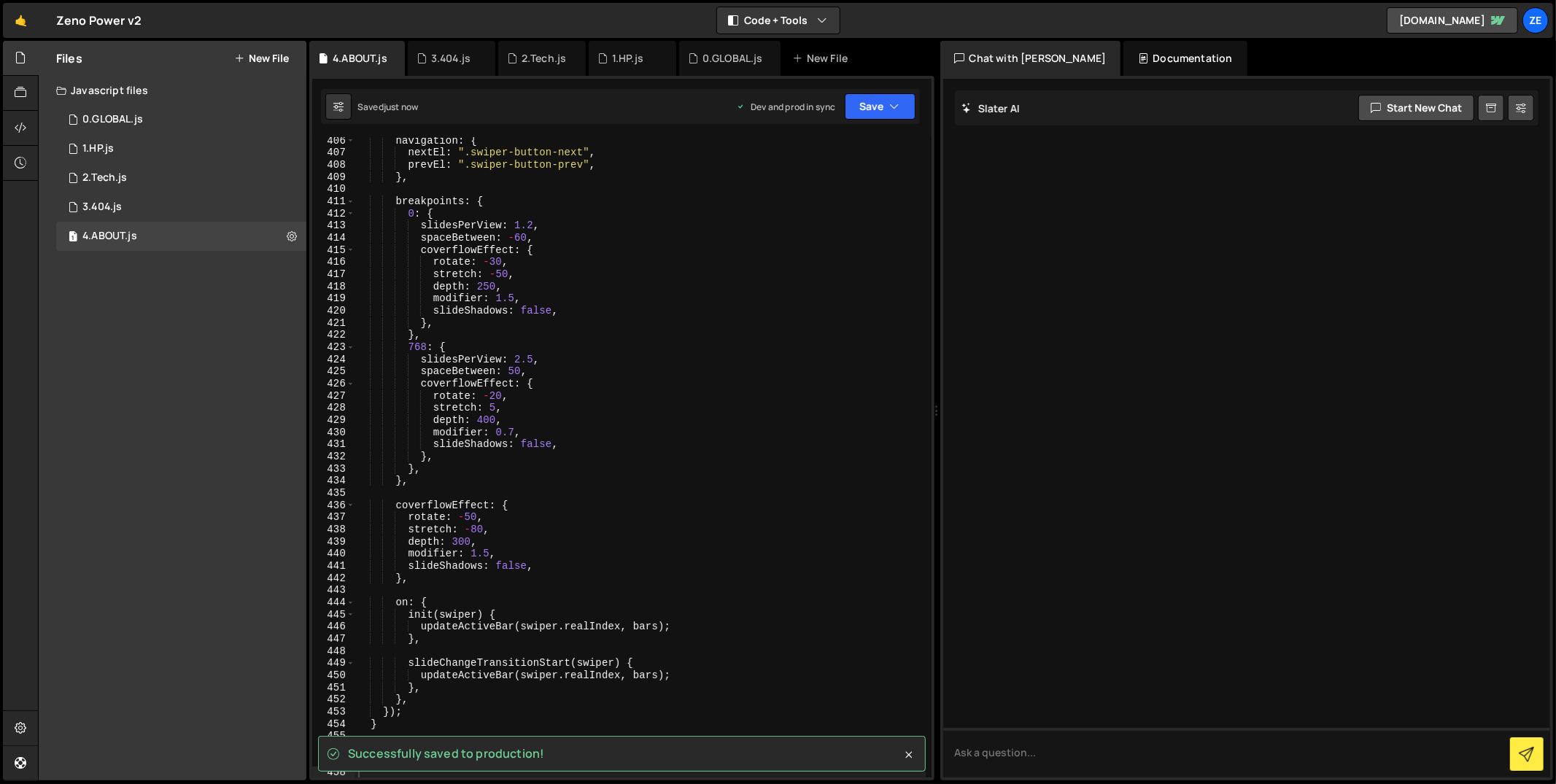
click at [207, 318] on div "Files New File Create your first file Get started by starting a Javascript or C…" at bounding box center [172, 410] width 268 height 739
click at [245, 62] on button "New File" at bounding box center [261, 58] width 55 height 12
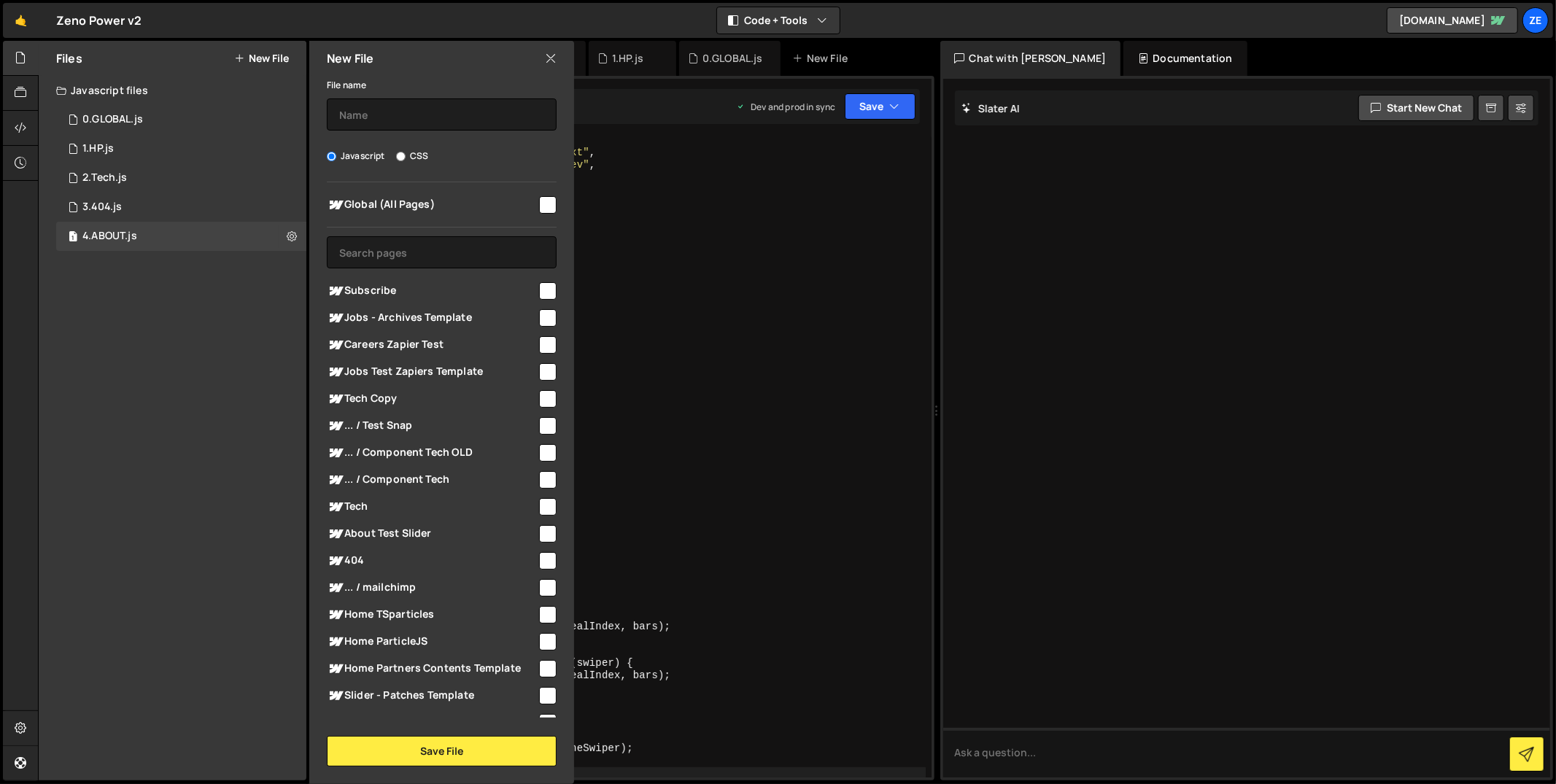
click at [412, 155] on label "CSS" at bounding box center [413, 156] width 32 height 15
click at [406, 155] on input "CSS" at bounding box center [401, 156] width 9 height 9
radio input "true"
click at [401, 126] on input "text" at bounding box center [442, 115] width 230 height 32
type input "GlobalStyles"
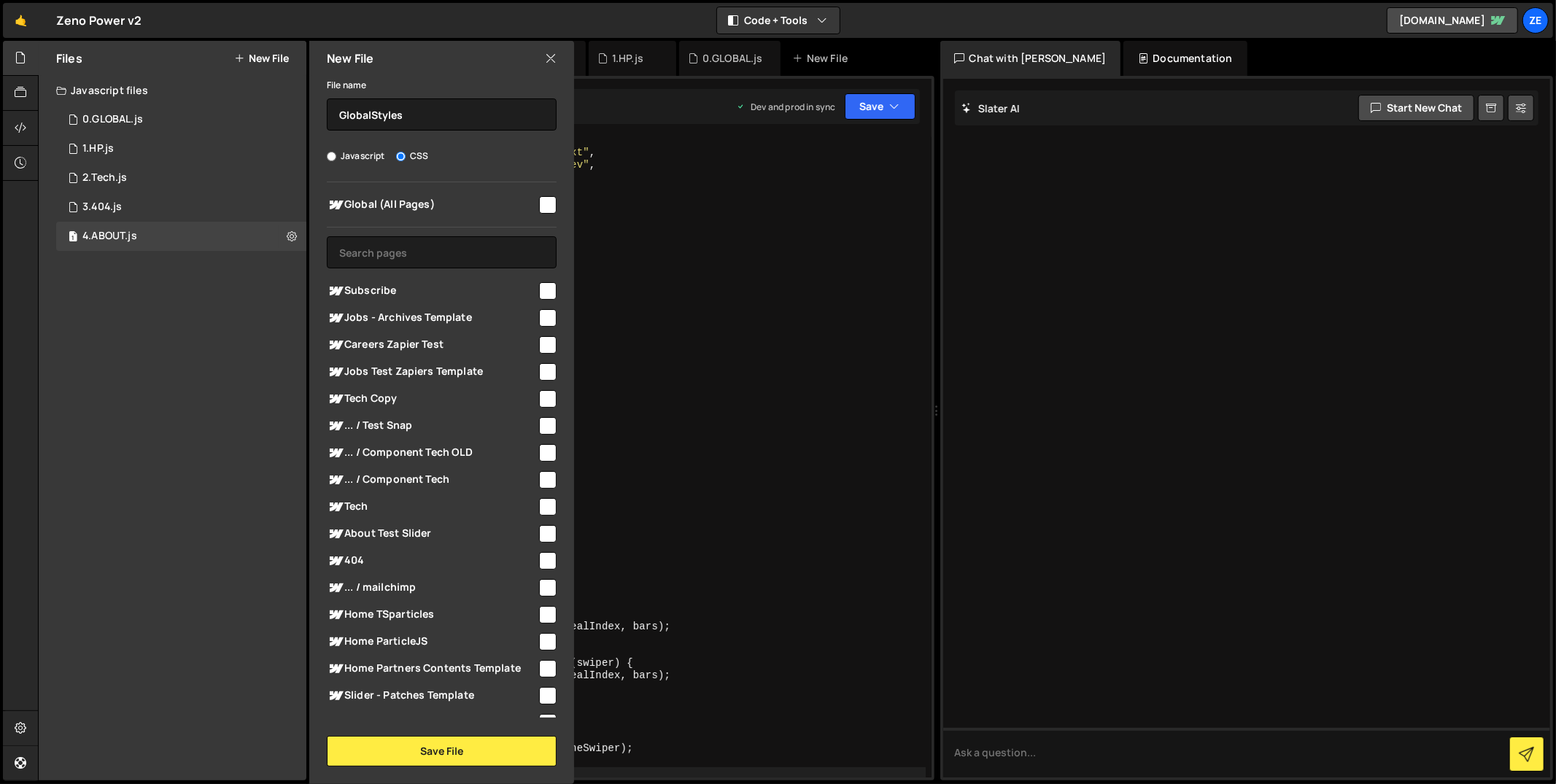
click at [539, 208] on input "checkbox" at bounding box center [547, 205] width 18 height 18
checkbox input "true"
click at [413, 757] on button "Save File" at bounding box center [442, 752] width 230 height 31
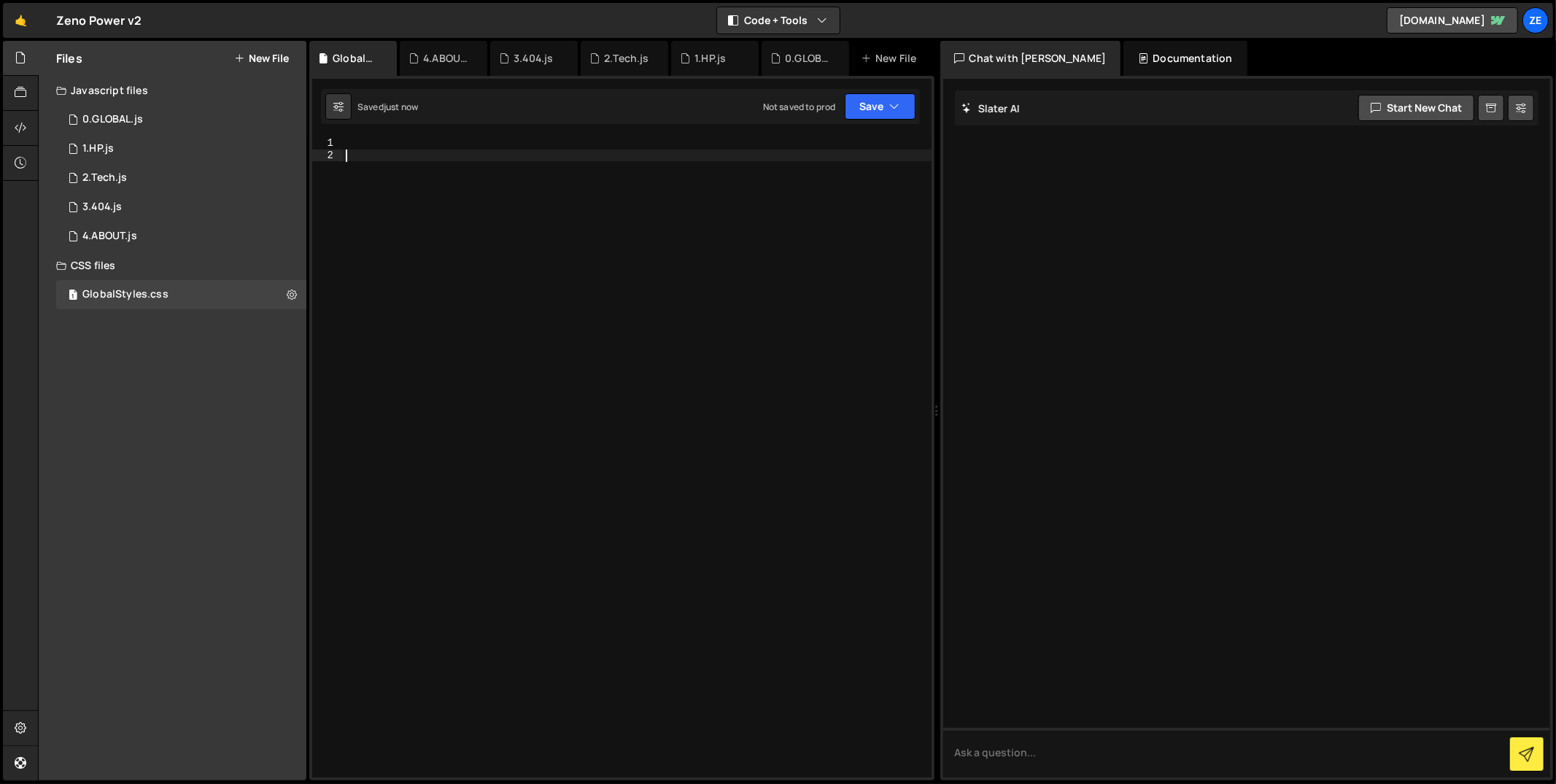
click at [477, 153] on div at bounding box center [638, 470] width 589 height 666
click at [476, 144] on div at bounding box center [638, 470] width 589 height 666
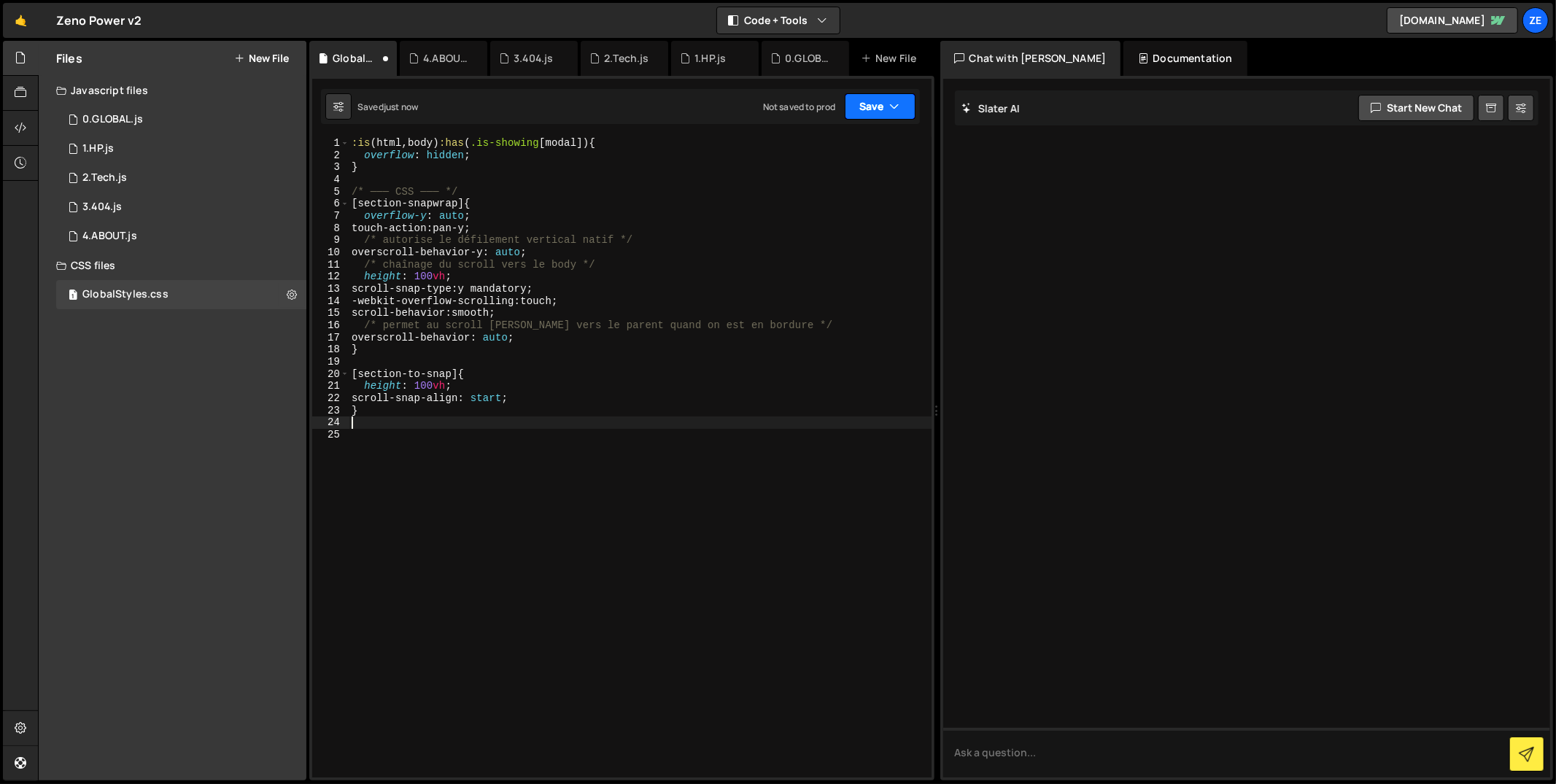
click at [872, 111] on button "Save" at bounding box center [881, 106] width 71 height 26
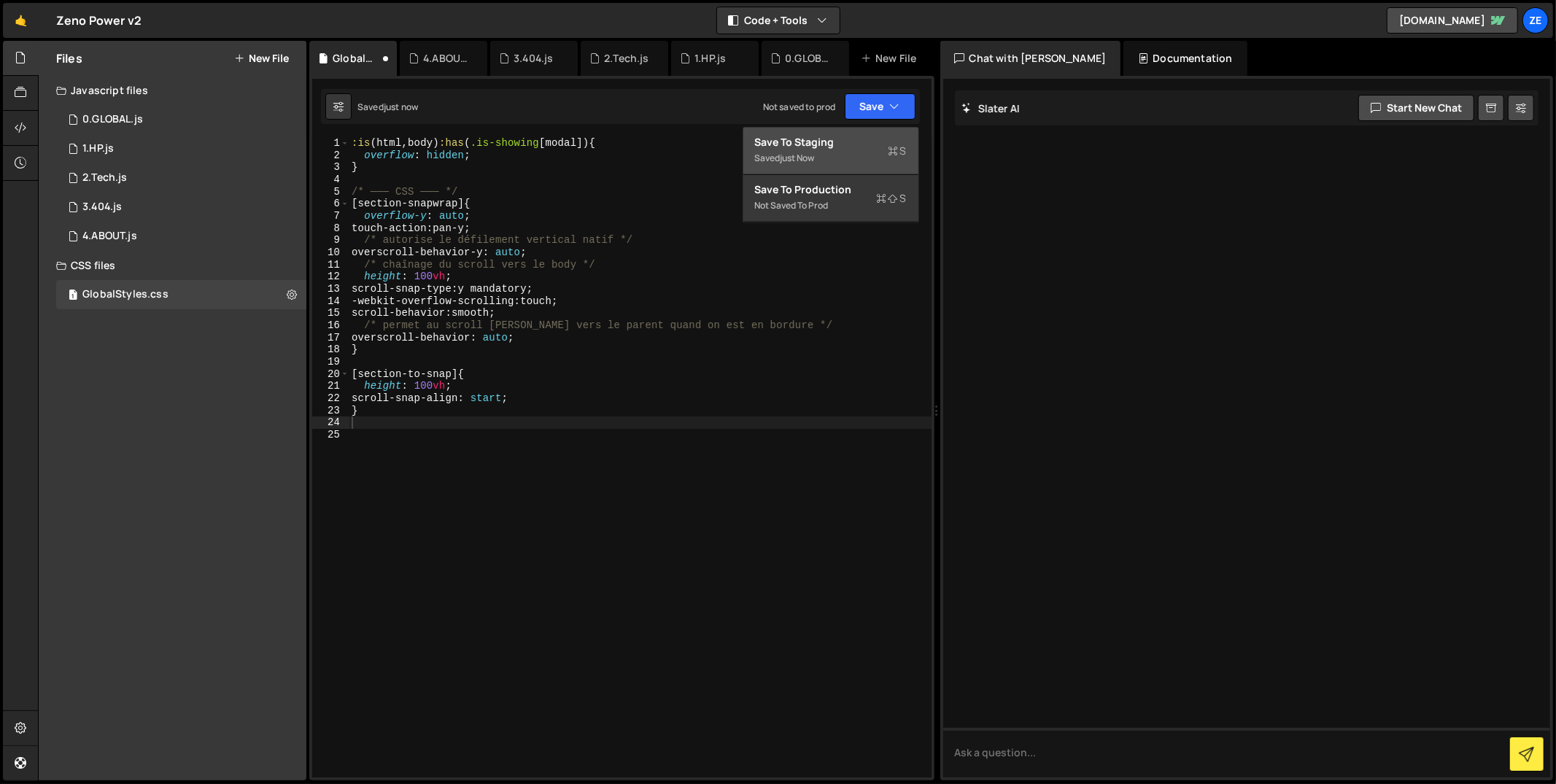
click at [852, 155] on div "Saved just now" at bounding box center [830, 158] width 152 height 18
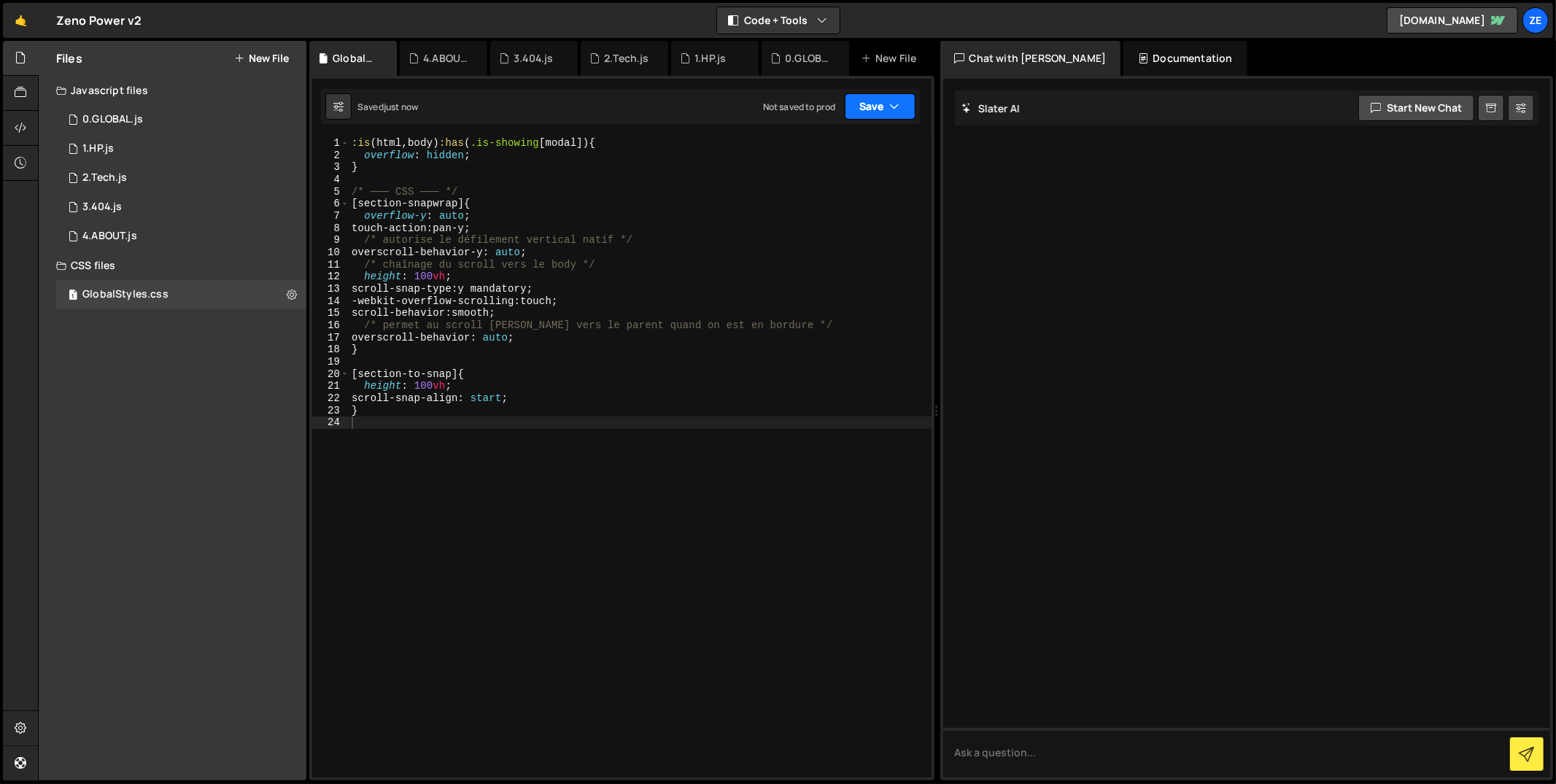
drag, startPoint x: 861, startPoint y: 107, endPoint x: 860, endPoint y: 116, distance: 9.1
click at [861, 106] on button "Save" at bounding box center [881, 106] width 71 height 26
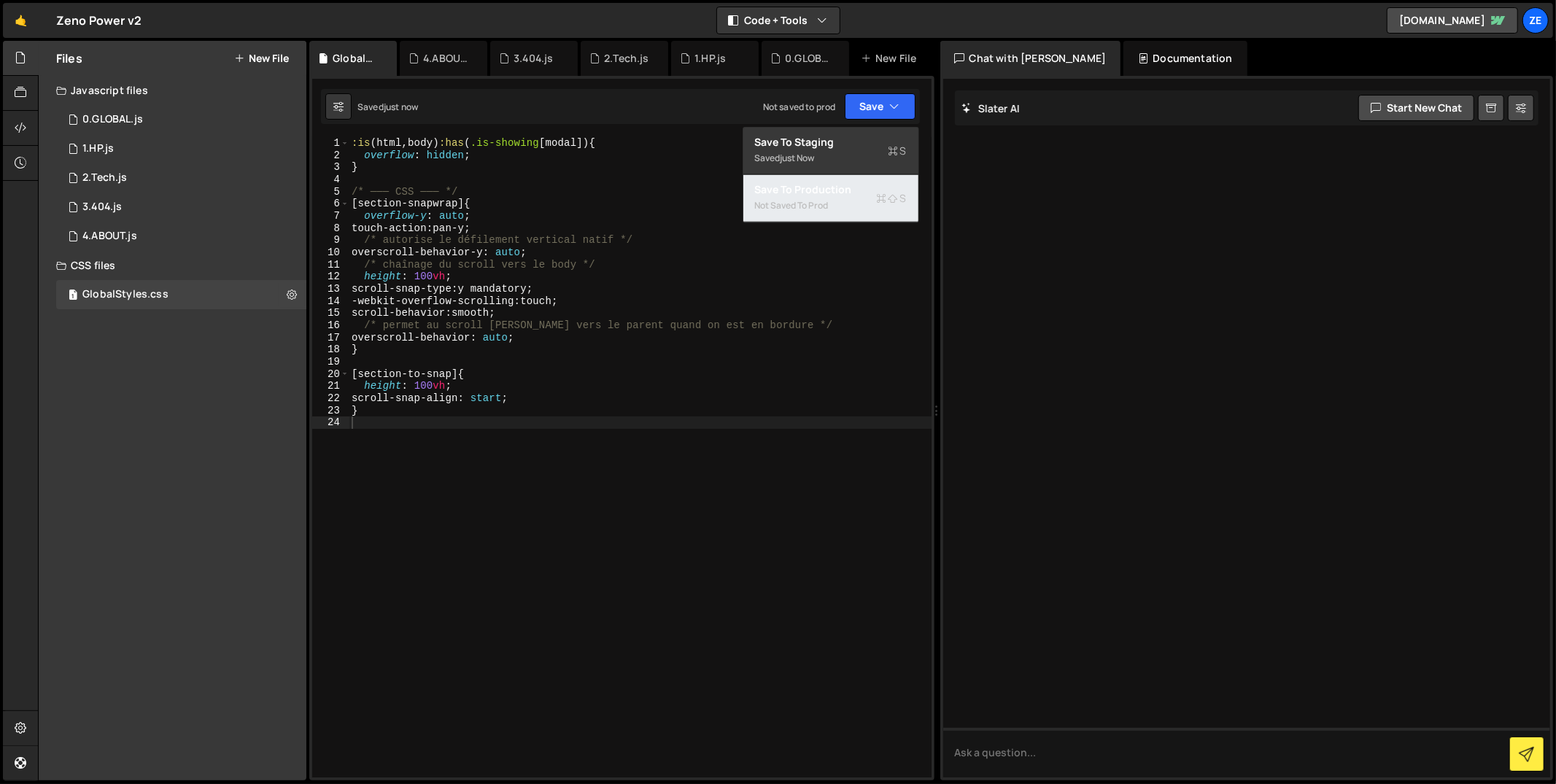
drag, startPoint x: 837, startPoint y: 183, endPoint x: 817, endPoint y: 193, distance: 22.4
click at [837, 183] on div "Save to Production S" at bounding box center [830, 190] width 152 height 15
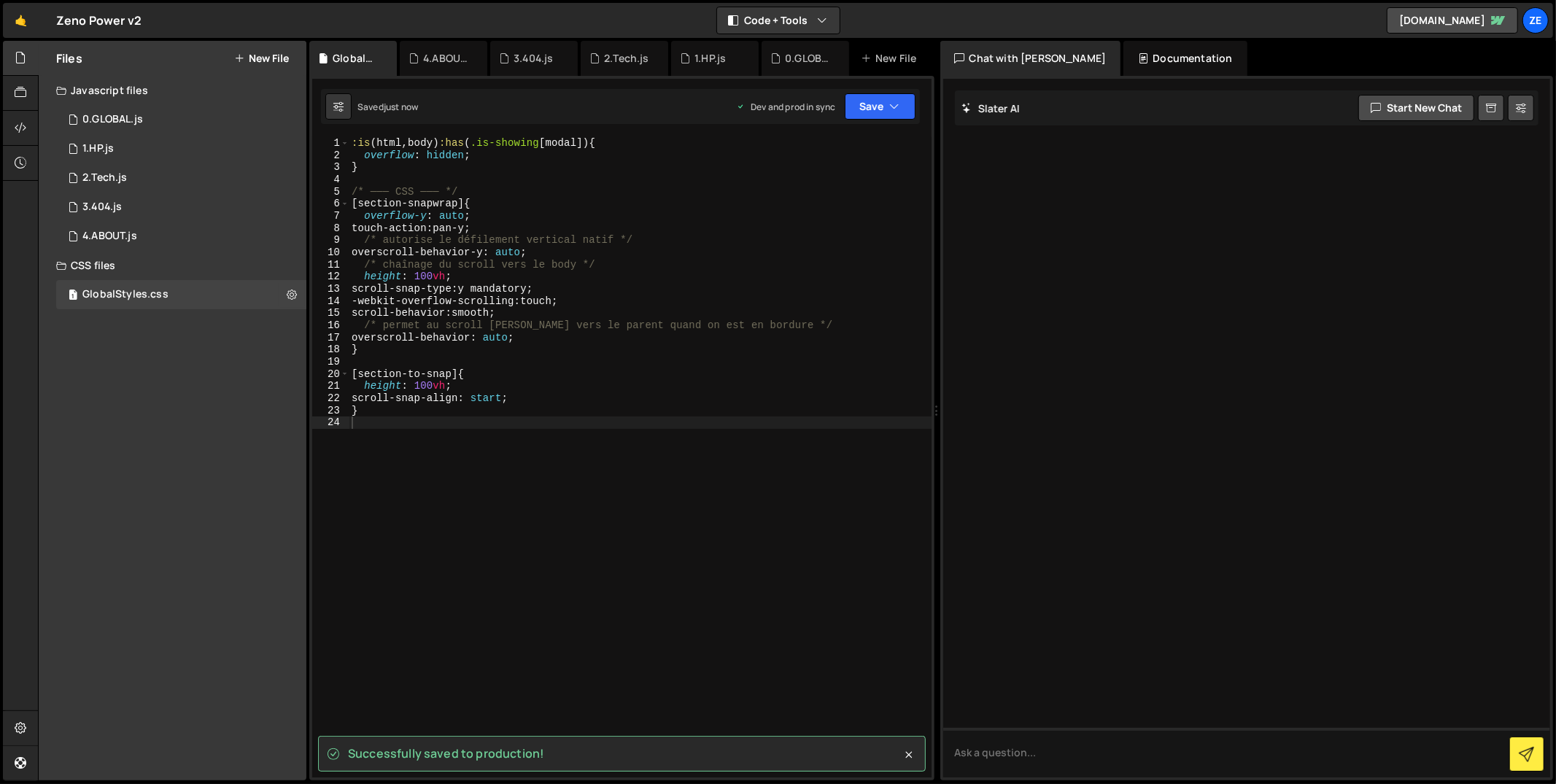
click at [262, 59] on button "New File" at bounding box center [261, 58] width 55 height 12
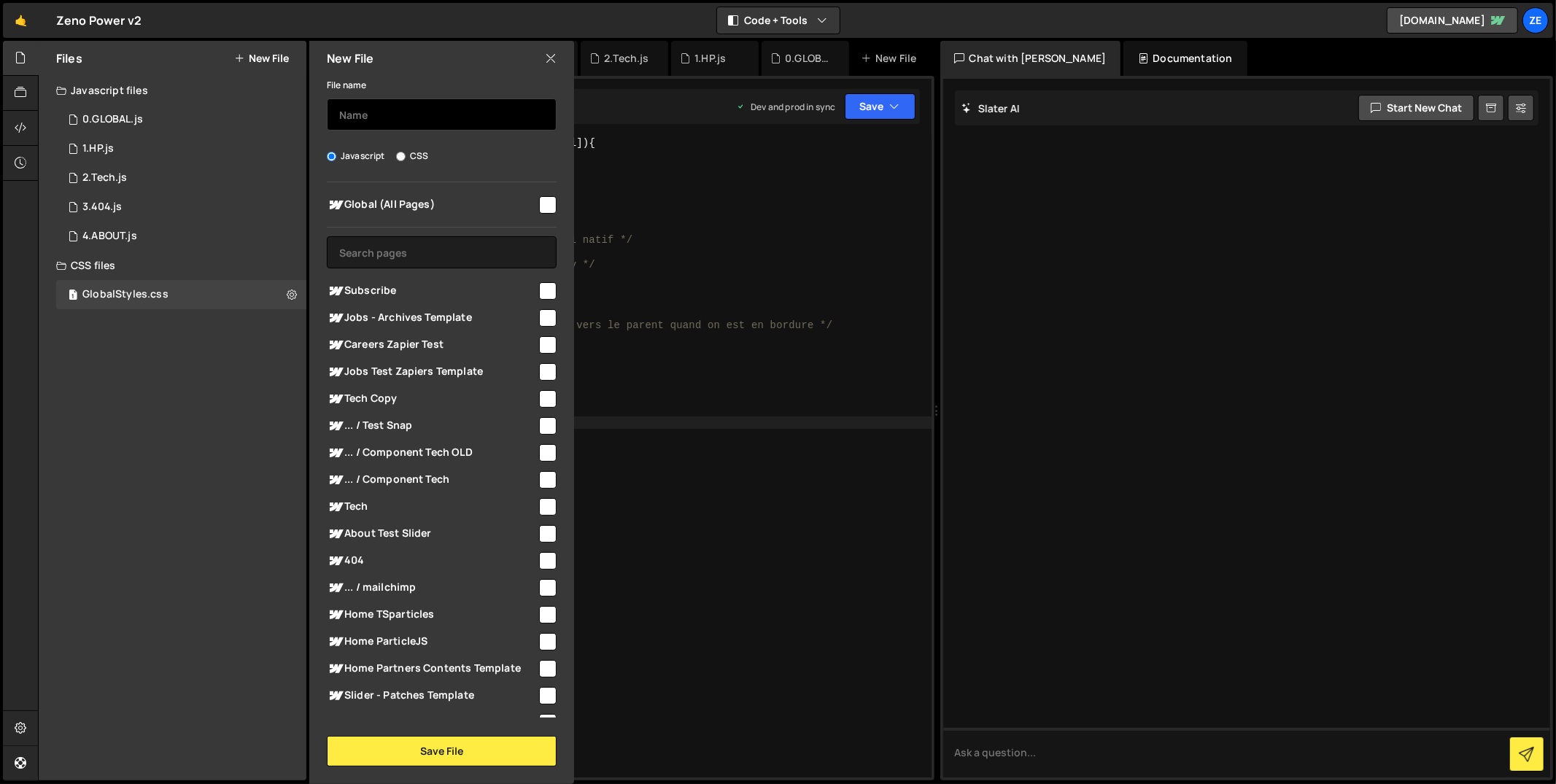
click at [412, 123] on input "text" at bounding box center [442, 115] width 230 height 32
type input "GradientFinal.js"
click at [543, 206] on input "checkbox" at bounding box center [547, 205] width 18 height 18
checkbox input "true"
click at [456, 758] on button "Save File" at bounding box center [442, 752] width 230 height 31
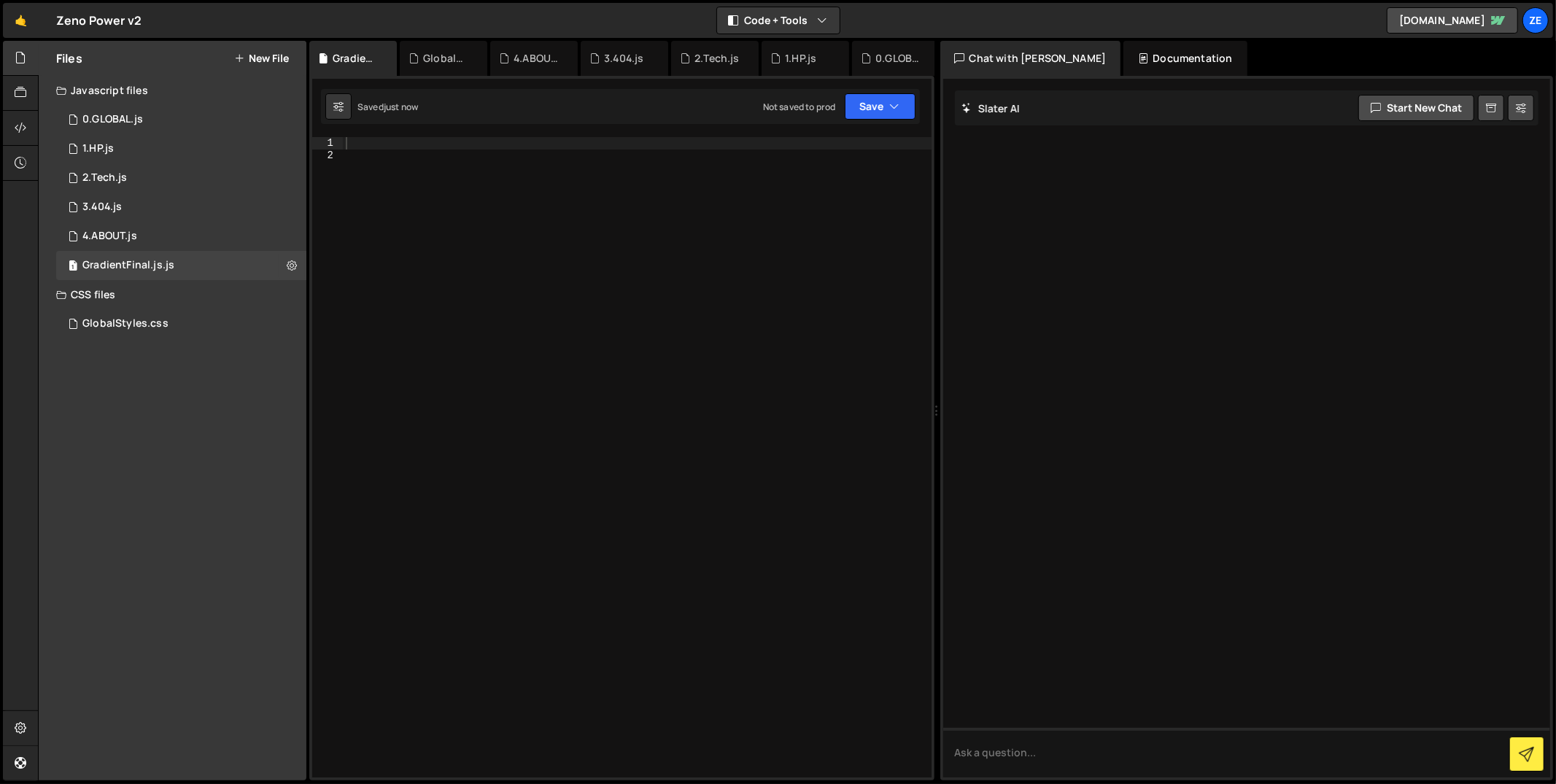
click at [458, 187] on div at bounding box center [638, 470] width 589 height 666
click at [456, 186] on div at bounding box center [638, 470] width 589 height 666
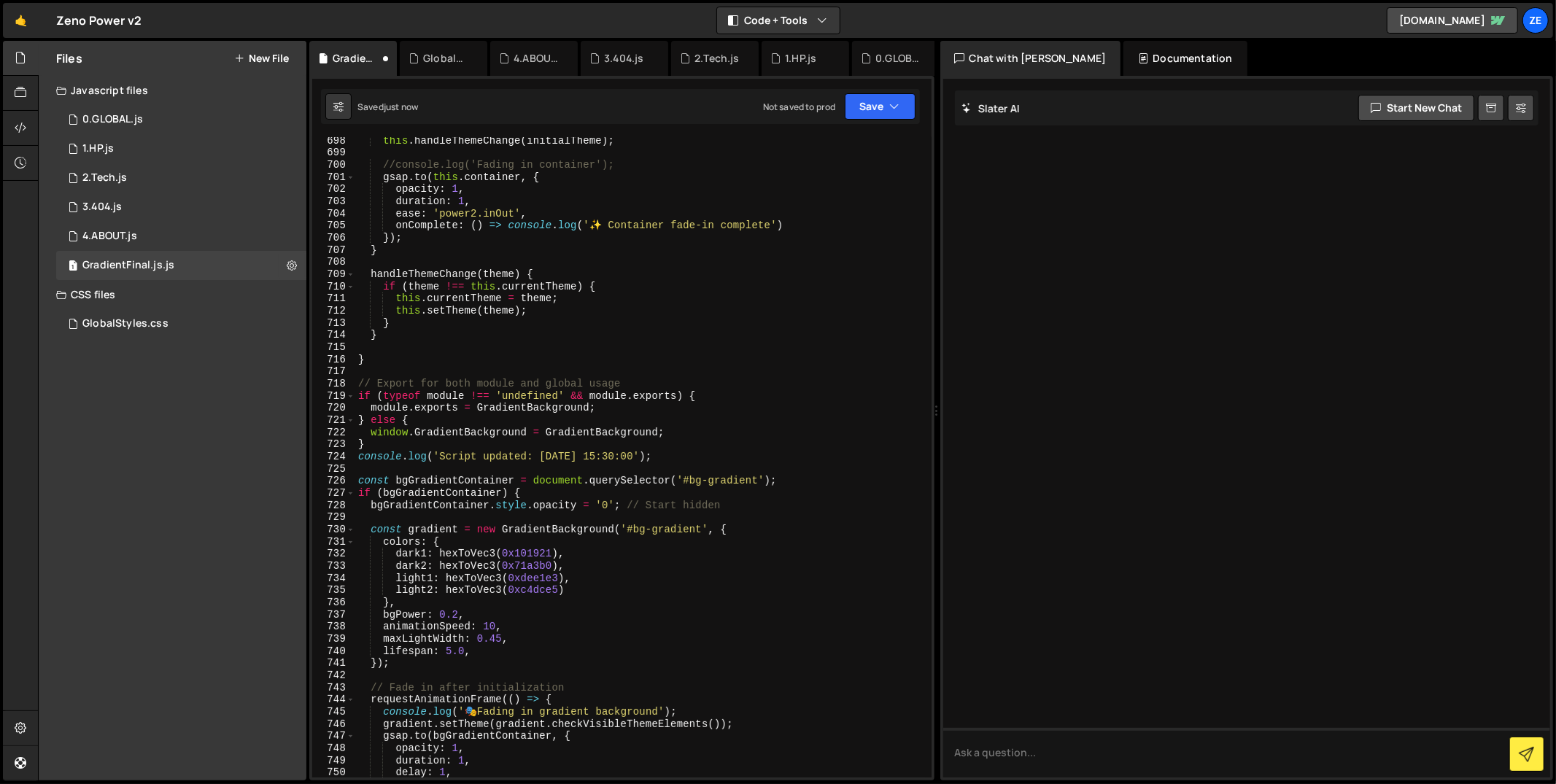
scroll to position [8694, 0]
click at [865, 121] on div "Saved just now Not saved to prod Upgrade to Edit Save Save to Staging S Saved j…" at bounding box center [620, 106] width 599 height 35
click at [868, 116] on button "Save" at bounding box center [881, 106] width 71 height 26
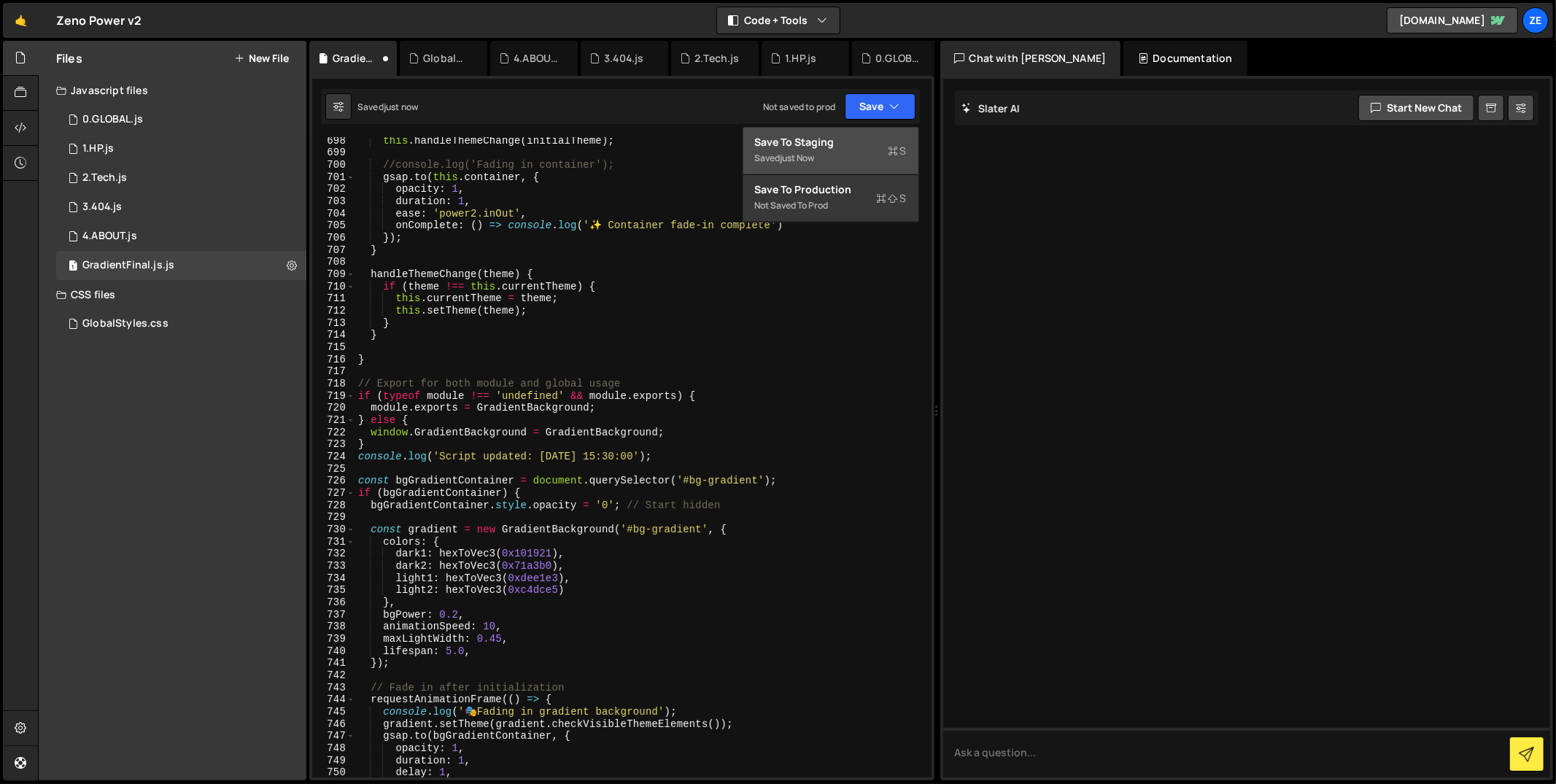
click at [867, 137] on div "Save to Staging S" at bounding box center [830, 142] width 152 height 15
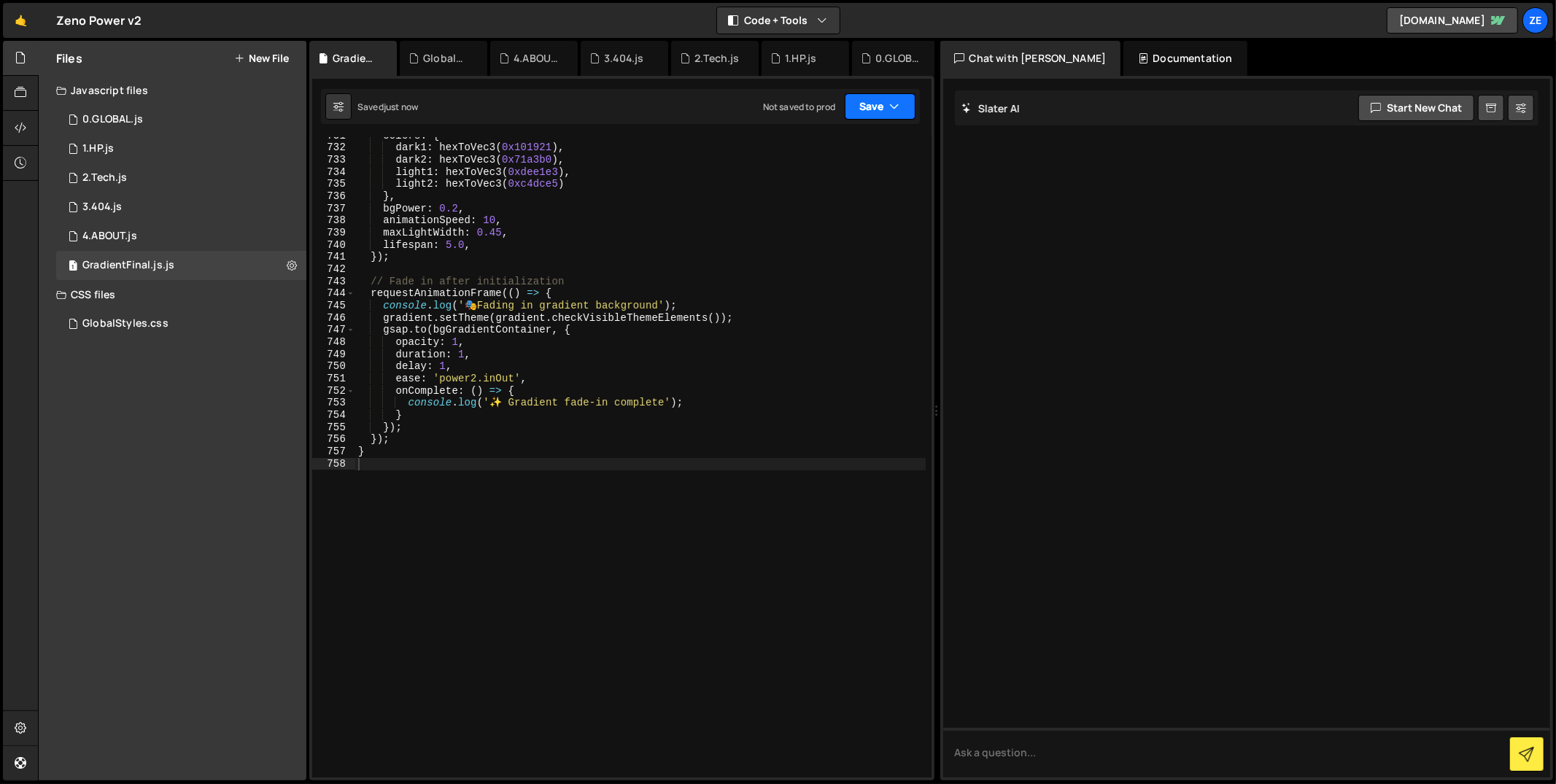
click at [887, 103] on button "Save" at bounding box center [881, 106] width 71 height 26
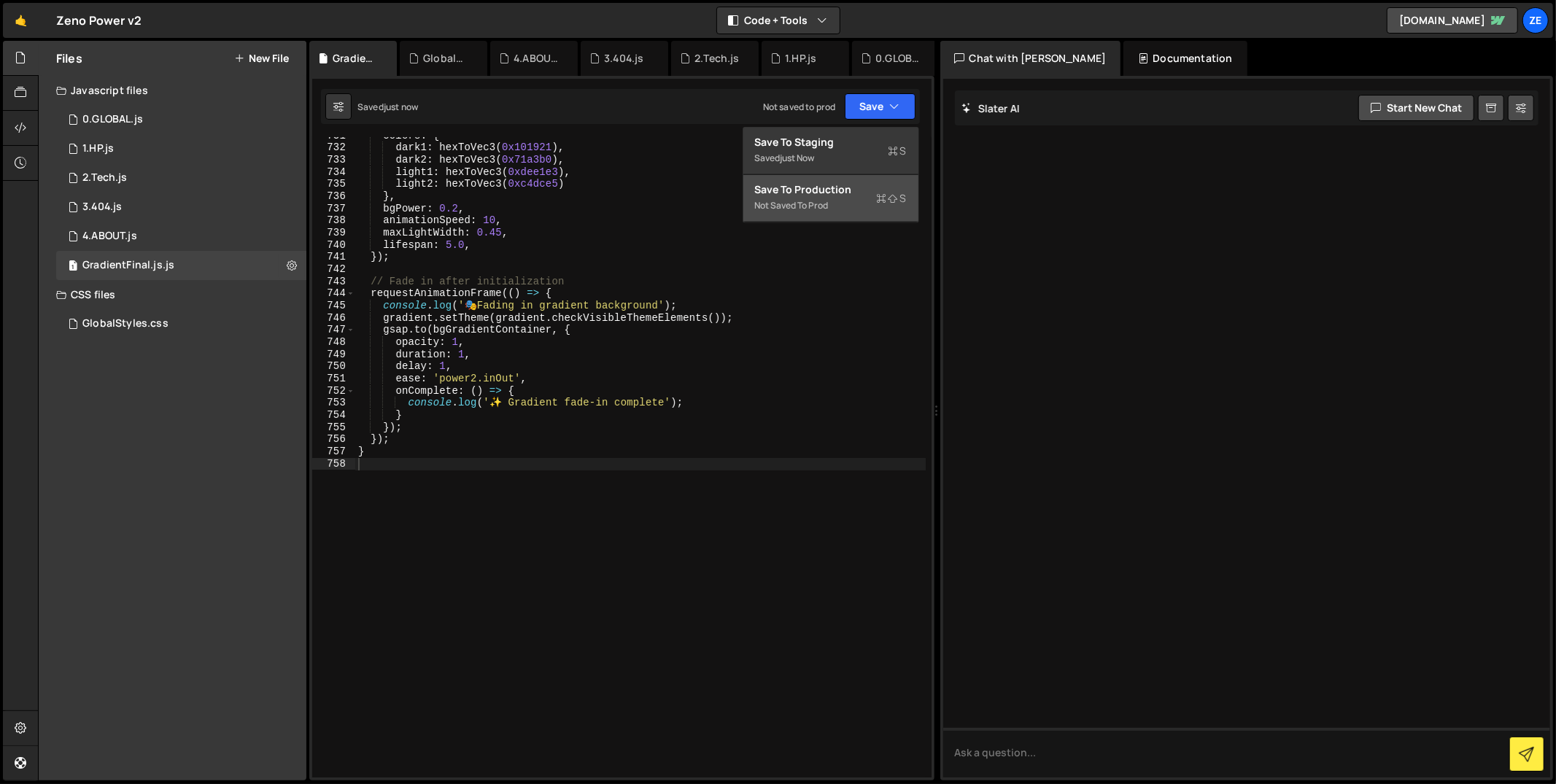
click at [834, 185] on div "Save to Production S" at bounding box center [830, 190] width 152 height 15
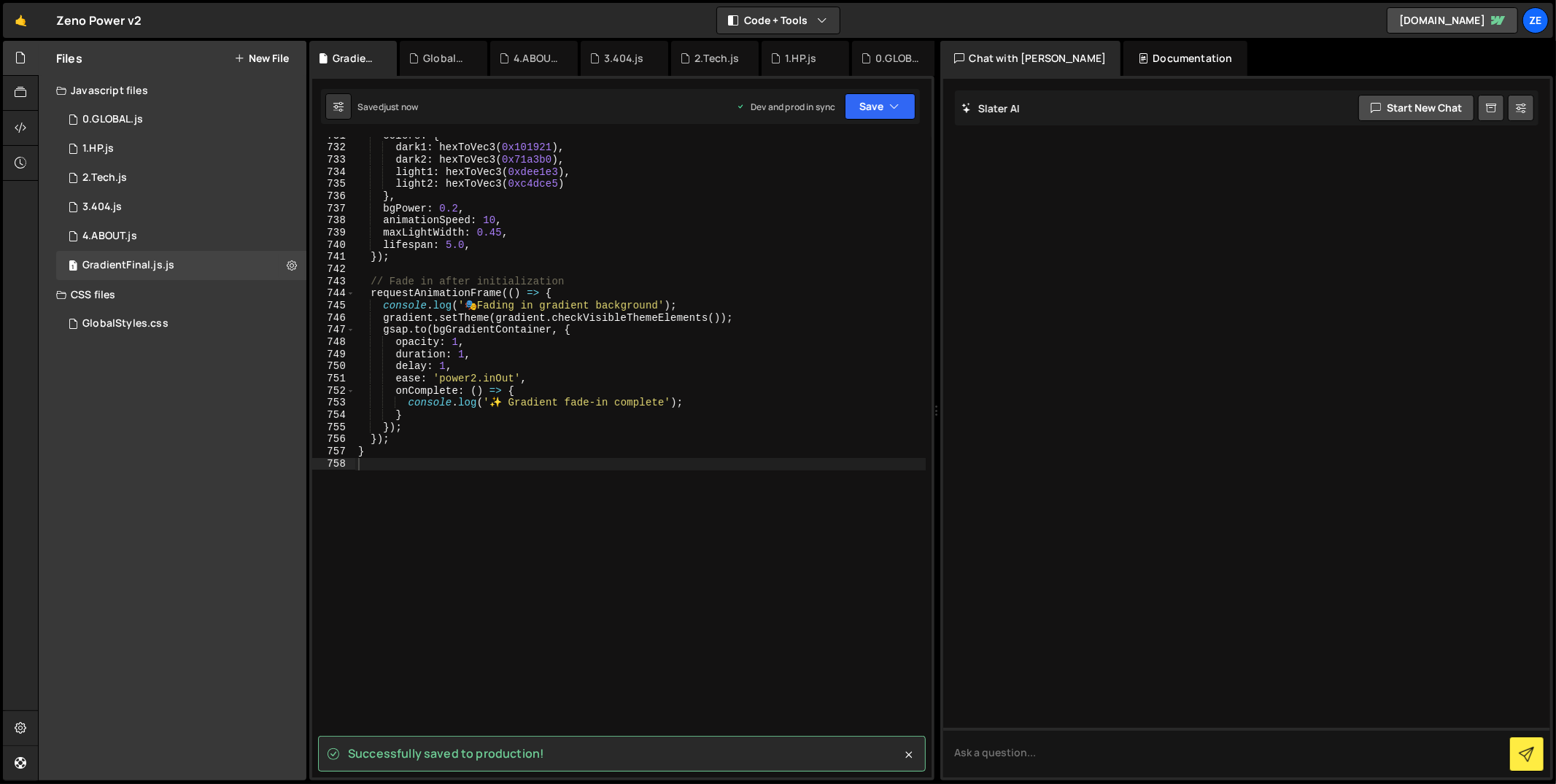
click at [269, 61] on button "New File" at bounding box center [261, 58] width 55 height 12
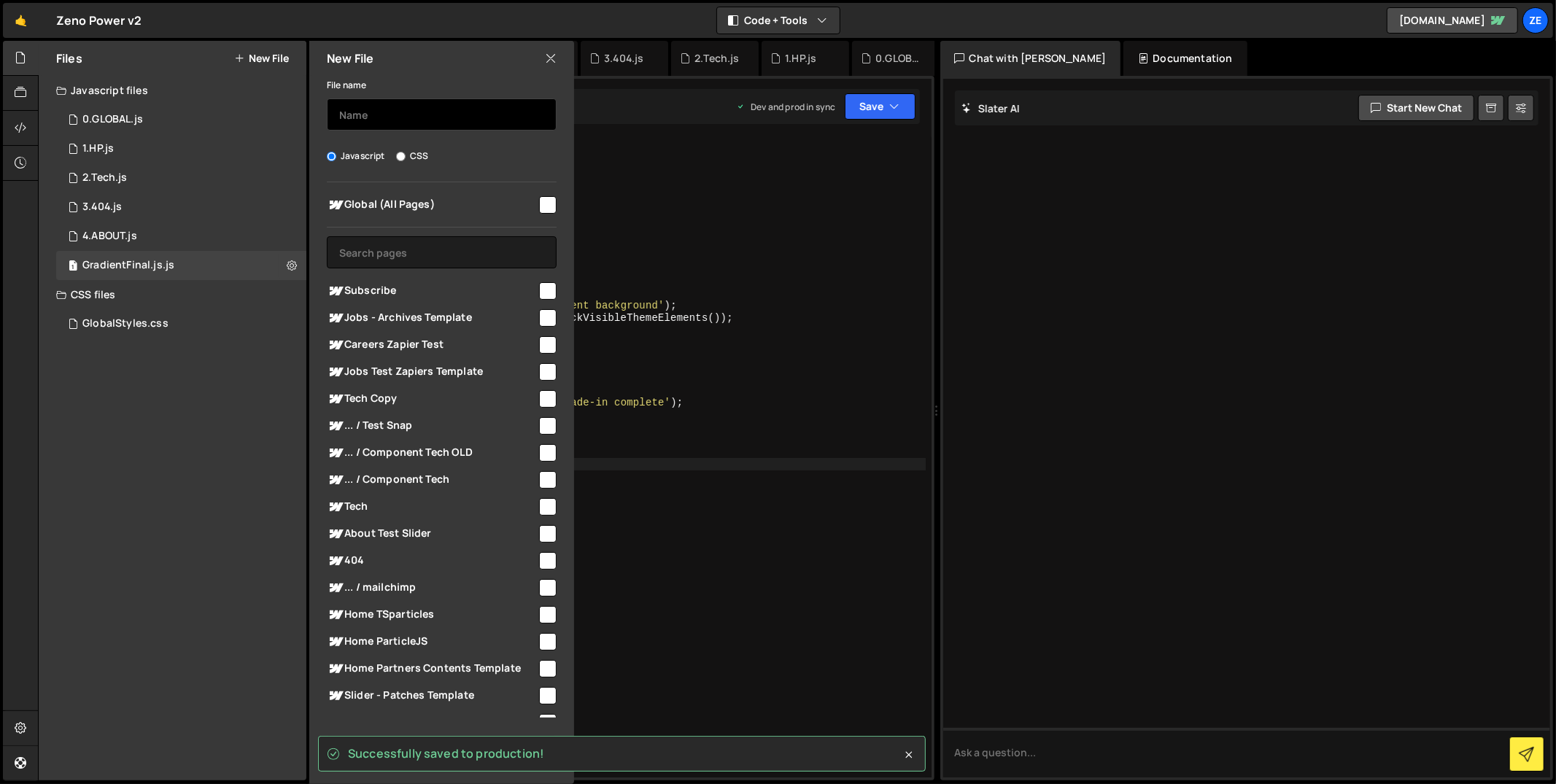
click at [341, 100] on input "text" at bounding box center [442, 115] width 230 height 32
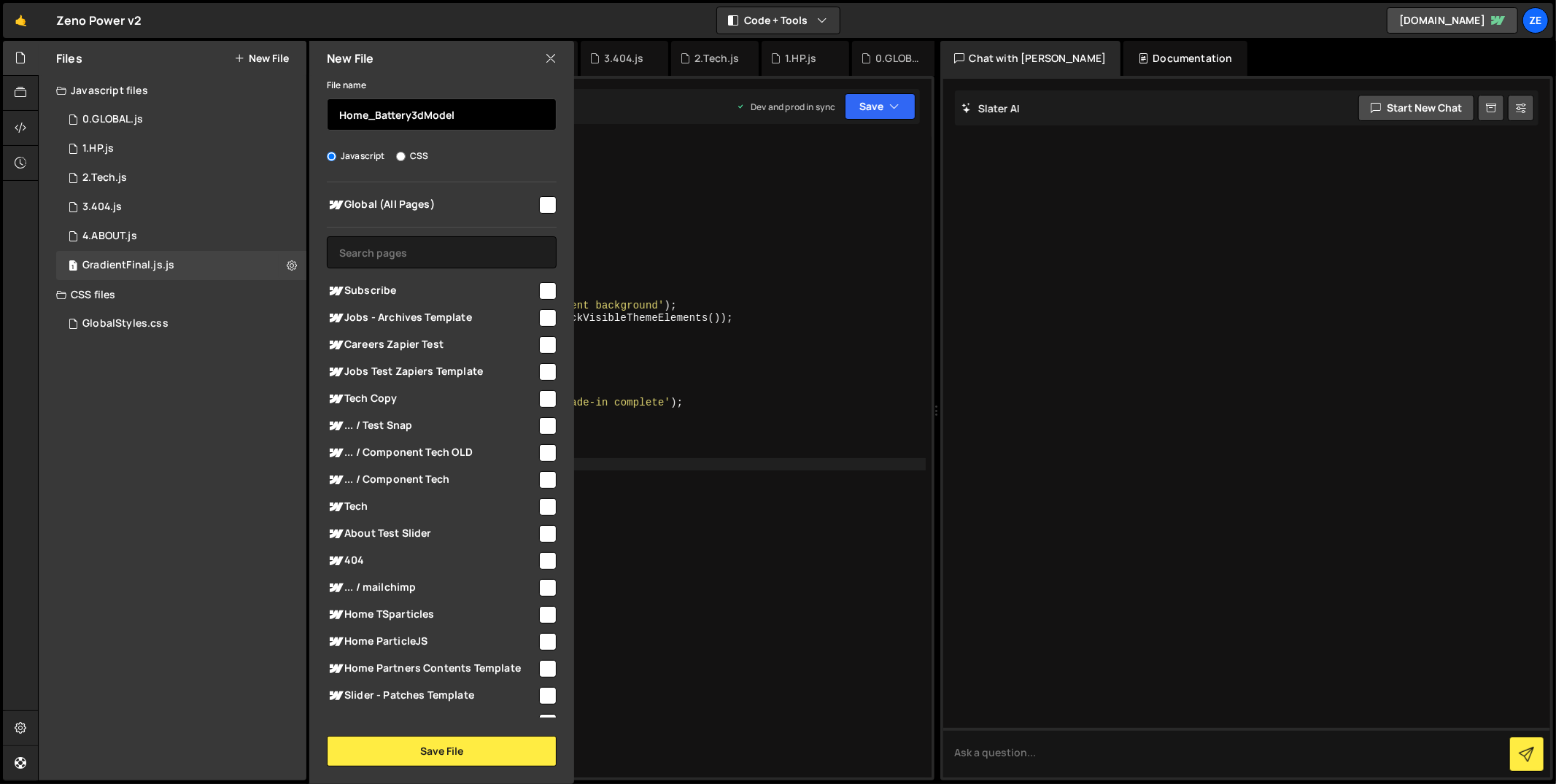
type input "Home_Battery3dModel"
click at [539, 201] on input "checkbox" at bounding box center [547, 205] width 18 height 18
checkbox input "true"
click at [396, 755] on button "Save File" at bounding box center [442, 752] width 230 height 31
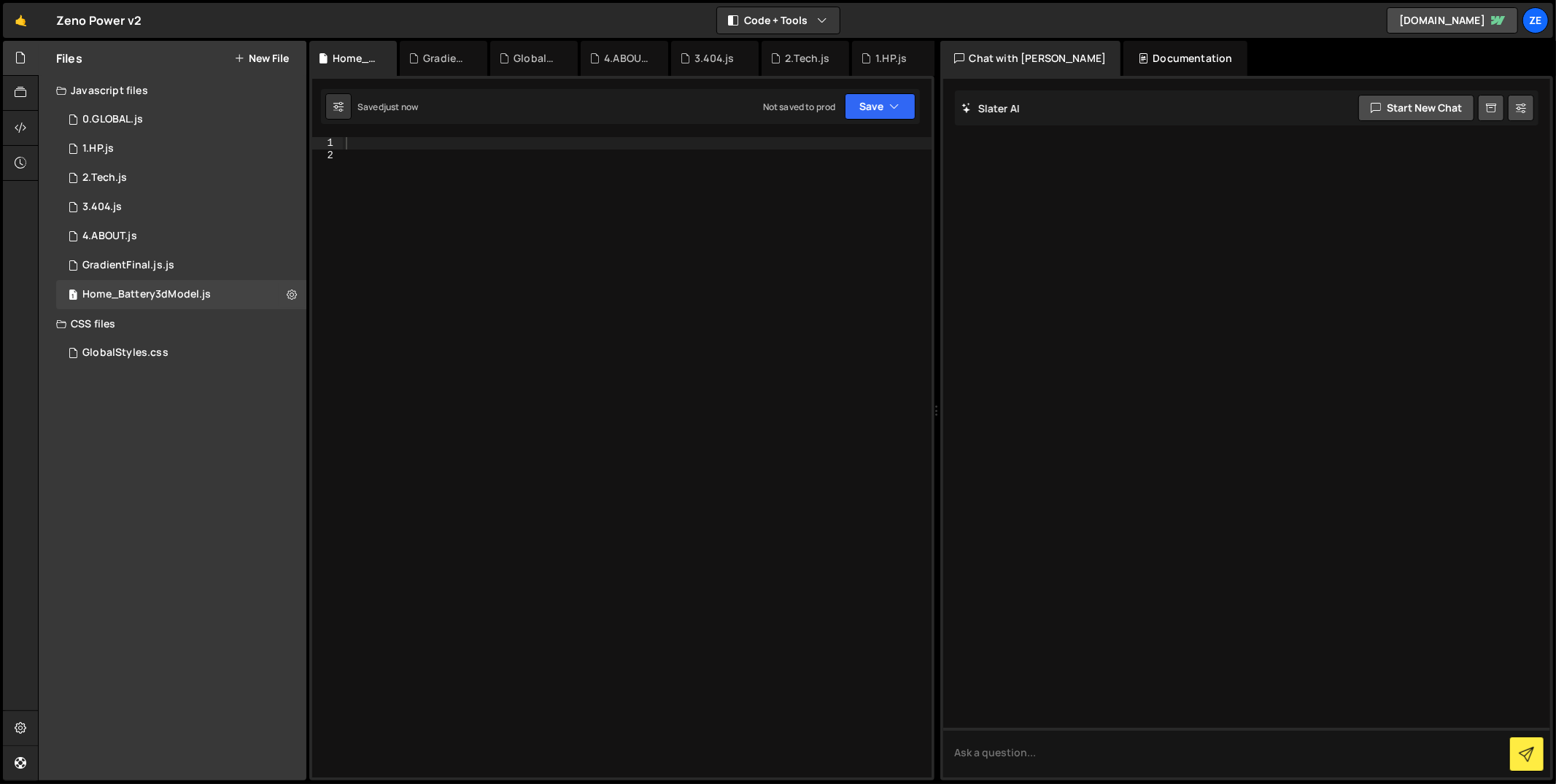
click at [432, 196] on div at bounding box center [638, 470] width 589 height 666
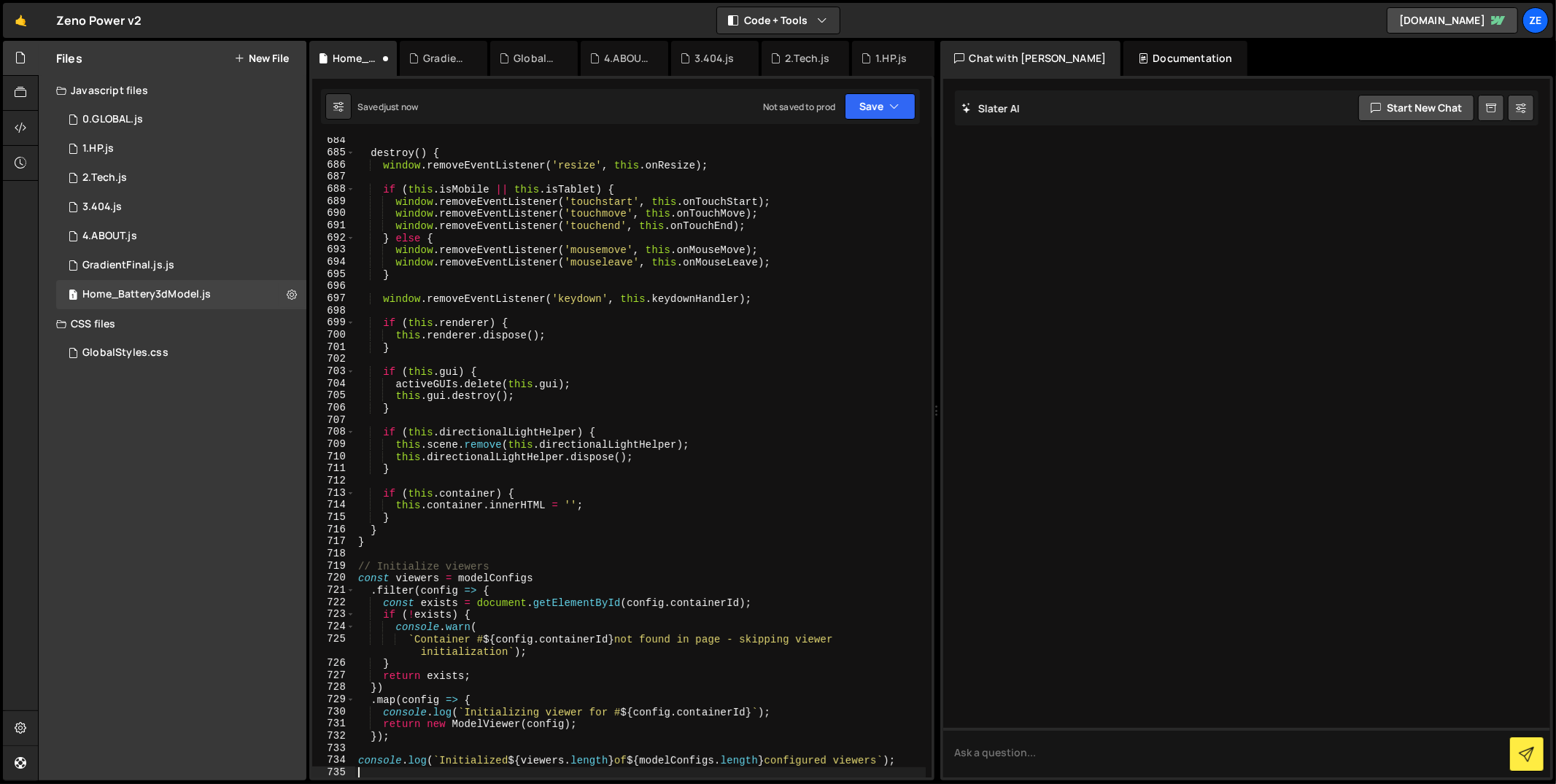
scroll to position [8451, 0]
click at [894, 97] on button "Save" at bounding box center [881, 106] width 71 height 26
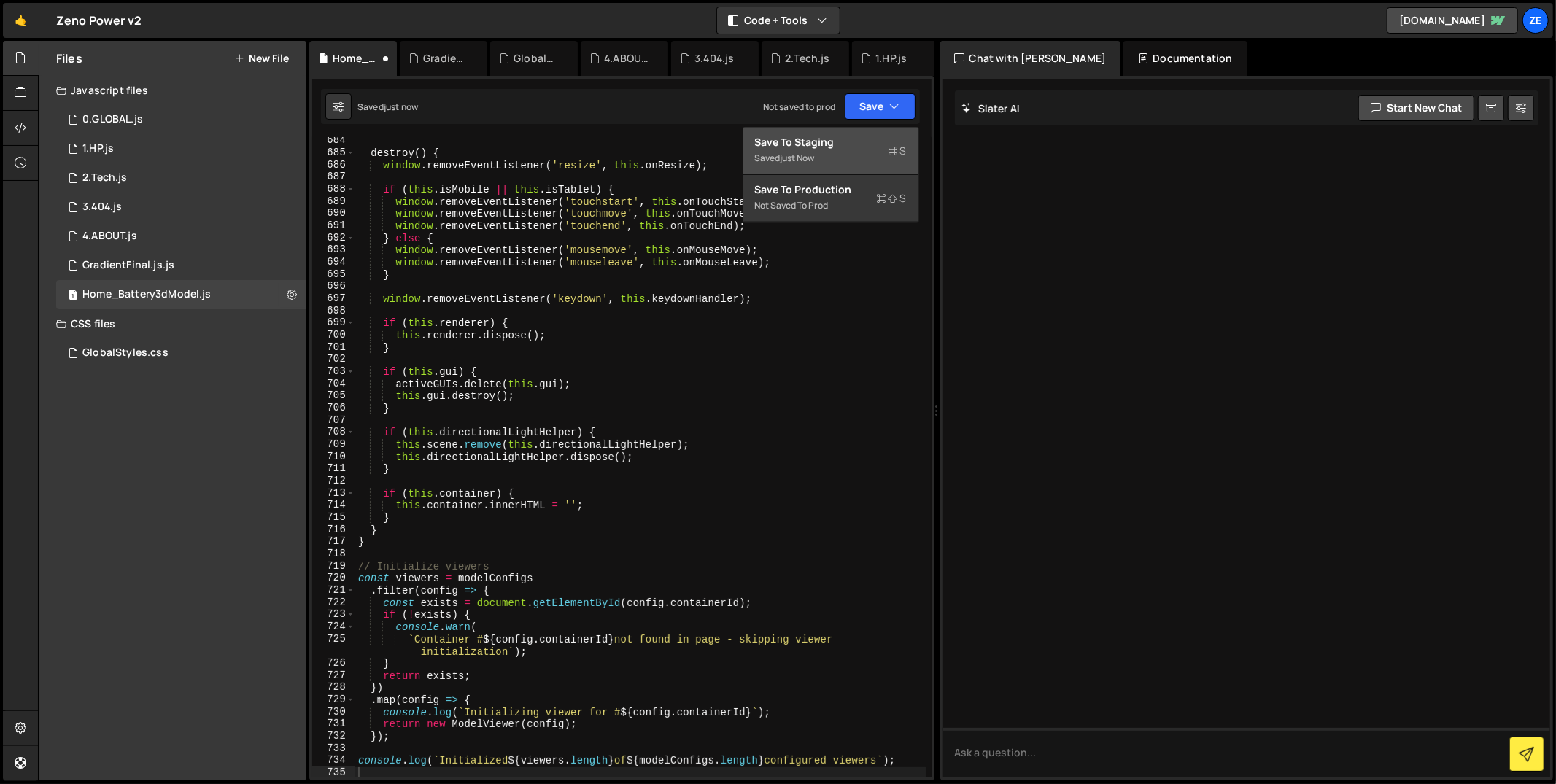
click at [852, 152] on div "Saved just now" at bounding box center [830, 158] width 152 height 18
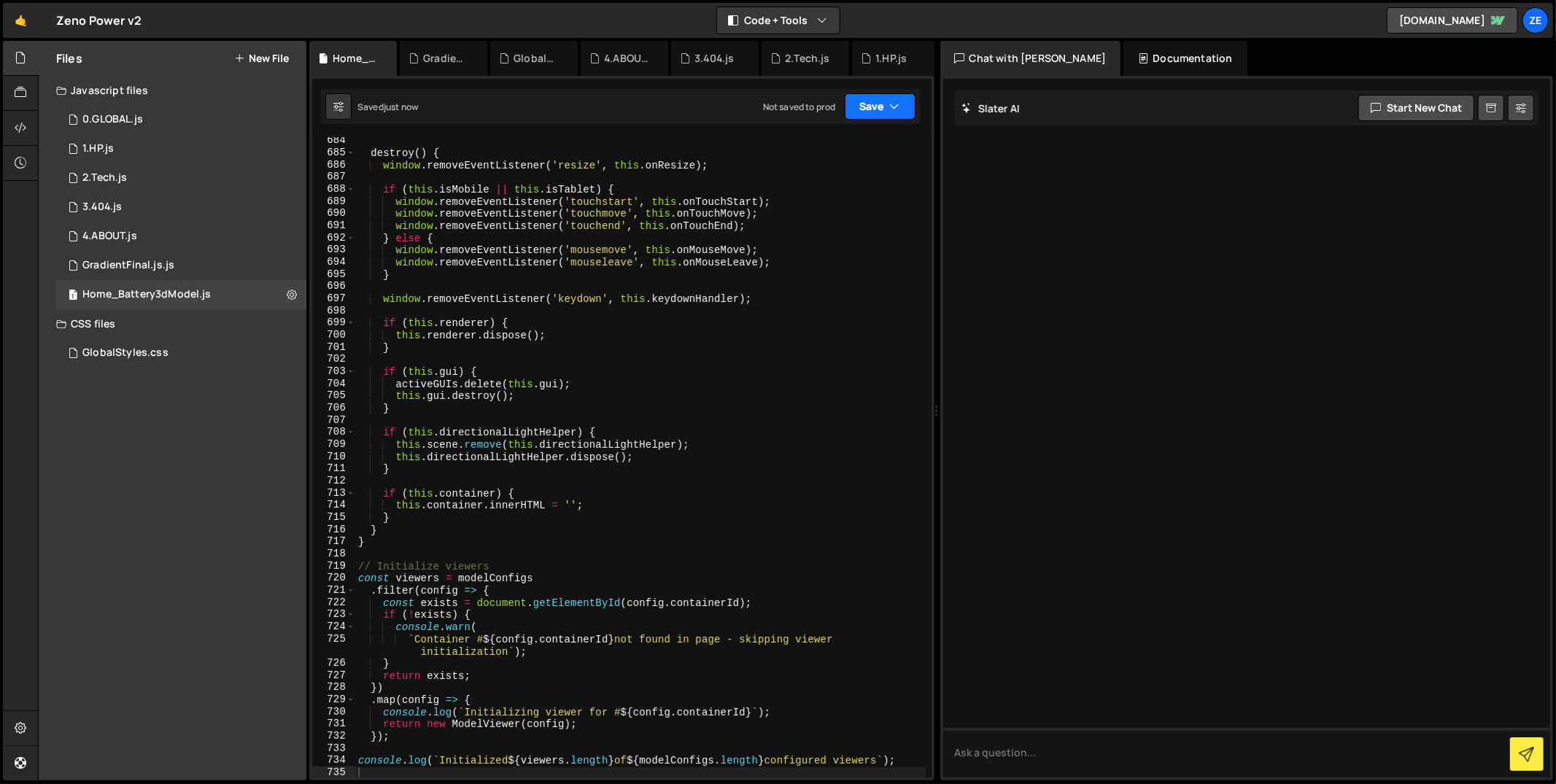
click at [877, 108] on button "Save" at bounding box center [881, 106] width 71 height 26
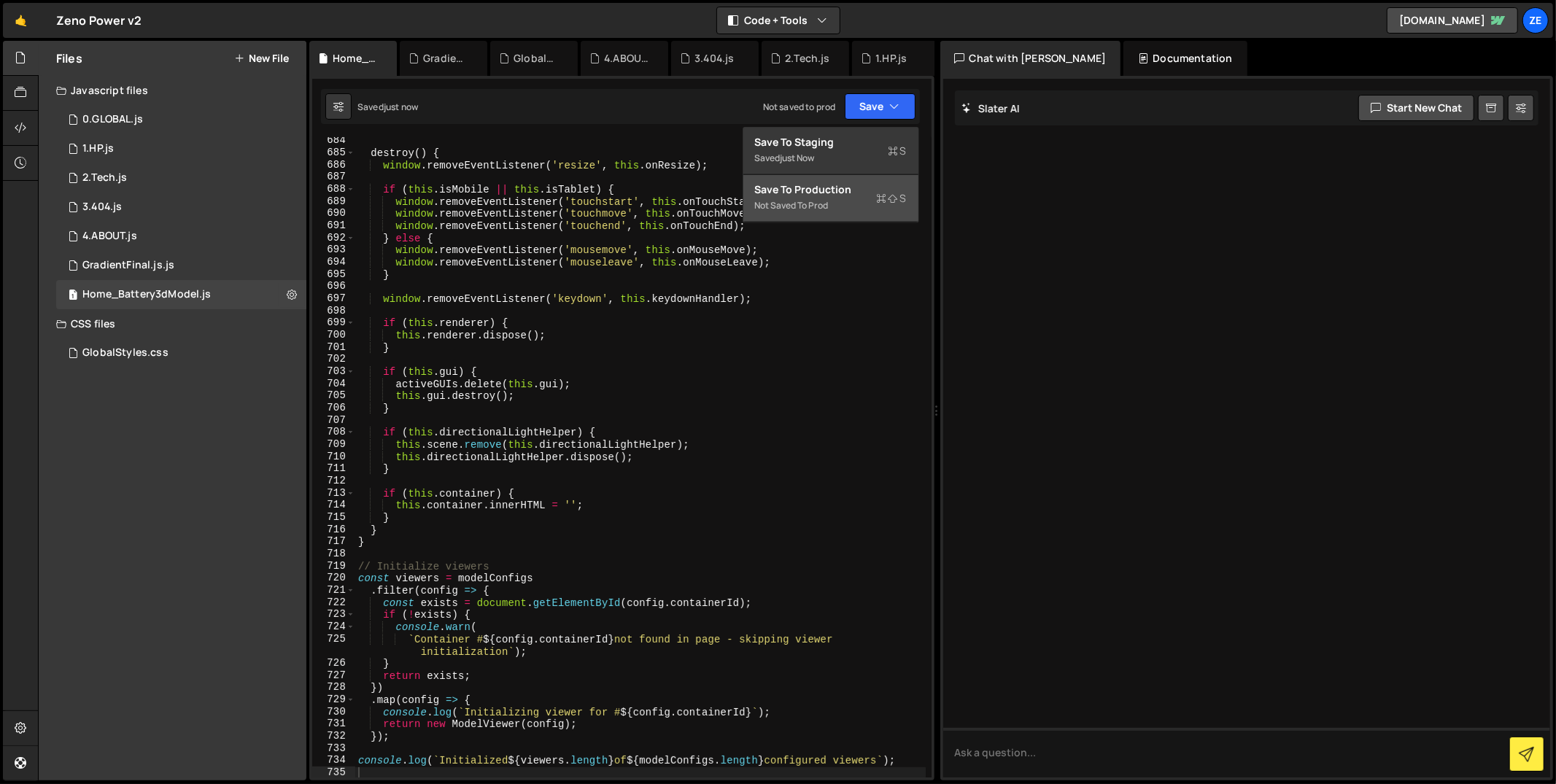
click at [827, 185] on div "Save to Production S" at bounding box center [830, 190] width 152 height 15
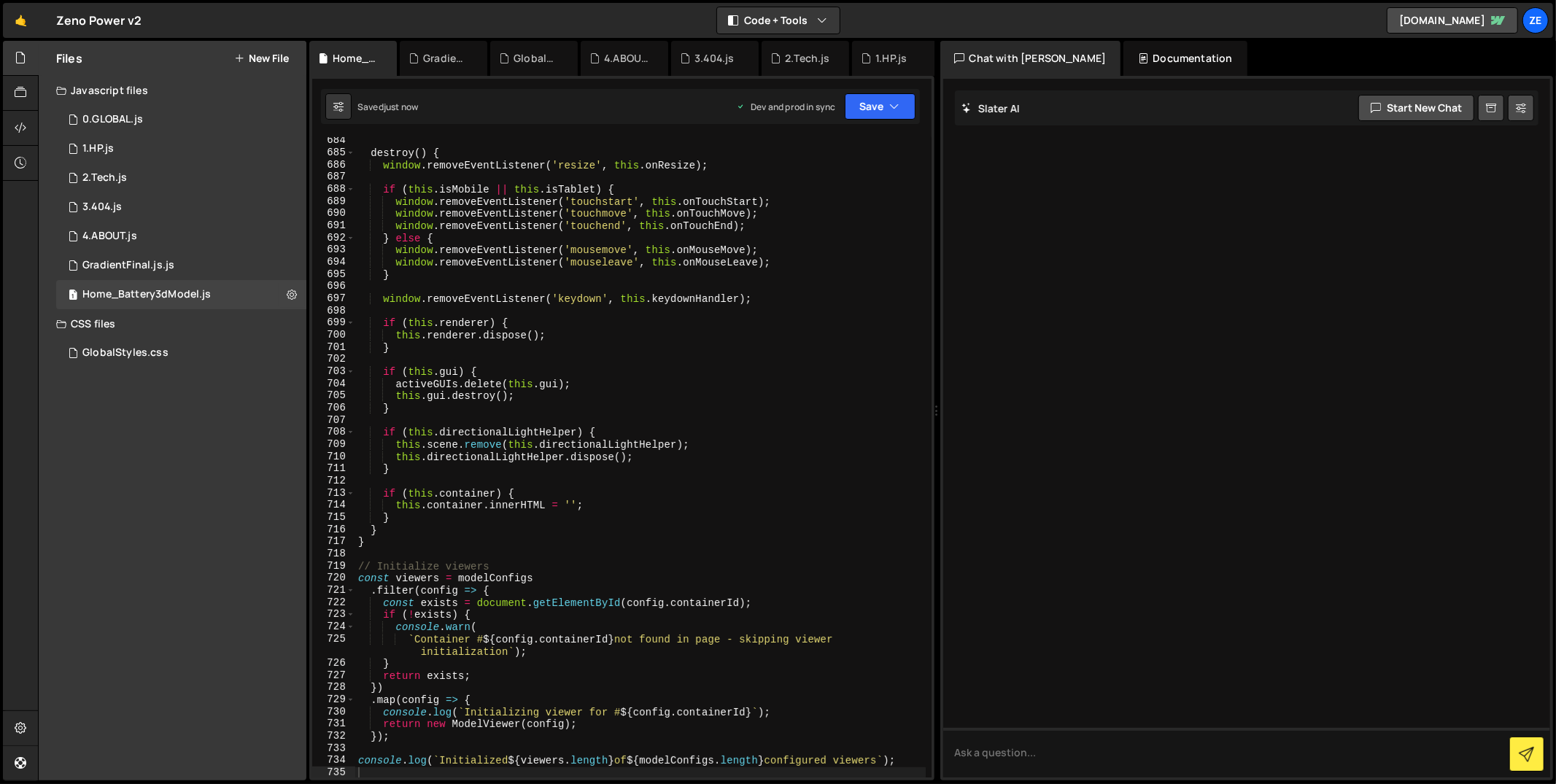
click at [264, 63] on button "New File" at bounding box center [261, 58] width 55 height 12
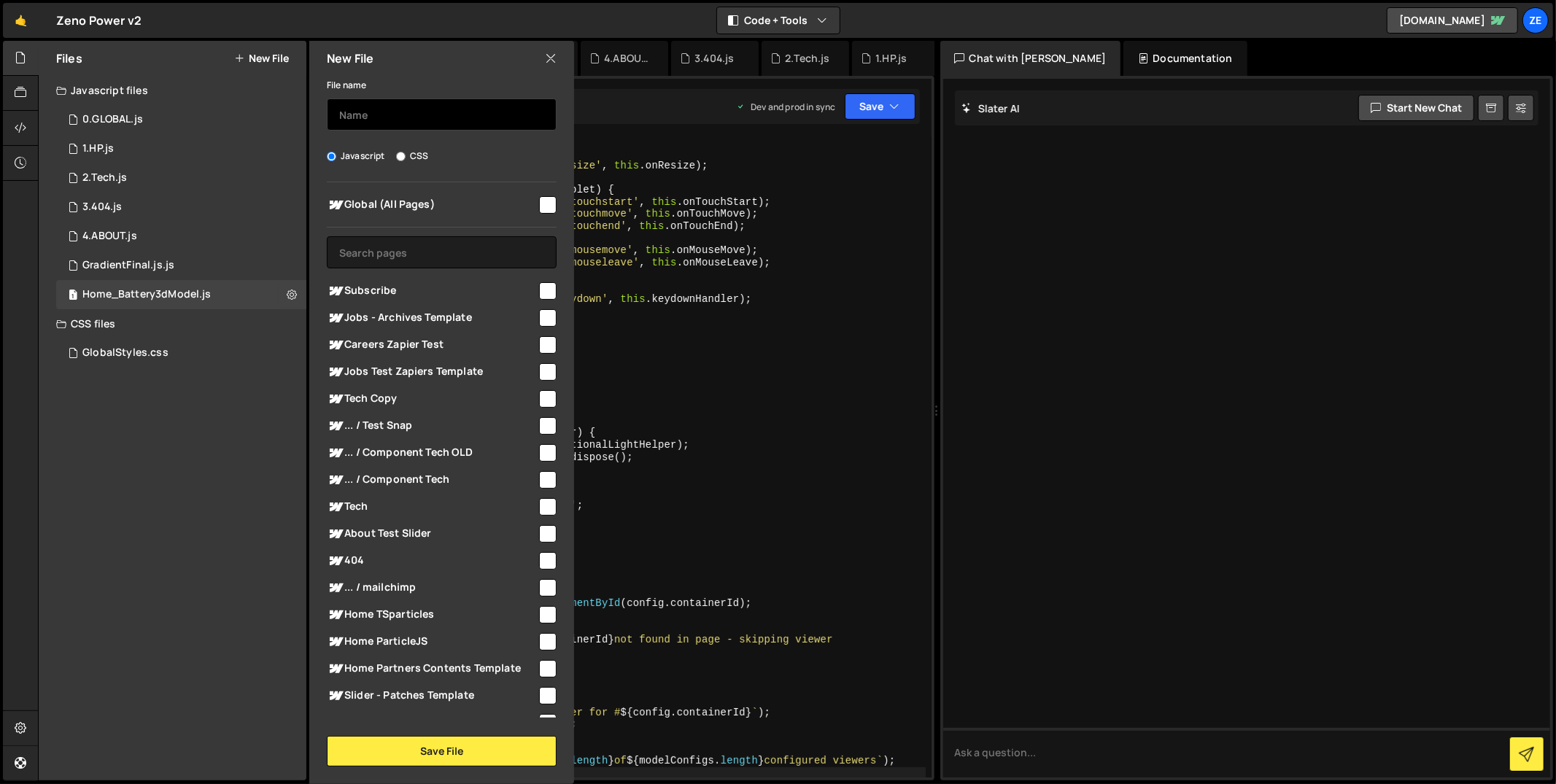
click at [394, 119] on input "text" at bounding box center [442, 115] width 230 height 32
type input "Splide"
click at [547, 207] on input "checkbox" at bounding box center [547, 205] width 18 height 18
checkbox input "true"
click at [487, 745] on button "Save File" at bounding box center [442, 752] width 230 height 31
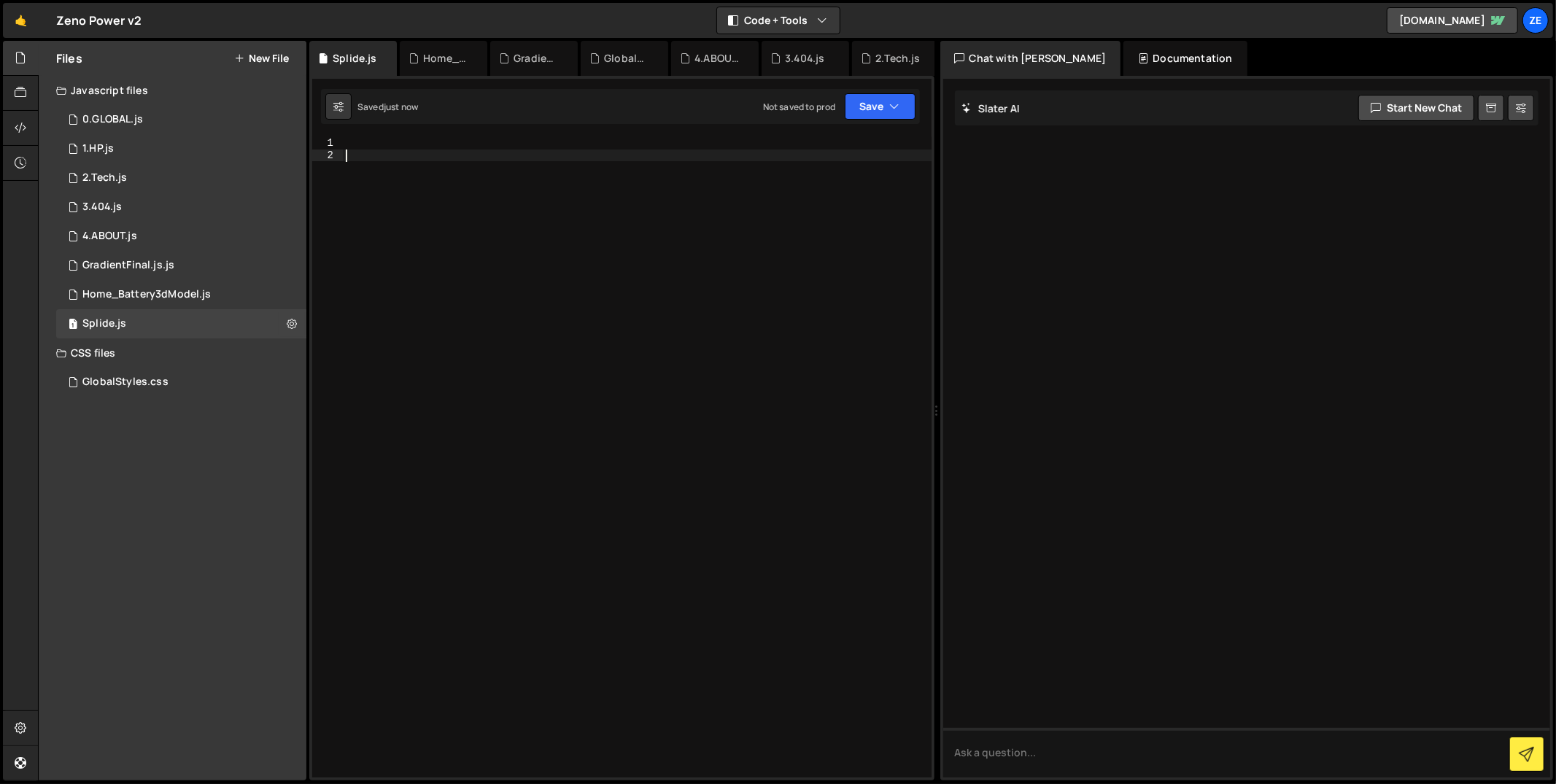
click at [470, 280] on div at bounding box center [638, 470] width 589 height 666
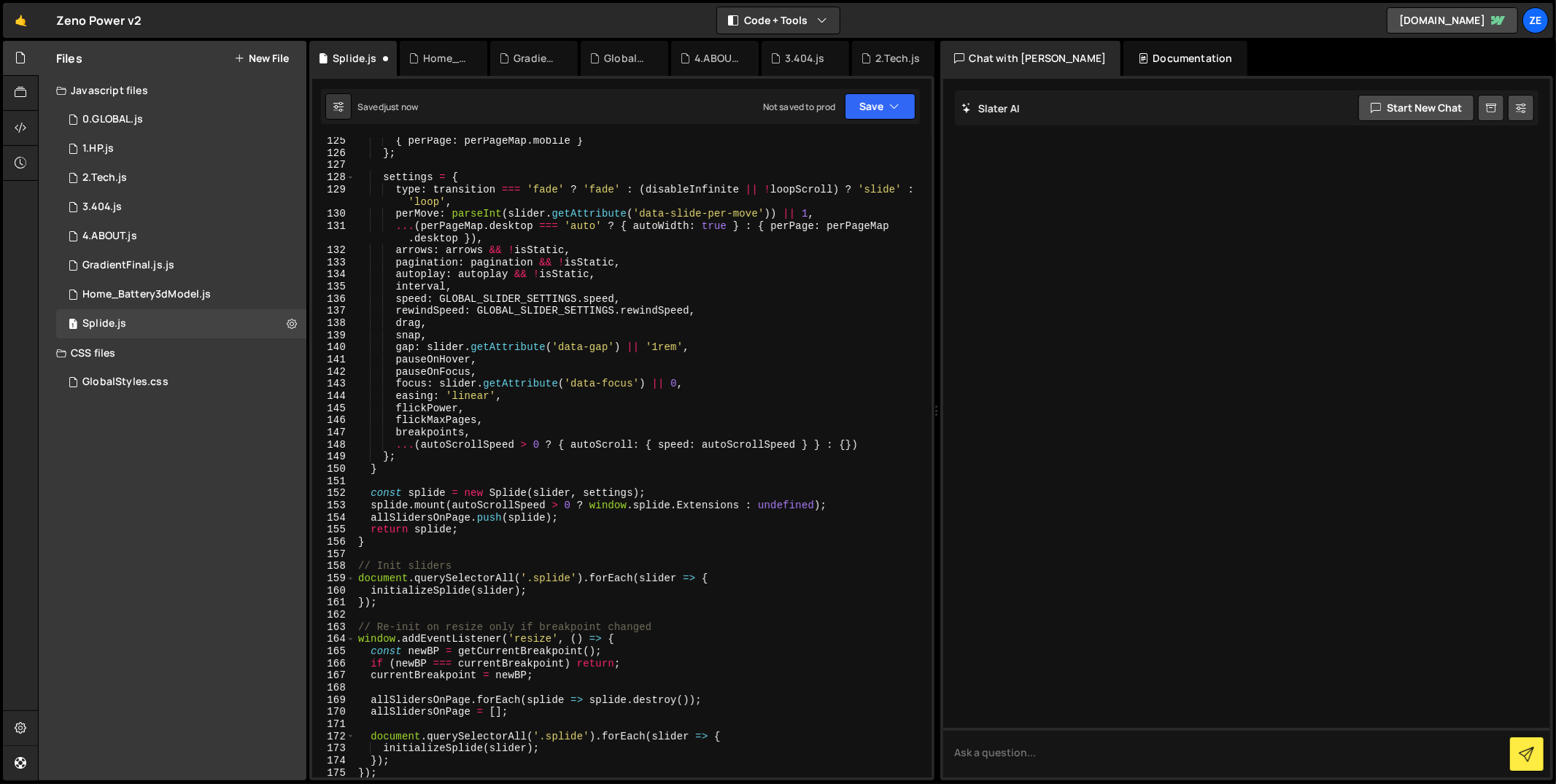
scroll to position [1534, 0]
click at [879, 102] on button "Save" at bounding box center [881, 106] width 71 height 26
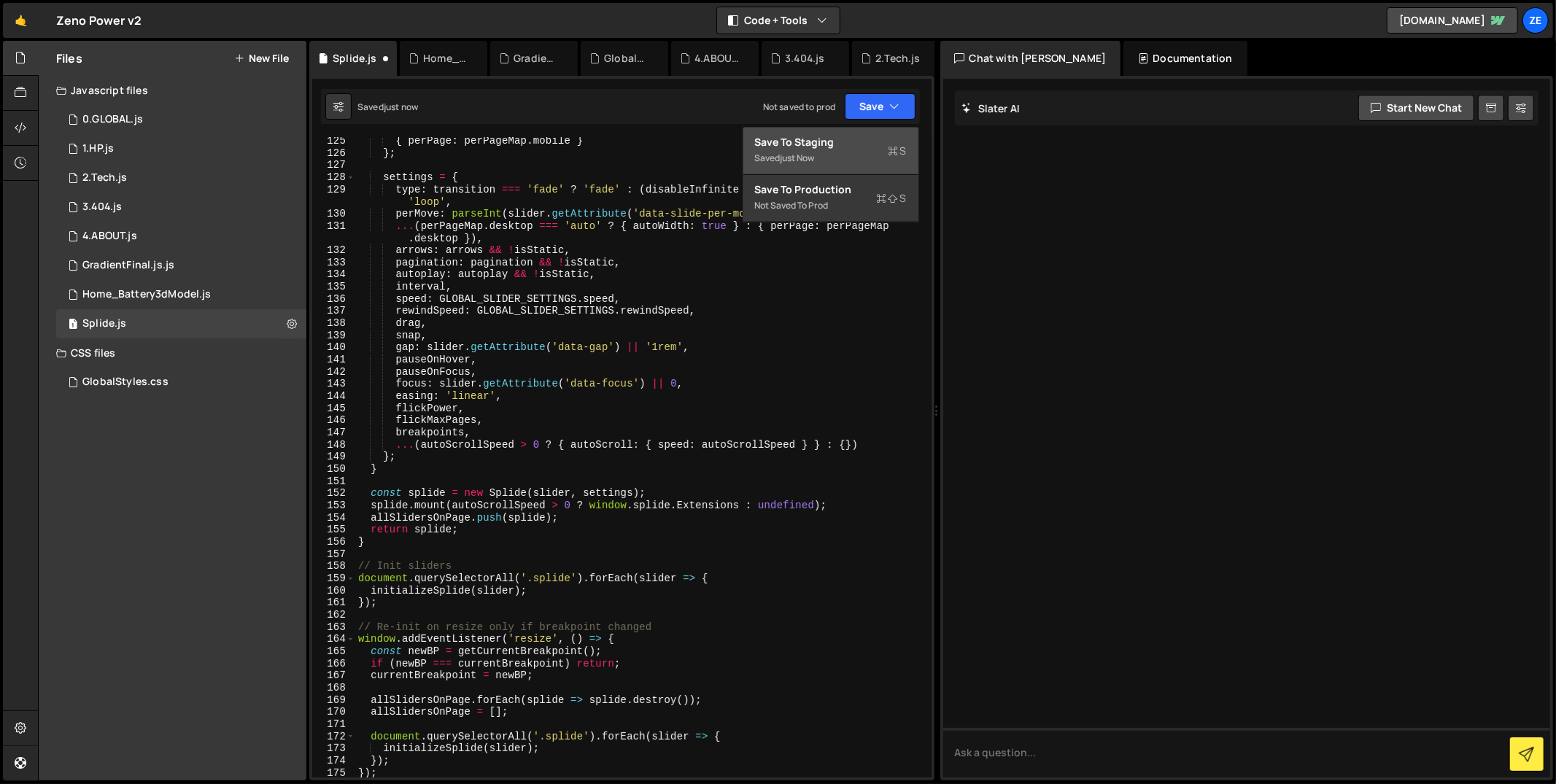
click at [864, 135] on div "Save to Staging S" at bounding box center [830, 142] width 152 height 15
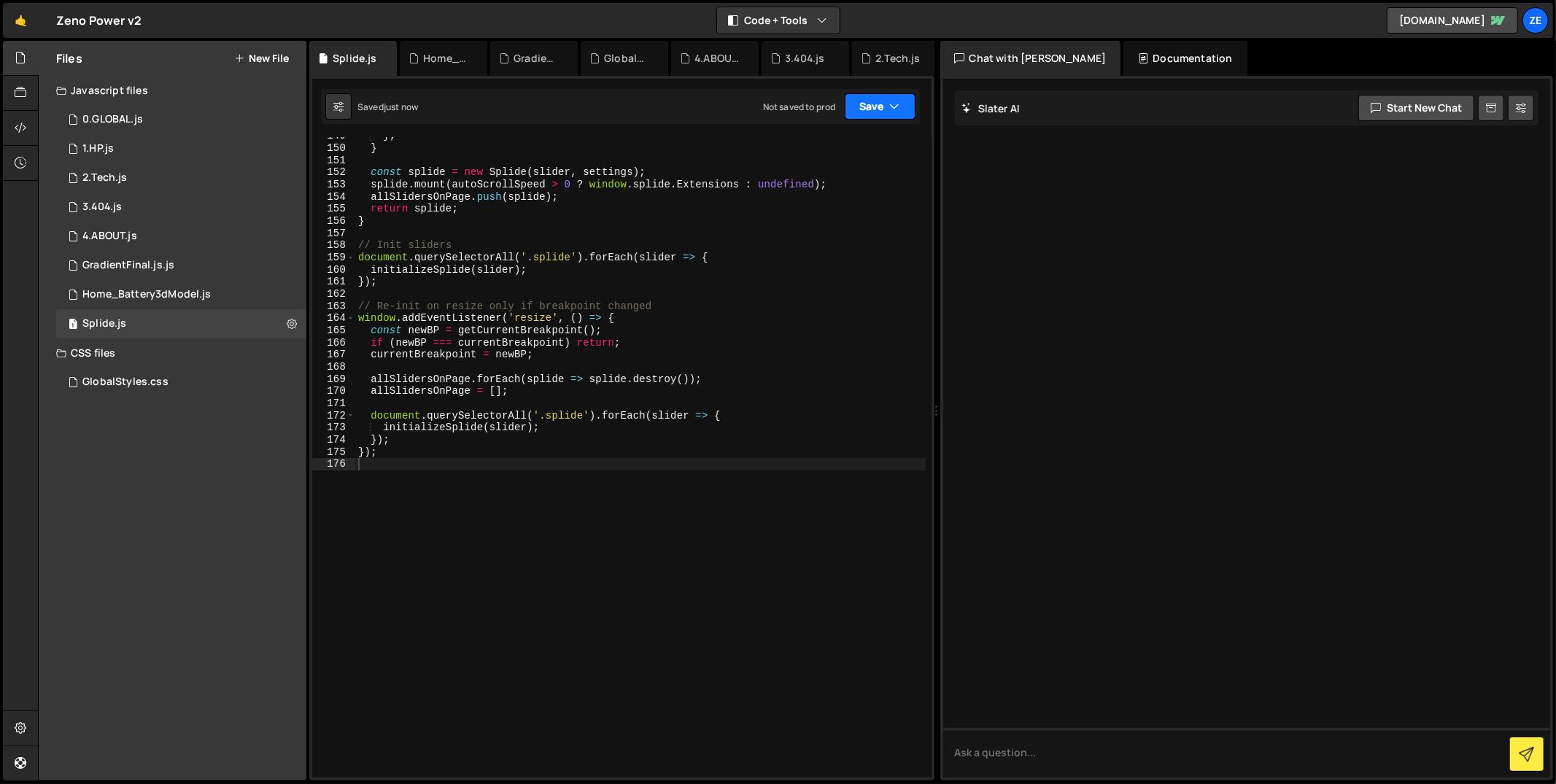
click at [886, 104] on button "Save" at bounding box center [881, 106] width 71 height 26
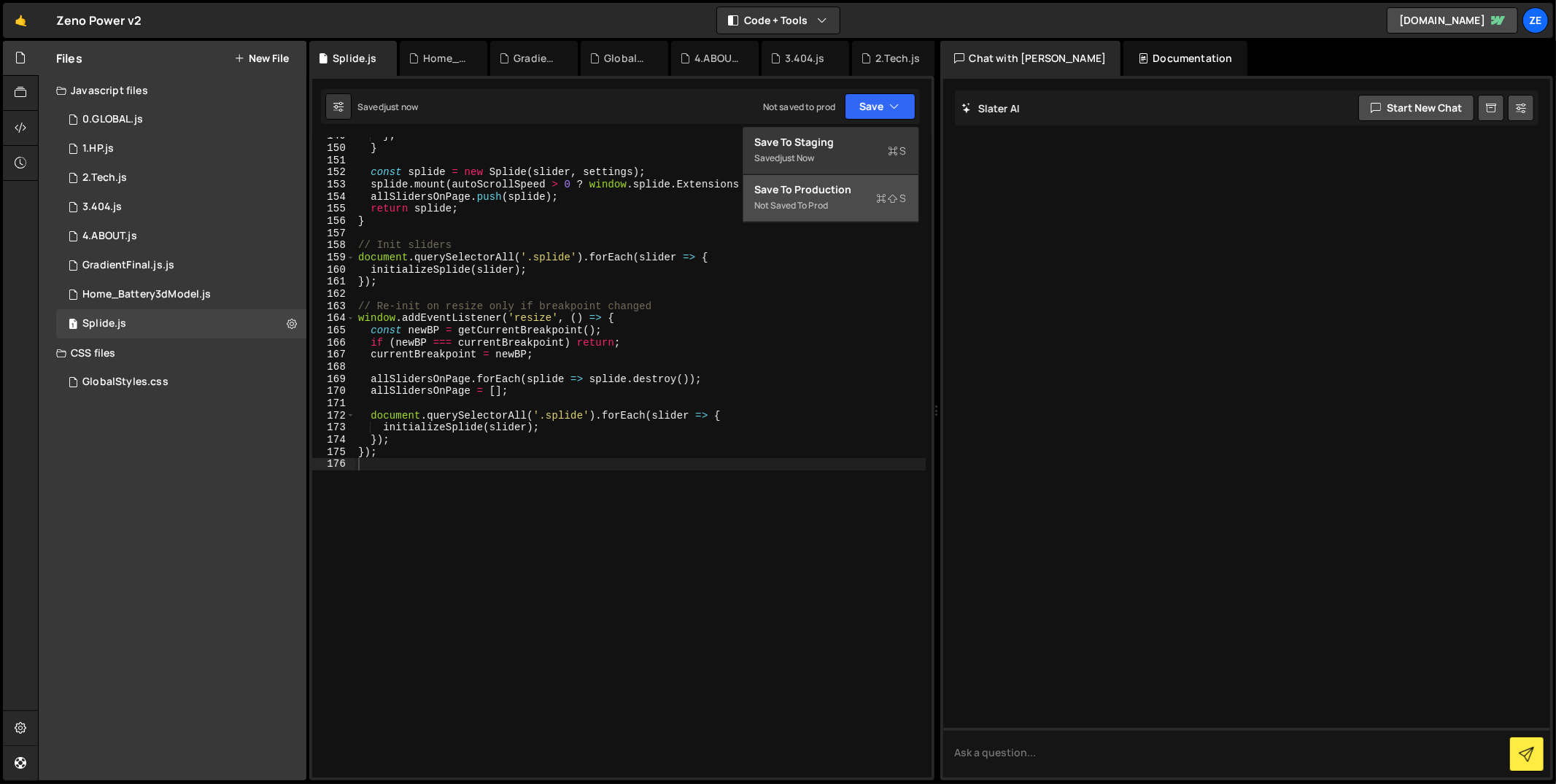
click at [808, 203] on div "Not saved to prod" at bounding box center [830, 205] width 152 height 18
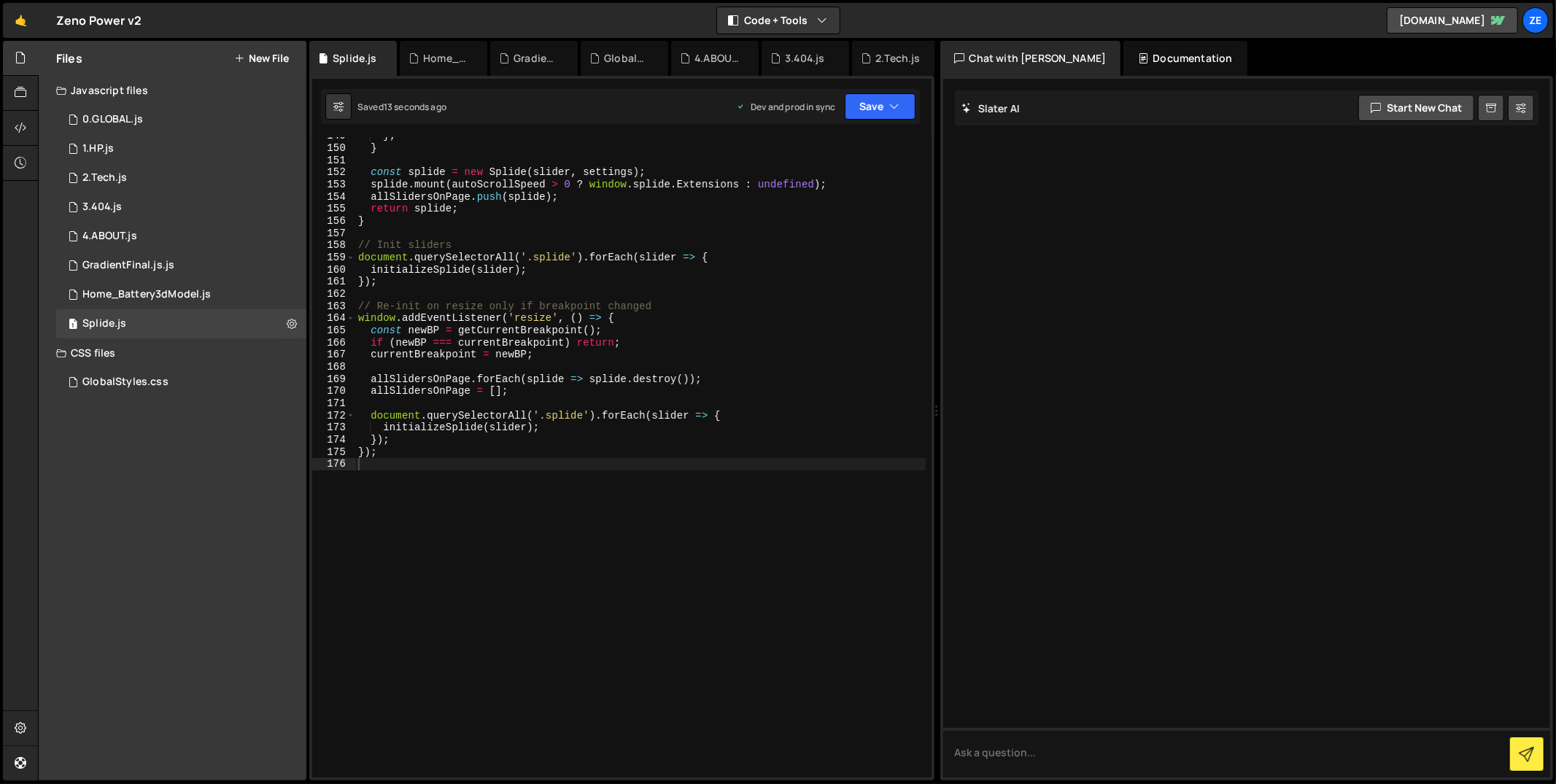
click at [276, 62] on button "New File" at bounding box center [261, 58] width 55 height 12
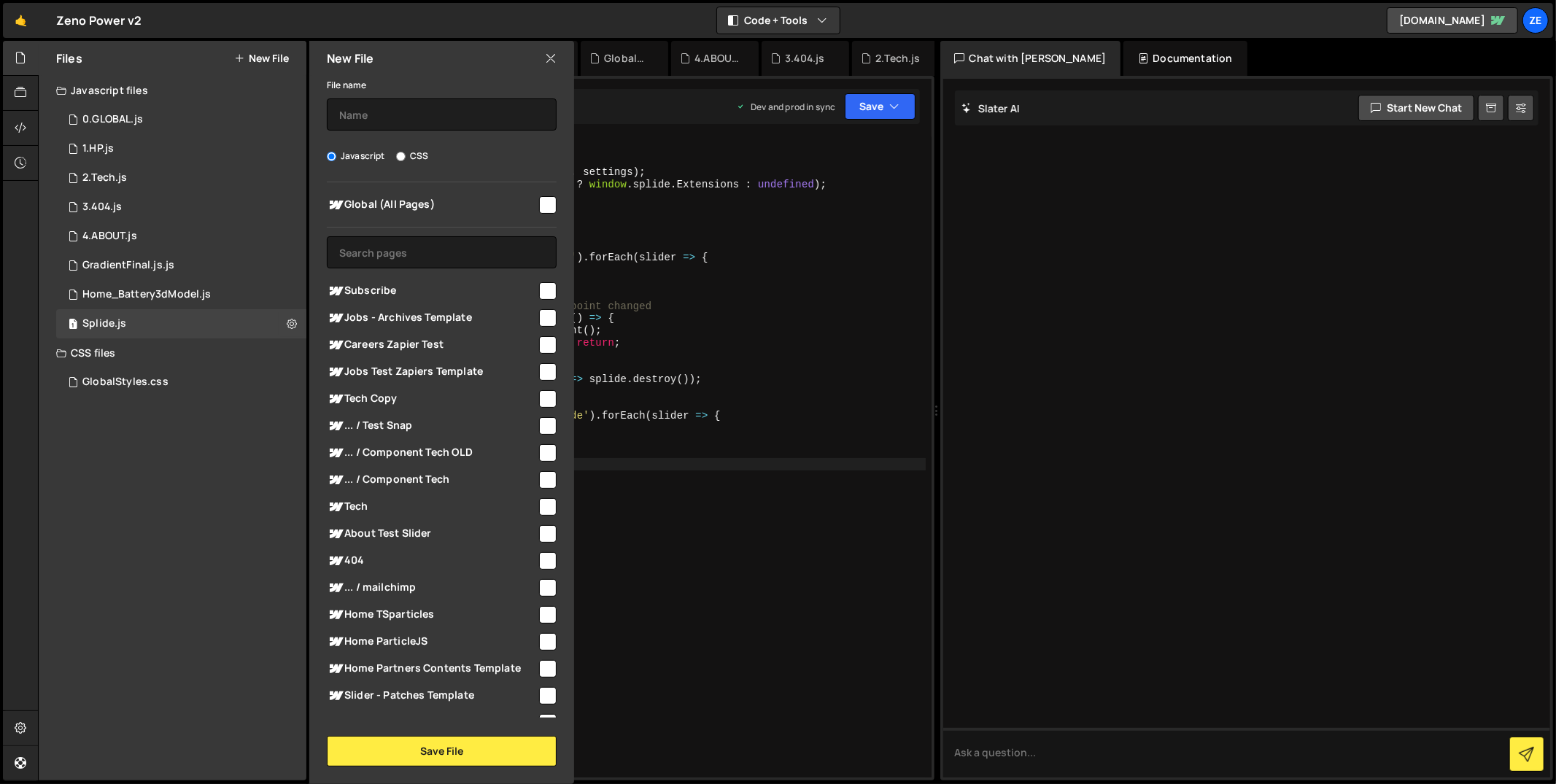
click at [544, 199] on input "checkbox" at bounding box center [547, 205] width 18 height 18
checkbox input "true"
click at [462, 745] on button "Save File" at bounding box center [442, 752] width 230 height 31
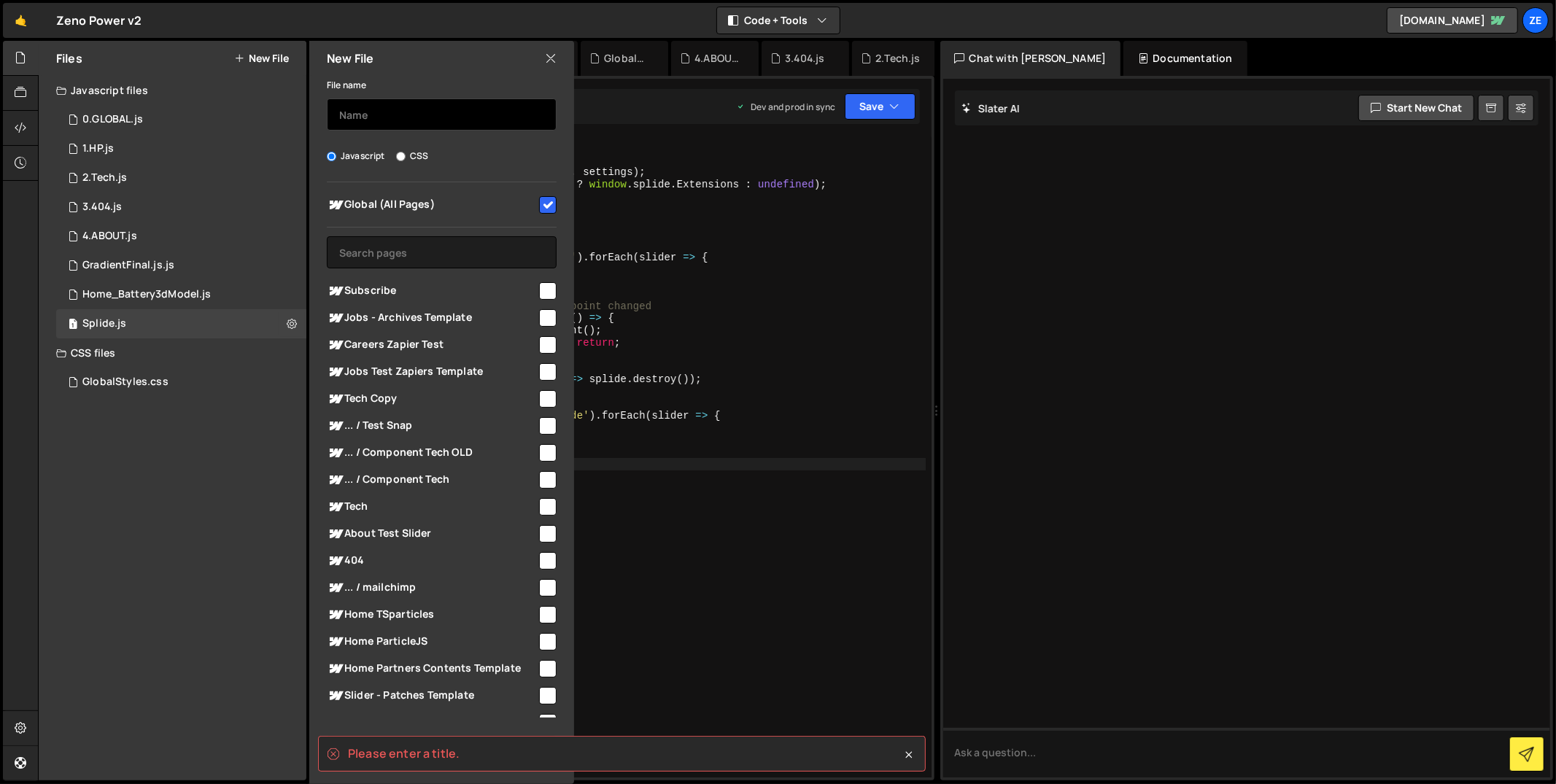
click at [396, 113] on input "text" at bounding box center [442, 115] width 230 height 32
paste input "Tech-3dRHU.js"
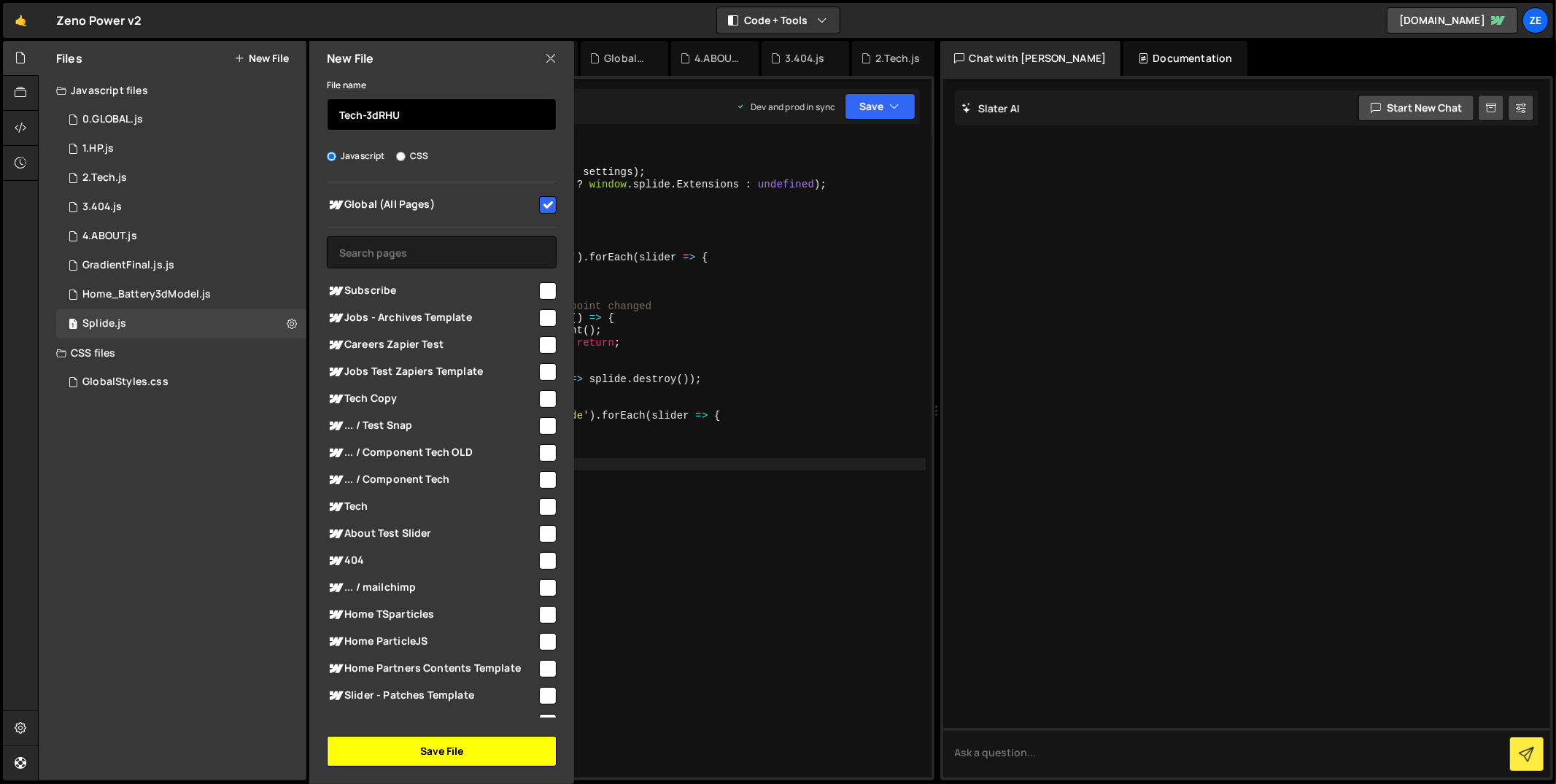
type input "Tech-3dRHU"
click at [355, 762] on button "Save File" at bounding box center [442, 752] width 230 height 31
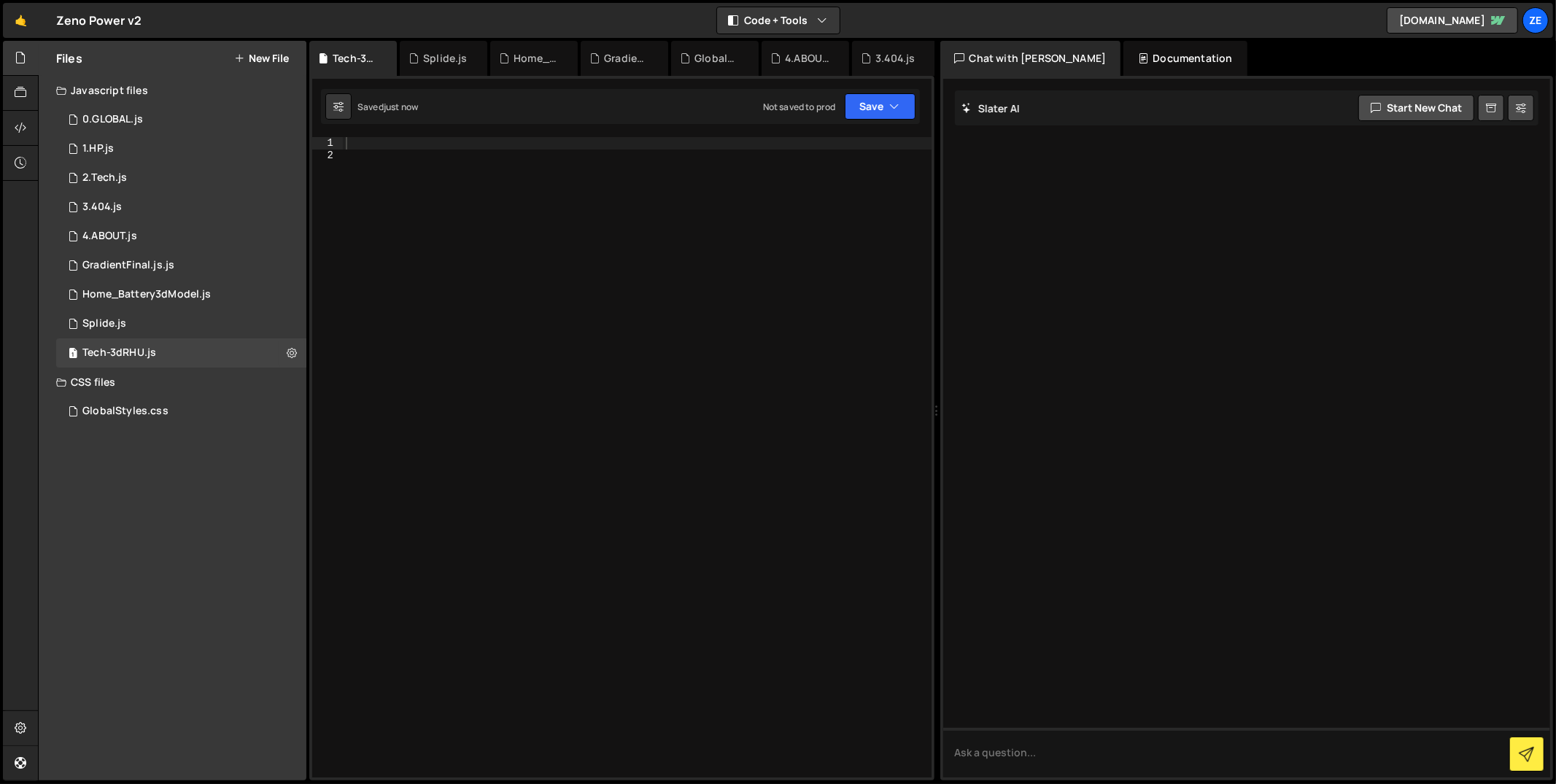
click at [535, 199] on div at bounding box center [638, 470] width 589 height 666
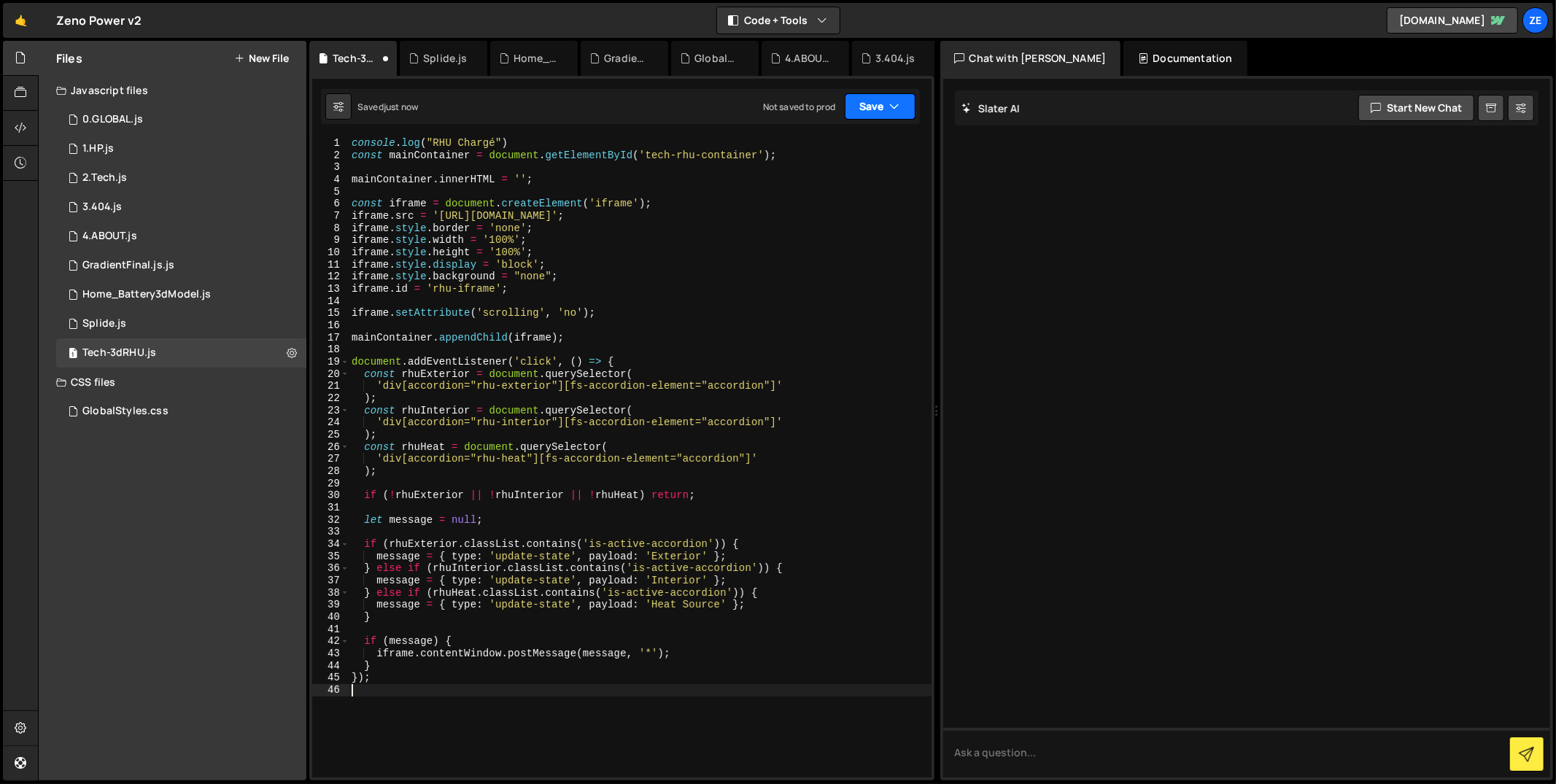
click at [852, 111] on button "Save" at bounding box center [881, 106] width 71 height 26
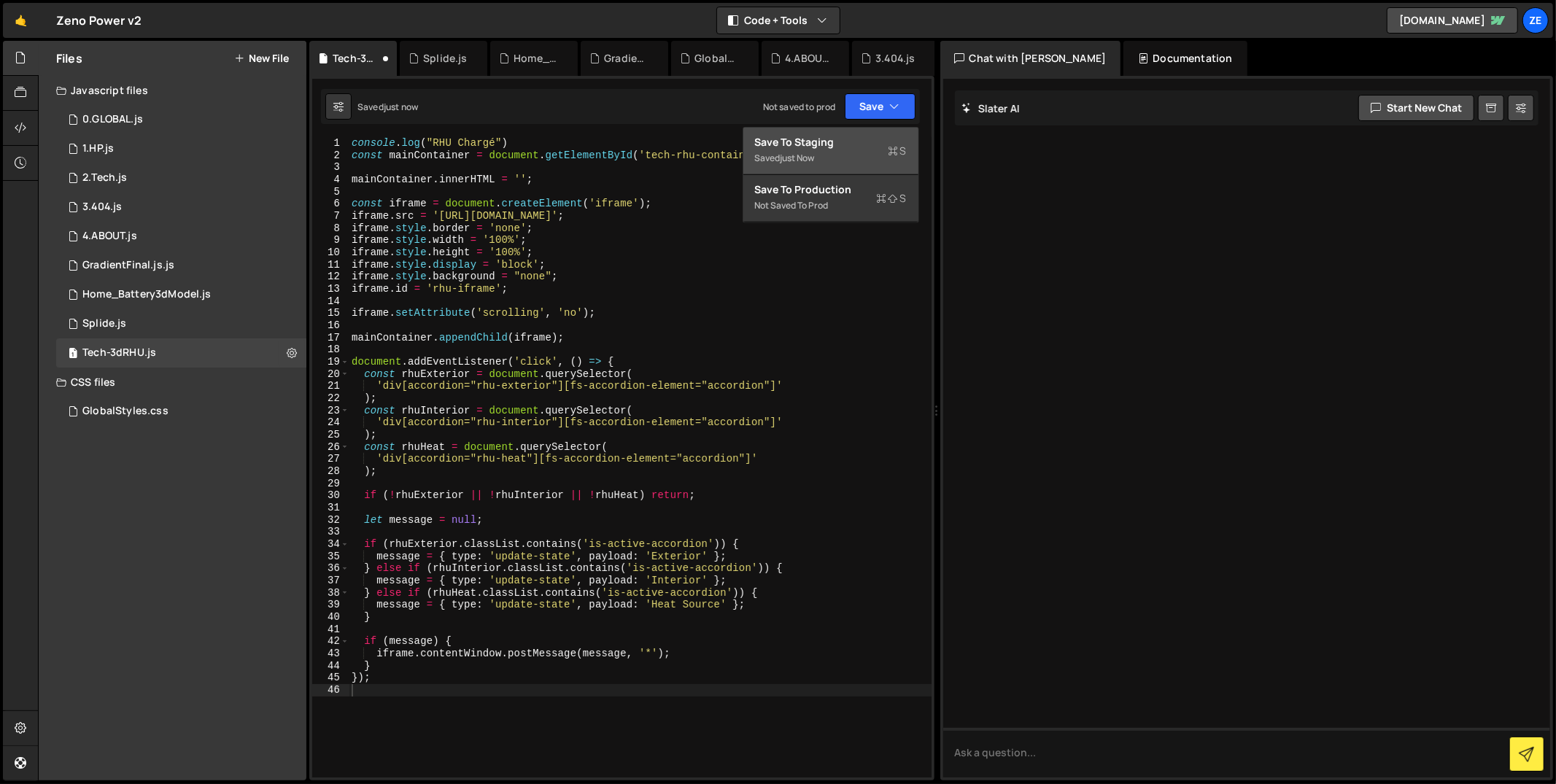
click at [854, 161] on div "Saved just now" at bounding box center [830, 158] width 152 height 18
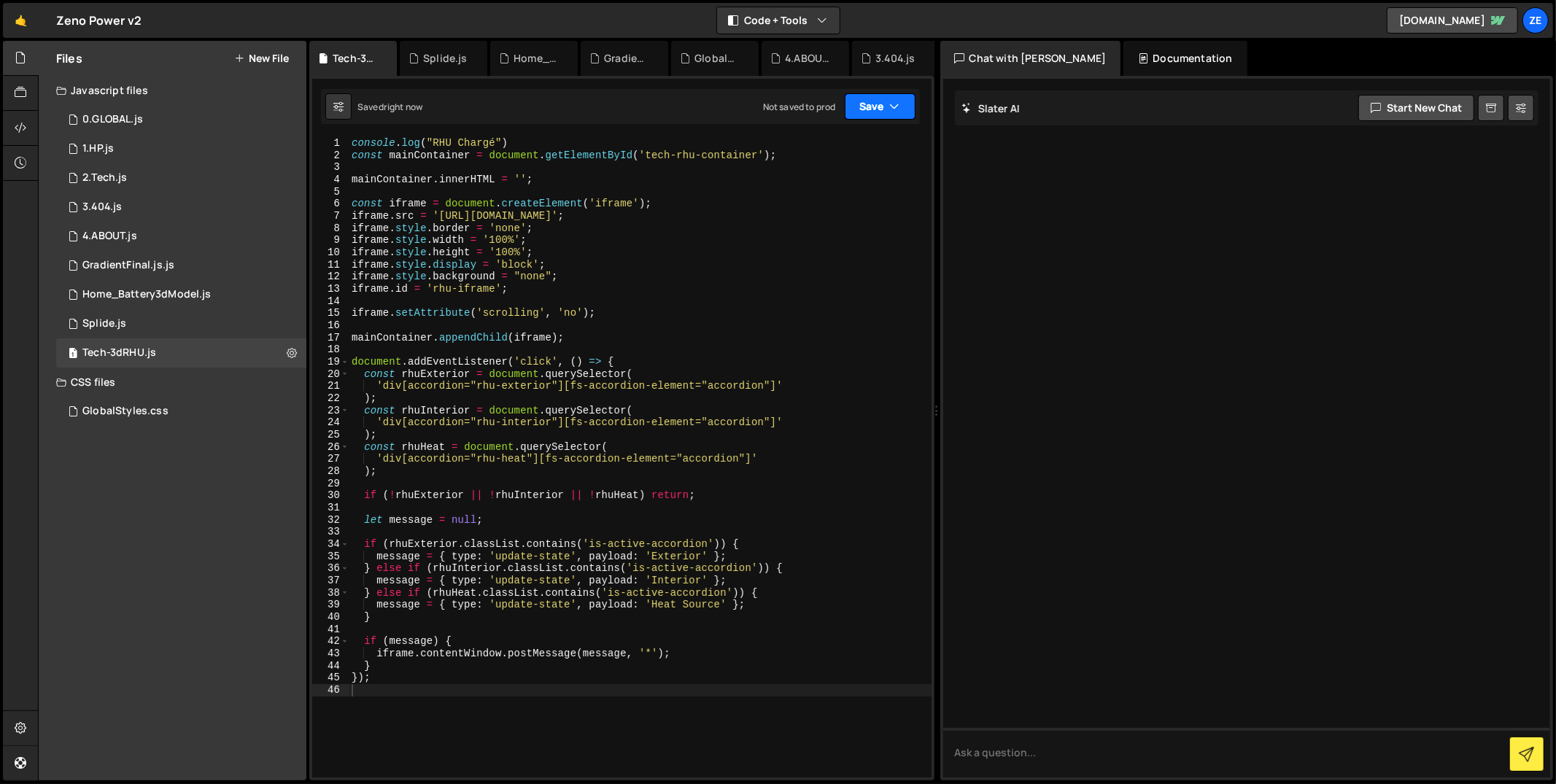
click at [881, 106] on button "Save" at bounding box center [881, 106] width 71 height 26
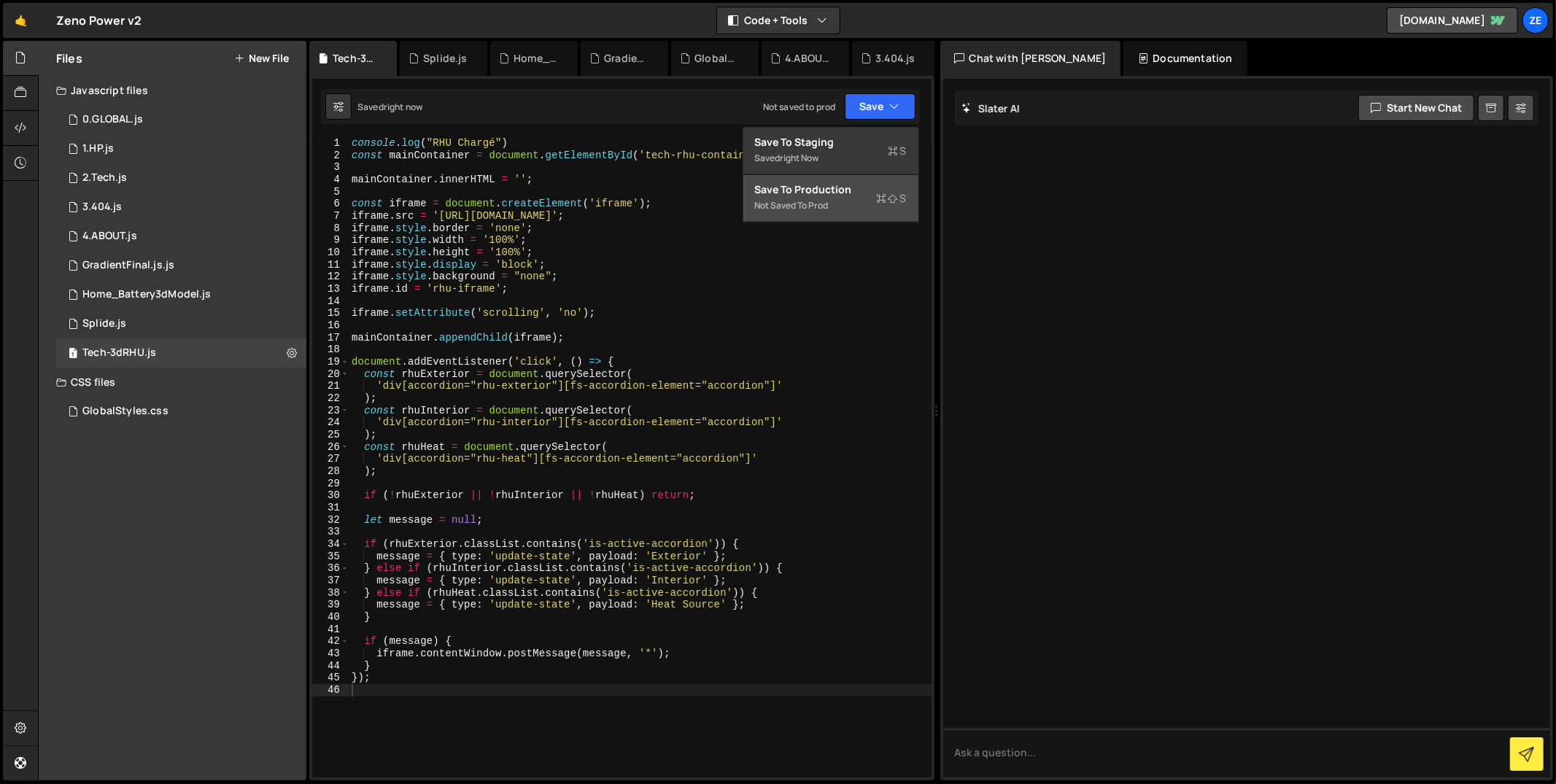
click at [840, 192] on div "Save to Production S" at bounding box center [830, 190] width 152 height 15
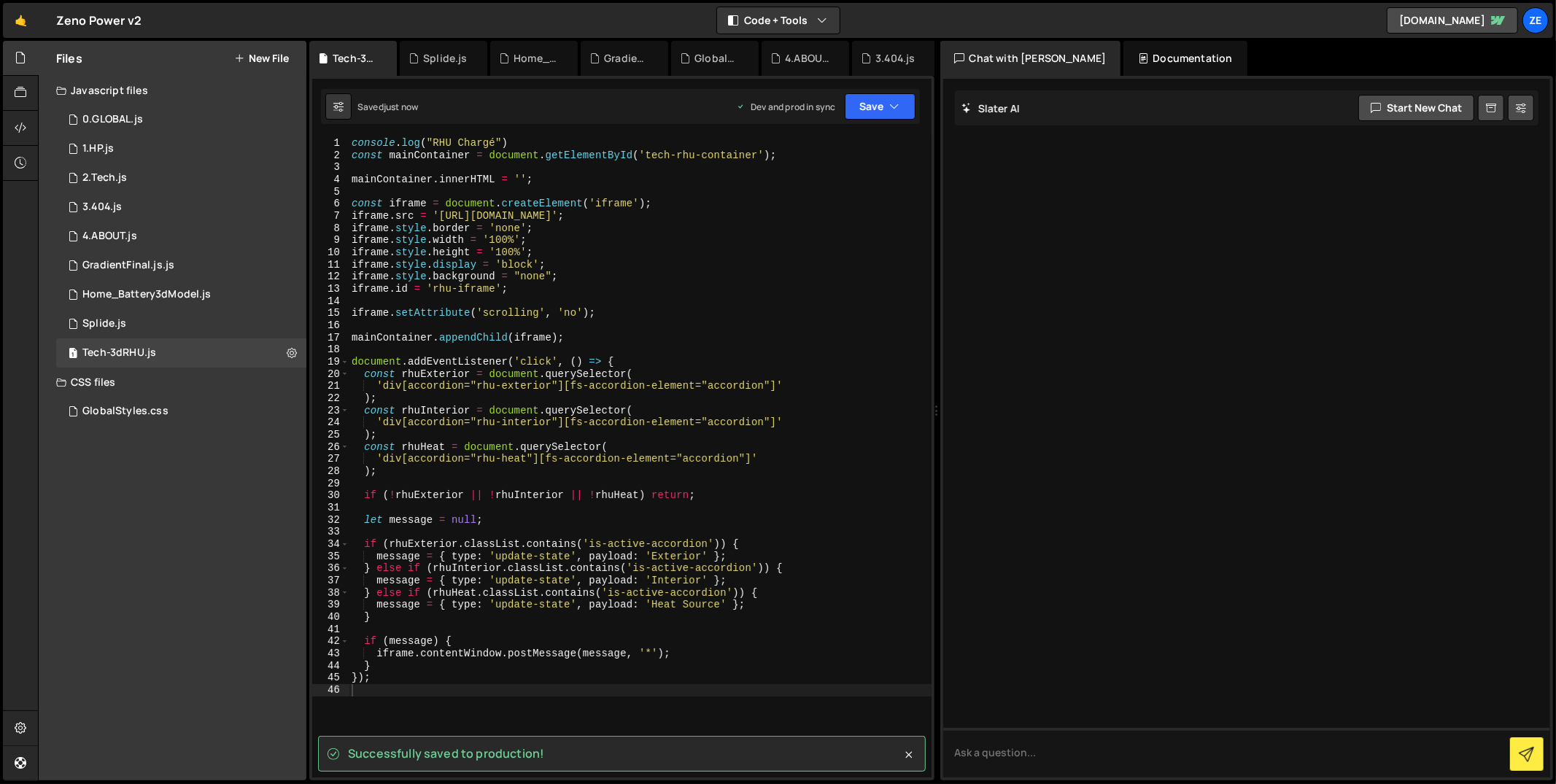
click at [268, 61] on button "New File" at bounding box center [261, 58] width 55 height 12
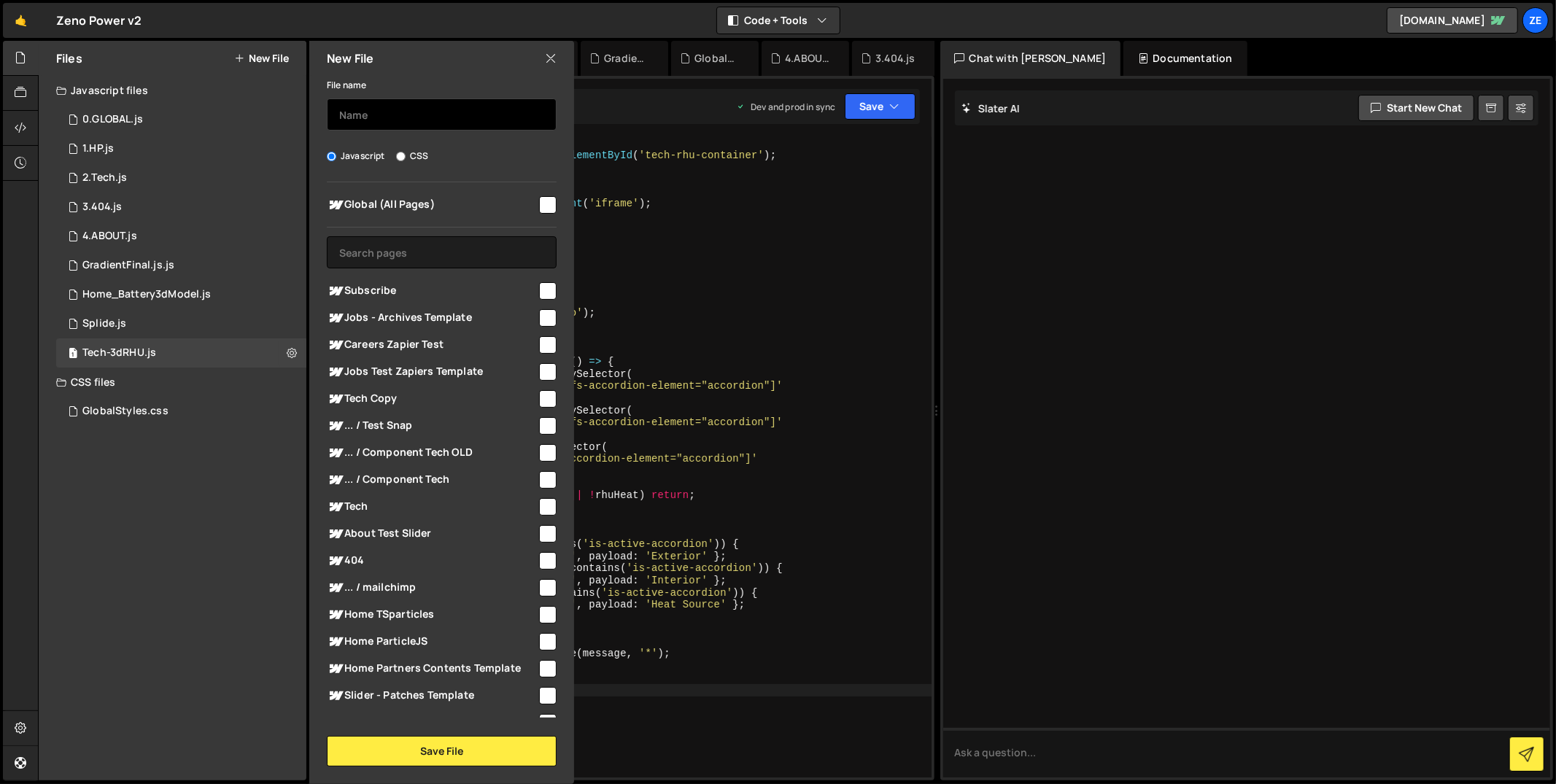
click at [387, 119] on input "text" at bounding box center [442, 115] width 230 height 32
paste input "Tech-3dRSG"
type input "Tech-3dRSG"
click at [551, 211] on div "Global (All Pages) Subscribe" at bounding box center [441, 450] width 264 height 535
click at [547, 207] on input "checkbox" at bounding box center [547, 205] width 18 height 18
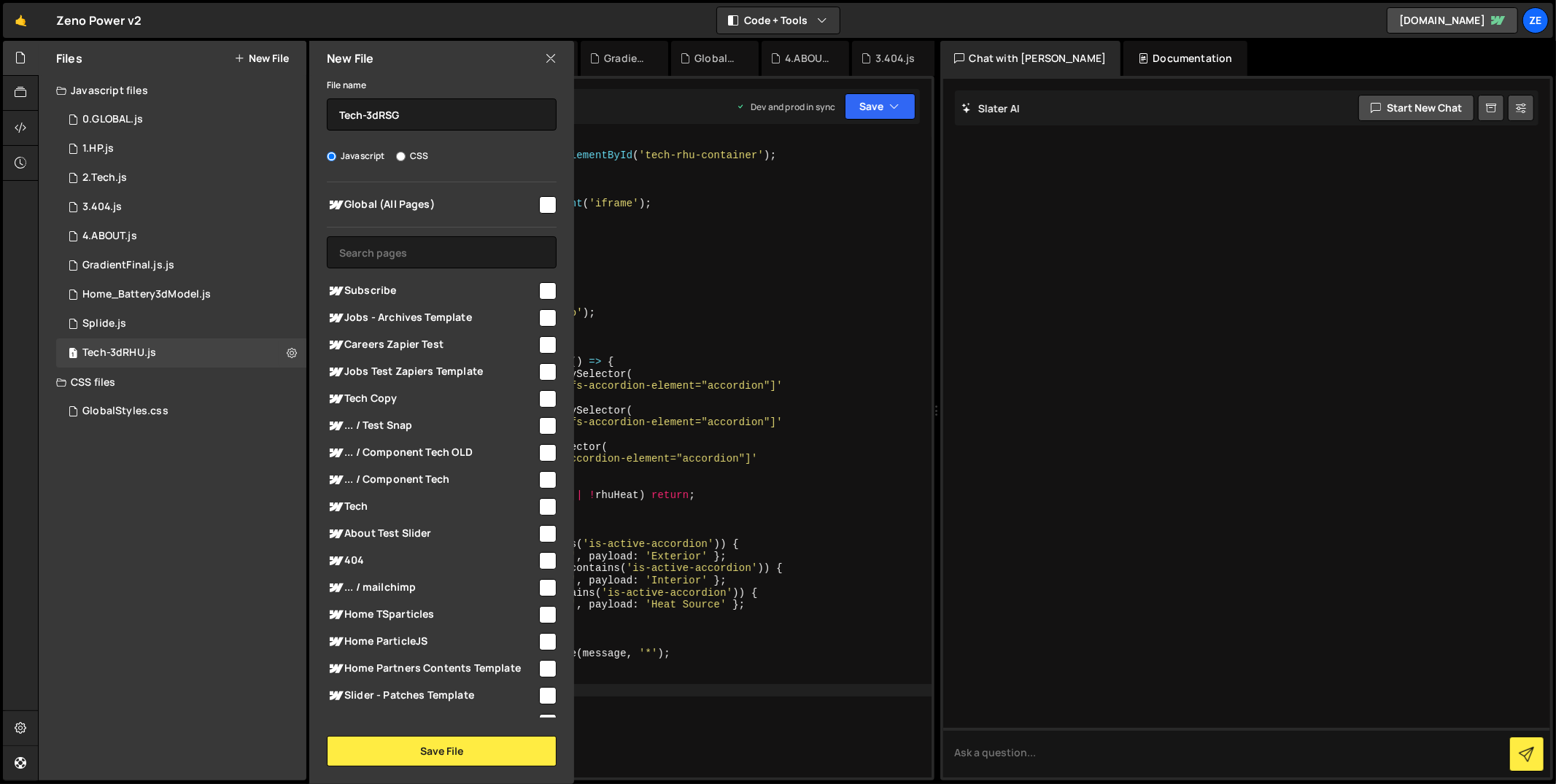
checkbox input "true"
click at [458, 746] on button "Save File" at bounding box center [442, 752] width 230 height 31
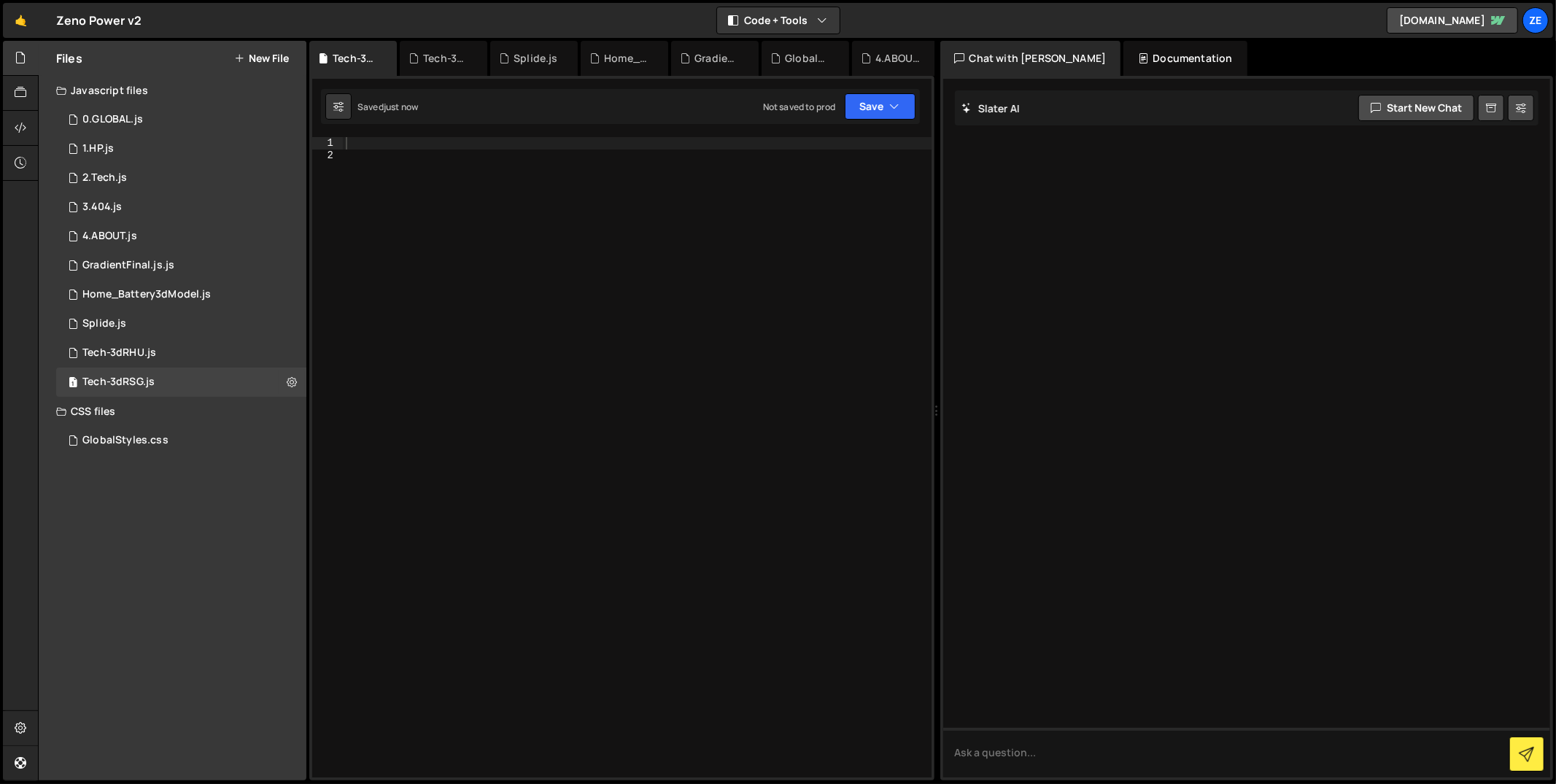
click at [497, 190] on div at bounding box center [638, 470] width 589 height 666
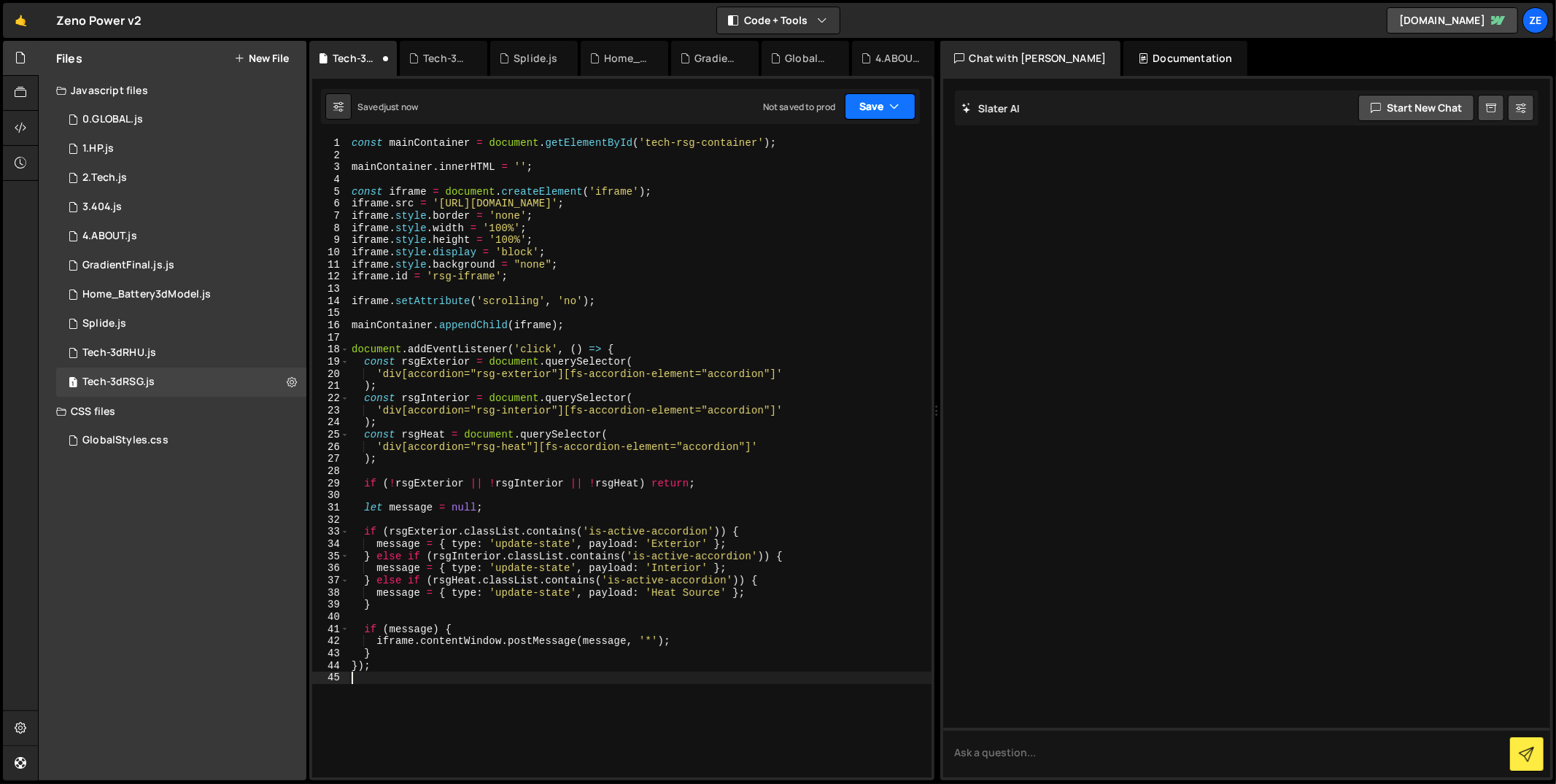
click at [883, 118] on button "Save" at bounding box center [881, 106] width 71 height 26
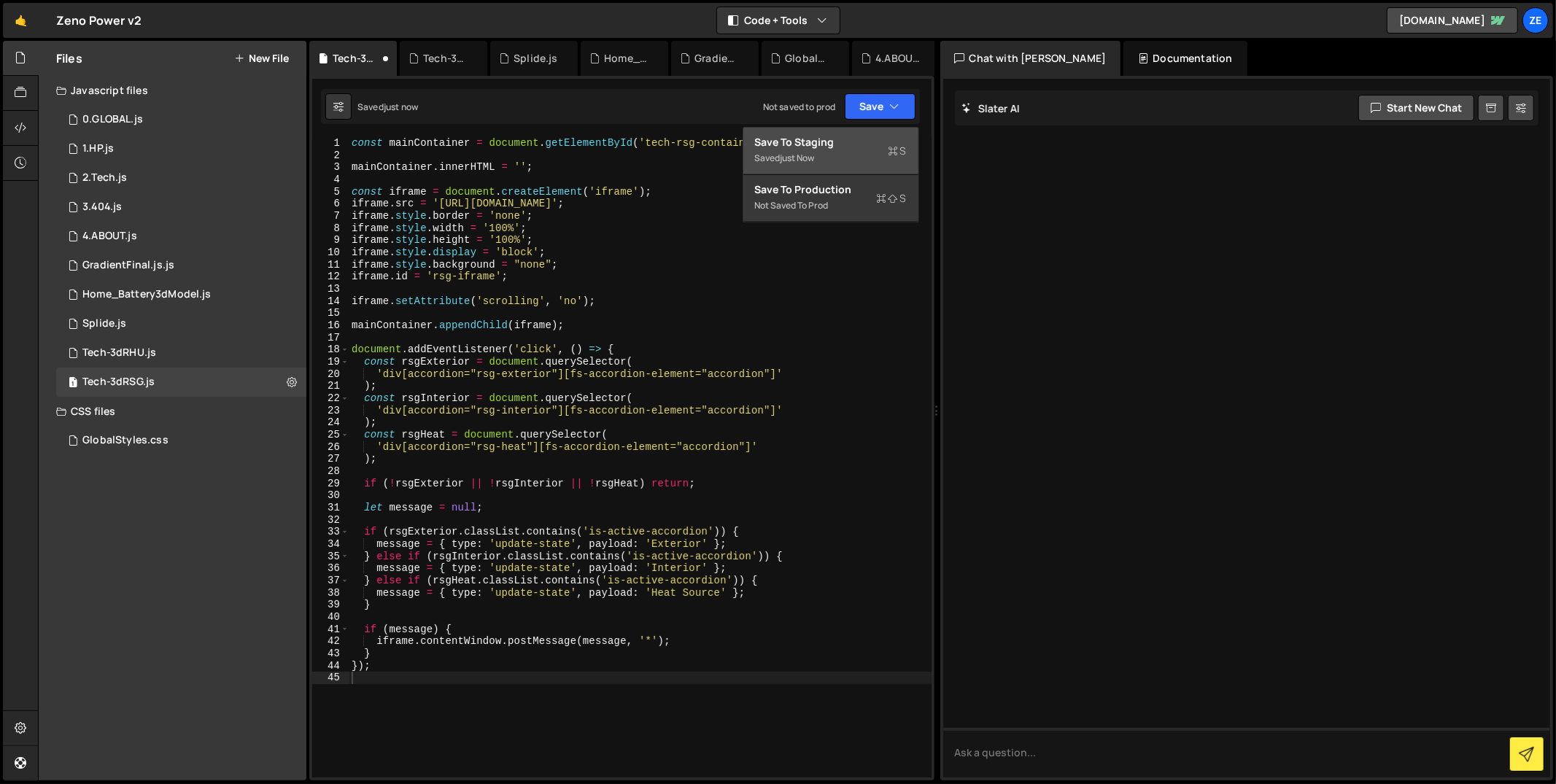
click at [888, 144] on icon at bounding box center [893, 150] width 10 height 15
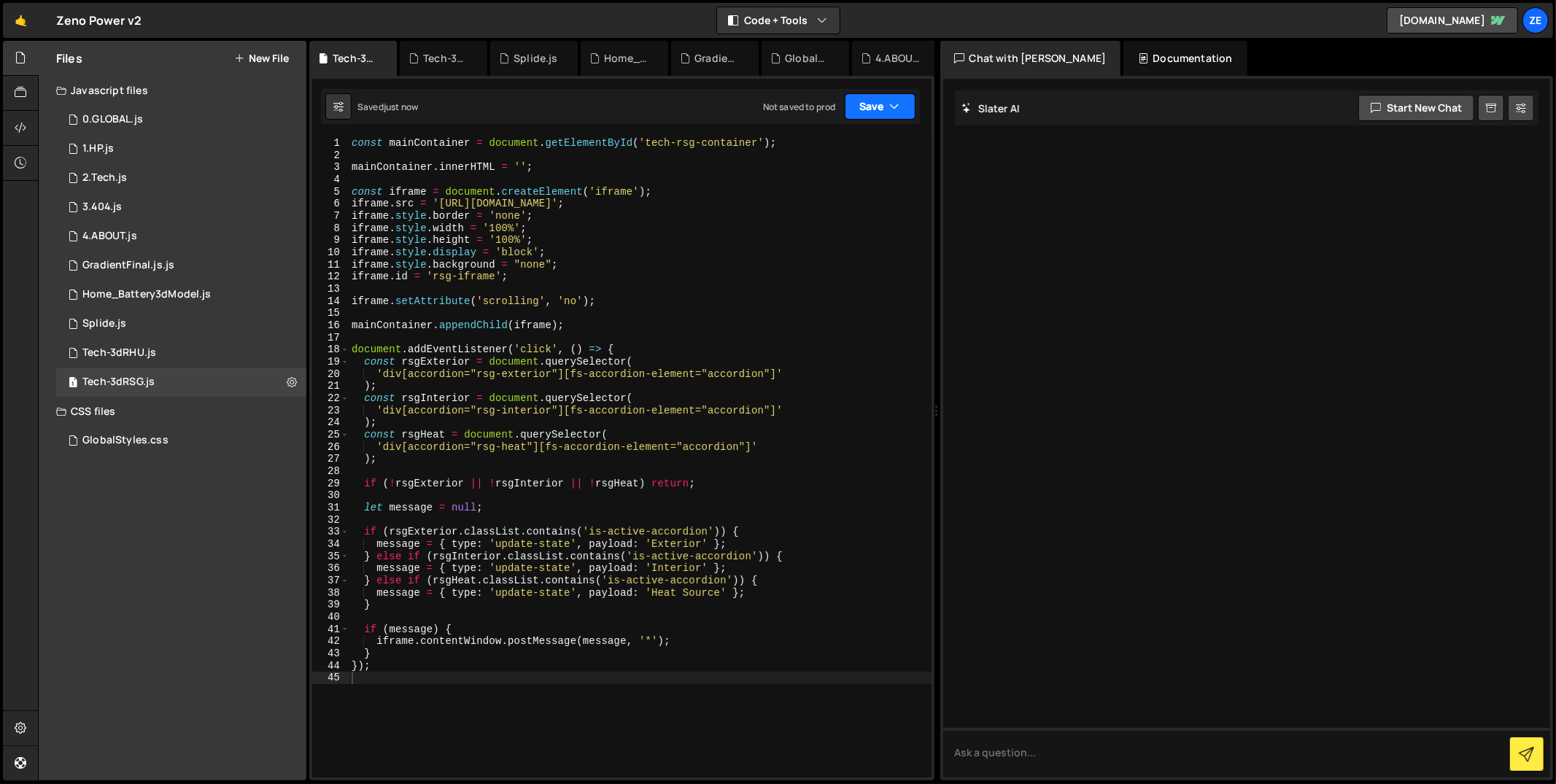
click at [887, 109] on button "Save" at bounding box center [881, 106] width 71 height 26
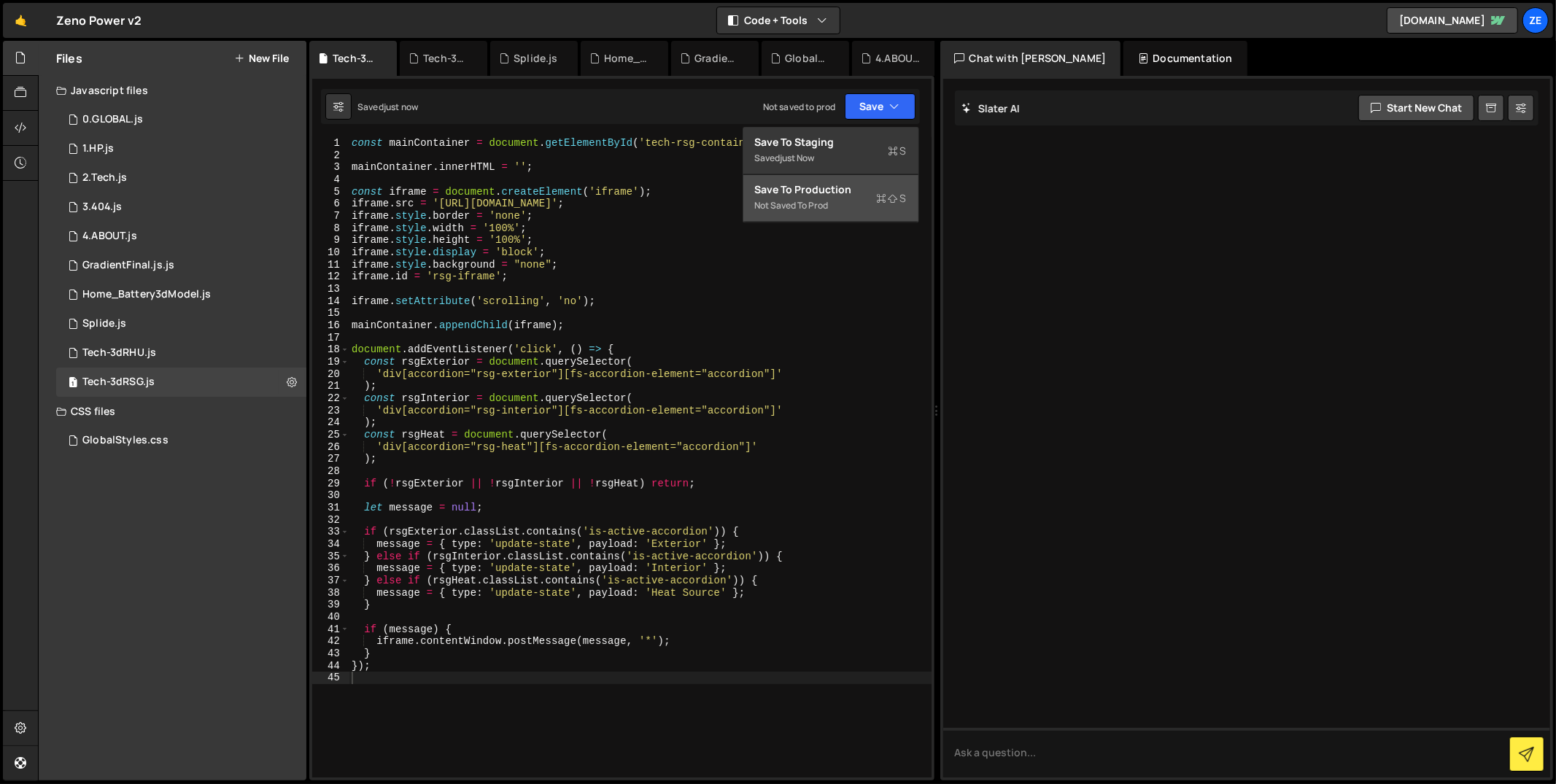
click at [869, 183] on div "Save to Production S" at bounding box center [830, 190] width 152 height 15
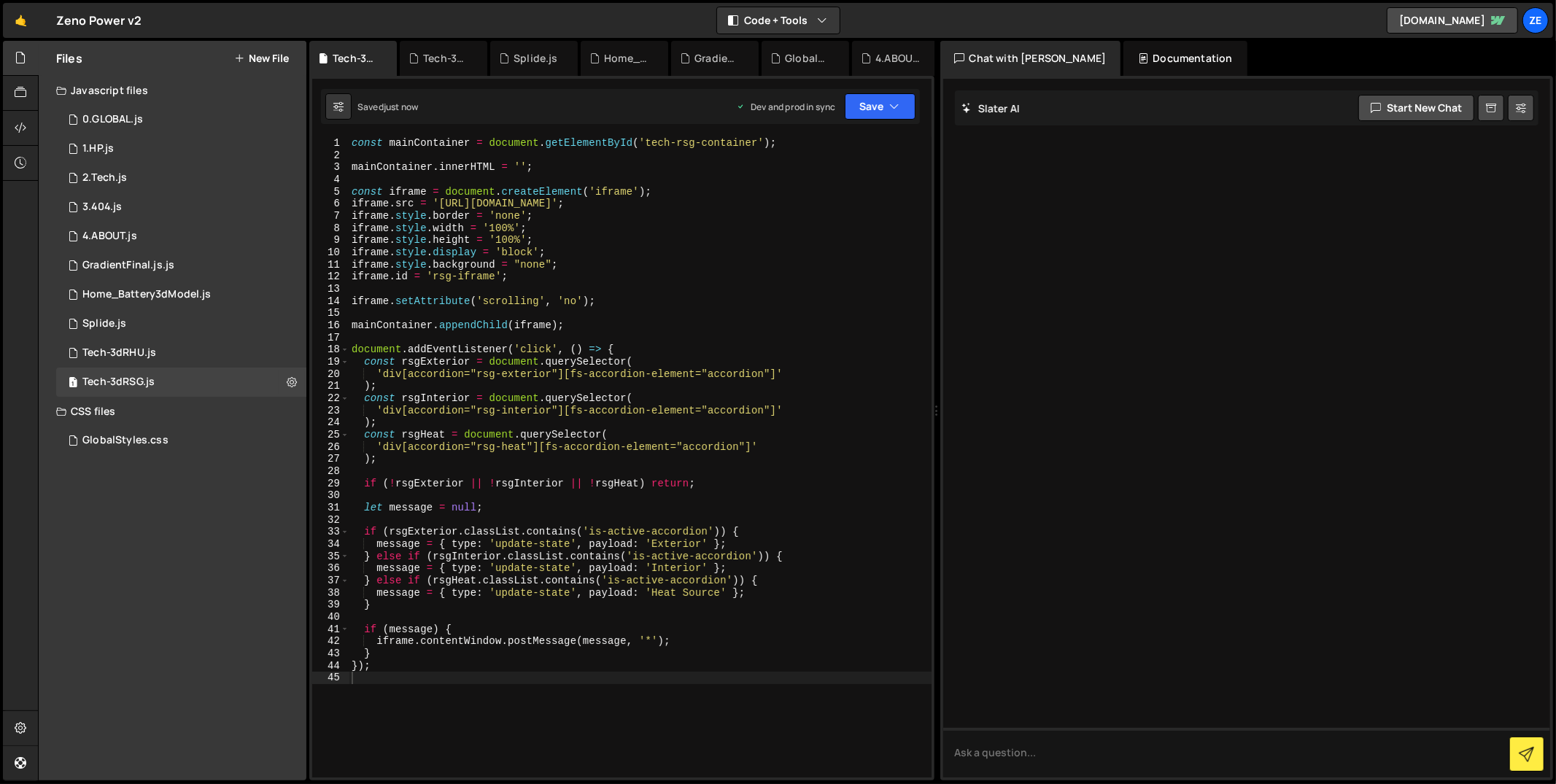
click at [274, 70] on div "Files New File" at bounding box center [172, 58] width 268 height 35
click at [274, 62] on button "New File" at bounding box center [261, 58] width 55 height 12
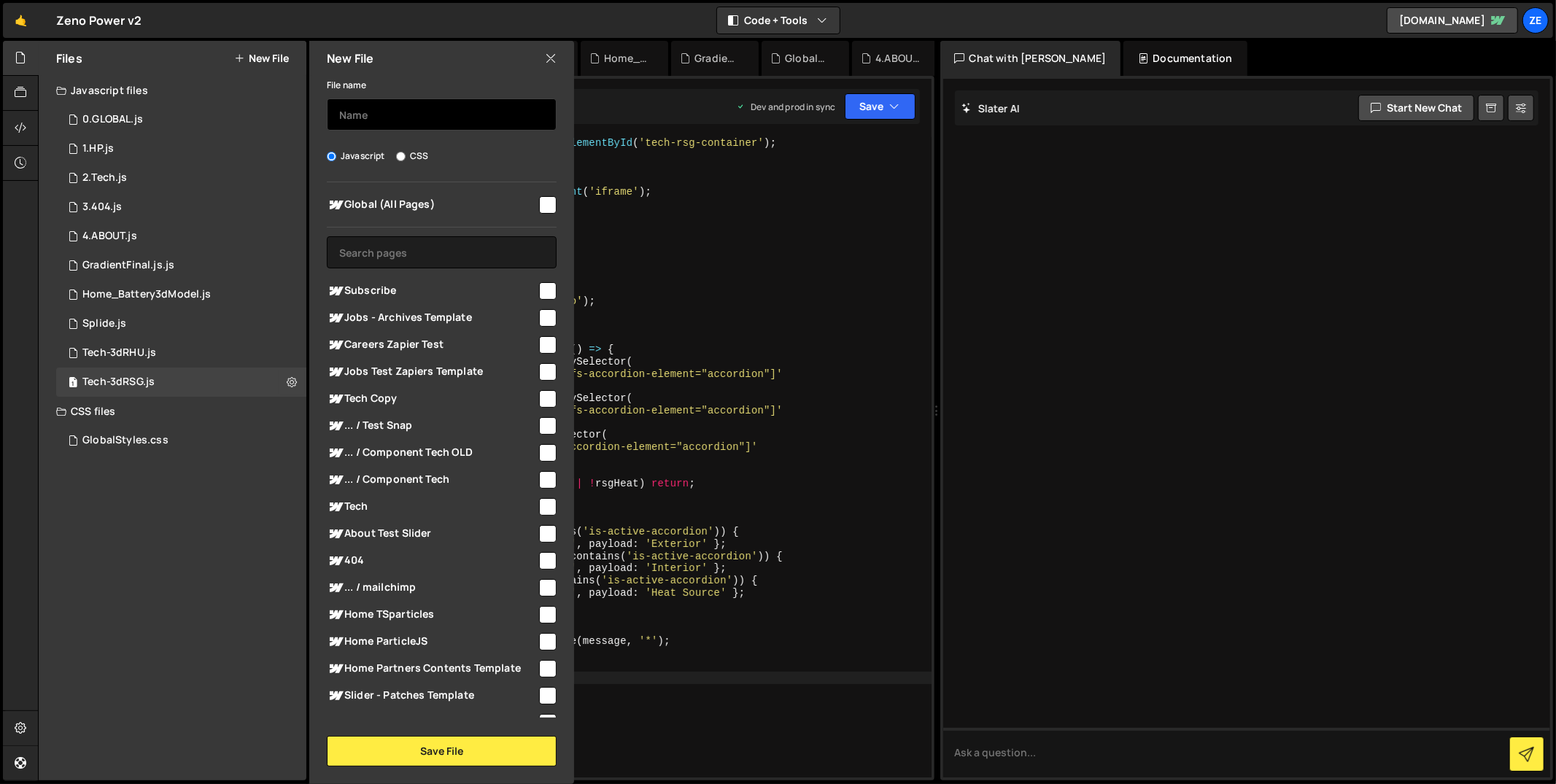
click at [399, 109] on input "text" at bounding box center [442, 115] width 230 height 32
paste input "Tech-3dRTG"
type input "Tech-3dRTG"
click at [547, 197] on input "checkbox" at bounding box center [547, 205] width 18 height 18
checkbox input "true"
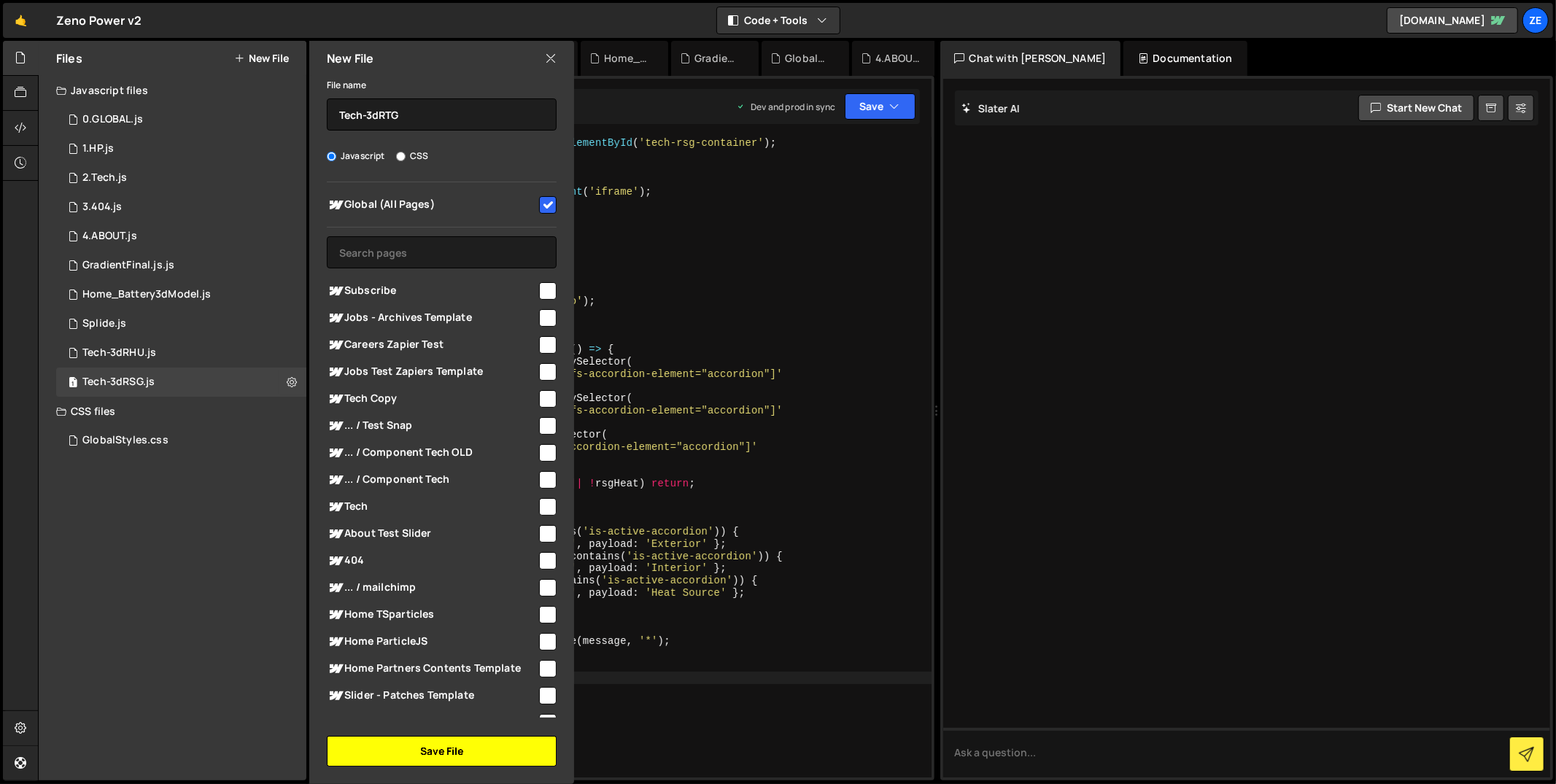
click at [446, 759] on button "Save File" at bounding box center [442, 752] width 230 height 31
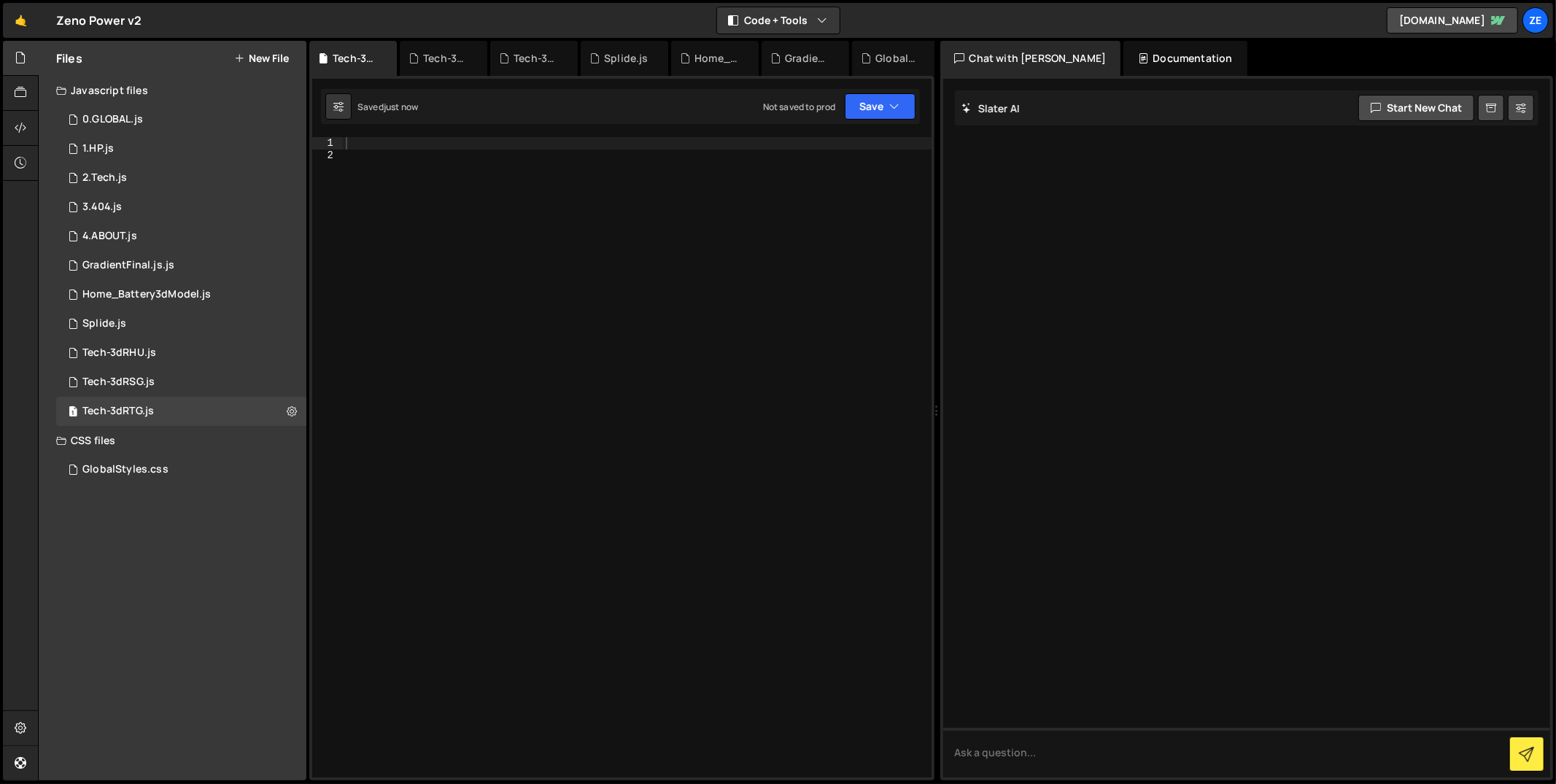
click at [443, 182] on div at bounding box center [638, 470] width 589 height 666
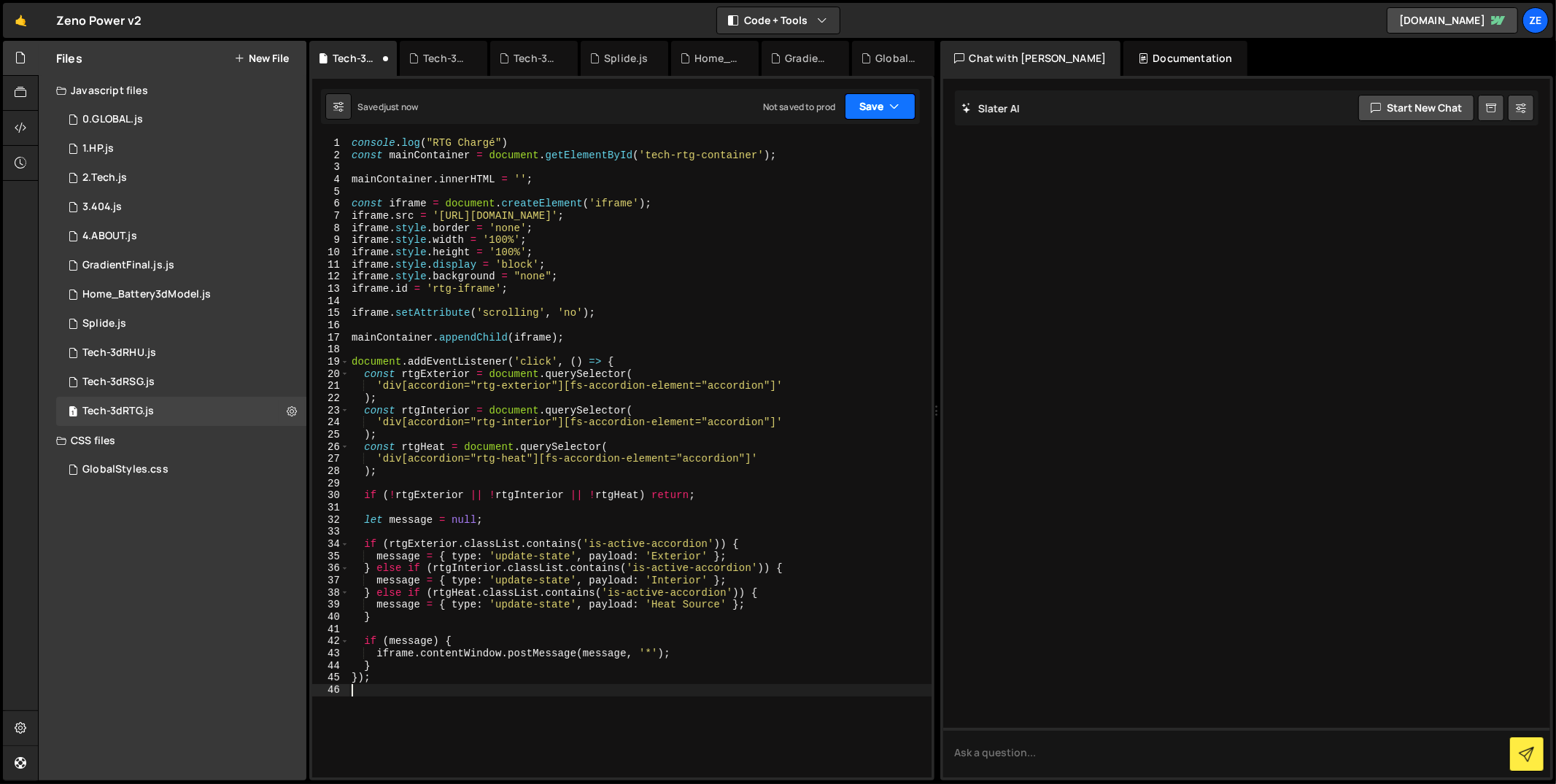
click at [881, 104] on button "Save" at bounding box center [881, 106] width 71 height 26
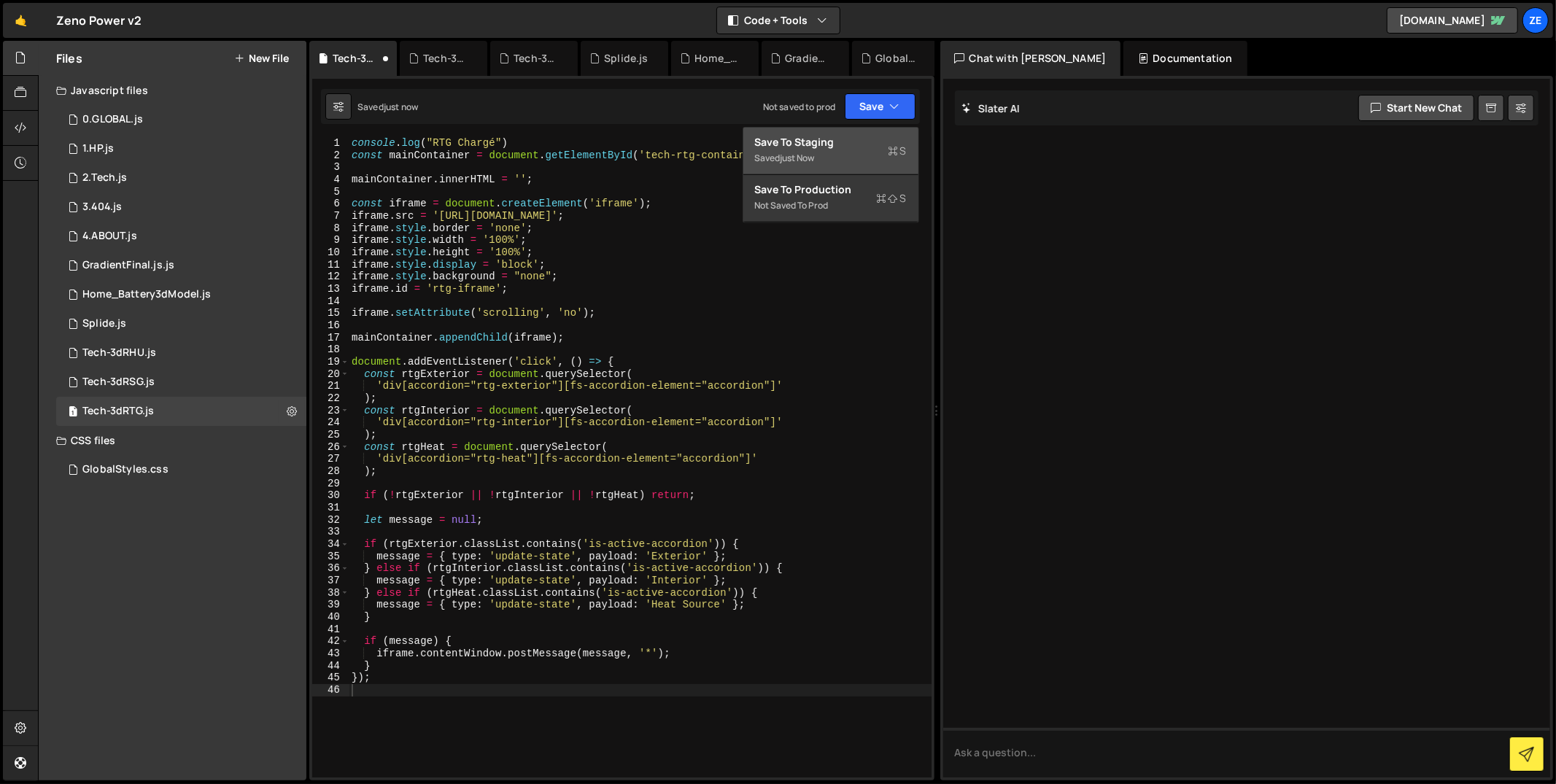
click at [861, 162] on div "Saved just now" at bounding box center [830, 158] width 152 height 18
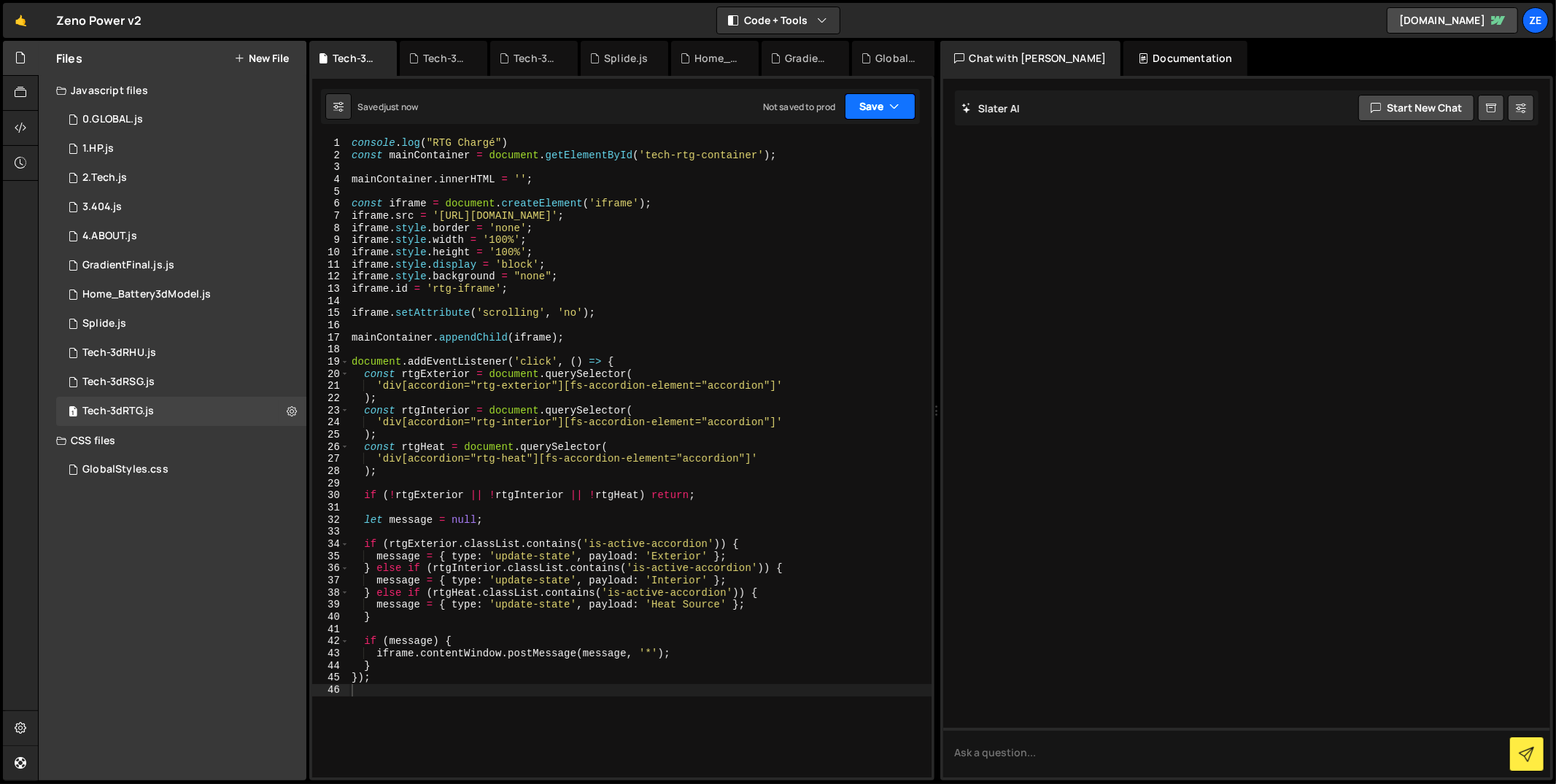
click at [877, 109] on button "Save" at bounding box center [881, 106] width 71 height 26
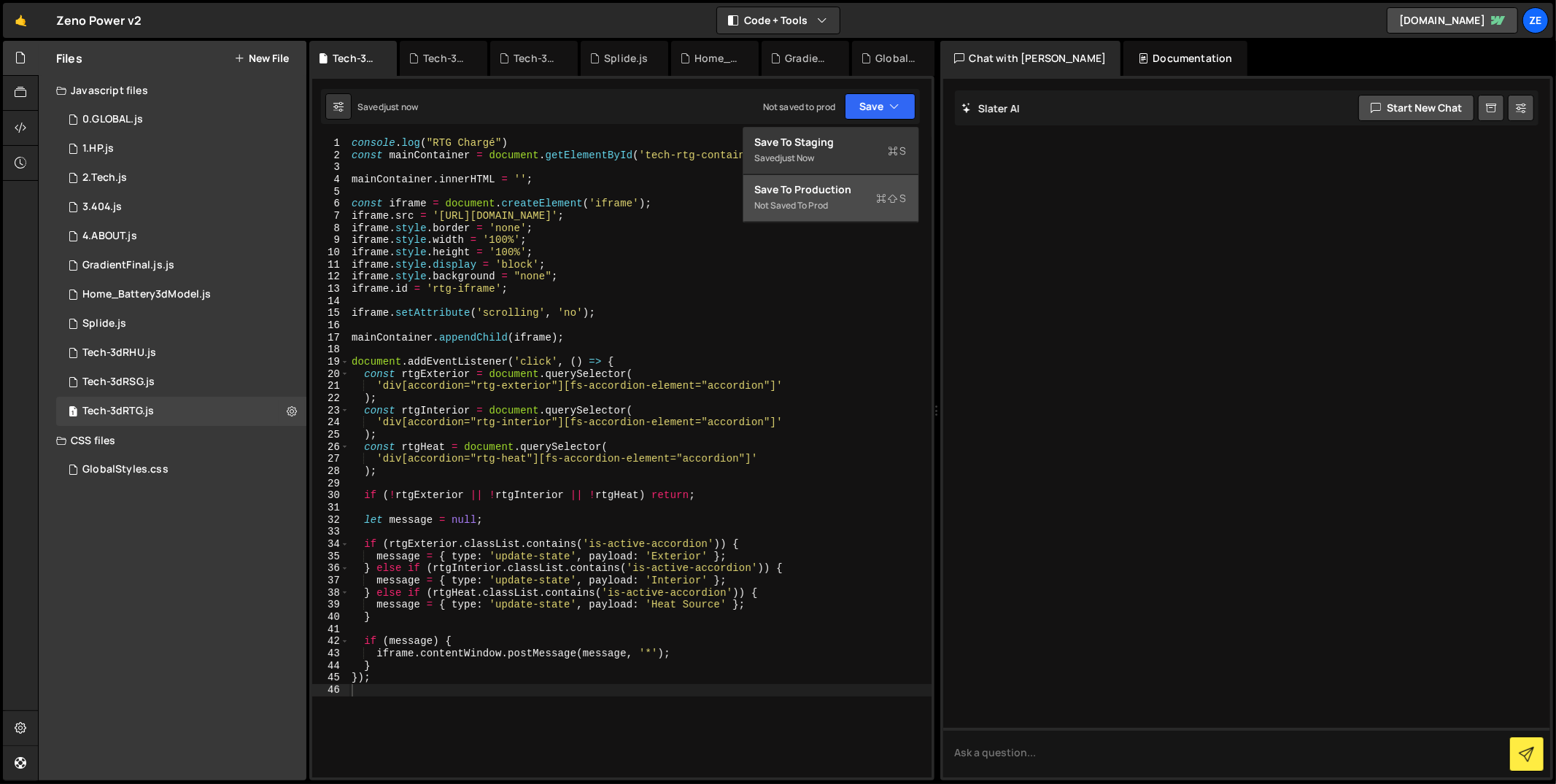
click at [848, 200] on div "Not saved to prod" at bounding box center [830, 205] width 152 height 18
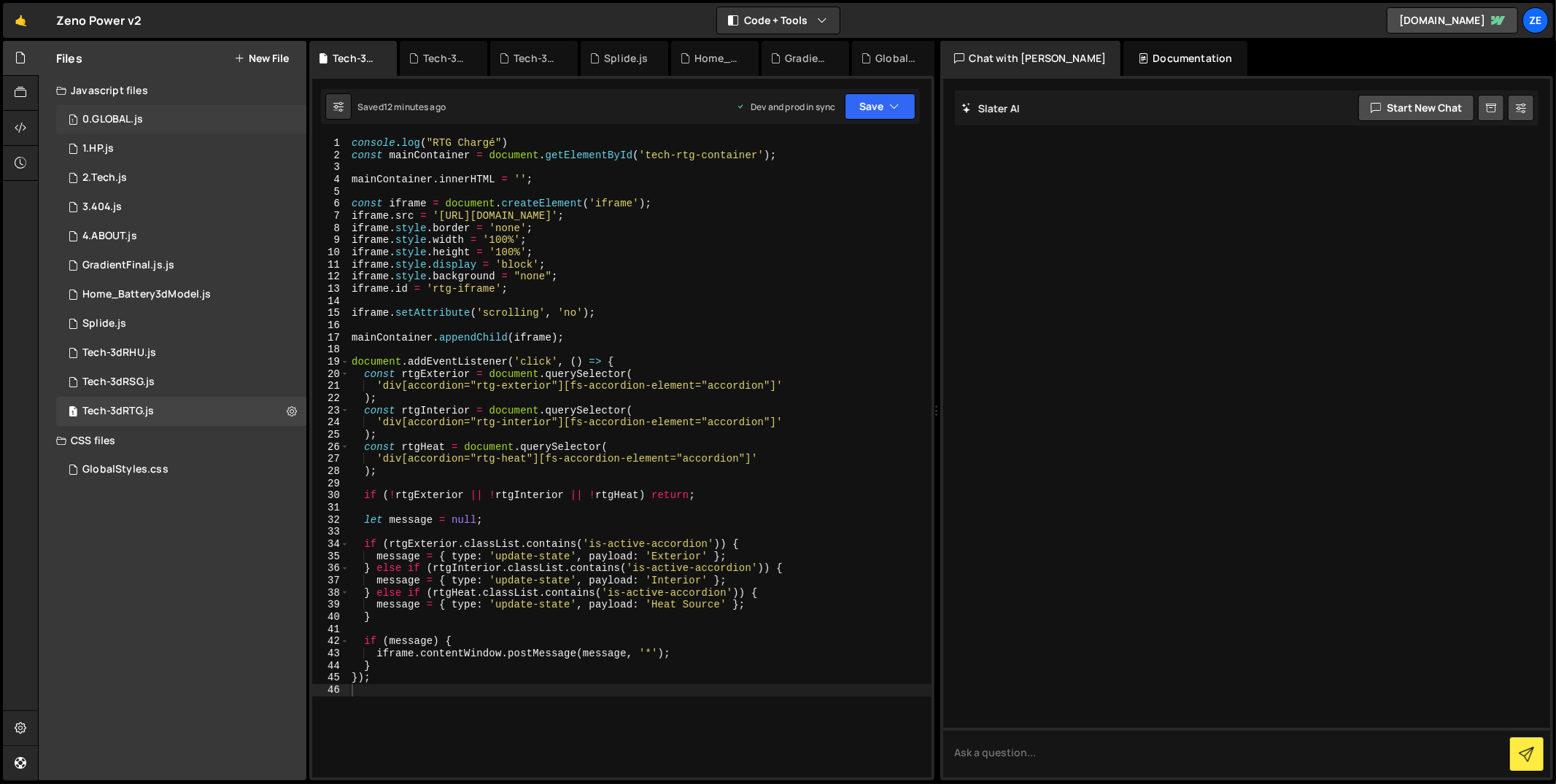
click at [136, 124] on div "0.GLOBAL.js" at bounding box center [113, 119] width 61 height 13
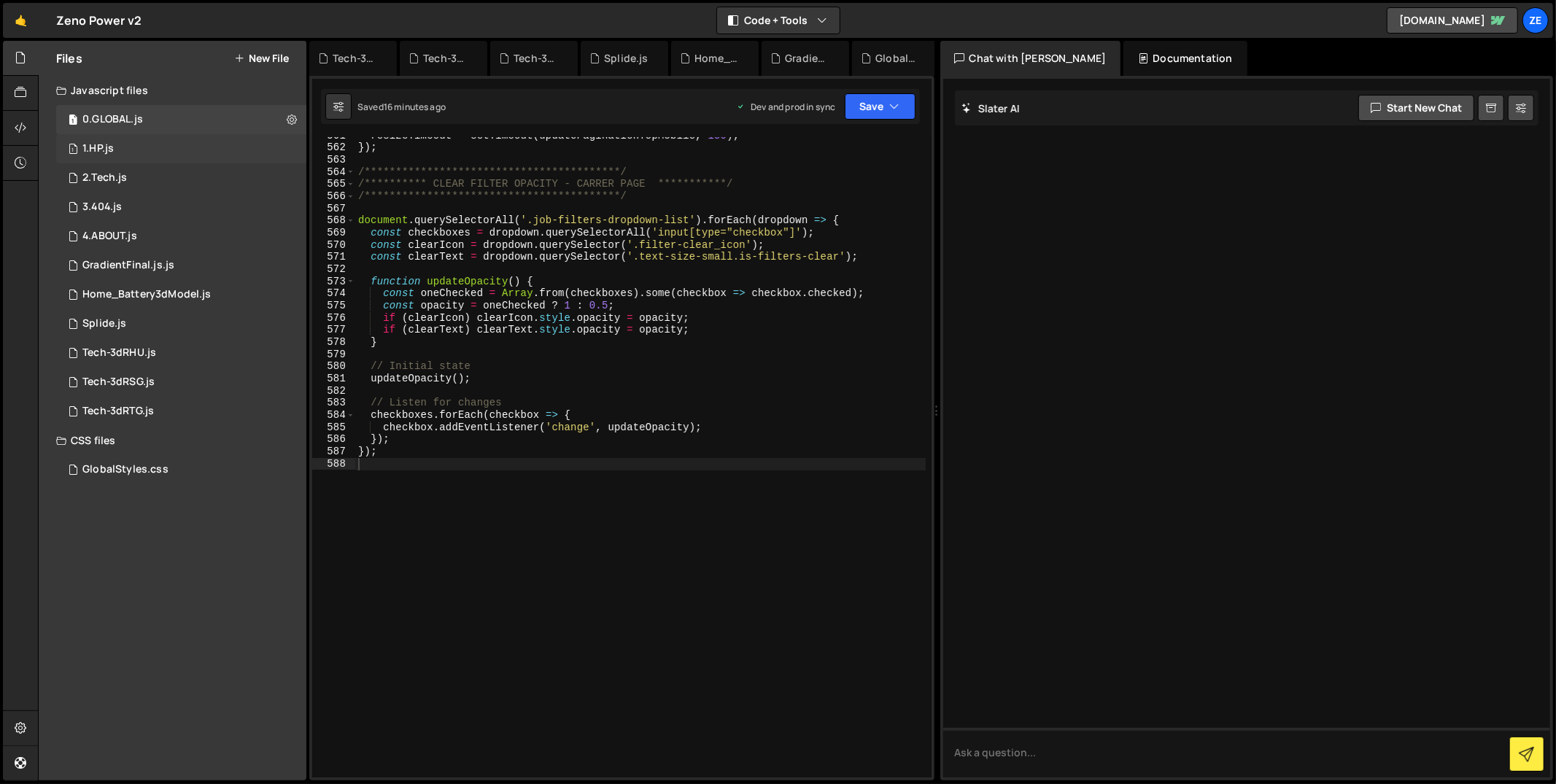
click at [238, 140] on div "1 1.HP.js 0" at bounding box center [181, 149] width 251 height 29
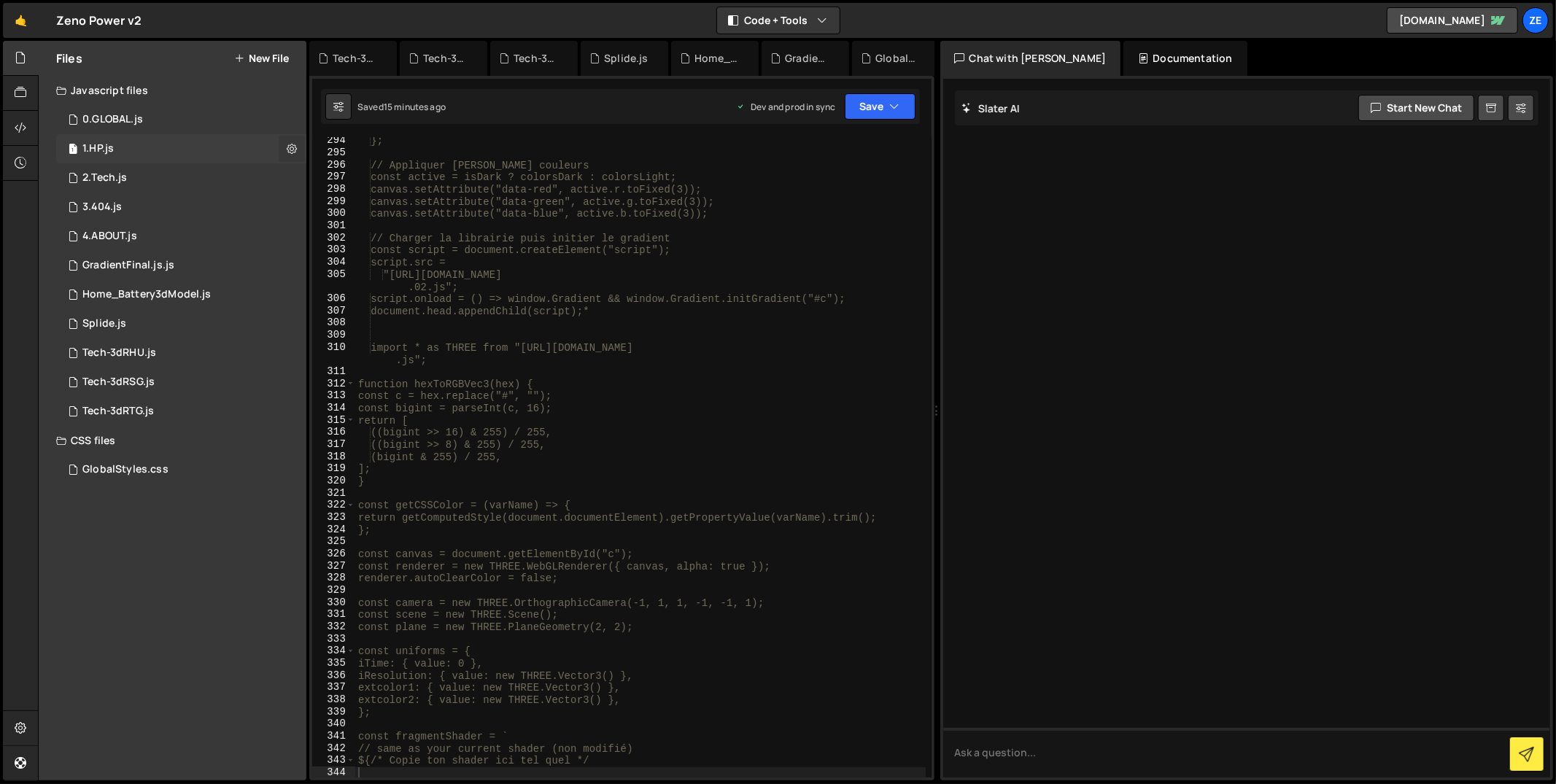
click at [291, 146] on icon at bounding box center [291, 149] width 10 height 14
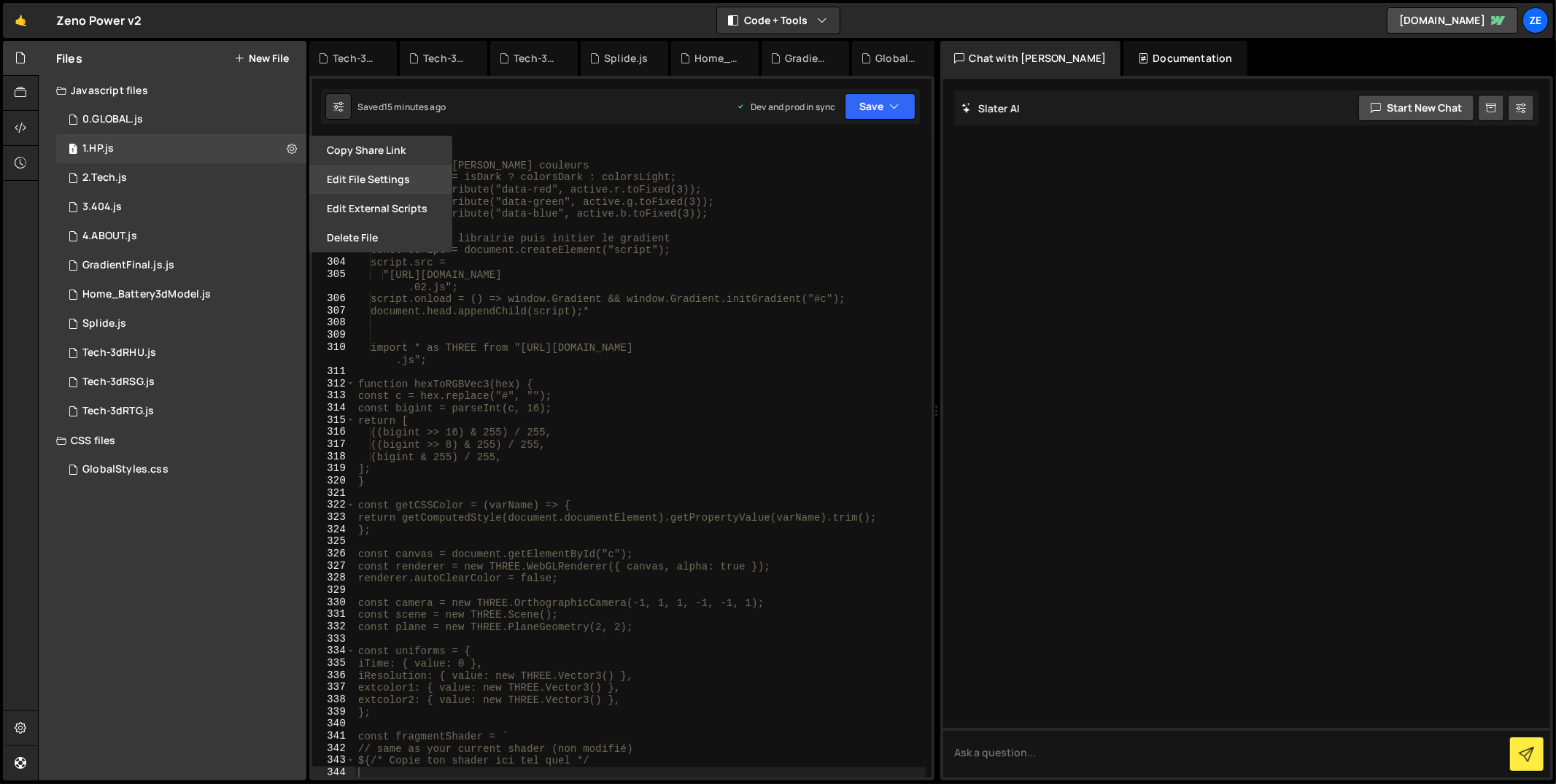
click at [365, 177] on button "Edit File Settings" at bounding box center [380, 180] width 143 height 29
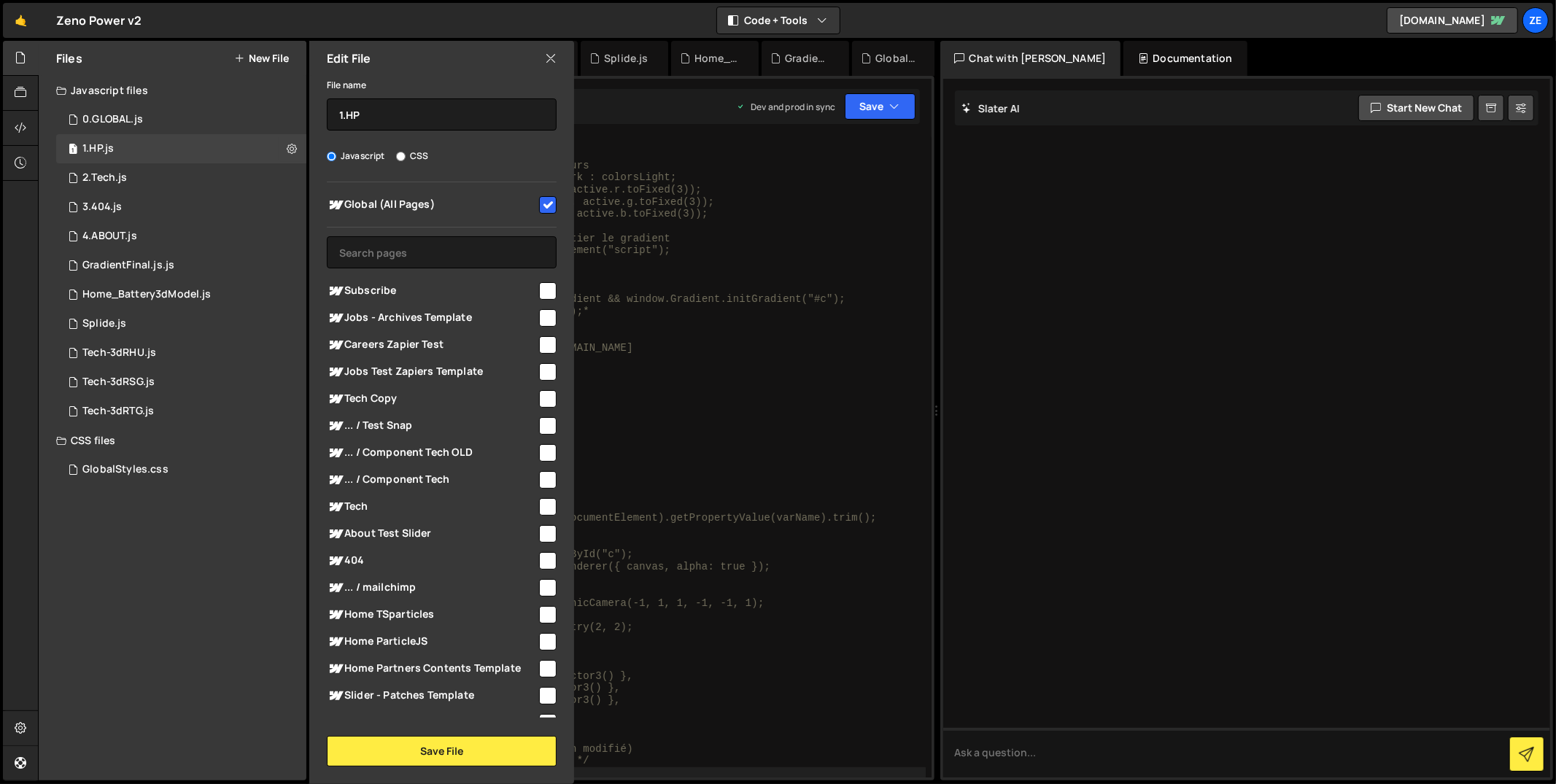
click at [542, 204] on input "checkbox" at bounding box center [547, 205] width 18 height 18
checkbox input "false"
click at [491, 251] on input "text" at bounding box center [442, 253] width 230 height 32
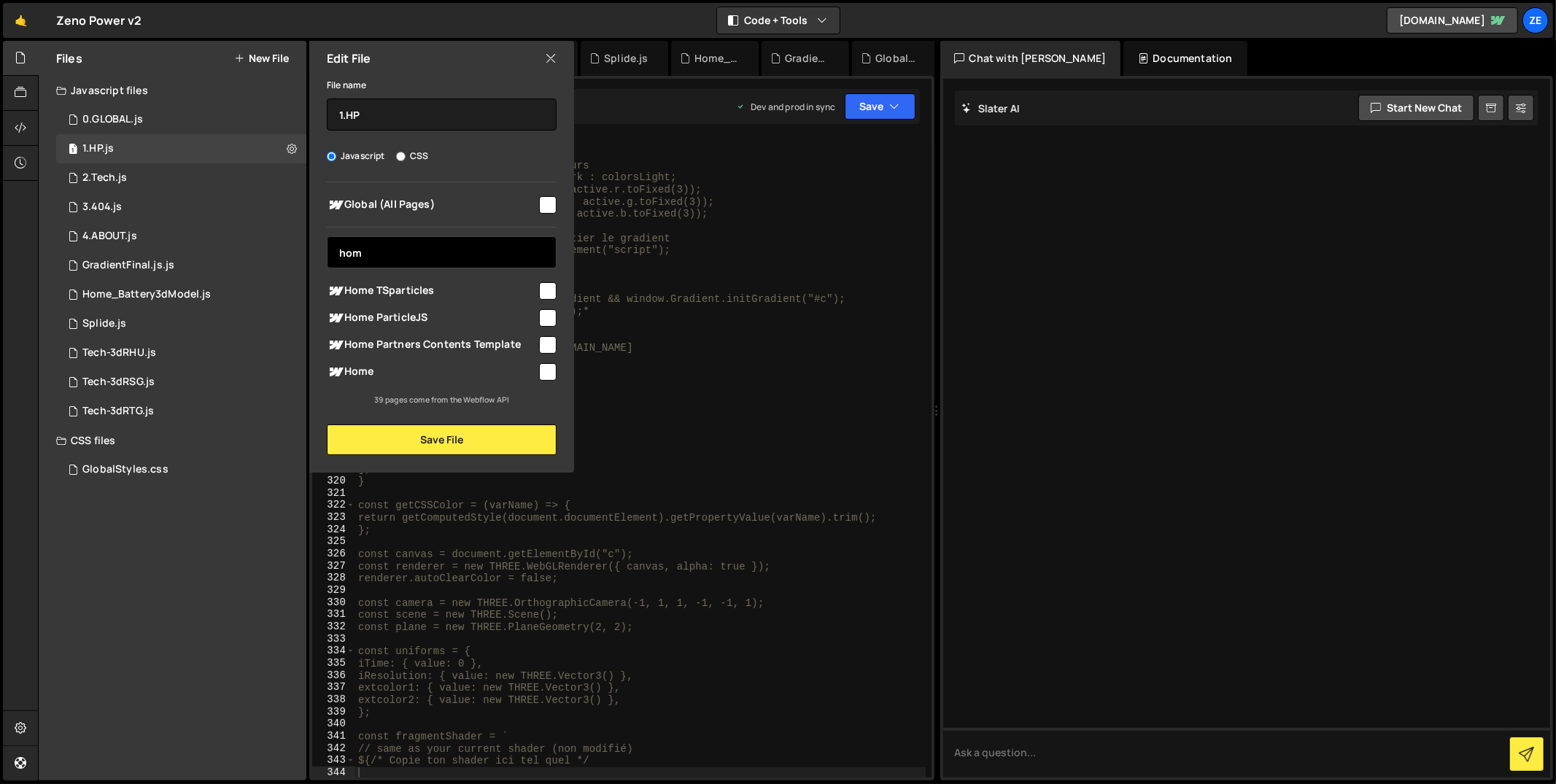
type input "hom"
click at [547, 372] on input "checkbox" at bounding box center [547, 372] width 18 height 18
checkbox input "true"
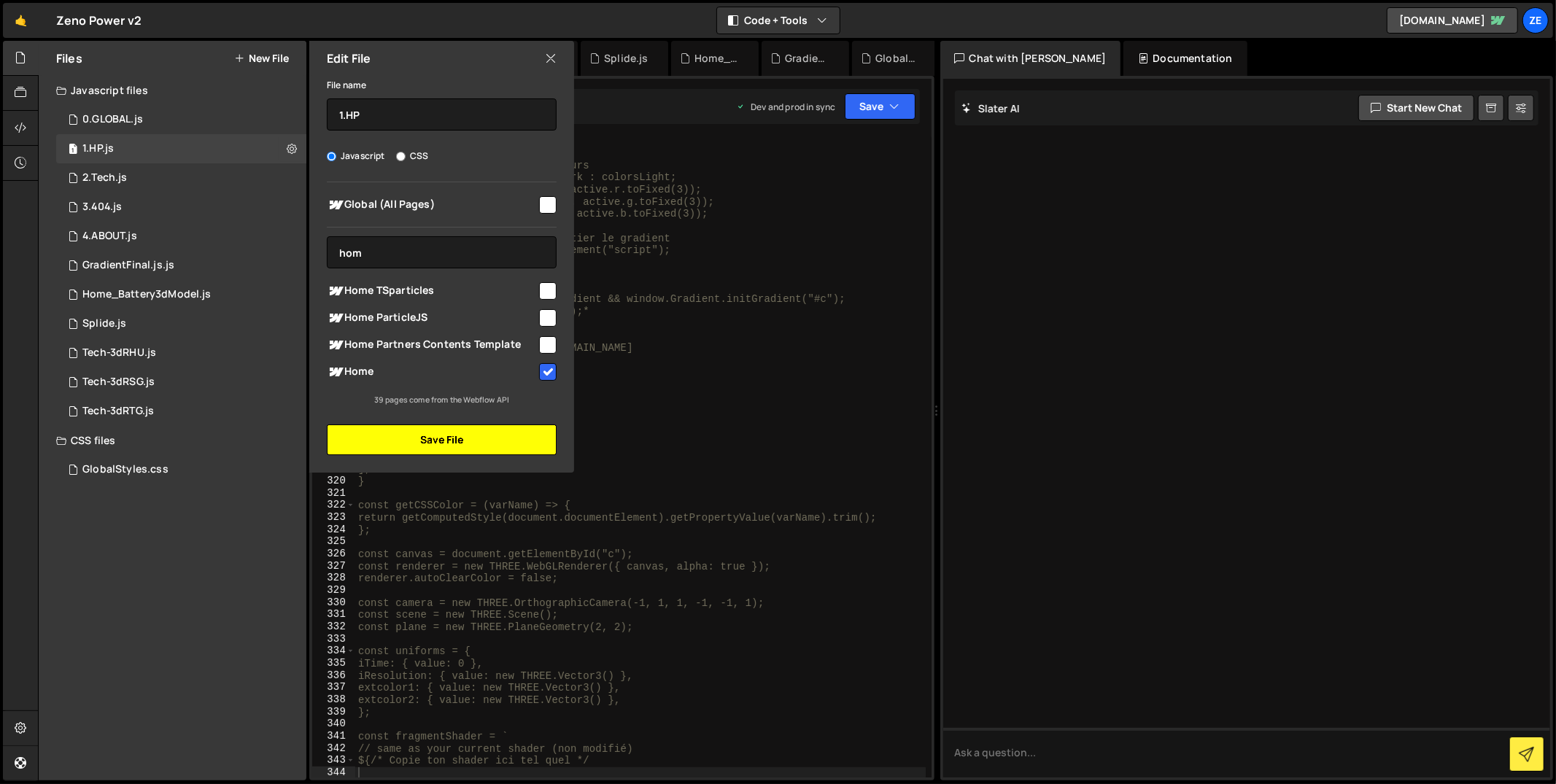
click at [514, 441] on button "Save File" at bounding box center [442, 440] width 230 height 31
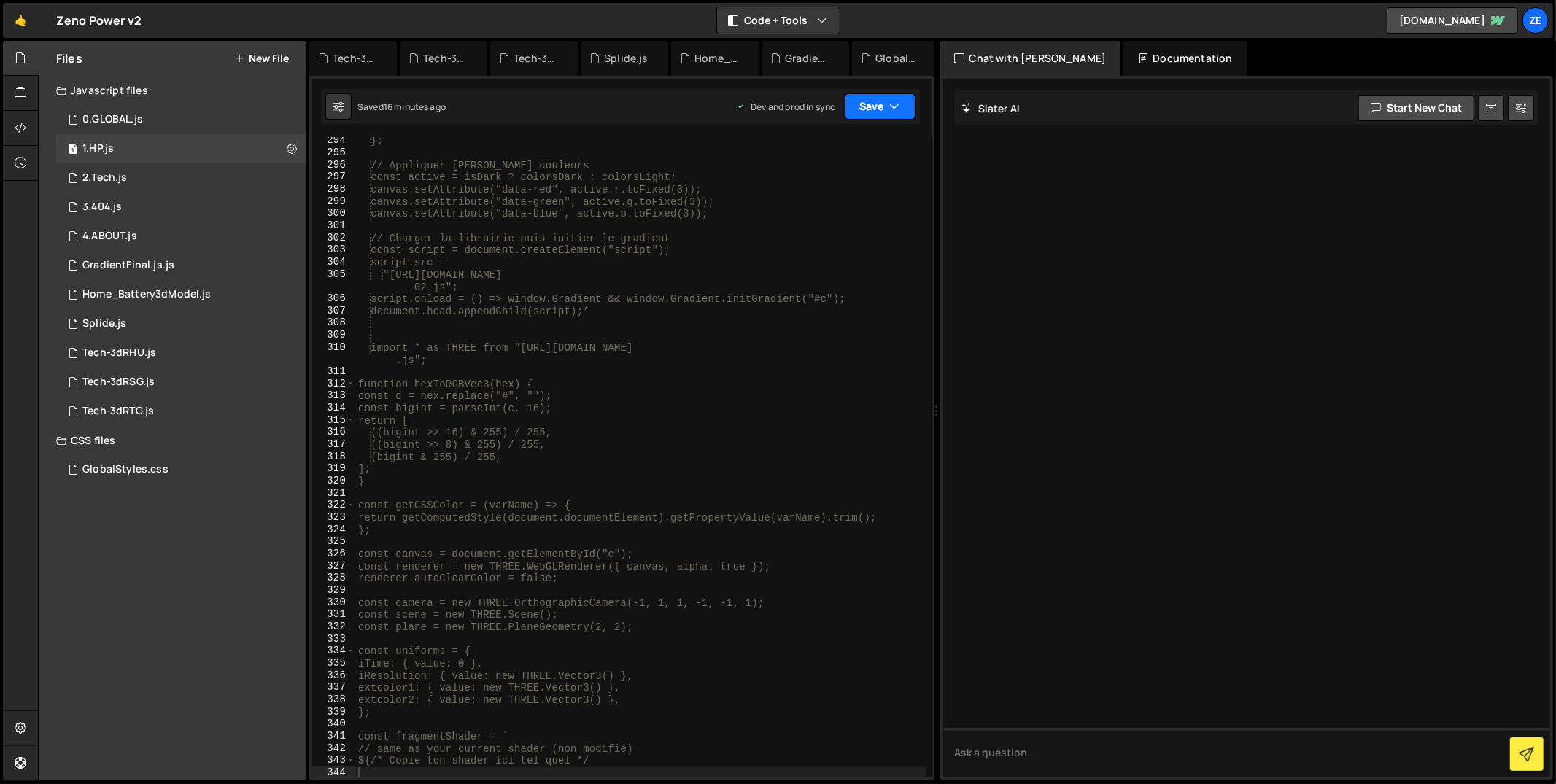
click at [904, 107] on button "Save" at bounding box center [881, 106] width 71 height 26
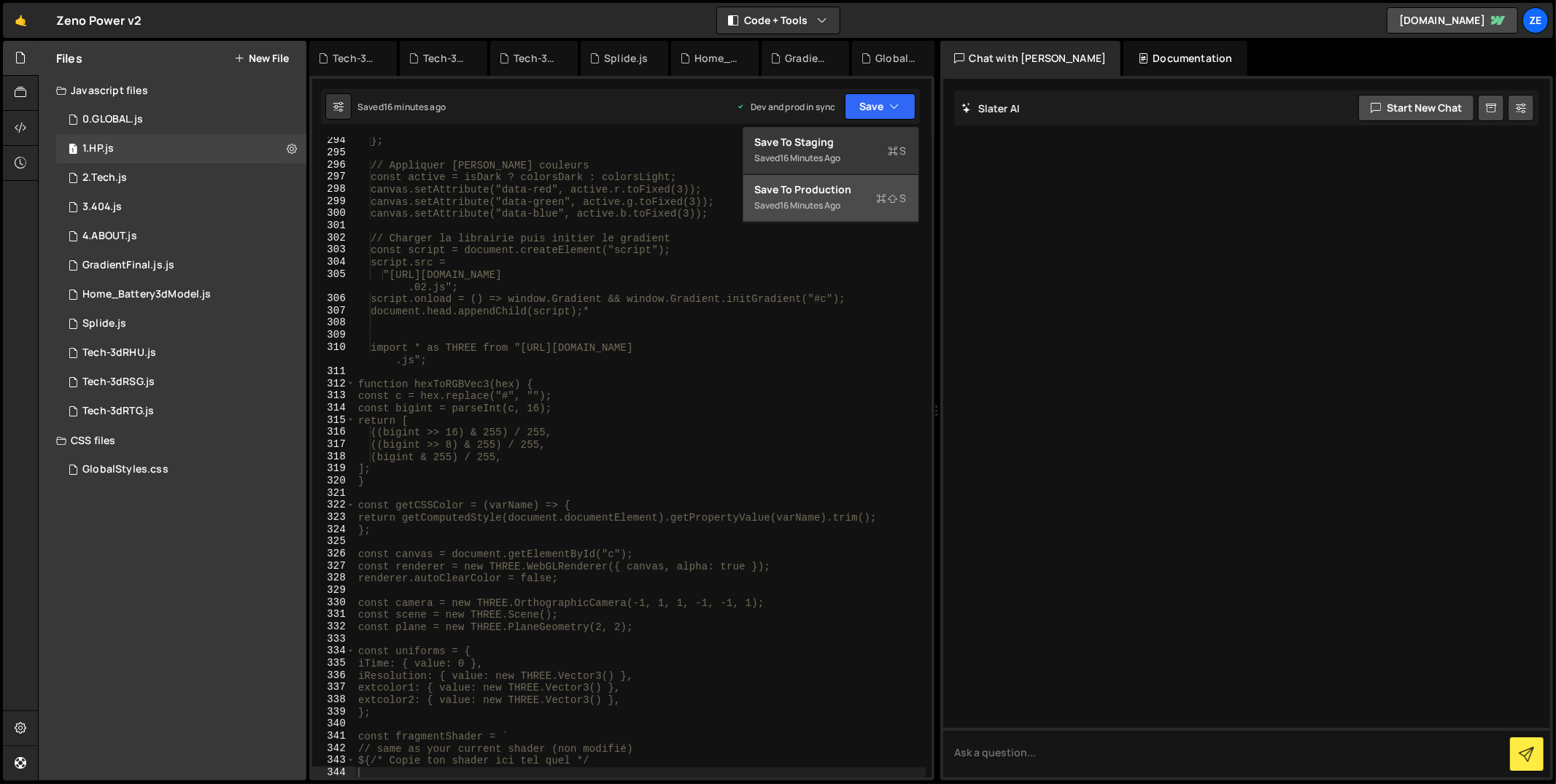
click at [803, 204] on div "16 minutes ago" at bounding box center [810, 205] width 61 height 12
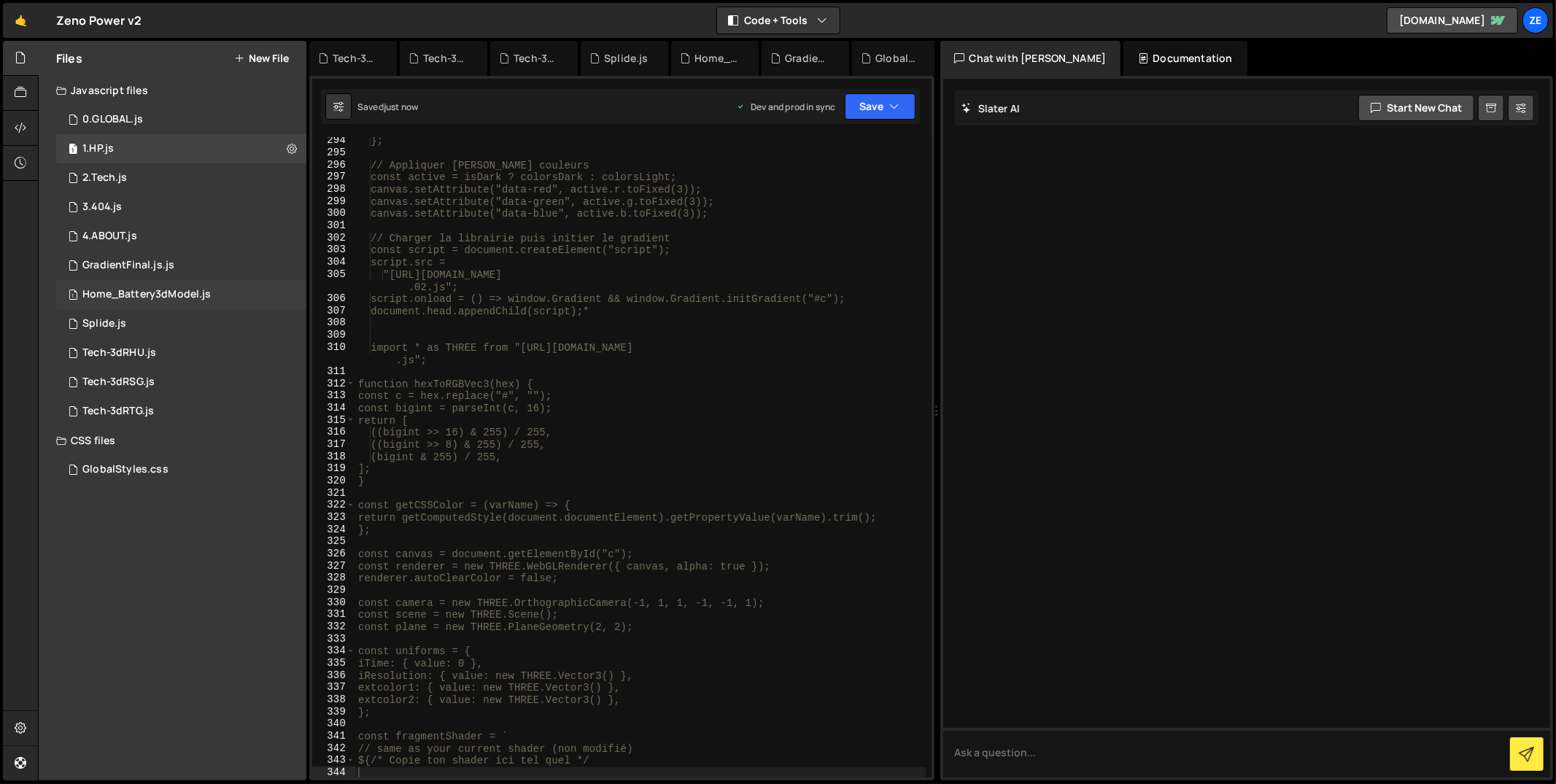
click at [174, 298] on div "Home_Battery3dModel.js" at bounding box center [147, 294] width 129 height 13
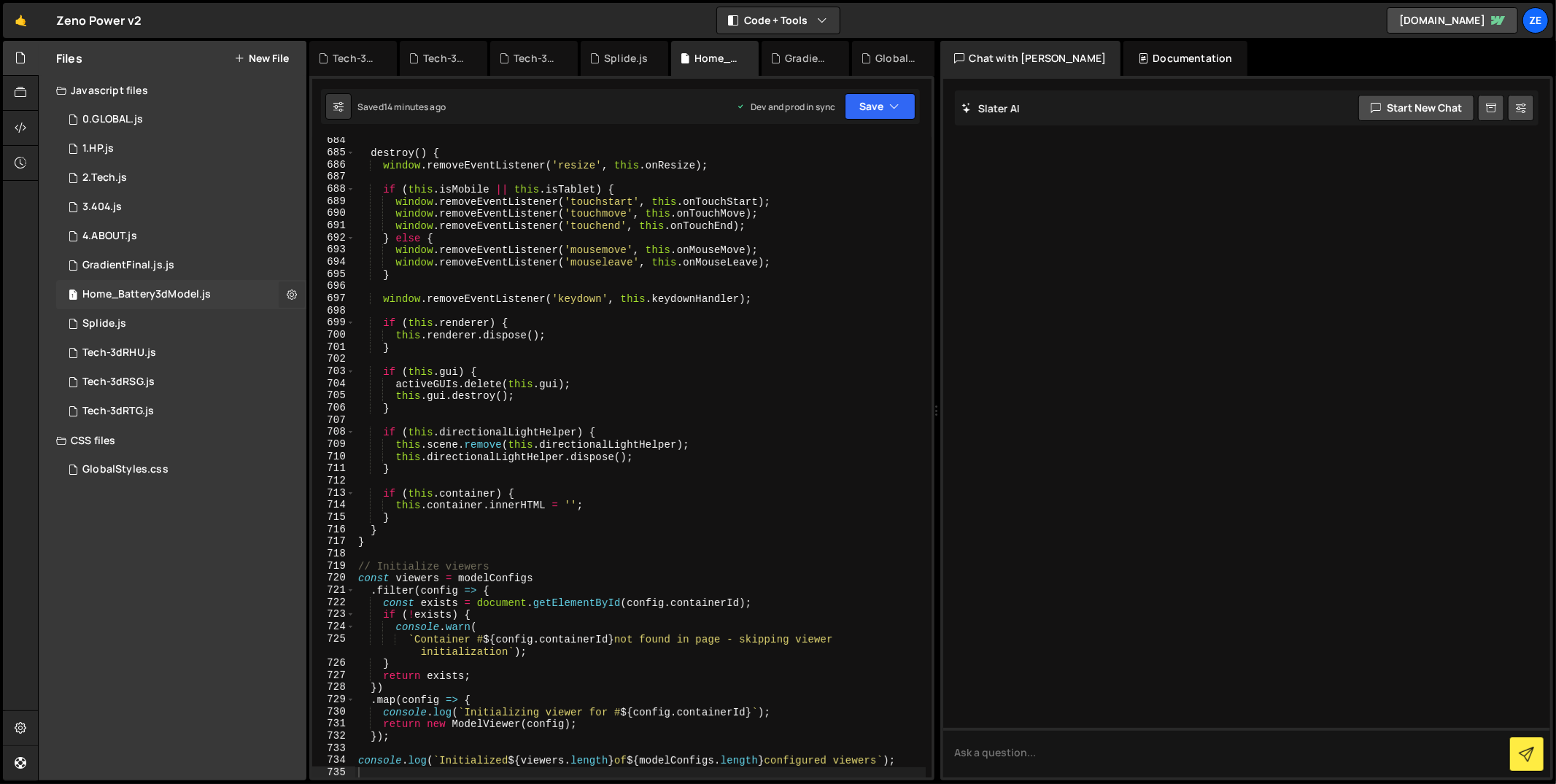
click at [295, 293] on icon at bounding box center [291, 294] width 10 height 14
type input "Home_Battery3dModel"
radio input "true"
click at [358, 315] on button "Edit File Settings" at bounding box center [380, 325] width 143 height 29
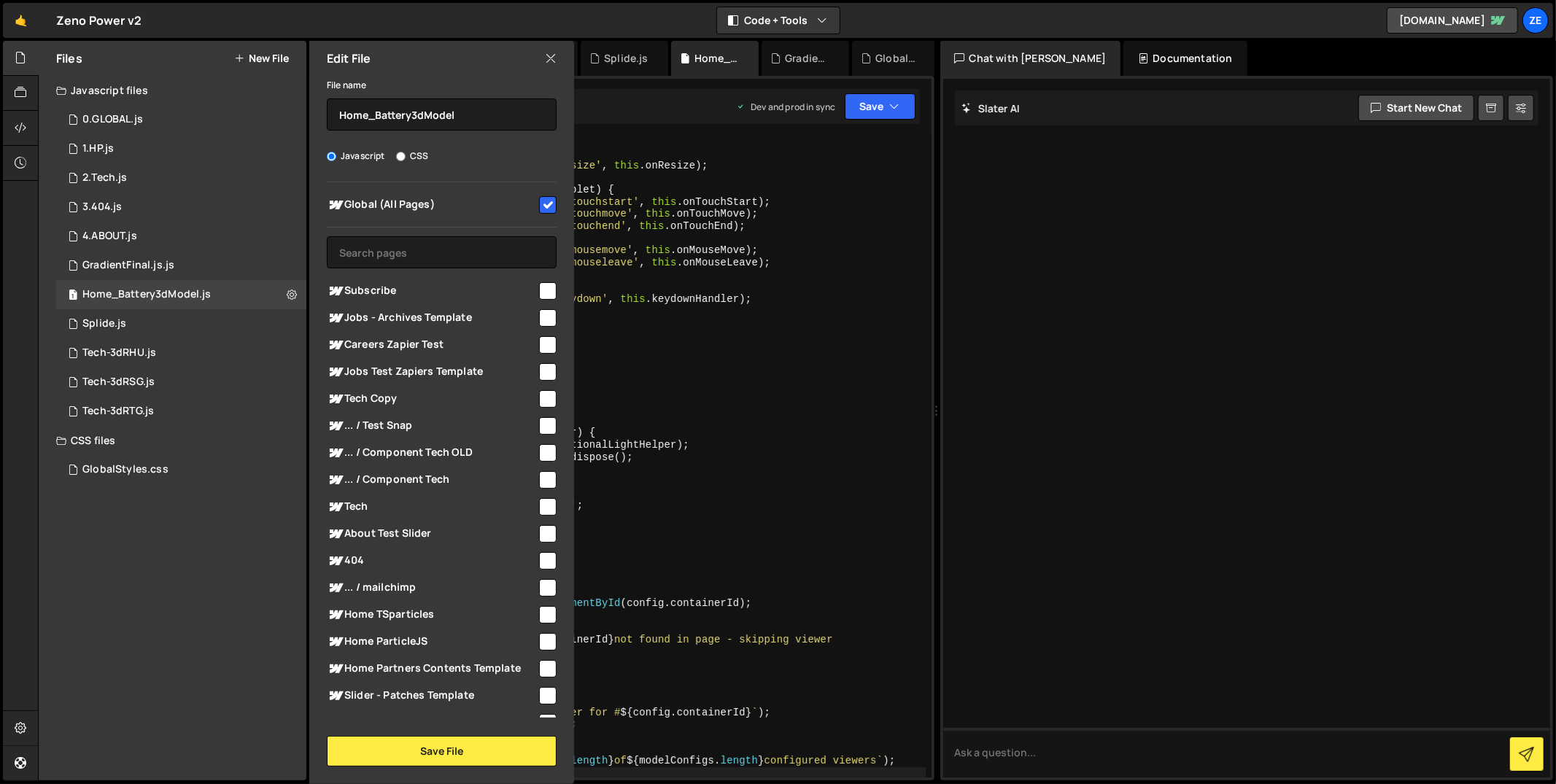
click at [539, 207] on input "checkbox" at bounding box center [547, 205] width 18 height 18
checkbox input "false"
click at [473, 255] on input "text" at bounding box center [442, 253] width 230 height 32
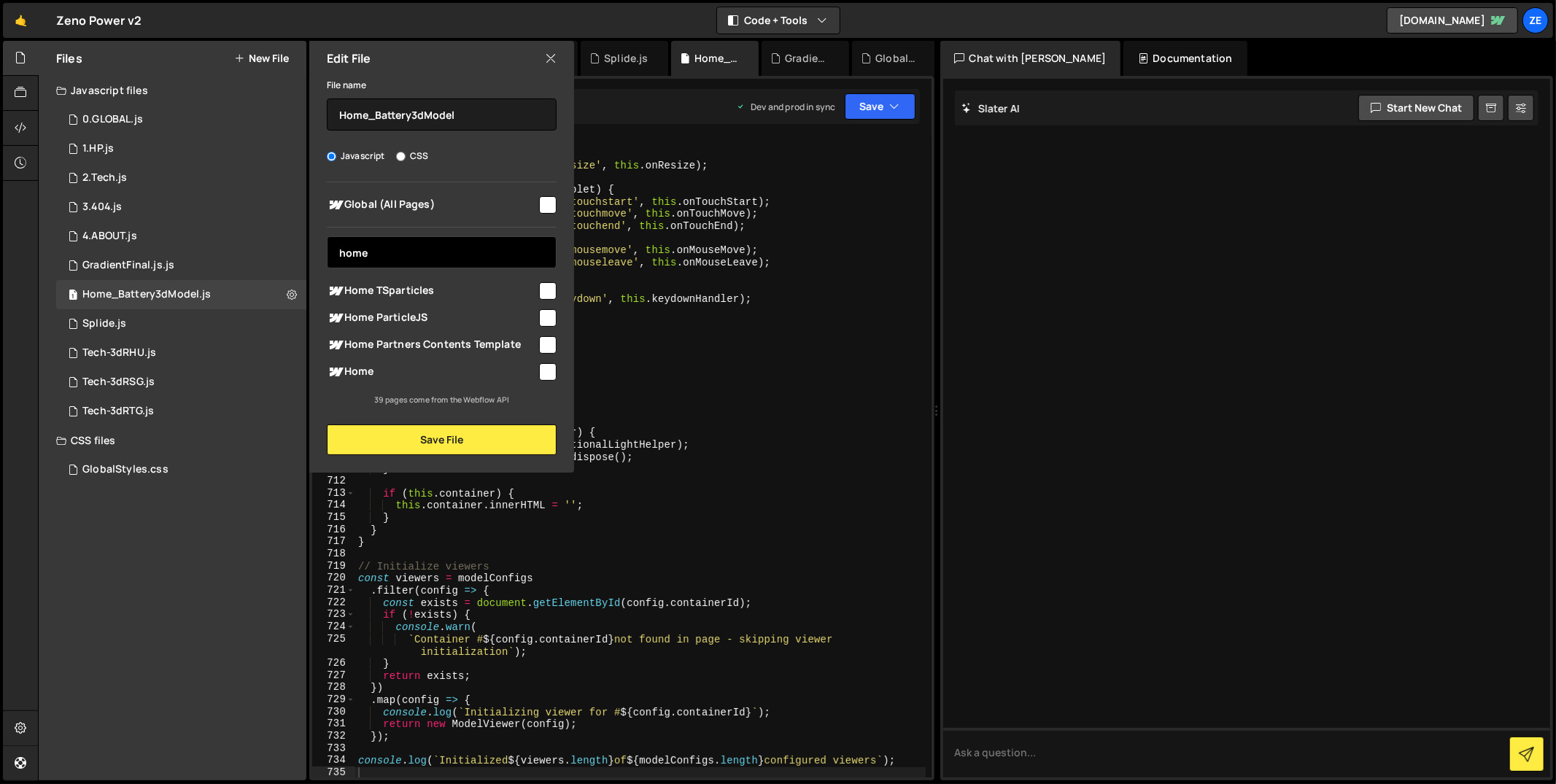
type input "home"
click at [545, 366] on input "checkbox" at bounding box center [547, 372] width 18 height 18
checkbox input "true"
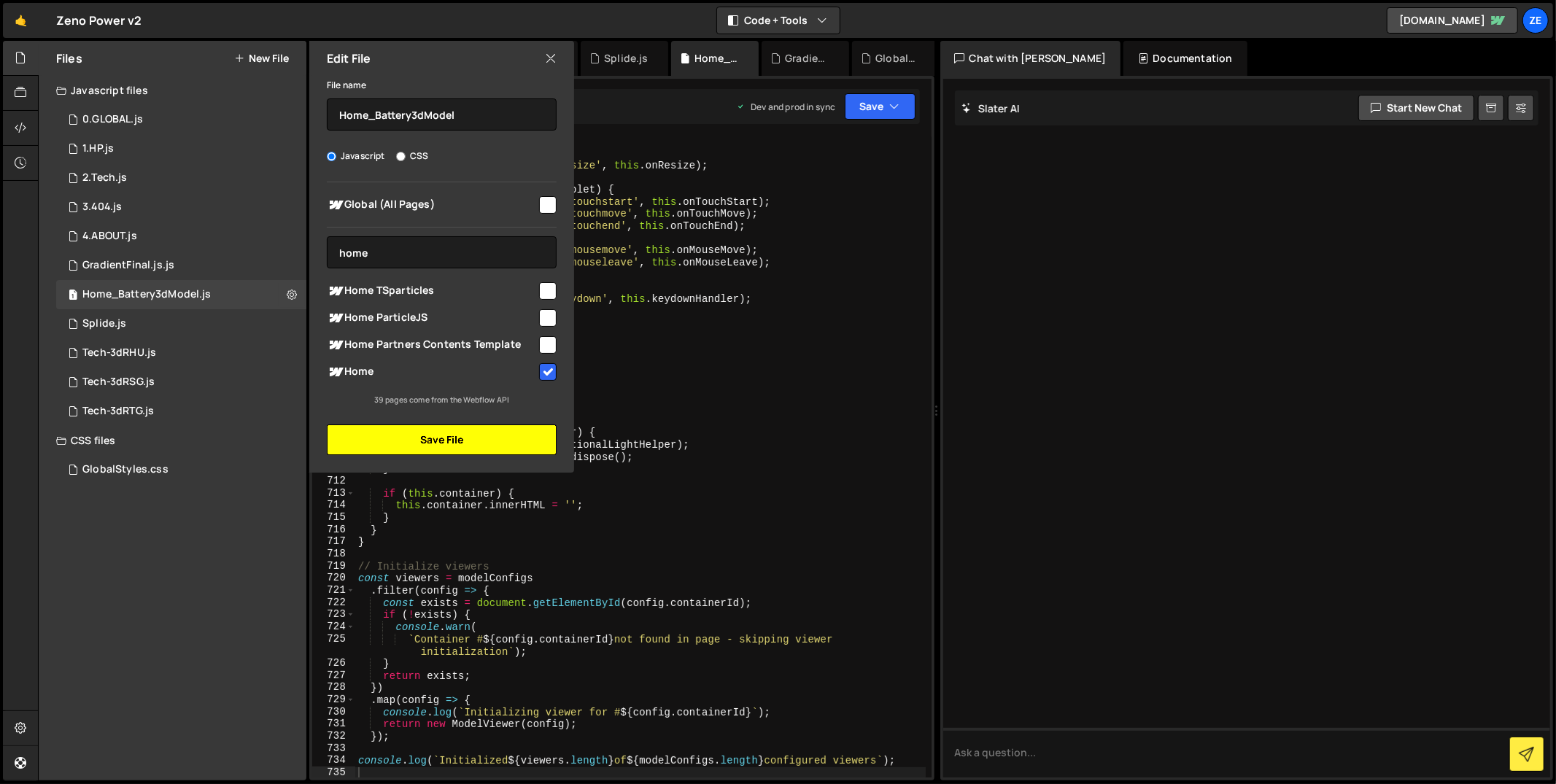
click at [506, 439] on button "Save File" at bounding box center [442, 440] width 230 height 31
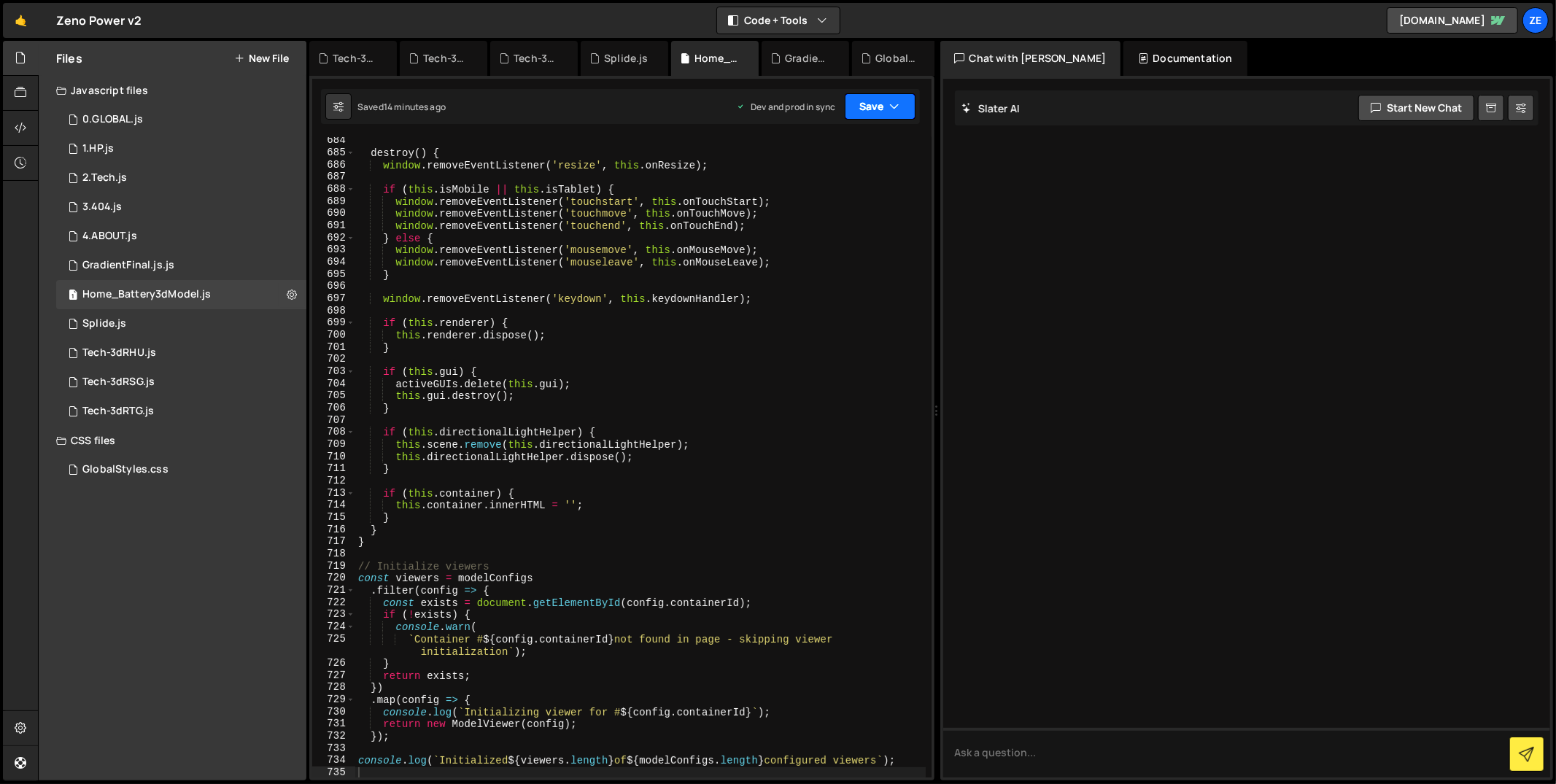
click at [858, 115] on button "Save" at bounding box center [881, 106] width 71 height 26
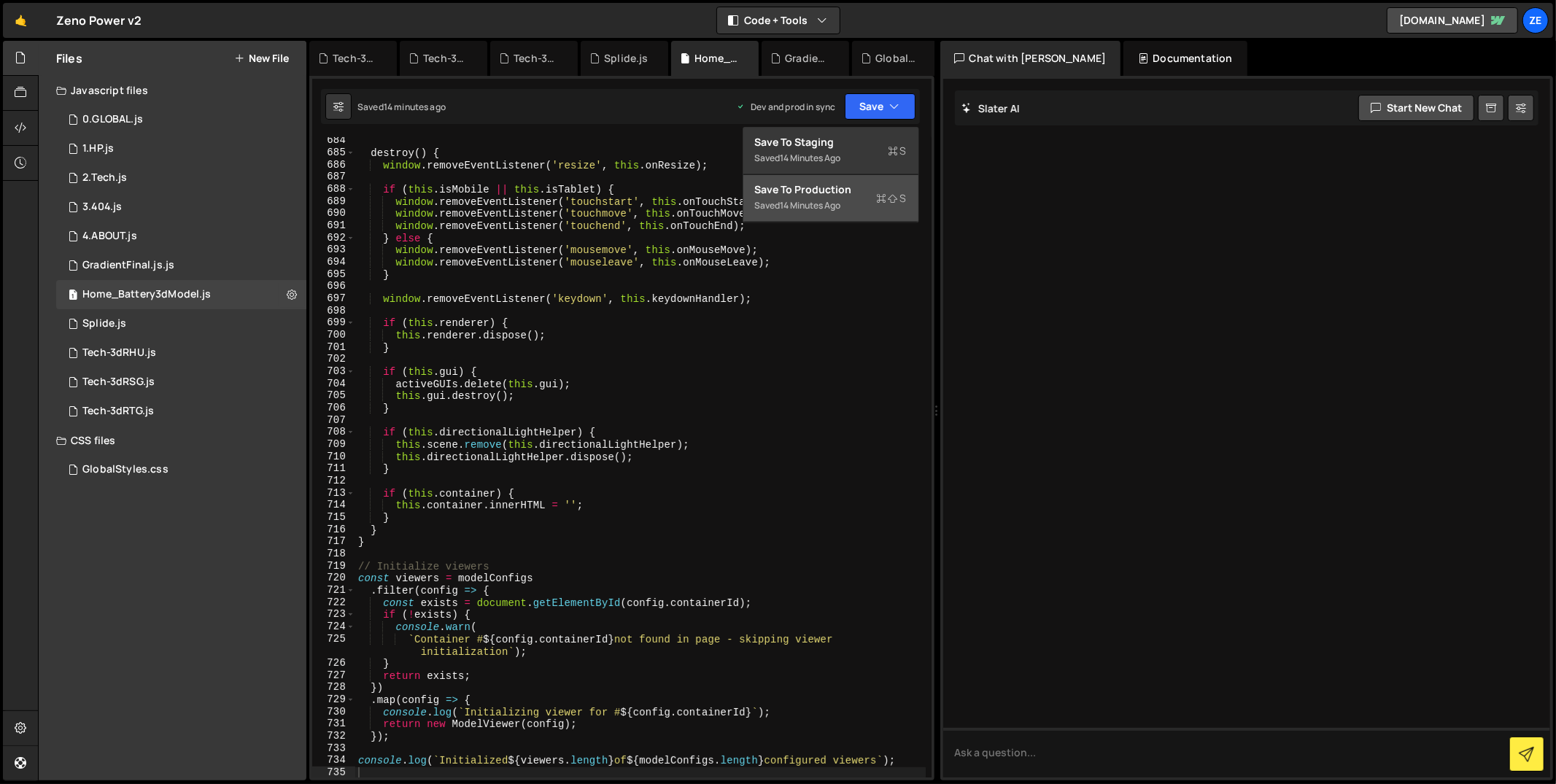
click at [829, 207] on div "14 minutes ago" at bounding box center [810, 205] width 61 height 12
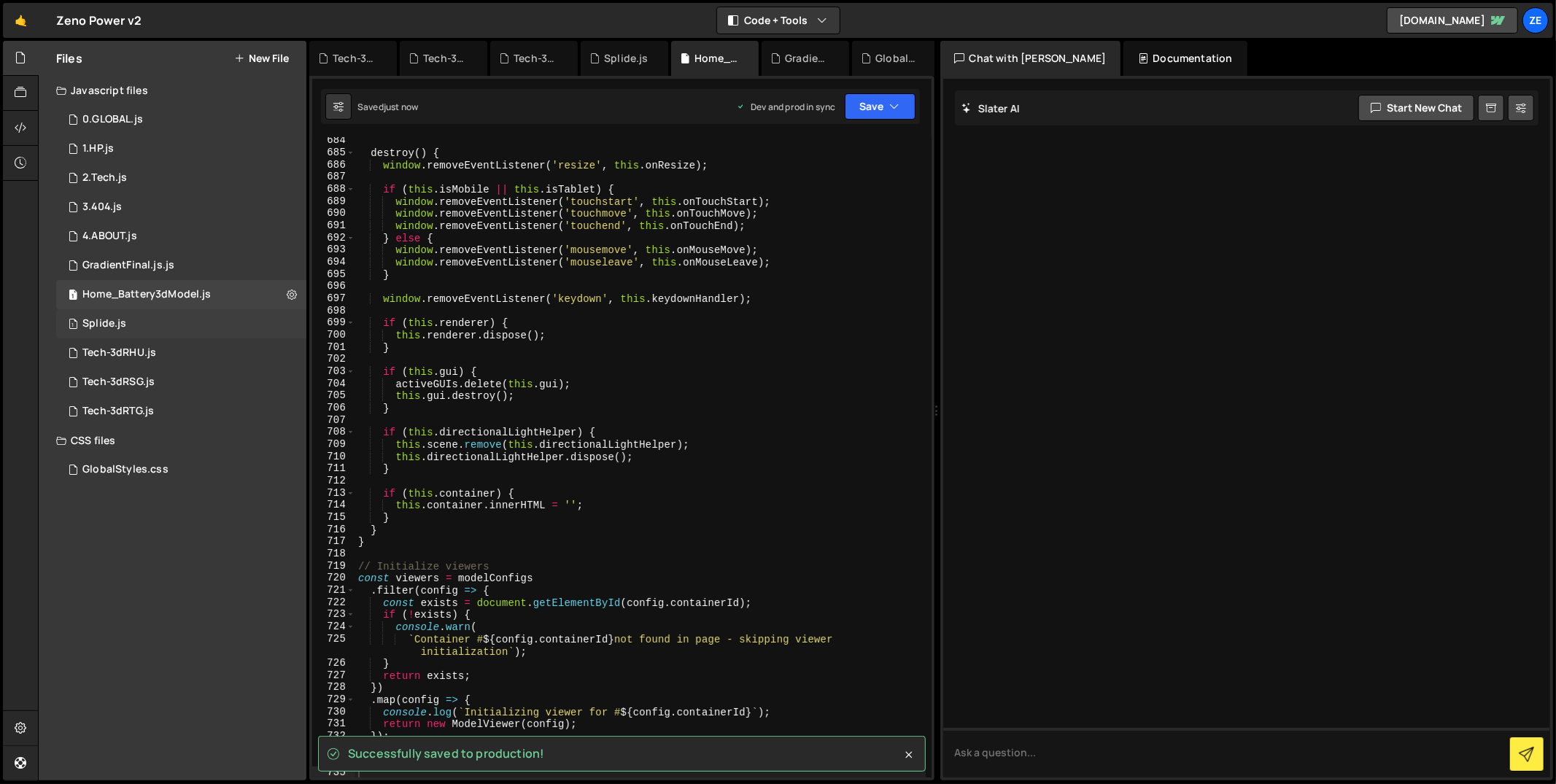
click at [150, 336] on div "1 Splide.js 0" at bounding box center [181, 324] width 251 height 29
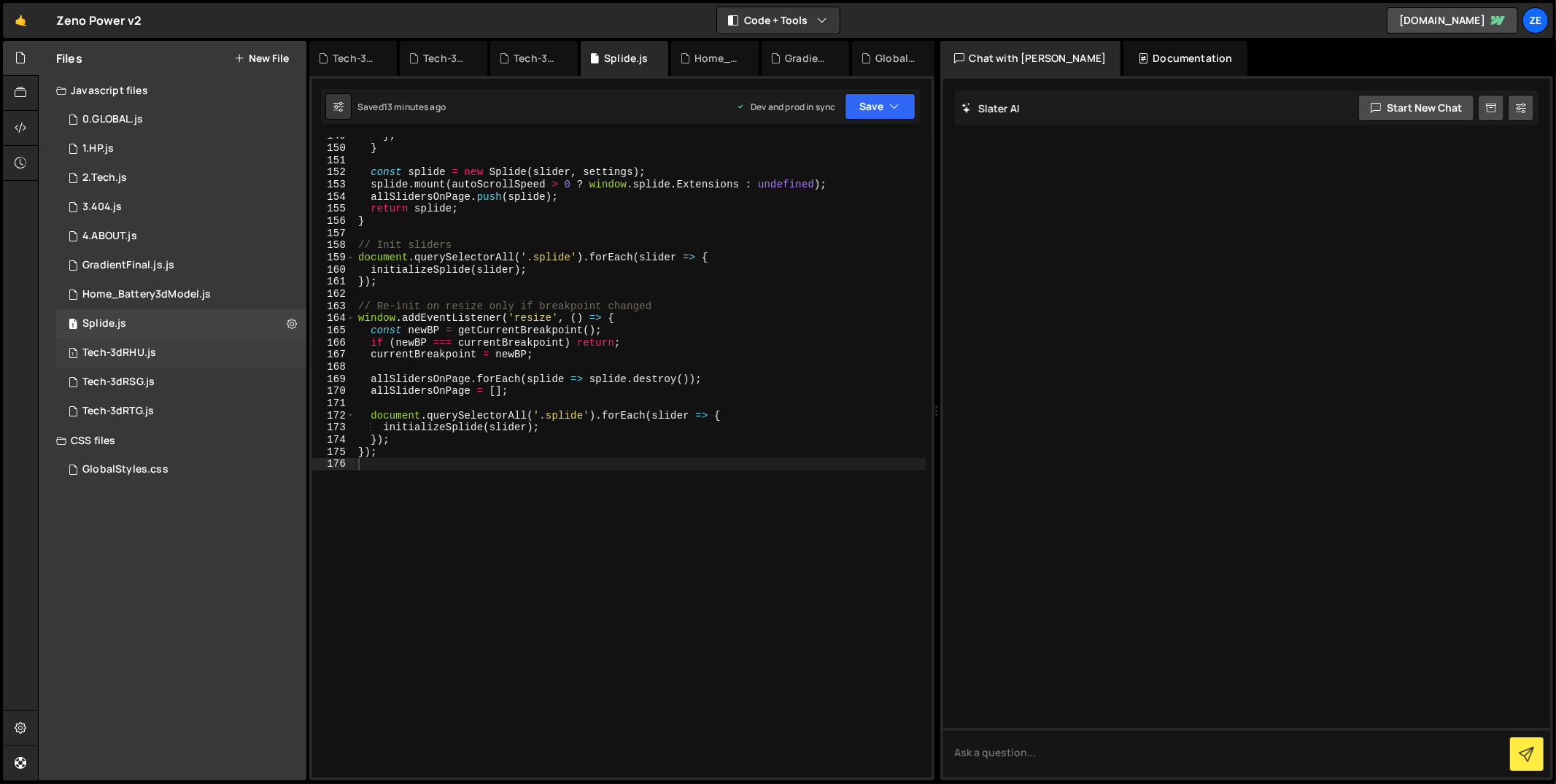
click at [190, 354] on div "1 Tech-3dRHU.js 0" at bounding box center [181, 353] width 251 height 29
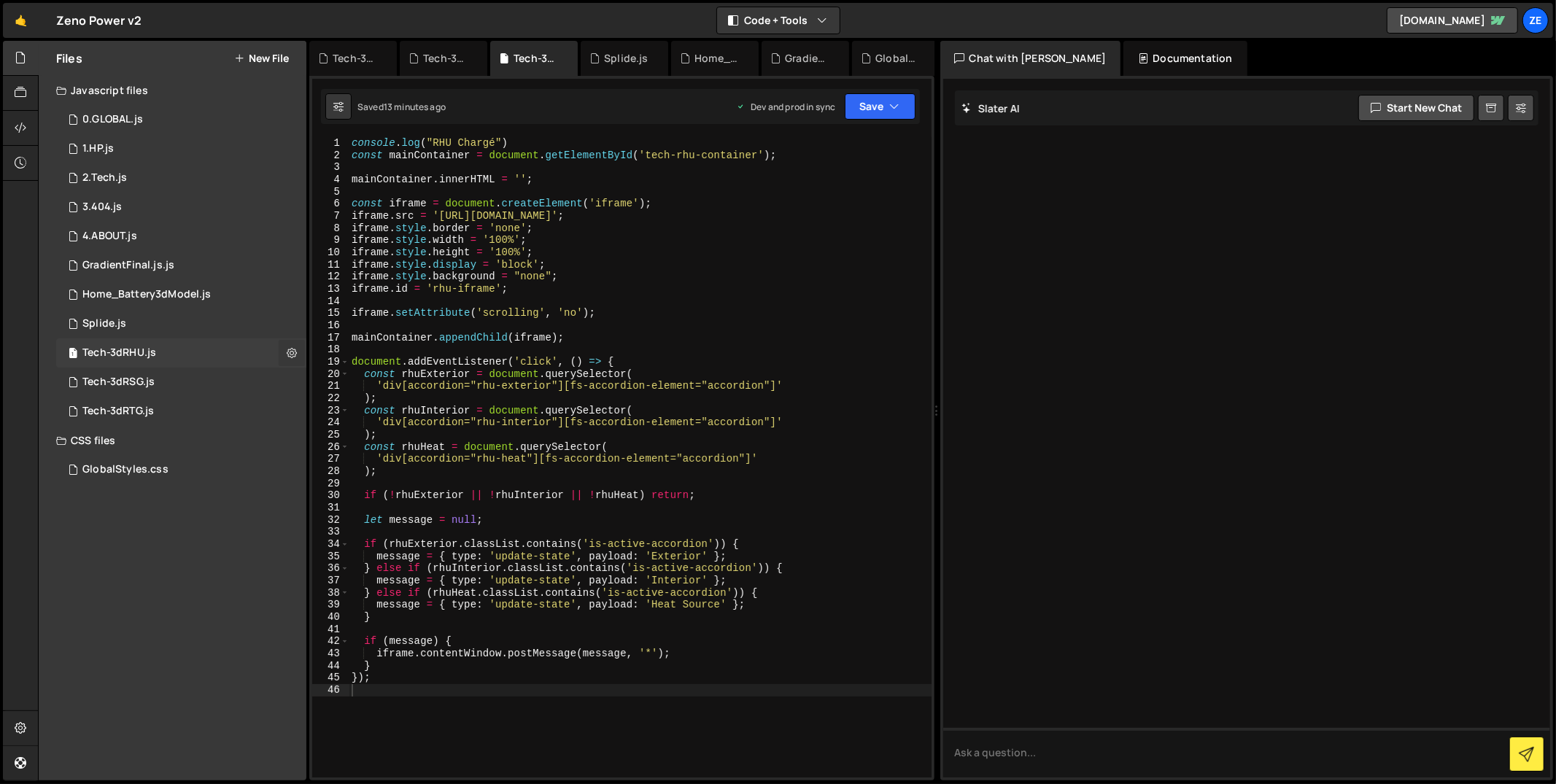
click at [295, 354] on icon at bounding box center [291, 352] width 10 height 14
type input "Tech-3dRHU"
radio input "true"
click at [338, 384] on button "Edit File Settings" at bounding box center [380, 384] width 143 height 29
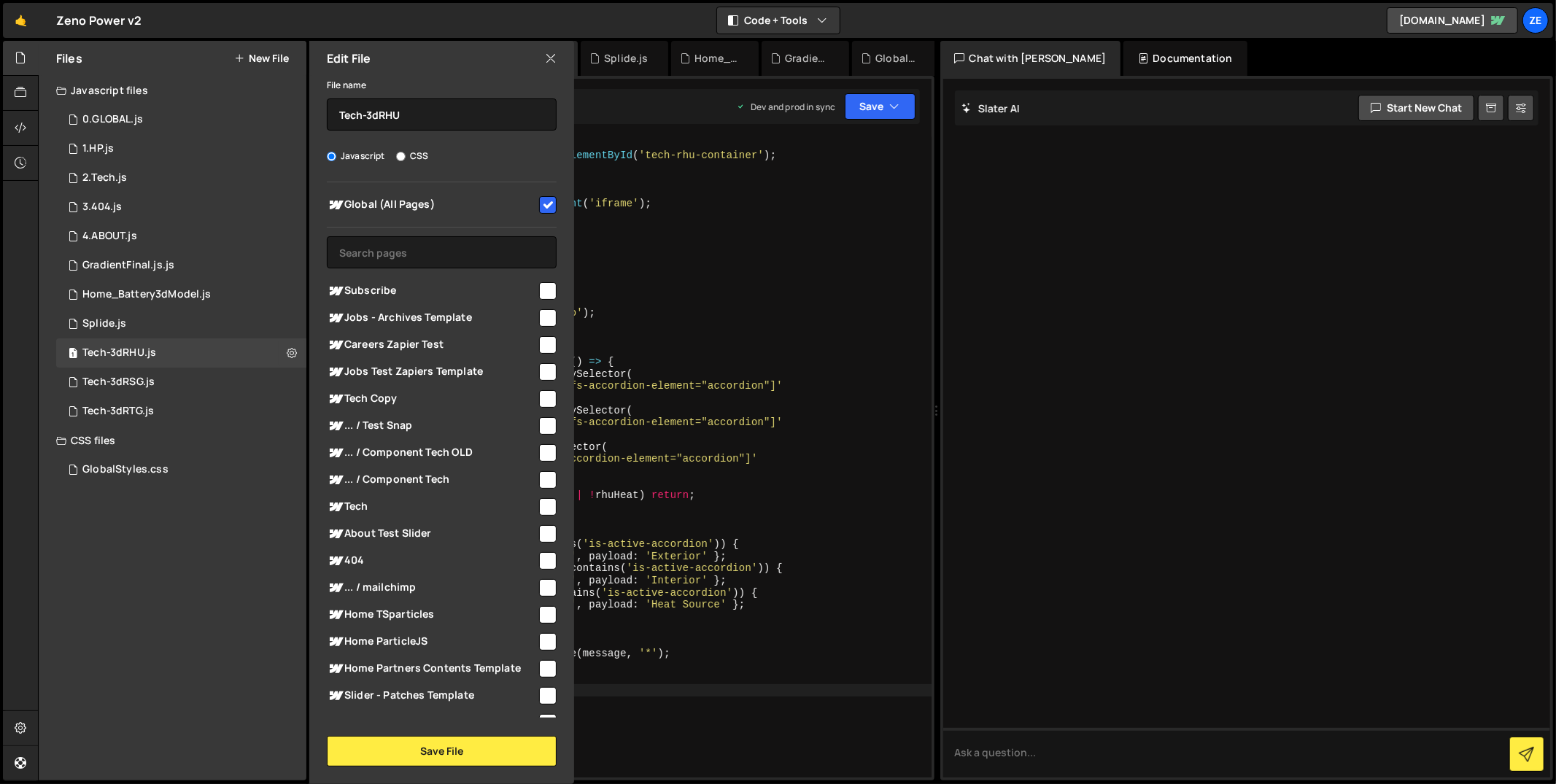
click at [540, 202] on input "checkbox" at bounding box center [547, 205] width 18 height 18
checkbox input "false"
click at [450, 261] on input "text" at bounding box center [442, 253] width 230 height 32
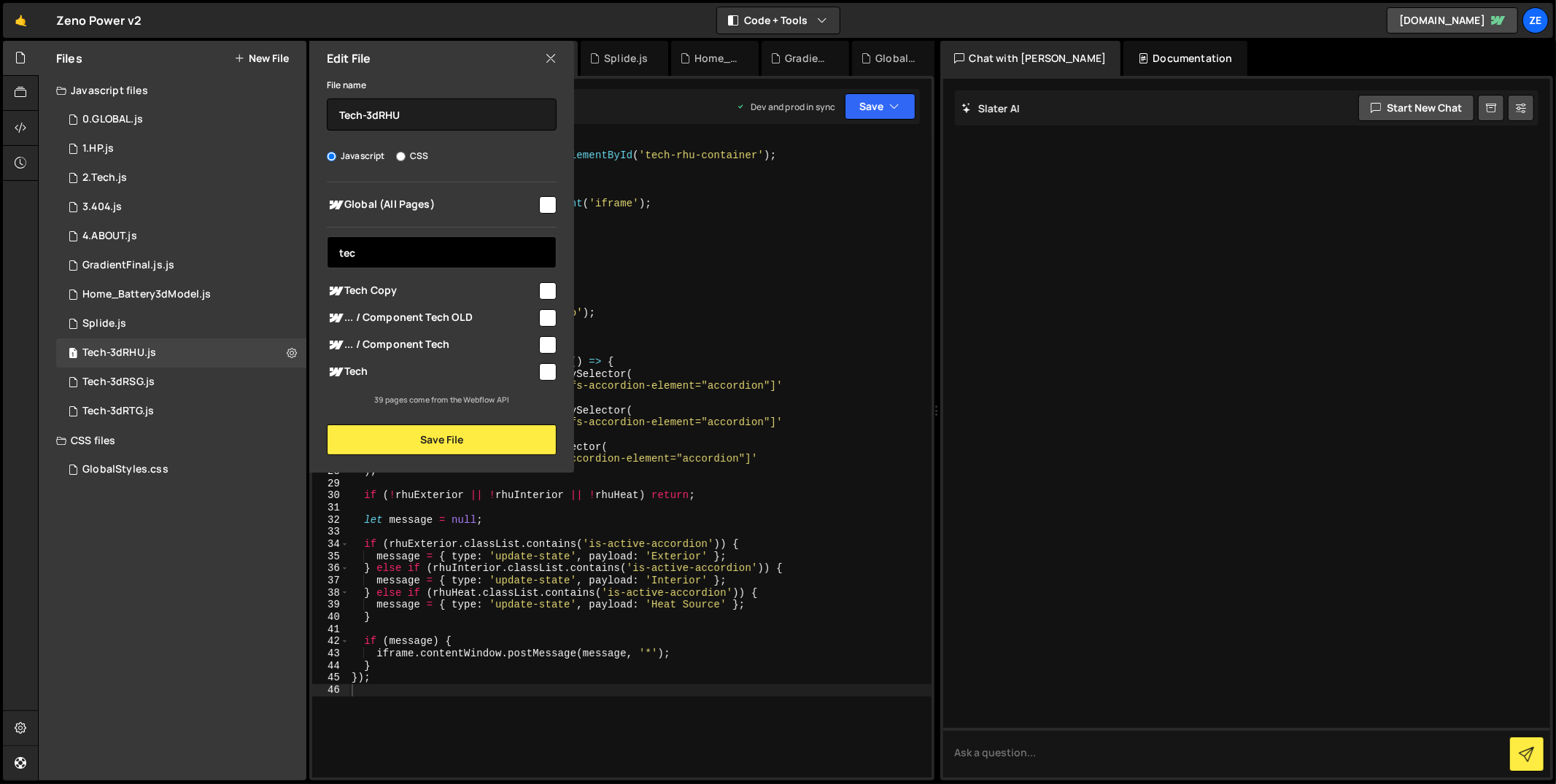
type input "tec"
click at [546, 372] on input "checkbox" at bounding box center [547, 372] width 18 height 18
checkbox input "true"
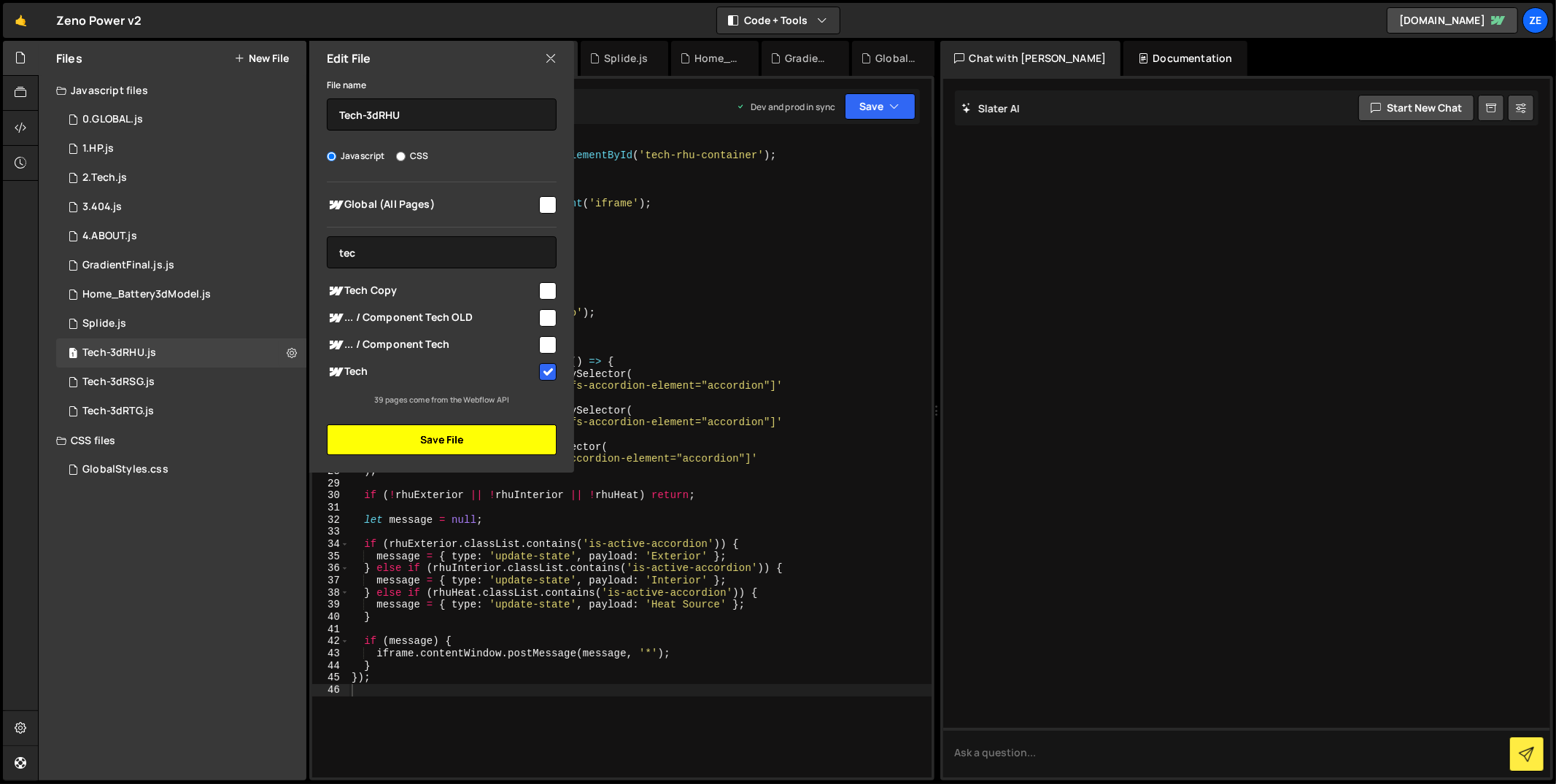
click at [509, 442] on button "Save File" at bounding box center [442, 440] width 230 height 31
checkbox input "false"
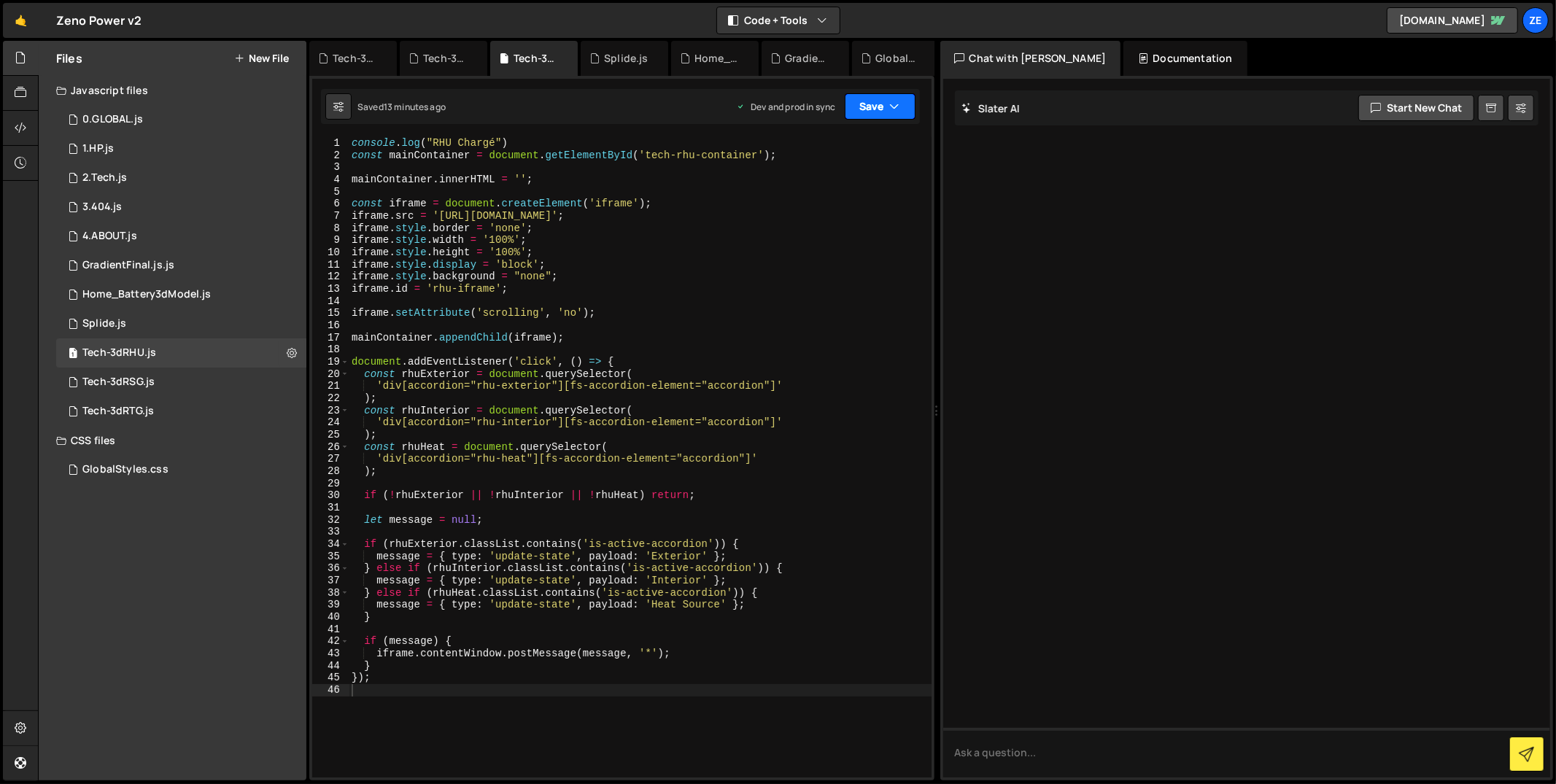
click at [866, 114] on button "Save" at bounding box center [881, 106] width 71 height 26
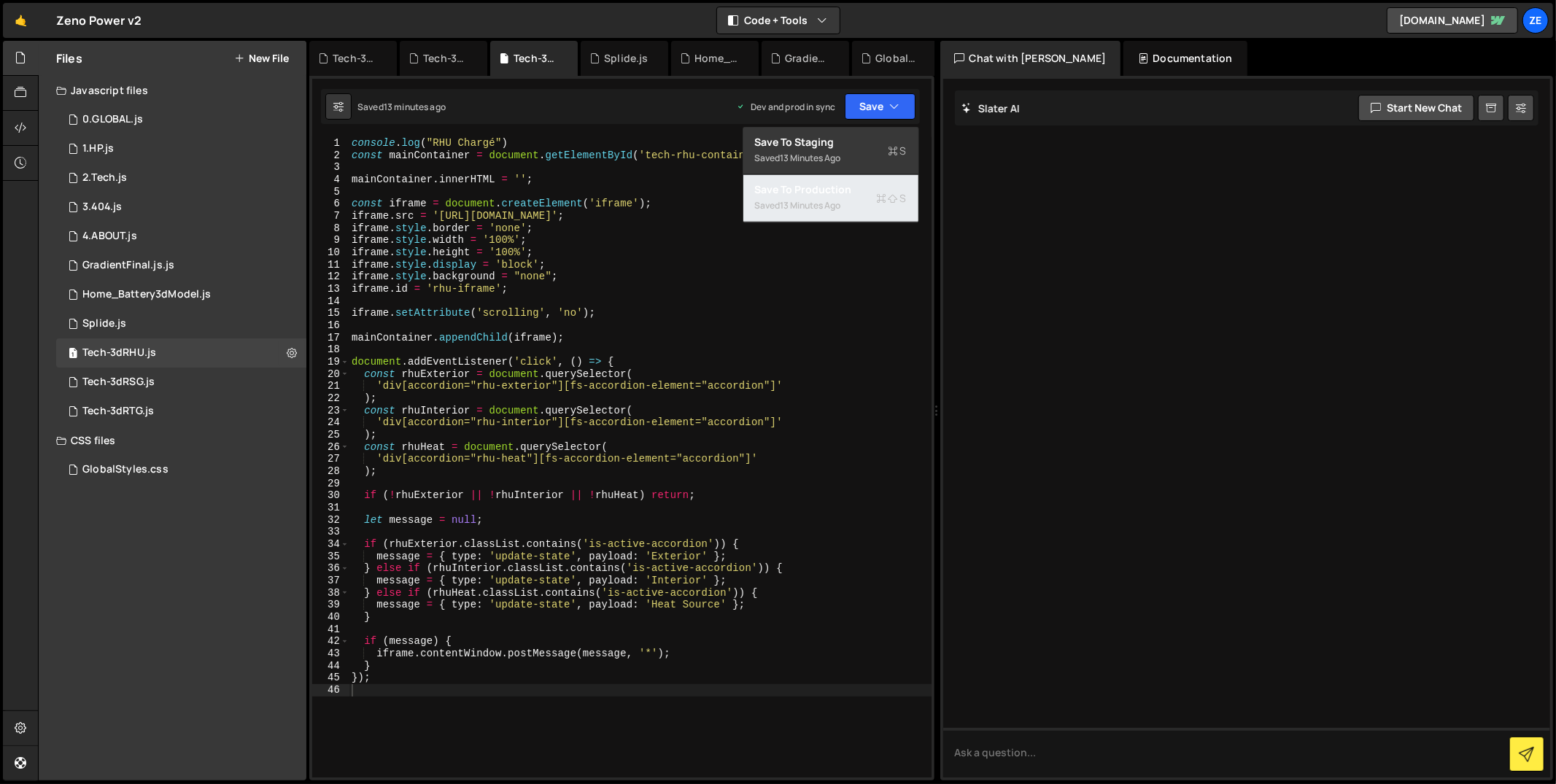
drag, startPoint x: 823, startPoint y: 194, endPoint x: 759, endPoint y: 218, distance: 68.4
click at [823, 194] on div "Save to Production S" at bounding box center [830, 190] width 152 height 15
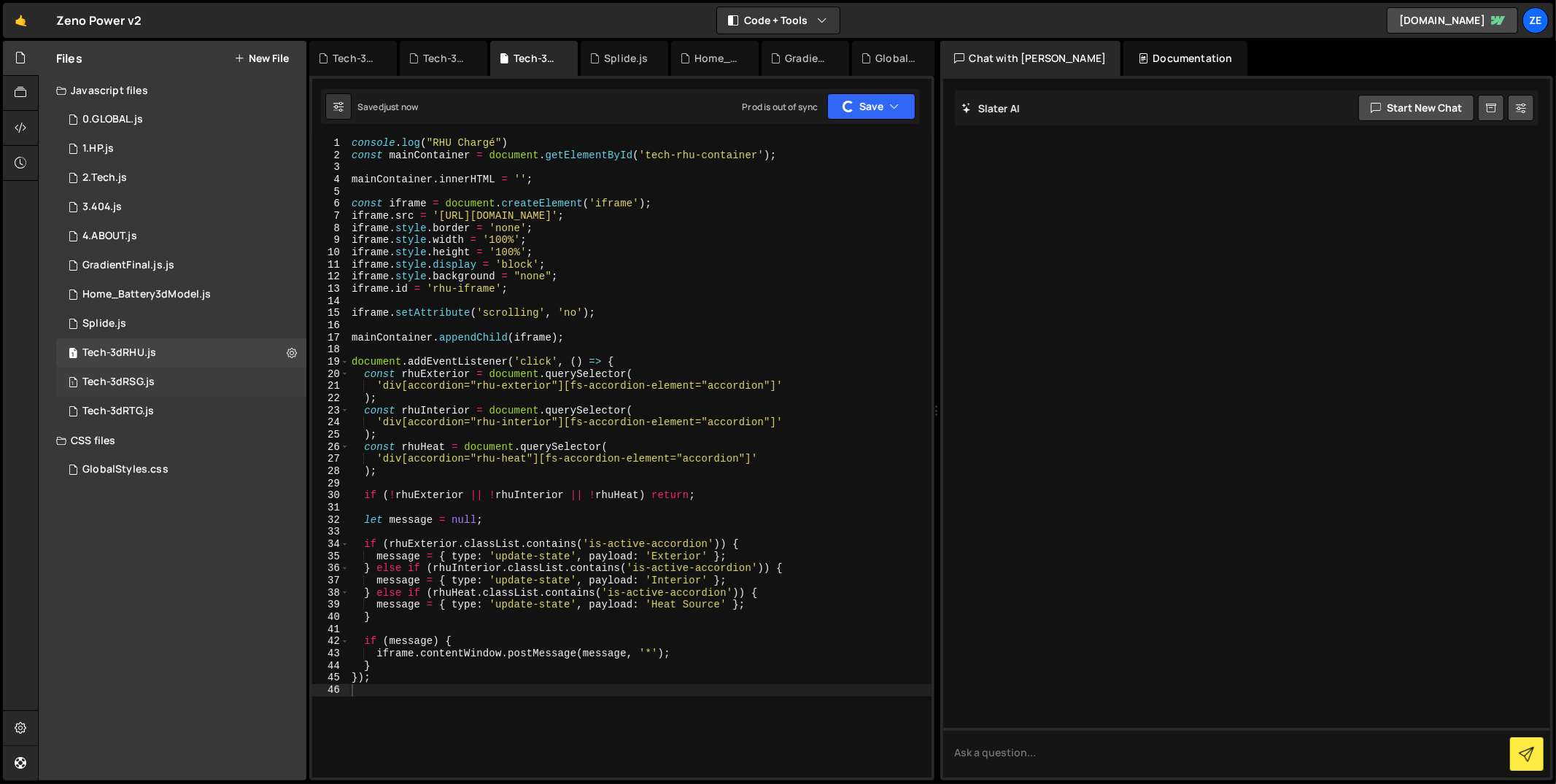
drag, startPoint x: 217, startPoint y: 382, endPoint x: 242, endPoint y: 385, distance: 25.2
click at [217, 382] on div "1 Tech-3dRSG.js 0" at bounding box center [181, 382] width 251 height 29
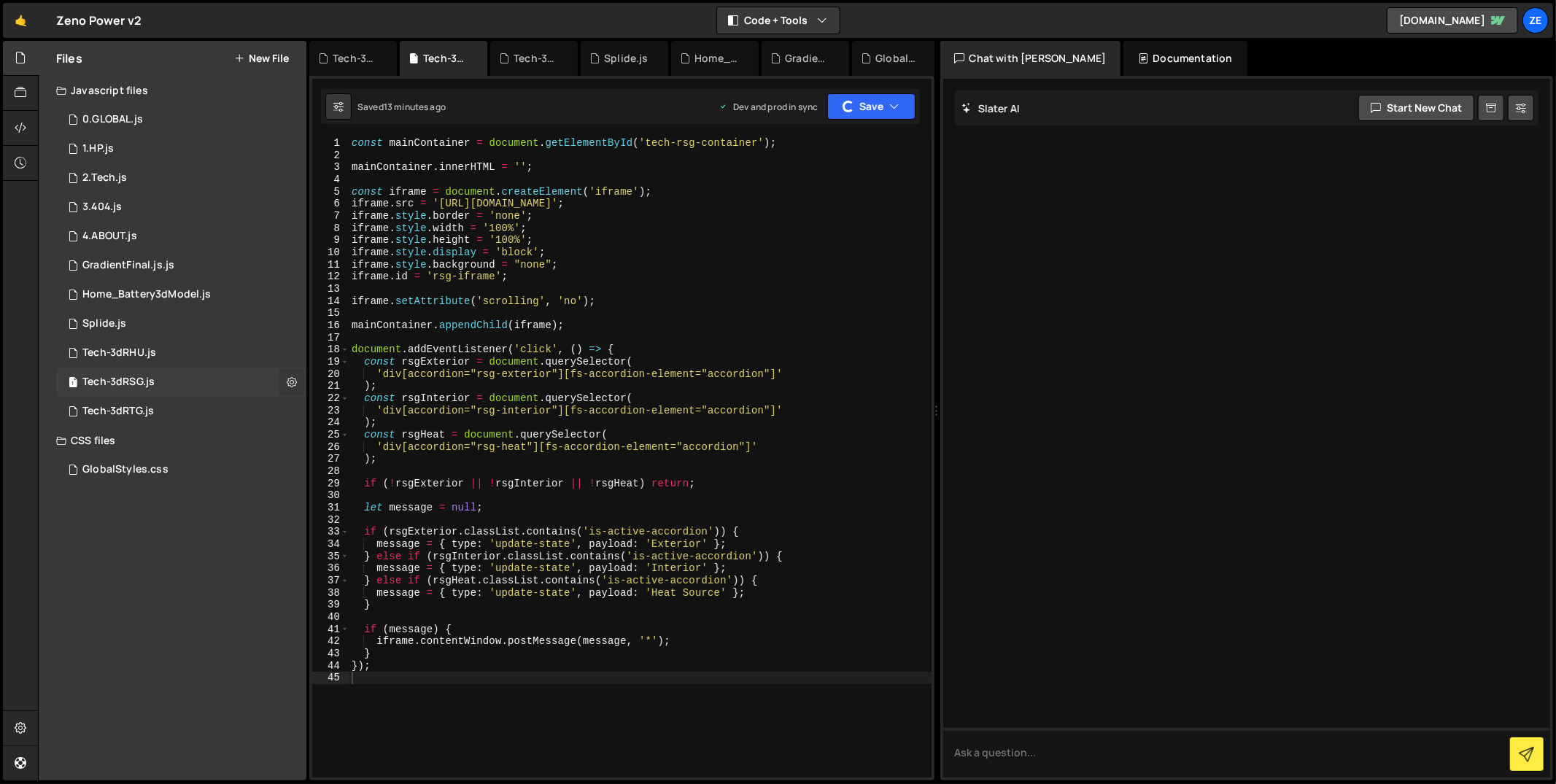
click at [292, 382] on icon at bounding box center [291, 382] width 10 height 14
type input "Tech-3dRSG"
radio input "true"
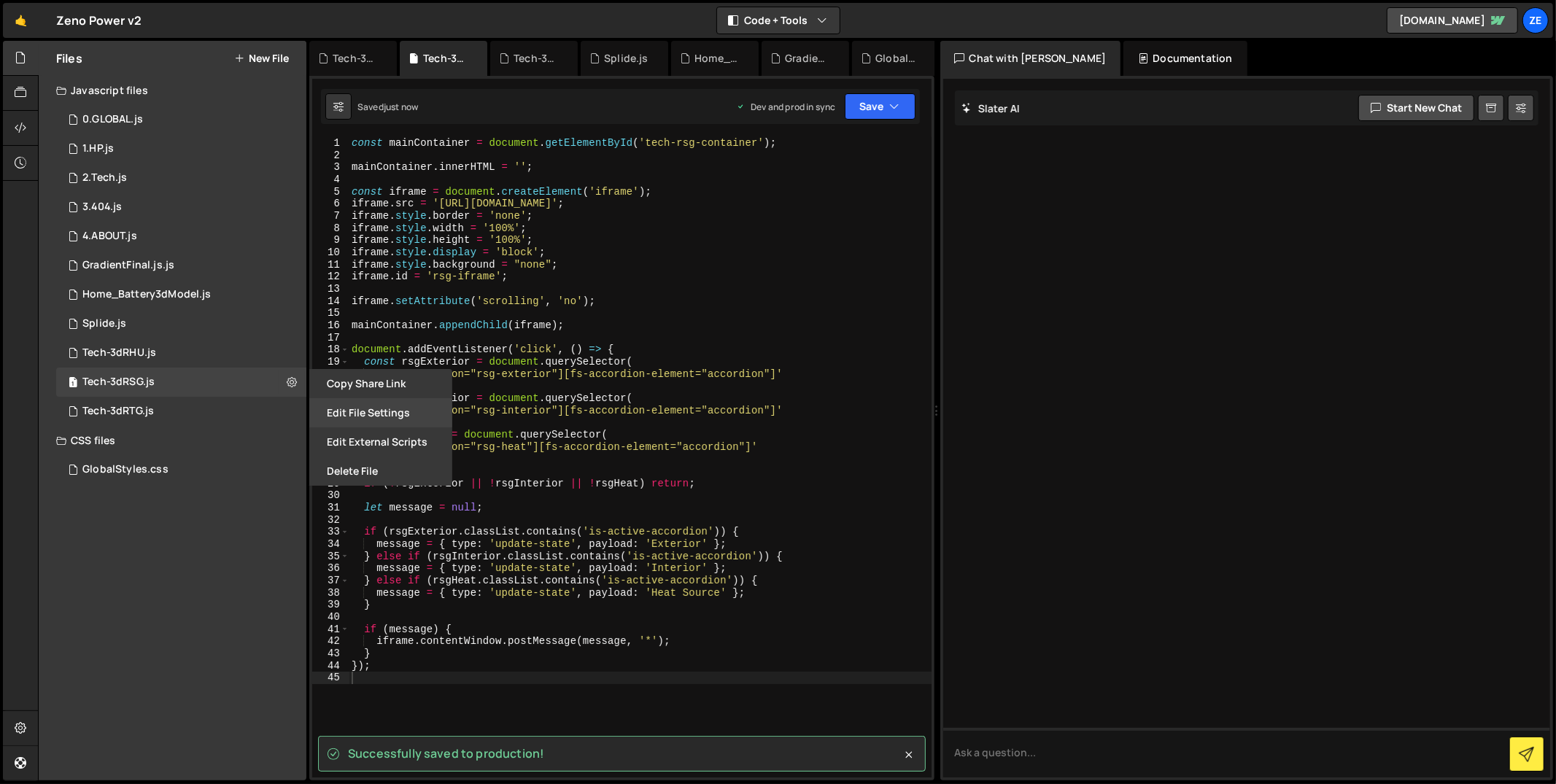
click at [332, 411] on button "Edit File Settings" at bounding box center [380, 413] width 143 height 29
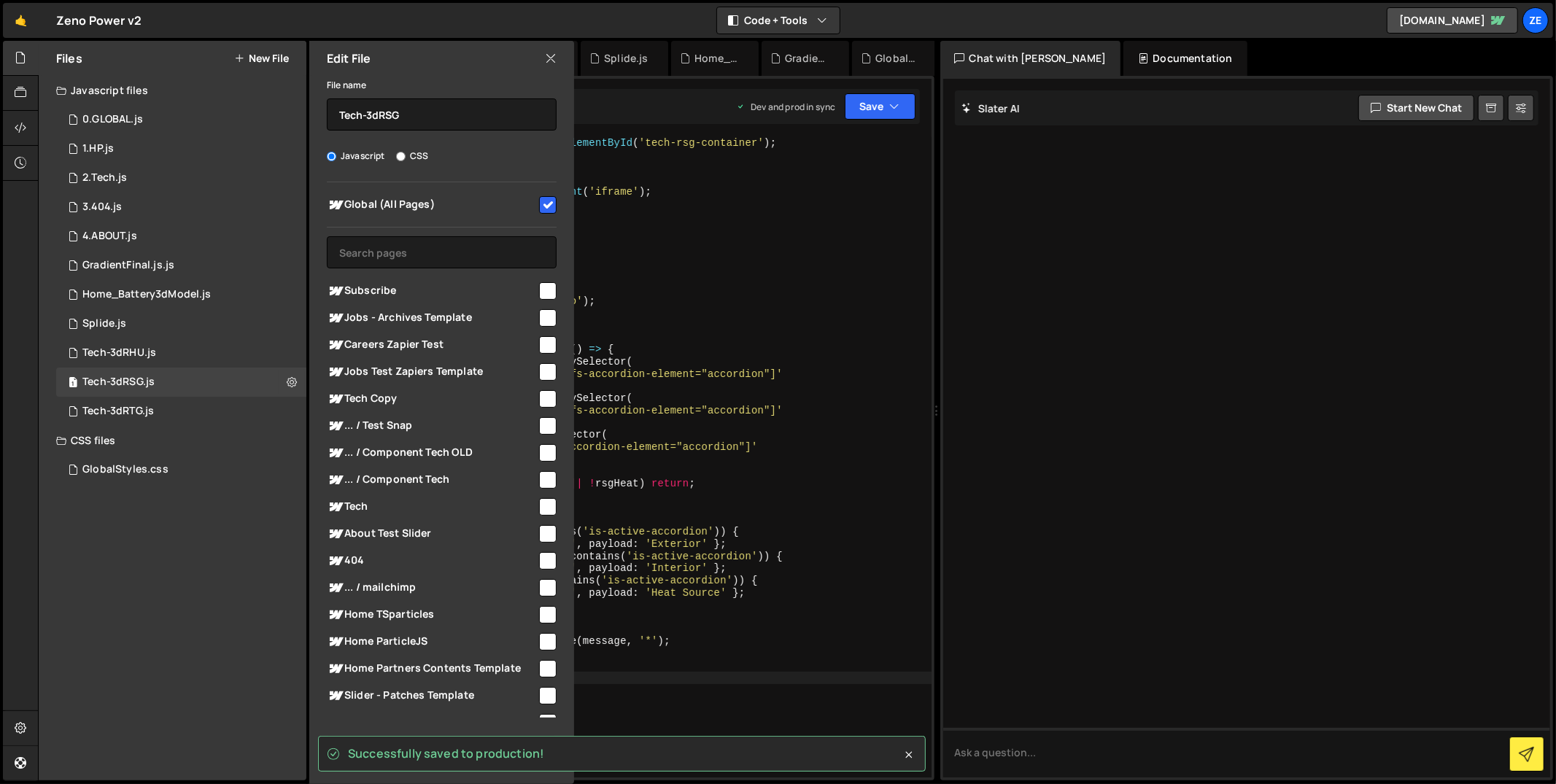
click at [543, 205] on input "checkbox" at bounding box center [547, 205] width 18 height 18
checkbox input "false"
click at [468, 247] on input "text" at bounding box center [442, 253] width 230 height 32
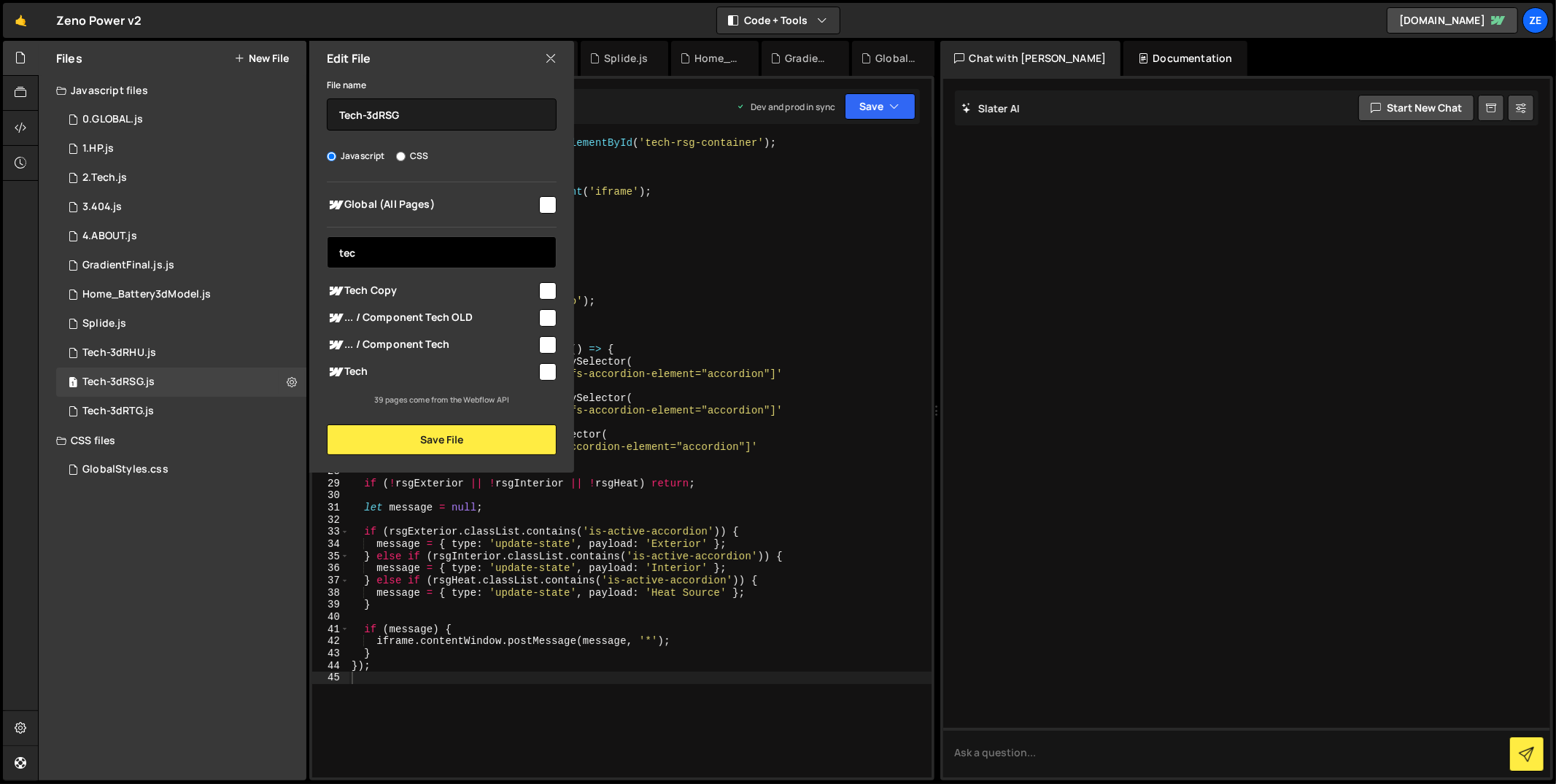
type input "tec"
click at [549, 371] on input "checkbox" at bounding box center [547, 372] width 18 height 18
checkbox input "true"
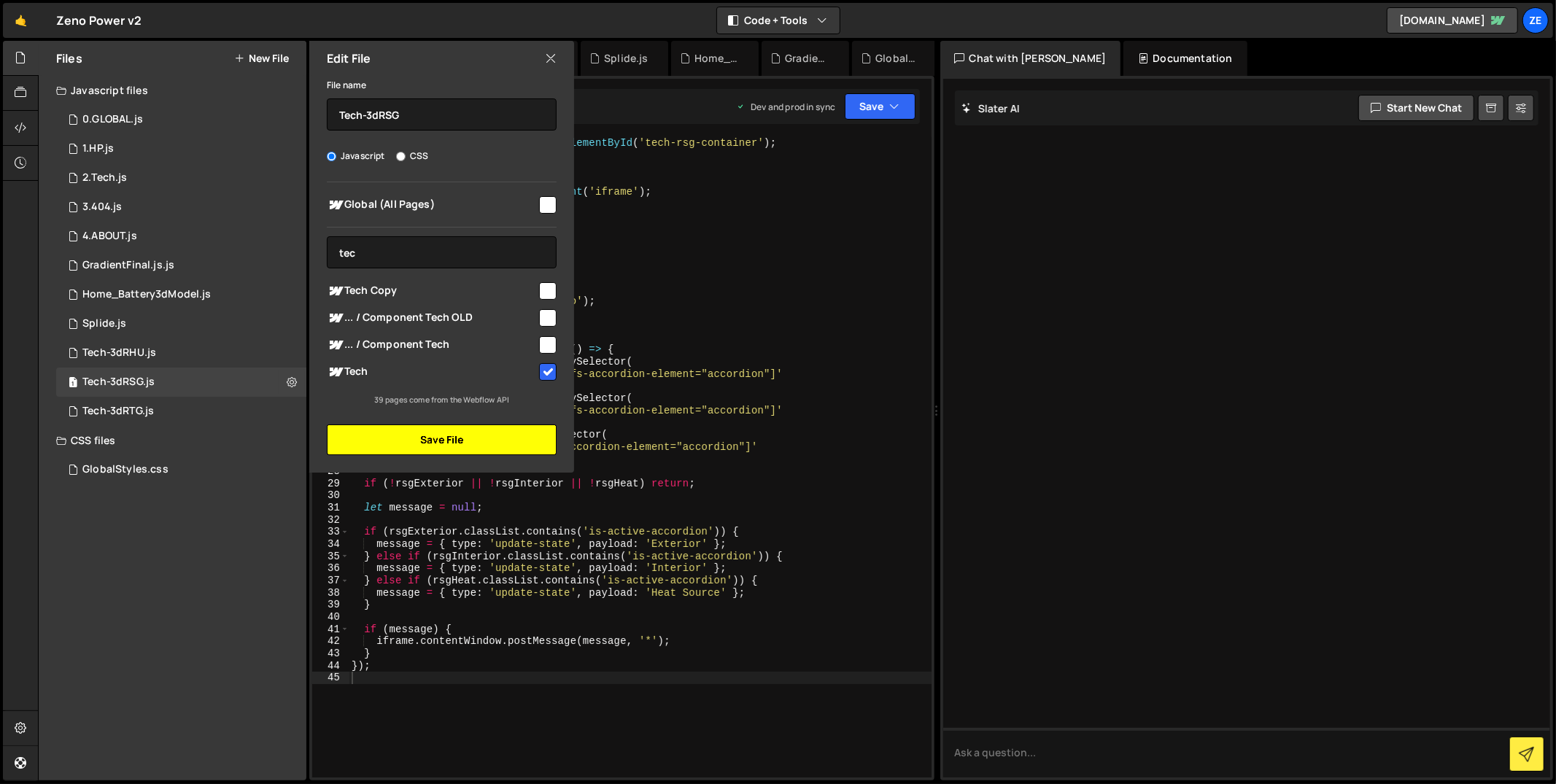
click at [527, 436] on button "Save File" at bounding box center [442, 440] width 230 height 31
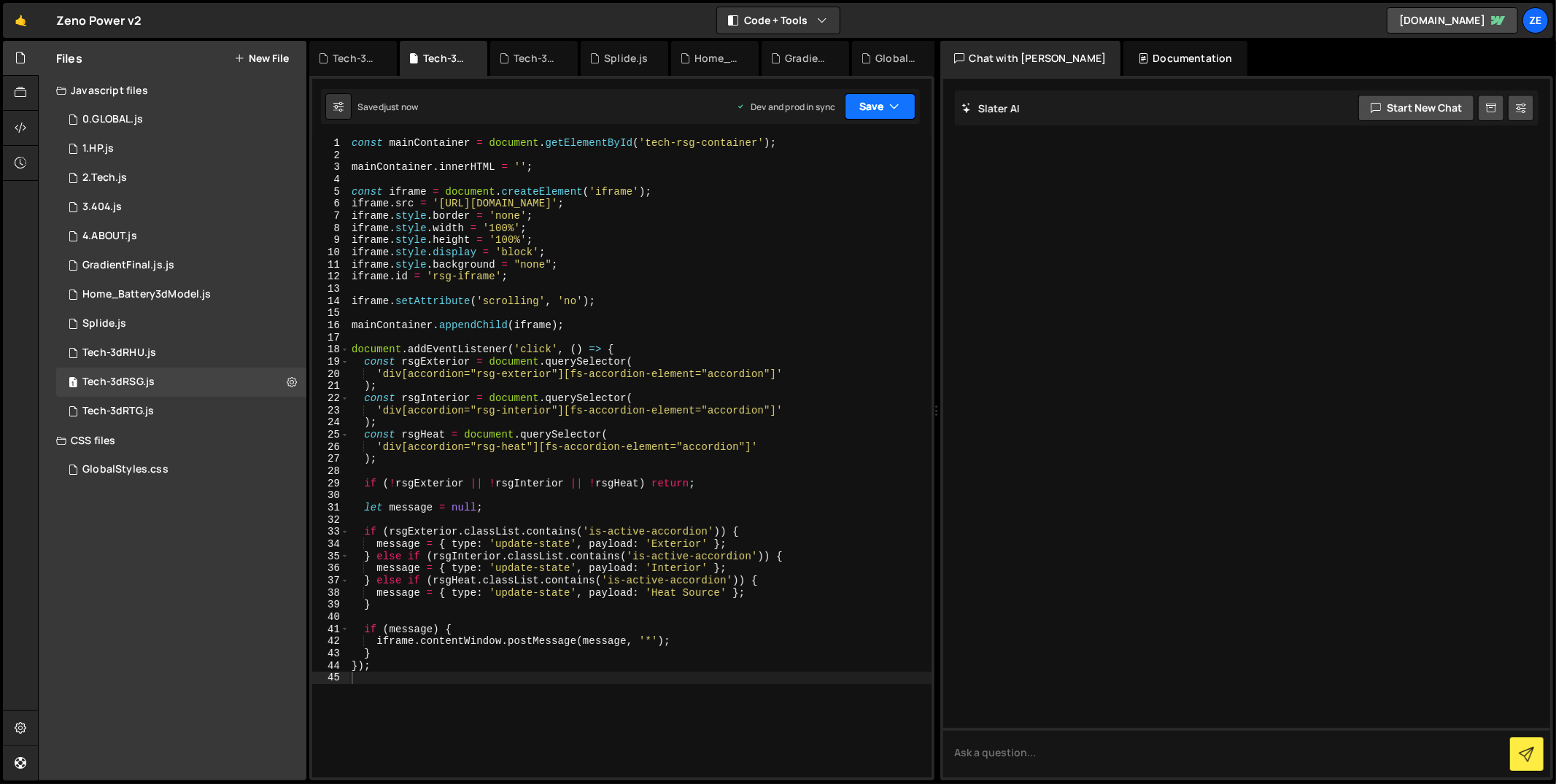
click at [871, 112] on button "Save" at bounding box center [881, 106] width 71 height 26
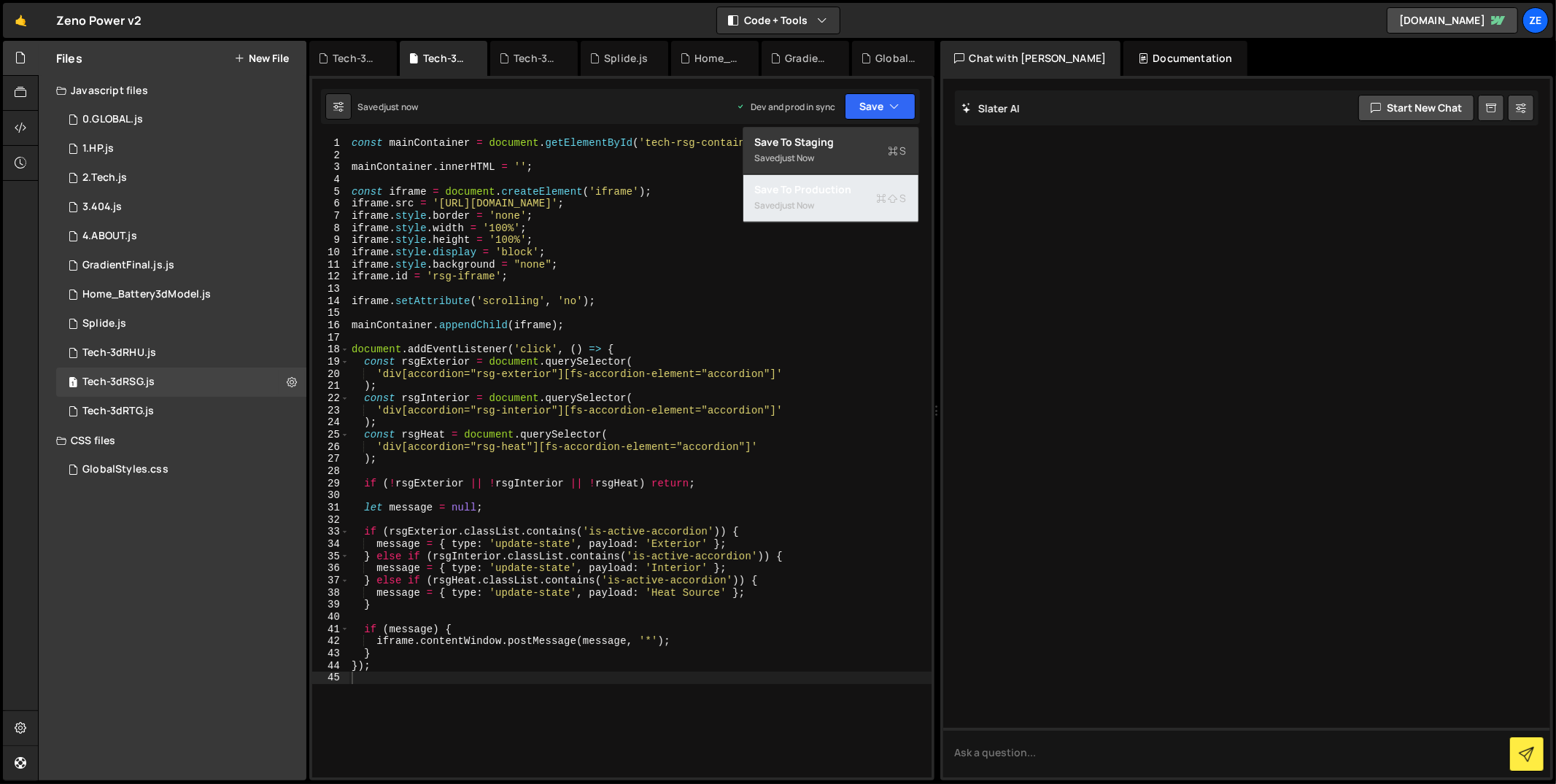
click at [857, 186] on div "Save to Production S" at bounding box center [830, 190] width 152 height 15
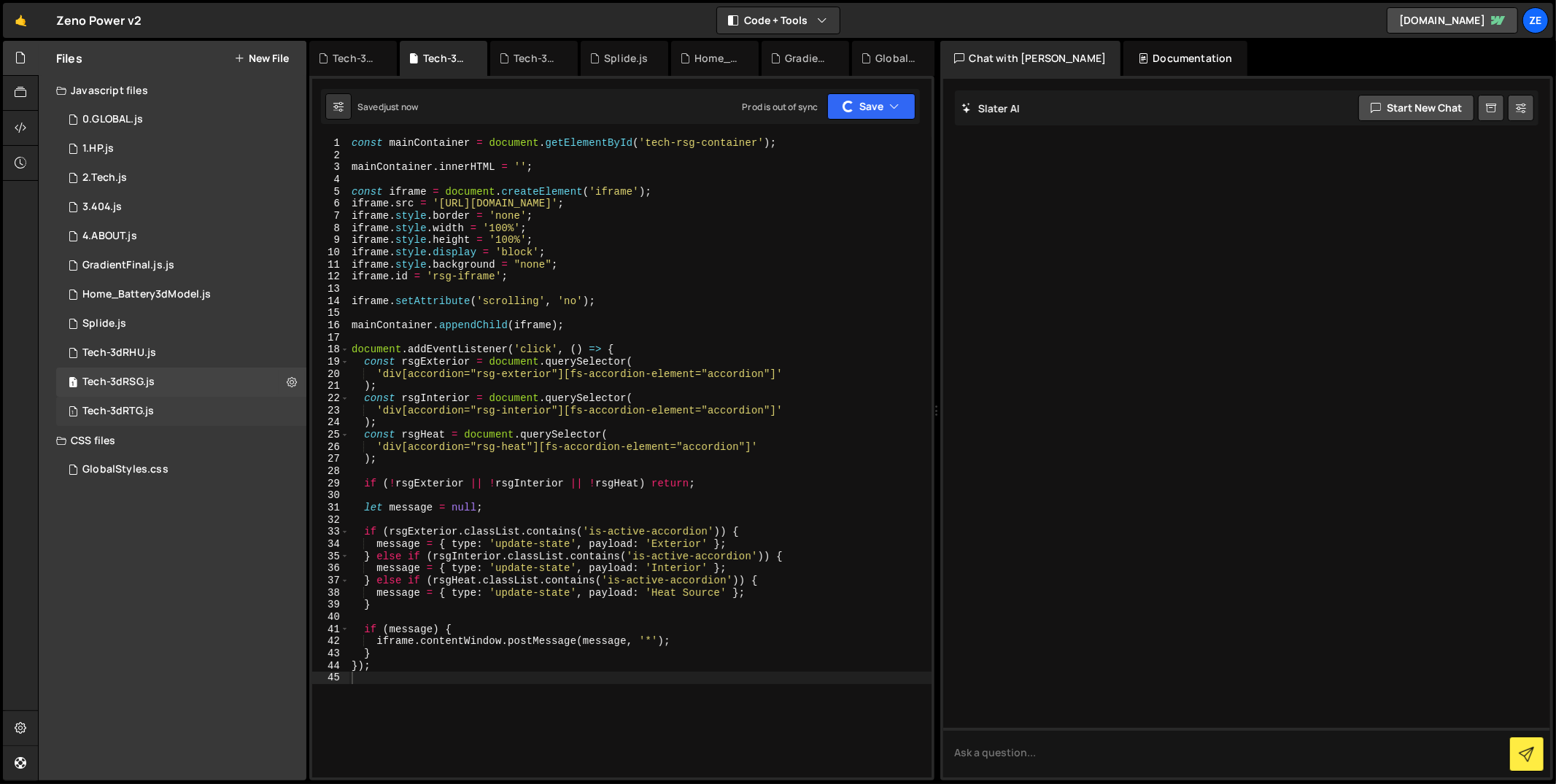
click at [264, 412] on div "1 Tech-3dRTG.js 0" at bounding box center [181, 412] width 251 height 29
click at [297, 412] on button at bounding box center [291, 412] width 26 height 26
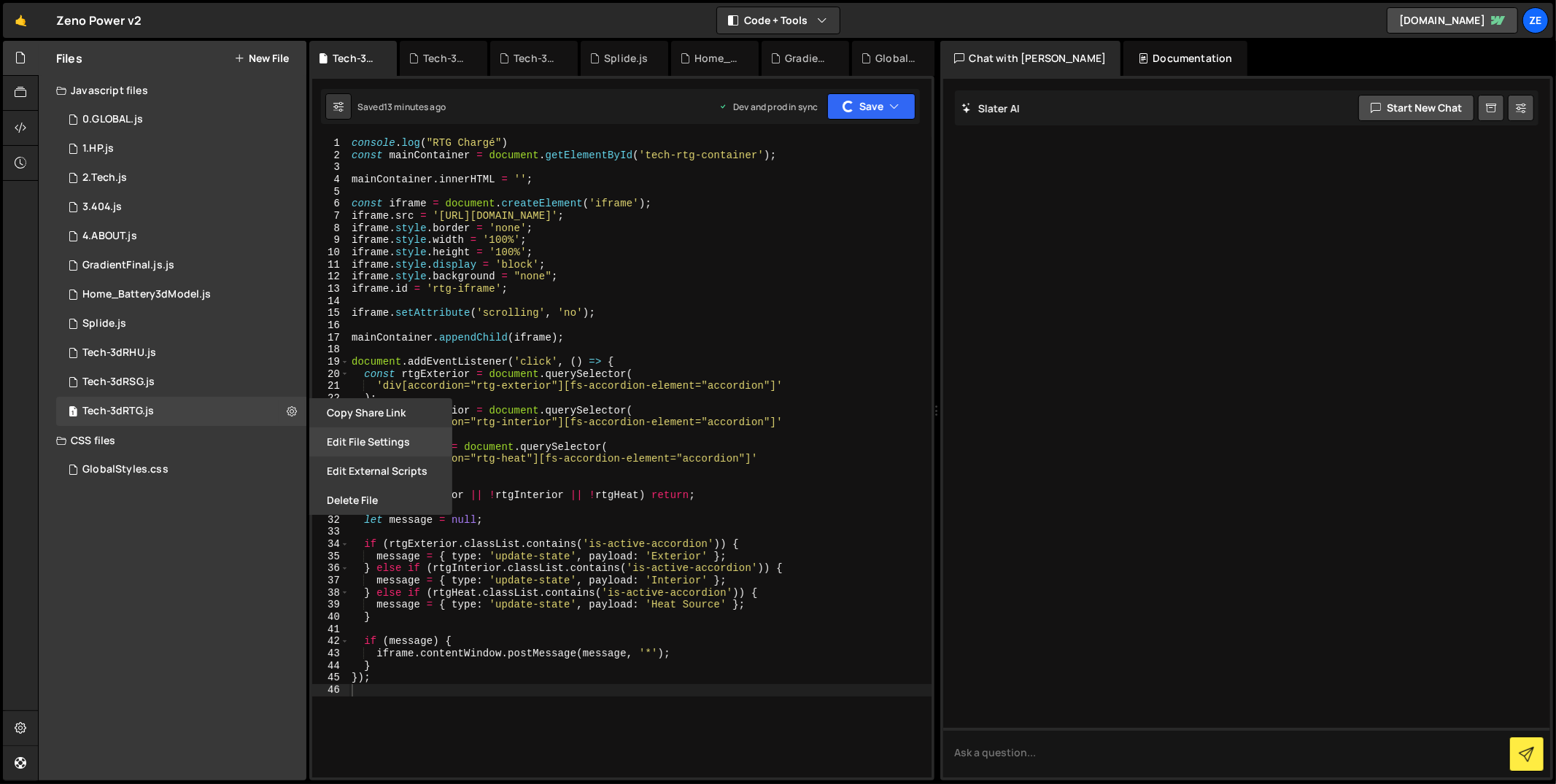
click at [332, 441] on button "Edit File Settings" at bounding box center [380, 442] width 143 height 29
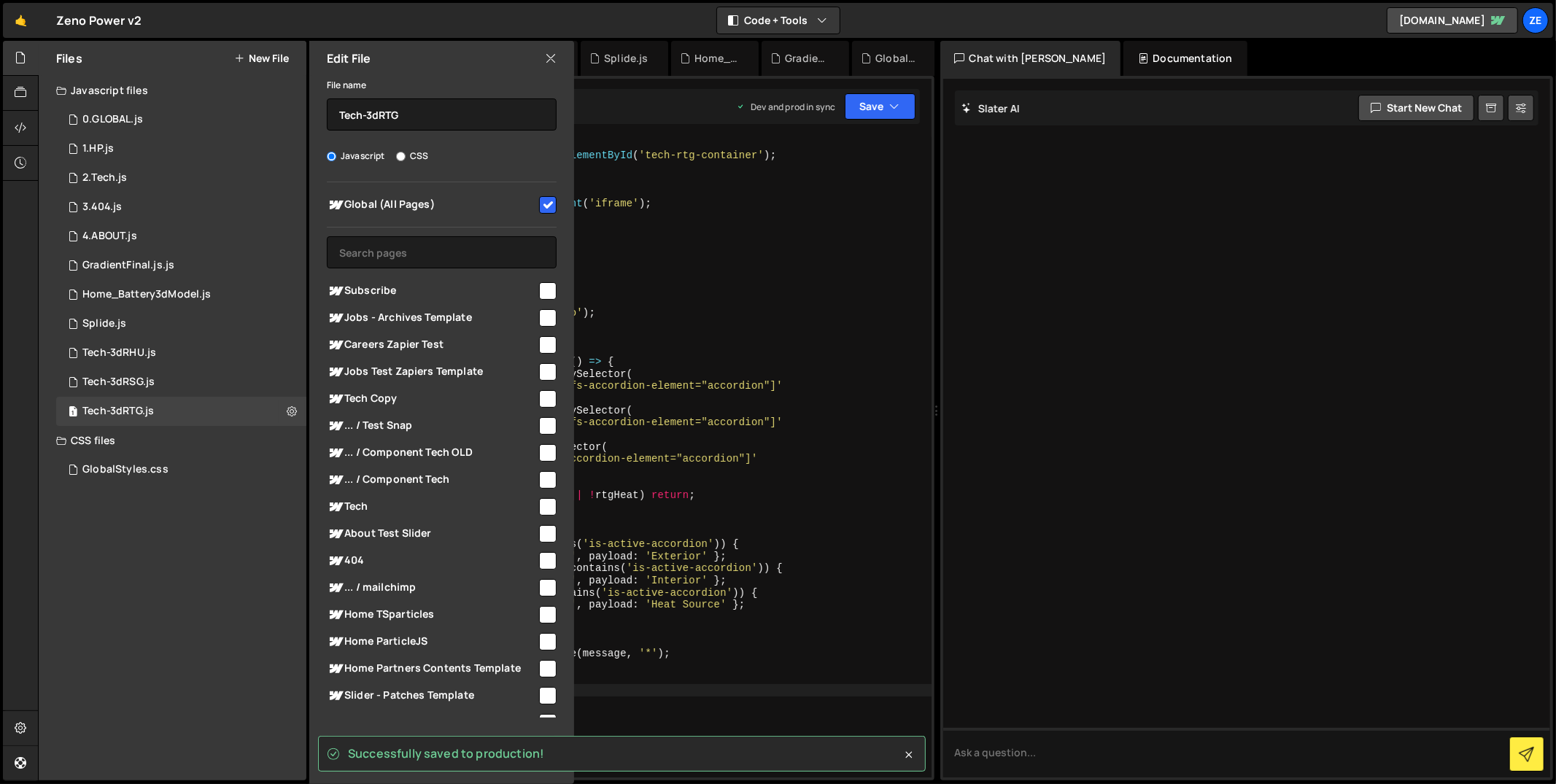
click at [540, 206] on input "checkbox" at bounding box center [547, 205] width 18 height 18
checkbox input "false"
click at [480, 251] on input "text" at bounding box center [442, 253] width 230 height 32
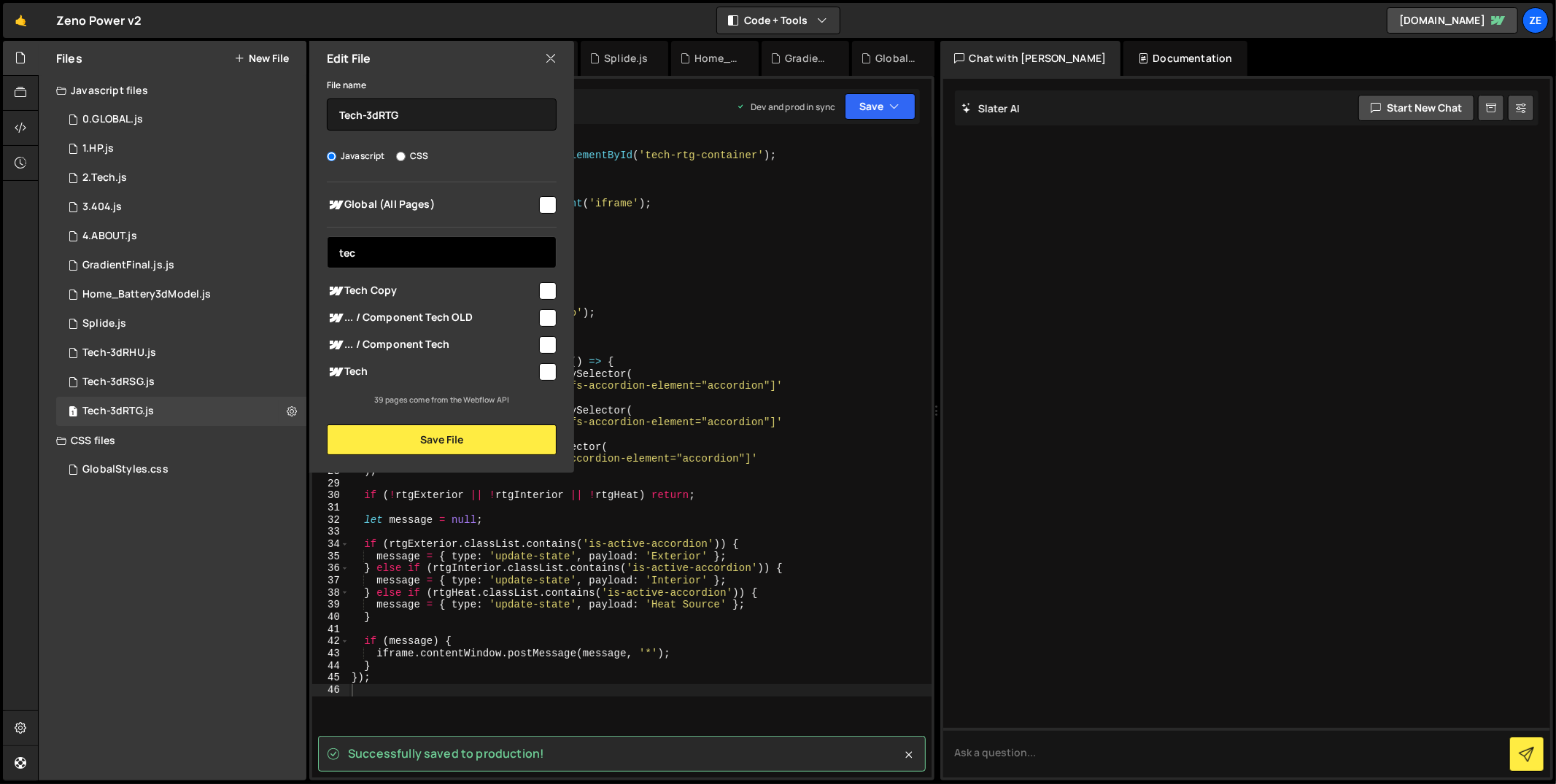
type input "tec"
click at [545, 372] on input "checkbox" at bounding box center [547, 372] width 18 height 18
checkbox input "true"
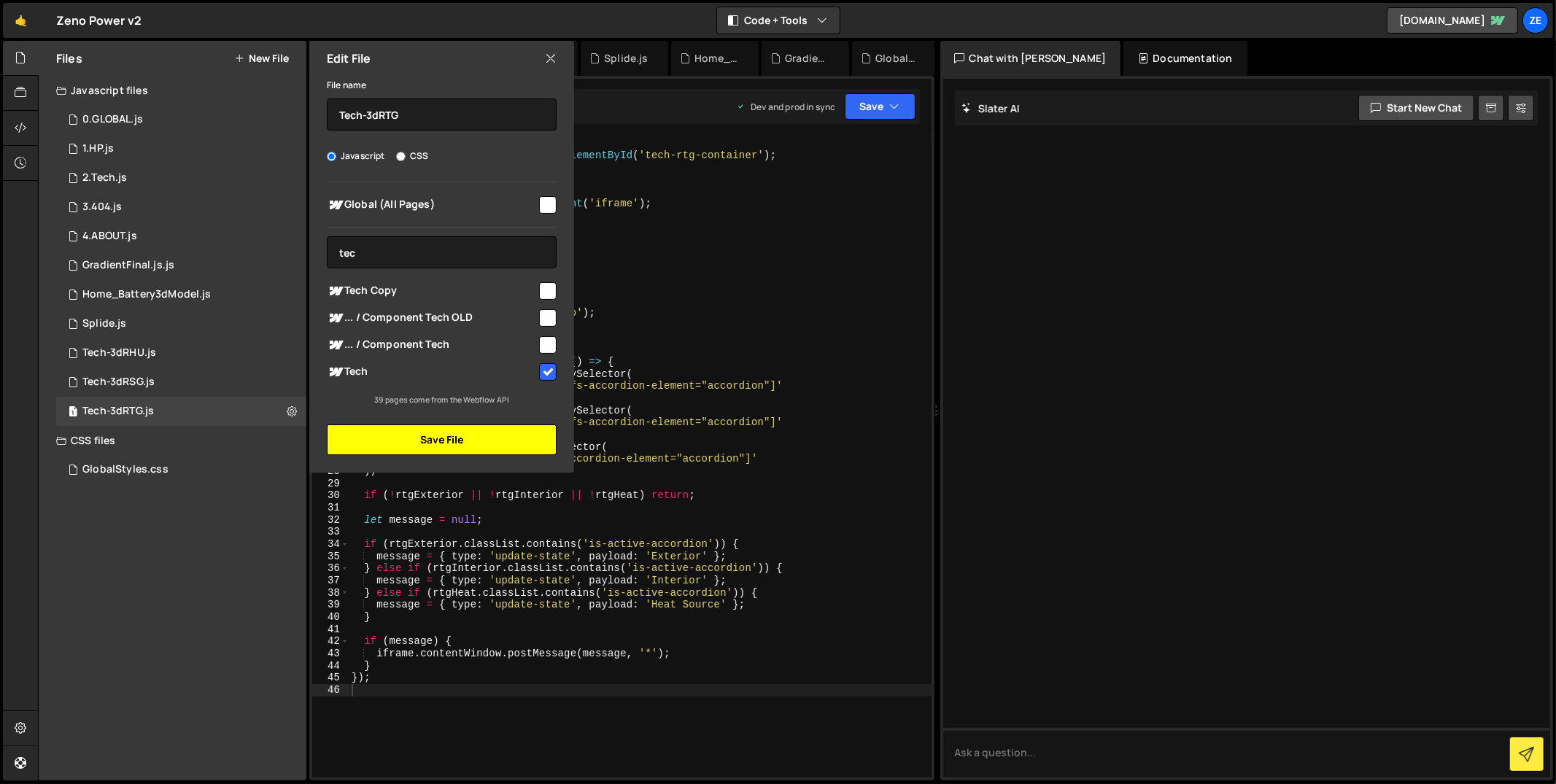
click at [532, 427] on button "Save File" at bounding box center [442, 440] width 230 height 31
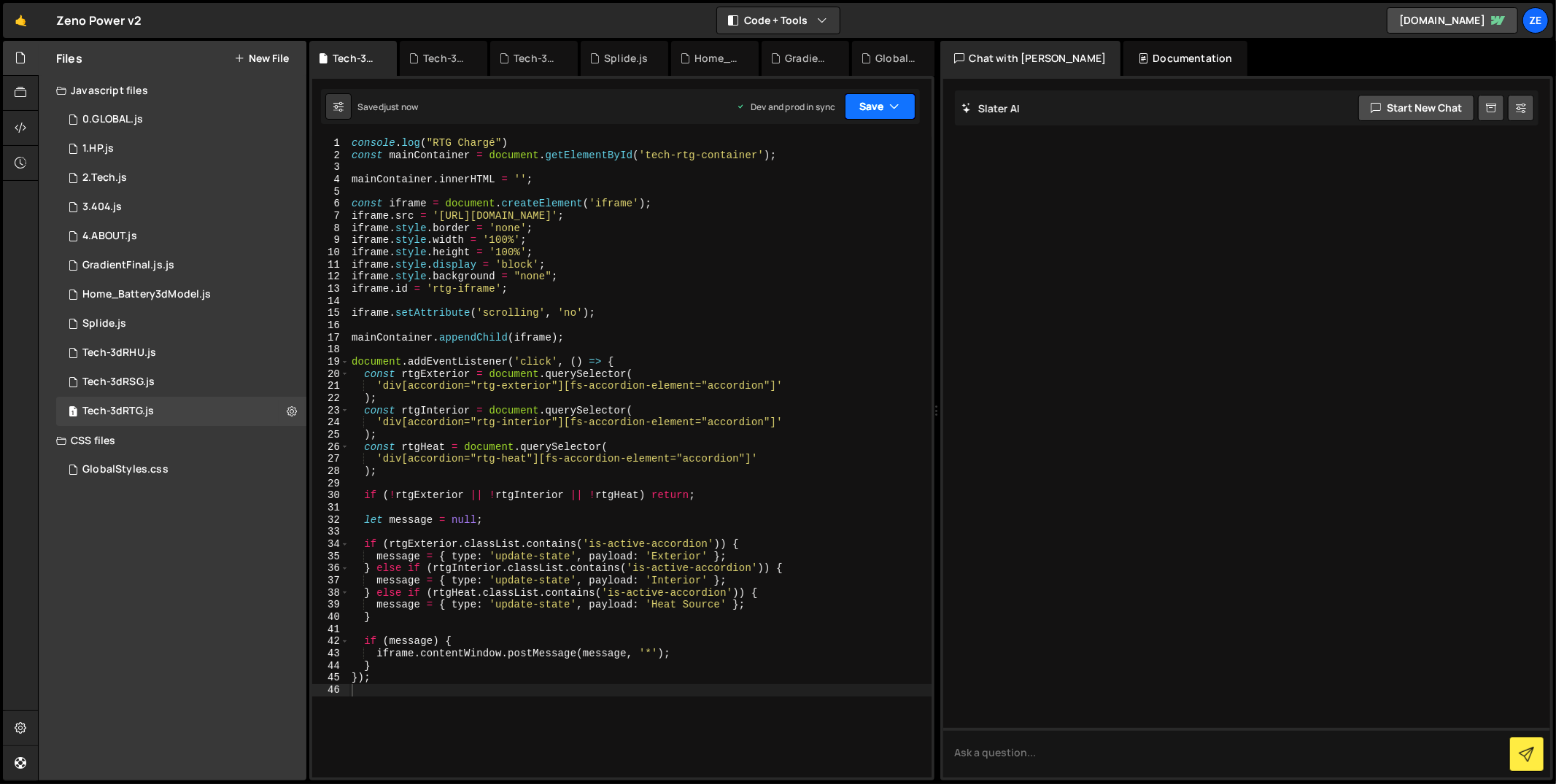
click at [884, 106] on button "Save" at bounding box center [881, 106] width 71 height 26
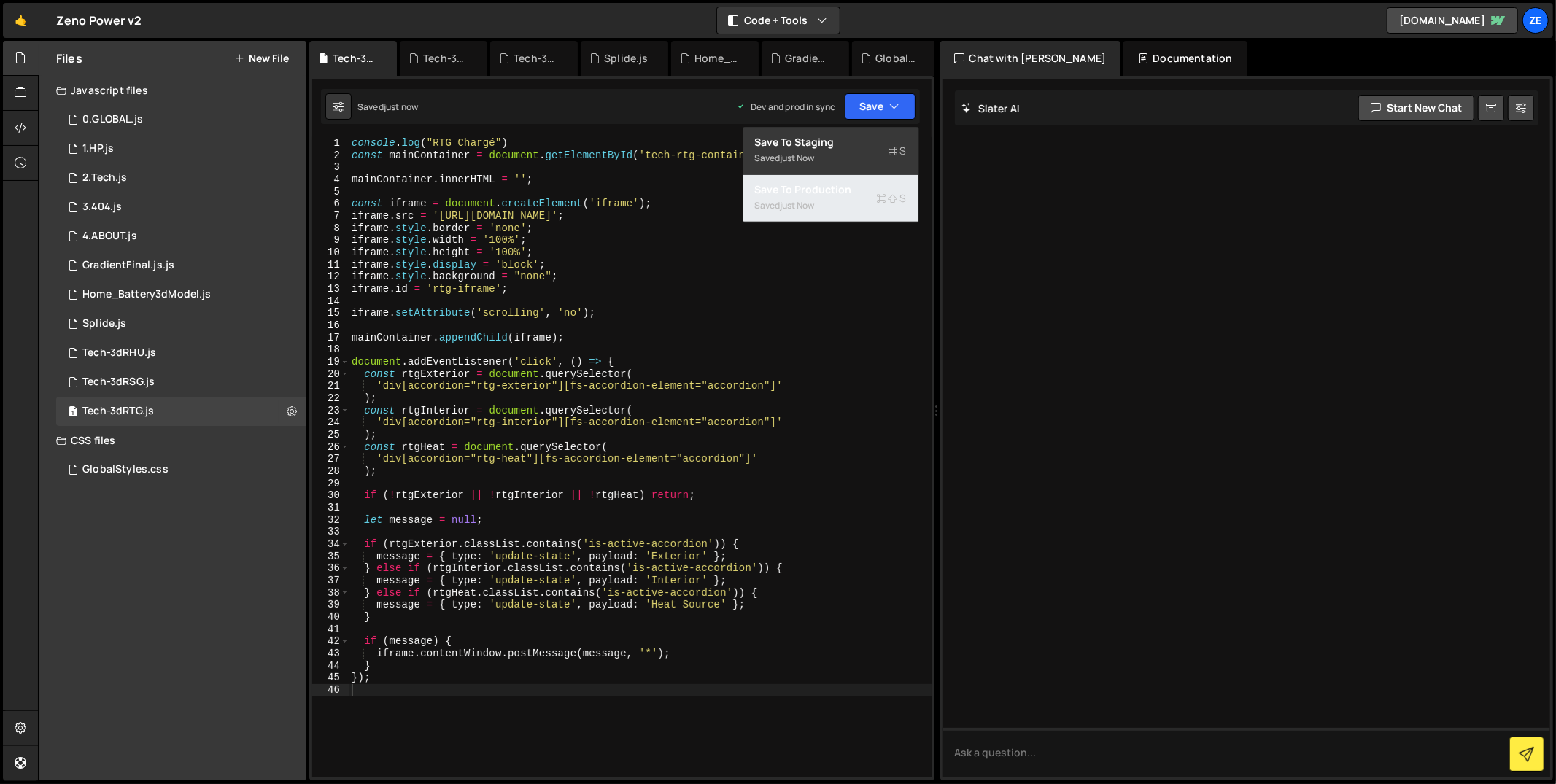
click at [850, 197] on div "Saved just now" at bounding box center [830, 205] width 152 height 18
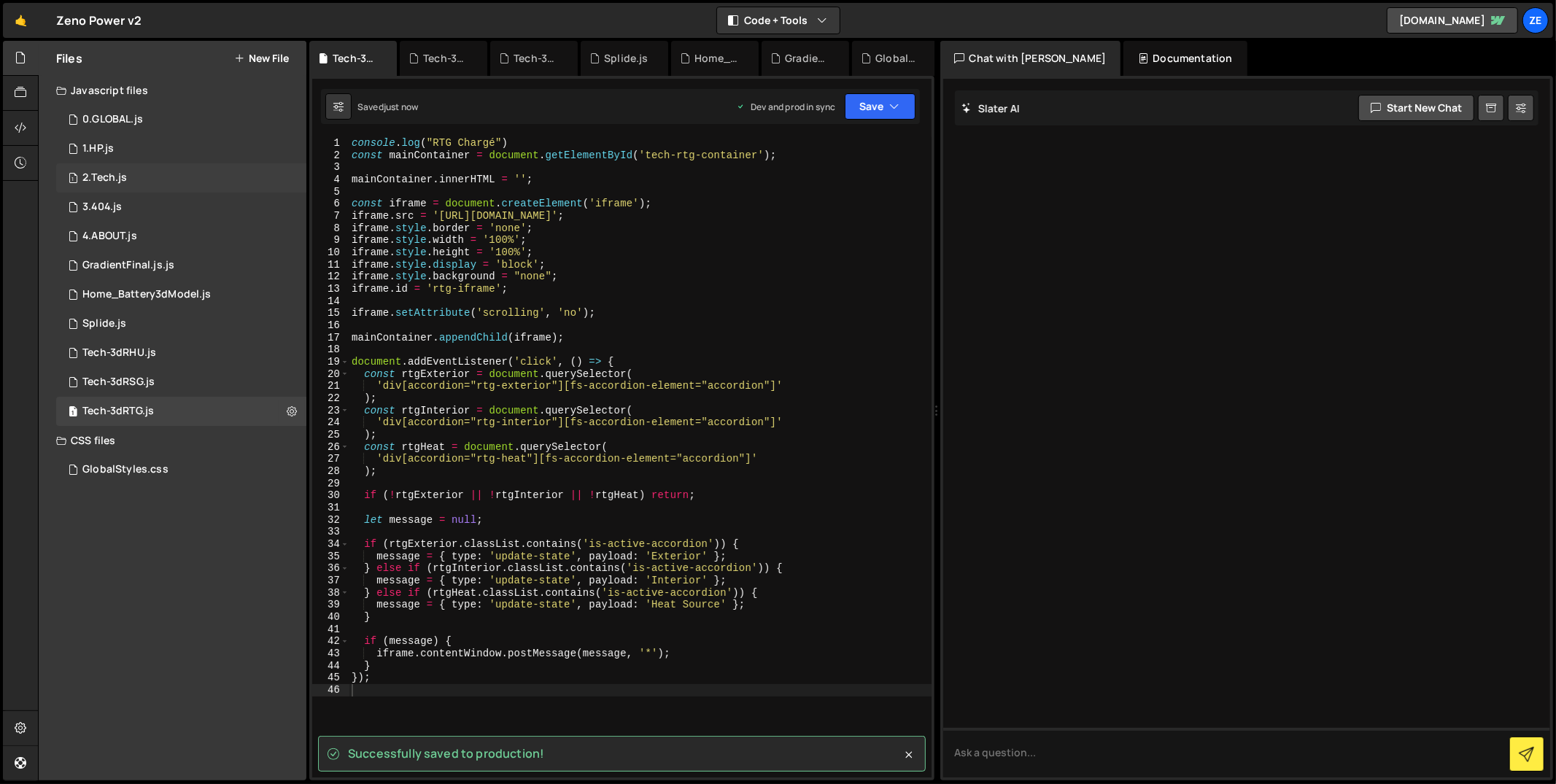
click at [184, 171] on div "1 2.Tech.js 0" at bounding box center [181, 178] width 251 height 29
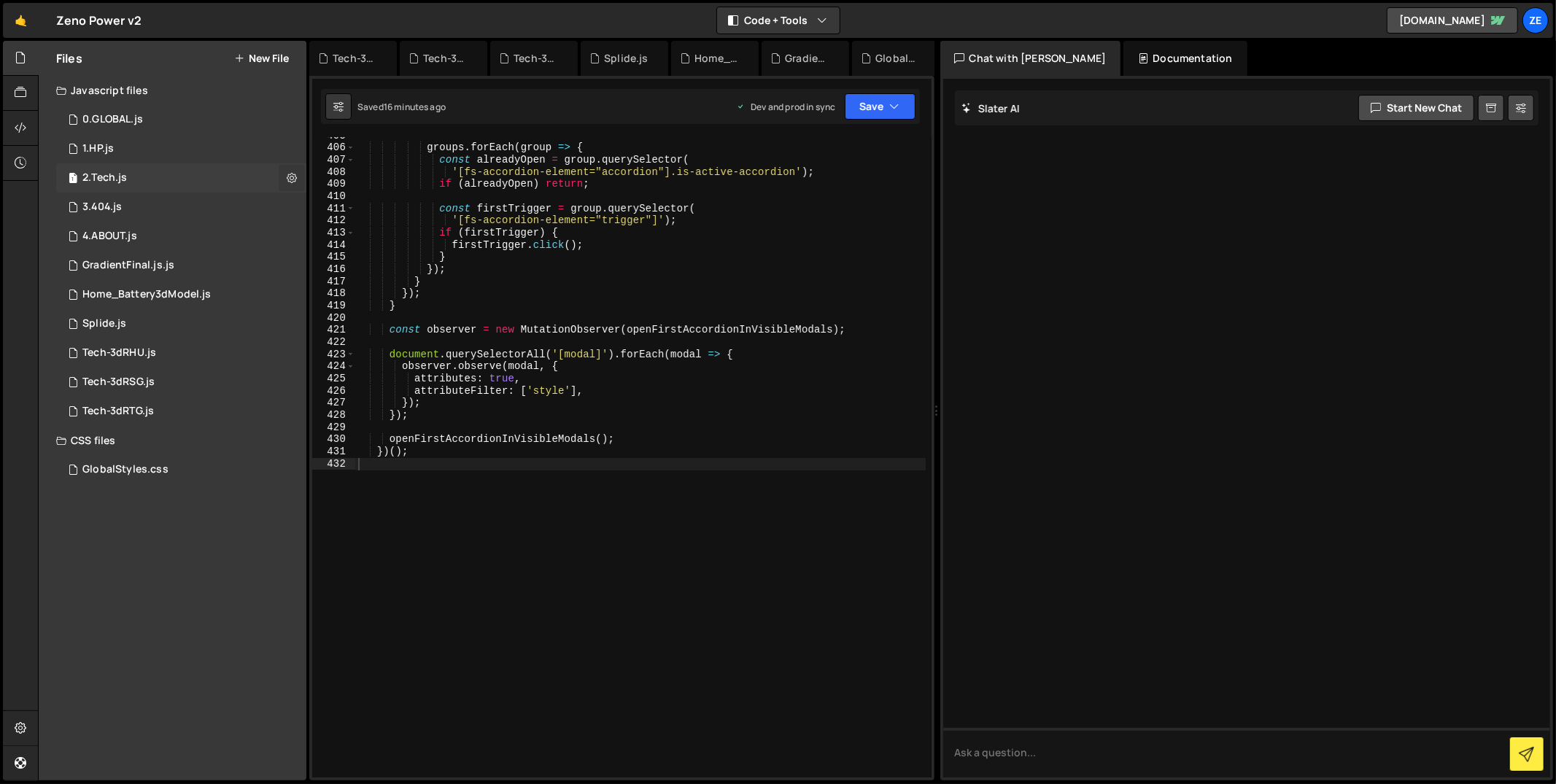
click at [296, 178] on icon at bounding box center [291, 177] width 10 height 14
click at [349, 207] on button "Edit File Settings" at bounding box center [380, 209] width 143 height 29
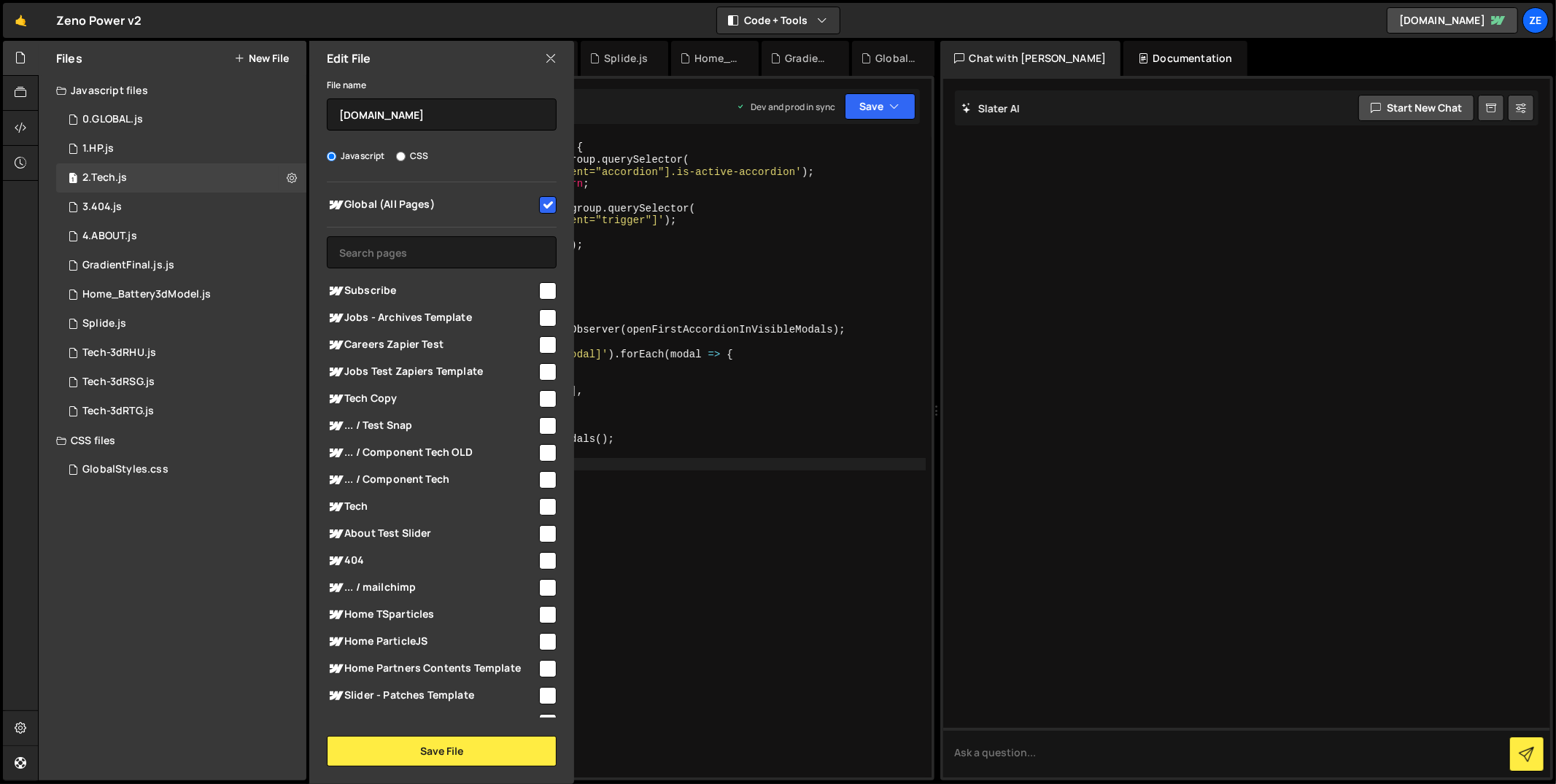
click at [541, 201] on input "checkbox" at bounding box center [547, 205] width 18 height 18
checkbox input "false"
click at [470, 258] on input "text" at bounding box center [442, 253] width 230 height 32
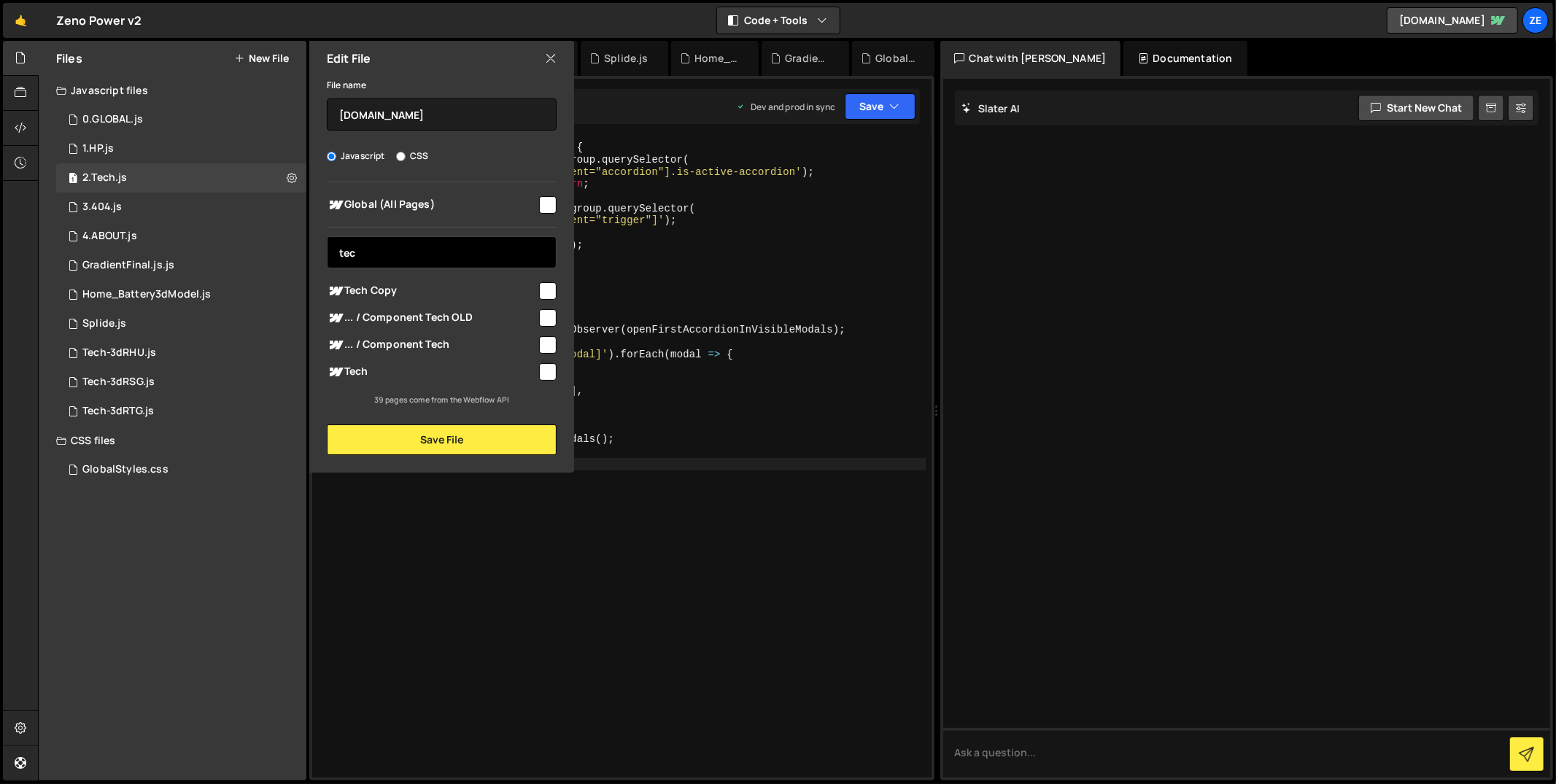
type input "tec"
click at [551, 369] on input "checkbox" at bounding box center [547, 372] width 18 height 18
checkbox input "true"
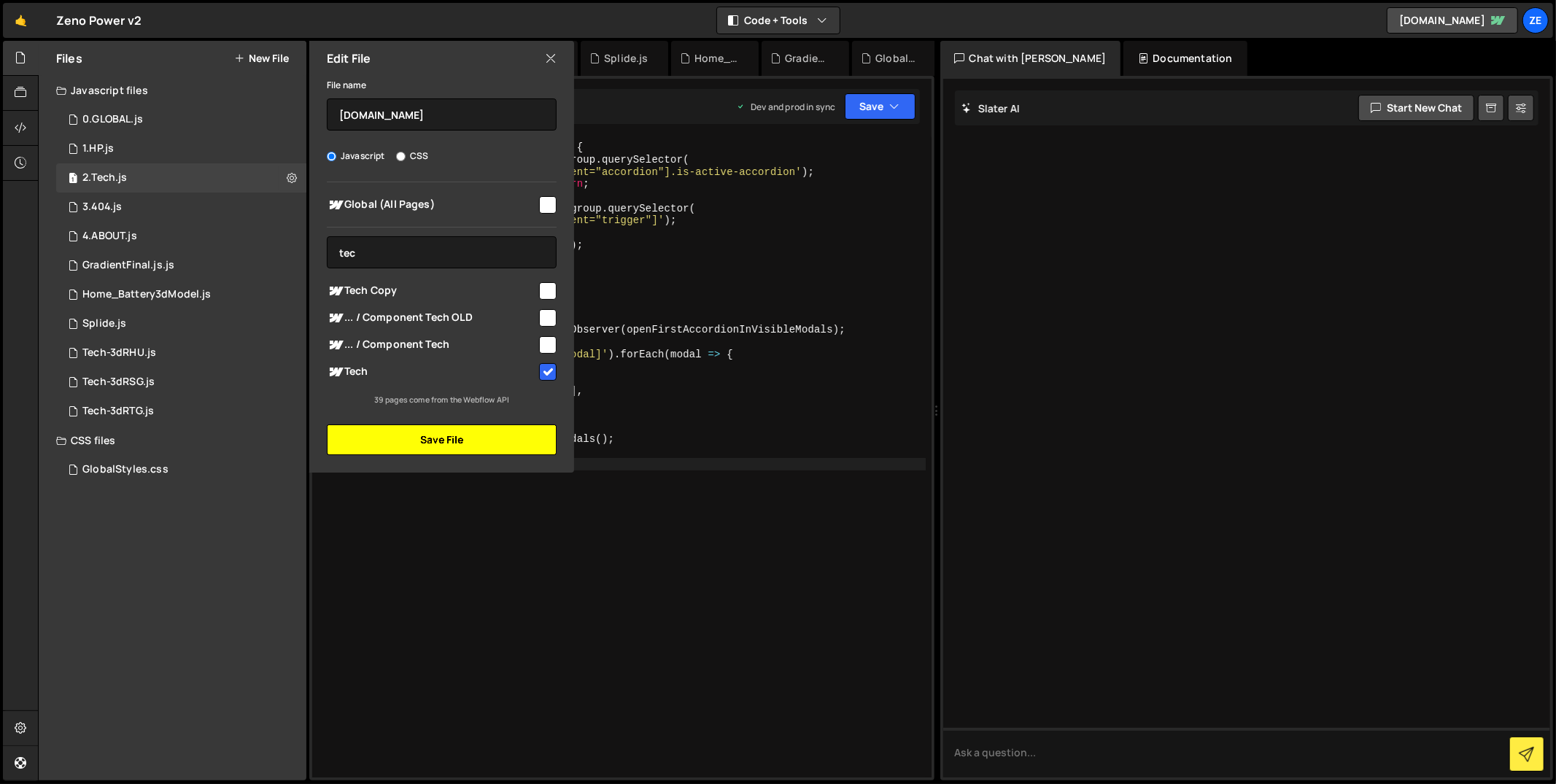
click at [530, 439] on button "Save File" at bounding box center [442, 440] width 230 height 31
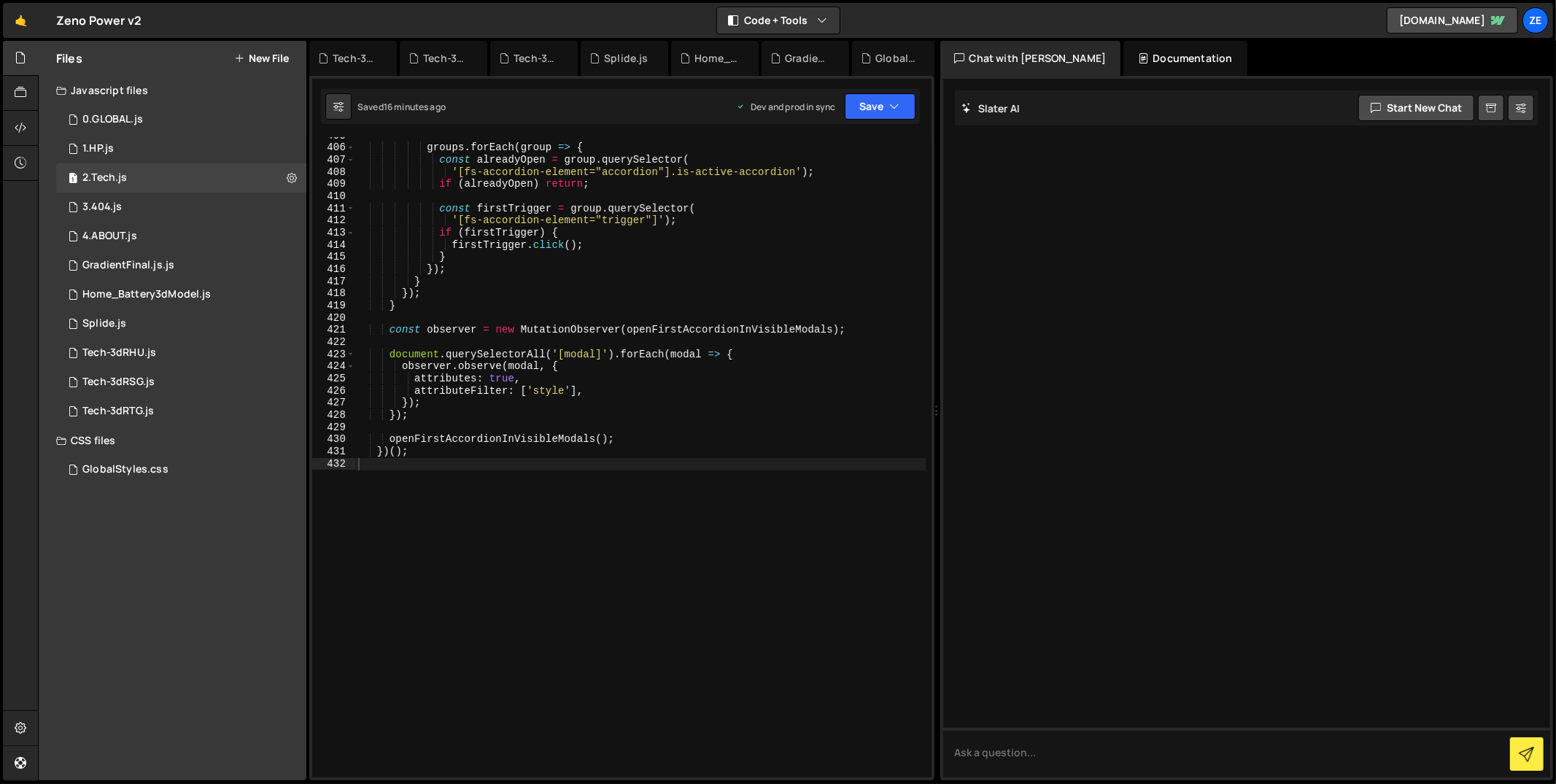
click at [894, 119] on div "Saved 16 minutes ago Dev and prod in sync Upgrade to Edit Save Save to Staging …" at bounding box center [620, 106] width 599 height 35
click at [891, 115] on button "Save" at bounding box center [881, 106] width 71 height 26
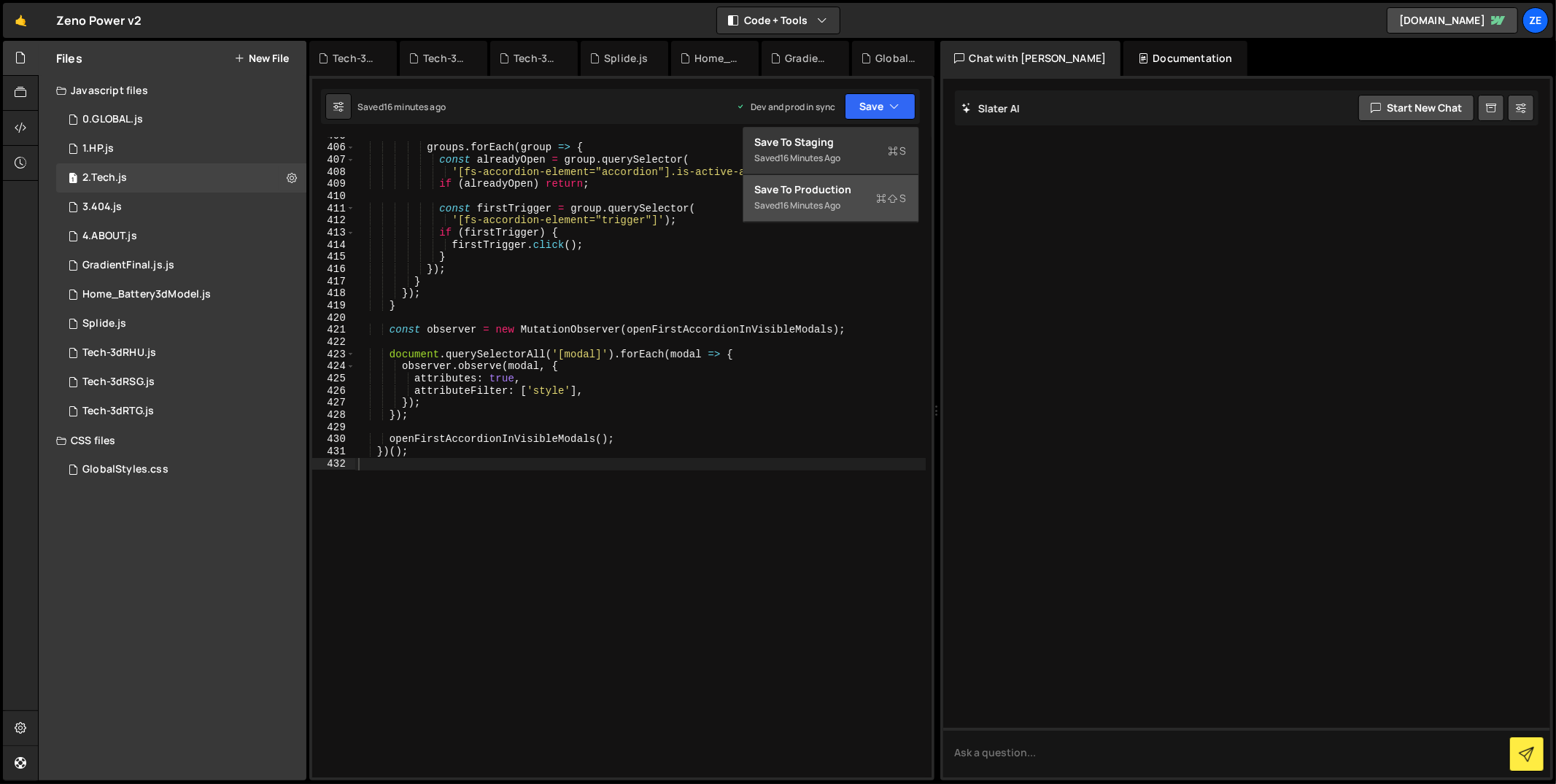
click at [826, 209] on div "16 minutes ago" at bounding box center [810, 205] width 61 height 12
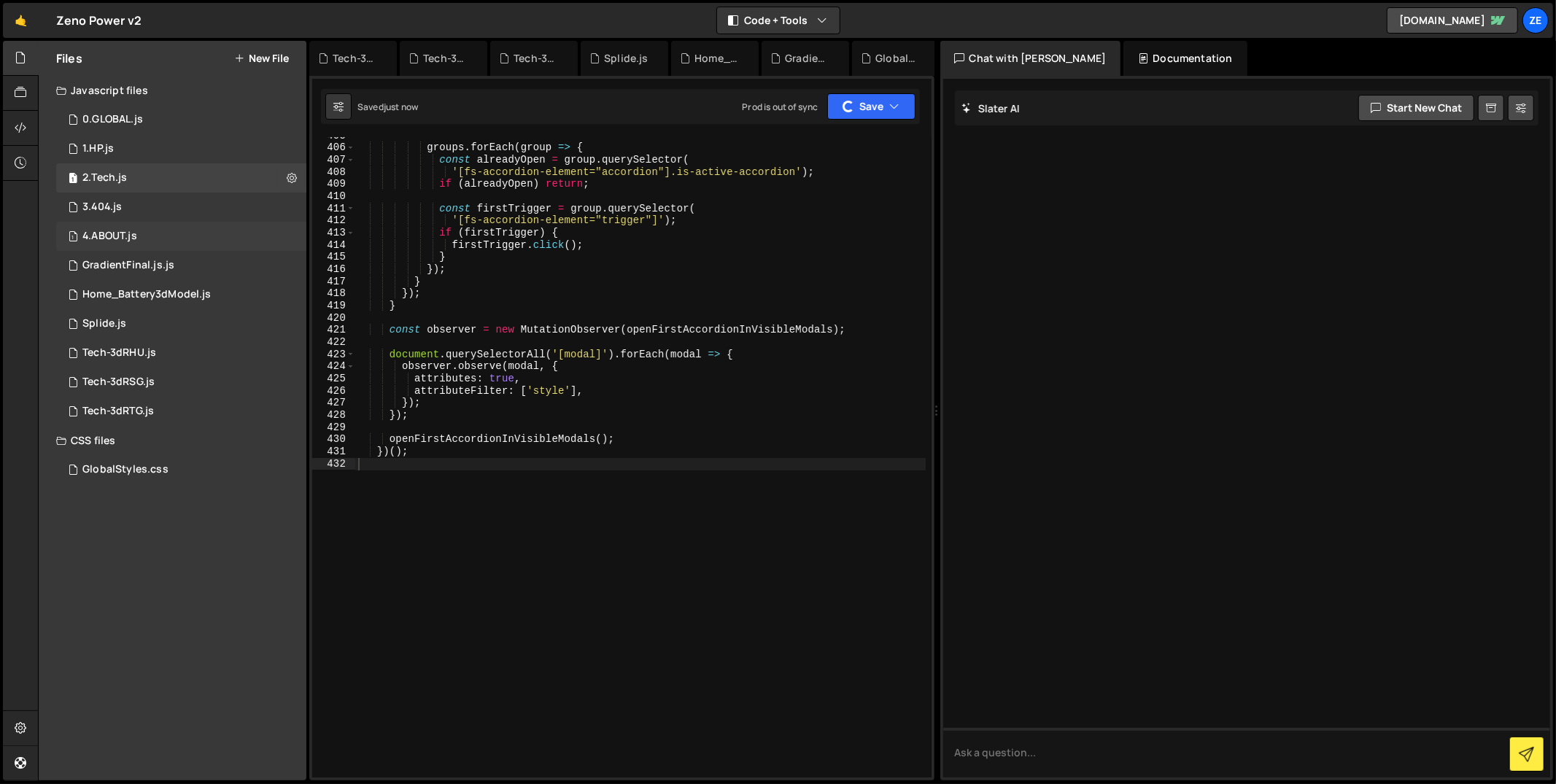
click at [276, 235] on div "1 4.ABOUT.js 0" at bounding box center [181, 237] width 251 height 29
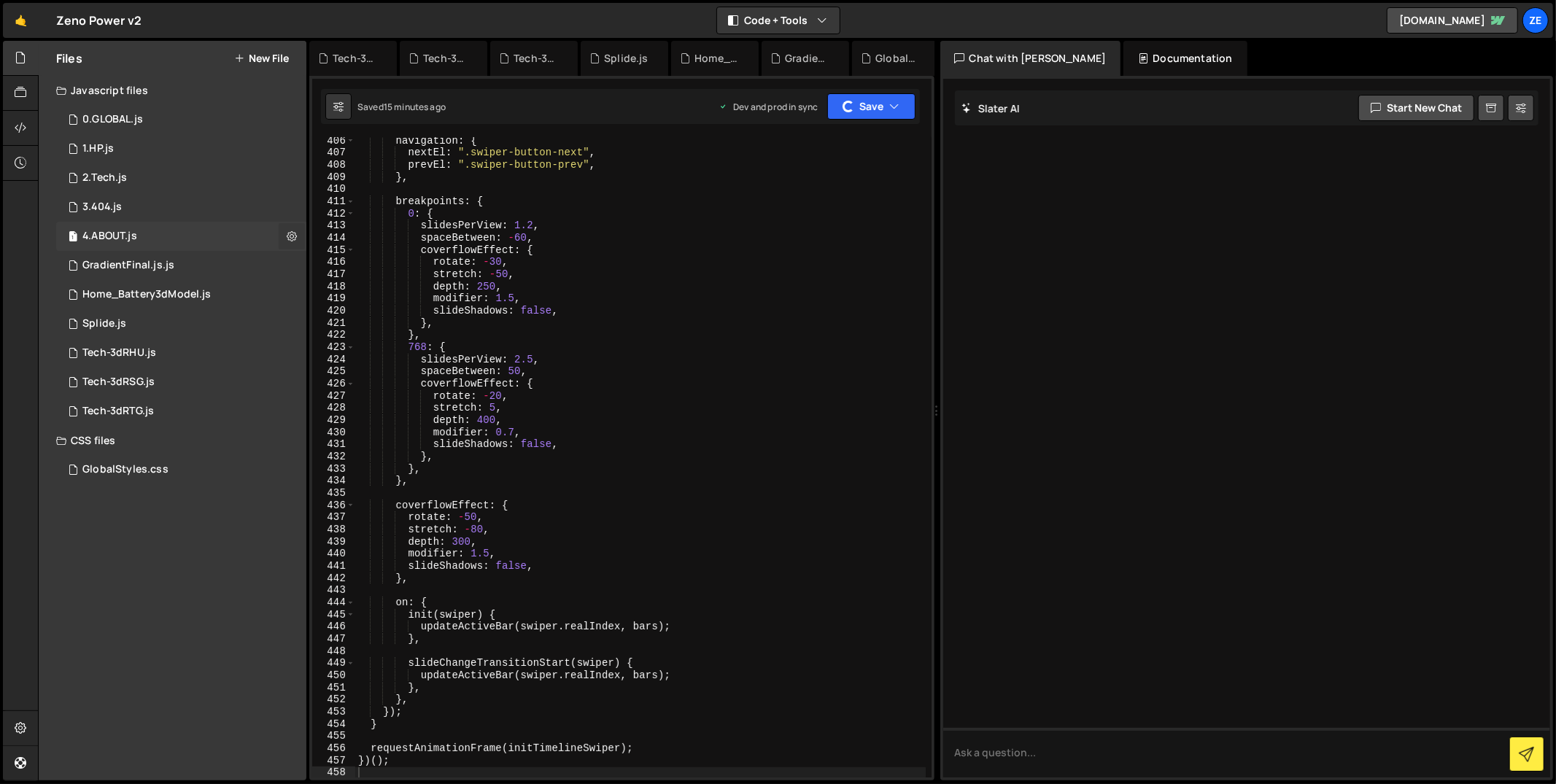
click at [288, 237] on icon at bounding box center [291, 236] width 10 height 14
type input "4.ABOUT"
radio input "true"
drag, startPoint x: 328, startPoint y: 254, endPoint x: 334, endPoint y: 259, distance: 7.8
click at [328, 254] on button "Edit File Settings" at bounding box center [380, 267] width 143 height 29
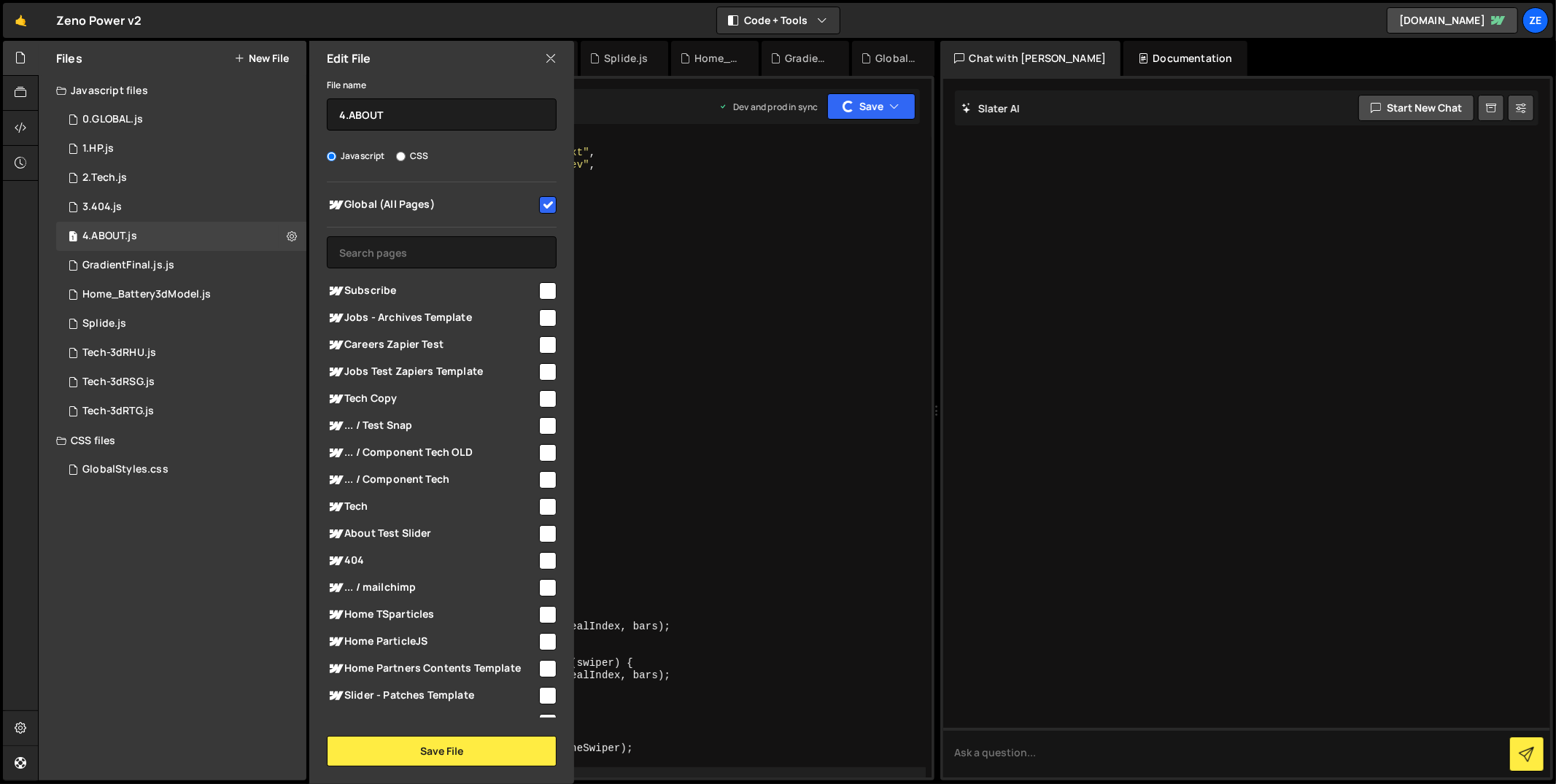
click at [547, 204] on input "checkbox" at bounding box center [547, 205] width 18 height 18
checkbox input "false"
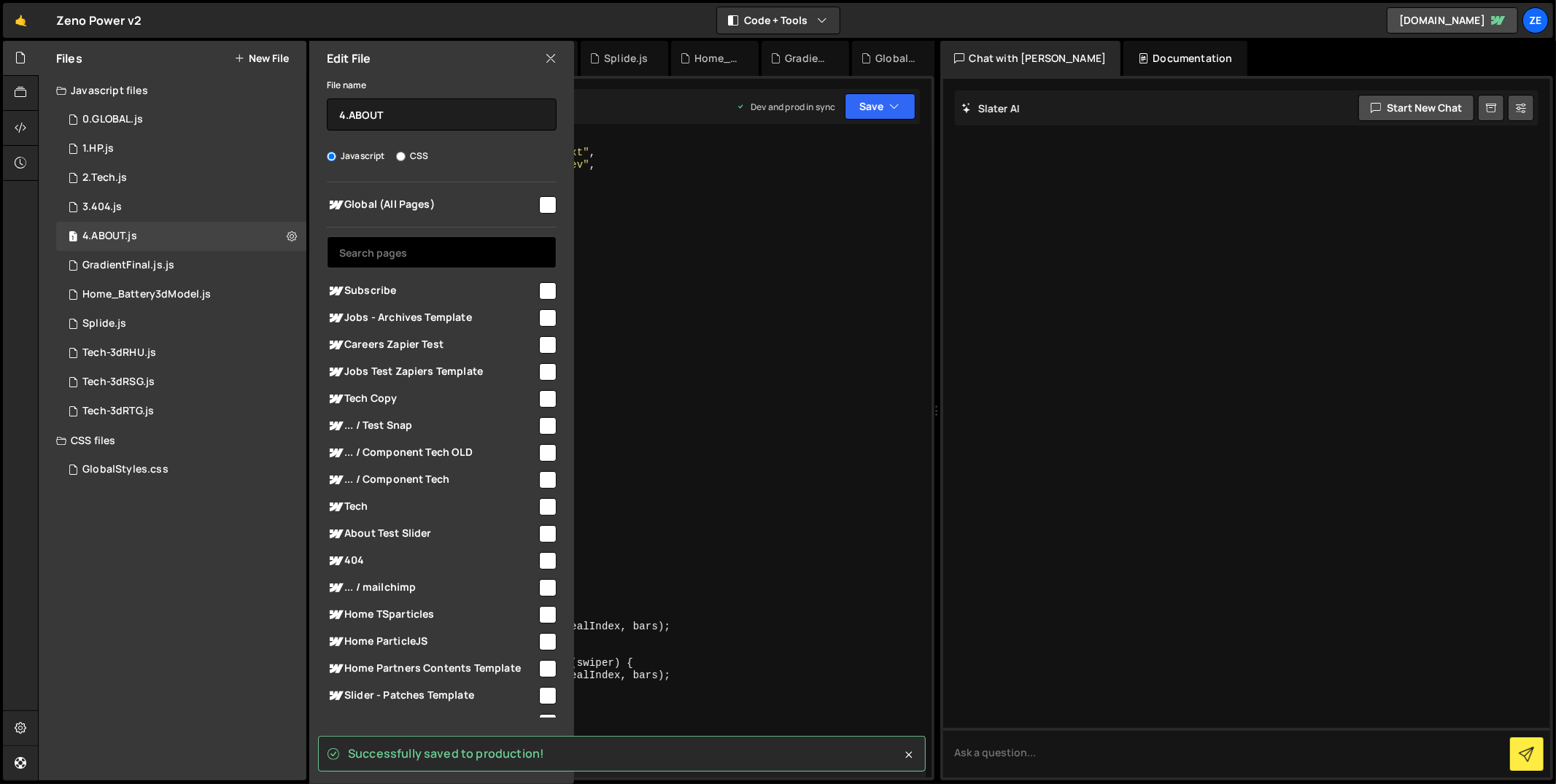
click at [457, 255] on input "text" at bounding box center [442, 253] width 230 height 32
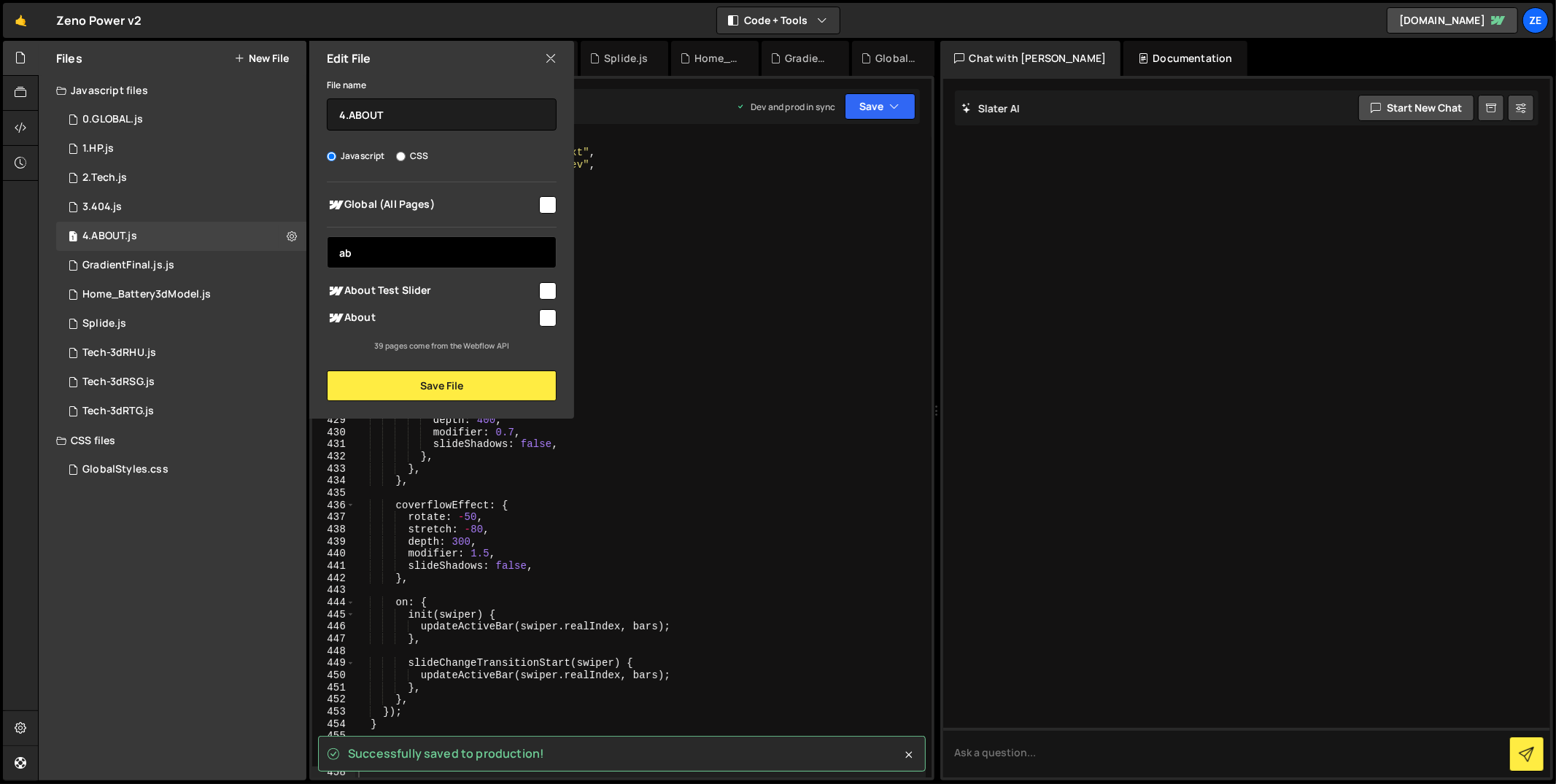
type input "ab"
drag, startPoint x: 546, startPoint y: 318, endPoint x: 539, endPoint y: 341, distance: 24.0
click at [546, 317] on input "checkbox" at bounding box center [547, 318] width 18 height 18
checkbox input "true"
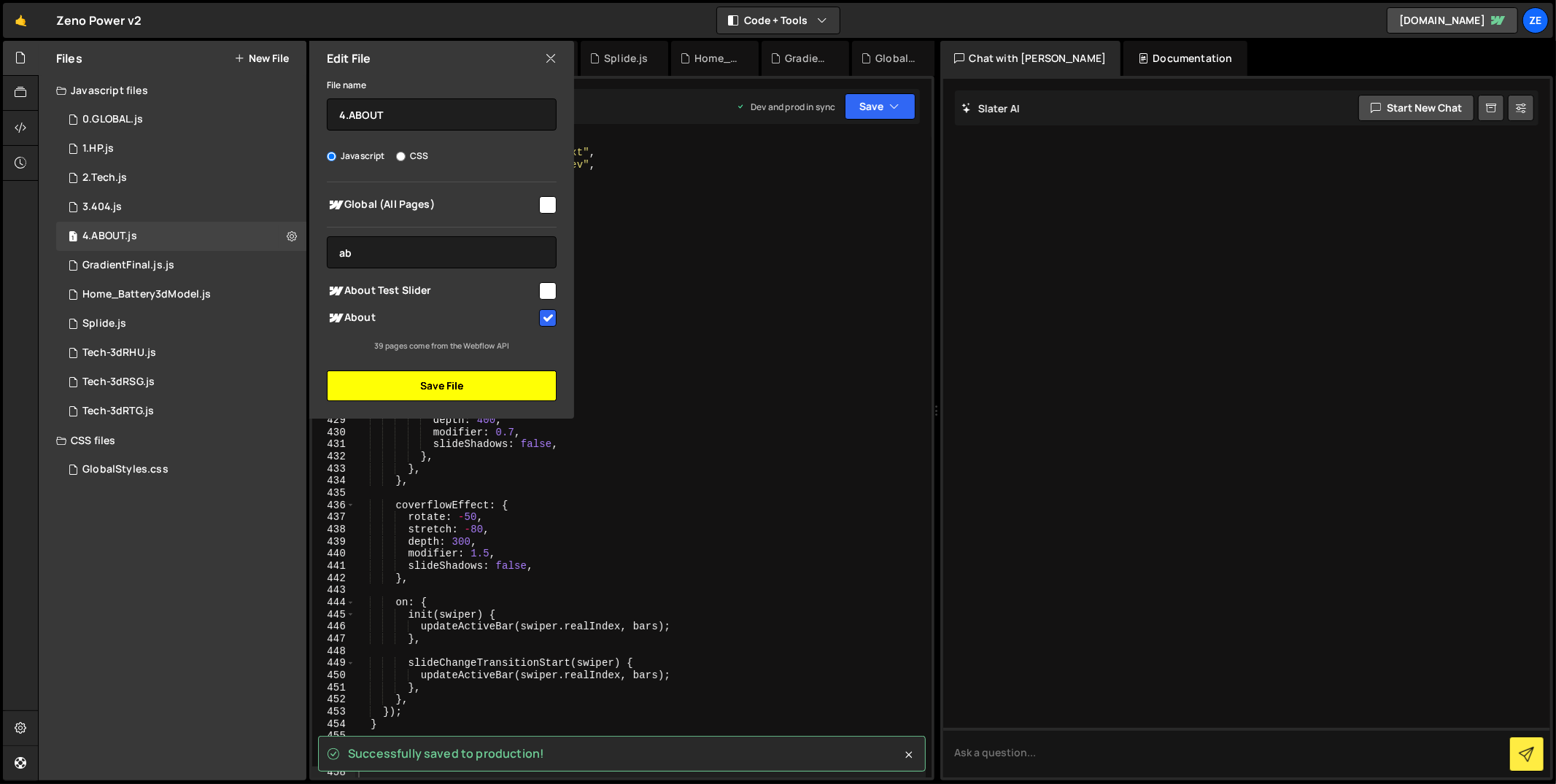
click at [528, 379] on button "Save File" at bounding box center [442, 386] width 230 height 31
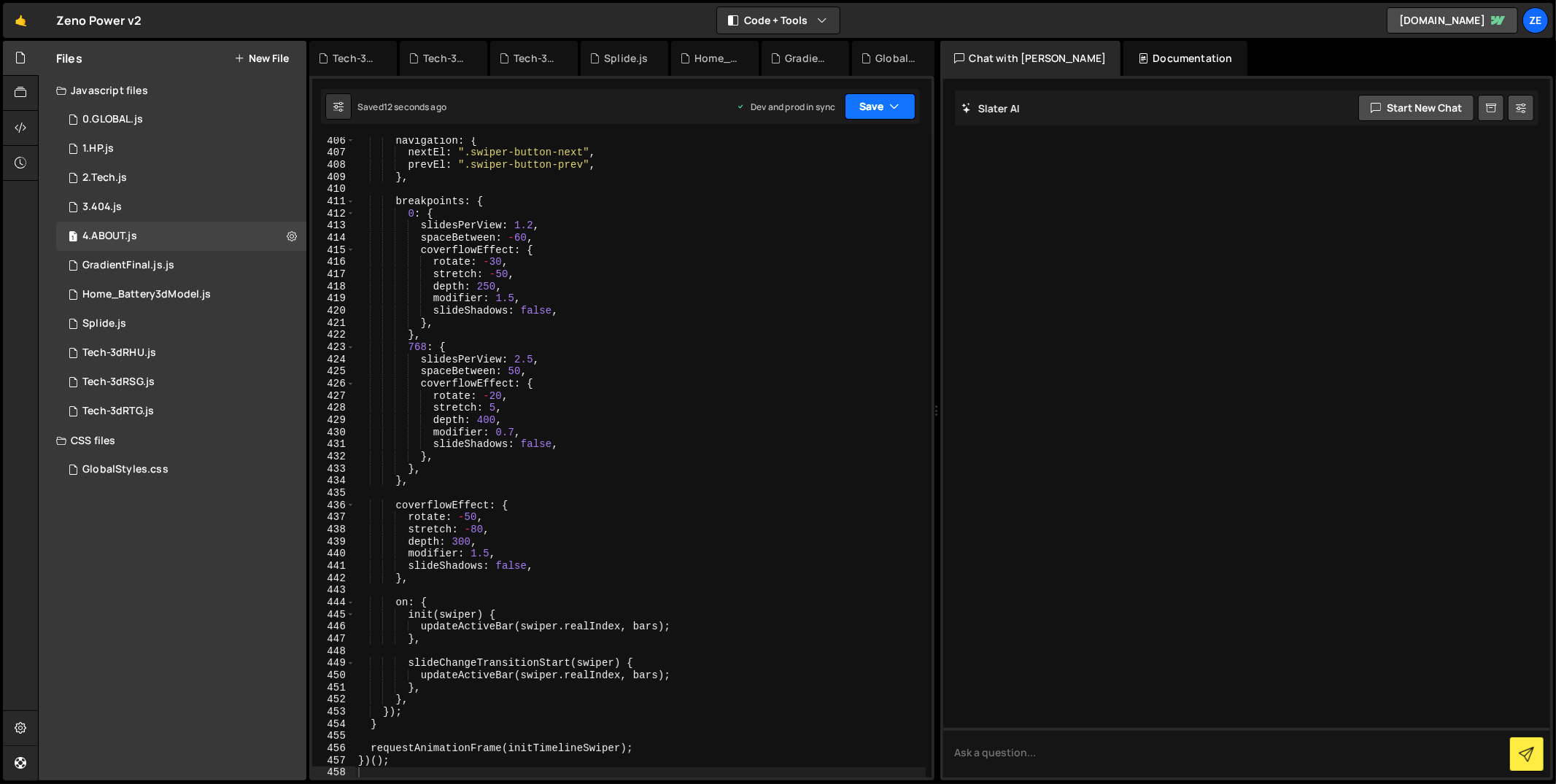
click at [887, 114] on button "Save" at bounding box center [881, 106] width 71 height 26
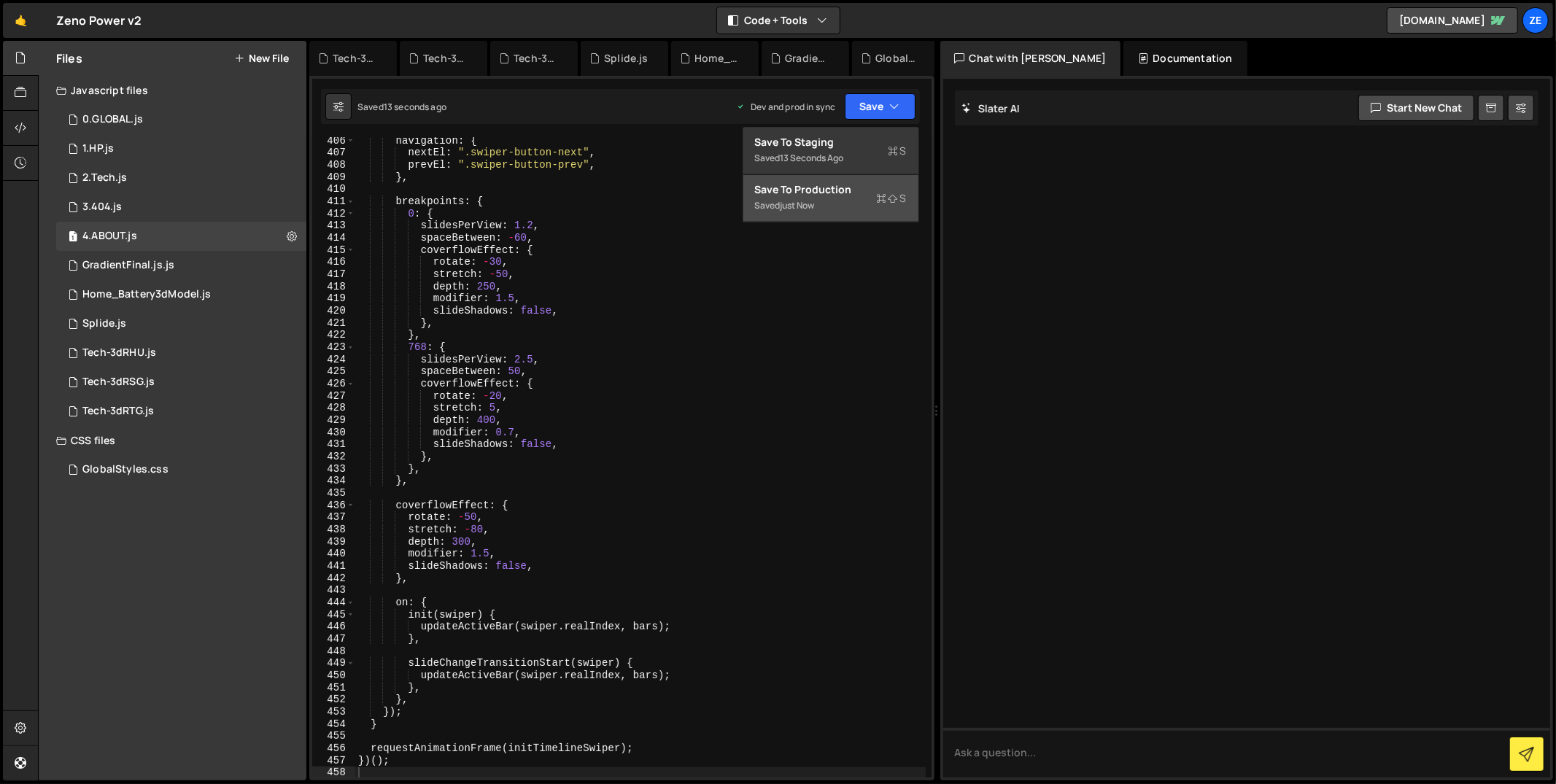
click at [800, 197] on div "Saved just now" at bounding box center [830, 205] width 152 height 18
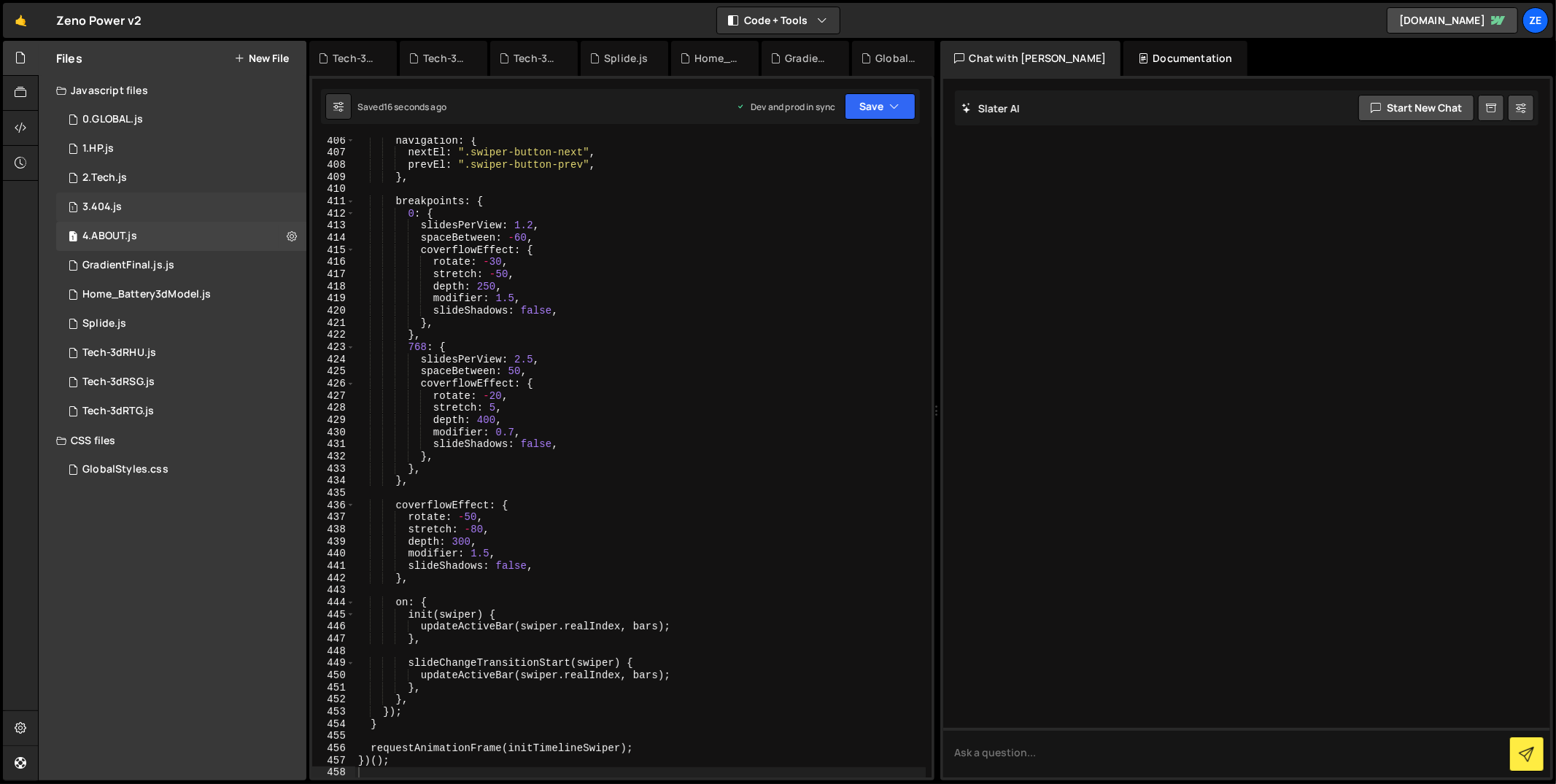
click at [190, 210] on div "1 3.404.js 0" at bounding box center [181, 207] width 251 height 29
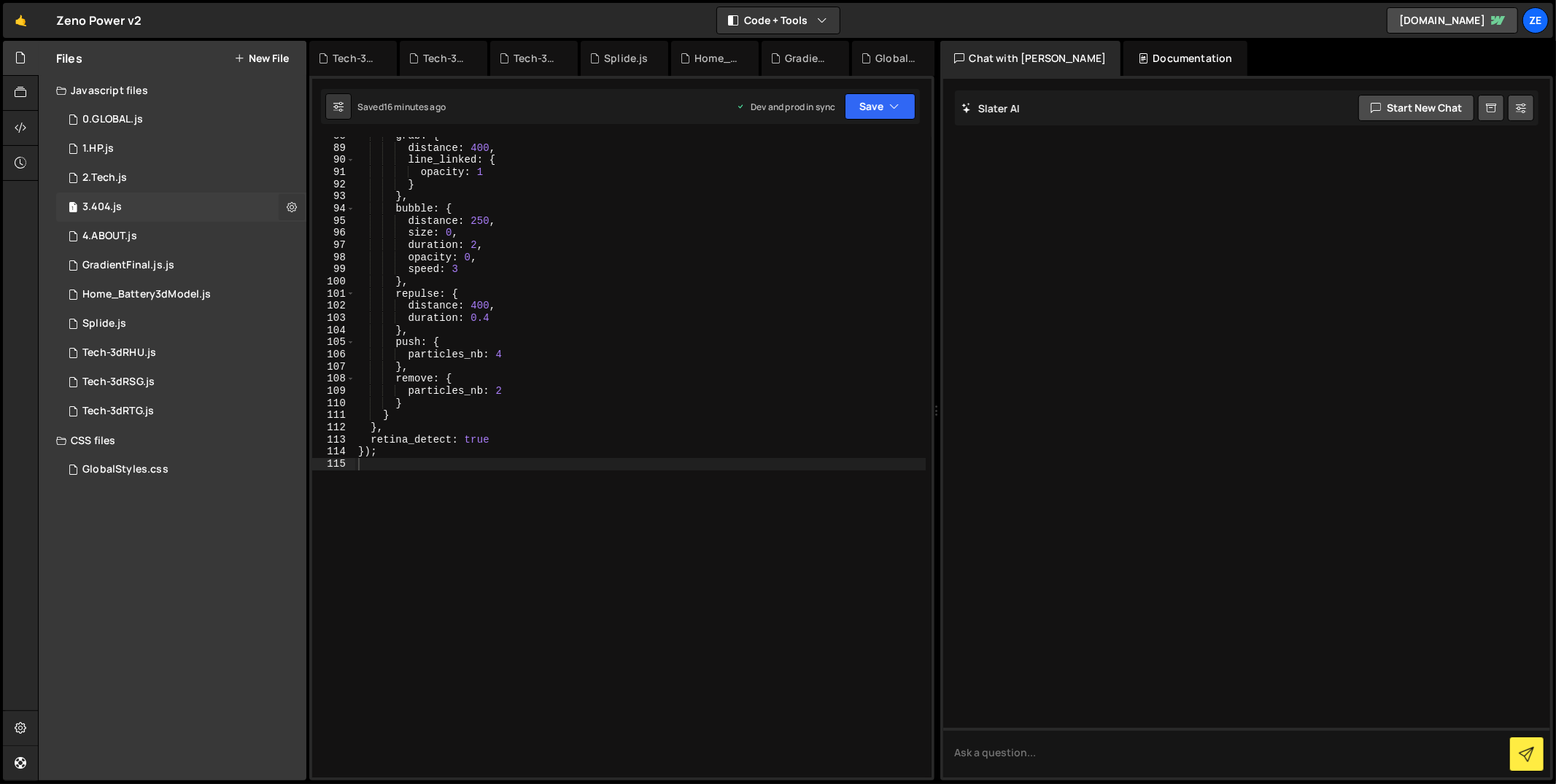
click at [295, 207] on icon at bounding box center [291, 207] width 10 height 14
type input "3.404"
radio input "true"
click at [349, 234] on button "Edit File Settings" at bounding box center [380, 238] width 143 height 29
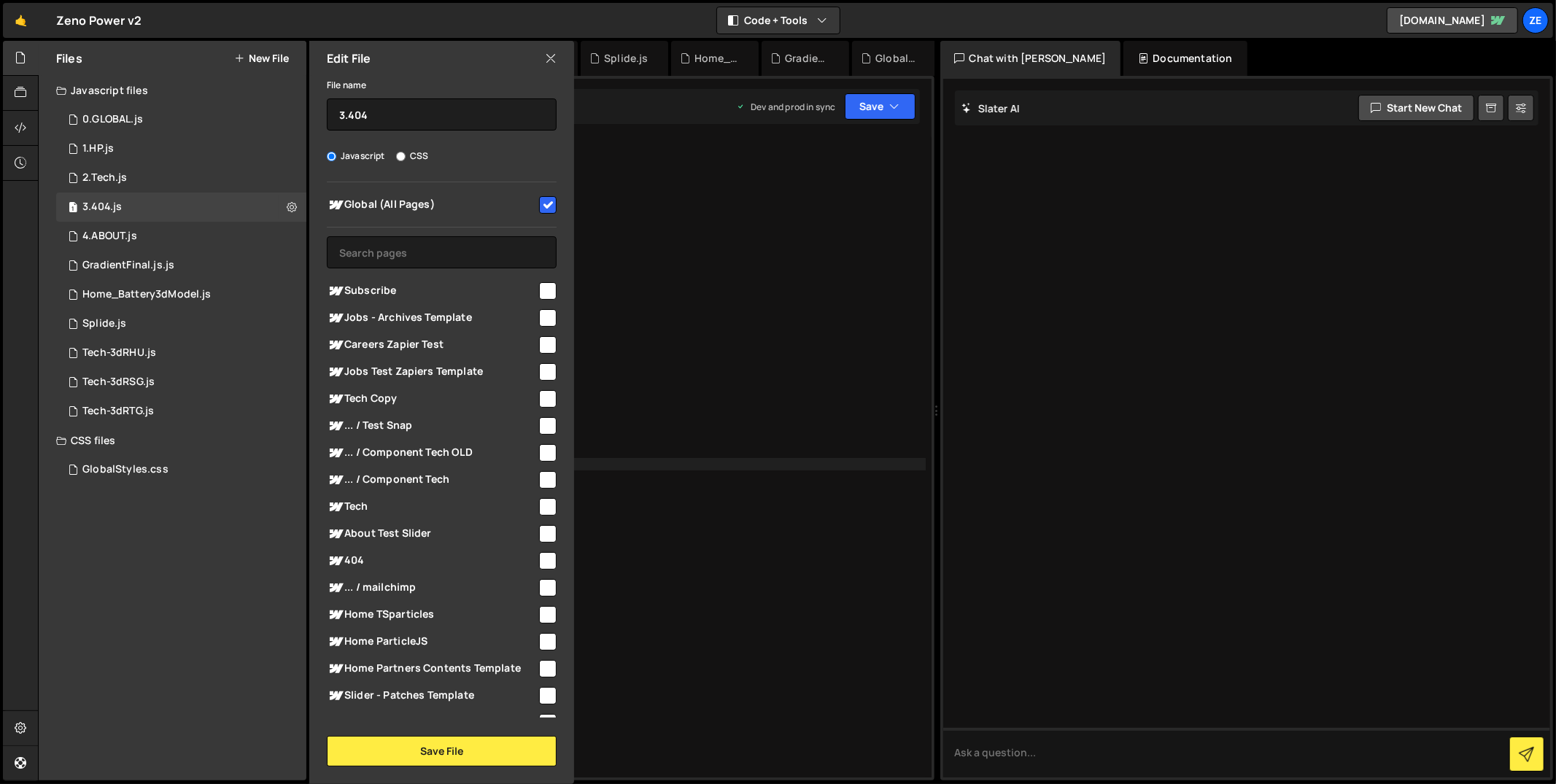
click at [539, 203] on input "checkbox" at bounding box center [547, 205] width 18 height 18
checkbox input "false"
click at [468, 260] on input "text" at bounding box center [442, 253] width 230 height 32
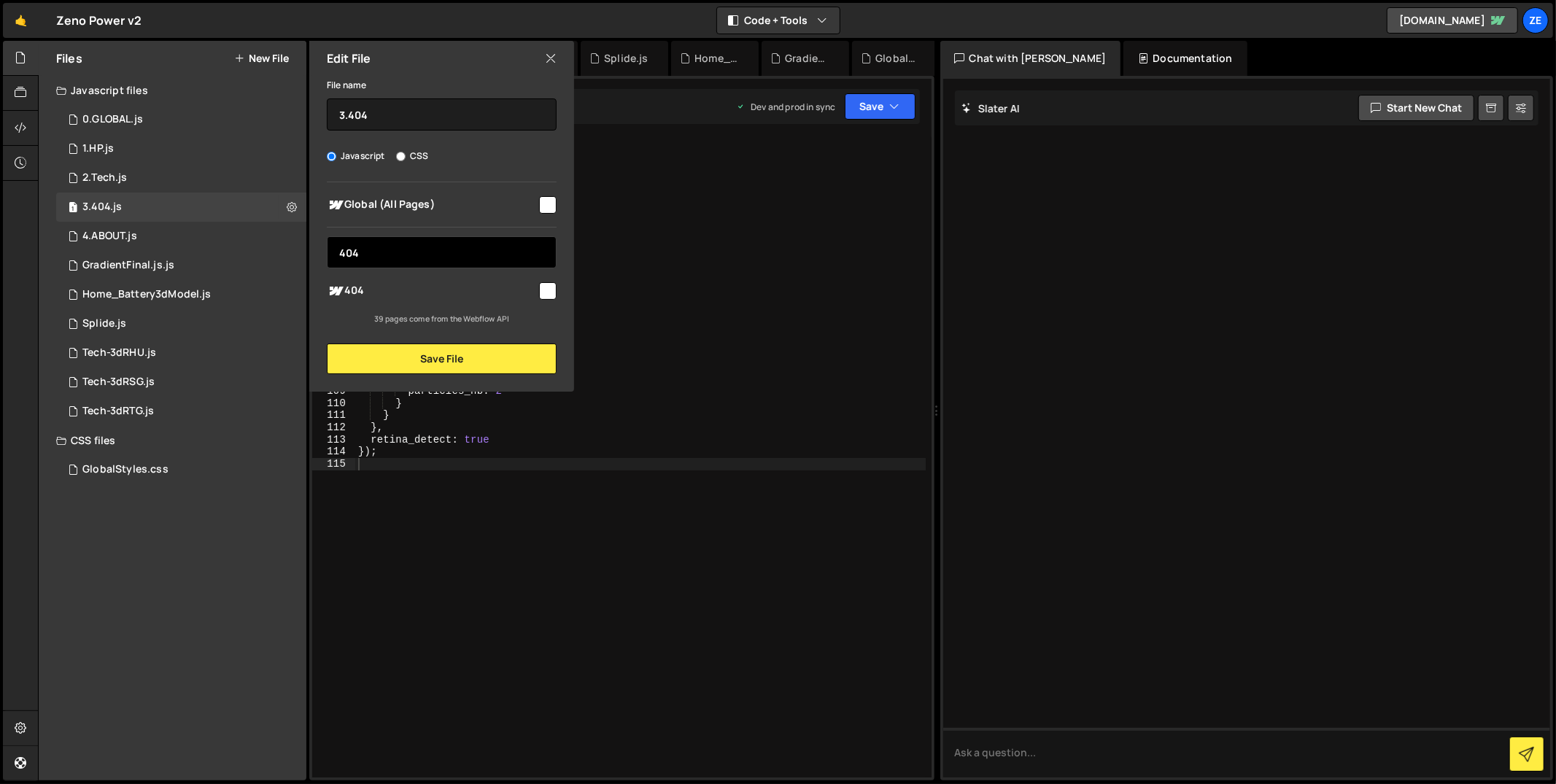
type input "404"
click at [547, 289] on input "checkbox" at bounding box center [547, 291] width 18 height 18
checkbox input "true"
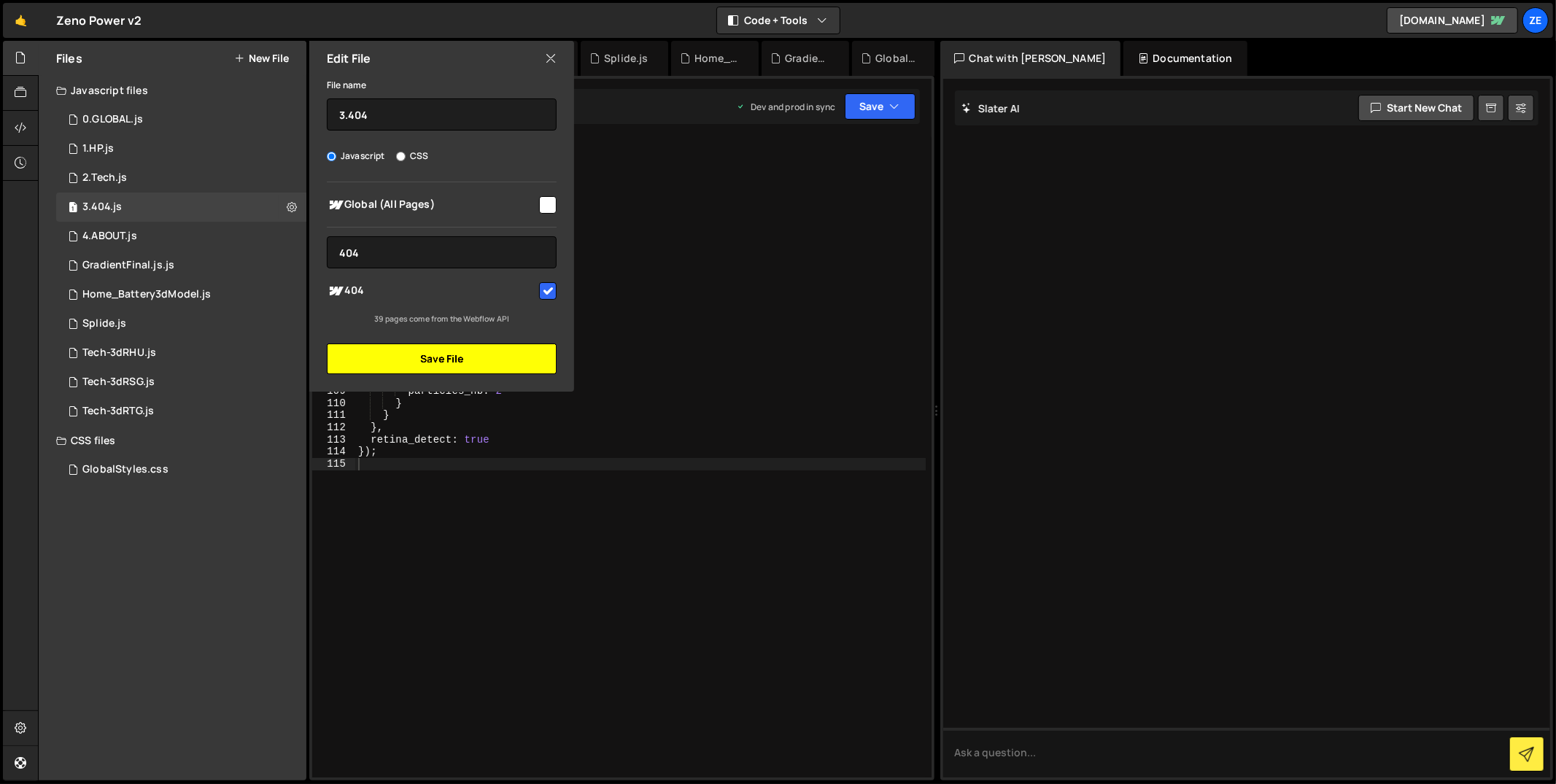
click at [535, 347] on button "Save File" at bounding box center [442, 359] width 230 height 31
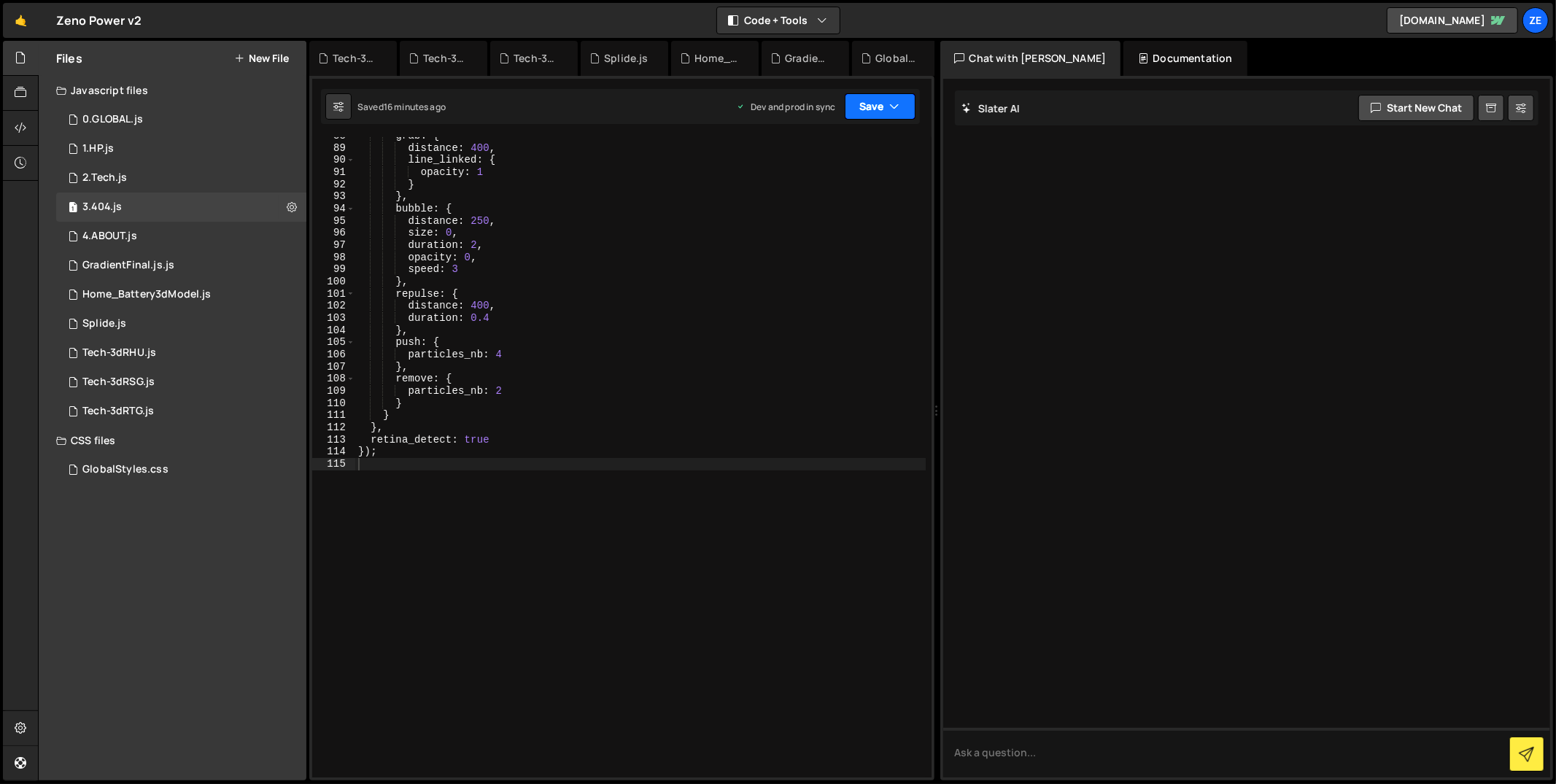
click at [887, 103] on button "Save" at bounding box center [881, 106] width 71 height 26
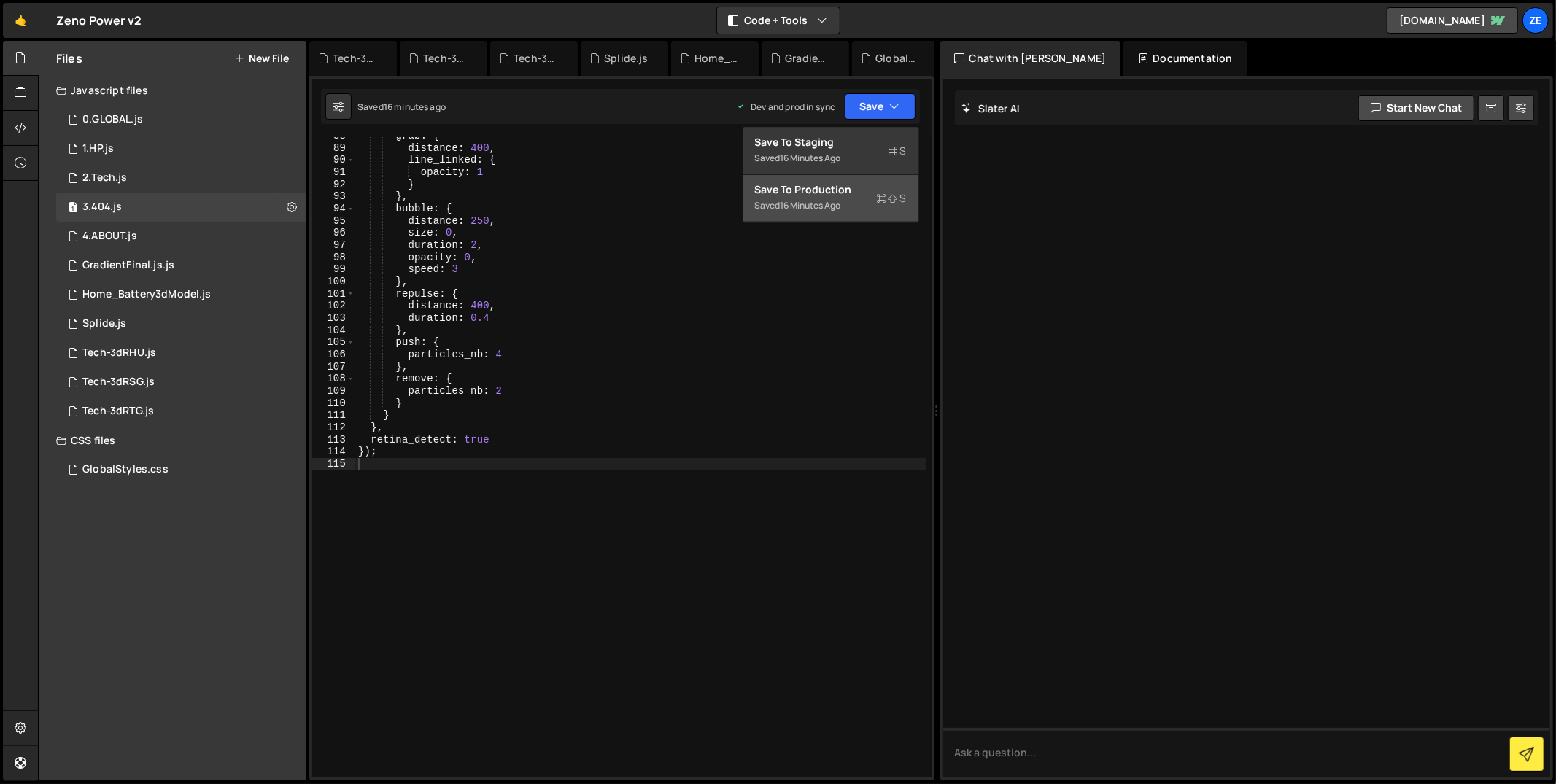
click at [835, 193] on div "Save to Production S" at bounding box center [830, 190] width 152 height 15
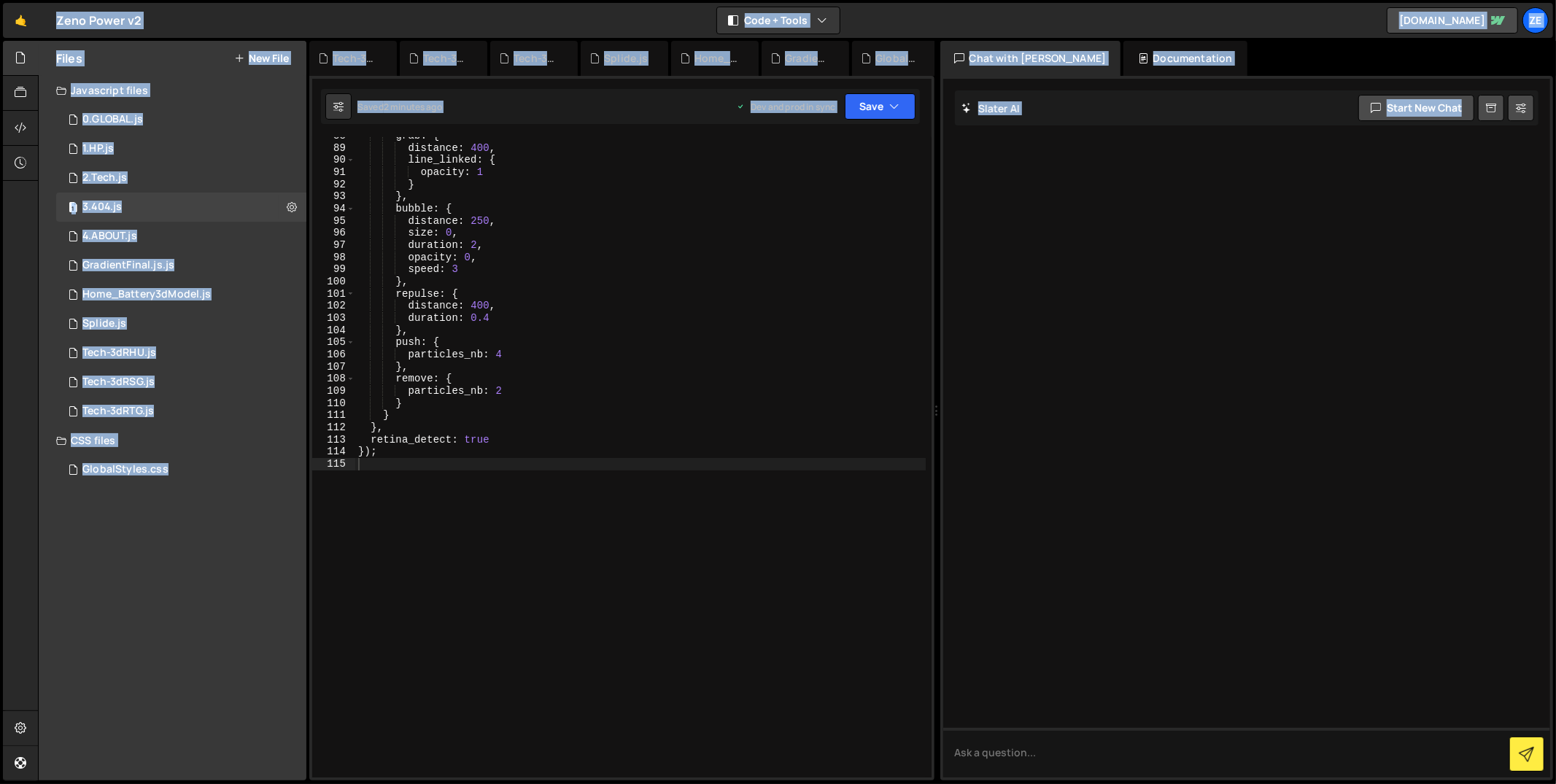
drag, startPoint x: 133, startPoint y: 600, endPoint x: 159, endPoint y: 294, distance: 307.1
click at [133, 599] on div "Files New File Create your first file Get started by starting a Javascript or C…" at bounding box center [172, 410] width 268 height 739
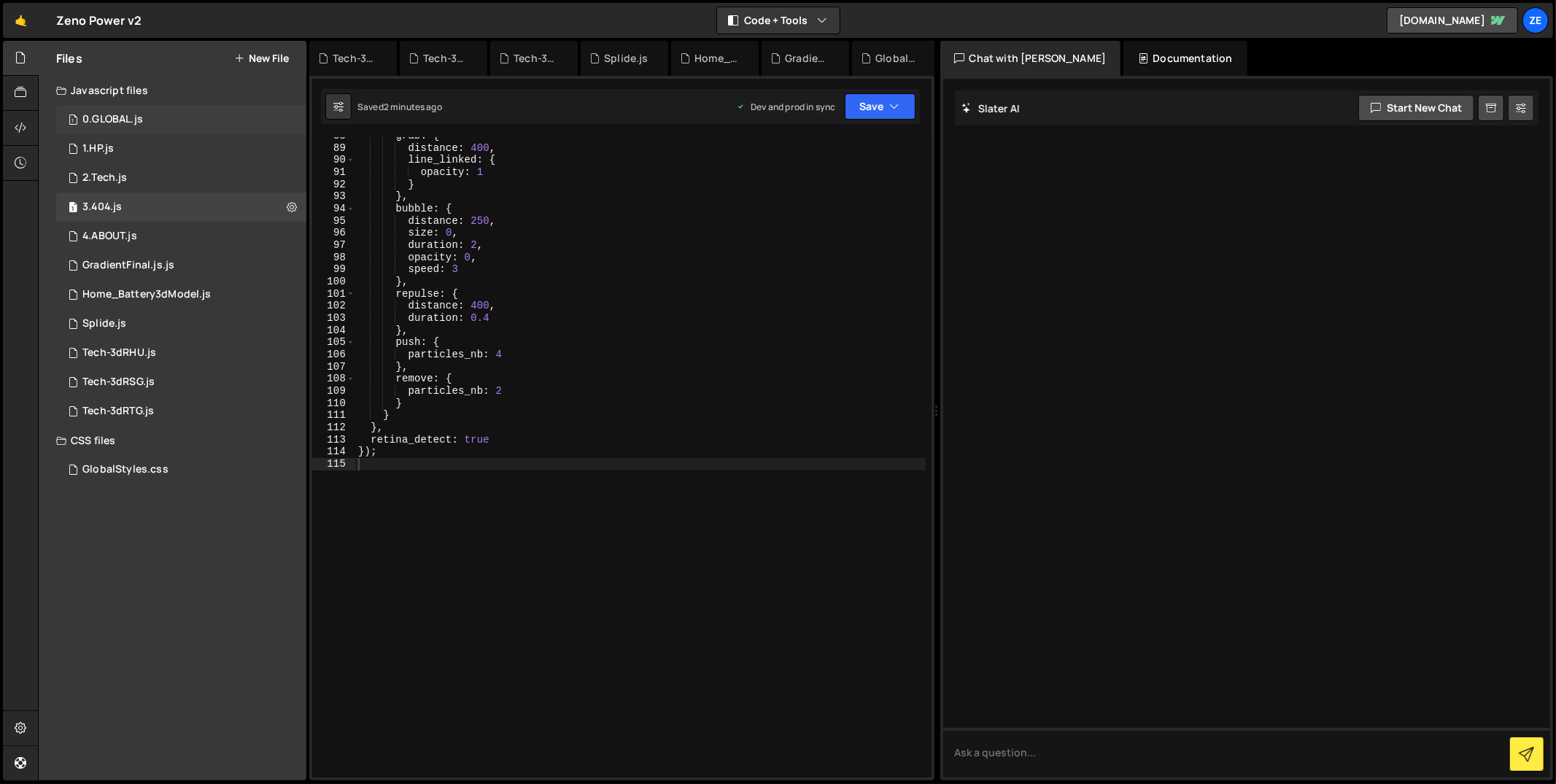
click at [193, 117] on div "1 0.GLOBAL.js 0" at bounding box center [181, 119] width 251 height 29
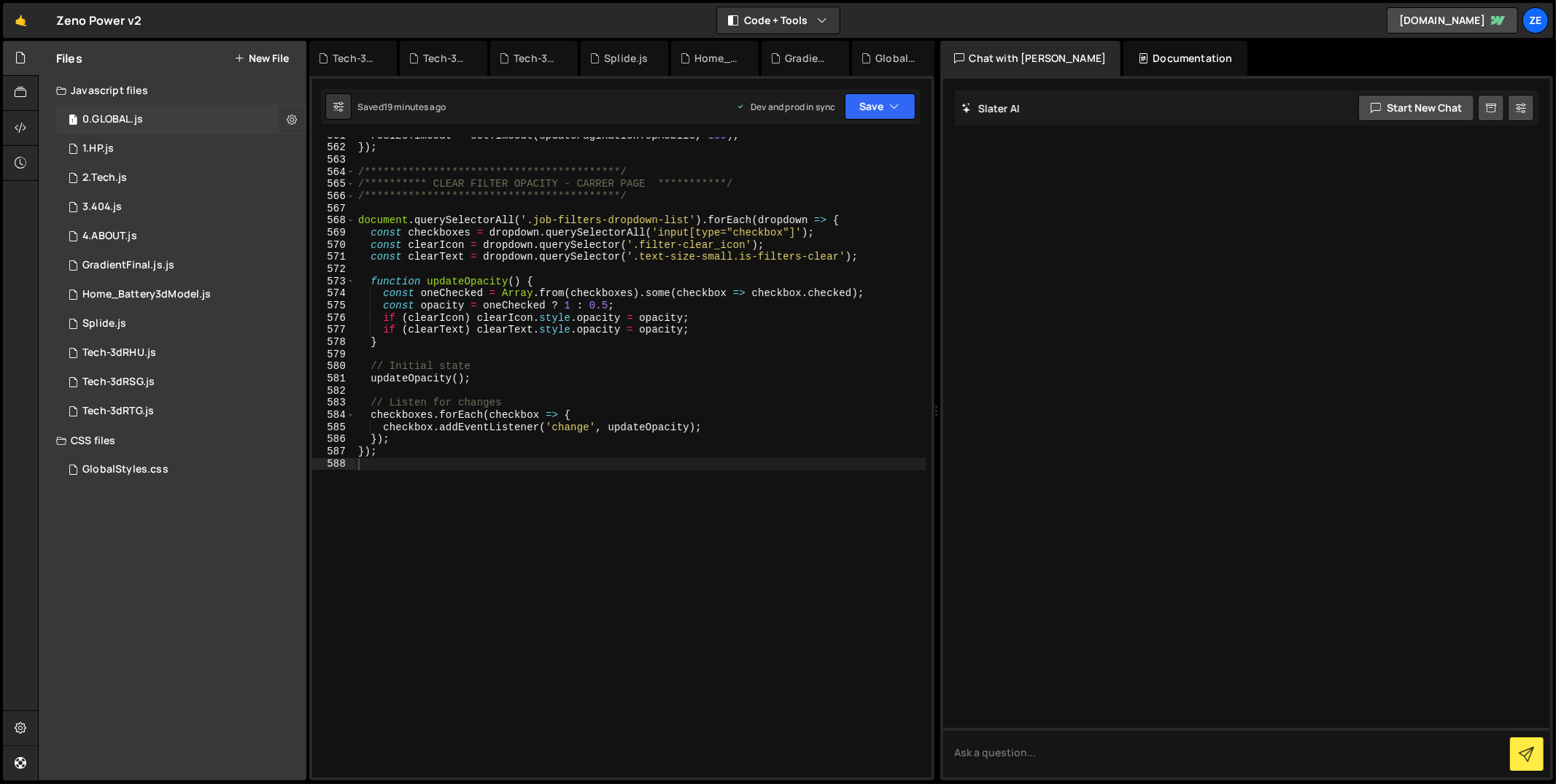
click at [288, 116] on icon at bounding box center [291, 119] width 10 height 14
click at [385, 153] on button "Edit File Settings" at bounding box center [380, 150] width 143 height 29
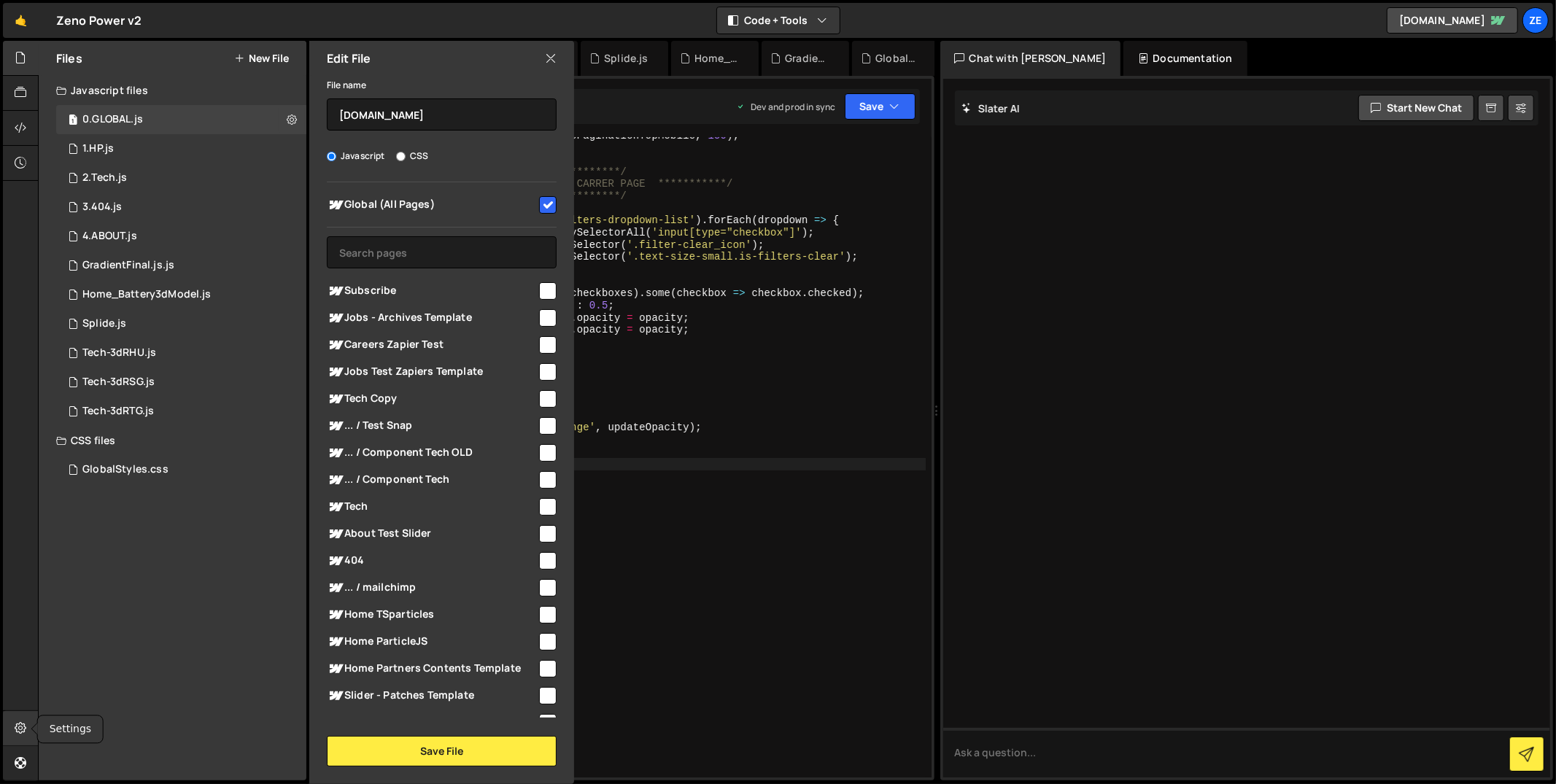
click at [17, 715] on div at bounding box center [21, 728] width 35 height 35
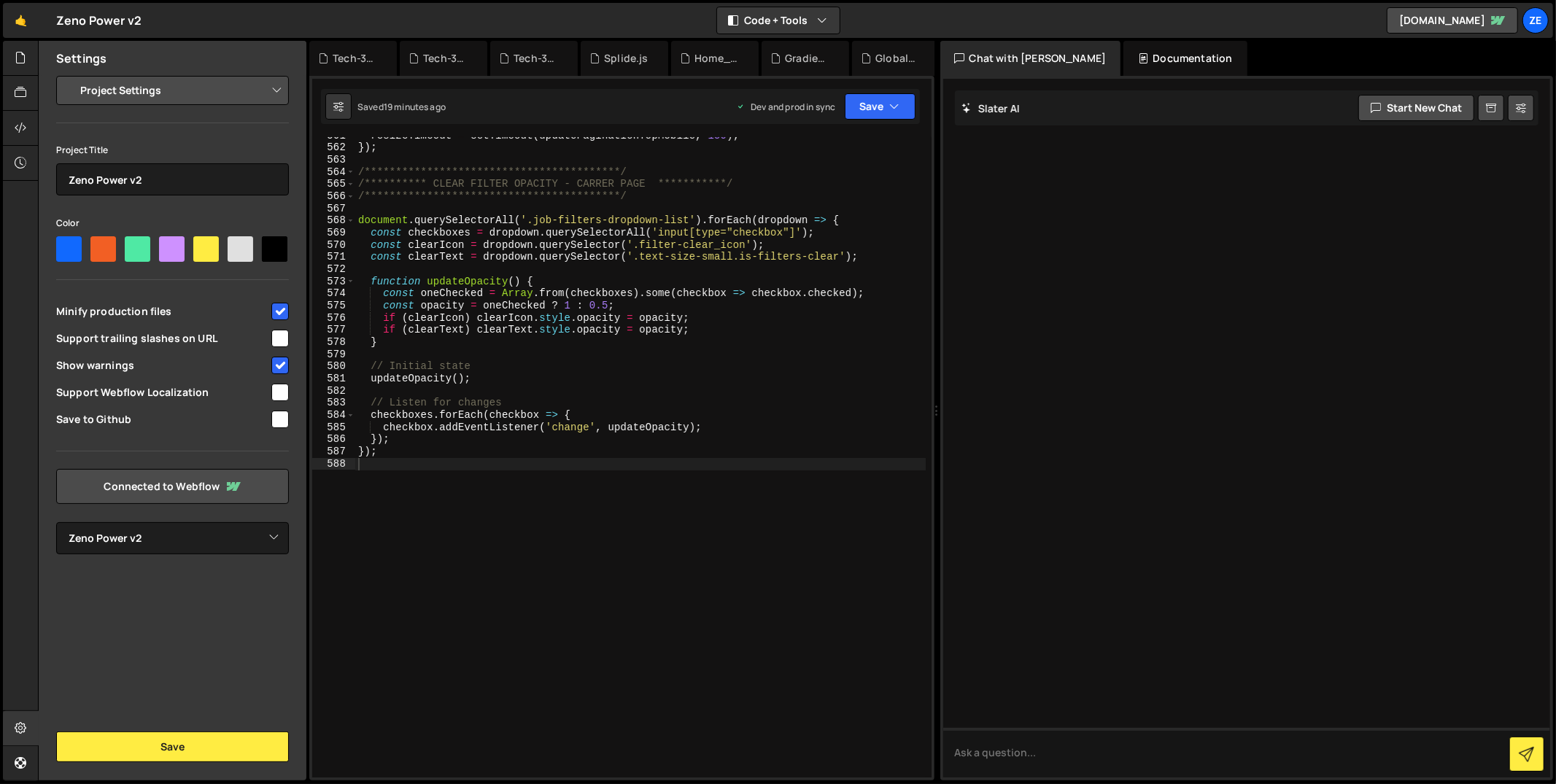
click at [278, 413] on input "checkbox" at bounding box center [280, 419] width 18 height 18
checkbox input "true"
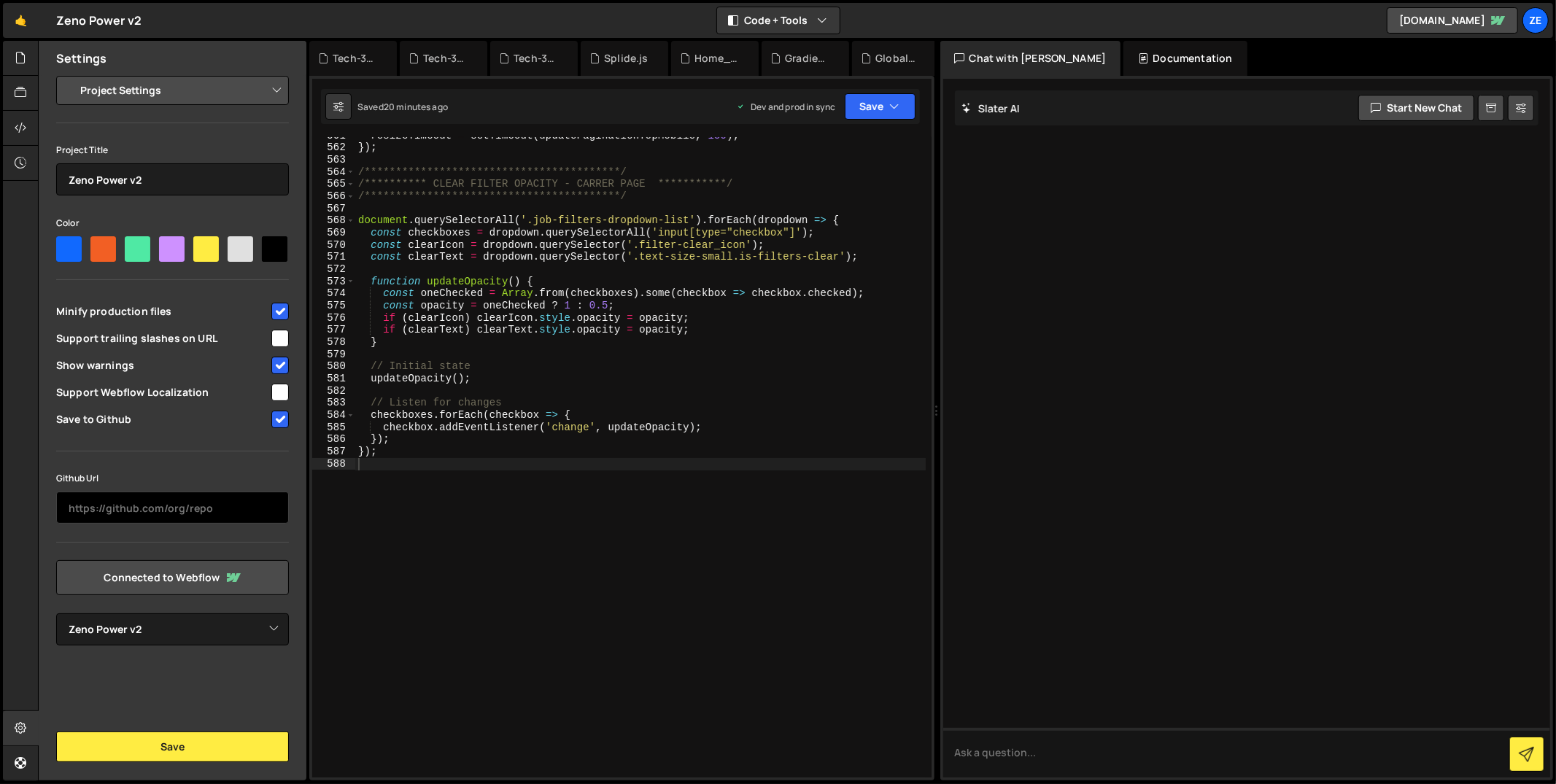
click at [232, 498] on input "text" at bounding box center [173, 508] width 233 height 32
paste input "[URL][DOMAIN_NAME]"
type input "[URL][DOMAIN_NAME]"
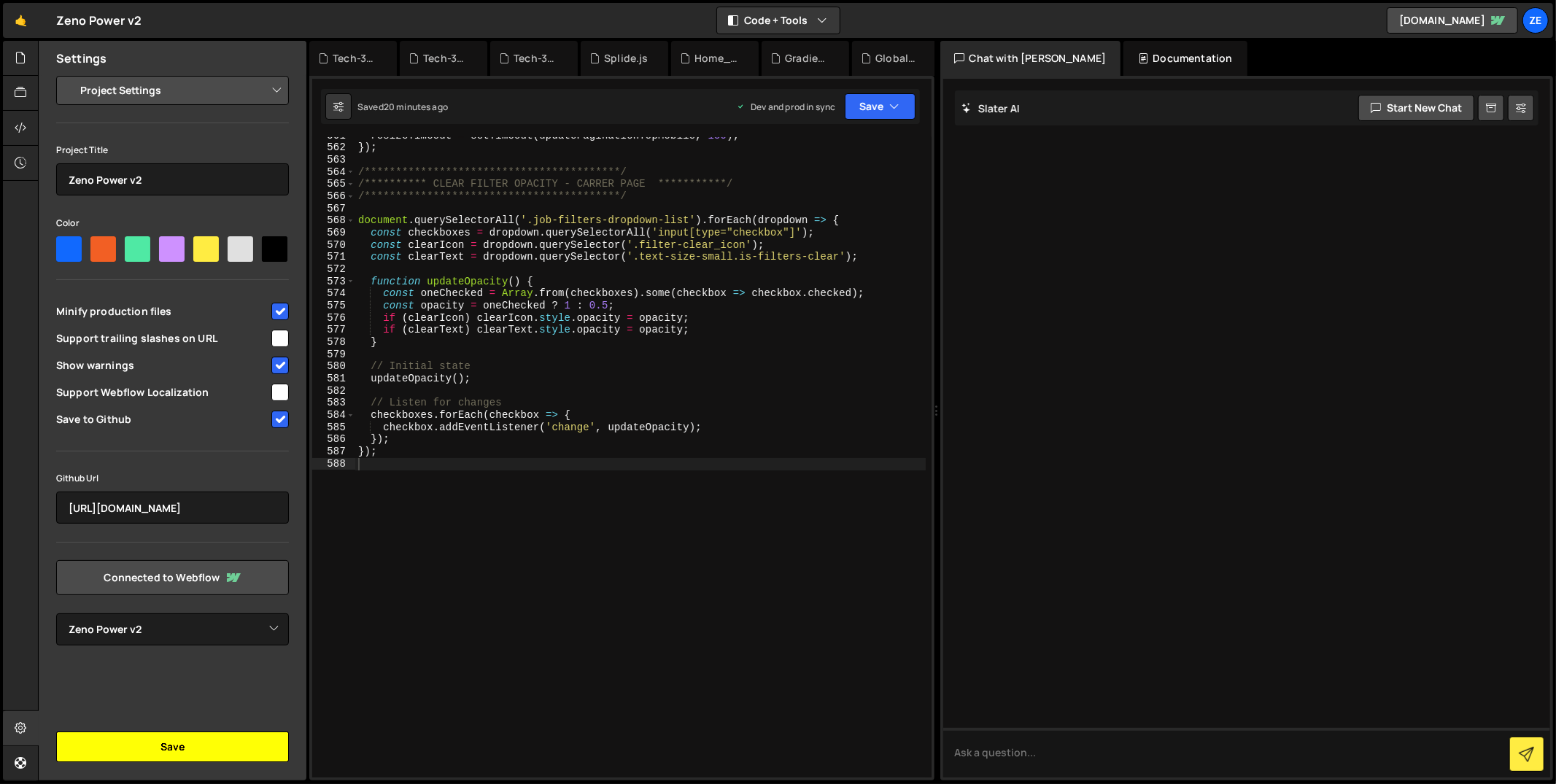
click at [184, 748] on button "Save" at bounding box center [173, 747] width 233 height 31
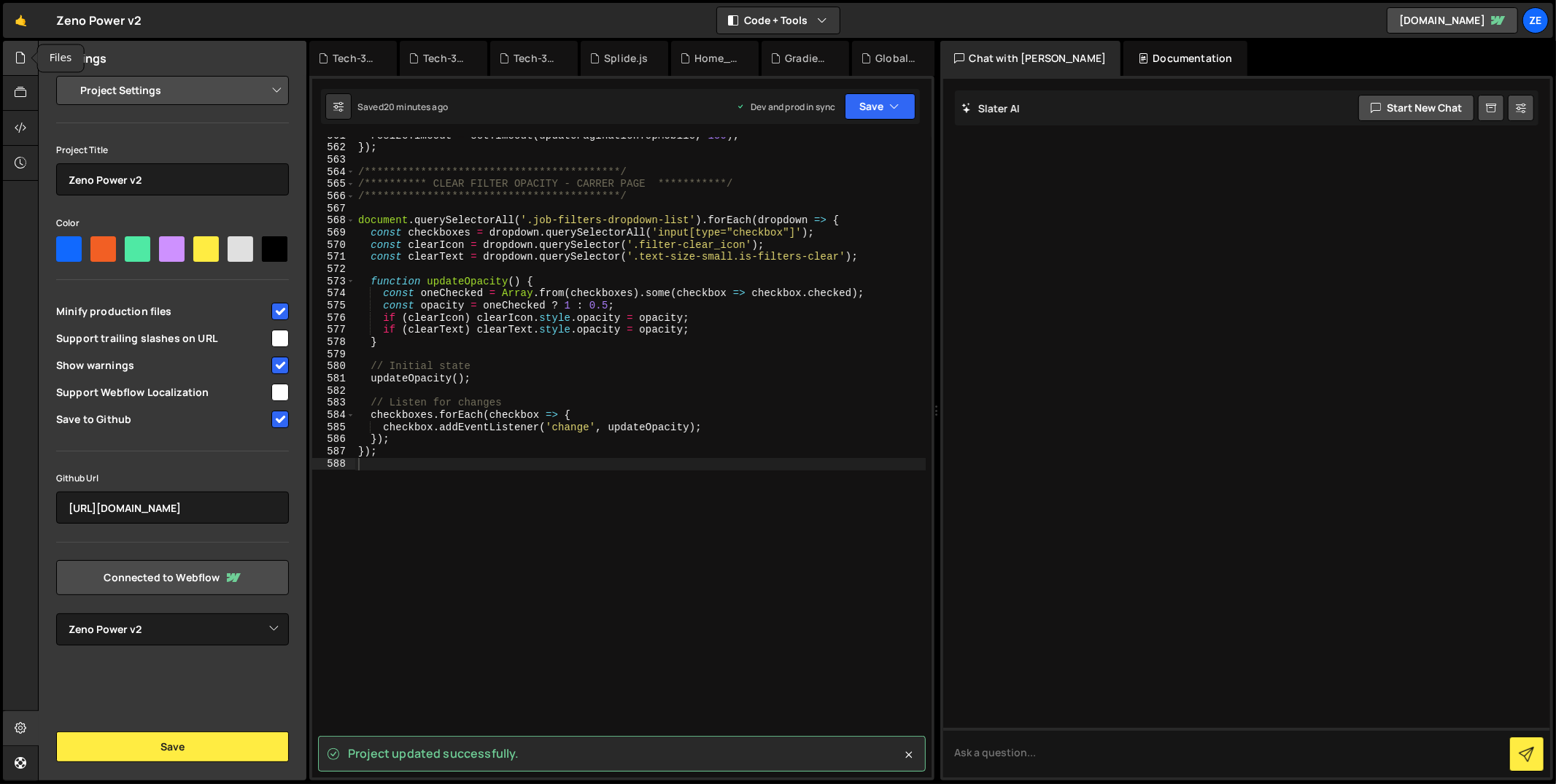
click at [12, 49] on div at bounding box center [21, 58] width 35 height 35
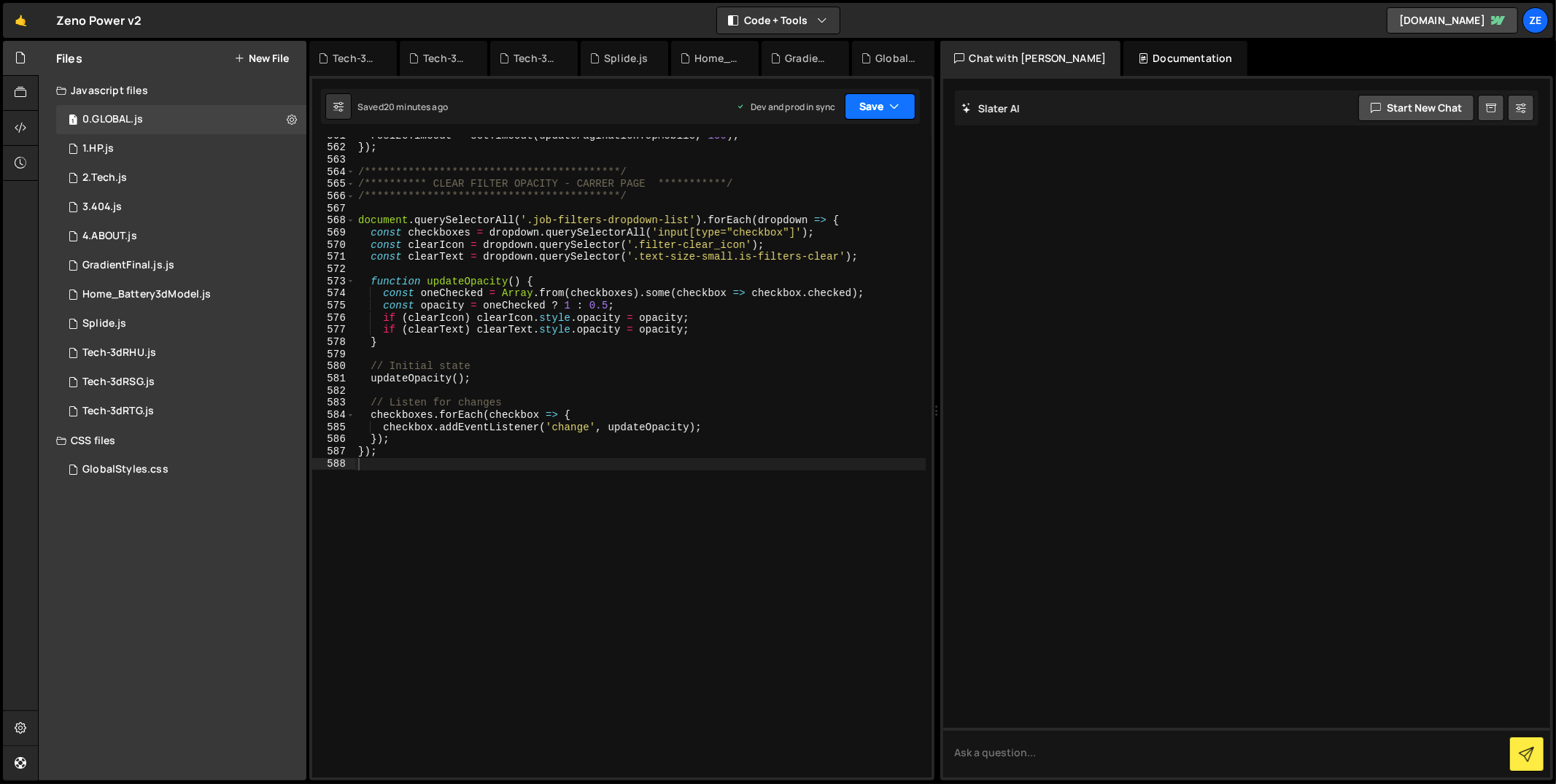
click at [901, 108] on button "Save" at bounding box center [881, 106] width 71 height 26
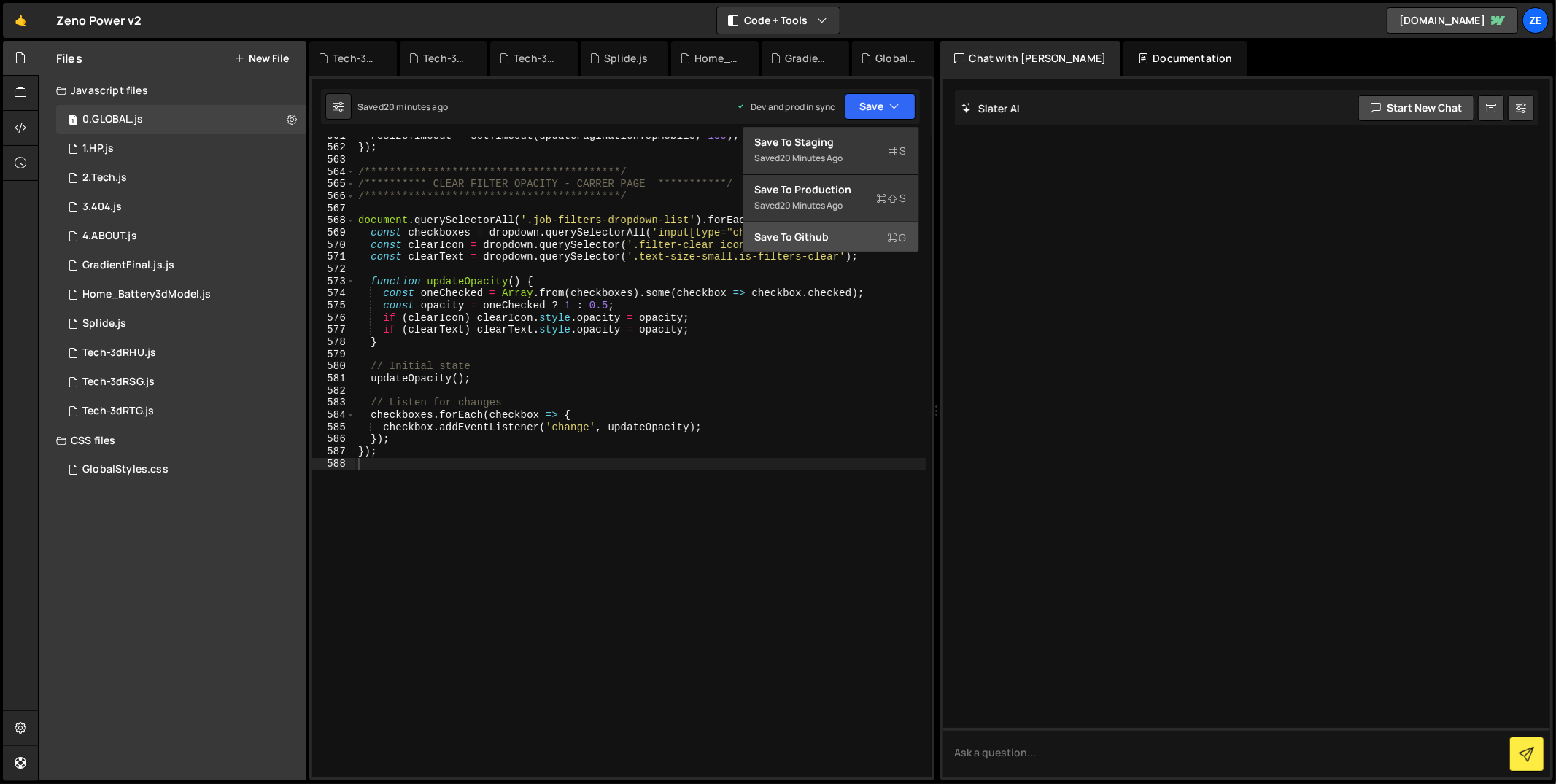
click at [867, 237] on div "Save to Github G" at bounding box center [830, 237] width 152 height 15
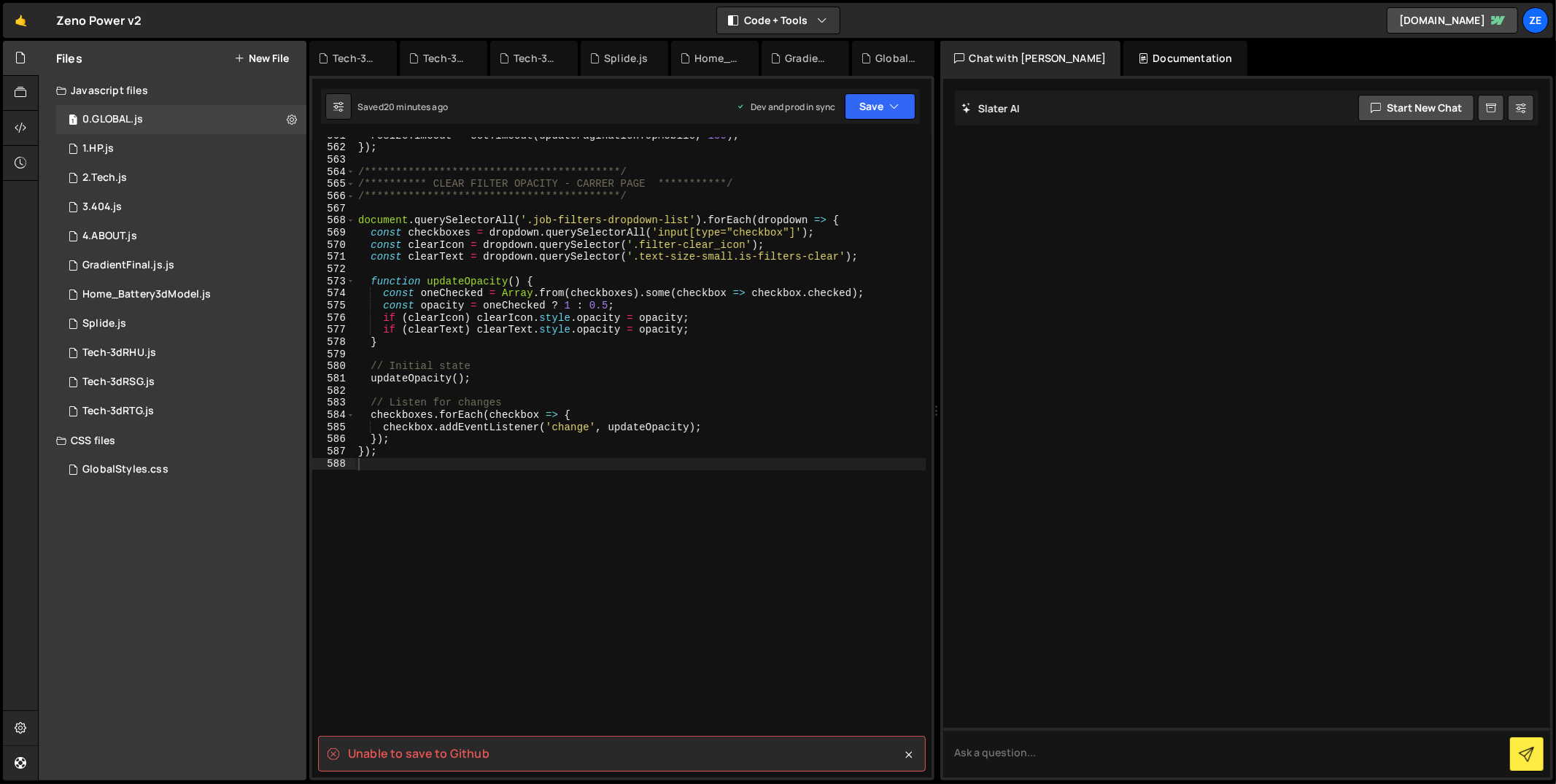
drag, startPoint x: 243, startPoint y: 153, endPoint x: 435, endPoint y: 139, distance: 192.5
click at [243, 153] on div "1 1.HP.js 0" at bounding box center [181, 149] width 251 height 29
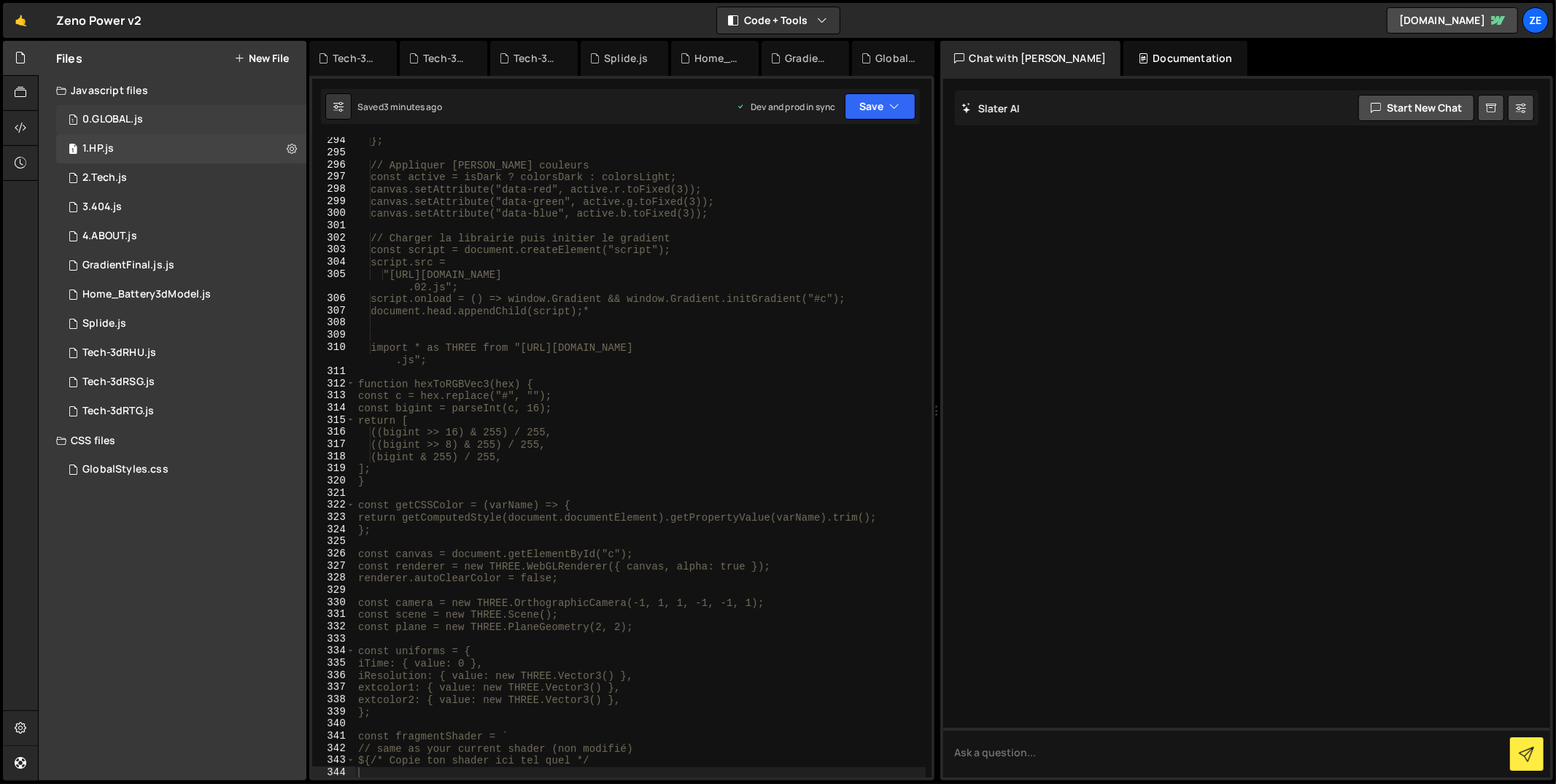
click at [254, 118] on div "1 0.GLOBAL.js 0" at bounding box center [181, 119] width 251 height 29
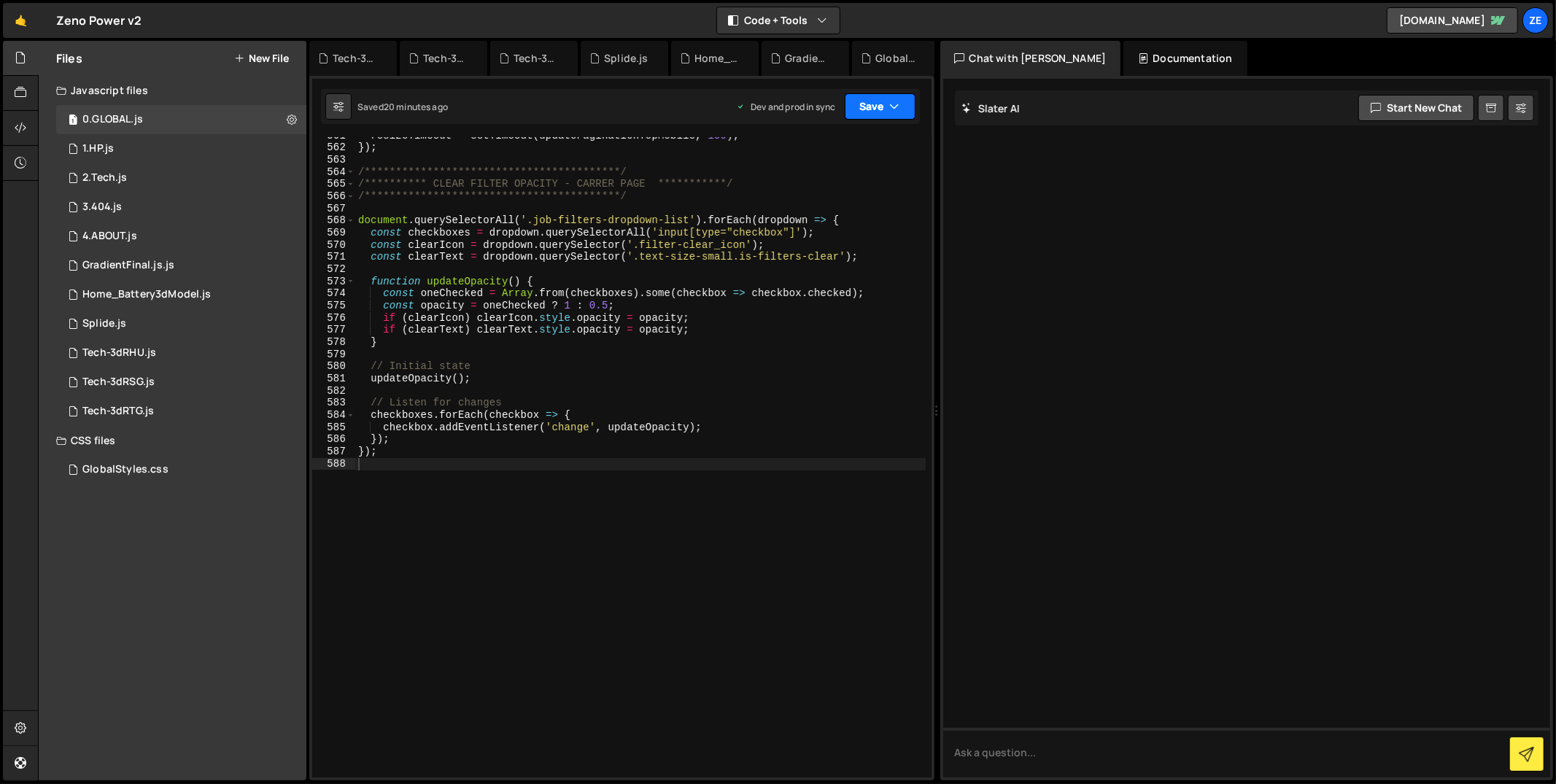
click at [877, 99] on button "Save" at bounding box center [881, 106] width 71 height 26
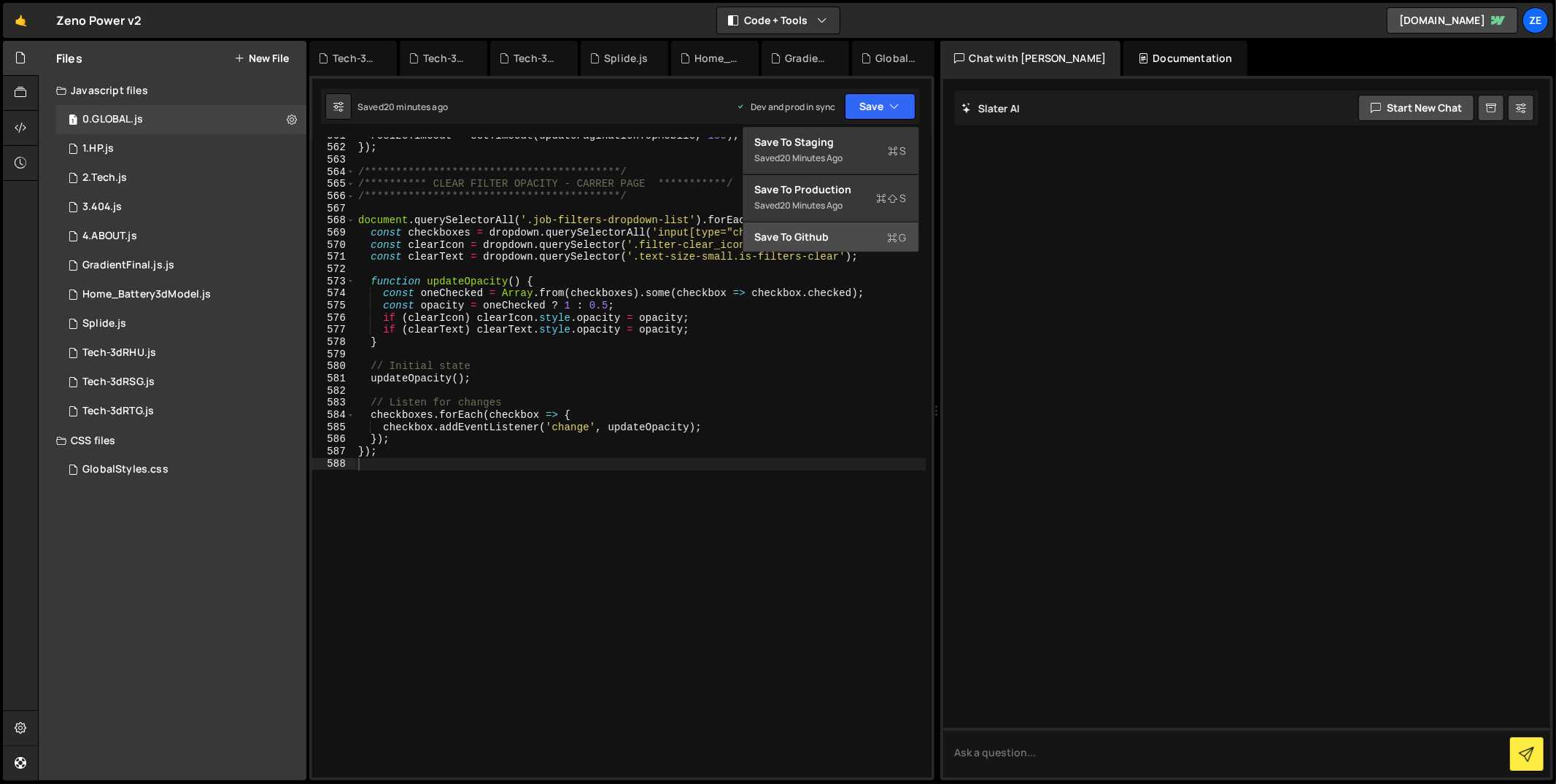
click at [834, 232] on div "Save to Github G" at bounding box center [830, 237] width 152 height 15
